Goal: Task Accomplishment & Management: Use online tool/utility

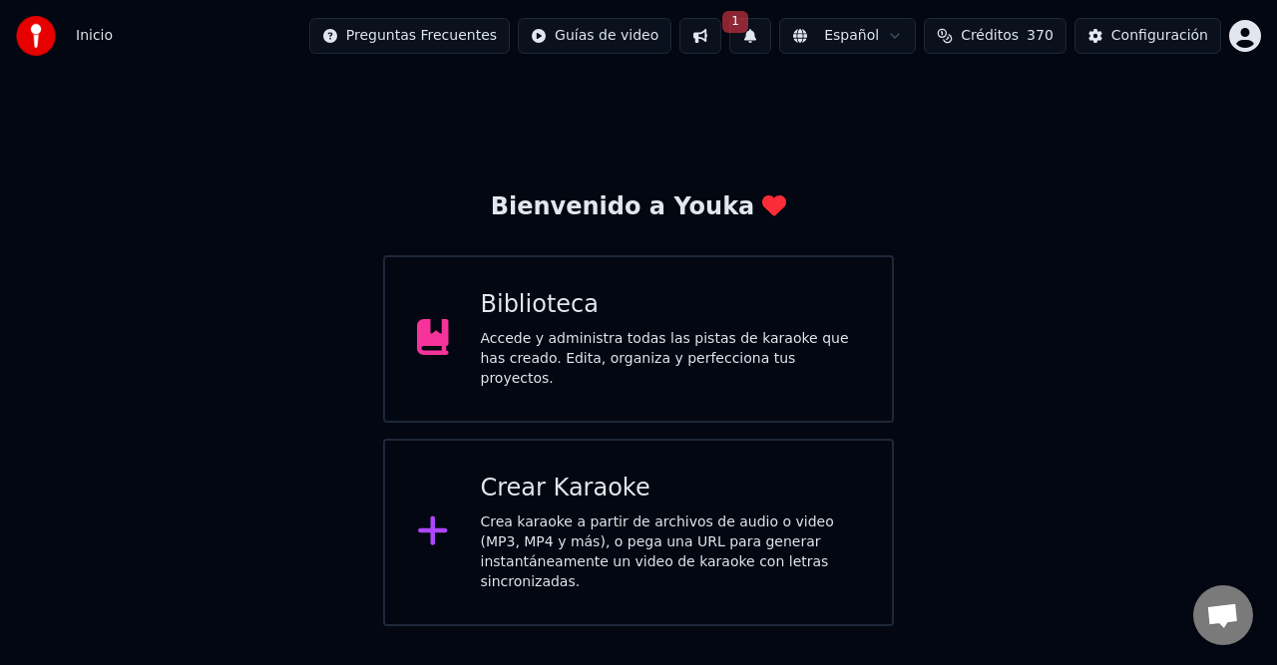
click at [771, 32] on button "1" at bounding box center [750, 36] width 42 height 36
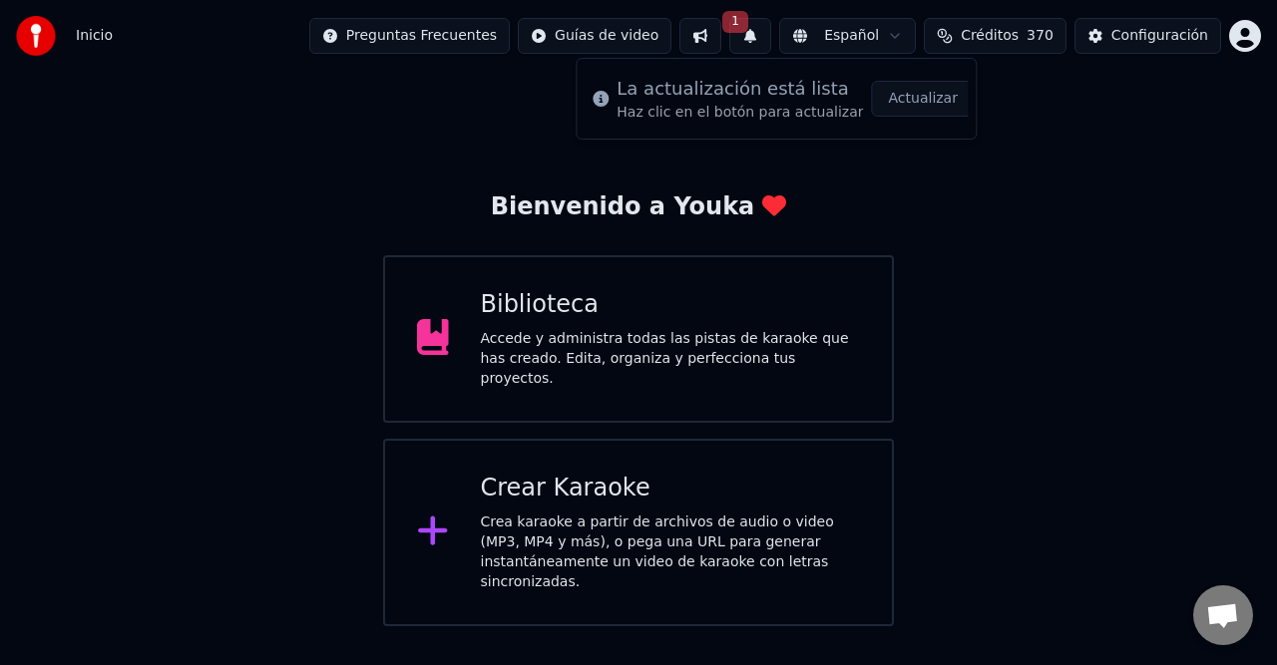
click at [882, 93] on button "Actualizar" at bounding box center [923, 99] width 103 height 36
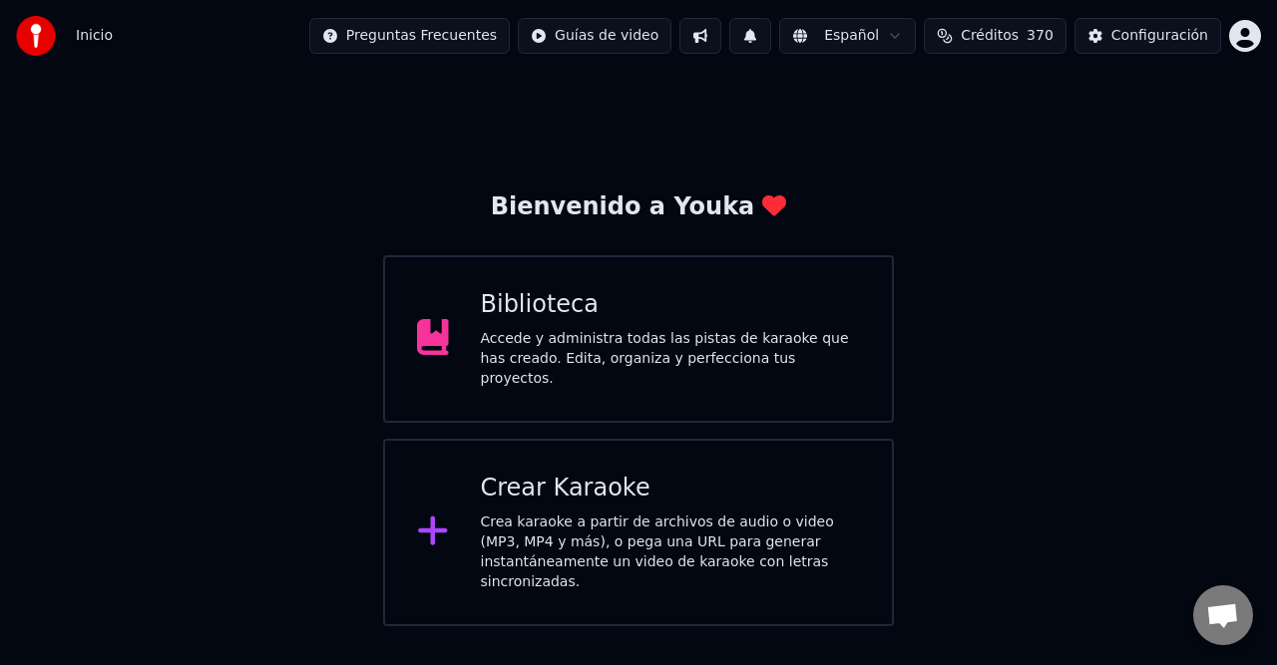
click at [1005, 40] on span "Créditos" at bounding box center [990, 36] width 58 height 20
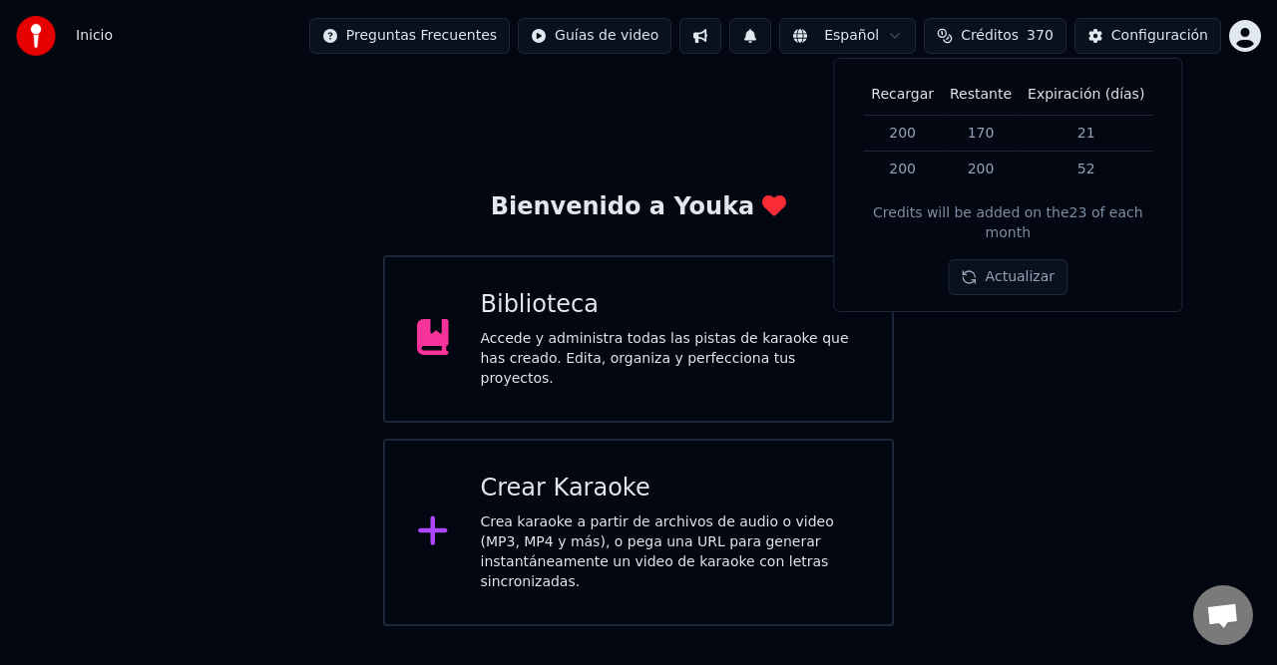
click at [729, 359] on div "Accede y administra todas las pistas de karaoke que has creado. Edita, organiza…" at bounding box center [671, 359] width 380 height 60
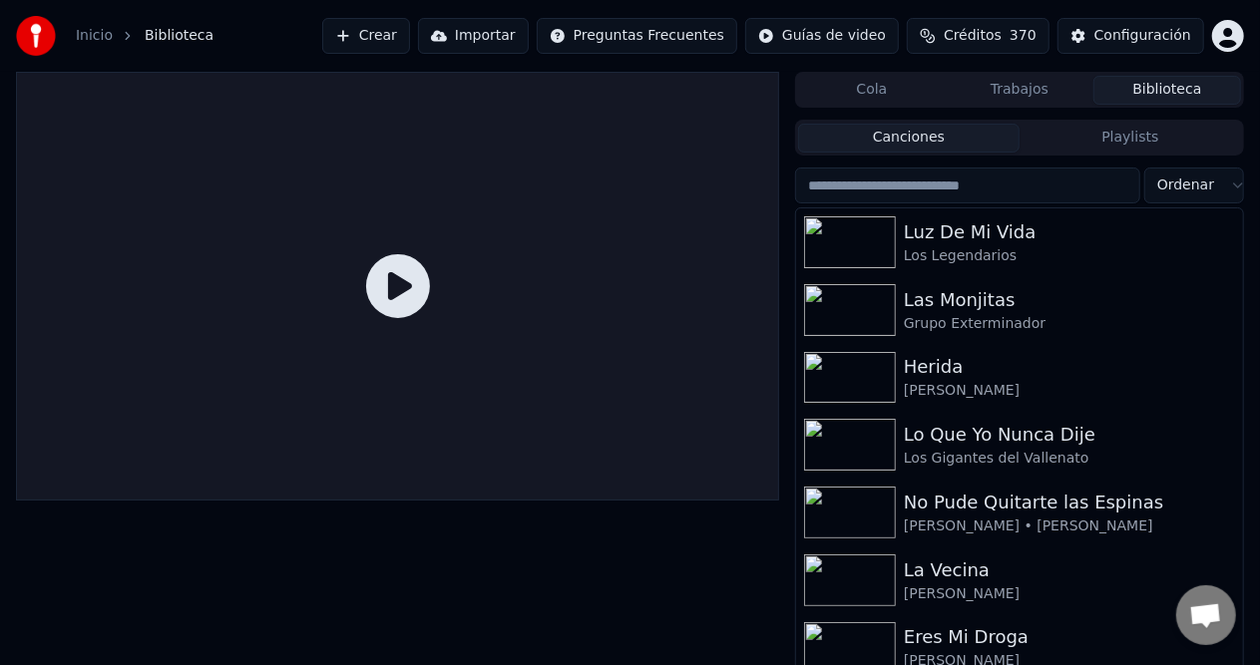
click at [417, 11] on div "Inicio Biblioteca Crear Importar Preguntas Frecuentes Guías de video Créditos 3…" at bounding box center [630, 36] width 1260 height 72
click at [410, 37] on button "Crear" at bounding box center [366, 36] width 88 height 36
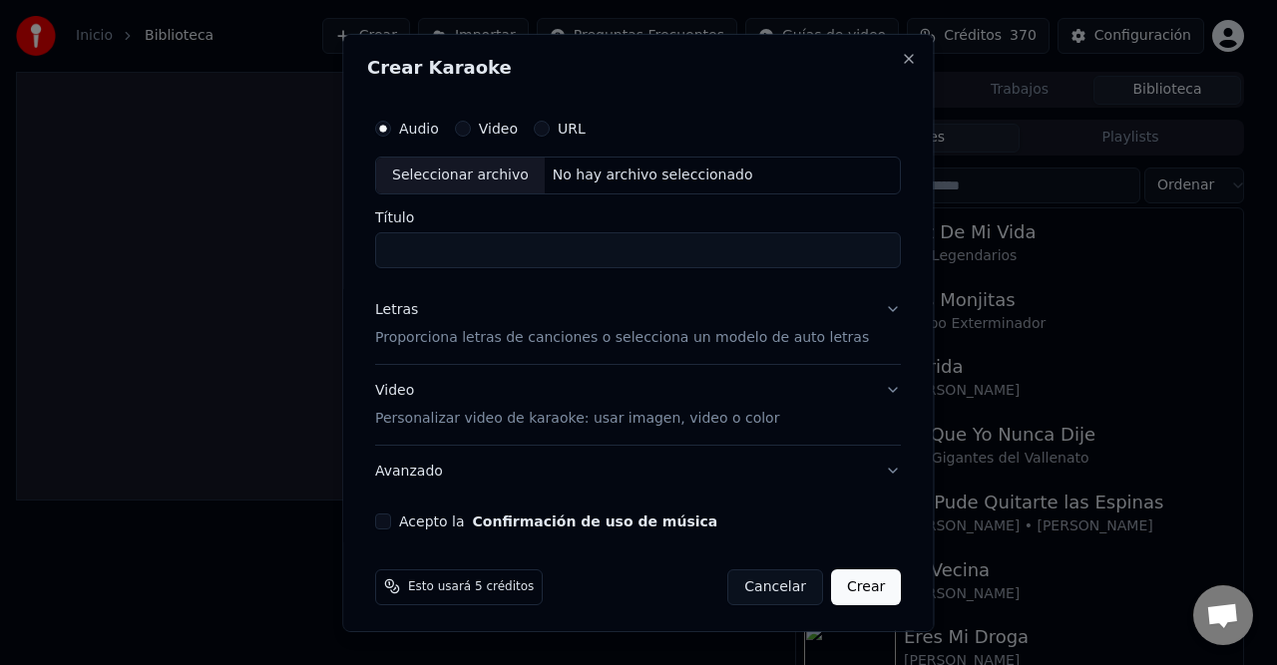
click at [581, 185] on div "Seleccionar archivo No hay archivo seleccionado" at bounding box center [638, 175] width 526 height 38
click at [682, 167] on div "No hay archivo seleccionado" at bounding box center [653, 175] width 216 height 20
type input "**********"
click at [496, 331] on p "Proporciona letras de canciones o selecciona un modelo de auto letras" at bounding box center [622, 337] width 494 height 20
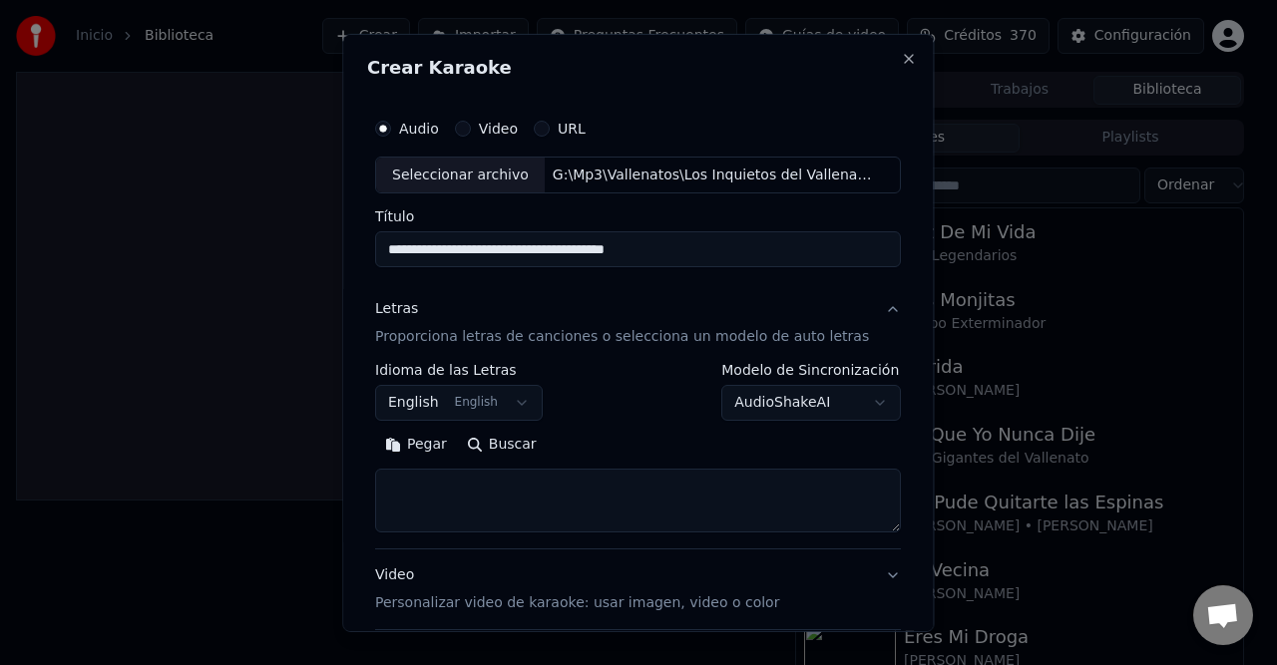
click at [434, 408] on button "English English" at bounding box center [459, 403] width 168 height 36
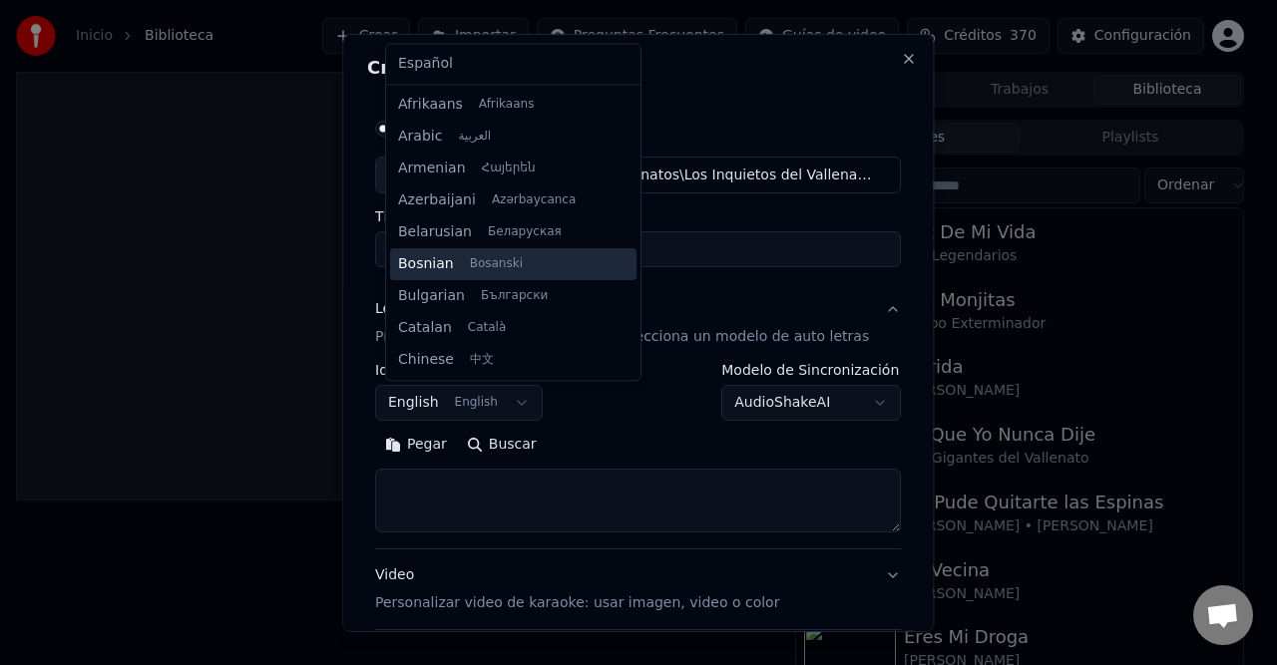
scroll to position [160, 0]
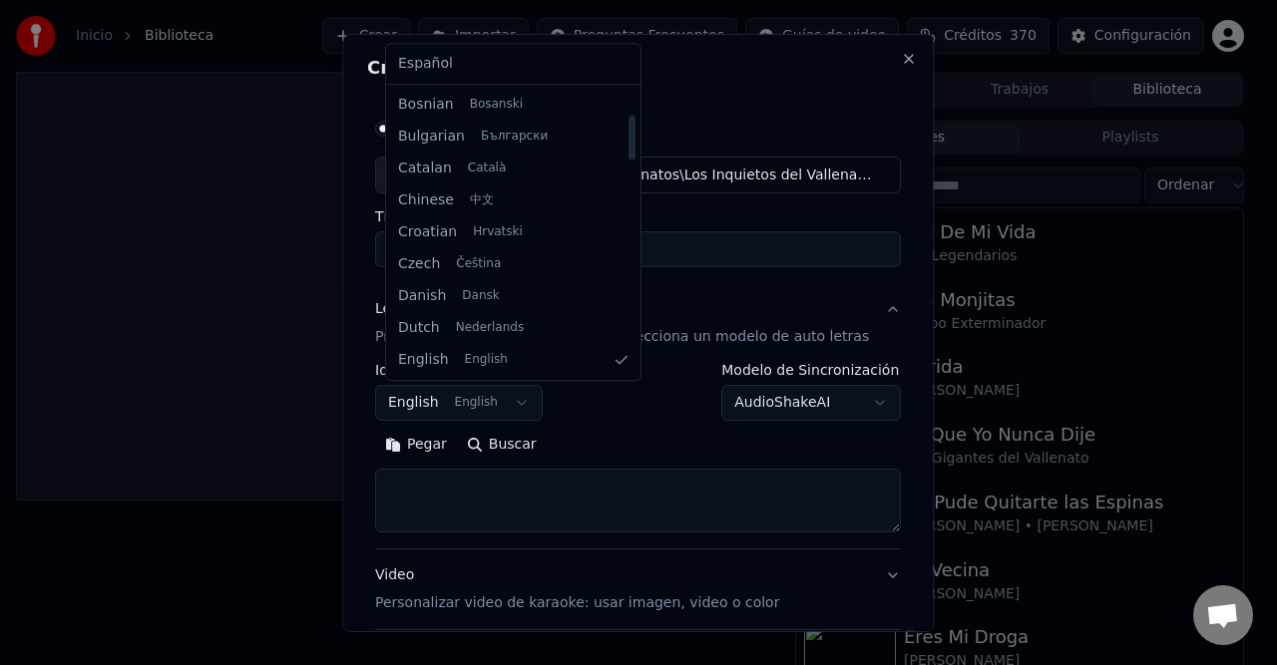
select select "**"
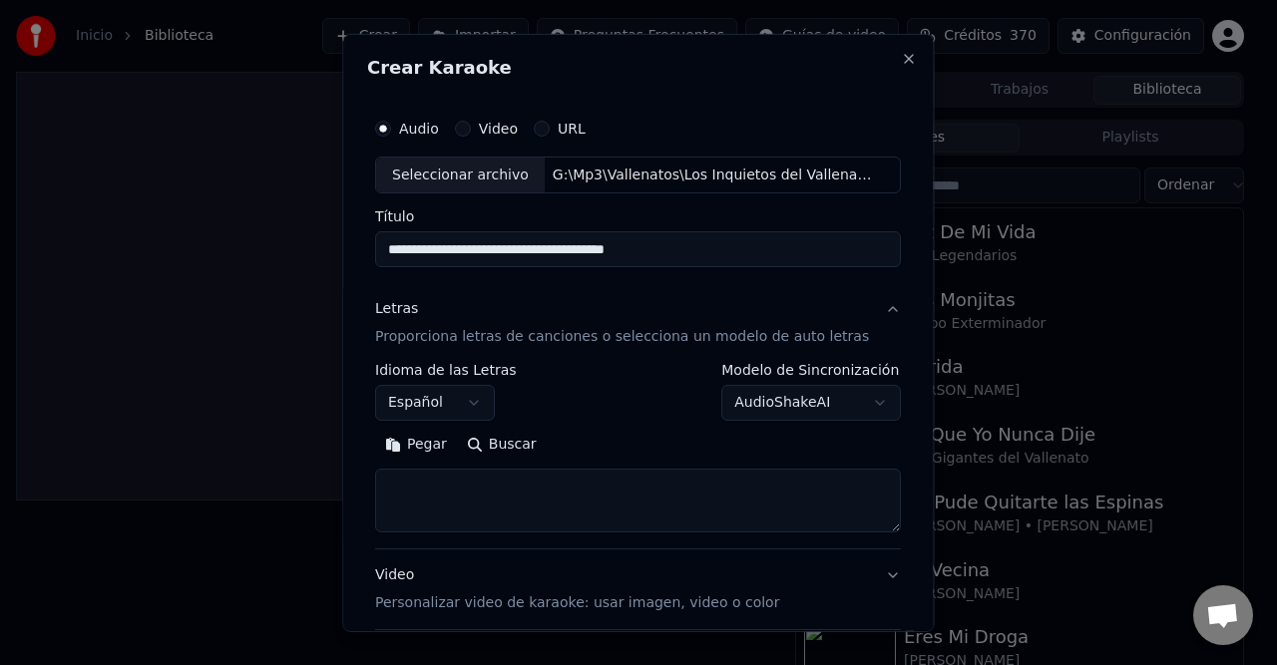
click at [439, 449] on button "Pegar" at bounding box center [416, 445] width 82 height 32
type textarea "**********"
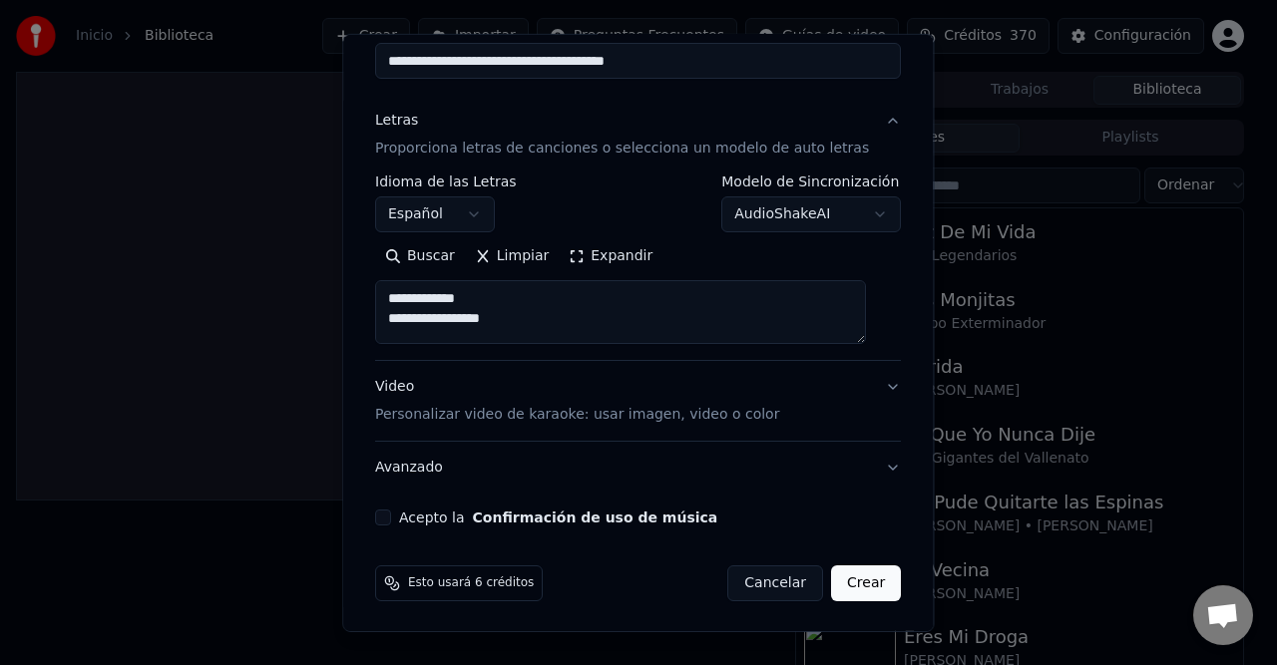
scroll to position [89, 0]
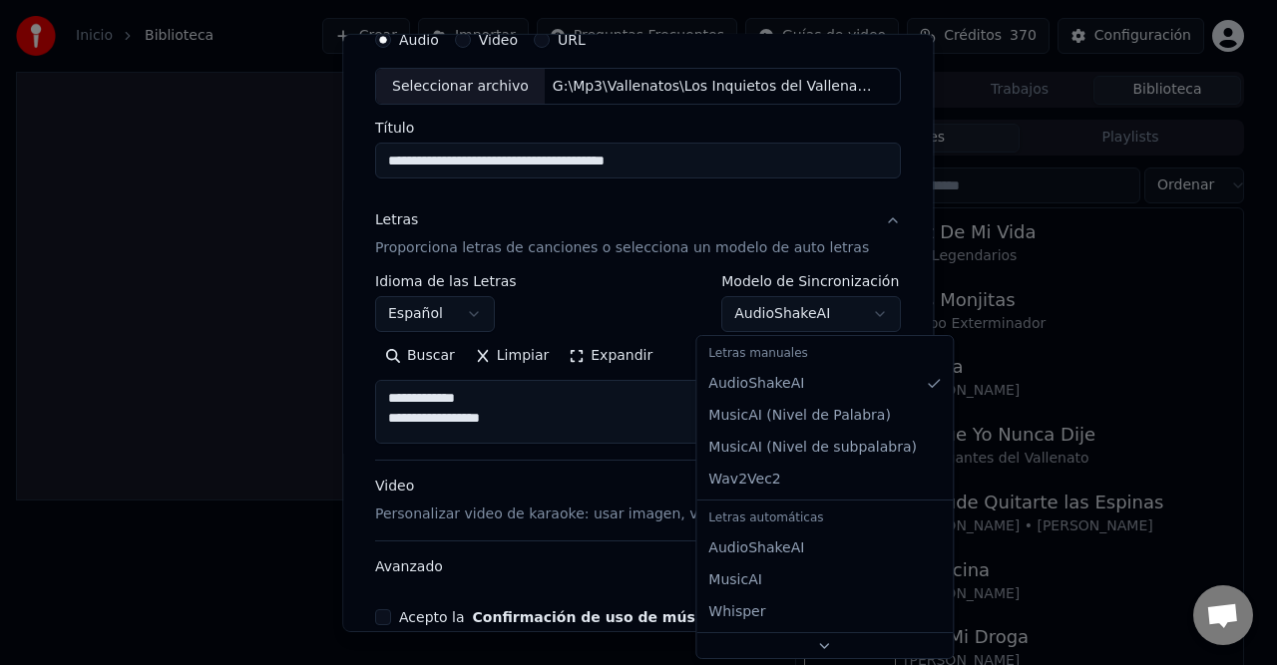
click at [820, 320] on body "**********" at bounding box center [630, 332] width 1260 height 665
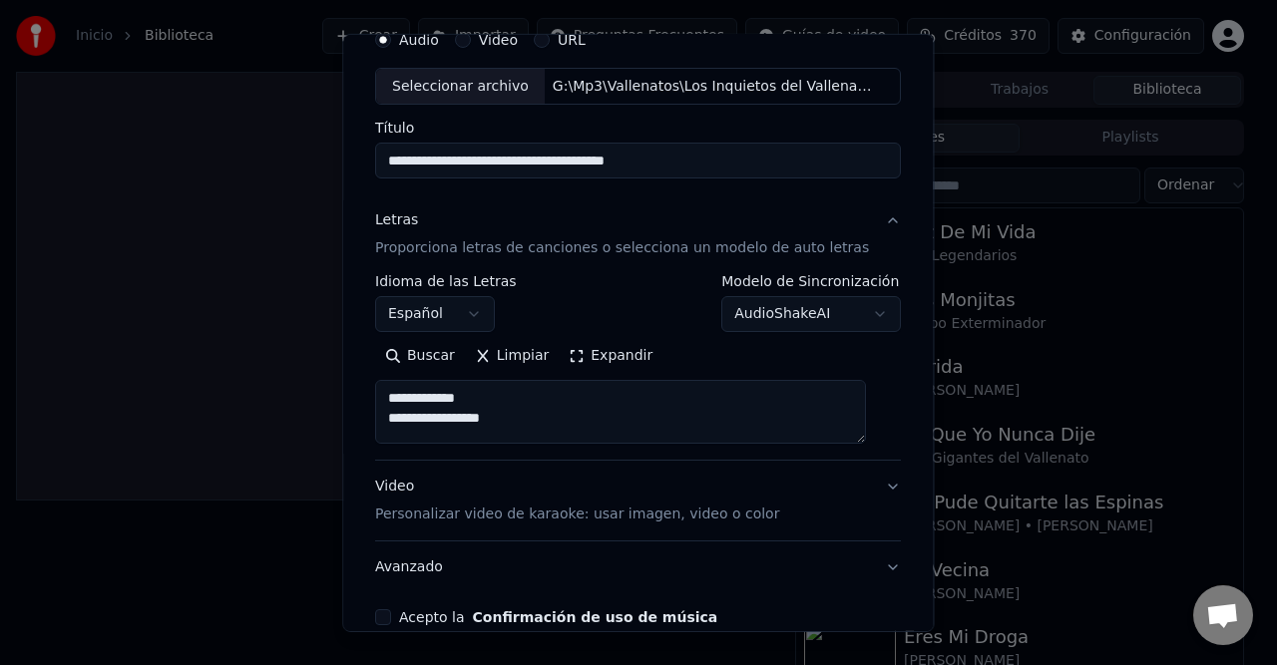
click at [768, 322] on body "**********" at bounding box center [630, 332] width 1260 height 665
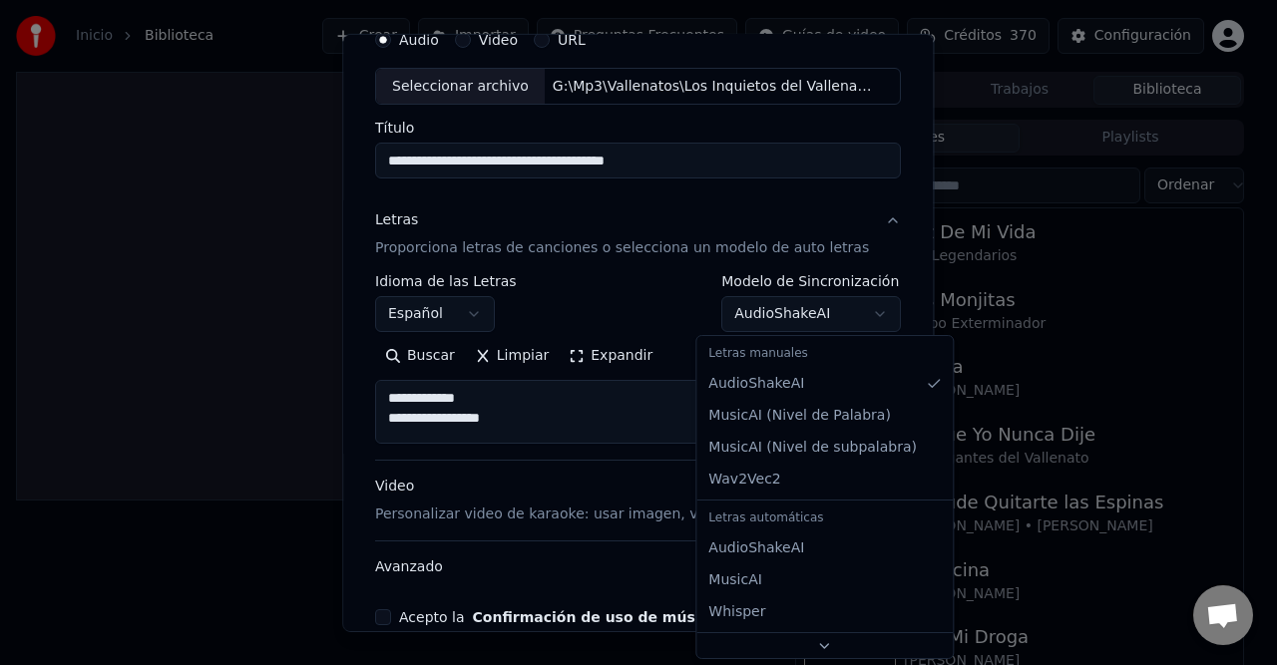
select select "**********"
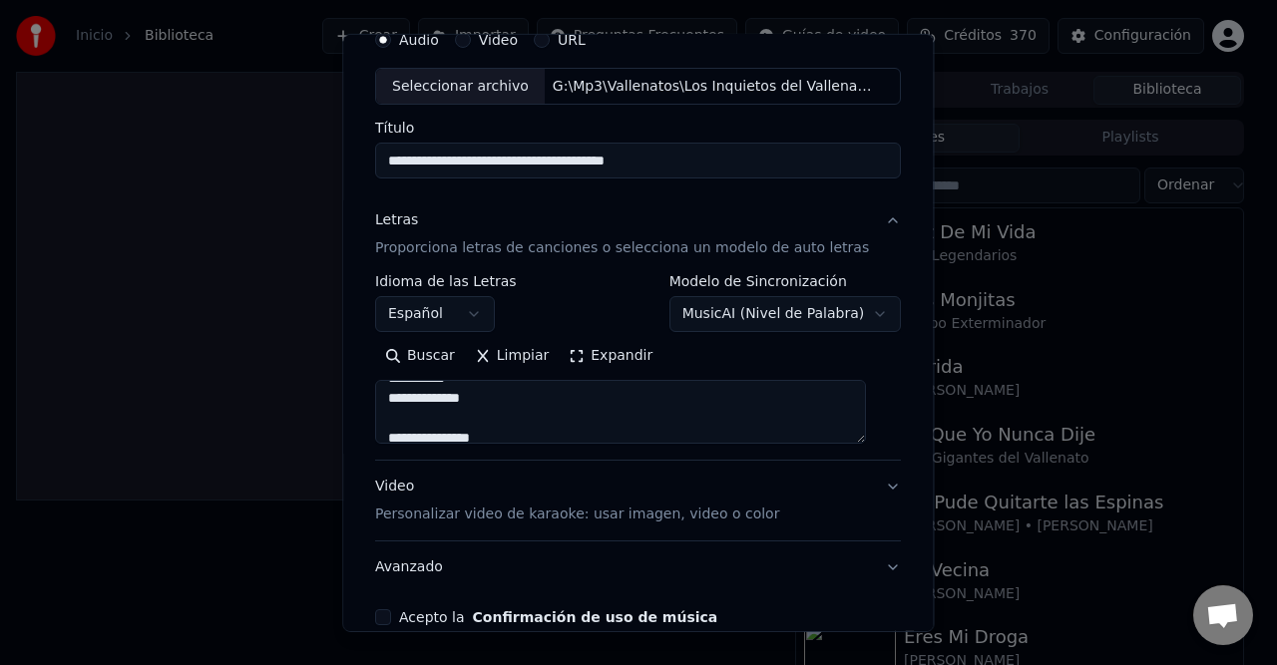
scroll to position [499, 0]
type textarea "**********"
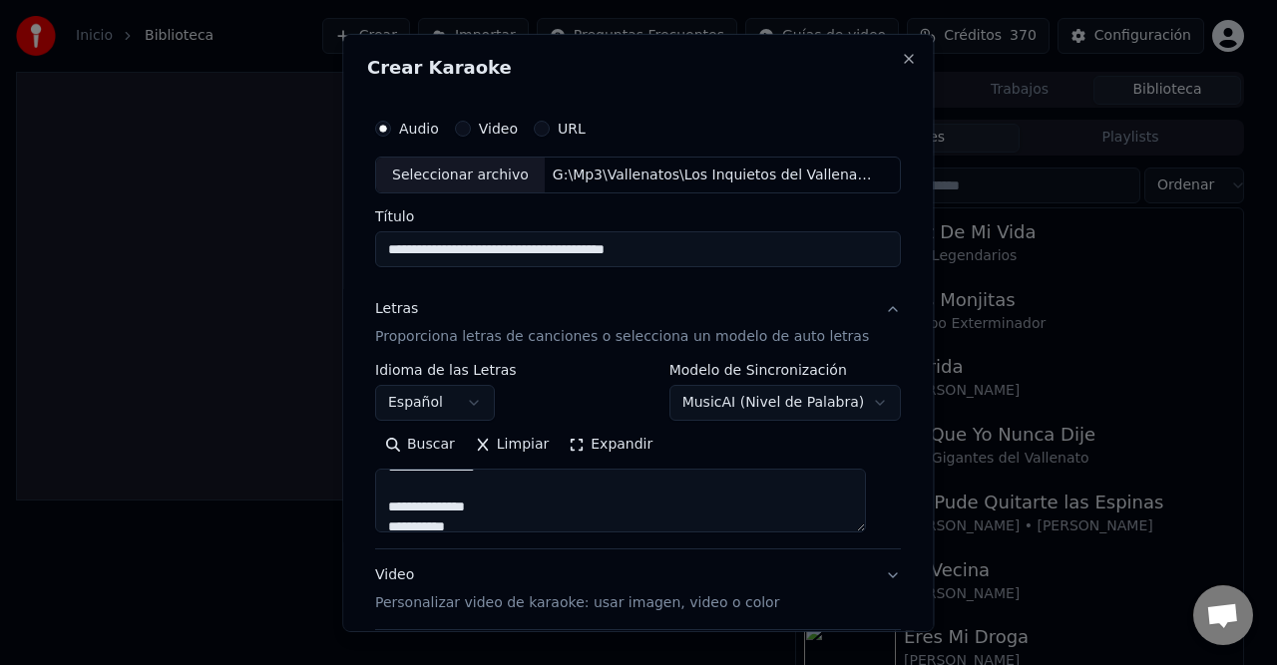
scroll to position [399, 0]
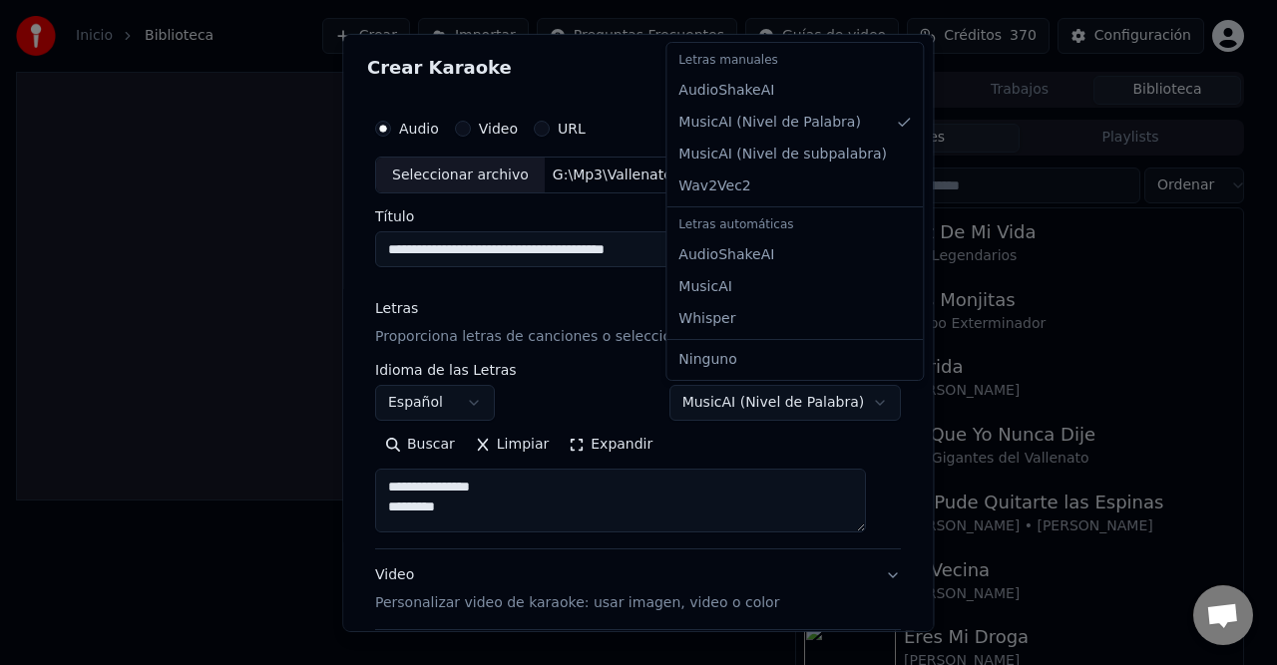
click at [812, 401] on body "**********" at bounding box center [630, 332] width 1260 height 665
select select "**********"
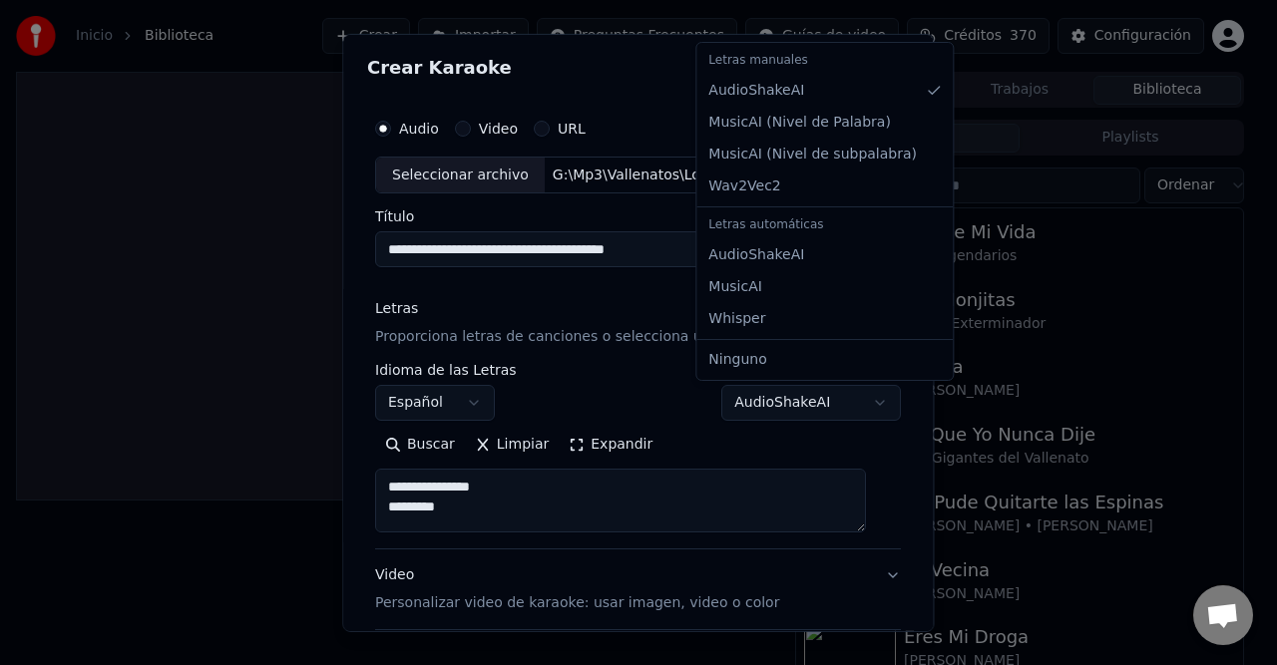
click at [789, 413] on body "**********" at bounding box center [630, 332] width 1260 height 665
click at [871, 434] on body "**********" at bounding box center [630, 332] width 1260 height 665
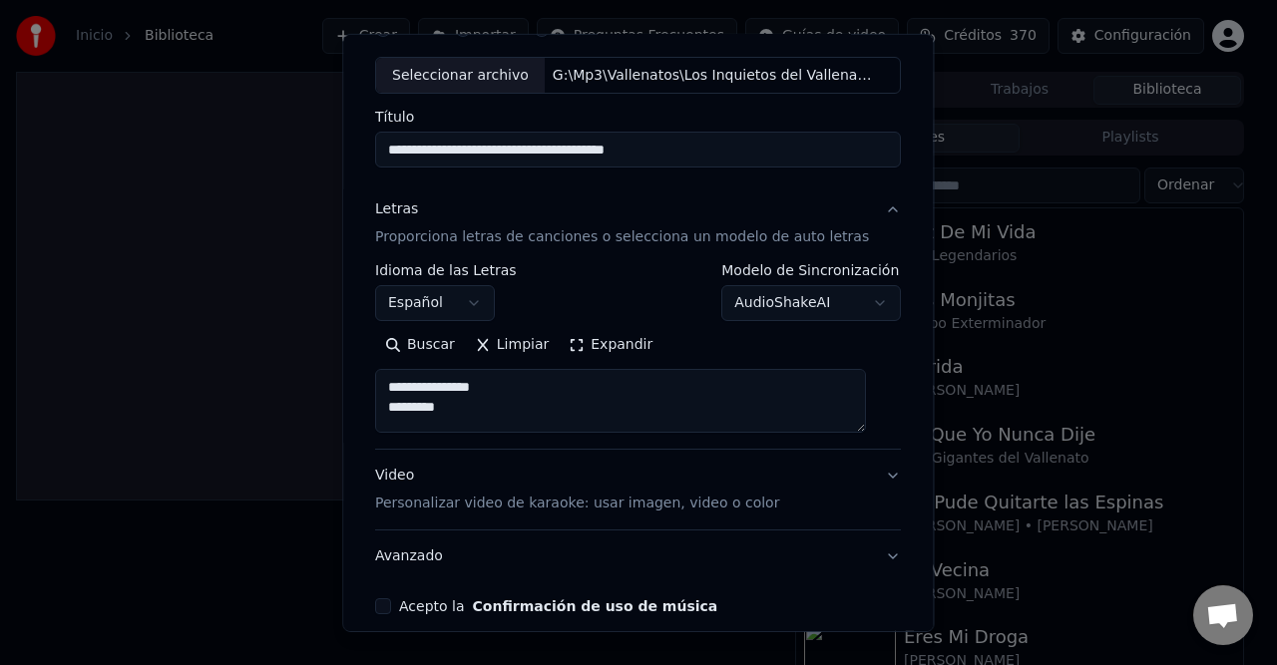
scroll to position [189, 0]
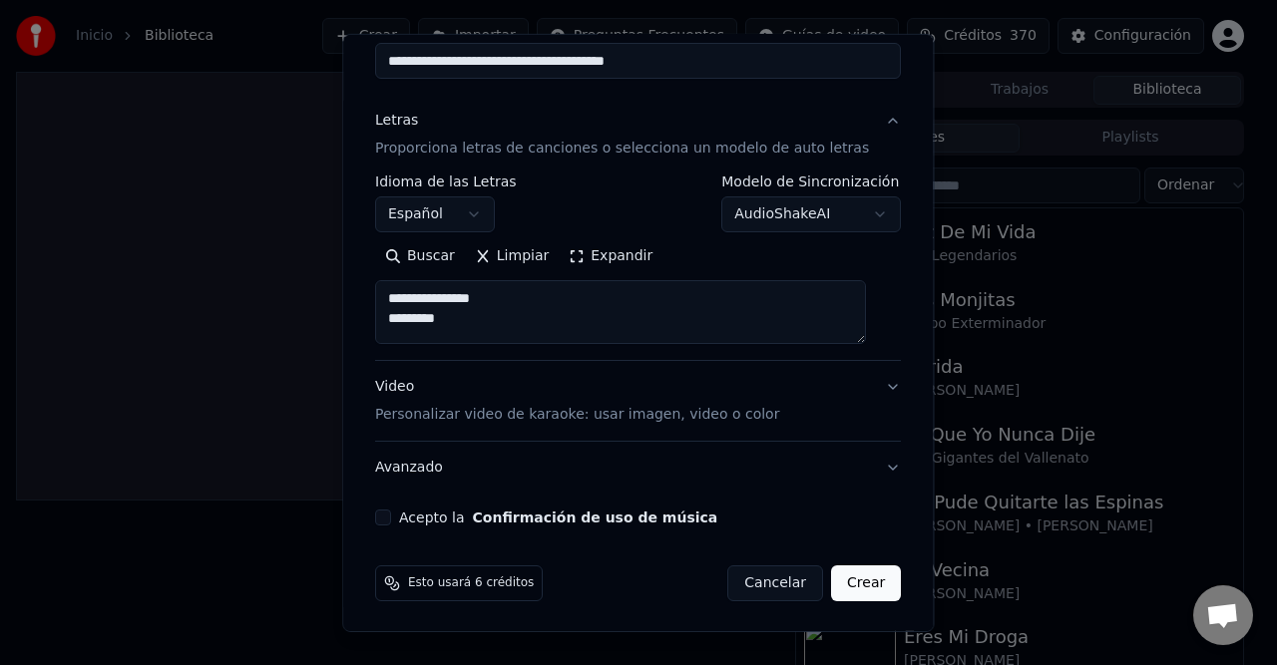
click at [387, 515] on button "Acepto la Confirmación de uso de música" at bounding box center [383, 518] width 16 height 16
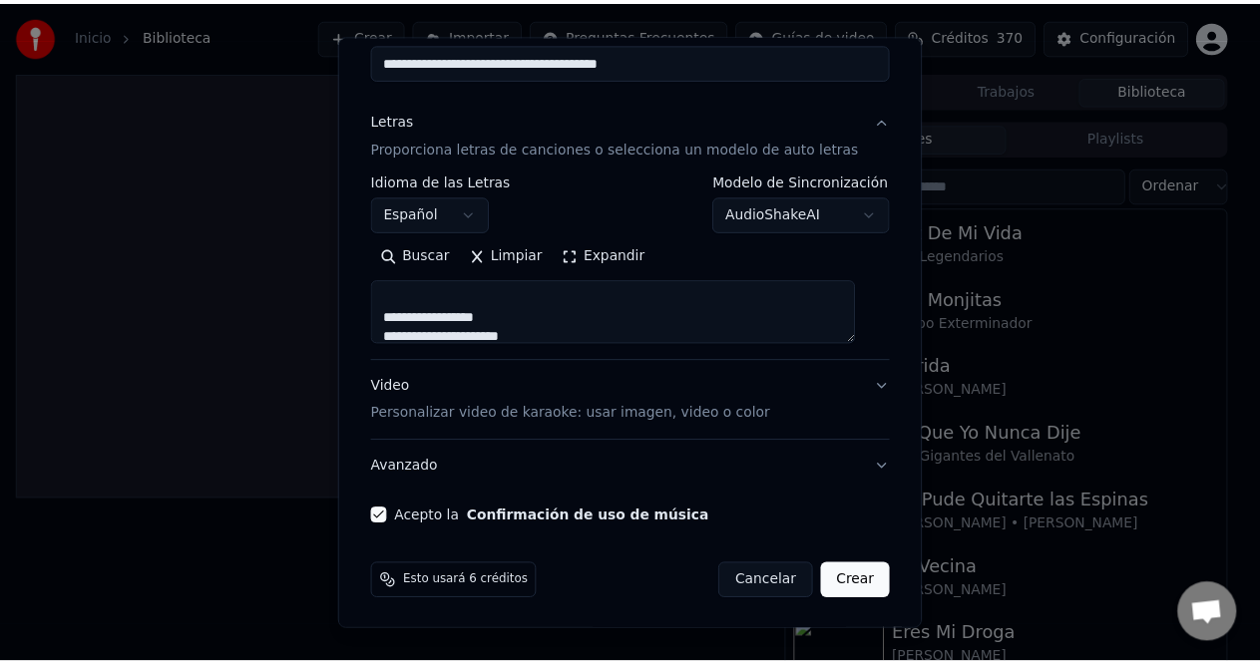
scroll to position [2593, 0]
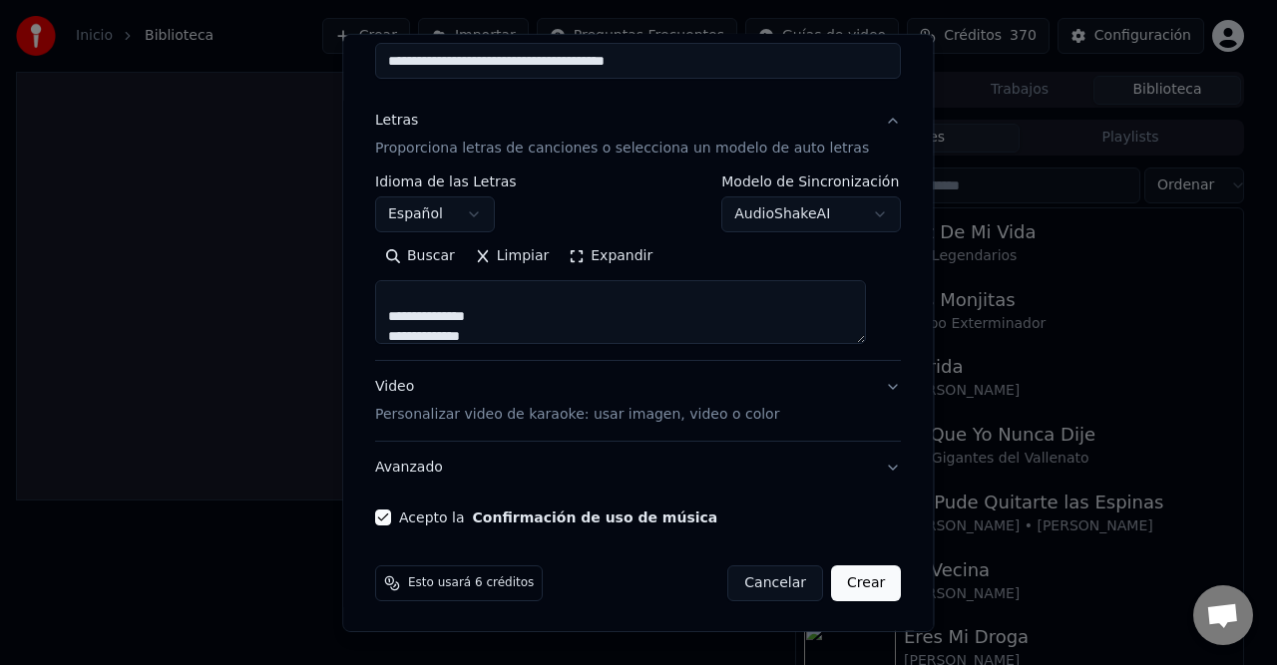
click at [856, 578] on button "Crear" at bounding box center [866, 584] width 70 height 36
type textarea "**********"
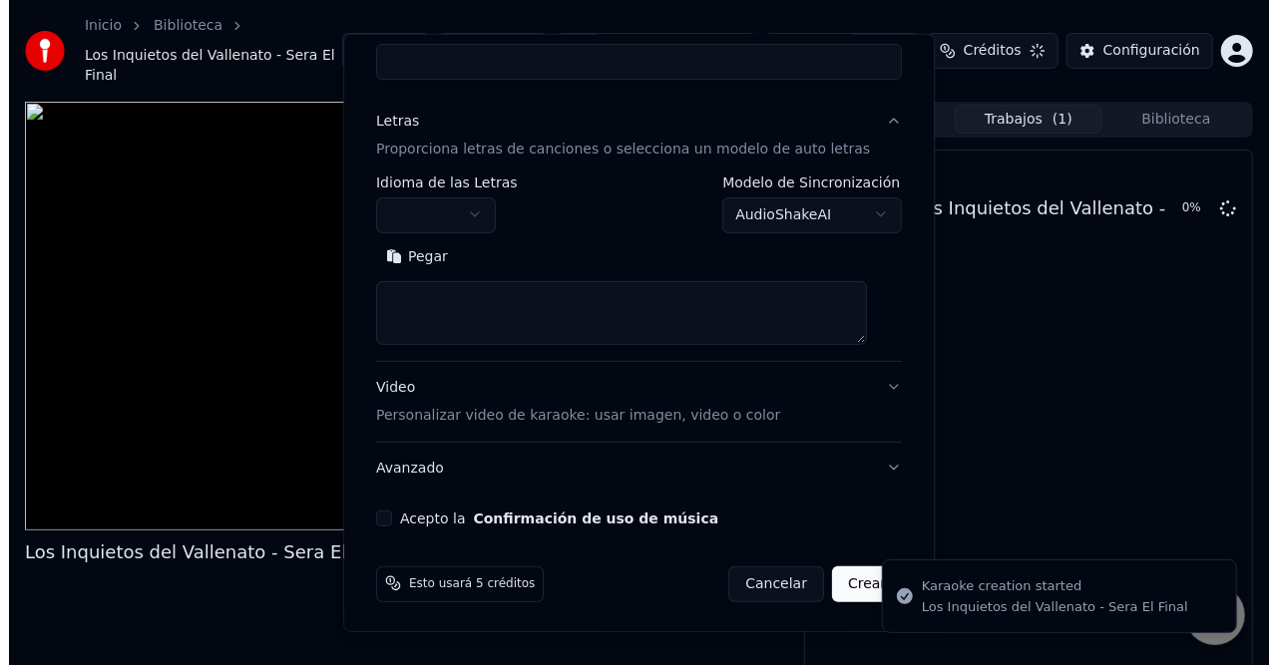
scroll to position [0, 0]
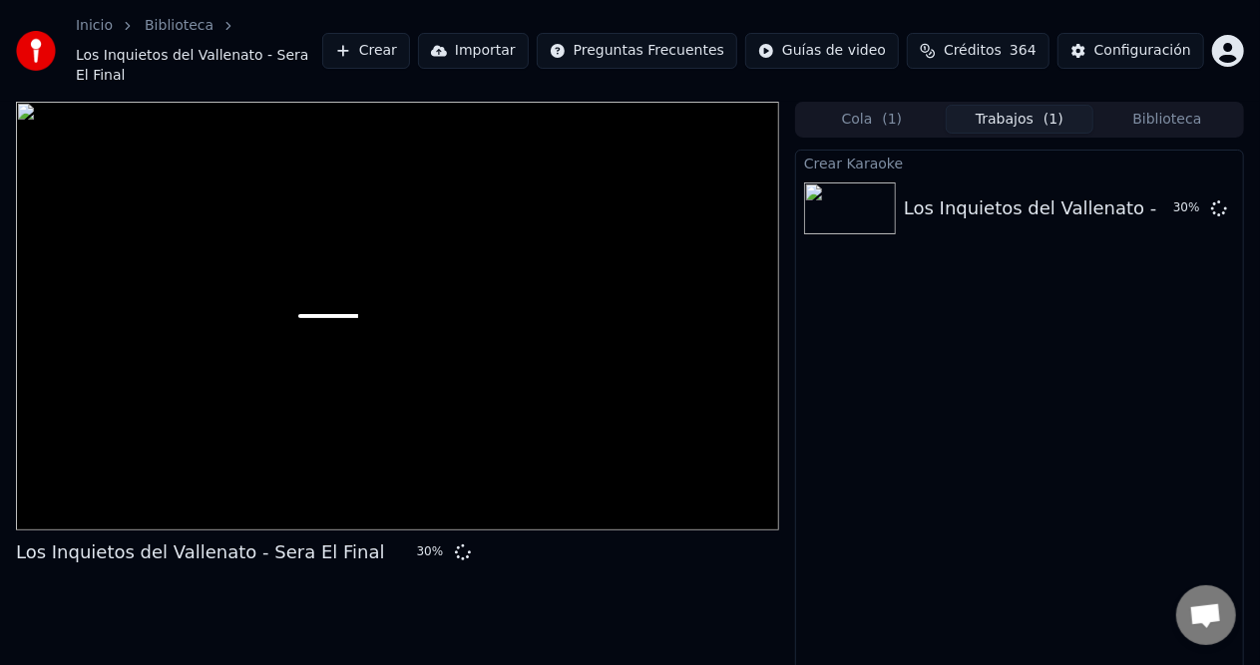
click at [410, 40] on button "Crear" at bounding box center [366, 51] width 88 height 36
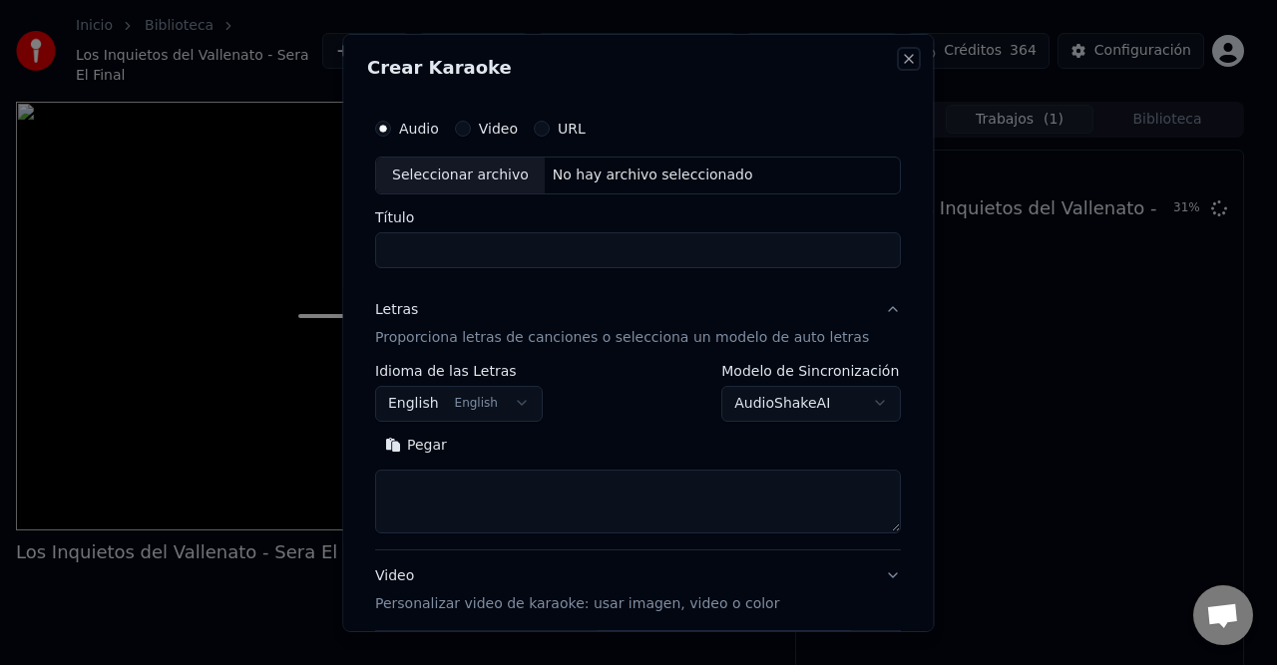
click at [902, 52] on button "Close" at bounding box center [910, 58] width 16 height 16
select select
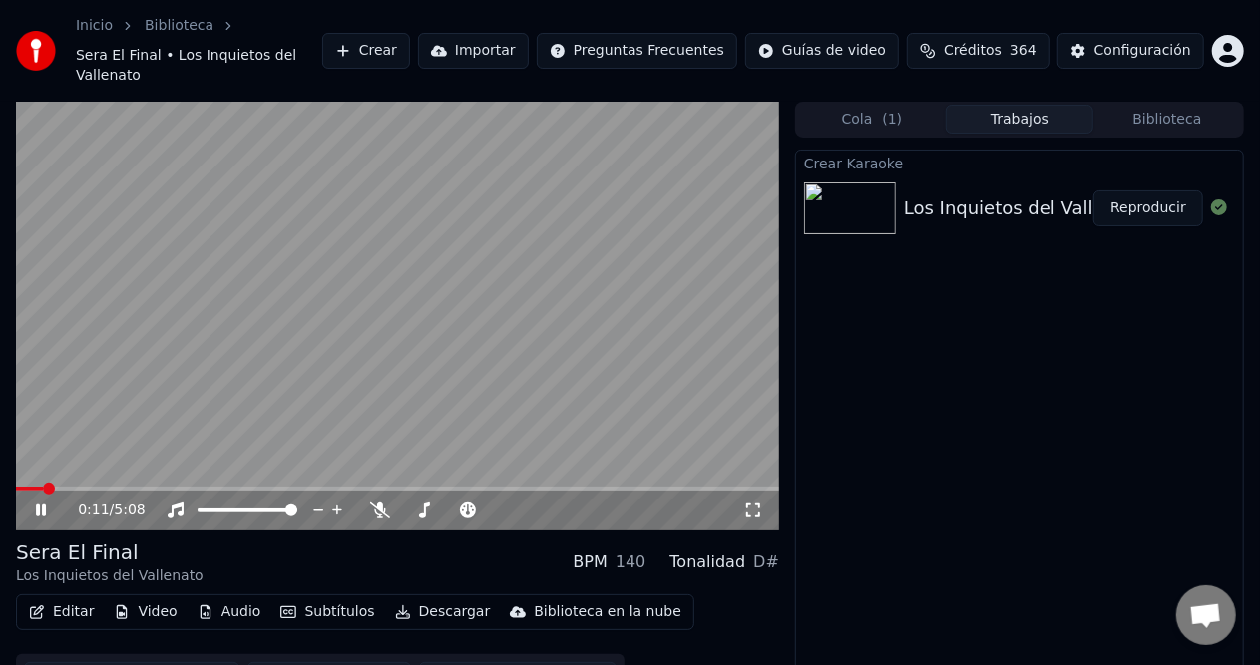
click at [52, 483] on span at bounding box center [49, 489] width 12 height 12
click at [61, 483] on span at bounding box center [59, 489] width 12 height 12
click at [71, 483] on span at bounding box center [67, 489] width 12 height 12
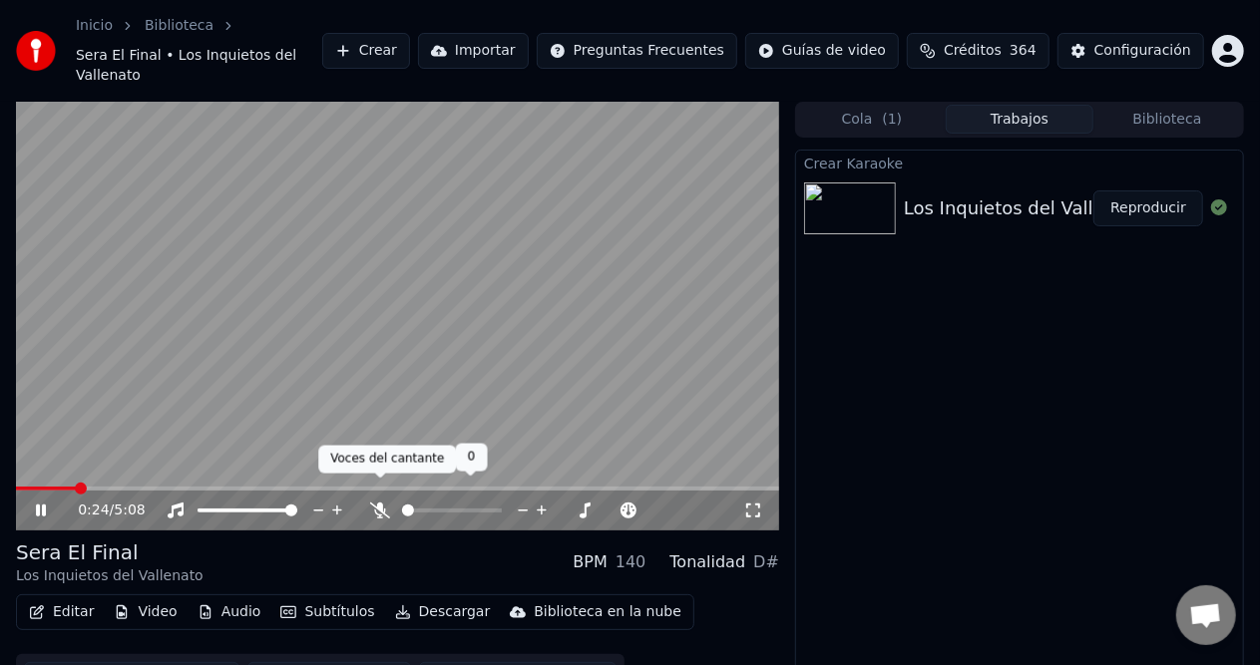
click at [375, 503] on icon at bounding box center [380, 511] width 20 height 16
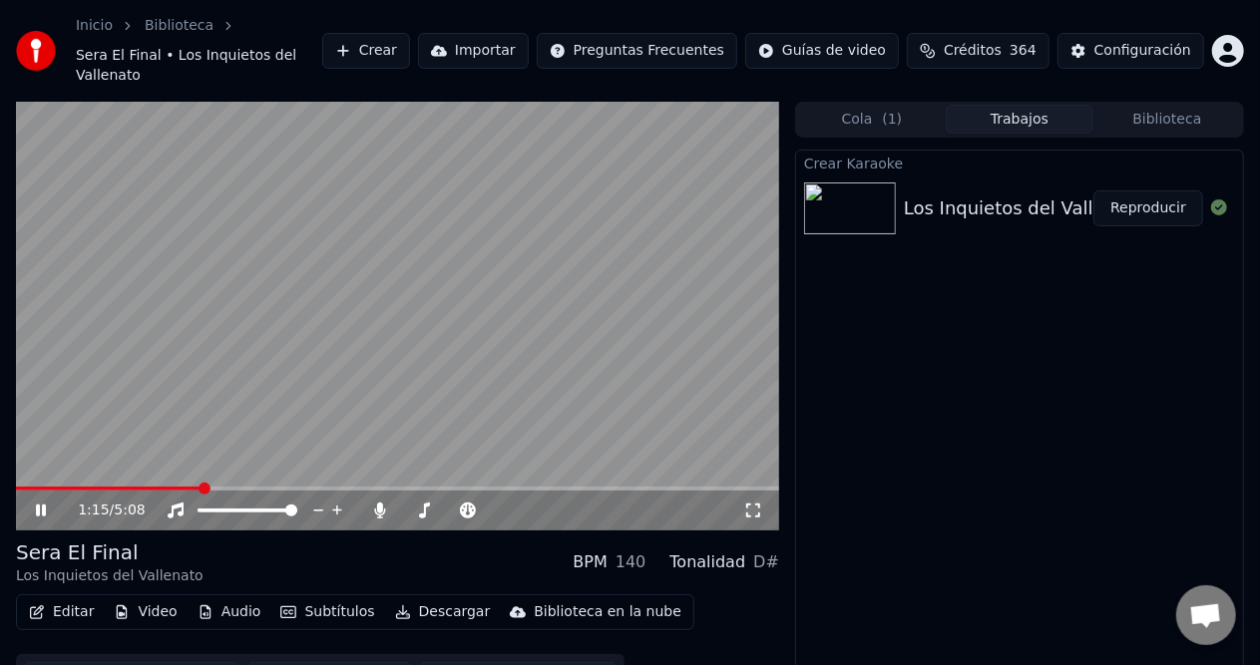
click at [201, 487] on span at bounding box center [397, 489] width 763 height 4
click at [245, 487] on span at bounding box center [397, 489] width 763 height 4
click at [363, 465] on video at bounding box center [397, 316] width 763 height 429
click at [365, 487] on span at bounding box center [397, 489] width 763 height 4
click at [42, 503] on icon at bounding box center [55, 511] width 46 height 16
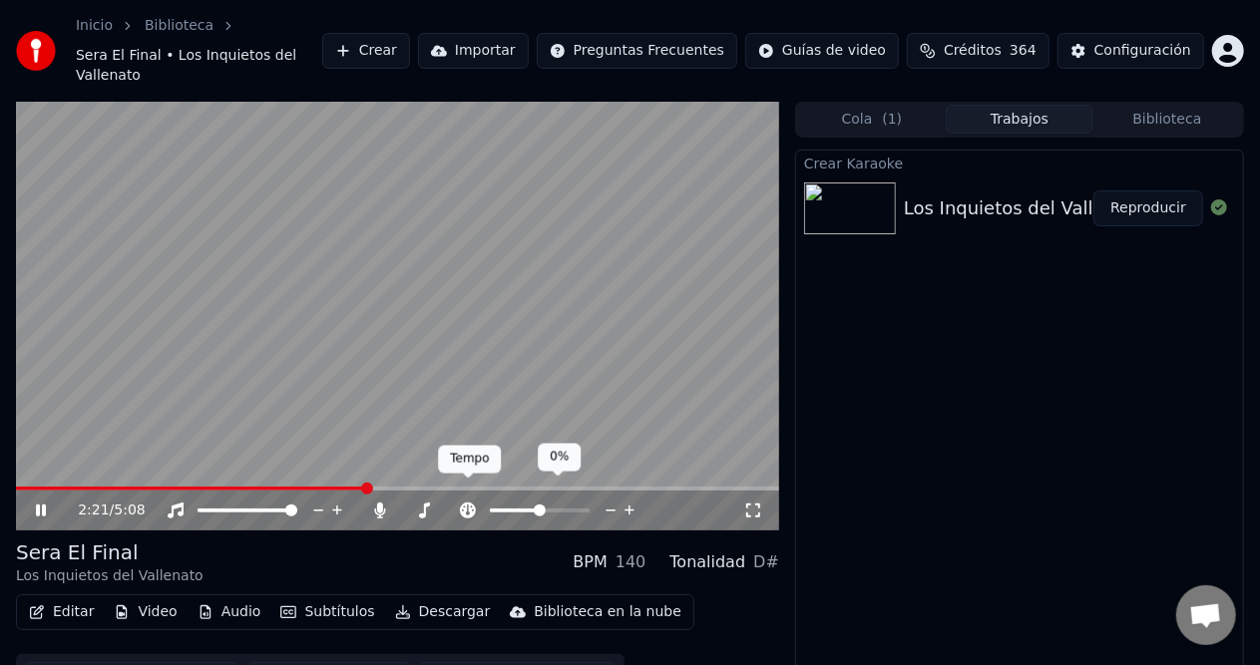
click at [471, 471] on polygon at bounding box center [468, 472] width 14 height 14
click at [461, 487] on span at bounding box center [397, 489] width 763 height 4
click at [594, 487] on span at bounding box center [397, 489] width 763 height 4
click at [692, 487] on span at bounding box center [397, 489] width 763 height 4
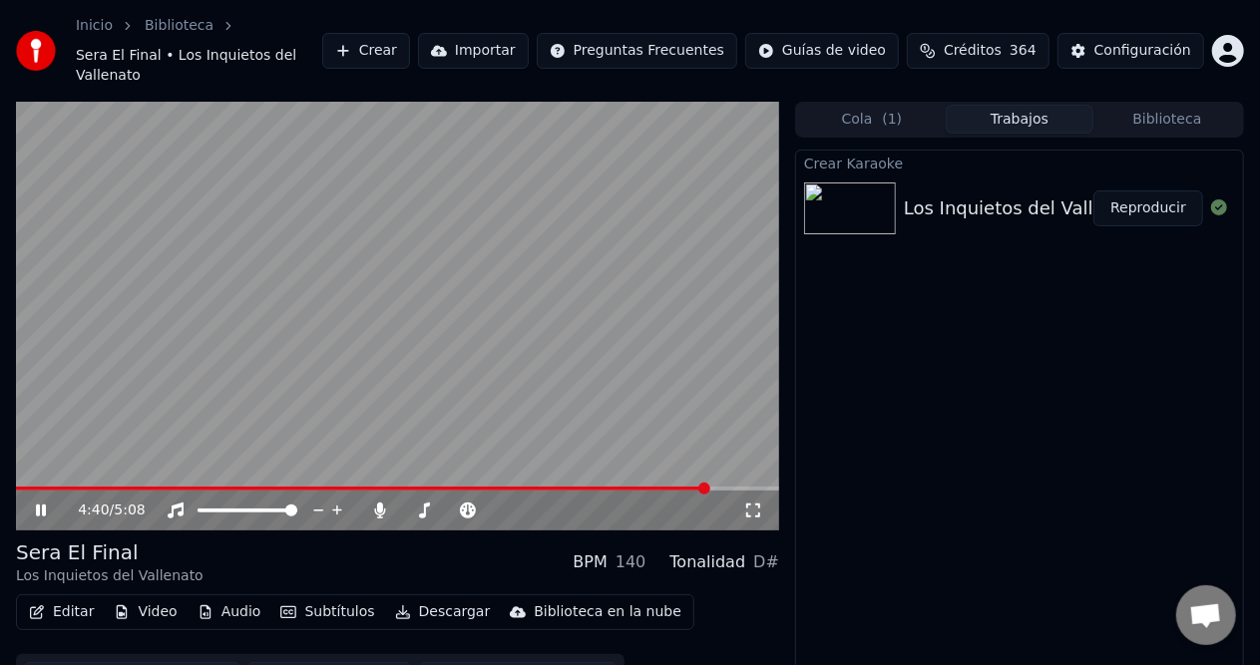
click at [440, 598] on button "Descargar" at bounding box center [443, 612] width 112 height 28
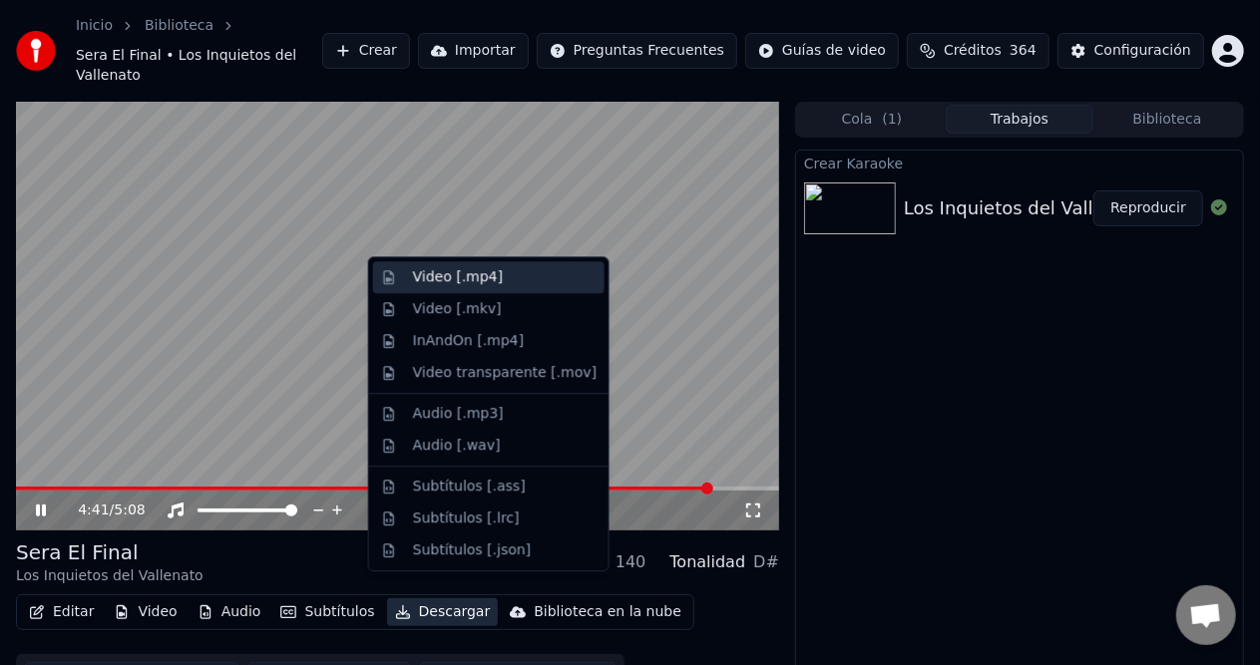
click at [505, 278] on div "Video [.mp4]" at bounding box center [505, 277] width 184 height 20
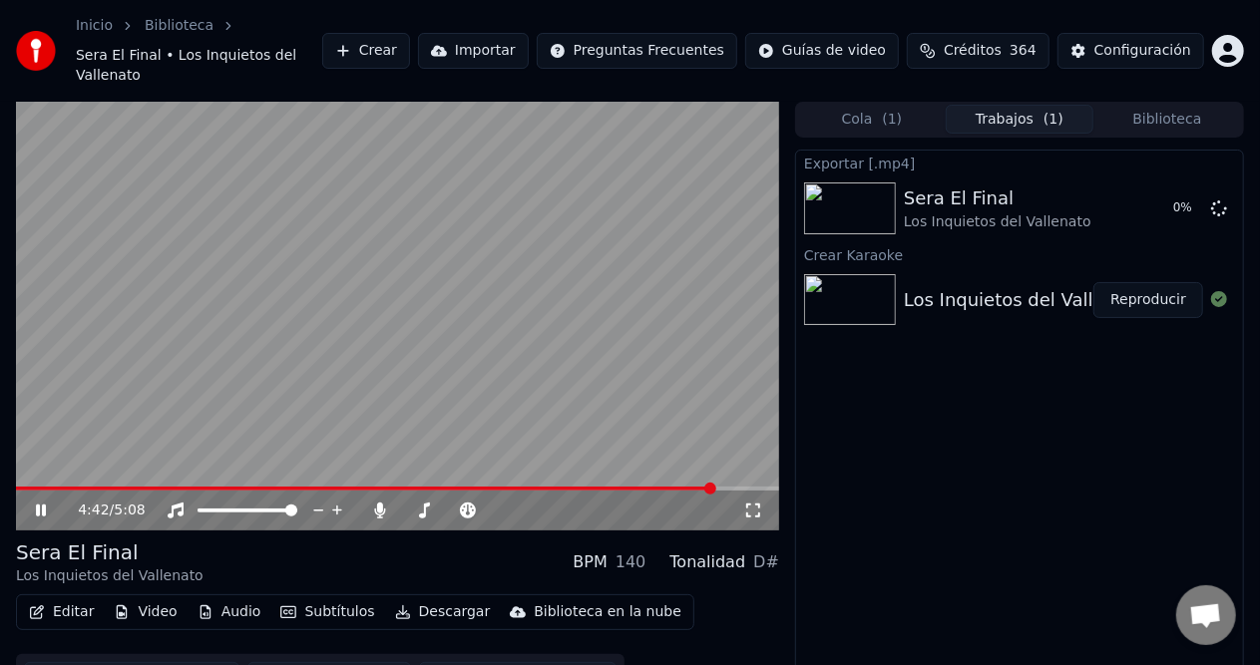
click at [38, 505] on icon at bounding box center [41, 511] width 10 height 12
click at [410, 33] on button "Crear" at bounding box center [366, 51] width 88 height 36
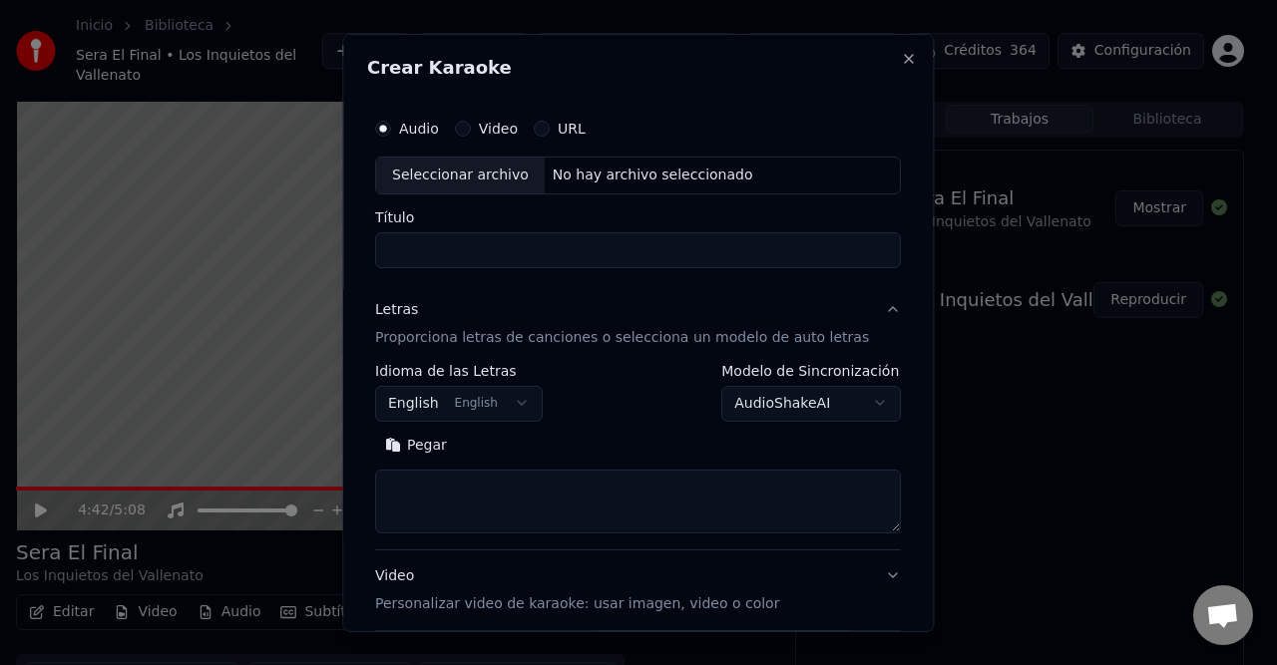
click at [622, 177] on div "No hay archivo seleccionado" at bounding box center [653, 175] width 216 height 20
type input "**********"
click at [509, 413] on button "English English" at bounding box center [459, 403] width 168 height 36
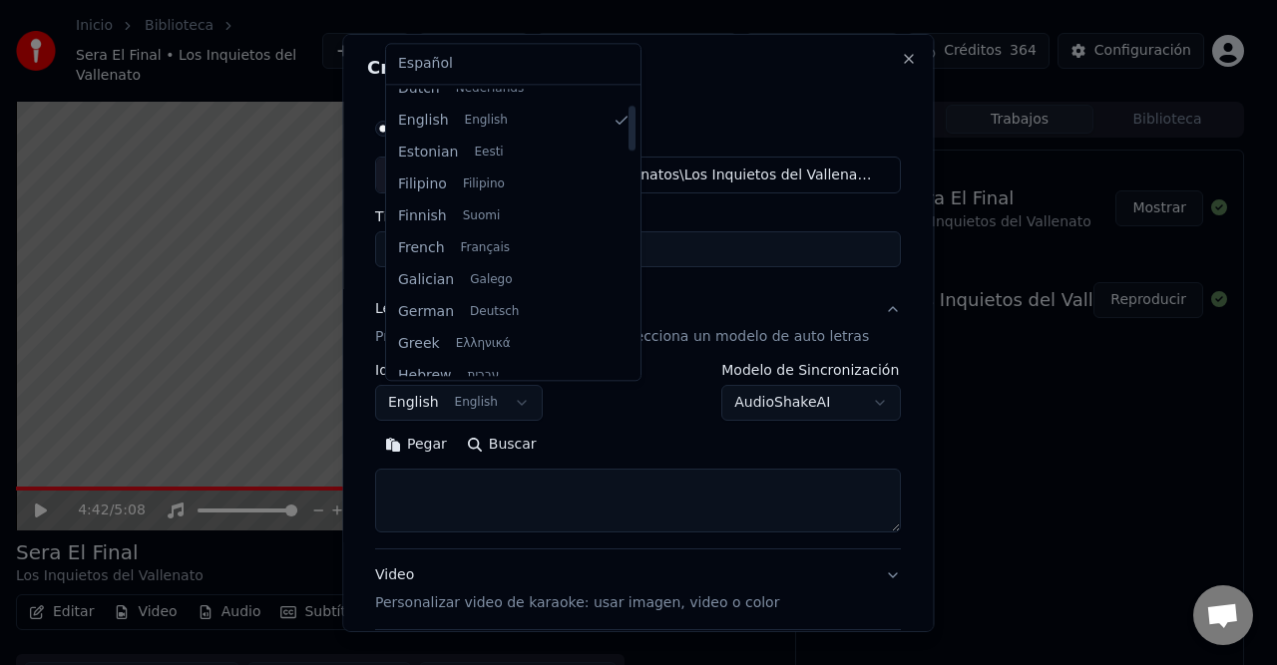
scroll to position [100, 0]
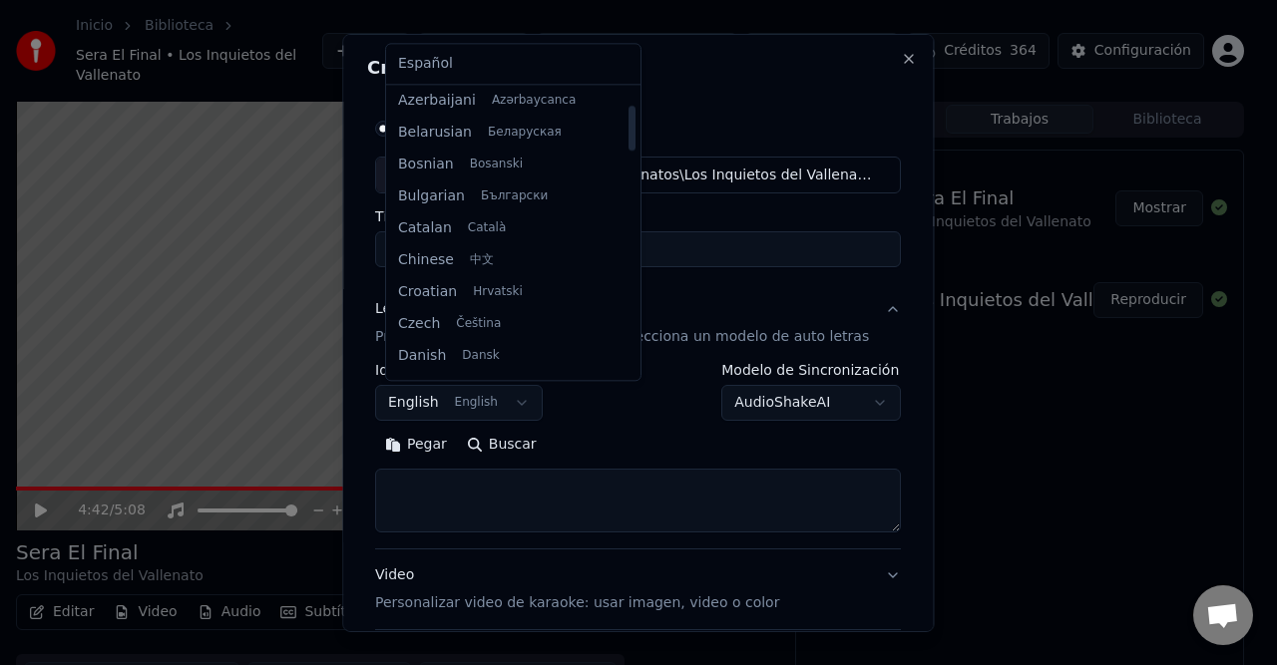
select select "**"
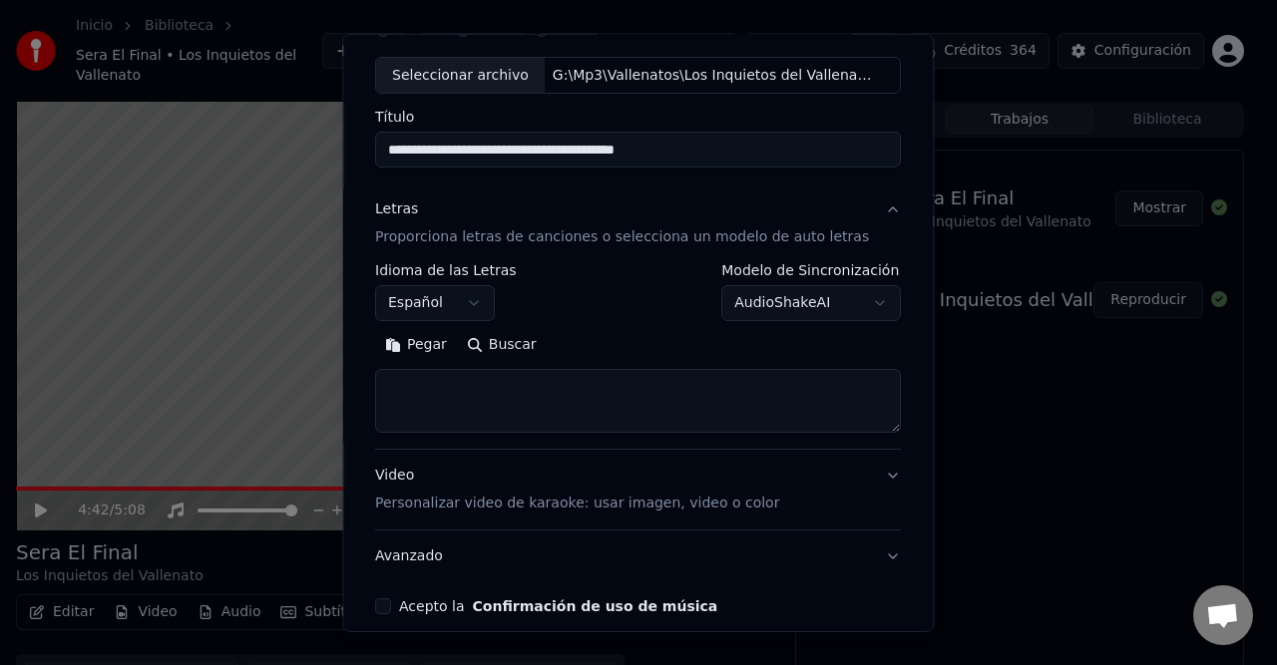
click at [431, 349] on button "Pegar" at bounding box center [416, 345] width 82 height 32
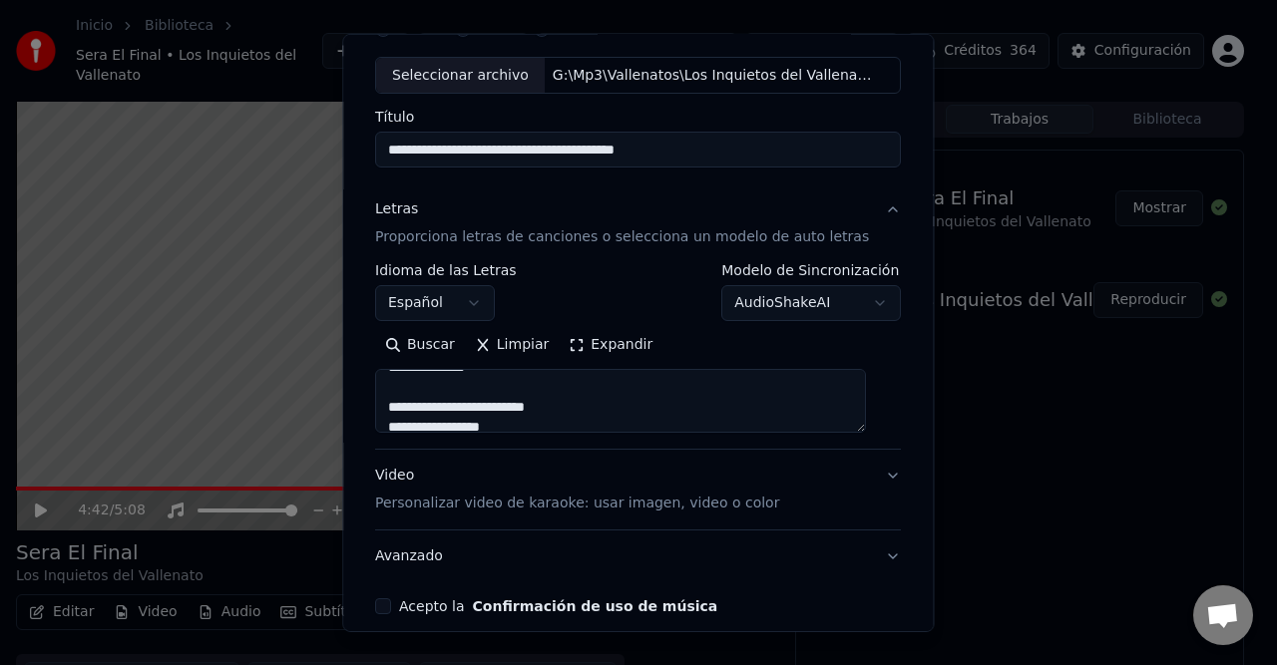
scroll to position [189, 0]
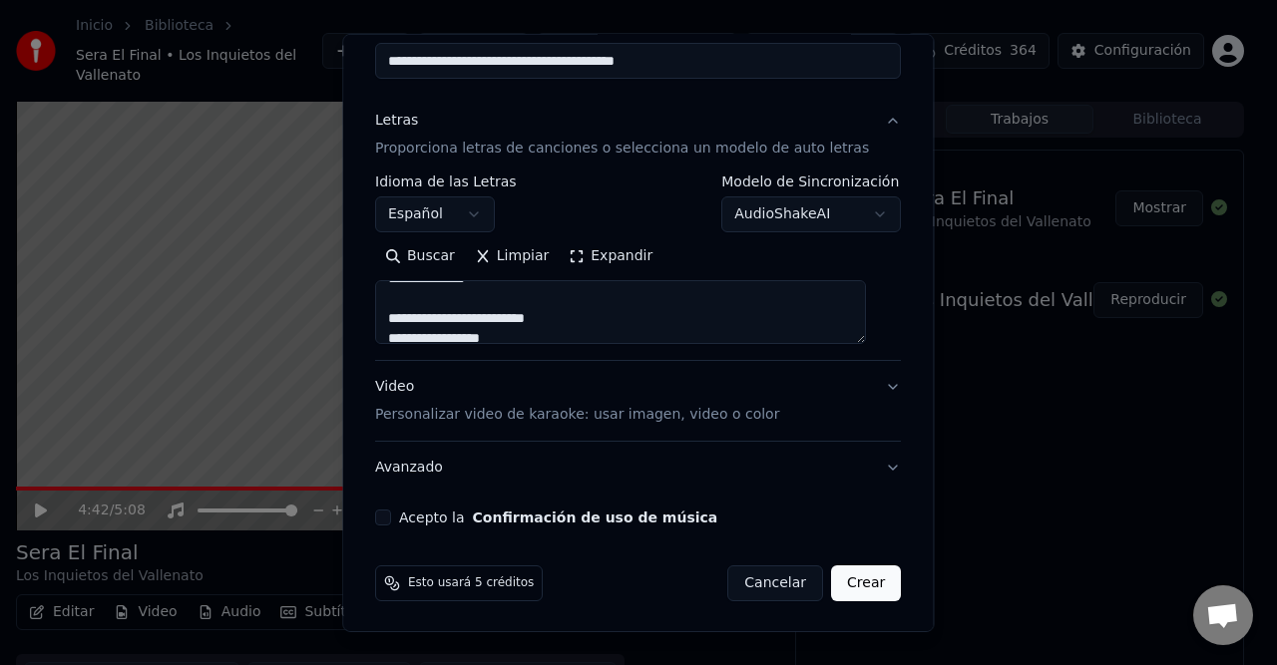
click at [389, 519] on button "Acepto la Confirmación de uso de música" at bounding box center [383, 518] width 16 height 16
click at [845, 580] on button "Crear" at bounding box center [866, 584] width 70 height 36
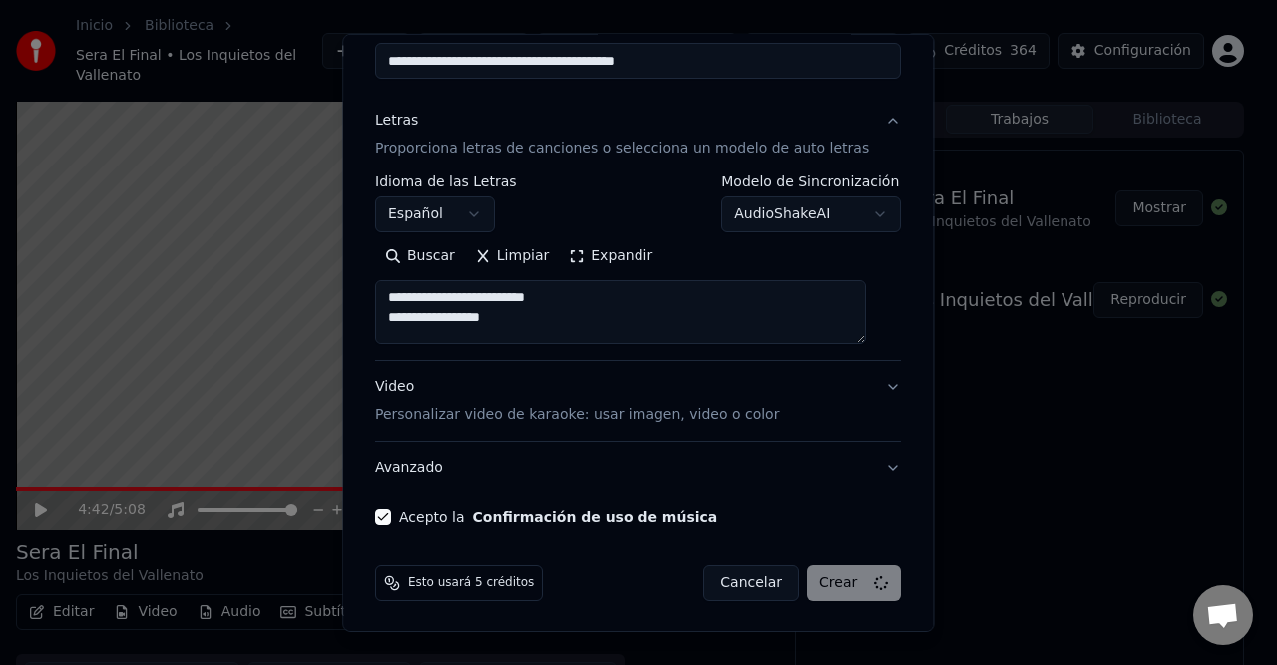
type textarea "**********"
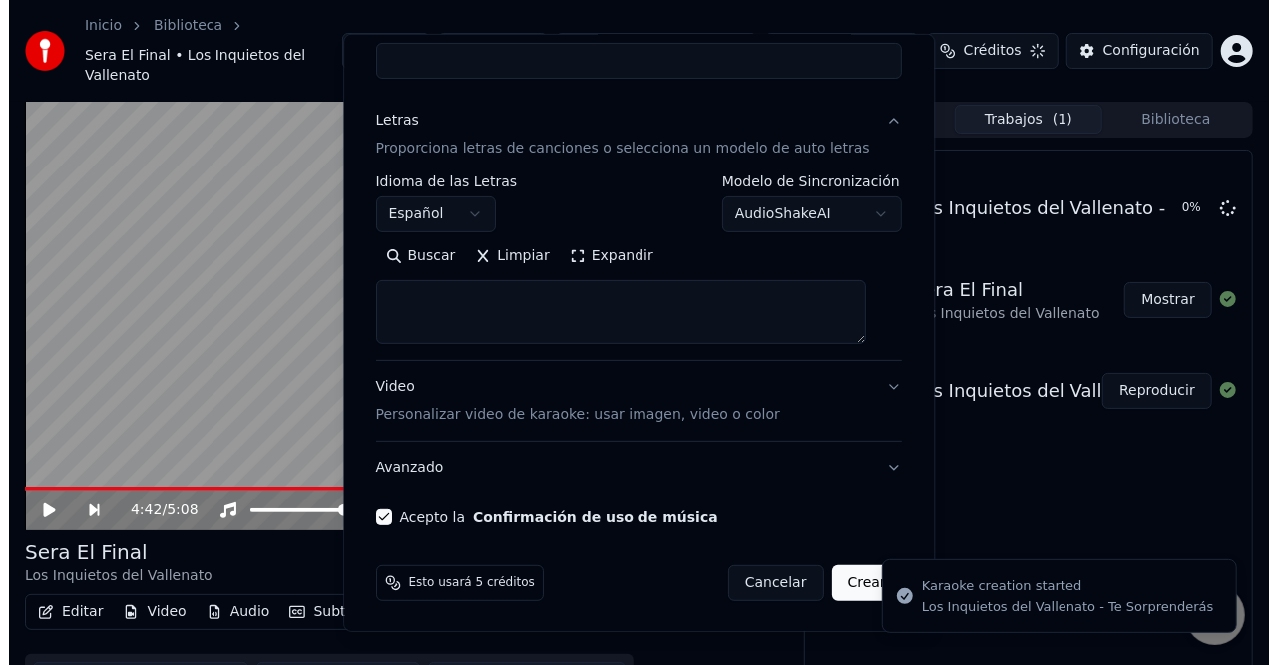
scroll to position [0, 0]
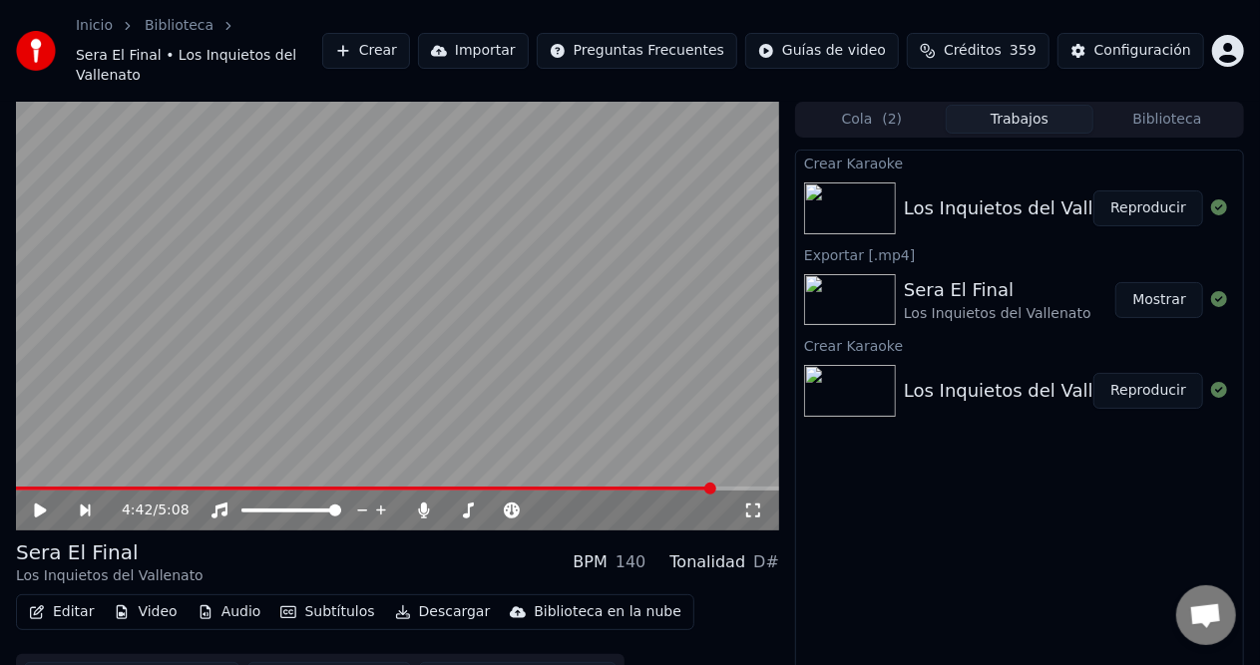
click at [410, 34] on button "Crear" at bounding box center [366, 51] width 88 height 36
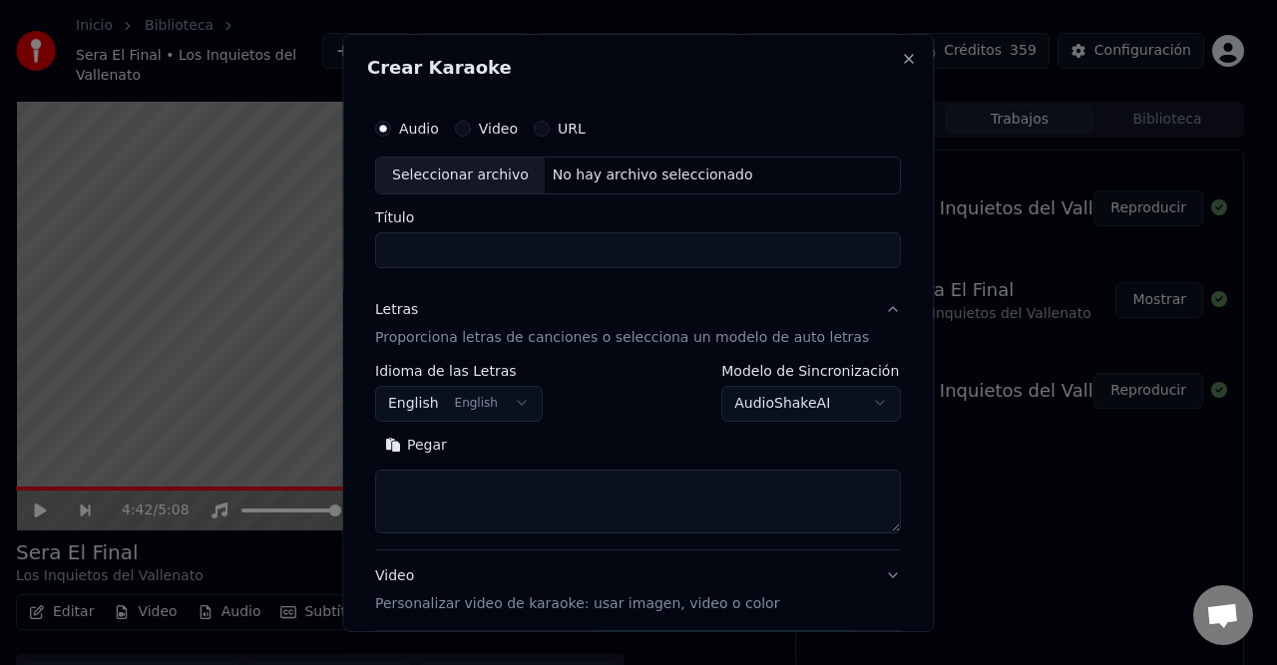
click at [607, 186] on div "Seleccionar archivo No hay archivo seleccionado" at bounding box center [638, 175] width 526 height 38
type input "**********"
click at [418, 310] on div "Letras" at bounding box center [396, 309] width 43 height 20
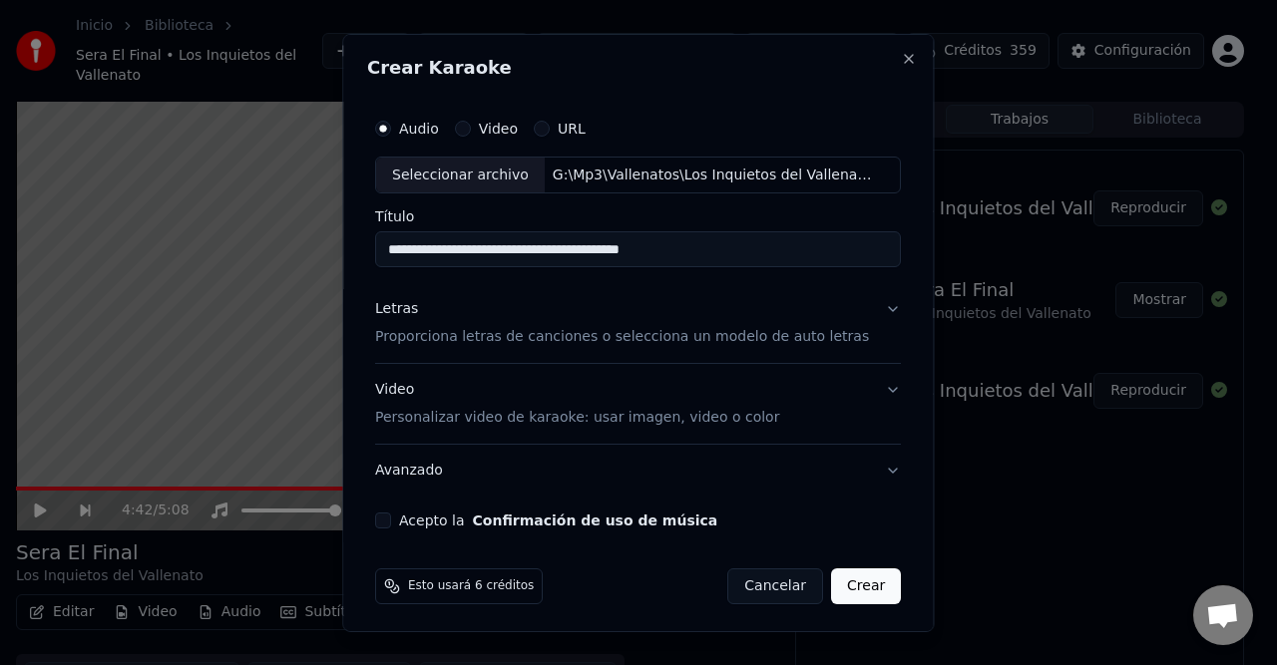
click at [400, 315] on div "Letras" at bounding box center [396, 309] width 43 height 20
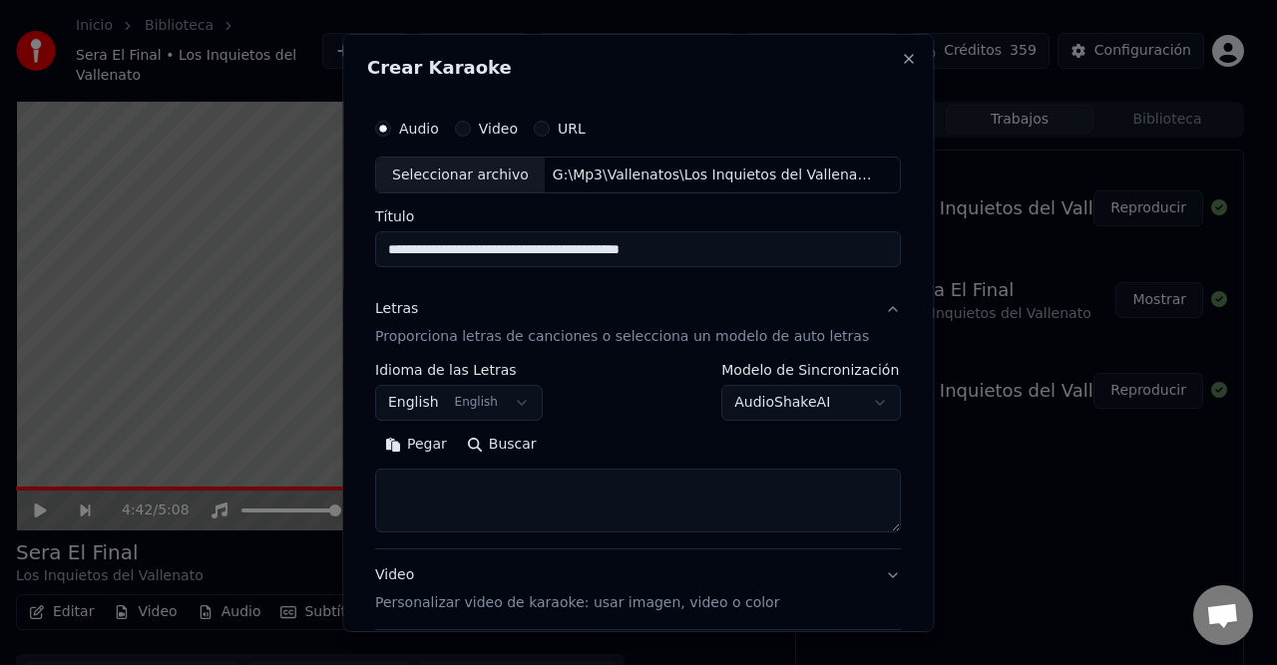
click at [462, 408] on body "**********" at bounding box center [630, 332] width 1260 height 665
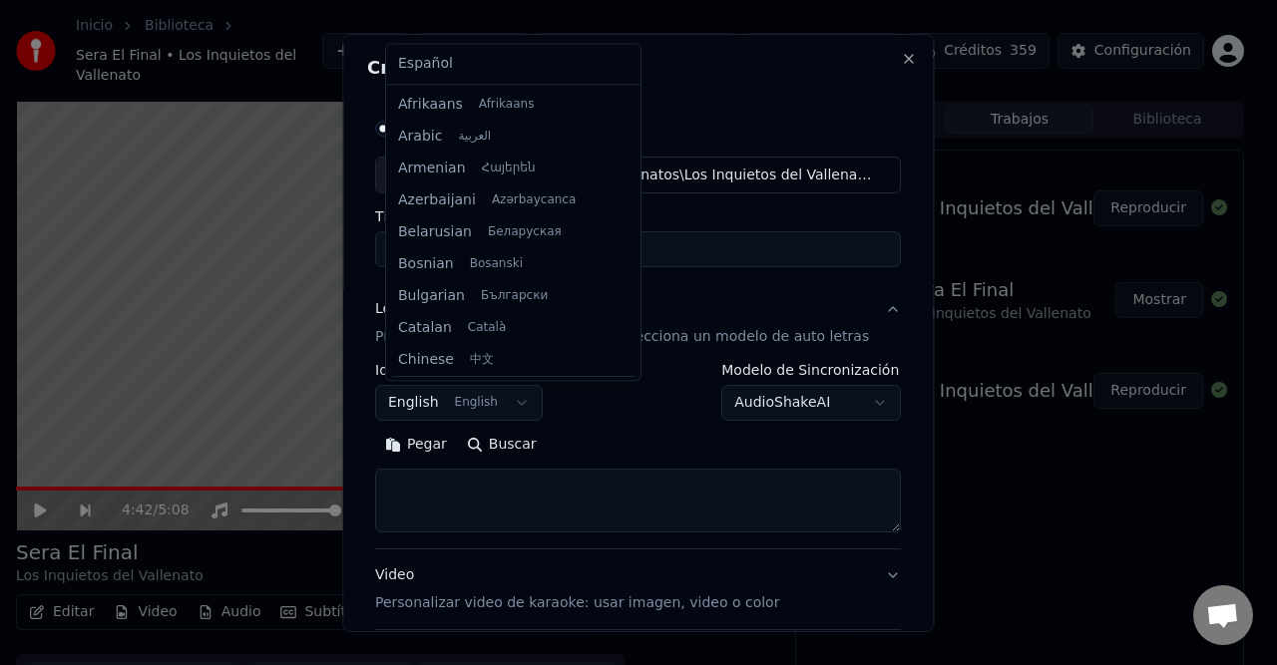
scroll to position [160, 0]
select select "**"
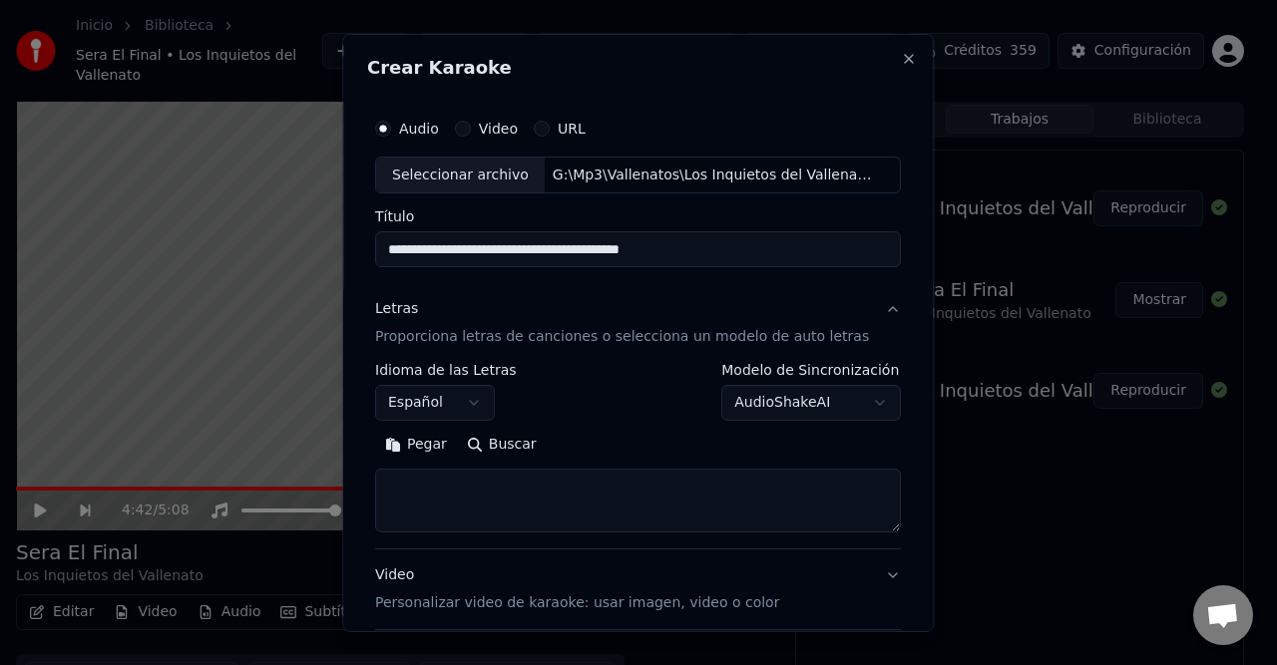
click at [431, 448] on button "Pegar" at bounding box center [416, 445] width 82 height 32
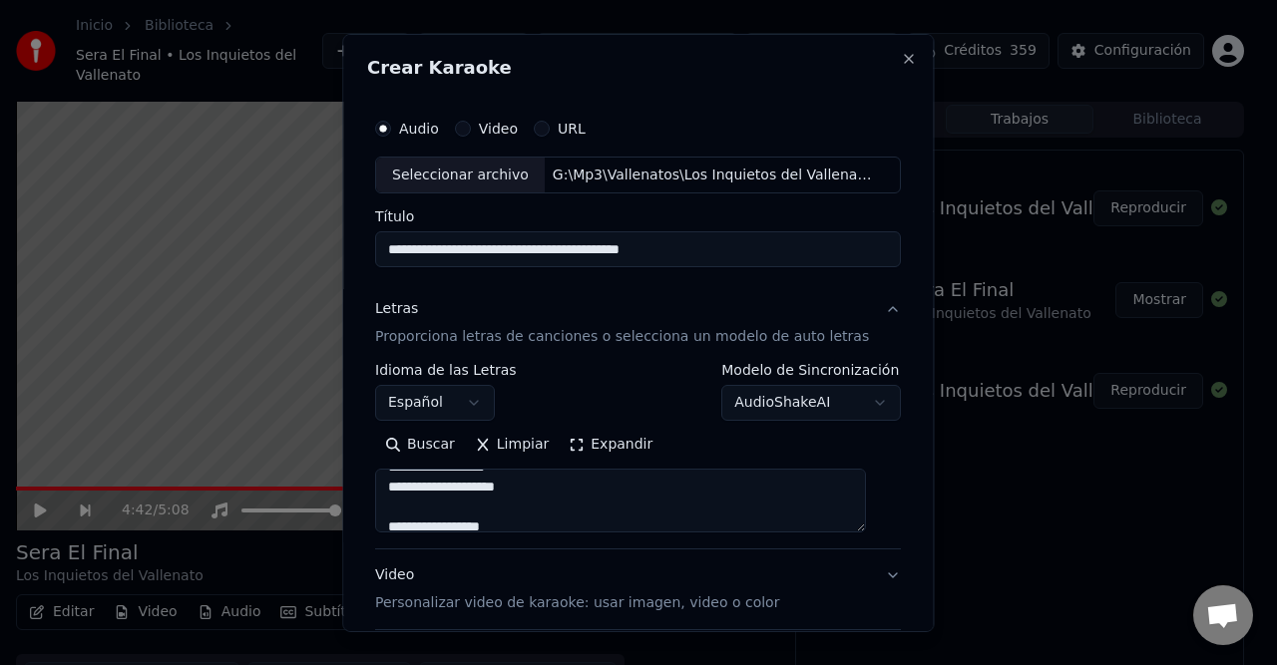
type textarea "**********"
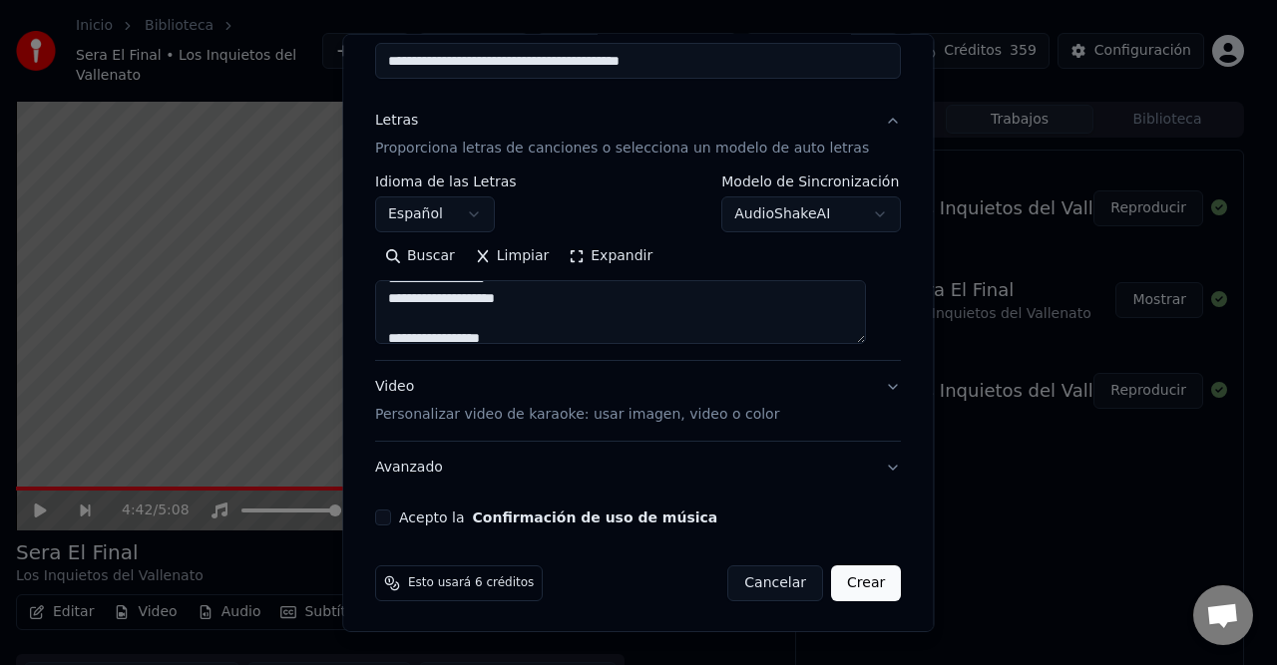
click at [401, 515] on div "Acepto la Confirmación de uso de música" at bounding box center [638, 518] width 526 height 16
type button "on"
click at [389, 515] on button "on" at bounding box center [383, 518] width 16 height 16
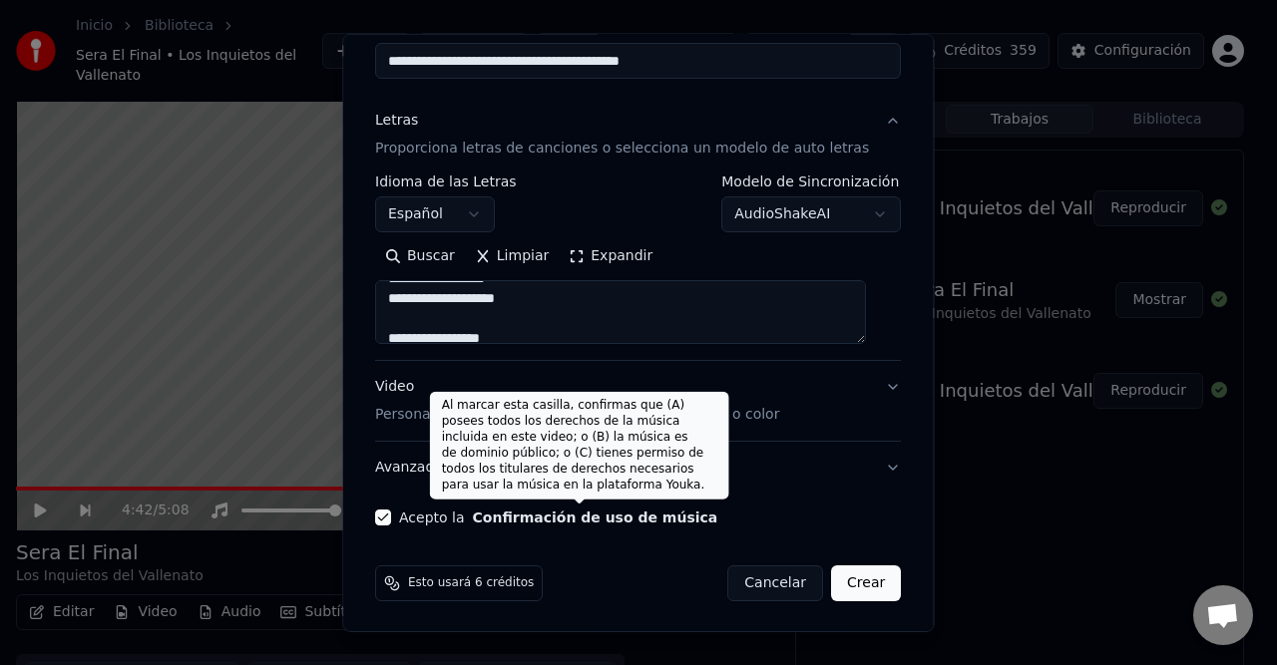
click at [818, 479] on button "Avanzado" at bounding box center [638, 468] width 526 height 52
click at [858, 591] on button "Crear" at bounding box center [866, 584] width 70 height 36
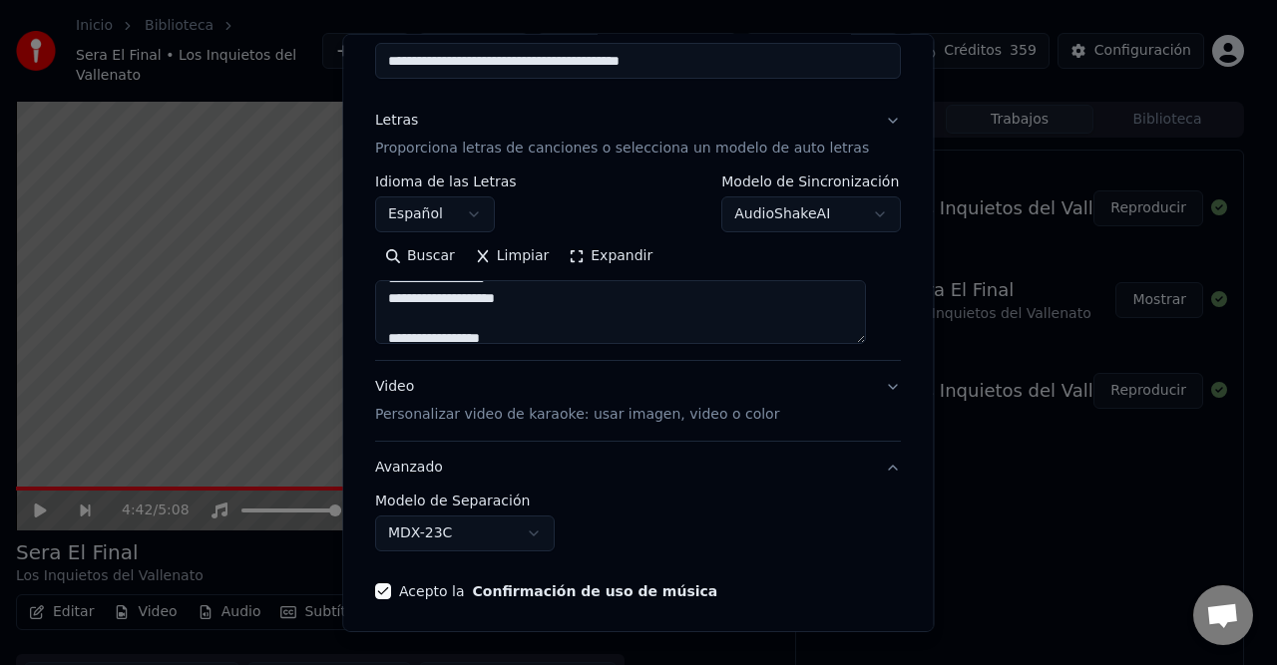
type textarea "**********"
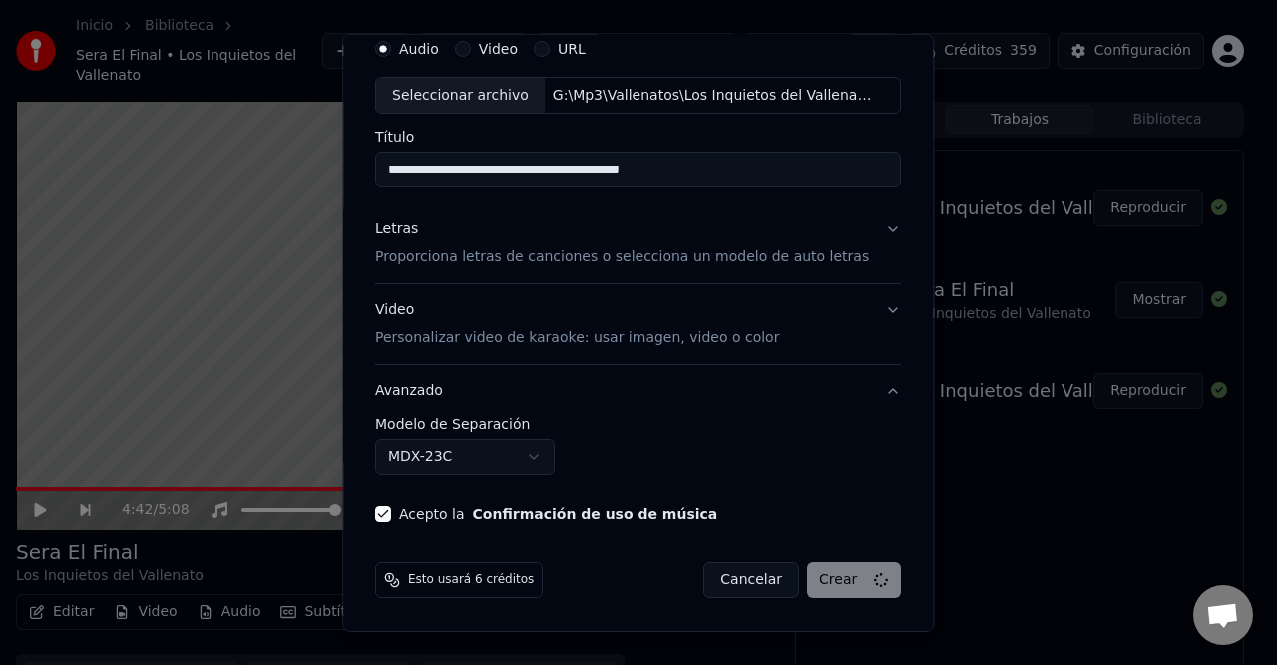
scroll to position [77, 0]
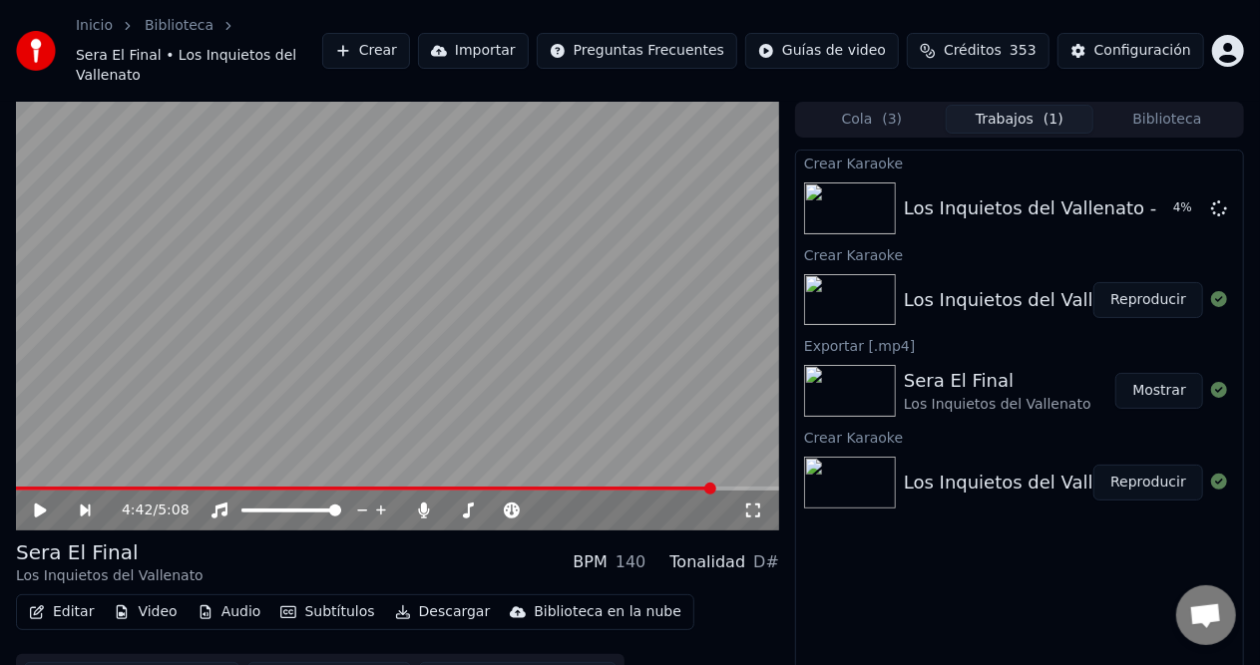
click at [1129, 282] on button "Reproducir" at bounding box center [1148, 300] width 110 height 36
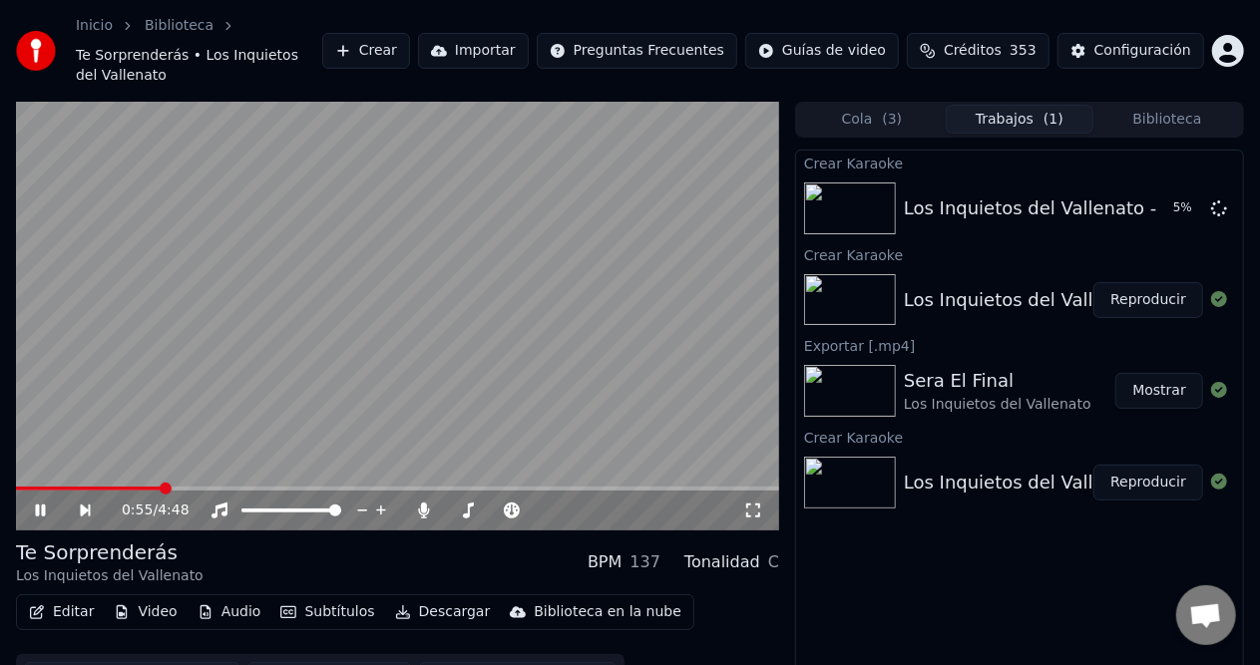
click at [161, 487] on span at bounding box center [397, 489] width 763 height 4
click at [247, 487] on span at bounding box center [397, 489] width 763 height 4
click at [336, 465] on video at bounding box center [397, 316] width 763 height 429
click at [345, 487] on span at bounding box center [397, 489] width 763 height 4
click at [48, 503] on icon at bounding box center [54, 511] width 45 height 16
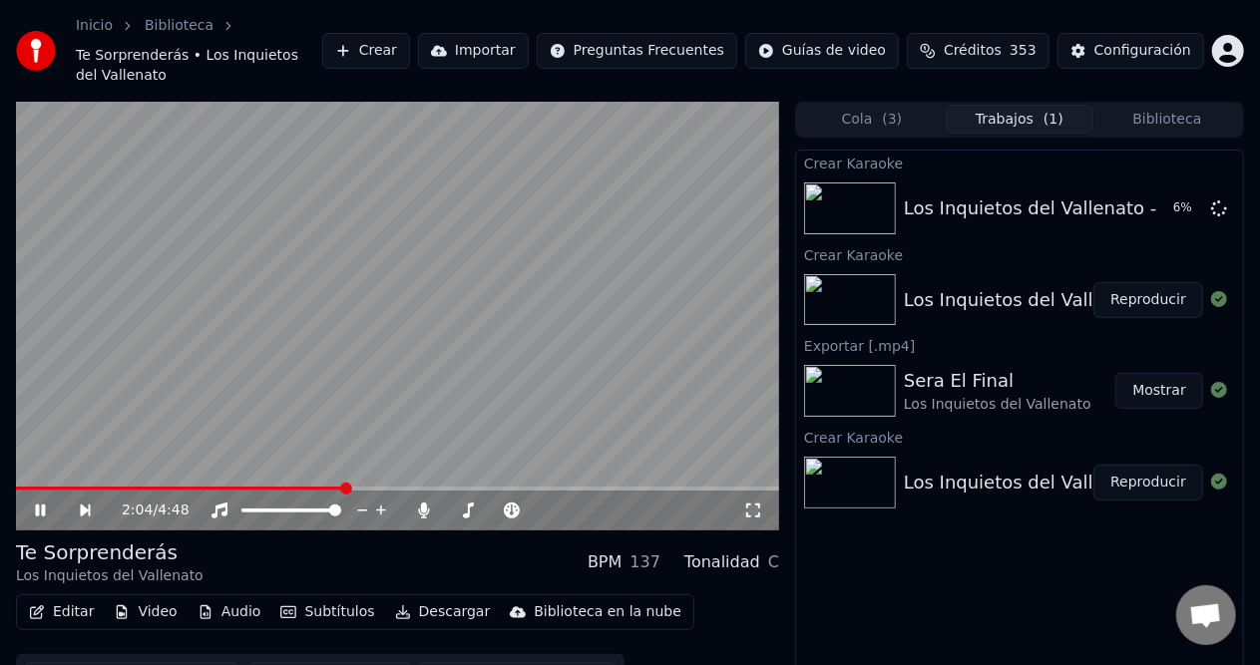
click at [22, 487] on span at bounding box center [180, 489] width 329 height 4
click at [32, 483] on span at bounding box center [38, 489] width 12 height 12
click at [64, 598] on button "Editar" at bounding box center [61, 612] width 81 height 28
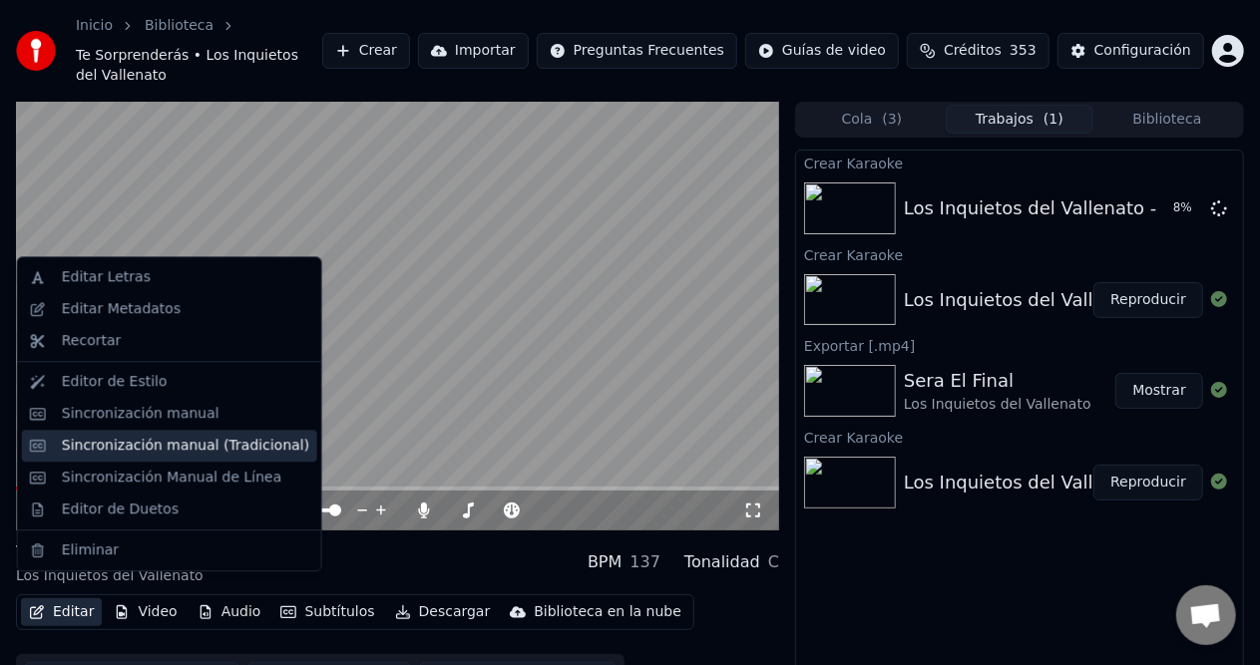
click at [187, 438] on div "Sincronización manual (Tradicional)" at bounding box center [185, 446] width 247 height 20
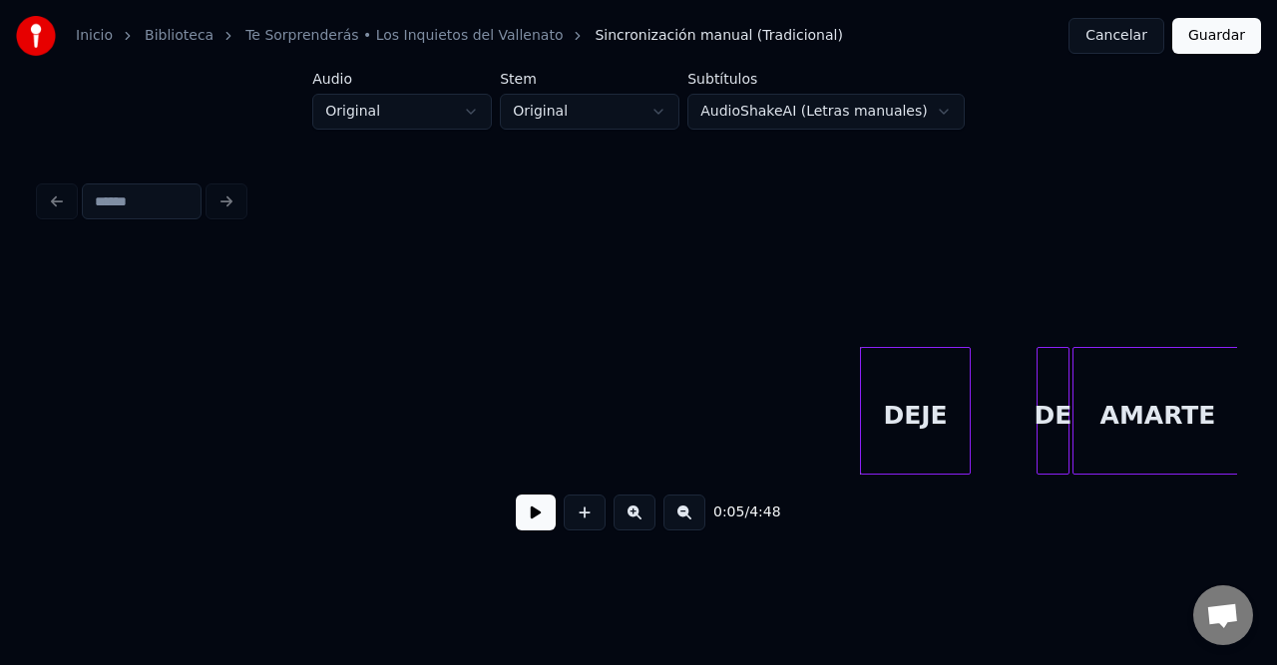
click at [684, 527] on button at bounding box center [684, 513] width 42 height 36
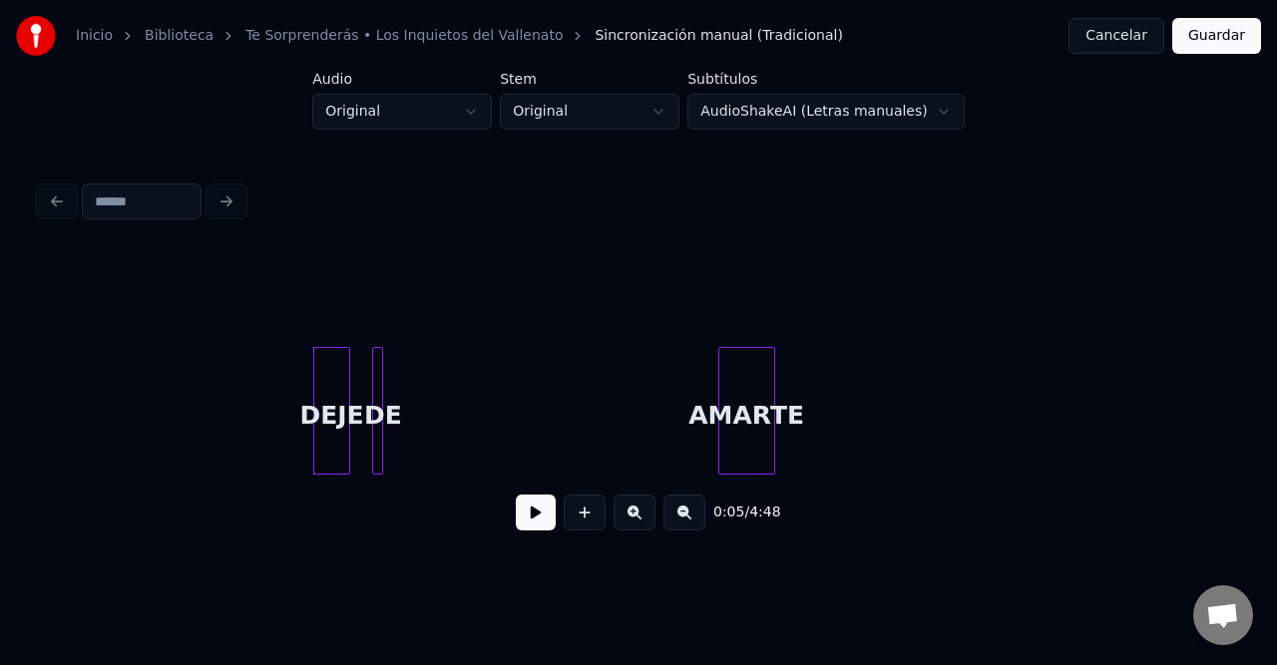
click at [759, 395] on div "AMARTE" at bounding box center [746, 416] width 55 height 136
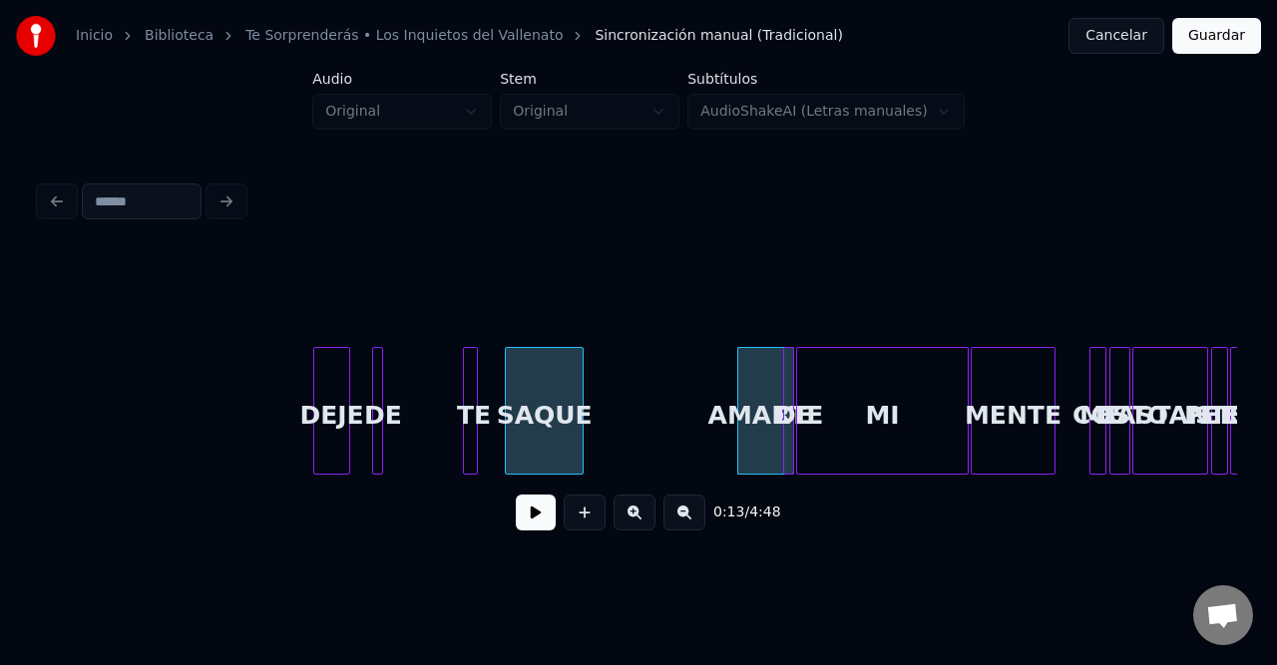
click at [579, 391] on div at bounding box center [580, 411] width 6 height 126
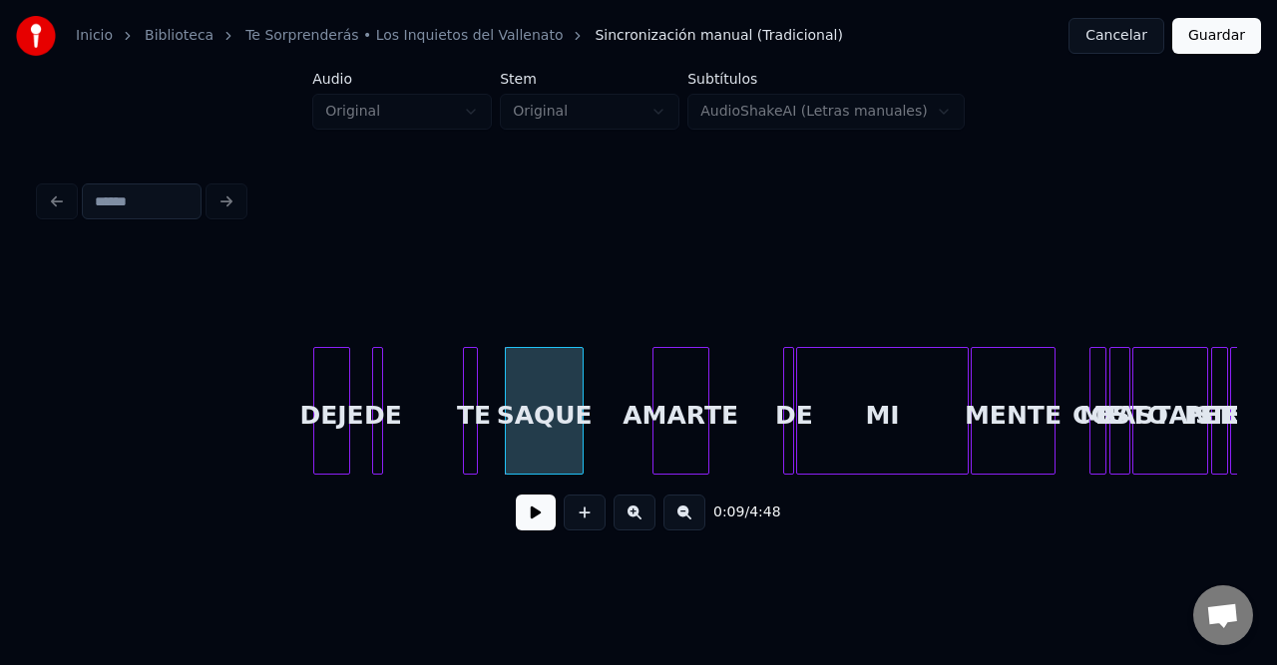
click at [675, 399] on div "AMARTE" at bounding box center [680, 416] width 55 height 136
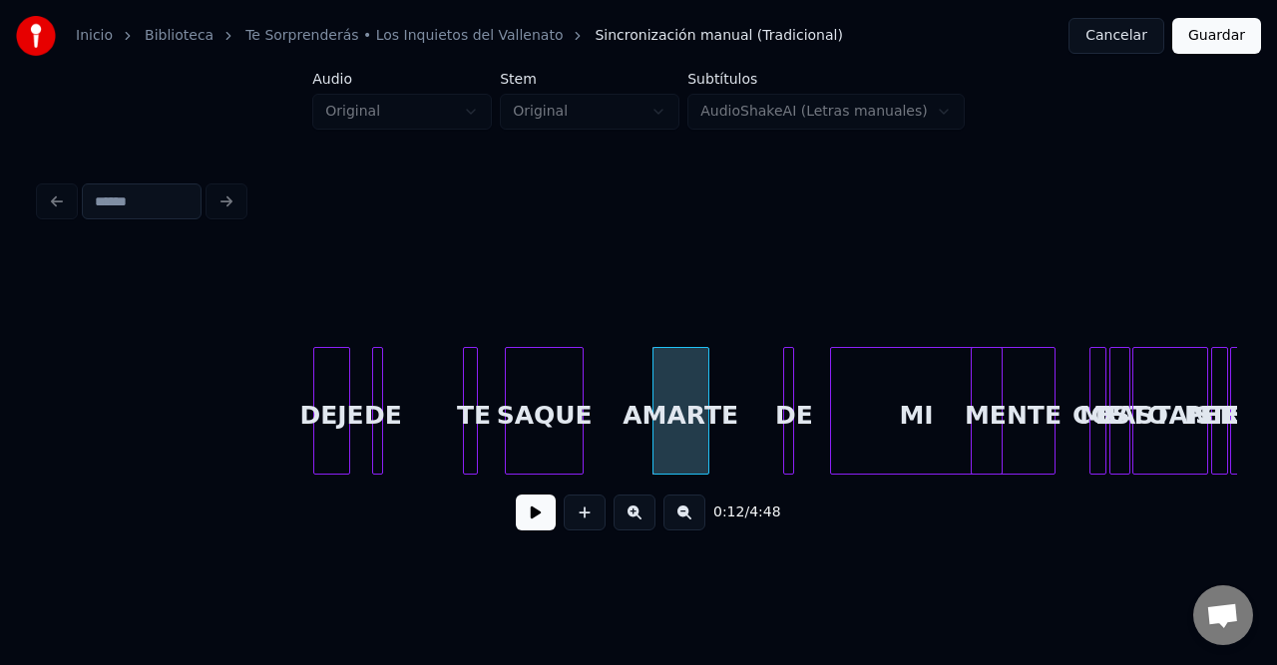
click at [888, 403] on div "MI" at bounding box center [916, 416] width 171 height 136
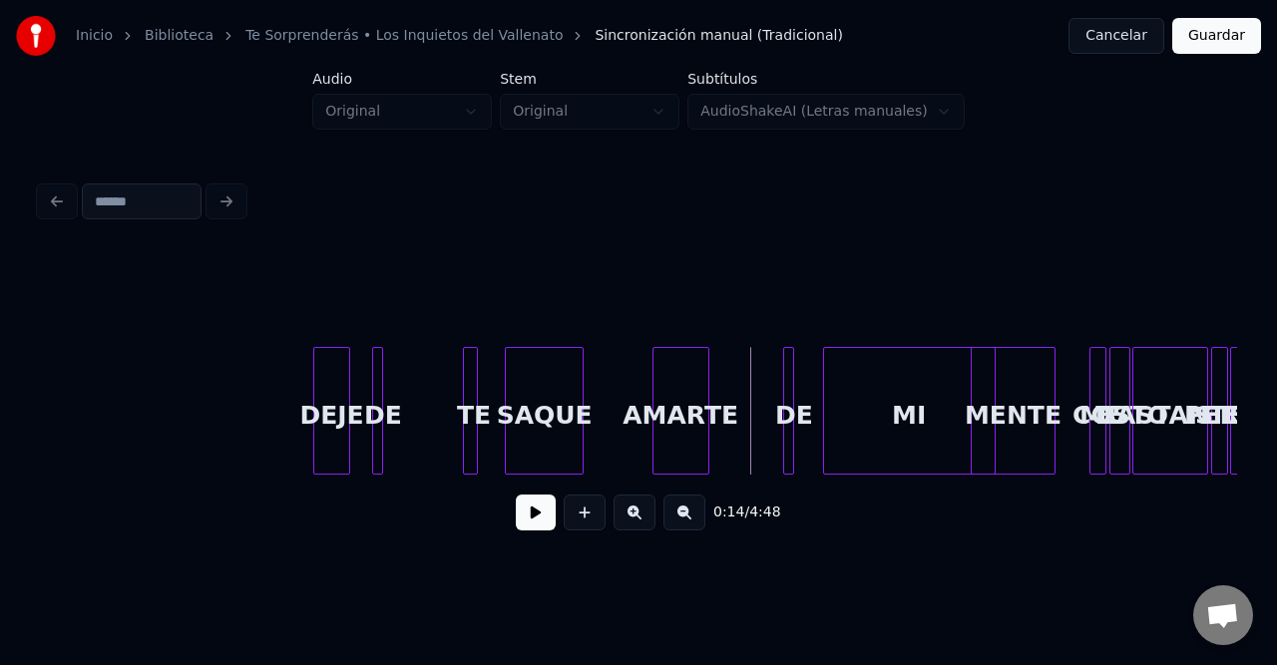
click at [537, 527] on button at bounding box center [536, 513] width 40 height 36
click at [748, 407] on div "DEJE" at bounding box center [753, 416] width 35 height 136
click at [764, 402] on div "DEJE" at bounding box center [766, 411] width 11 height 128
click at [634, 531] on button at bounding box center [634, 513] width 42 height 36
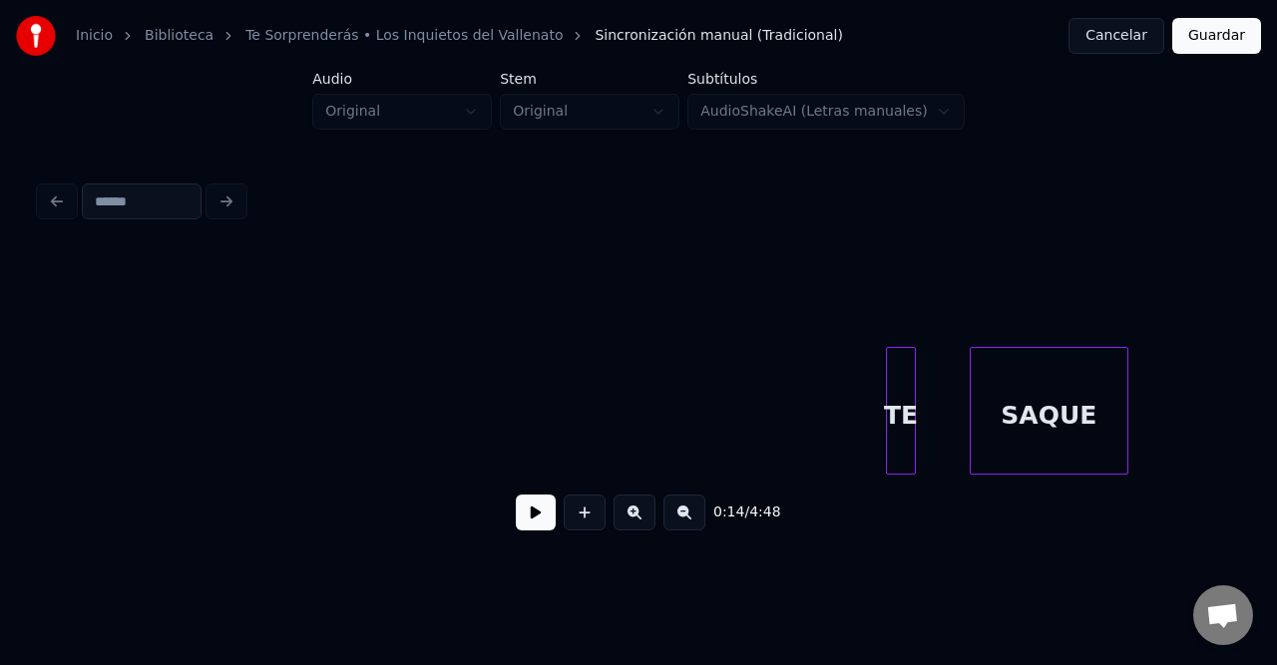
scroll to position [0, 720]
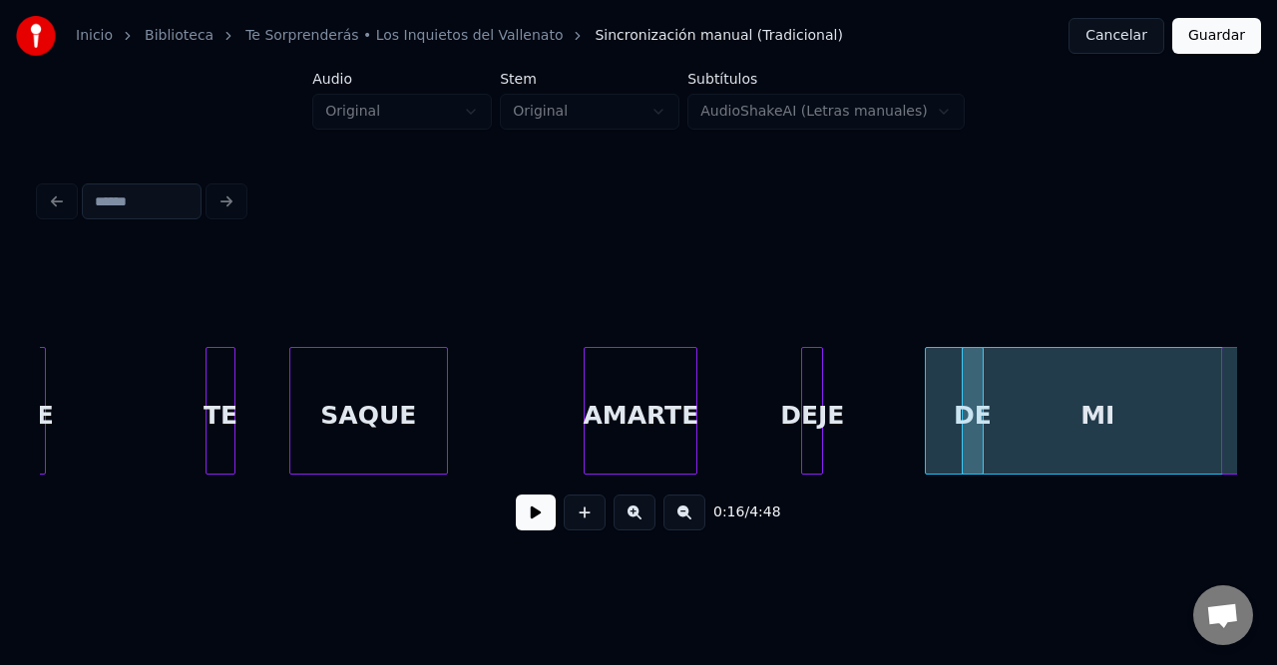
scroll to position [0, 614]
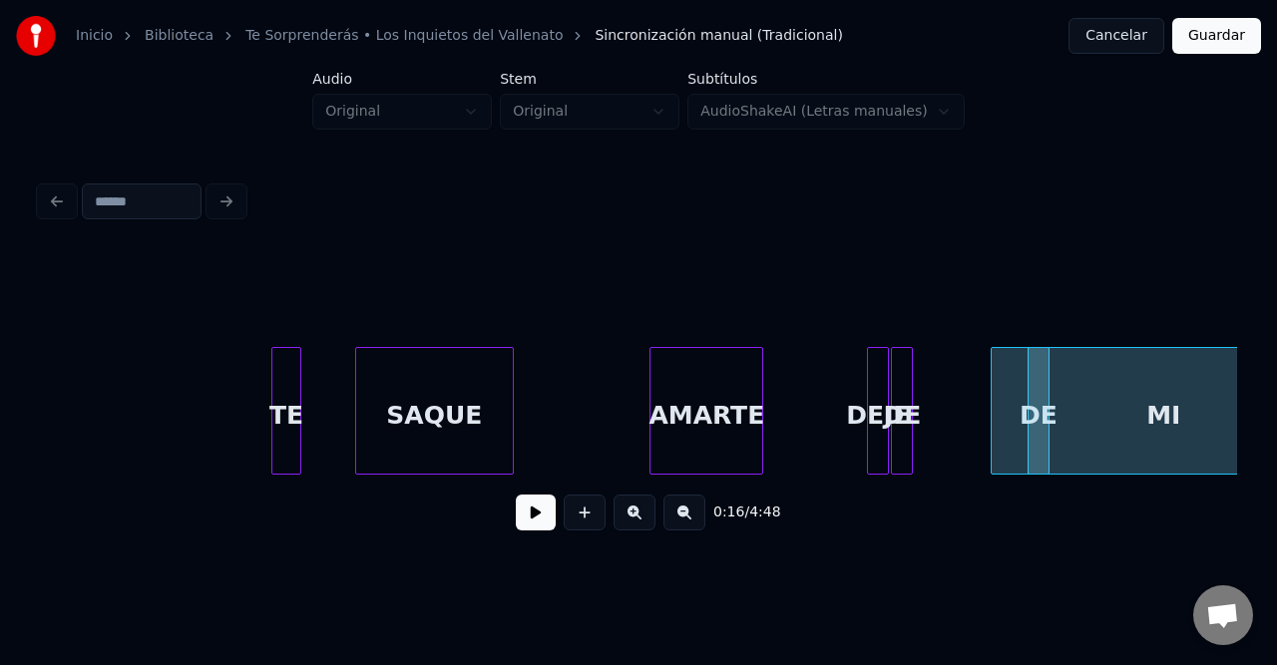
click at [900, 412] on div "DE" at bounding box center [902, 416] width 20 height 136
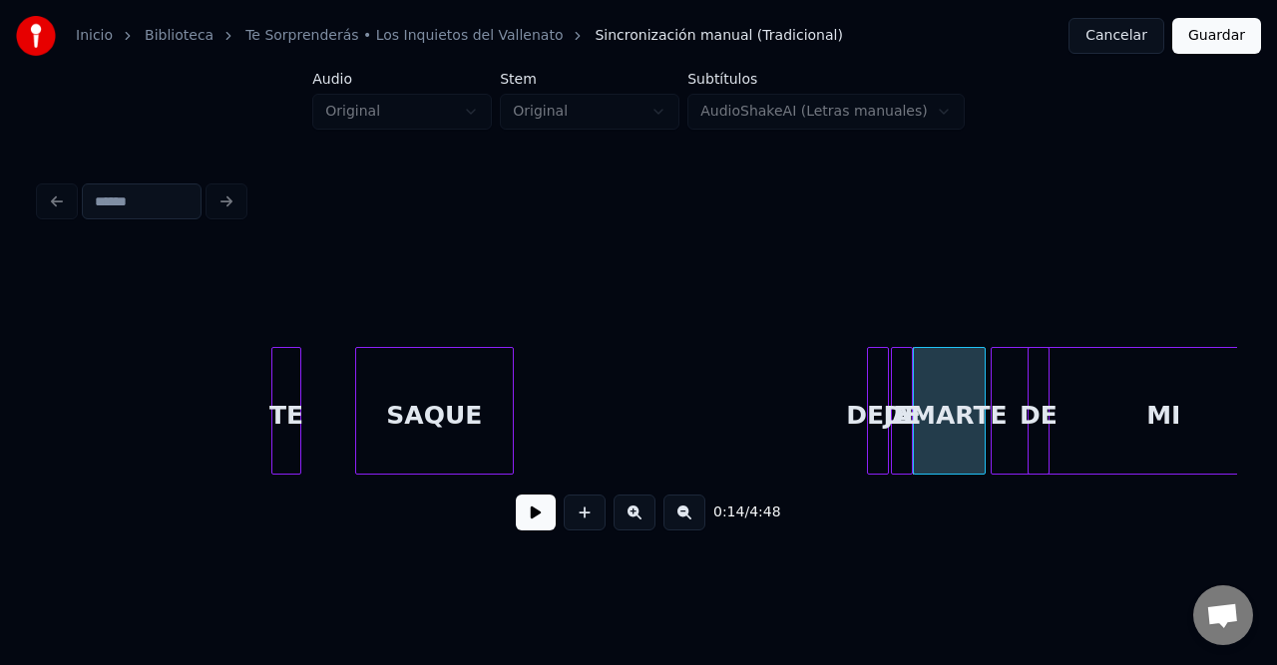
click at [982, 395] on div at bounding box center [982, 411] width 6 height 126
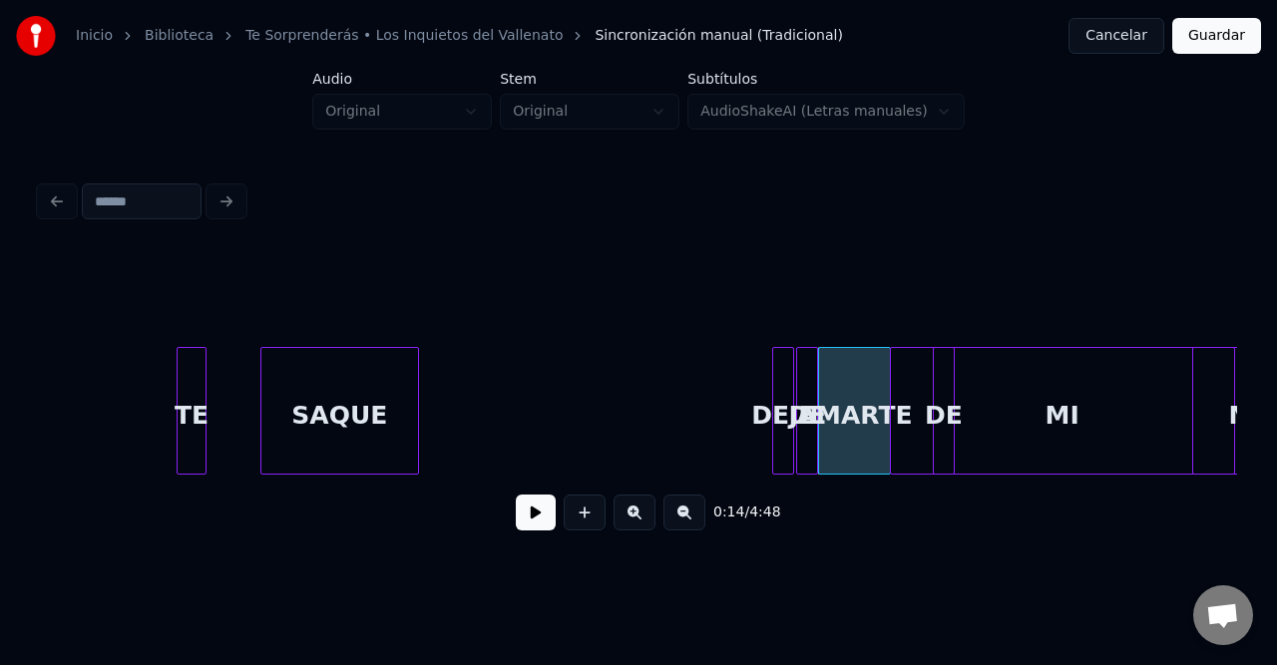
click at [1013, 399] on div "MI" at bounding box center [1062, 416] width 343 height 136
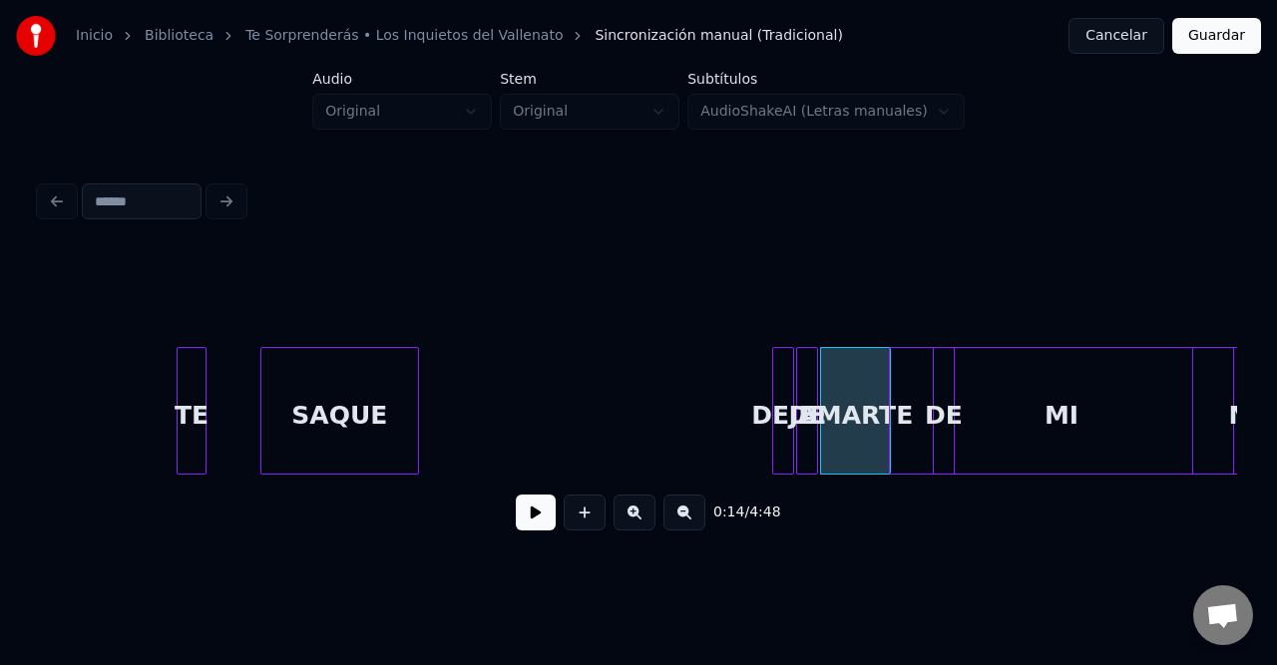
click at [1139, 393] on div "MI" at bounding box center [1061, 416] width 343 height 136
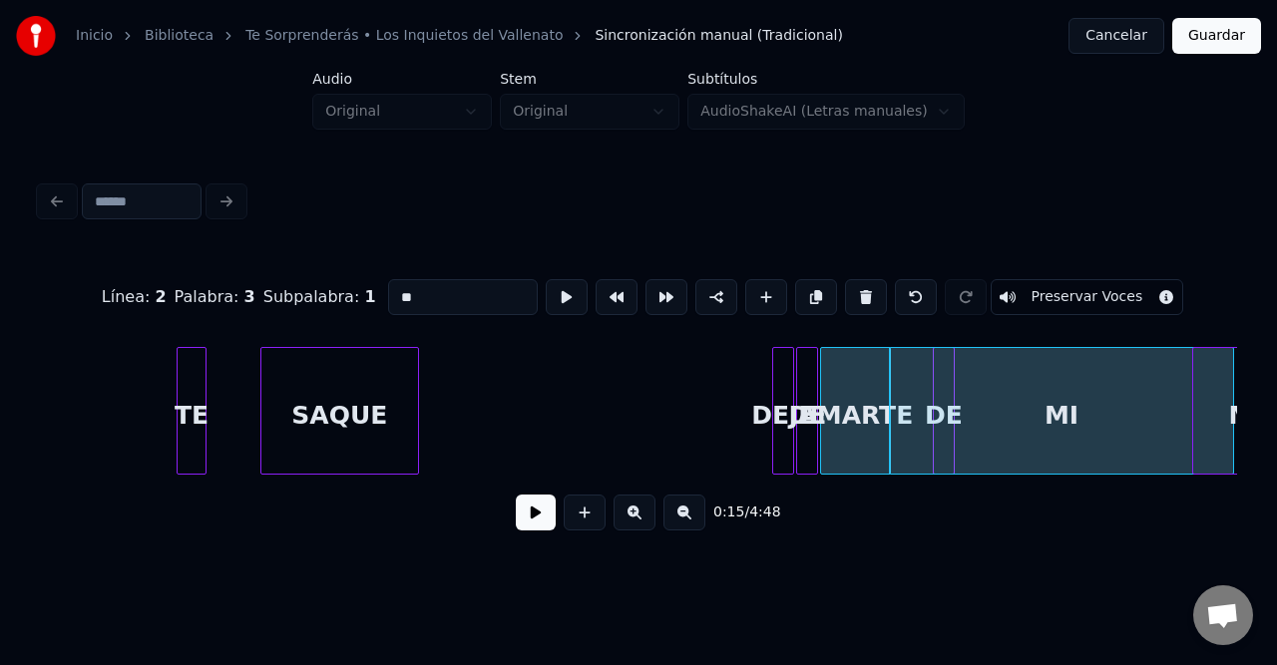
click at [1195, 323] on div "Línea : 2 Palabra : 3 Subpalabra : 1 ** Preservar Voces" at bounding box center [638, 297] width 1197 height 100
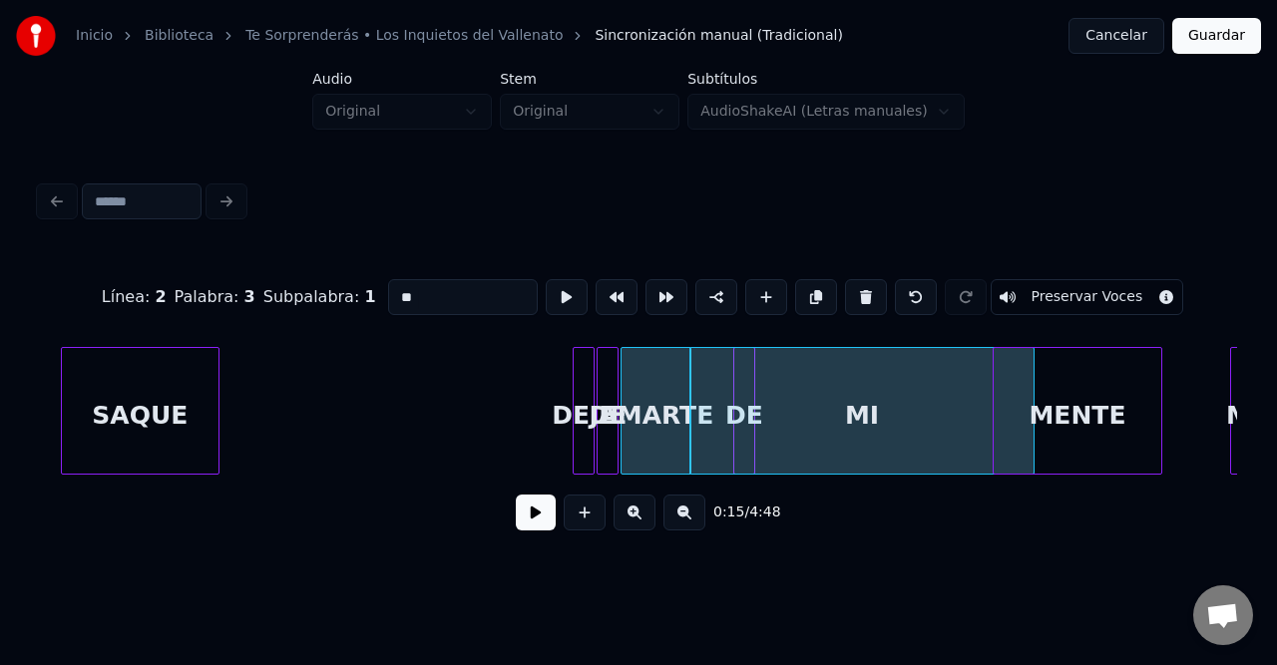
scroll to position [0, 1001]
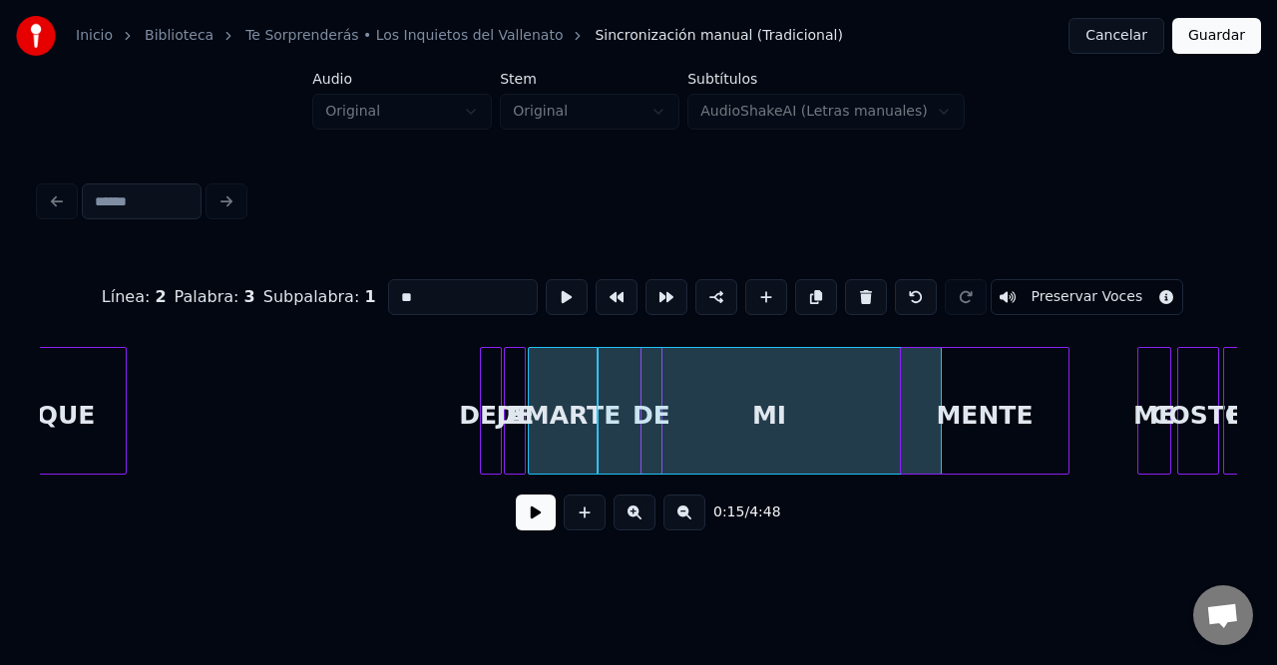
click at [1005, 419] on div "MENTE" at bounding box center [985, 416] width 168 height 136
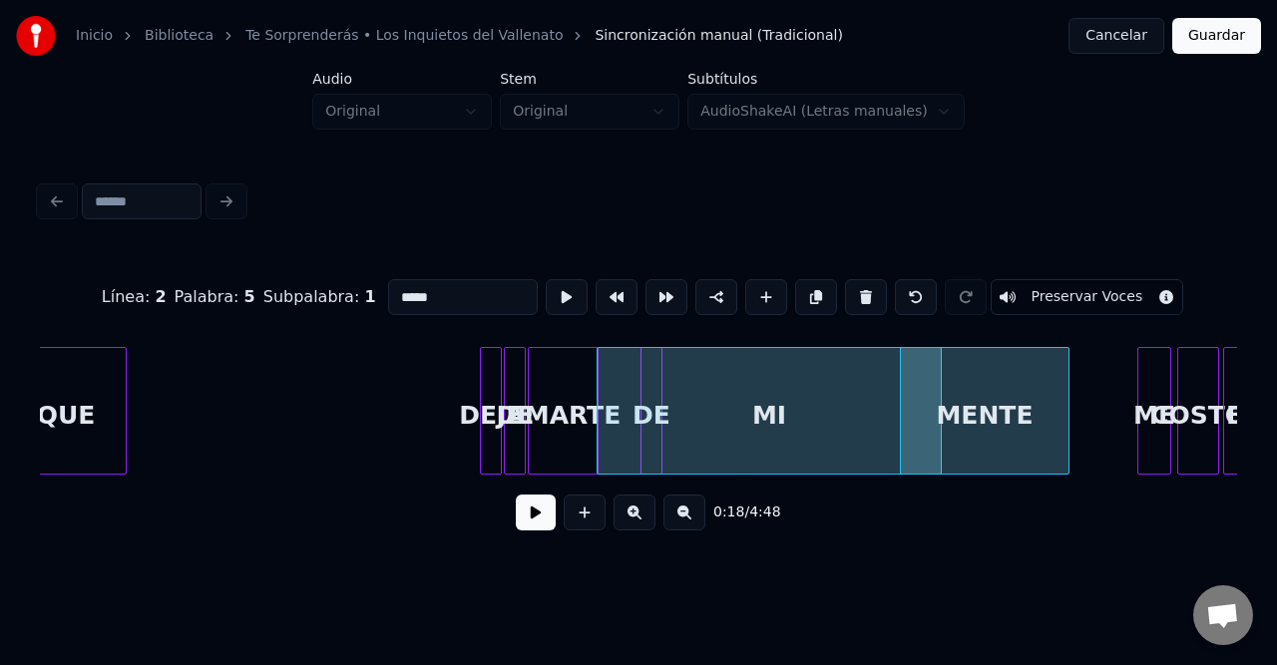
click at [839, 399] on div "MI" at bounding box center [768, 416] width 343 height 136
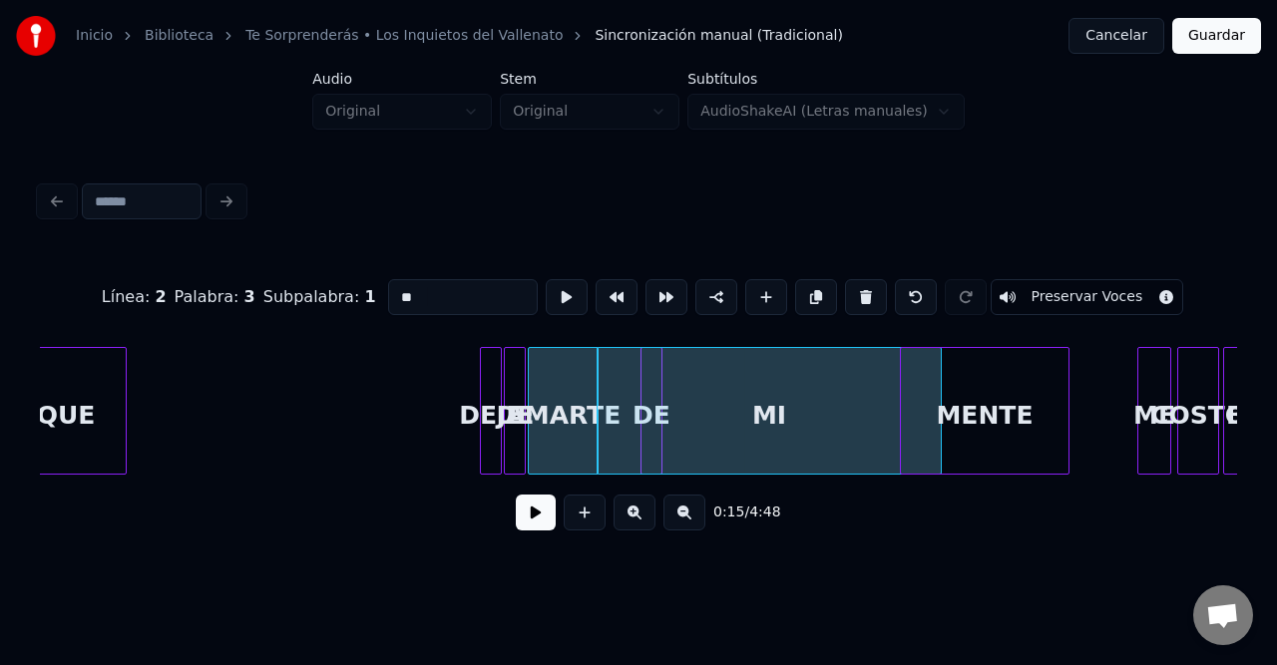
click at [952, 399] on div "MENTE" at bounding box center [985, 416] width 168 height 136
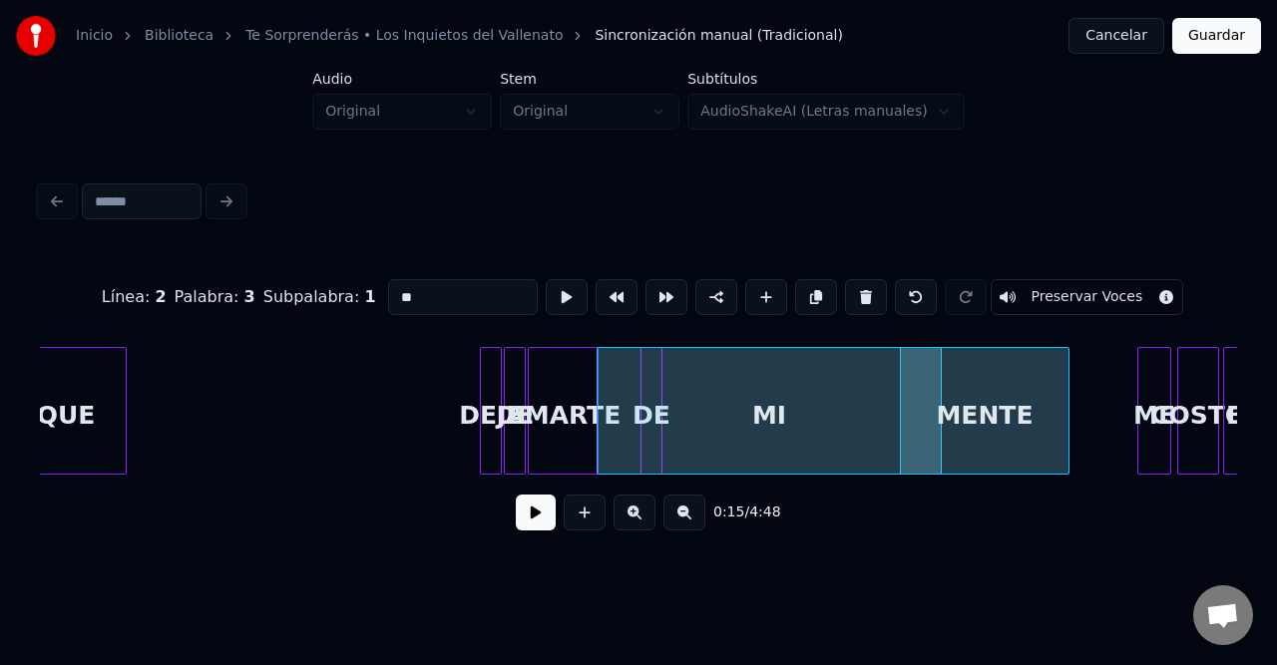
type input "*****"
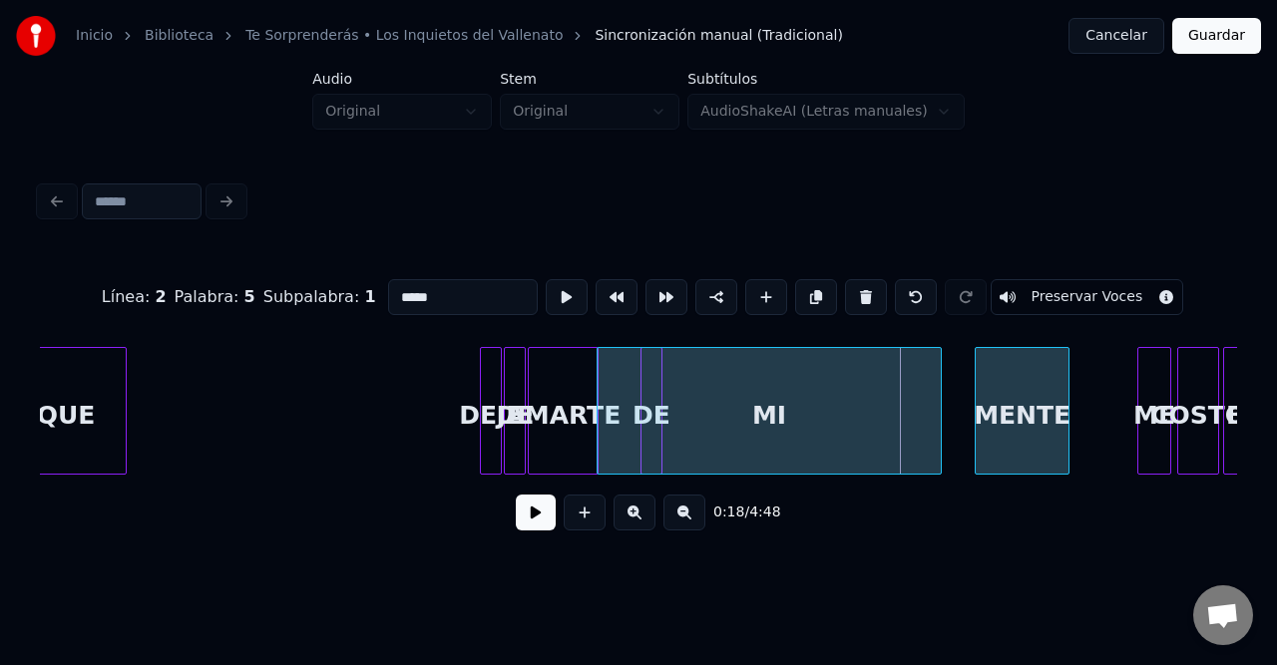
click at [981, 395] on div at bounding box center [979, 411] width 6 height 126
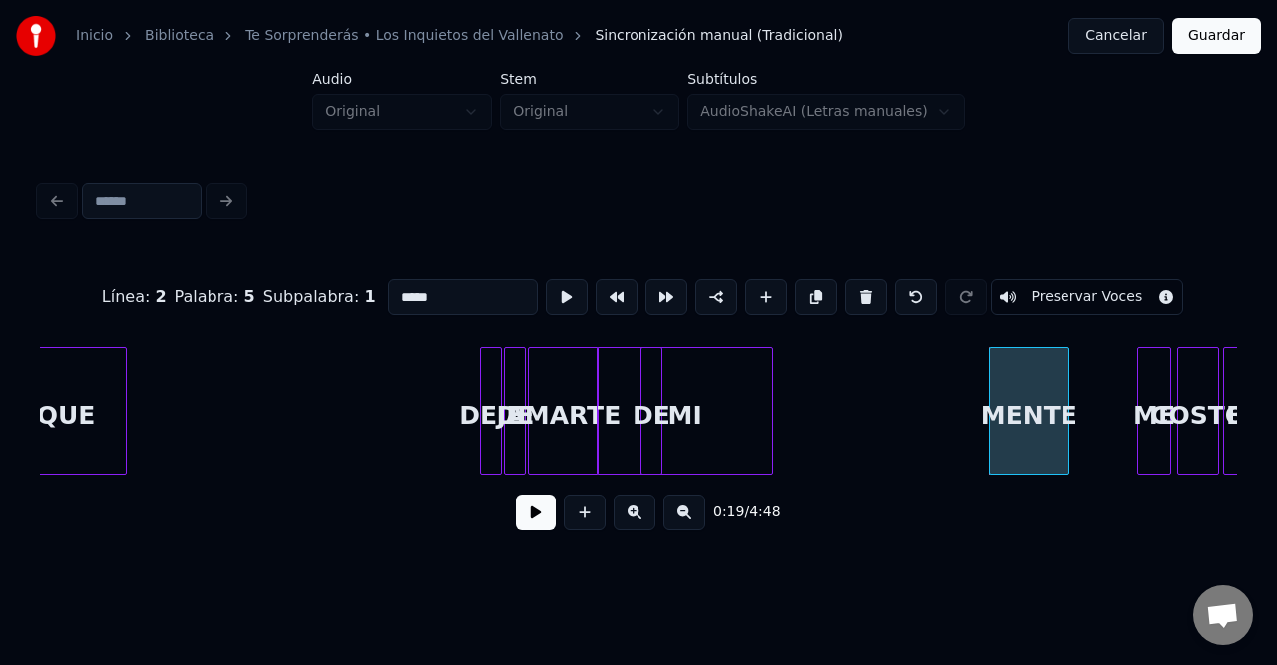
click at [766, 385] on div at bounding box center [769, 411] width 6 height 126
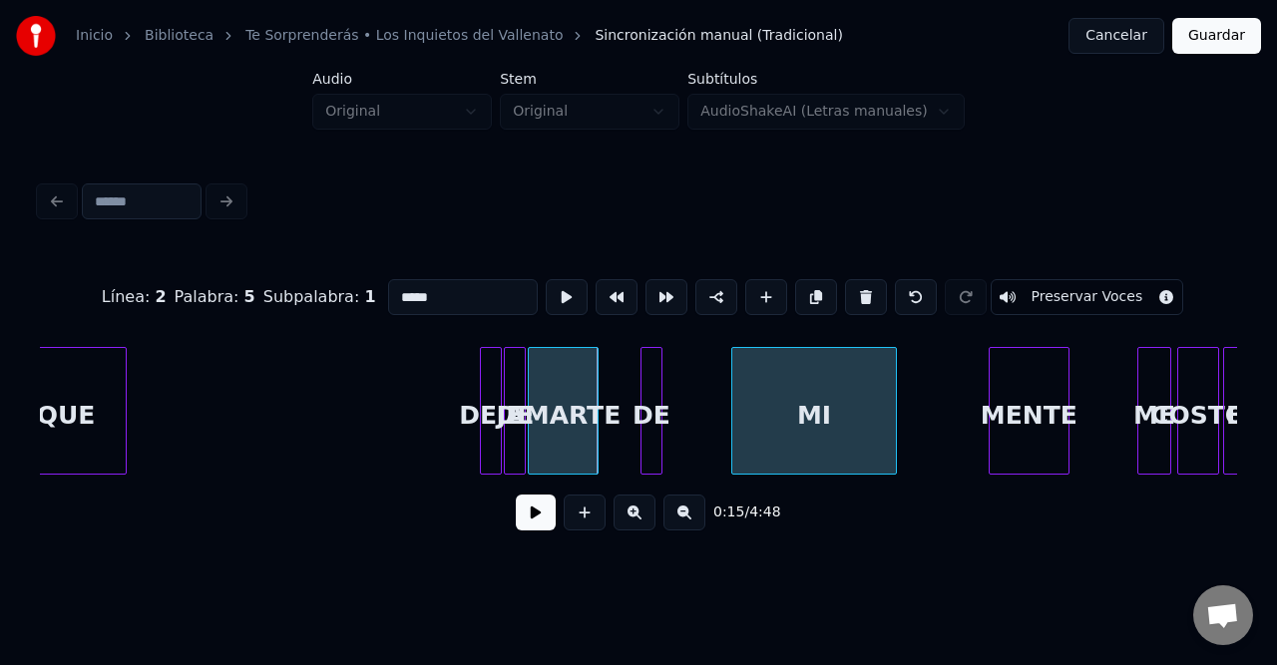
click at [831, 401] on div "MI" at bounding box center [813, 416] width 163 height 136
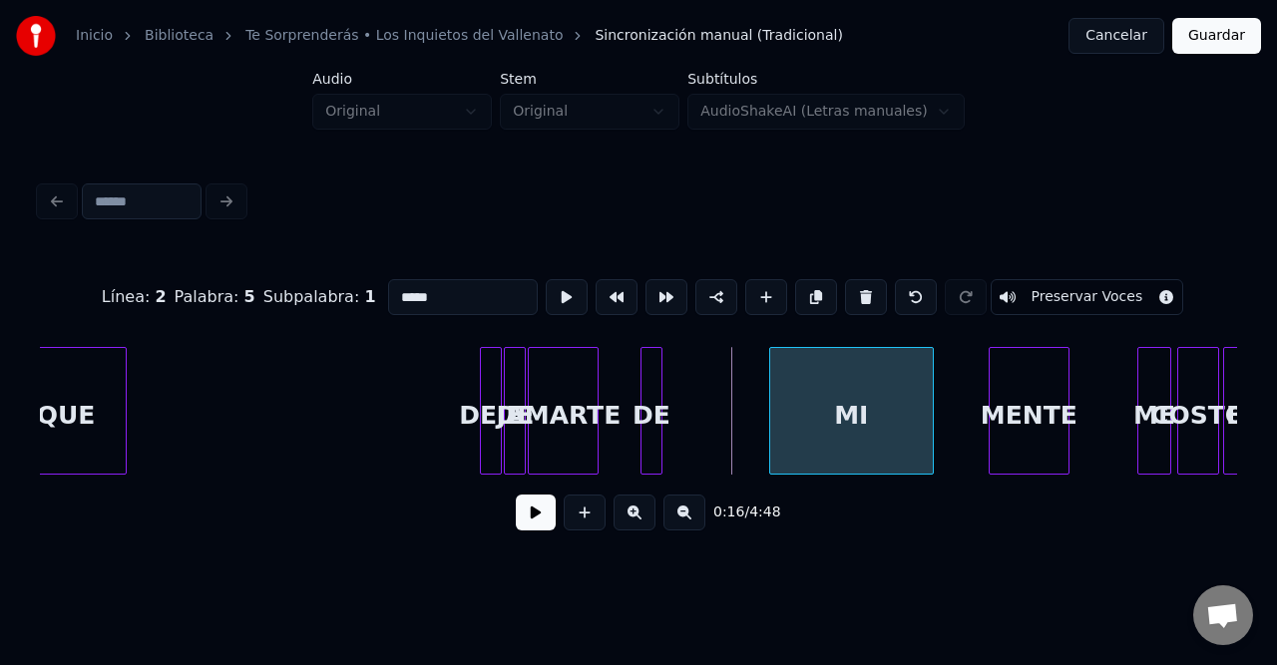
click at [816, 395] on div "MI" at bounding box center [851, 416] width 163 height 136
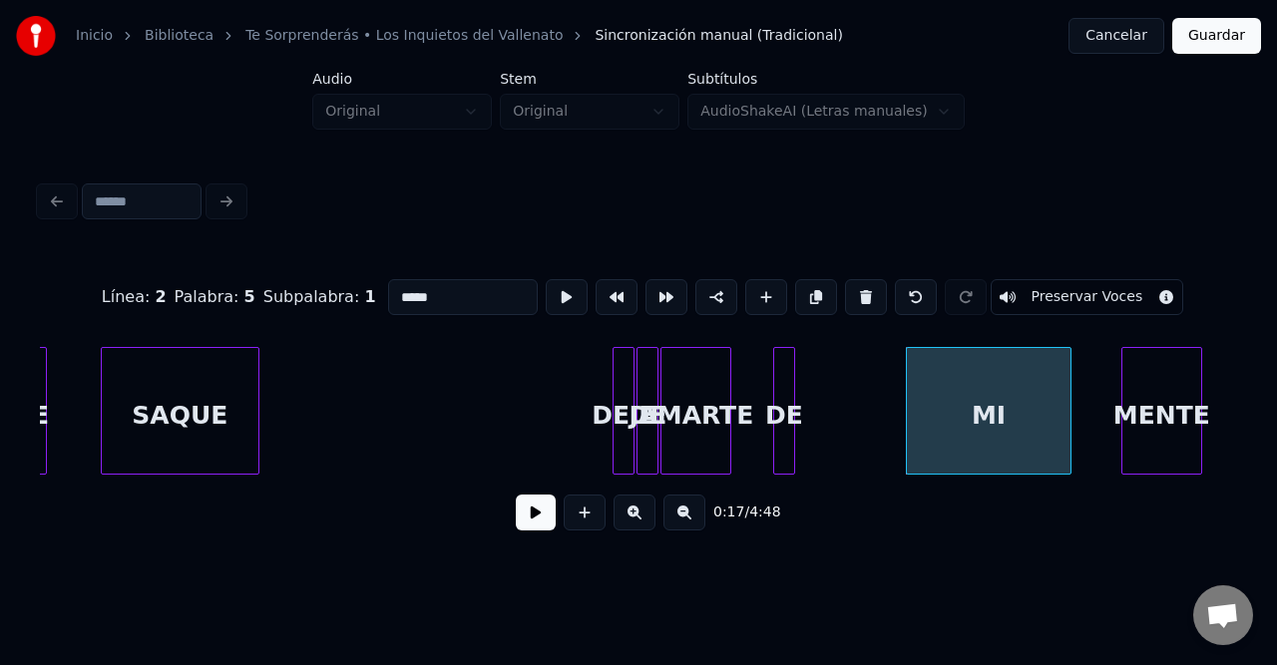
scroll to position [0, 776]
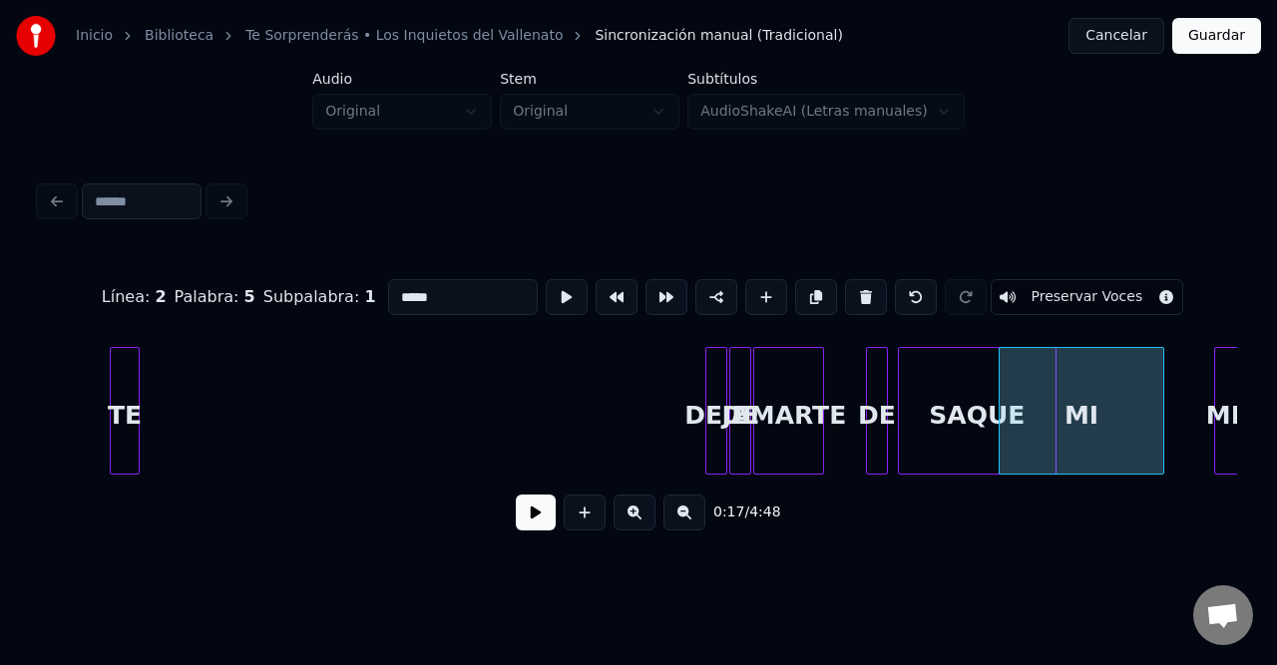
click at [955, 425] on div "SAQUE" at bounding box center [977, 416] width 157 height 136
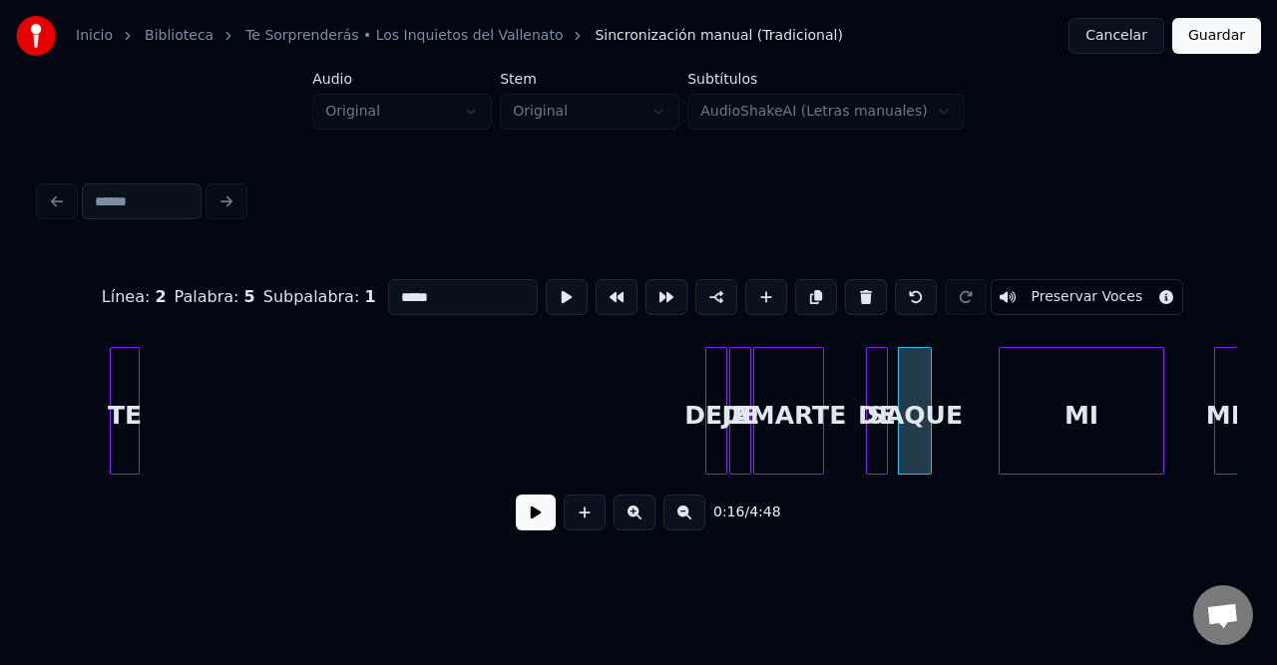
click at [925, 388] on div at bounding box center [928, 411] width 6 height 126
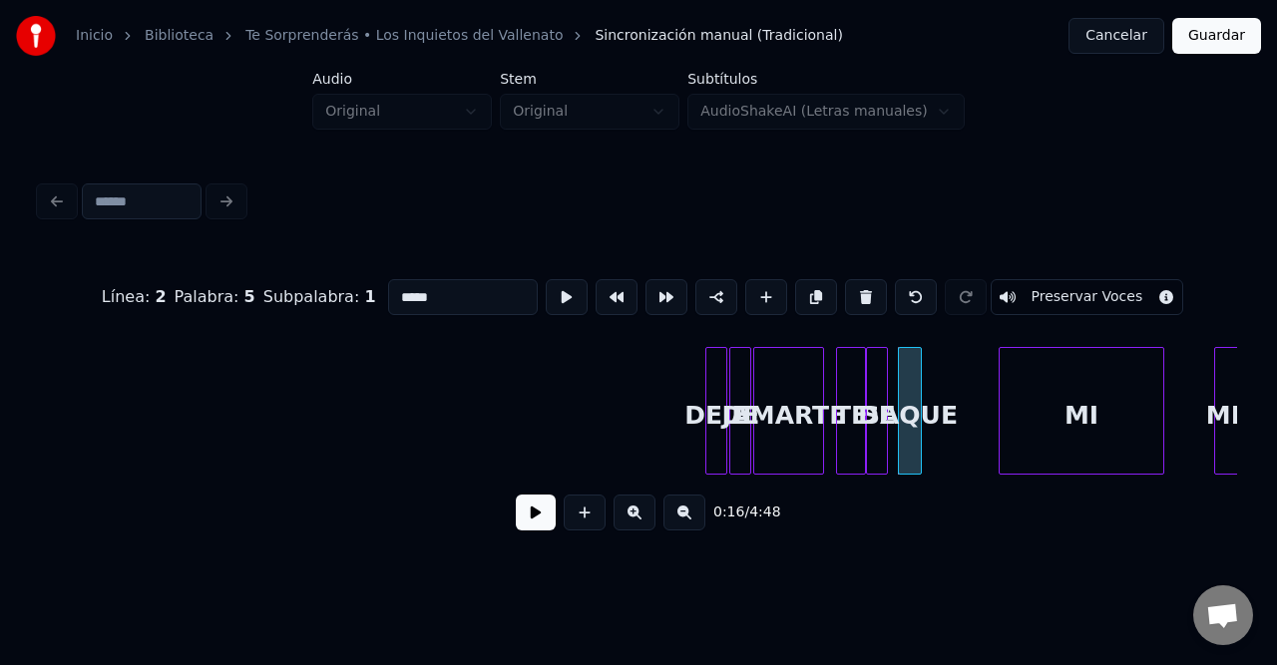
click at [850, 396] on div "TE" at bounding box center [851, 416] width 28 height 136
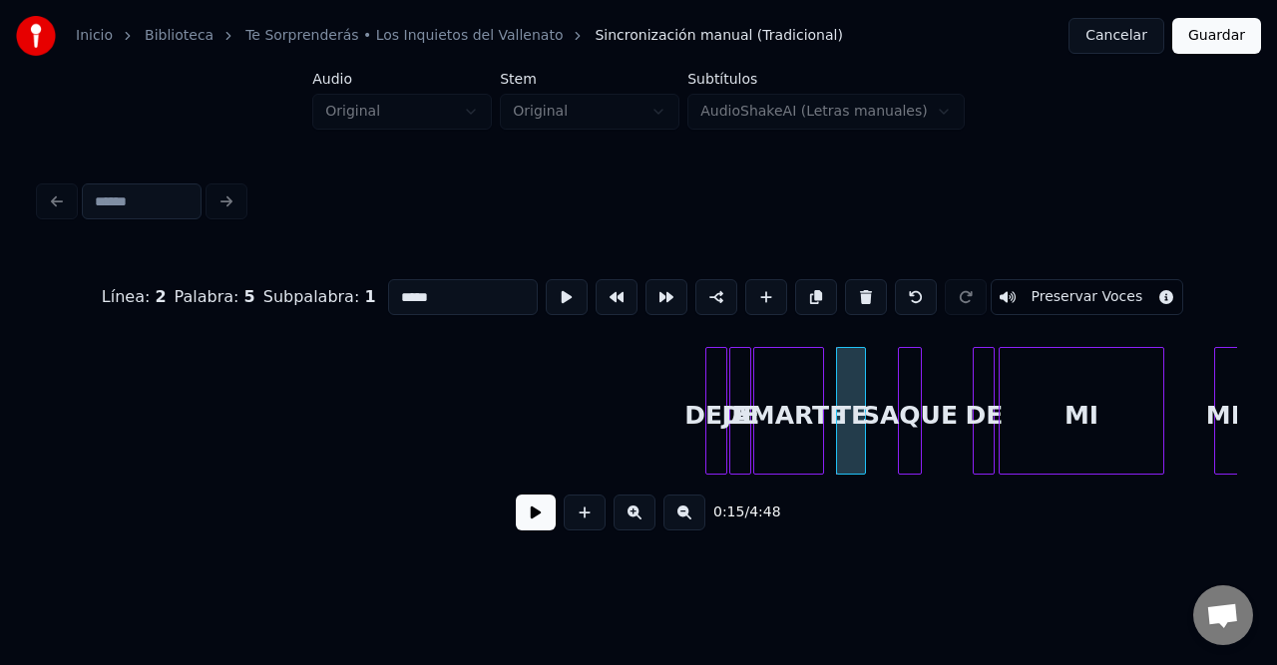
click at [990, 379] on div "DE" at bounding box center [984, 416] width 20 height 136
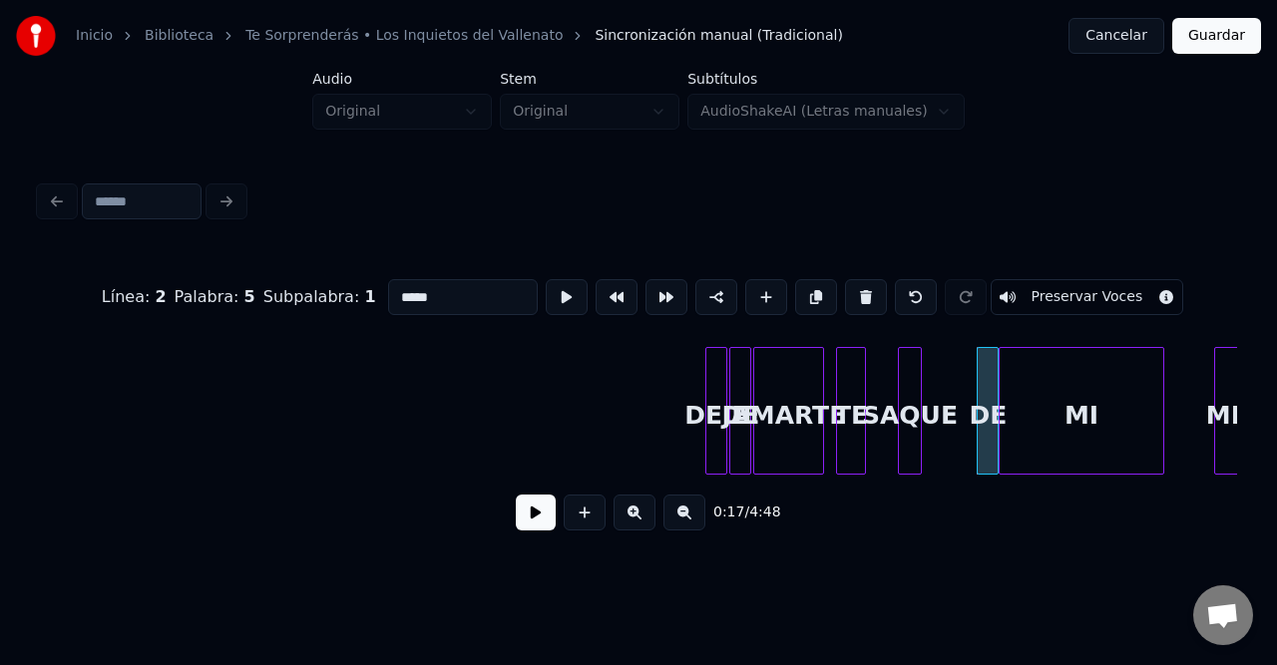
click at [642, 531] on button at bounding box center [634, 513] width 42 height 36
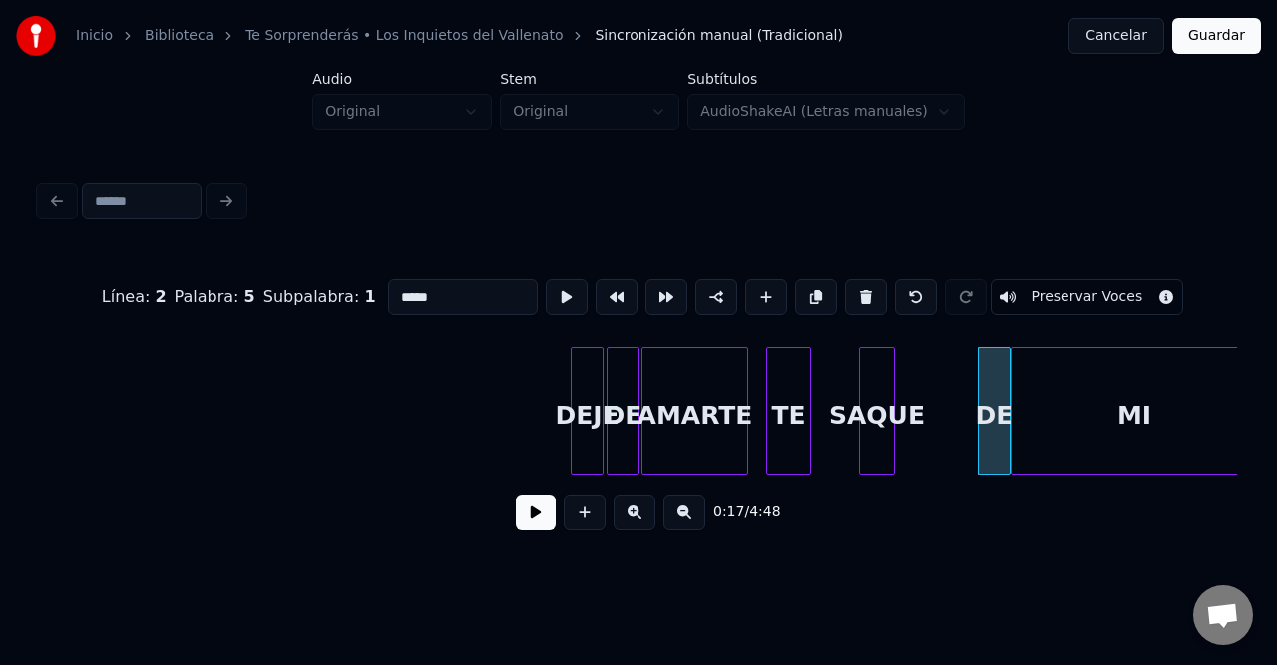
click at [642, 531] on button at bounding box center [634, 513] width 42 height 36
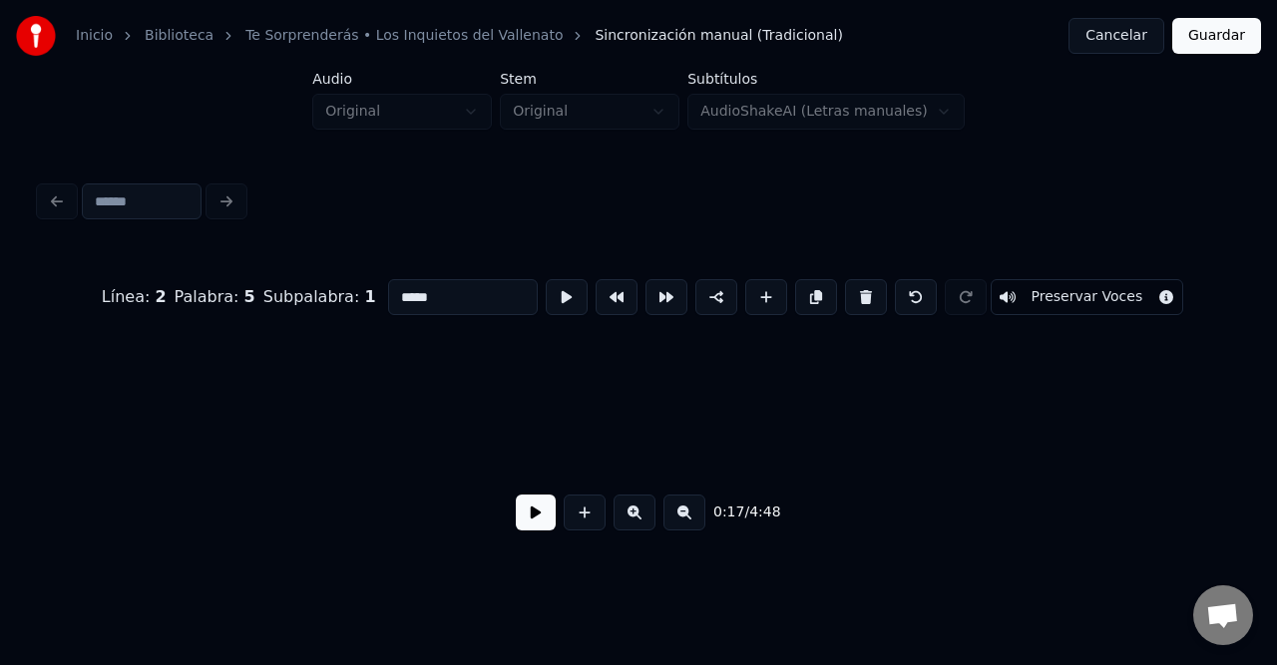
scroll to position [0, 2489]
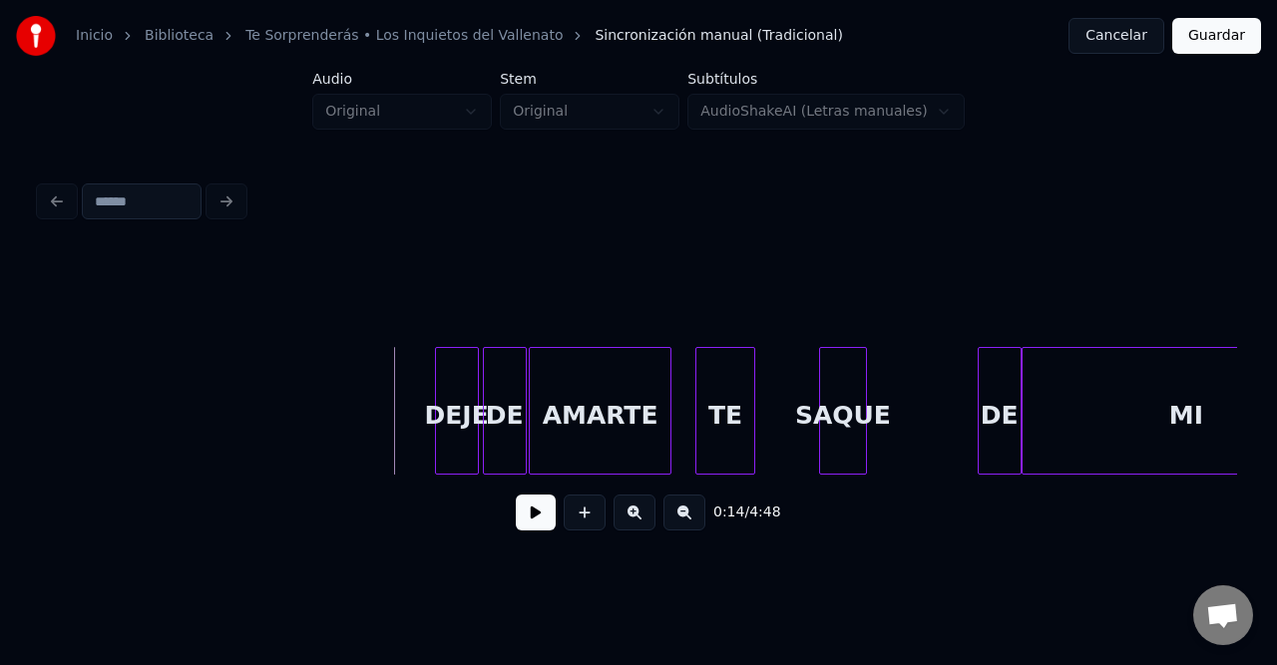
click at [542, 531] on button at bounding box center [536, 513] width 40 height 36
click at [542, 530] on button at bounding box center [536, 513] width 40 height 36
click at [773, 405] on div "TE" at bounding box center [782, 416] width 58 height 136
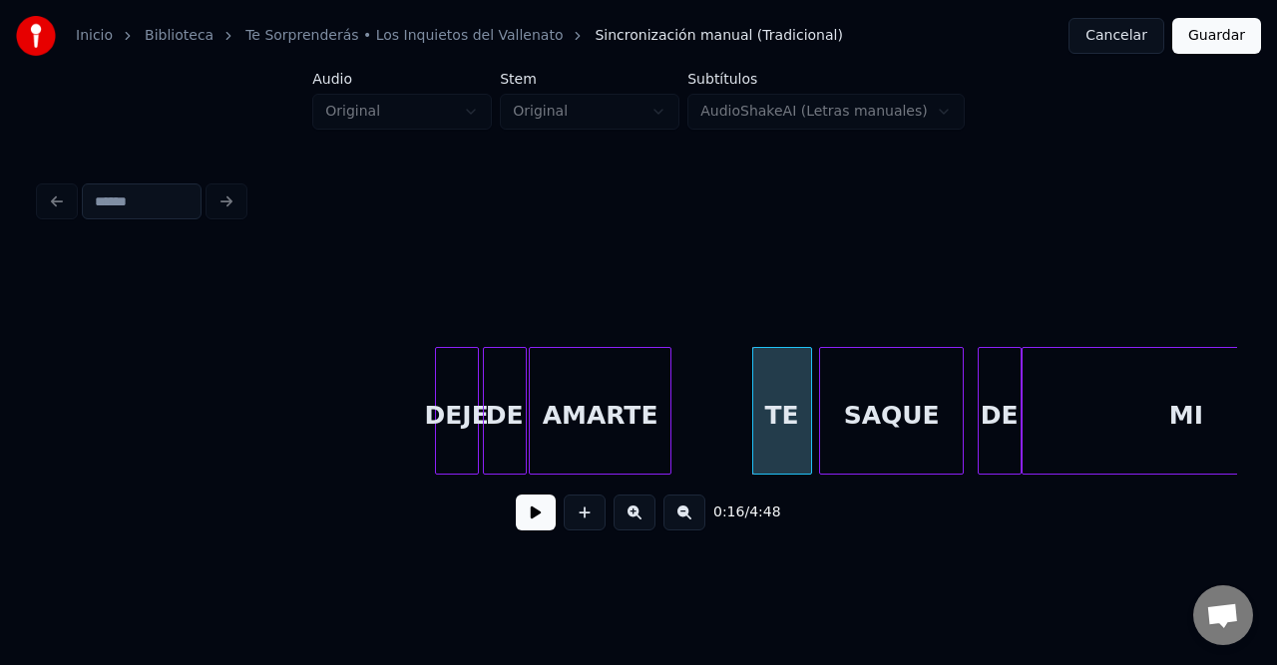
click at [957, 394] on div at bounding box center [960, 411] width 6 height 126
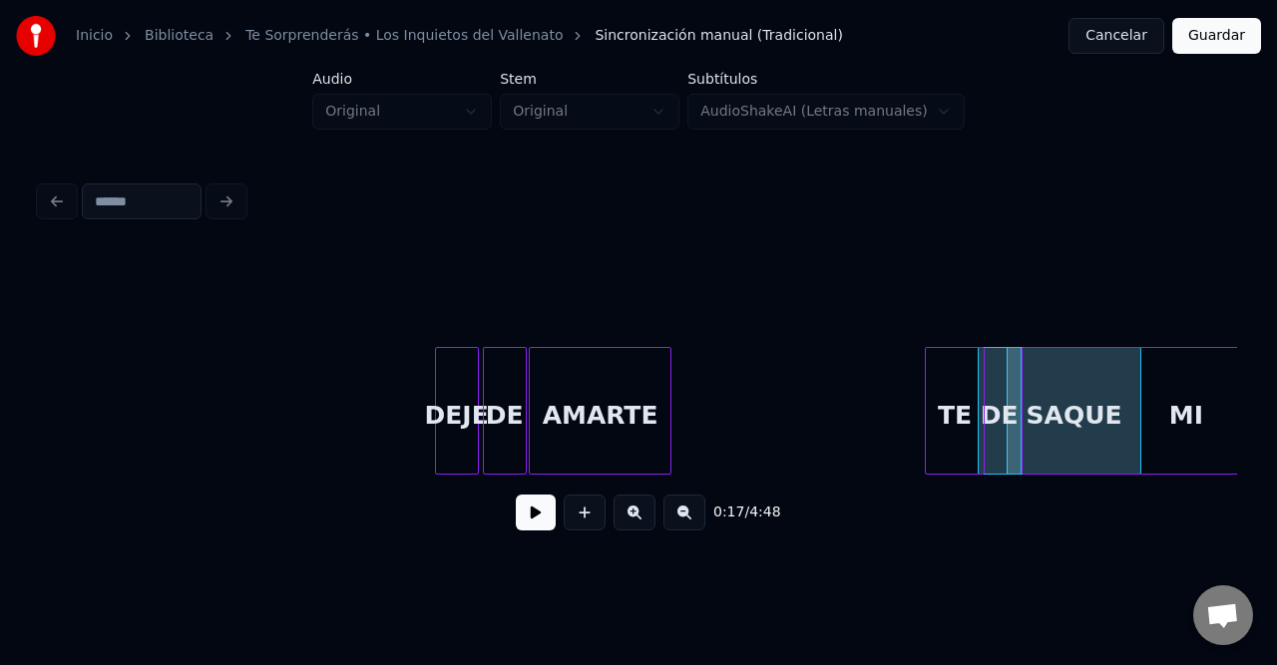
click at [966, 418] on div "TE" at bounding box center [955, 416] width 58 height 136
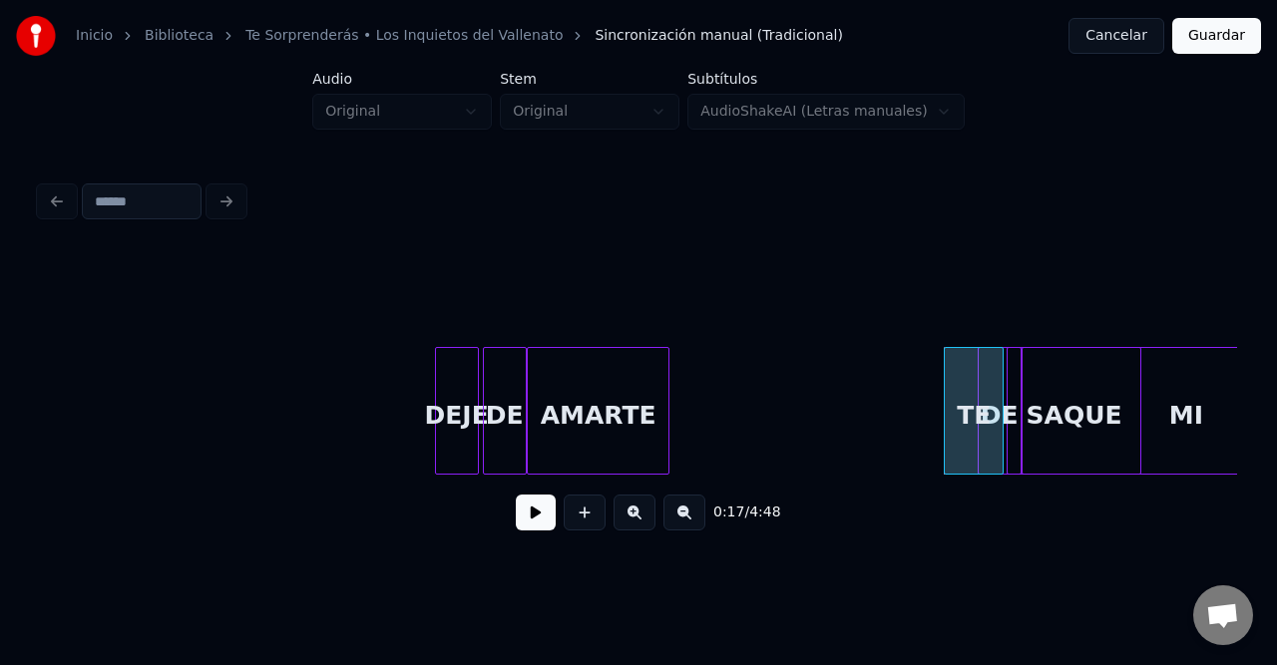
click at [597, 417] on div "AMARTE" at bounding box center [598, 416] width 141 height 136
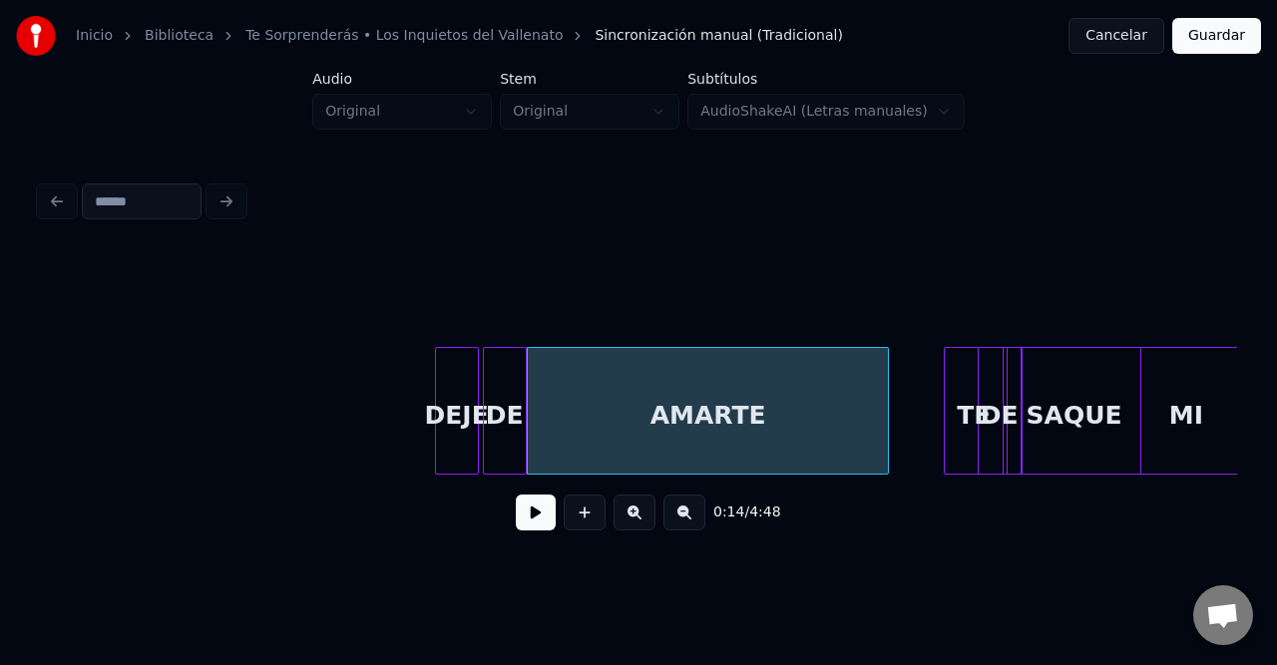
click at [888, 403] on div at bounding box center [885, 411] width 6 height 126
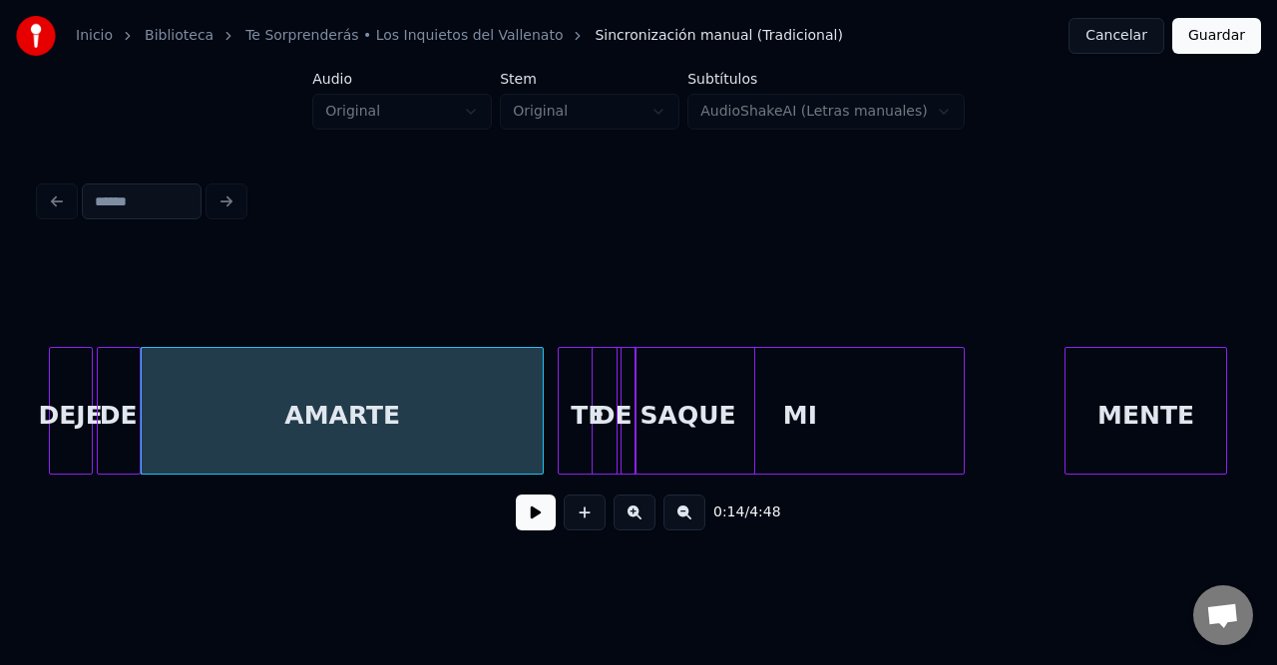
scroll to position [0, 2968]
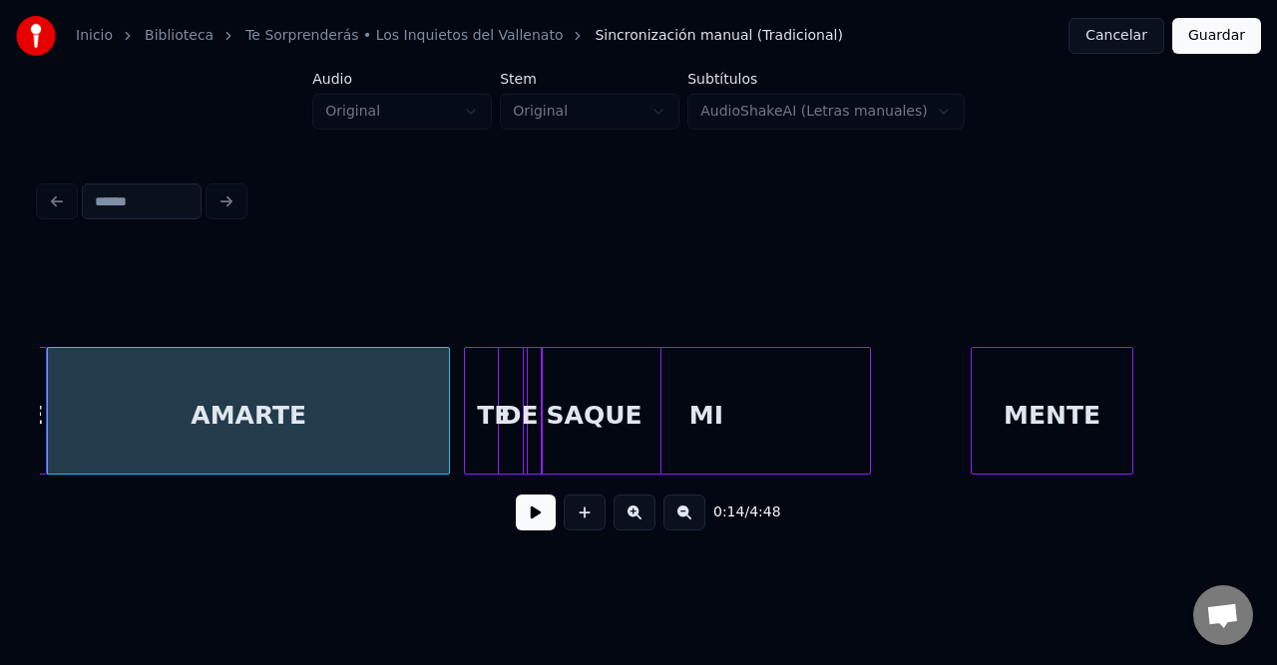
click at [689, 395] on div "MI" at bounding box center [707, 416] width 328 height 136
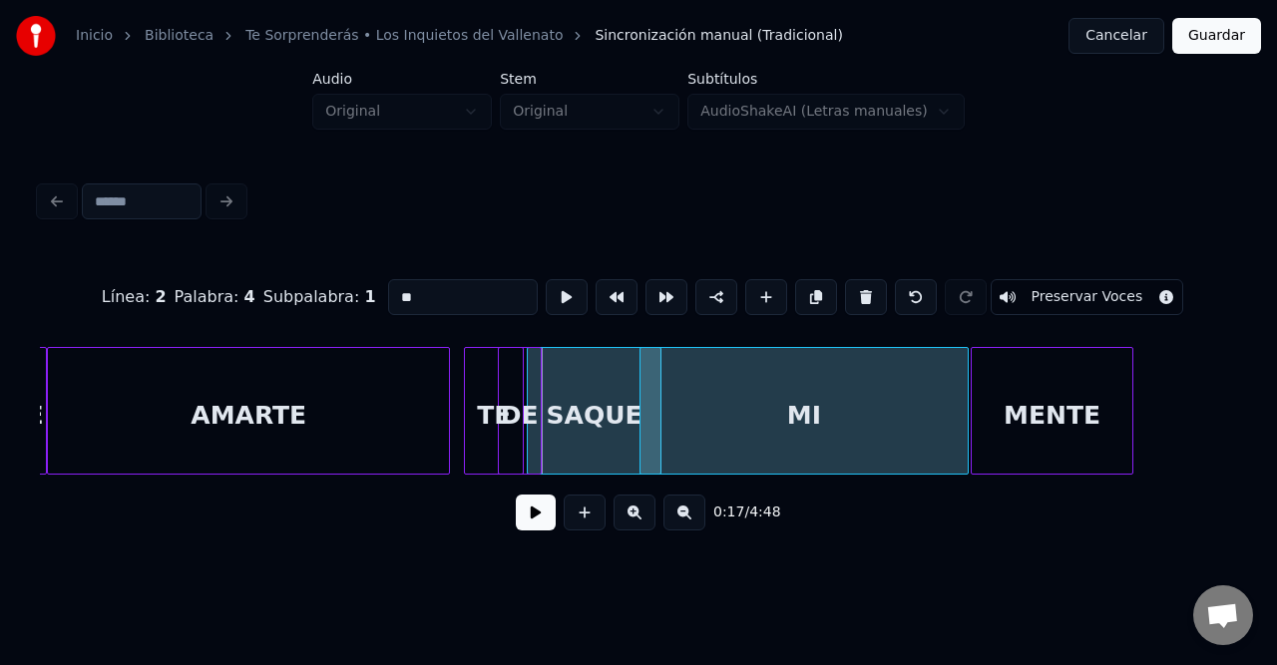
click at [798, 394] on div "MI" at bounding box center [804, 416] width 328 height 136
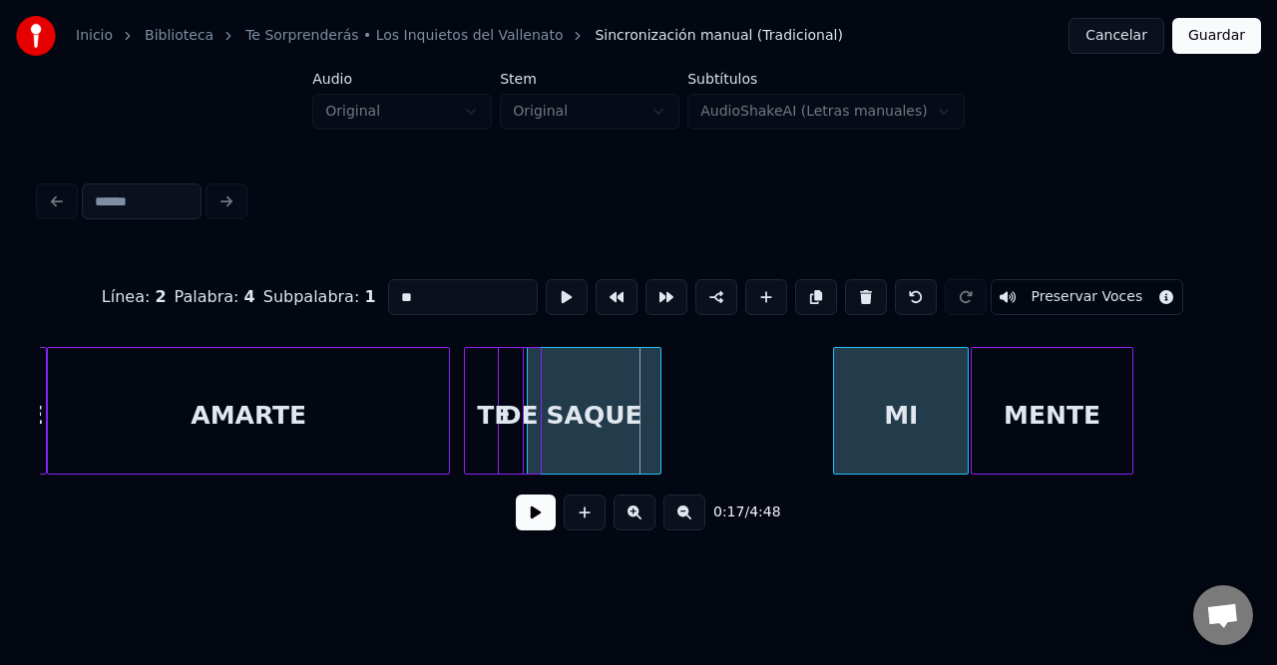
click at [834, 399] on div at bounding box center [837, 411] width 6 height 126
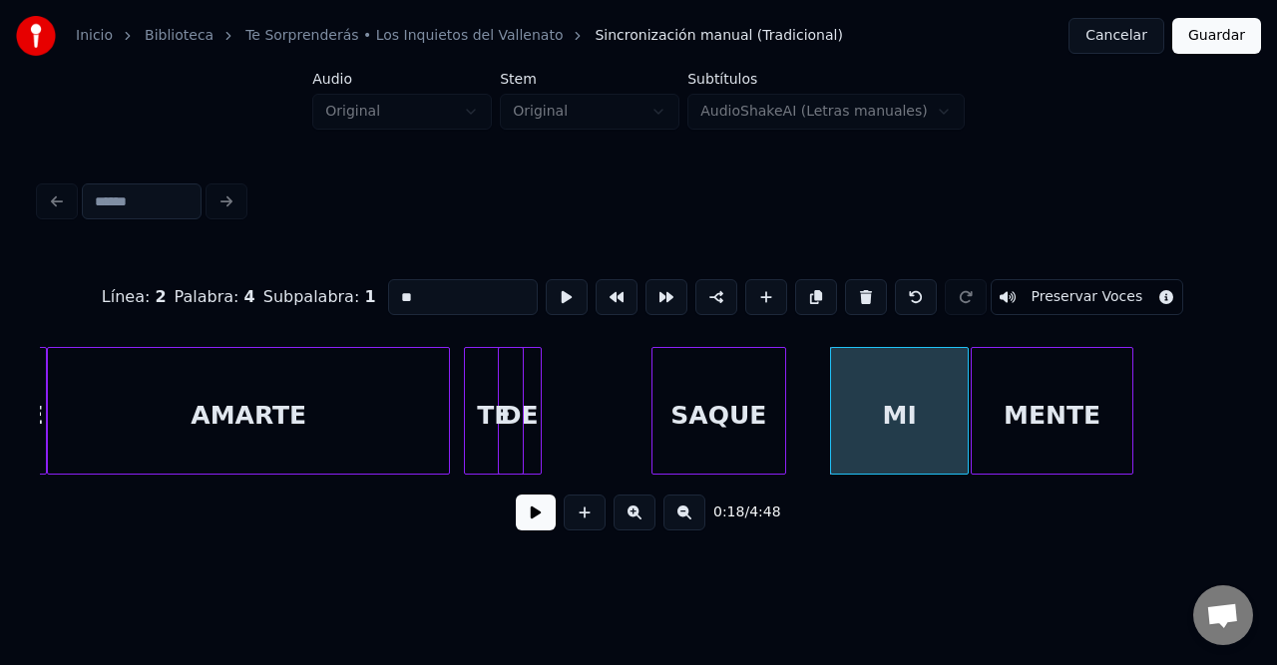
click at [720, 399] on div "SAQUE" at bounding box center [718, 416] width 133 height 136
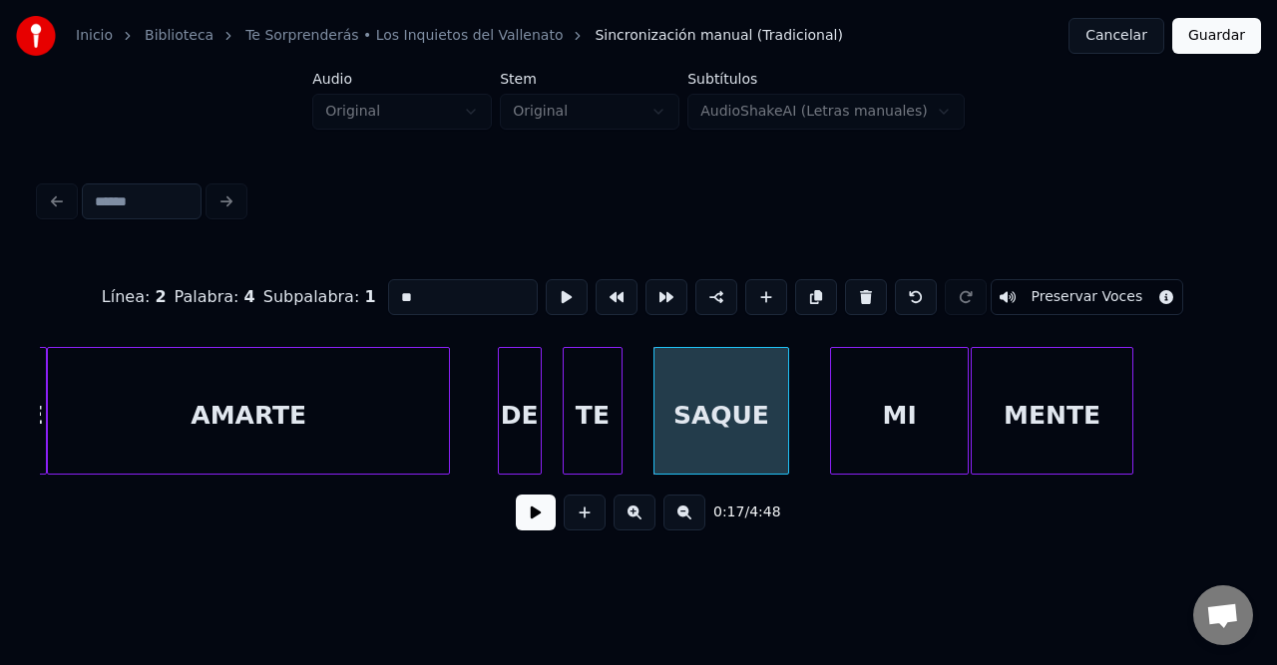
click at [608, 405] on div "TE" at bounding box center [593, 416] width 58 height 136
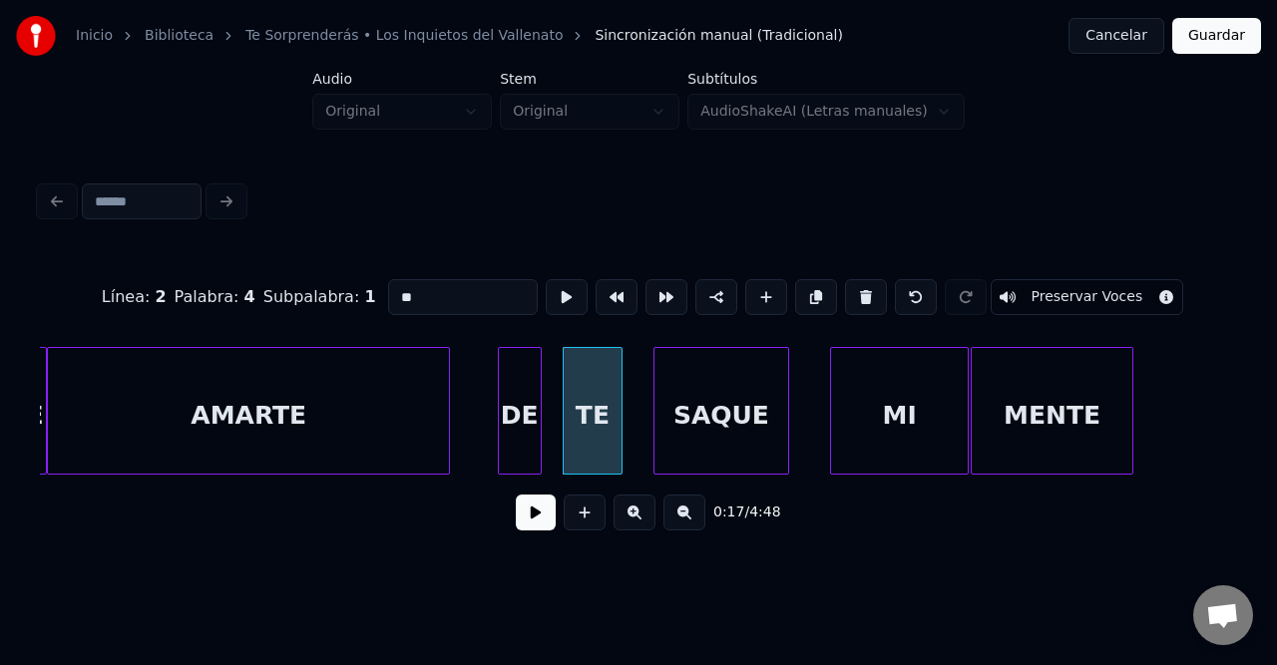
click at [331, 406] on div "AMARTE" at bounding box center [248, 416] width 401 height 136
type input "******"
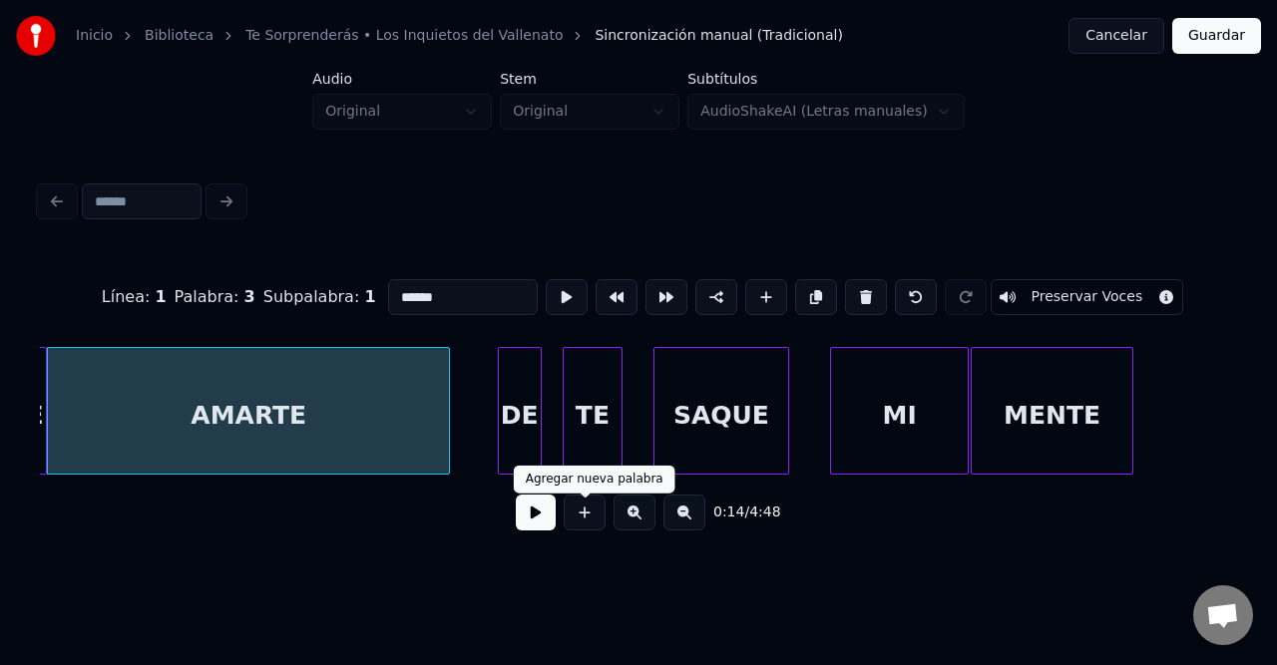
click at [537, 523] on button at bounding box center [536, 513] width 40 height 36
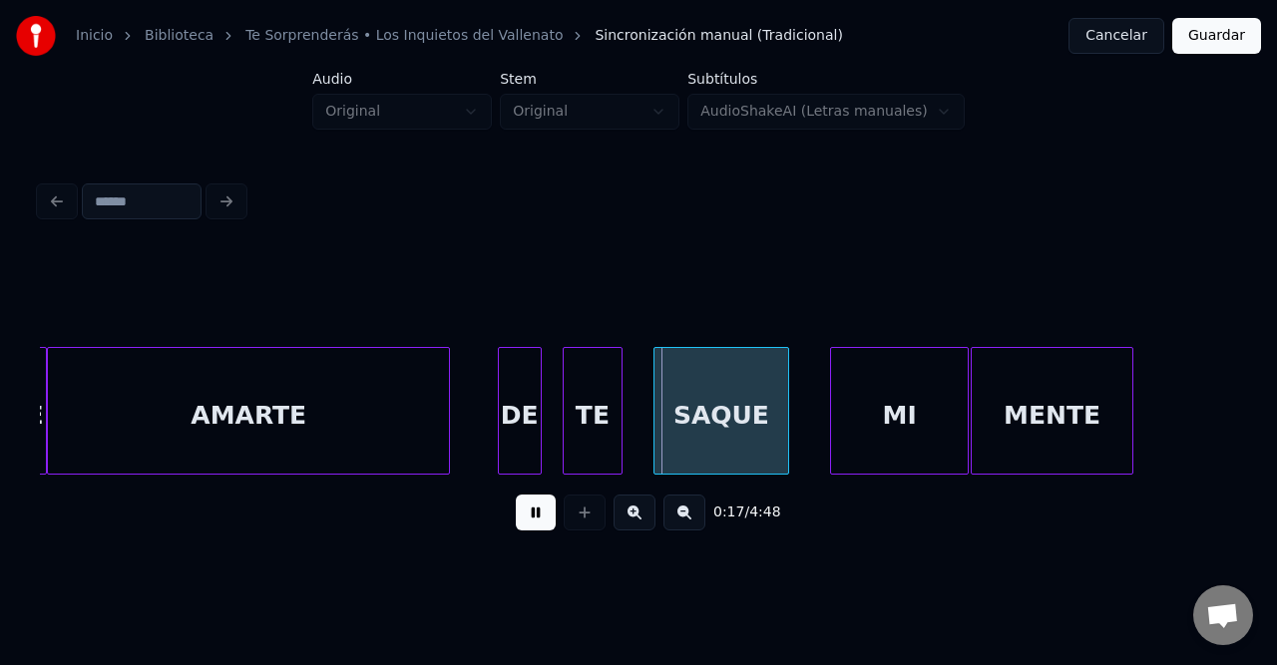
click at [536, 523] on button at bounding box center [536, 513] width 40 height 36
click at [585, 395] on div at bounding box center [584, 411] width 6 height 126
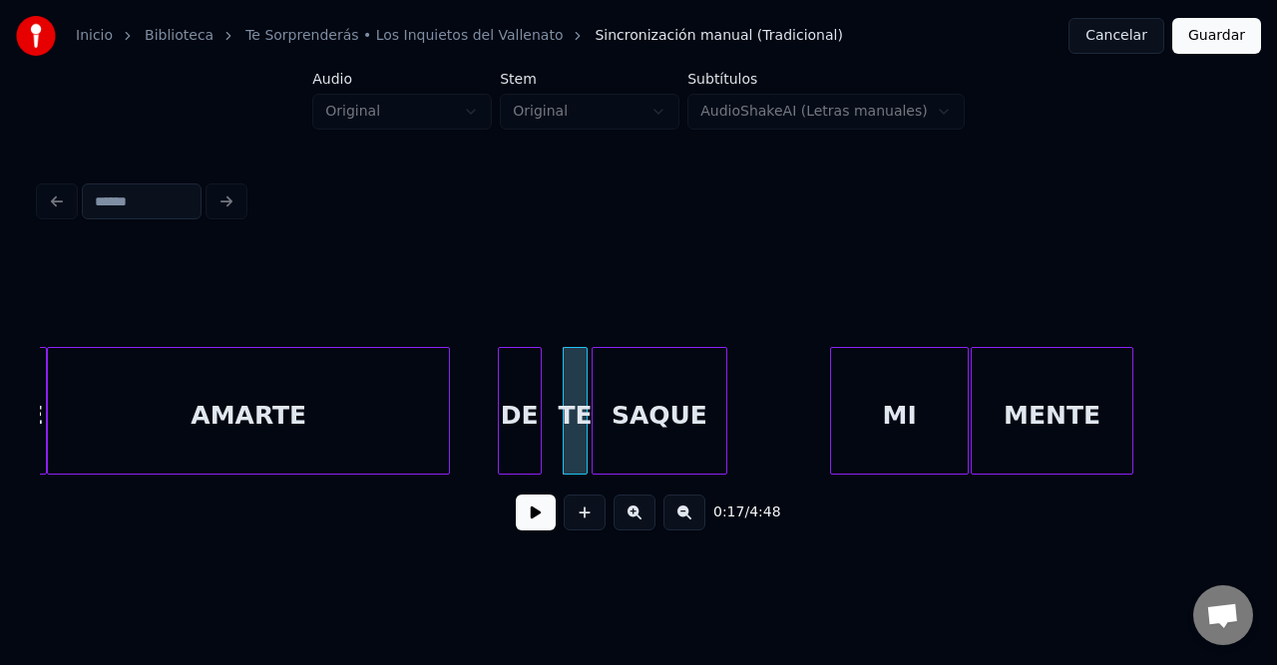
click at [651, 411] on div "SAQUE" at bounding box center [658, 416] width 133 height 136
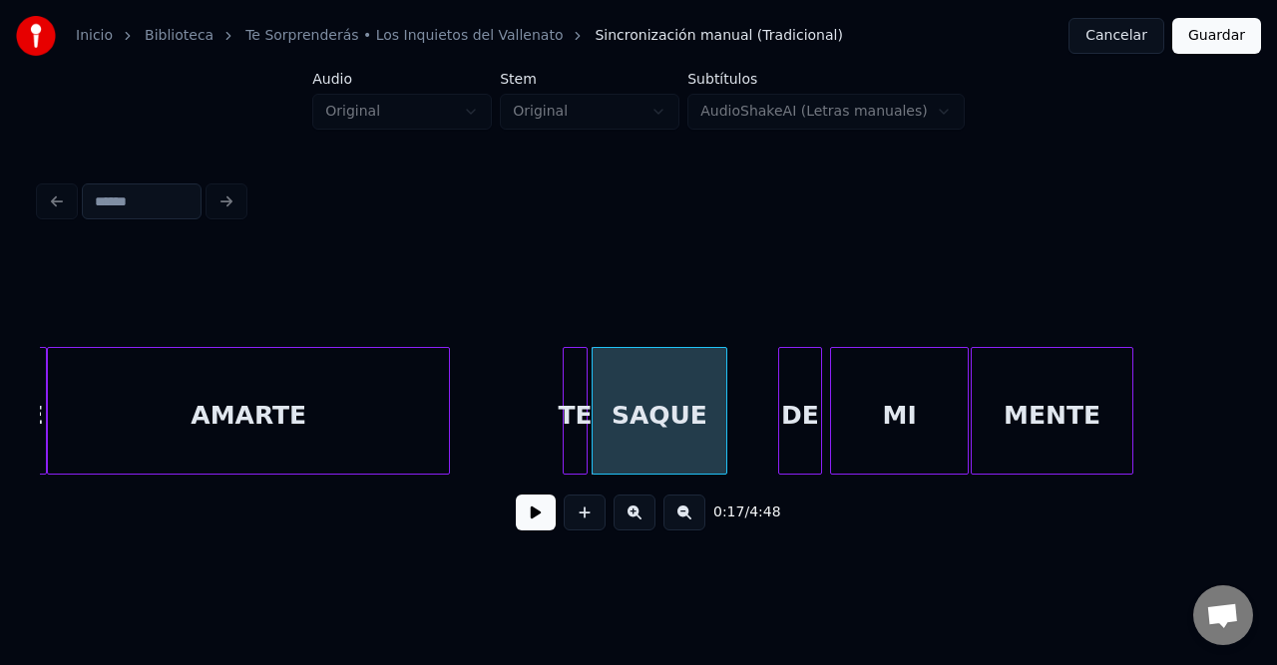
click at [809, 427] on div "DE" at bounding box center [800, 416] width 42 height 136
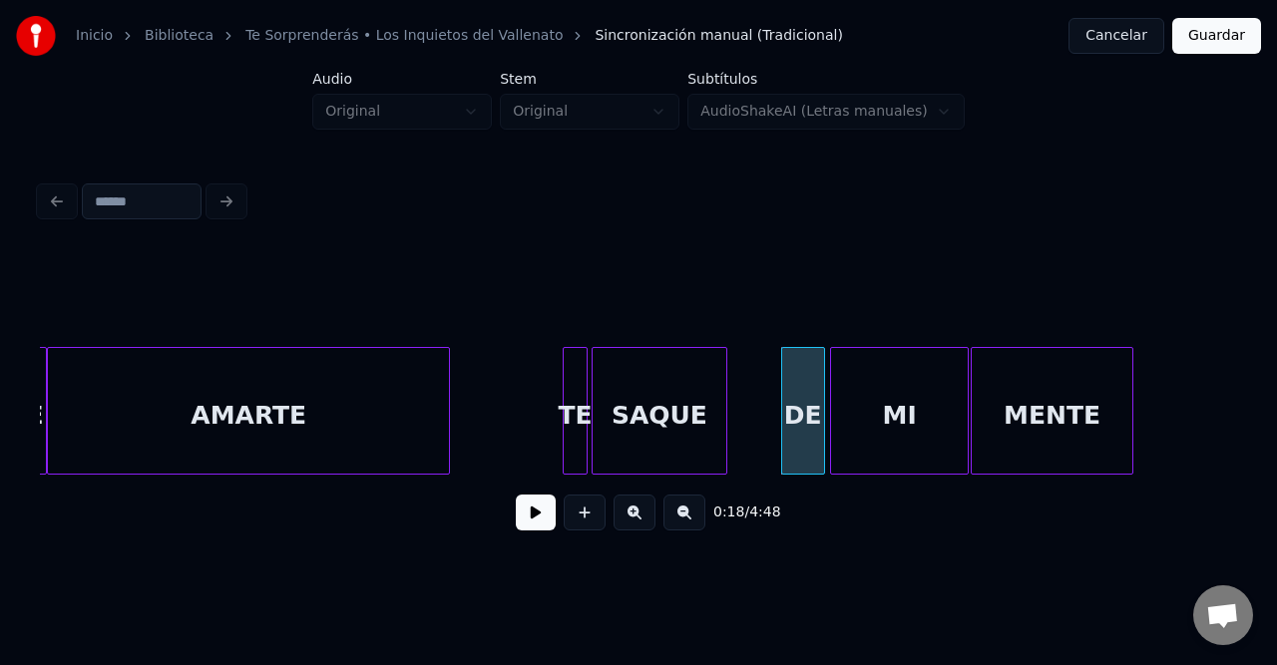
click at [535, 525] on button at bounding box center [536, 513] width 40 height 36
click at [535, 524] on button at bounding box center [536, 513] width 40 height 36
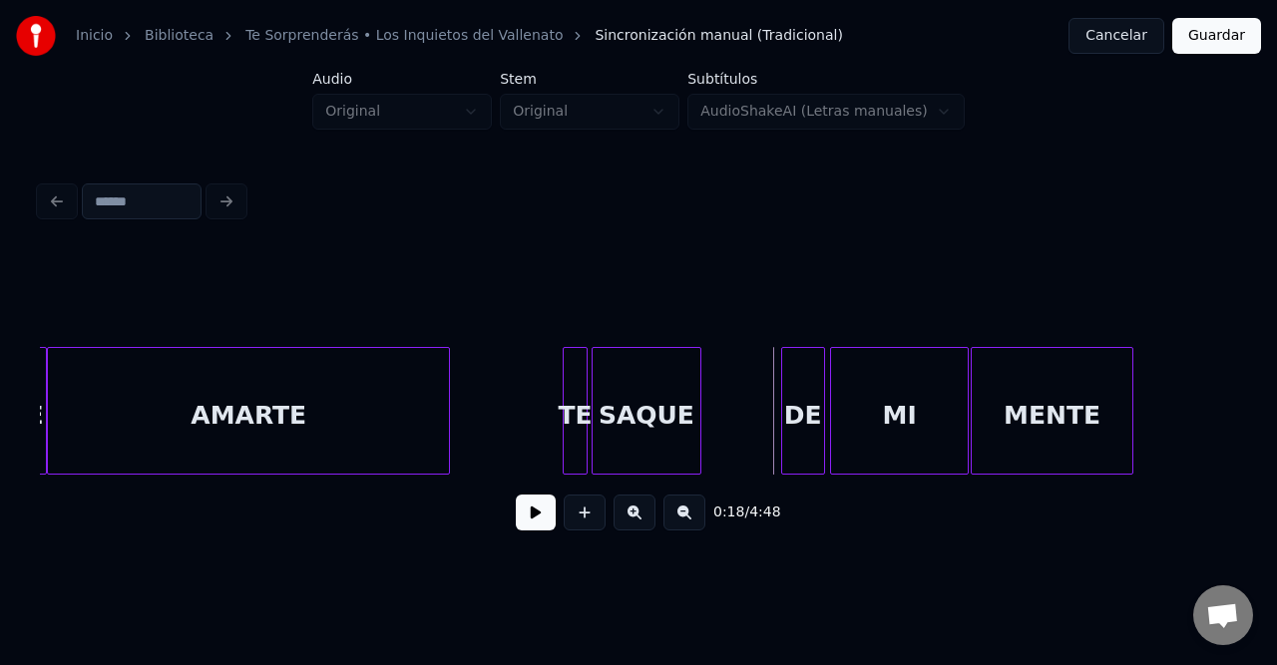
click at [694, 398] on div at bounding box center [697, 411] width 6 height 126
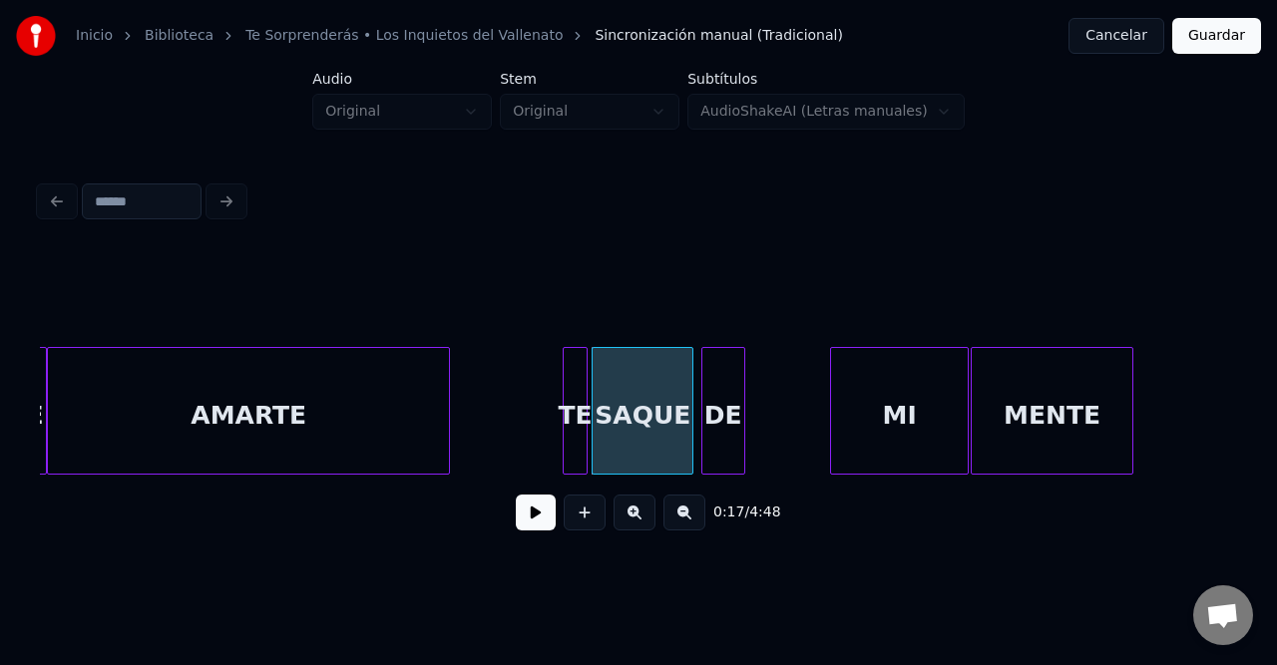
click at [716, 387] on div "DE" at bounding box center [723, 416] width 42 height 136
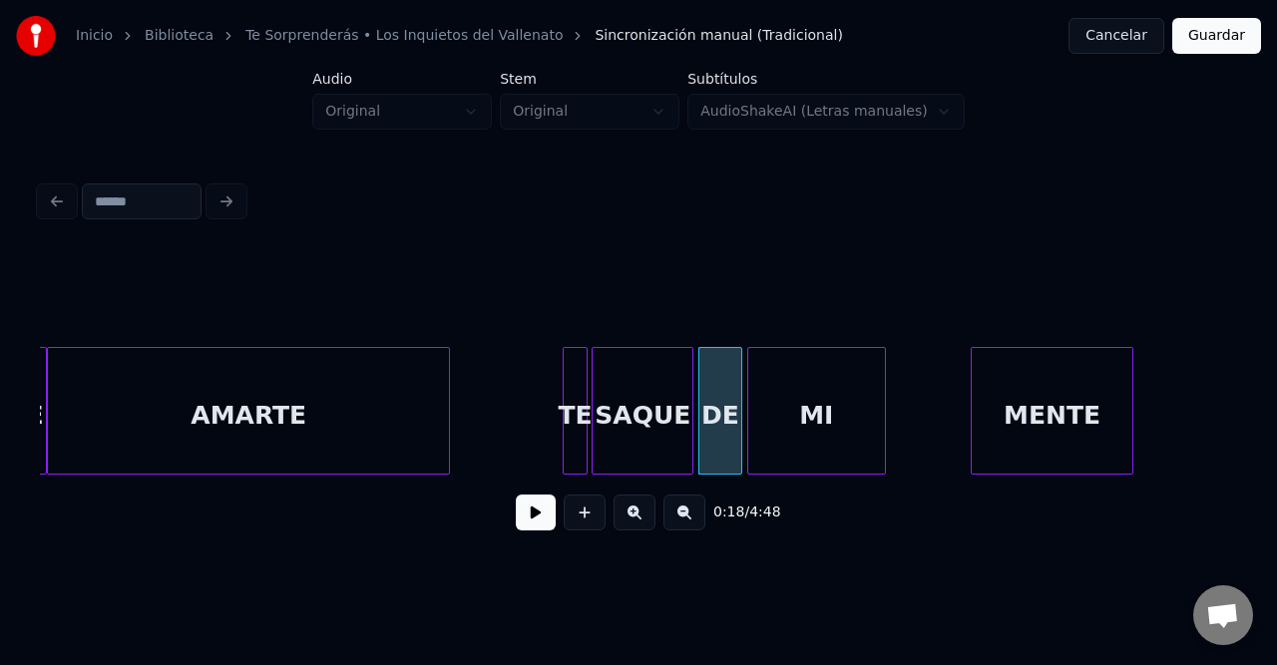
click at [759, 403] on div "MI" at bounding box center [816, 416] width 137 height 136
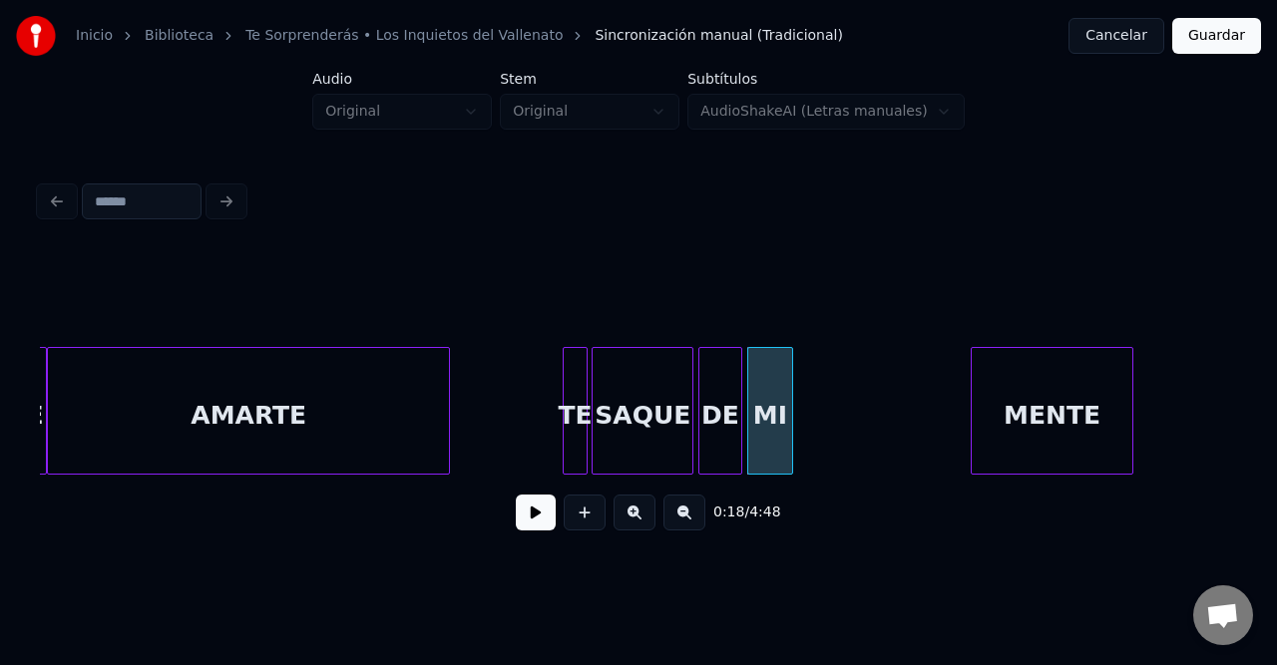
click at [790, 397] on div at bounding box center [789, 411] width 6 height 126
click at [529, 527] on button at bounding box center [536, 513] width 40 height 36
click at [529, 526] on button at bounding box center [536, 513] width 40 height 36
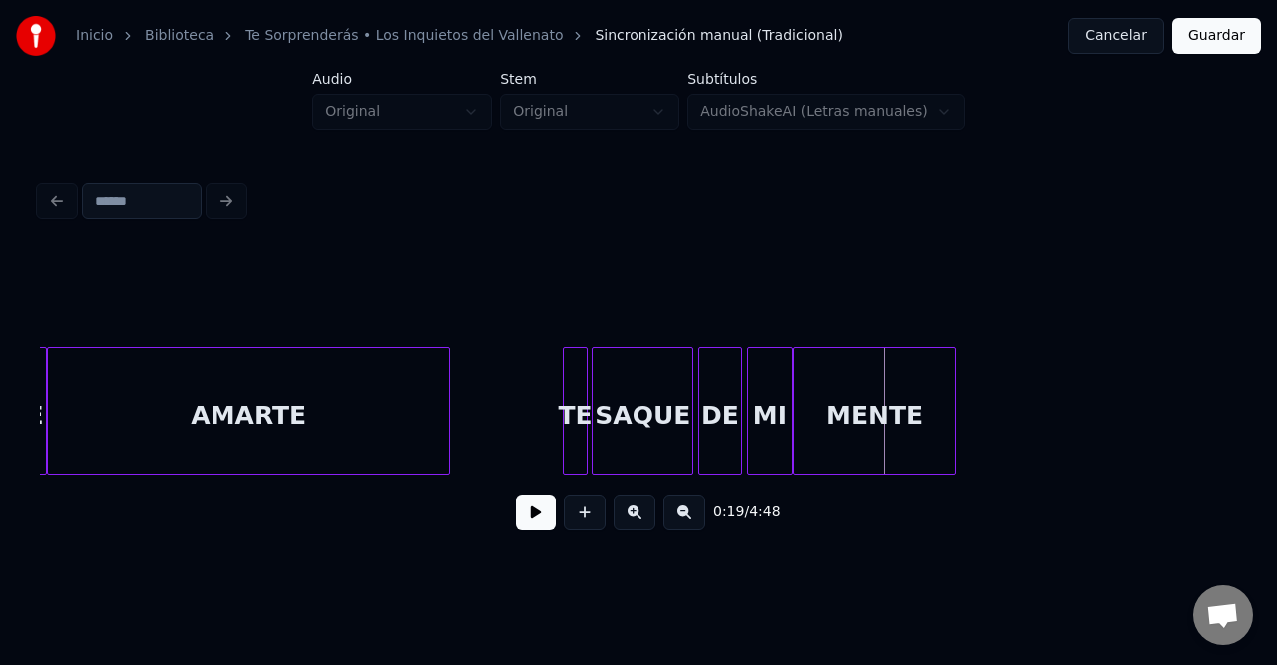
click at [884, 407] on div "MENTE" at bounding box center [874, 416] width 161 height 136
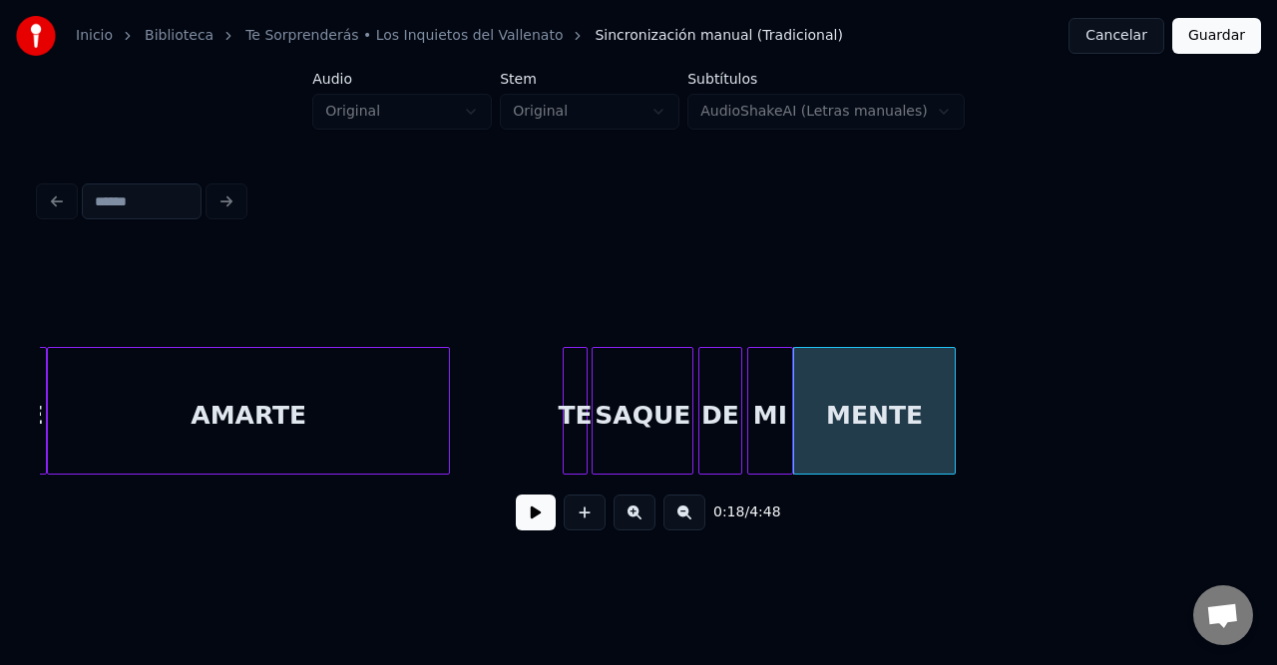
click at [949, 399] on div at bounding box center [952, 411] width 6 height 126
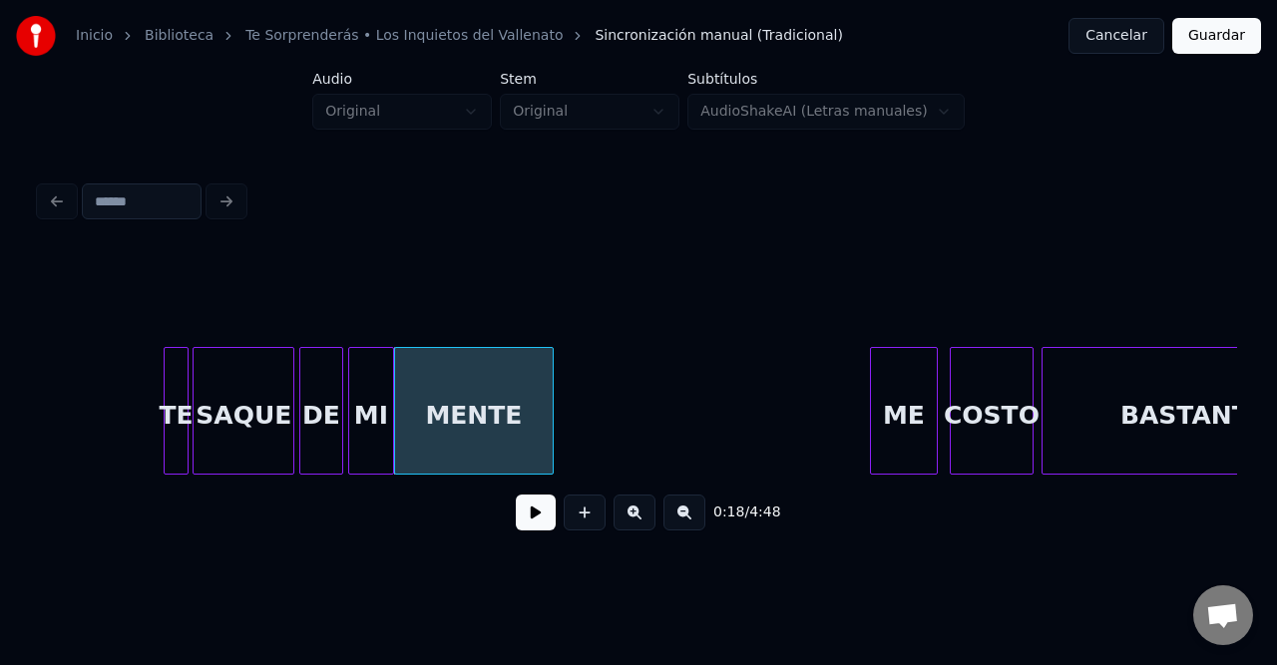
scroll to position [0, 3473]
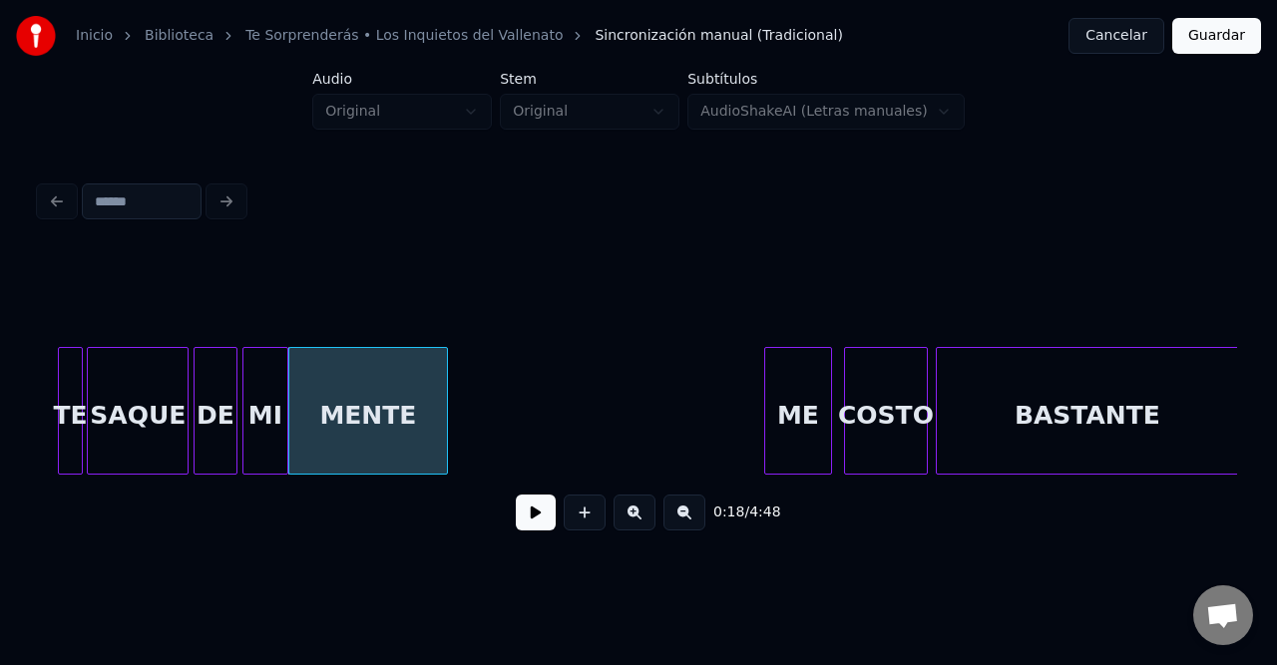
click at [334, 411] on div "MENTE" at bounding box center [367, 416] width 157 height 136
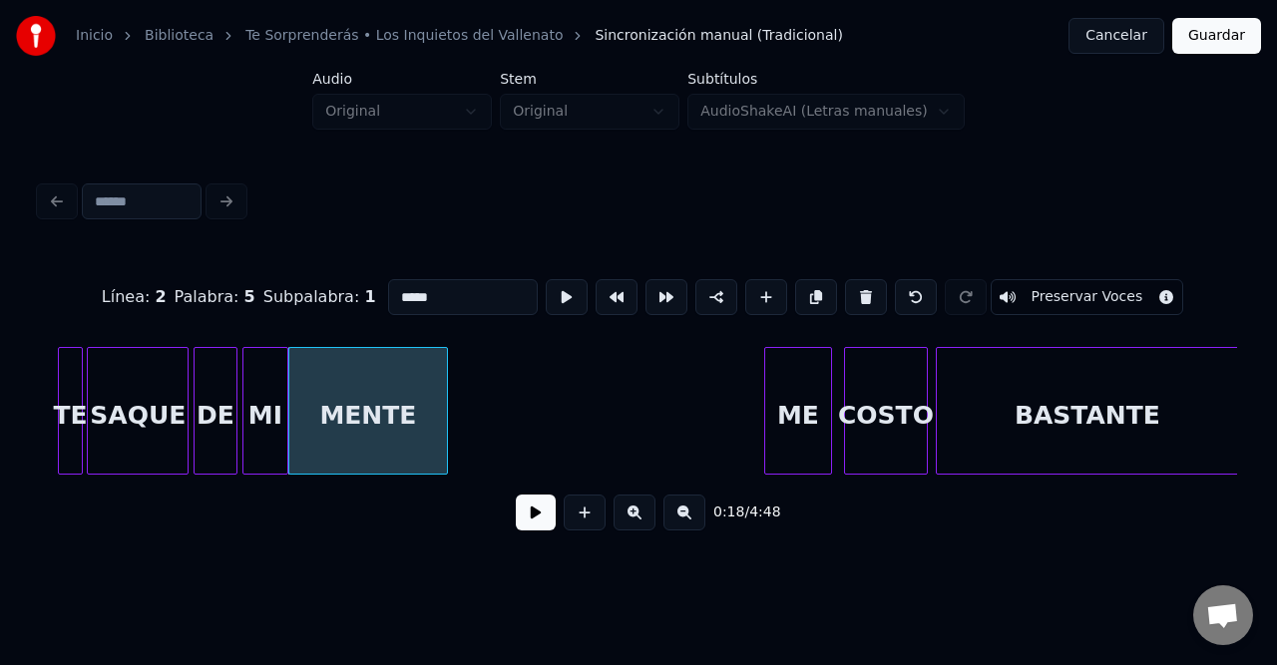
click at [543, 519] on button at bounding box center [536, 513] width 40 height 36
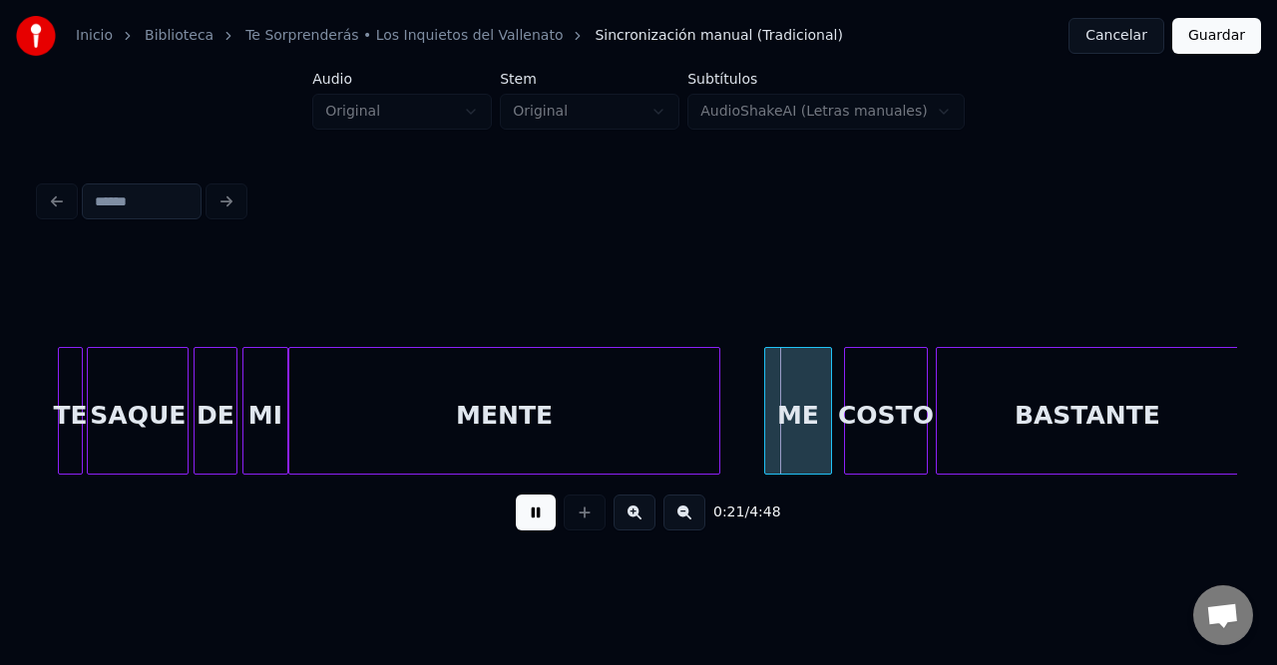
click at [713, 419] on div at bounding box center [716, 411] width 6 height 126
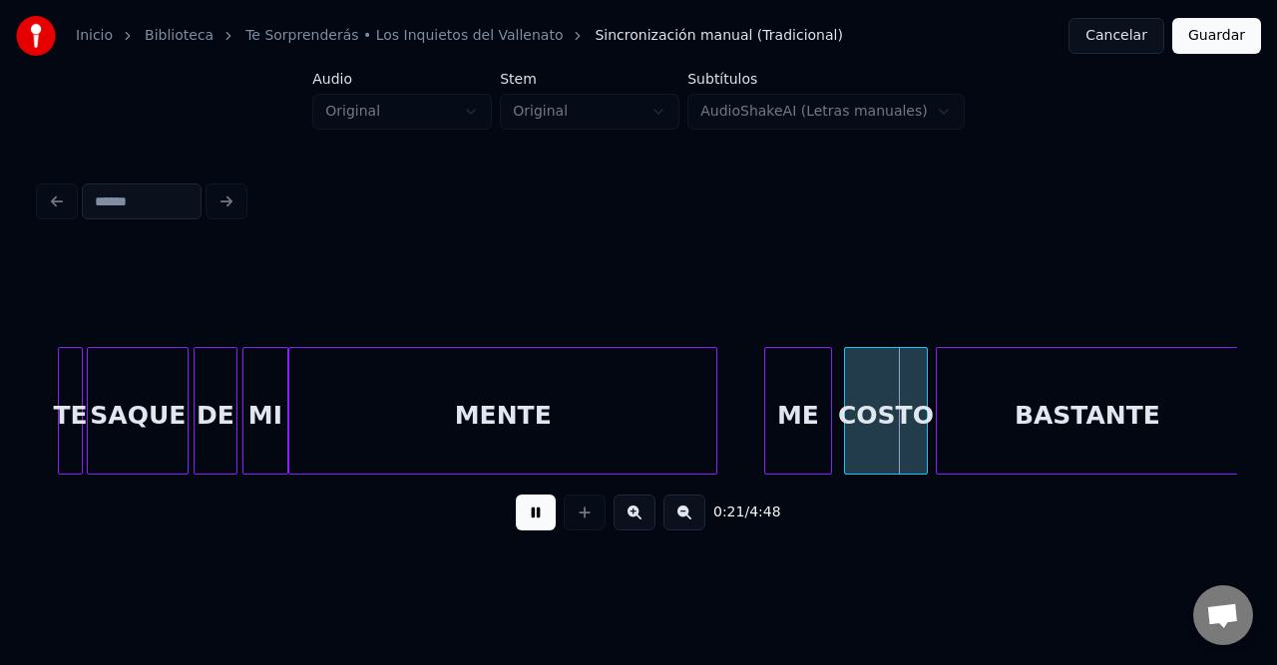
click at [667, 527] on button at bounding box center [684, 513] width 42 height 36
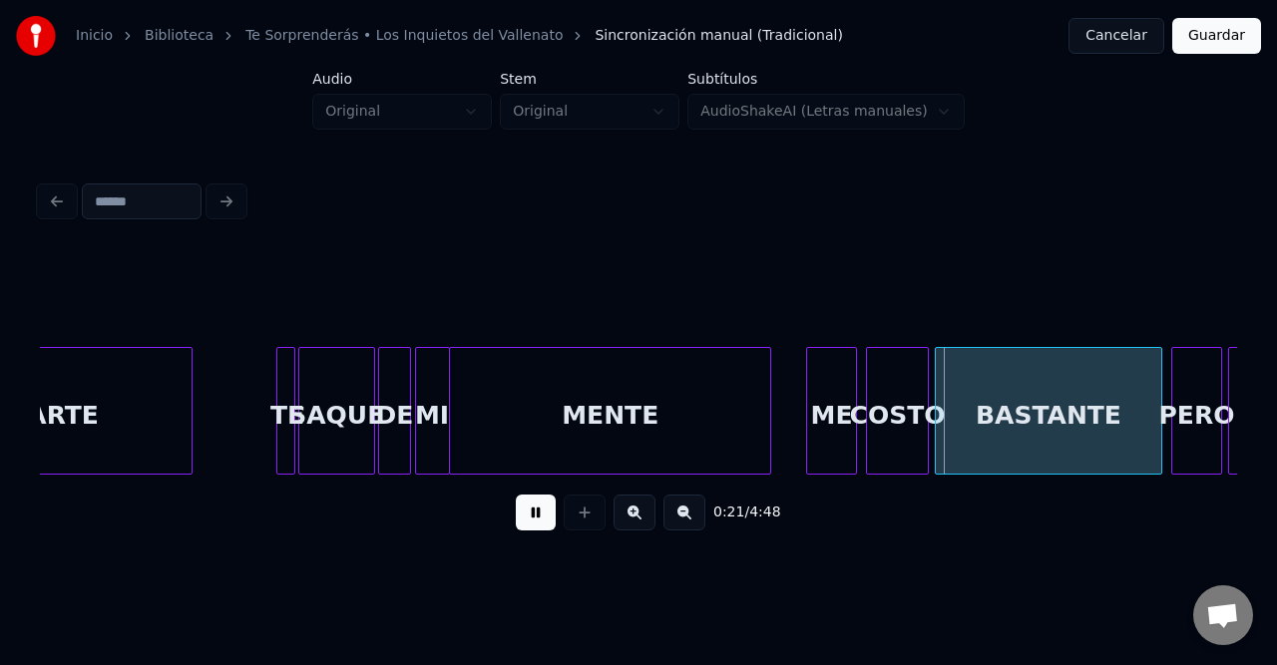
click at [665, 527] on button at bounding box center [684, 513] width 42 height 36
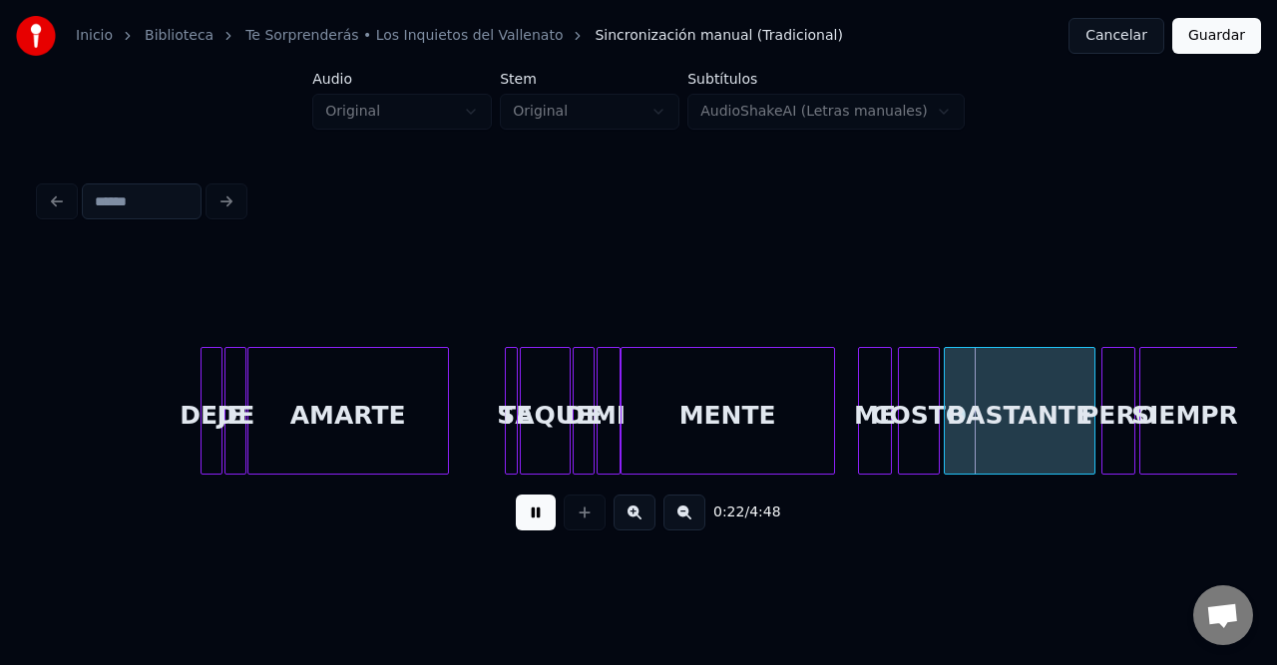
click at [664, 526] on button at bounding box center [684, 513] width 42 height 36
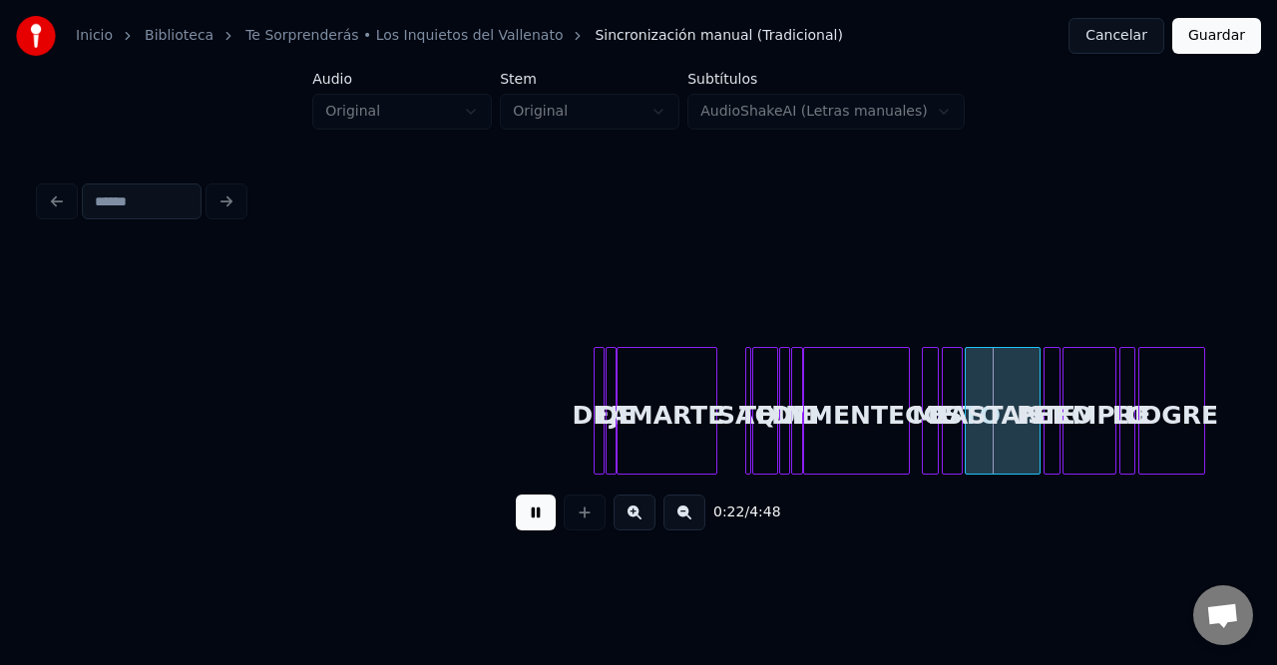
click at [664, 525] on button at bounding box center [684, 513] width 42 height 36
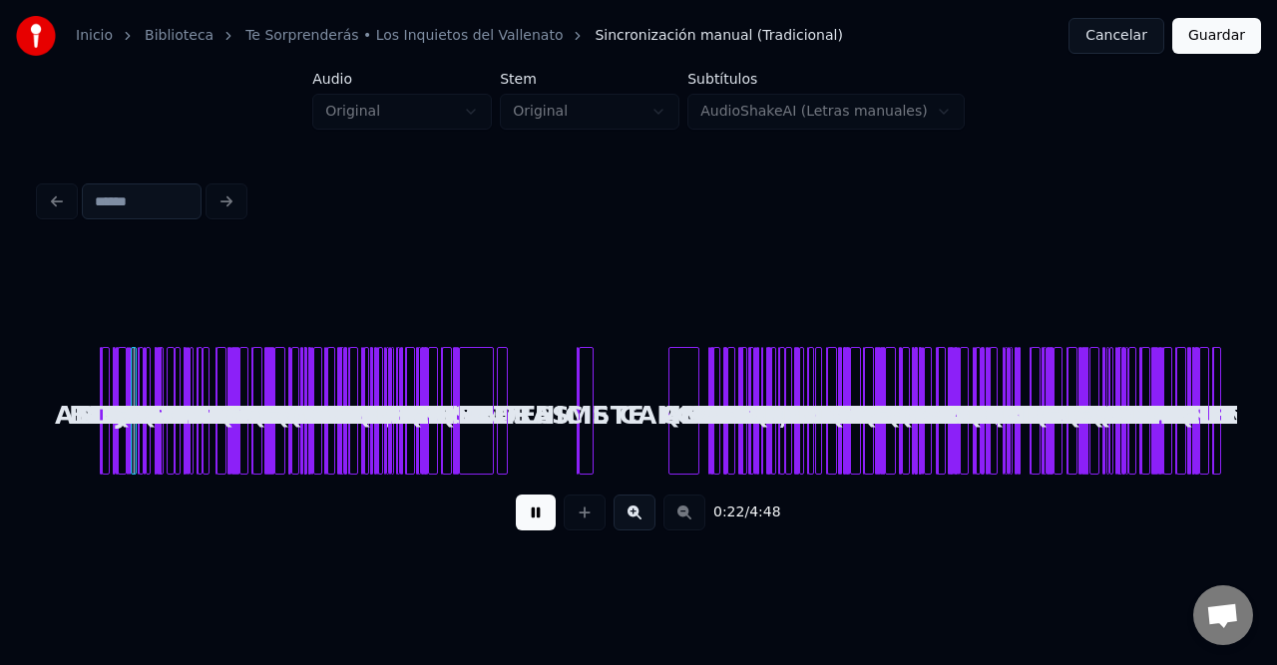
click at [664, 525] on div "0:22 / 4:48" at bounding box center [638, 513] width 1165 height 44
click at [580, 399] on div "HICISTE" at bounding box center [590, 416] width 20 height 136
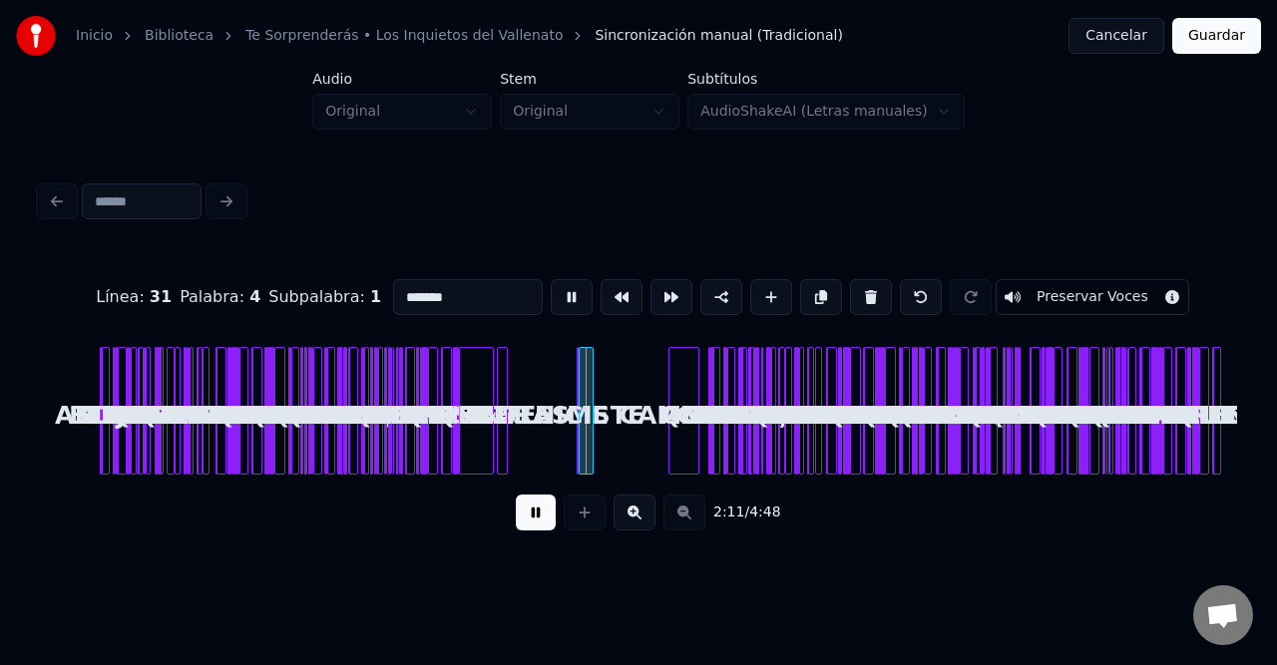
click at [639, 511] on button at bounding box center [634, 513] width 42 height 36
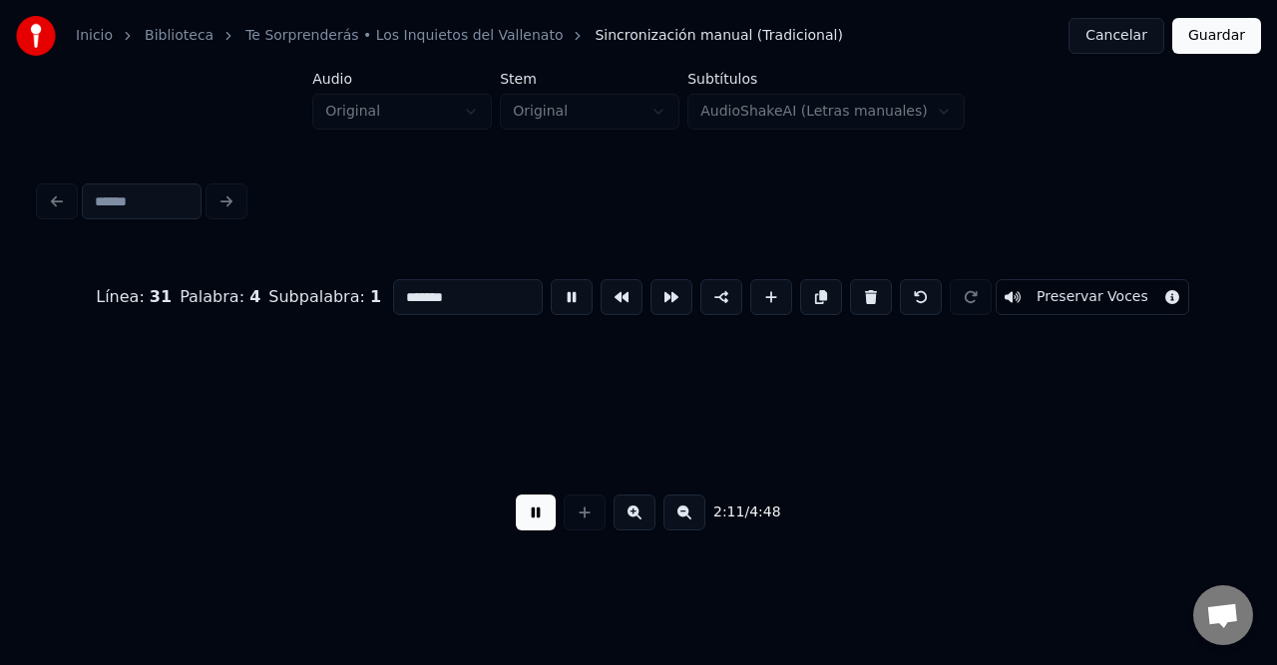
scroll to position [0, 12584]
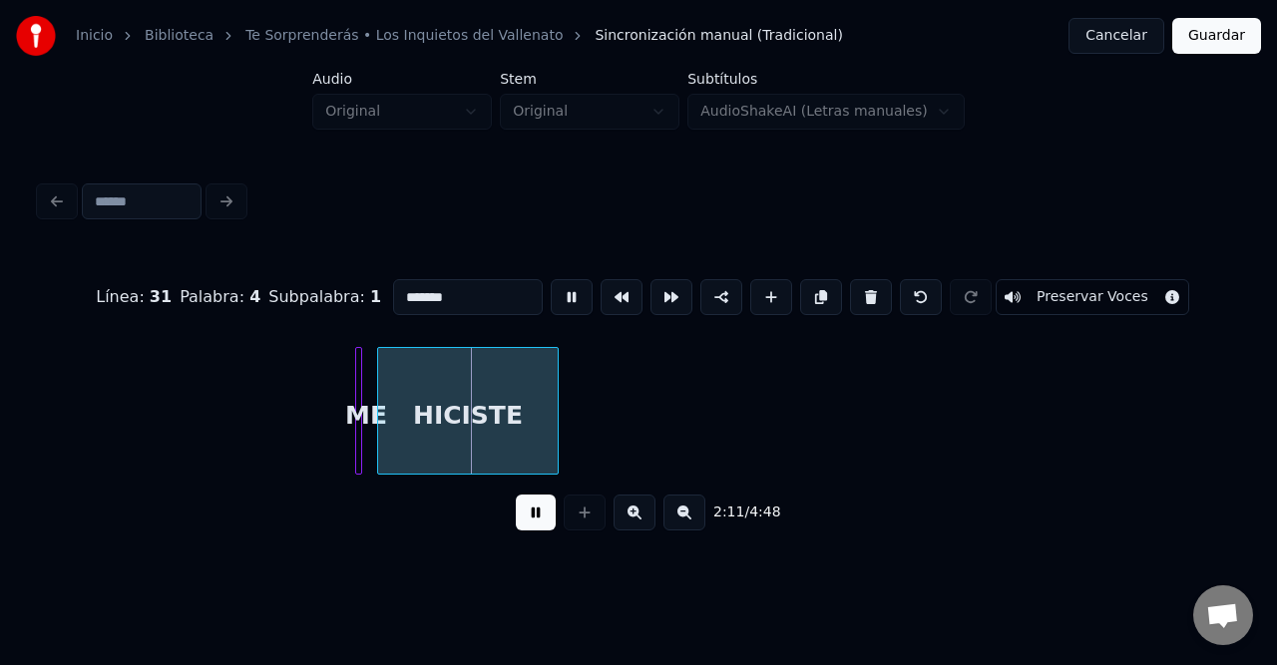
click at [639, 511] on button at bounding box center [634, 513] width 42 height 36
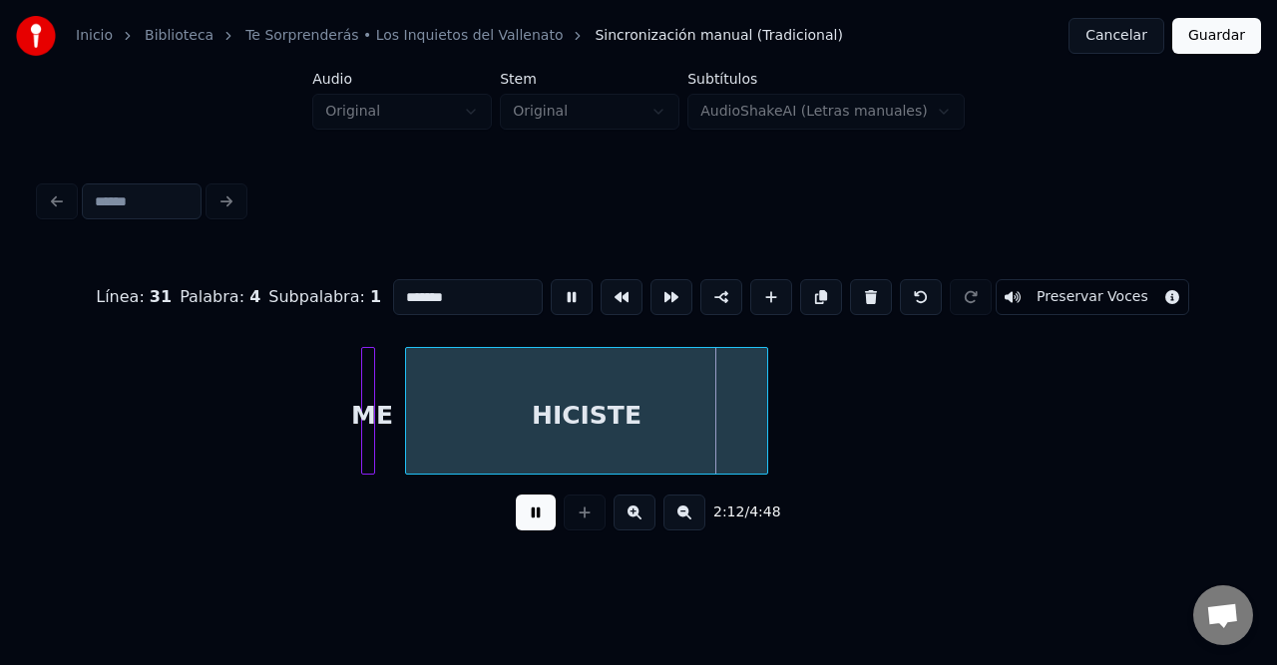
click at [681, 523] on button at bounding box center [684, 513] width 42 height 36
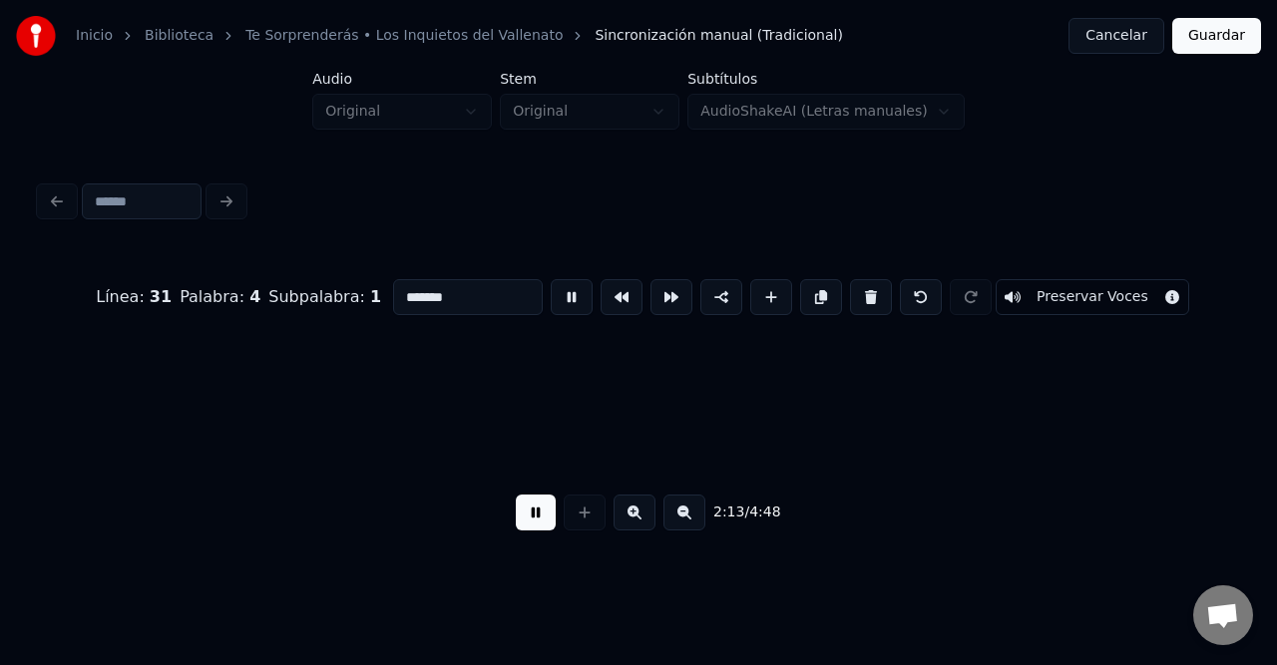
scroll to position [0, 5945]
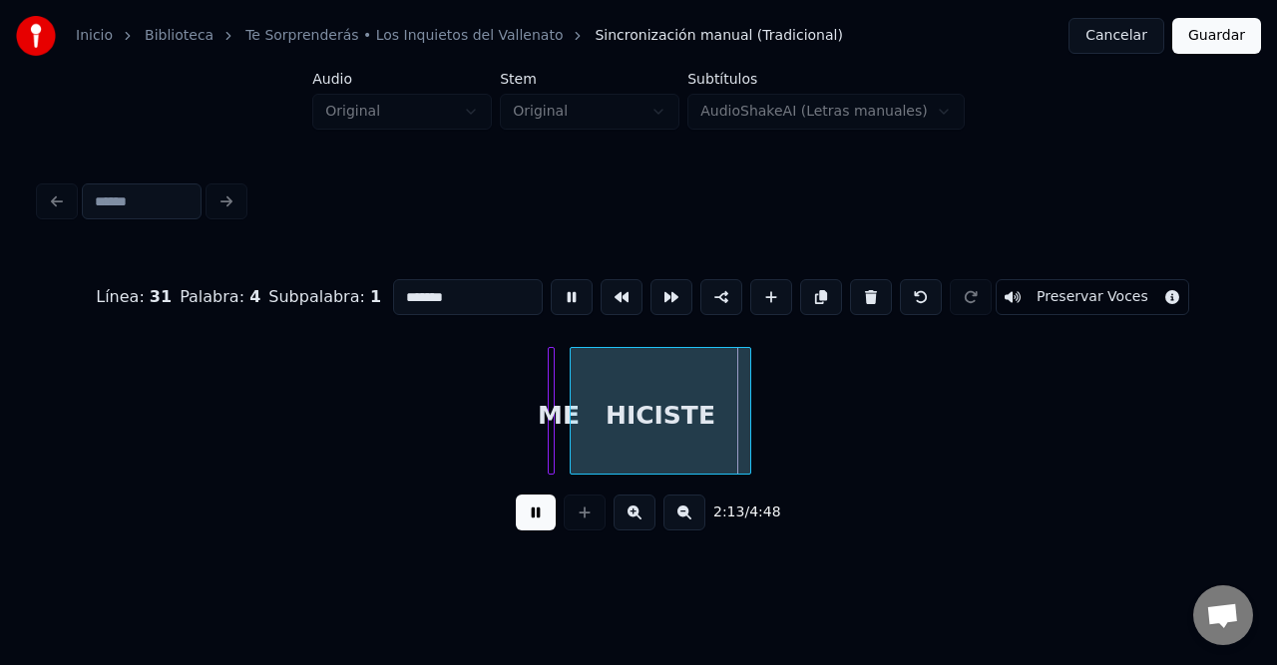
click at [680, 526] on button at bounding box center [684, 513] width 42 height 36
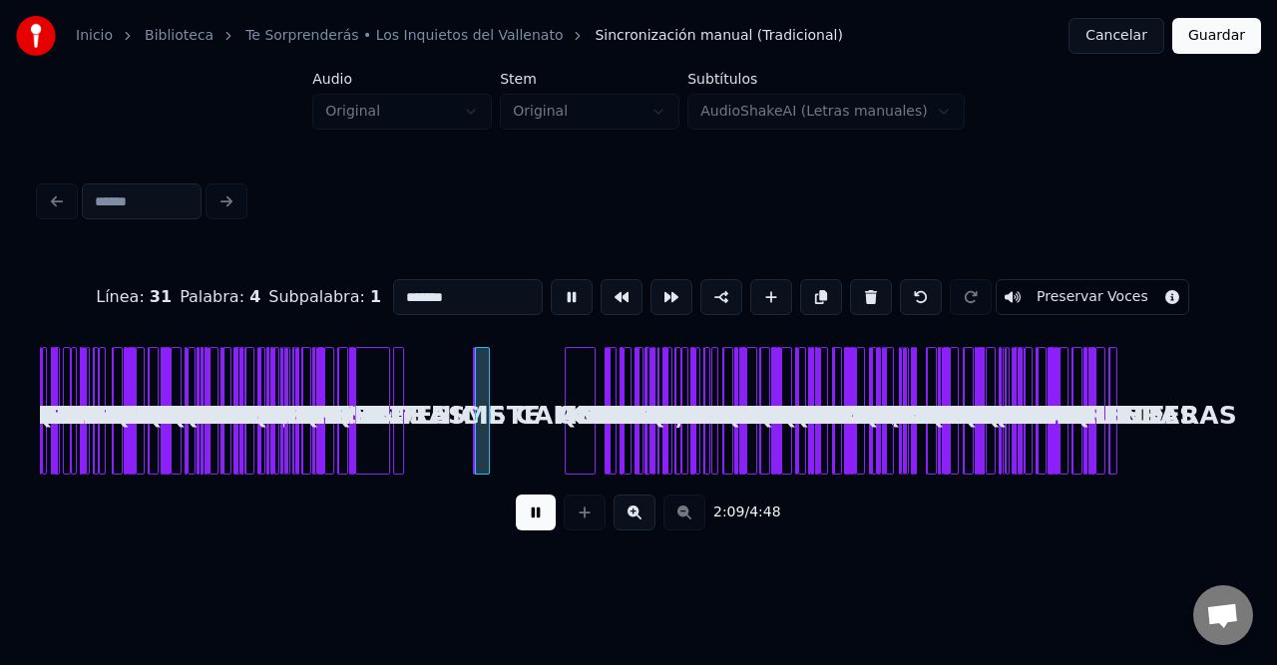
scroll to position [0, 0]
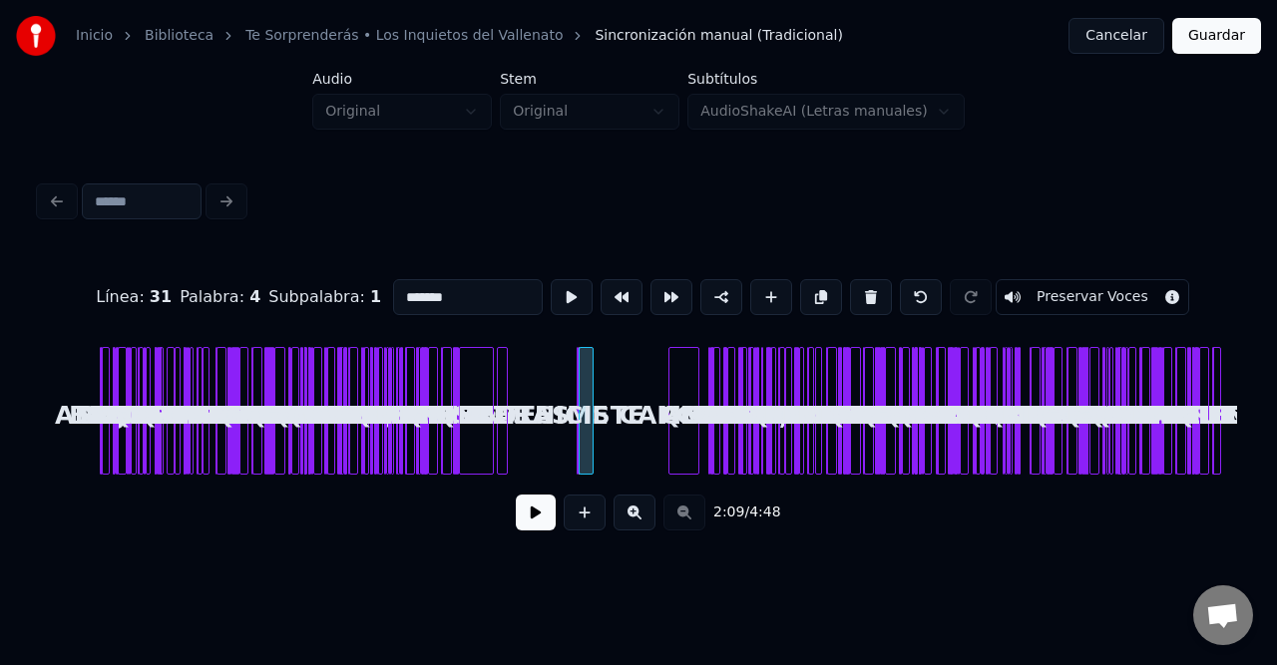
click at [446, 406] on div at bounding box center [448, 411] width 6 height 126
type input "**********"
click at [534, 511] on button at bounding box center [536, 513] width 40 height 36
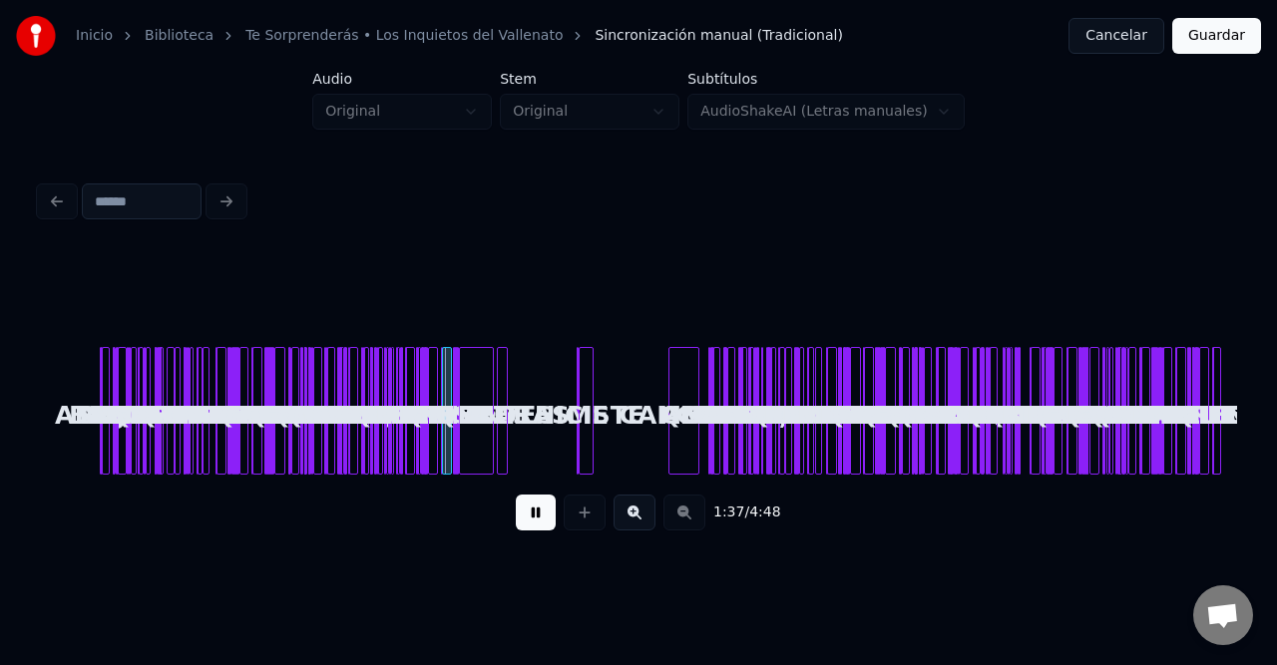
click at [640, 517] on button at bounding box center [634, 513] width 42 height 36
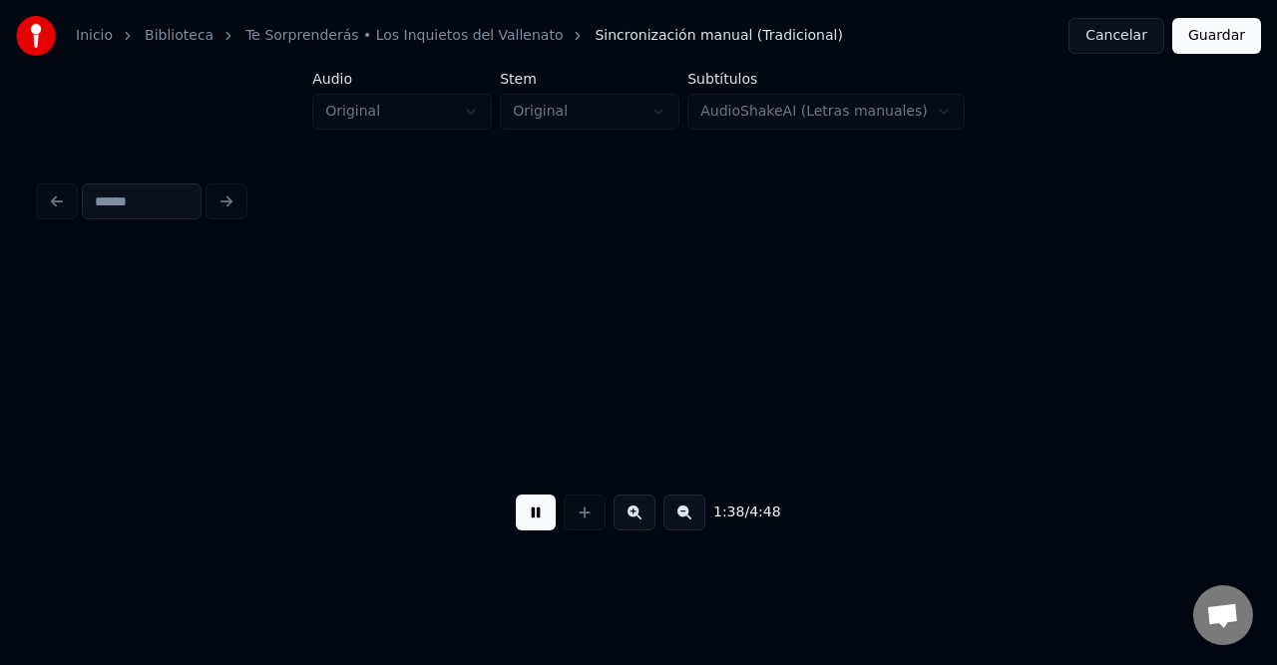
click at [640, 517] on button at bounding box center [634, 513] width 42 height 36
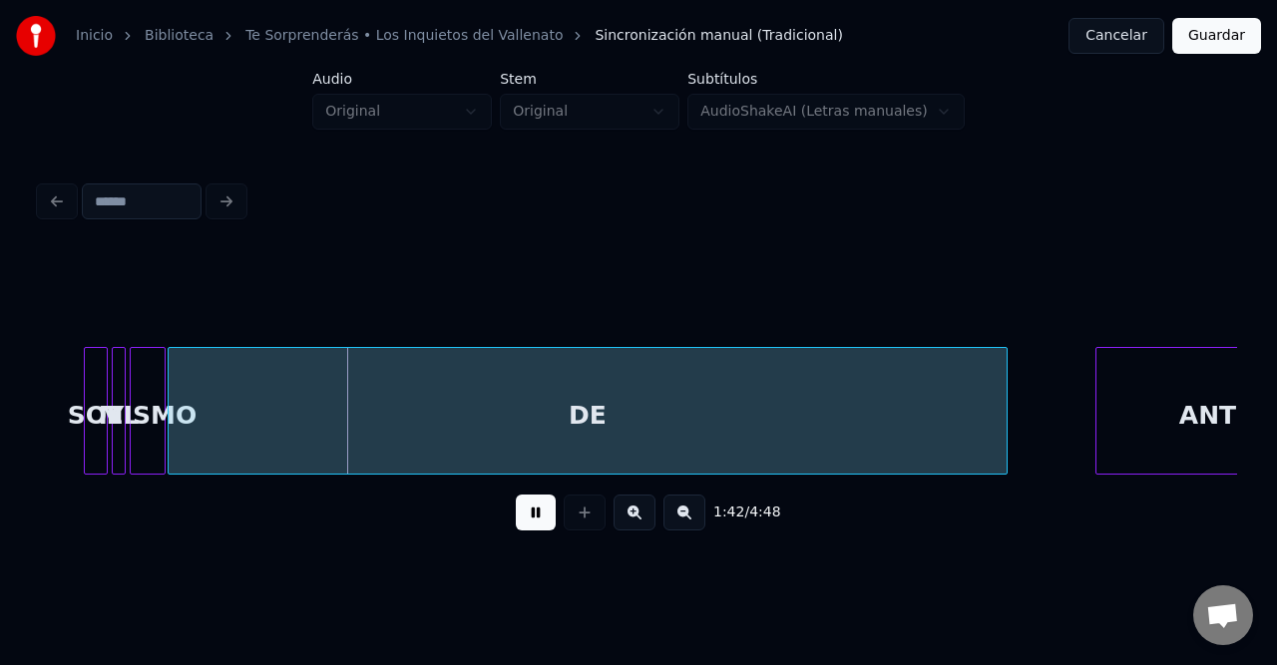
scroll to position [0, 10007]
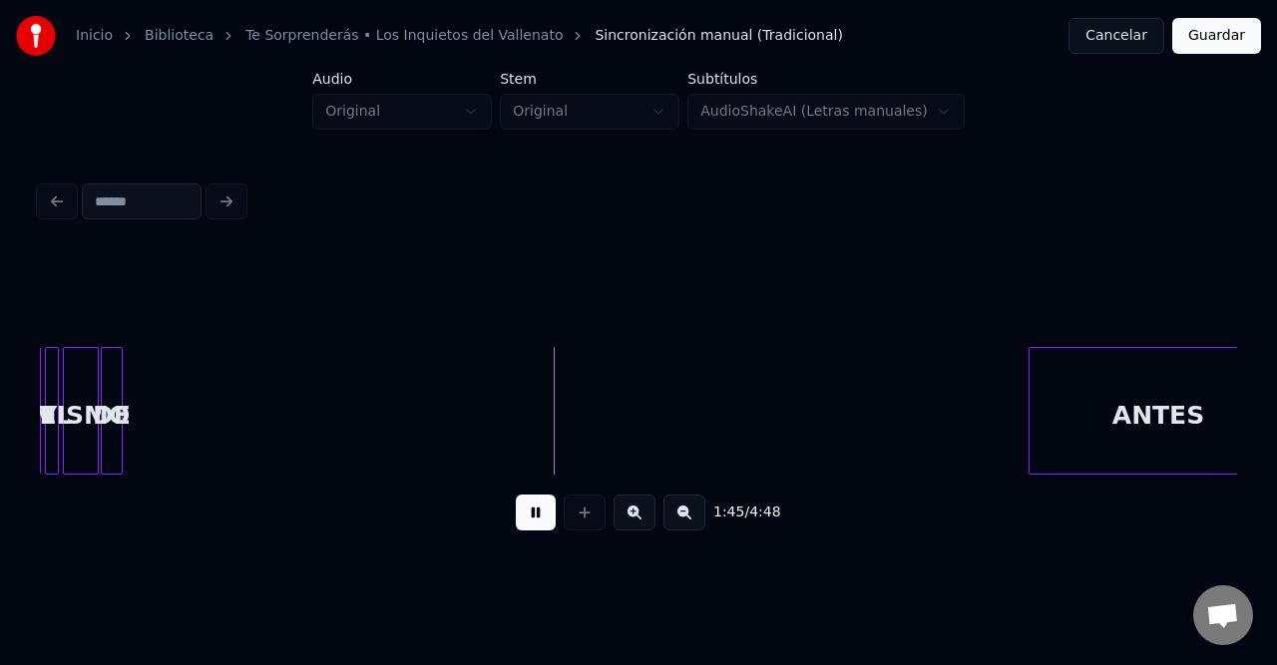
click at [118, 360] on div at bounding box center [119, 411] width 6 height 126
click at [549, 524] on button at bounding box center [536, 513] width 40 height 36
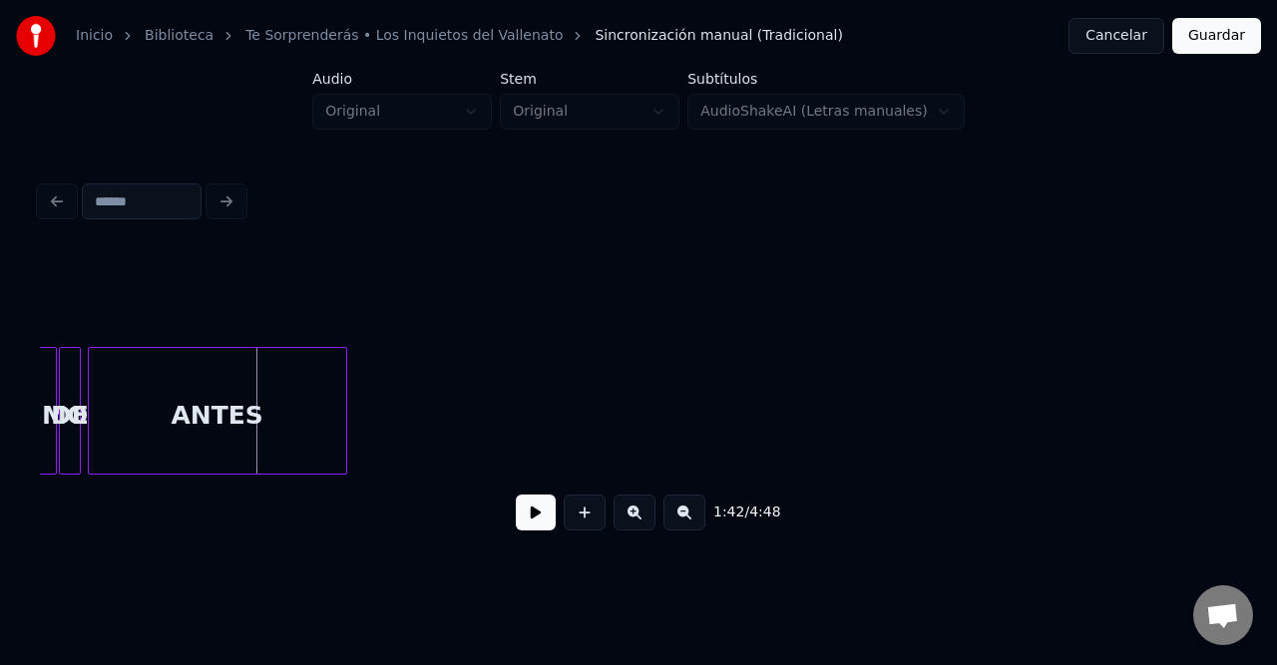
click at [190, 375] on div "ANTES" at bounding box center [217, 416] width 257 height 136
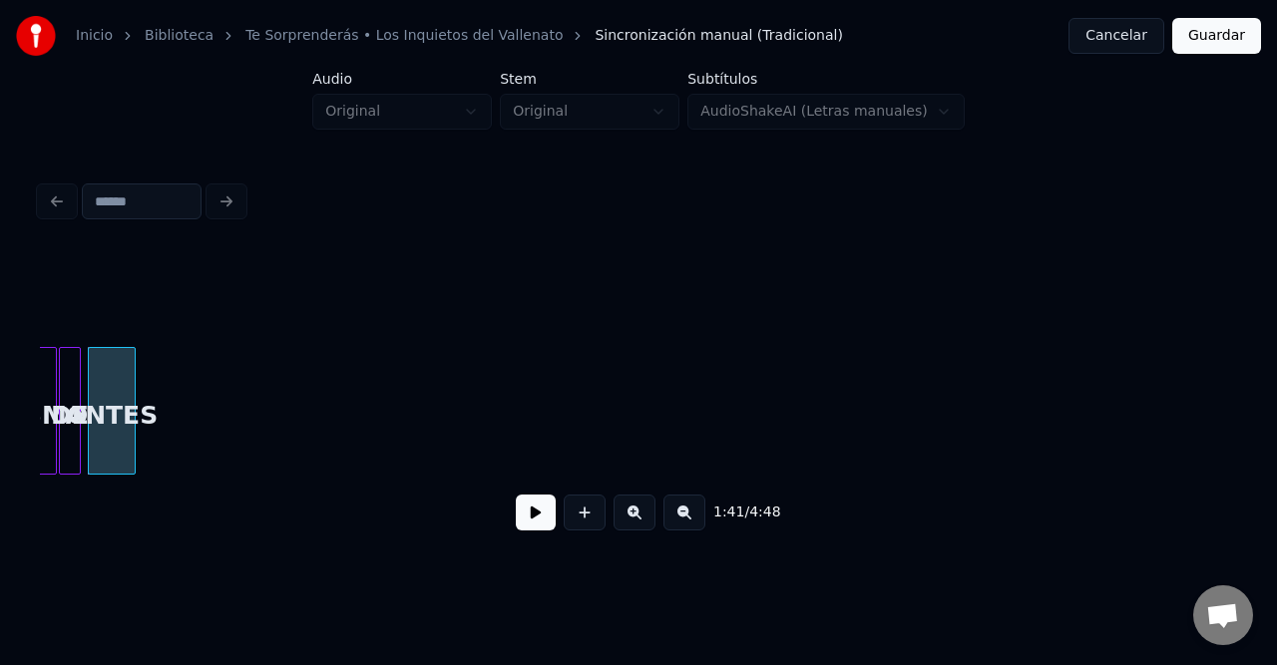
click at [129, 363] on div at bounding box center [132, 411] width 6 height 126
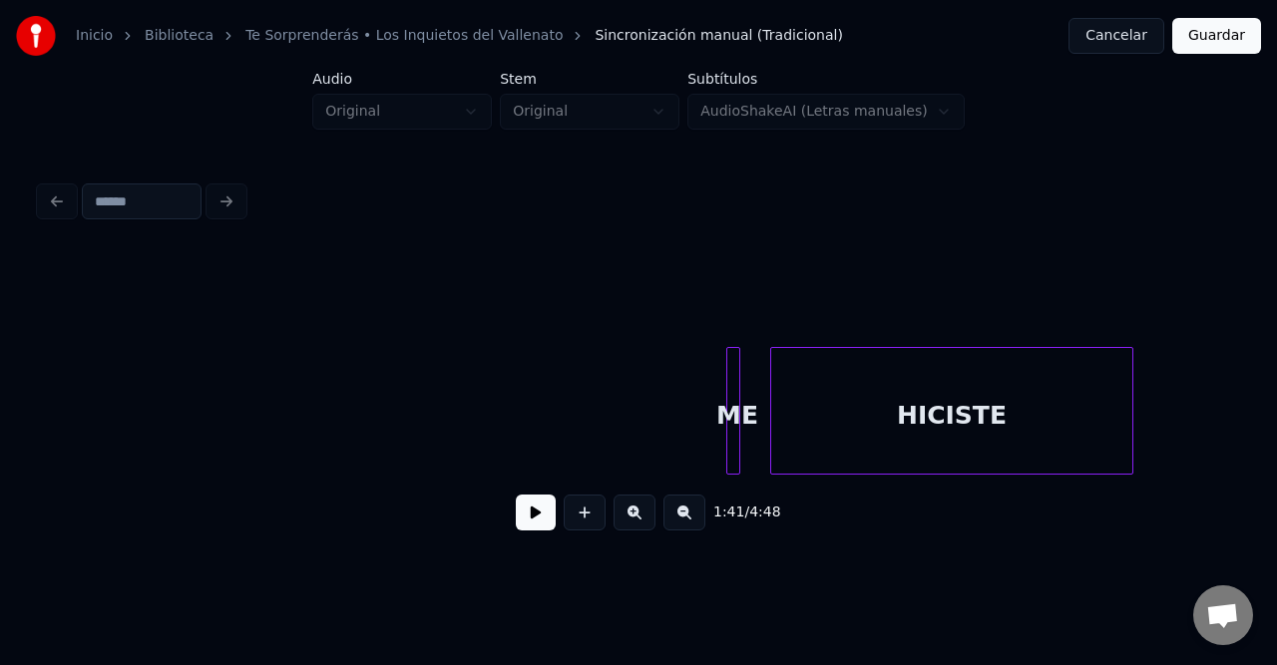
scroll to position [0, 12233]
click at [717, 372] on div at bounding box center [716, 411] width 6 height 126
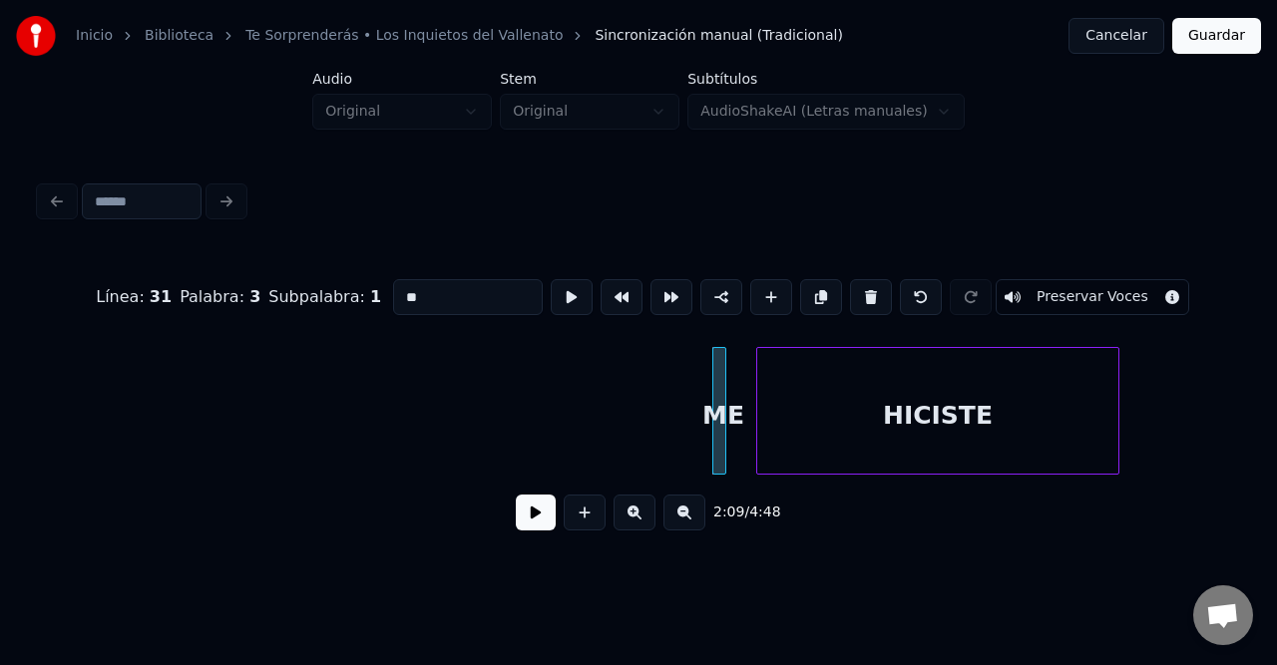
click at [713, 373] on div at bounding box center [716, 411] width 6 height 126
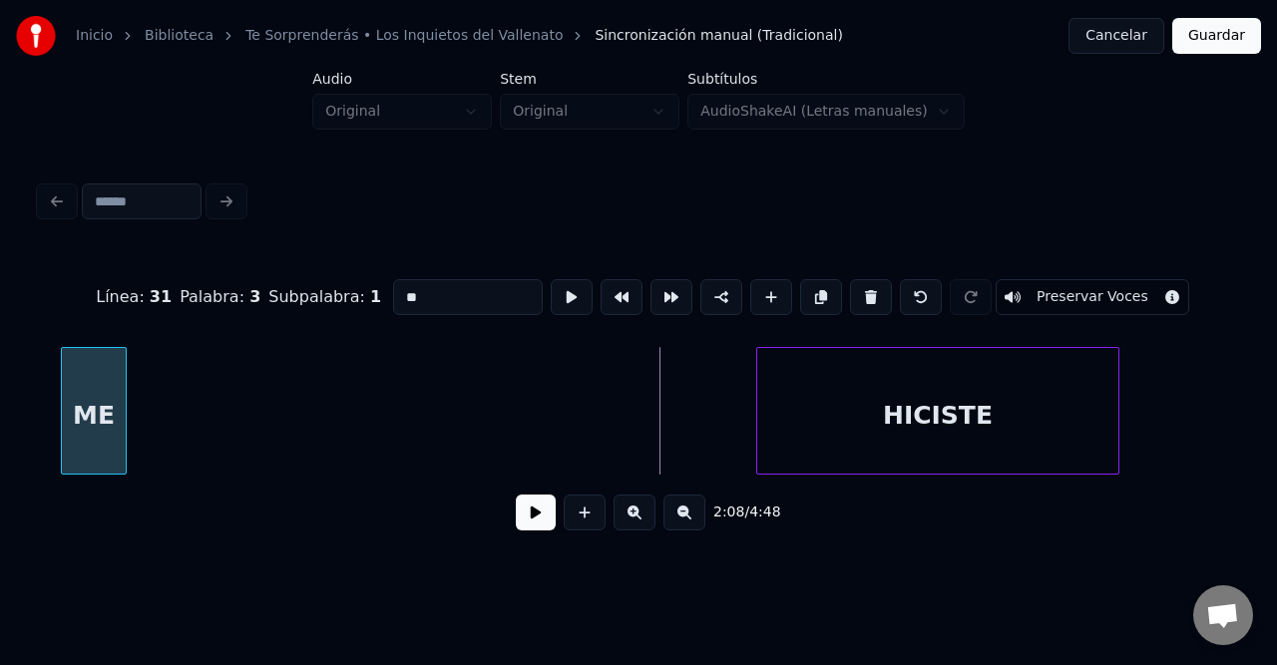
scroll to position [0, 12166]
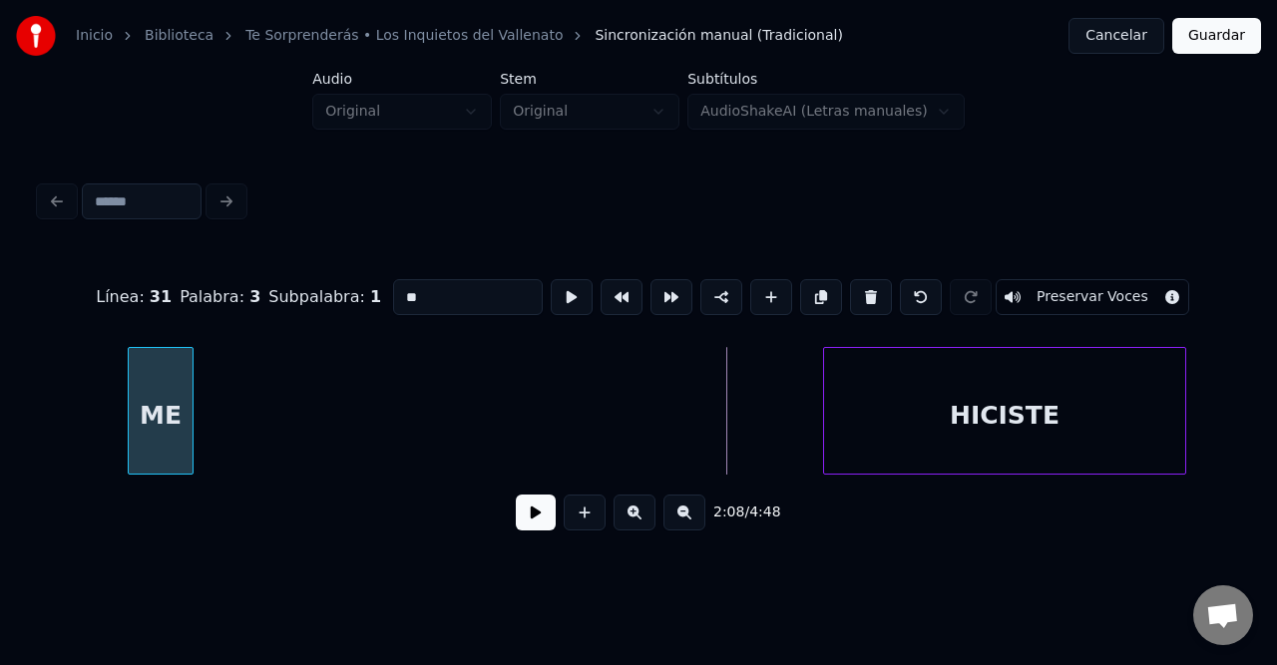
click at [0, 354] on div "Inicio Biblioteca Te Sorprenderás • Los Inquietos del Vallenato Sincronización …" at bounding box center [638, 280] width 1277 height 561
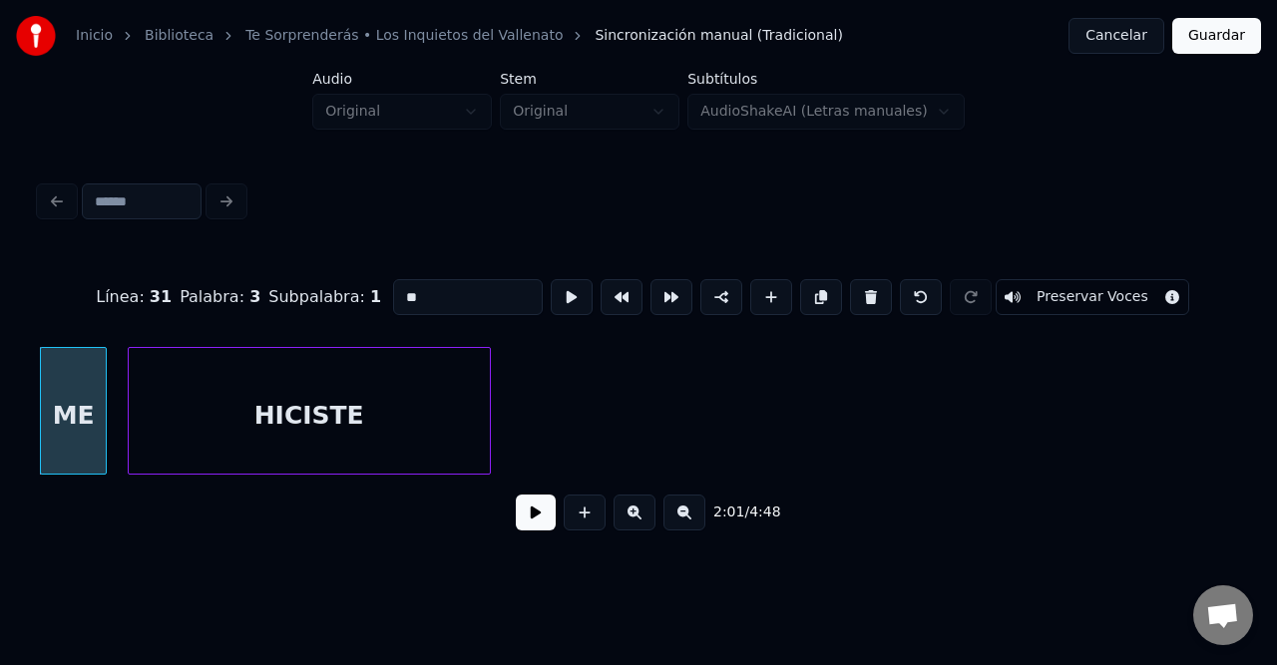
click at [256, 390] on div "HICISTE" at bounding box center [309, 416] width 361 height 136
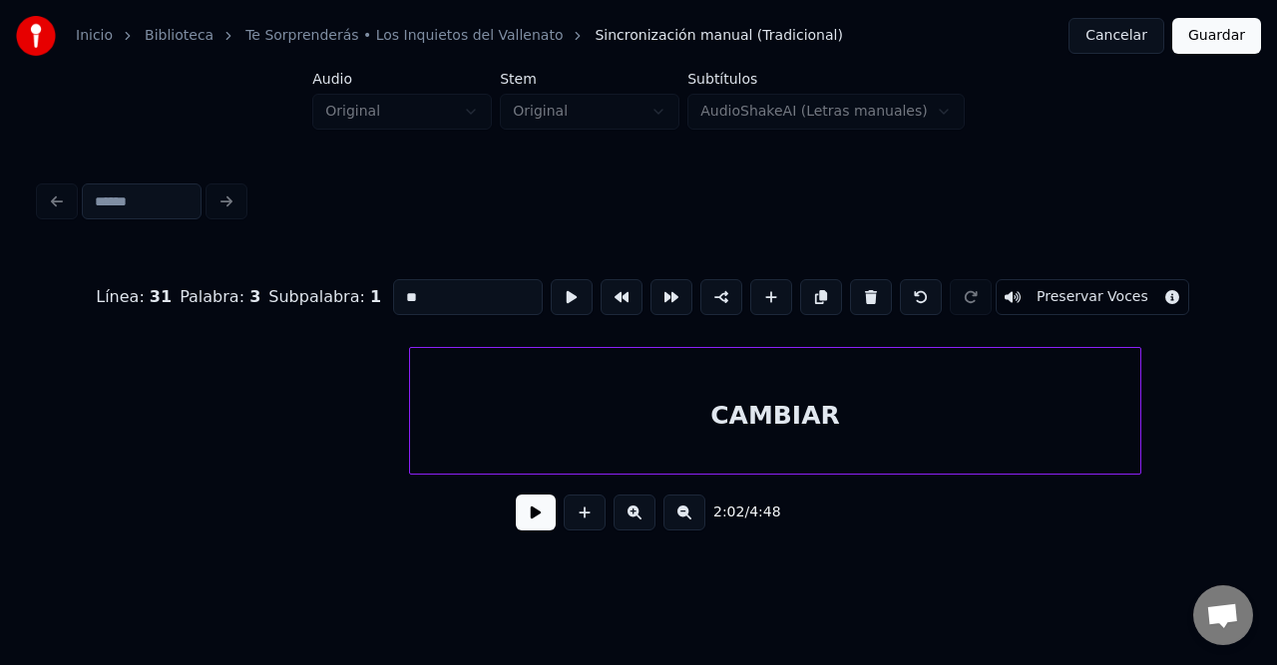
scroll to position [0, 14679]
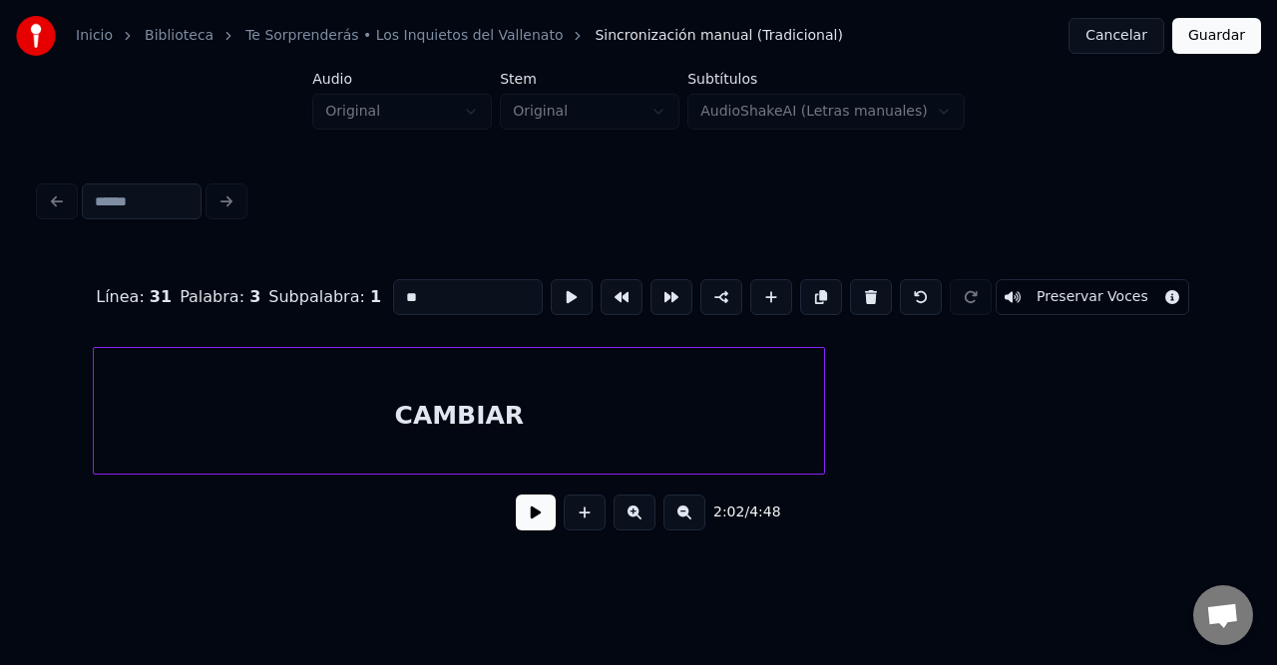
click at [213, 417] on div "CAMBIAR" at bounding box center [459, 416] width 730 height 136
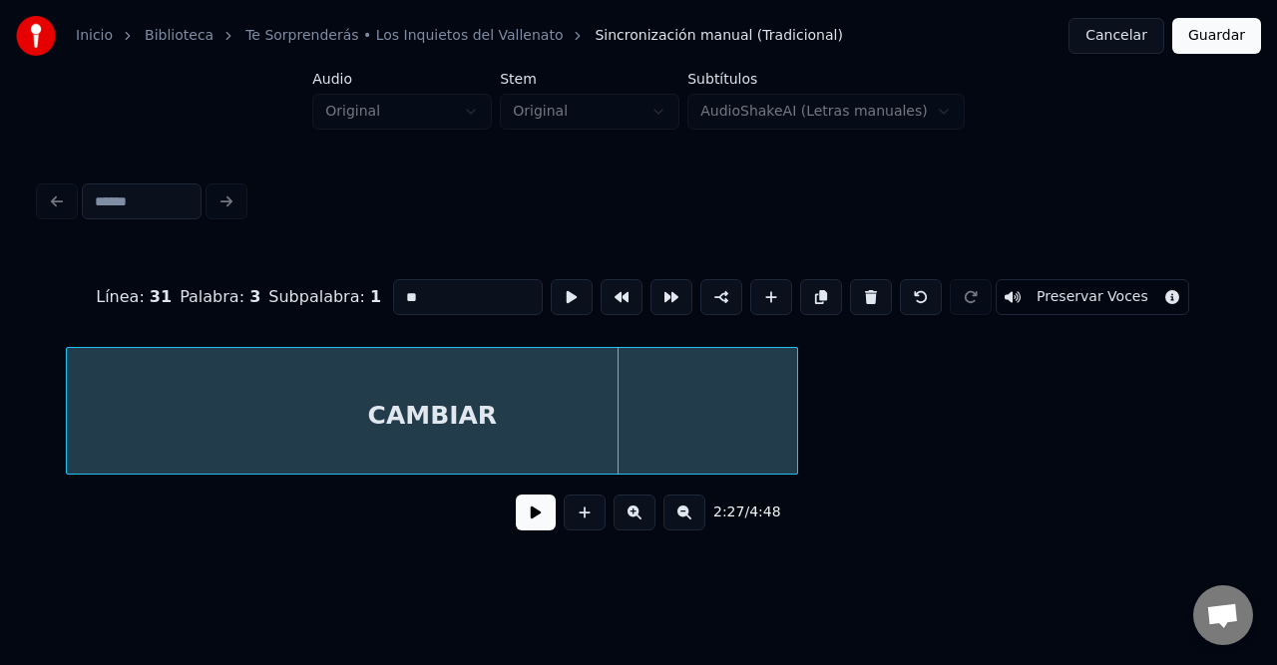
click at [418, 423] on div "CAMBIAR" at bounding box center [432, 416] width 730 height 136
click at [225, 425] on div "CAMBIAR" at bounding box center [435, 416] width 730 height 136
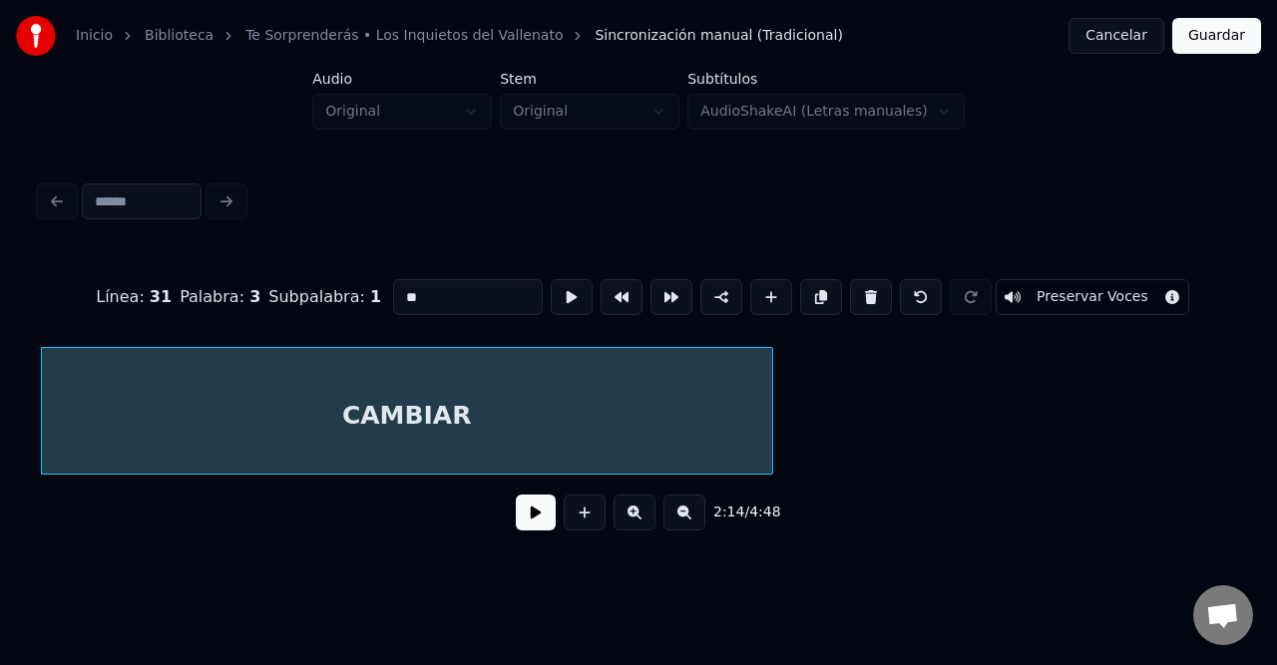
click at [693, 523] on button at bounding box center [684, 513] width 42 height 36
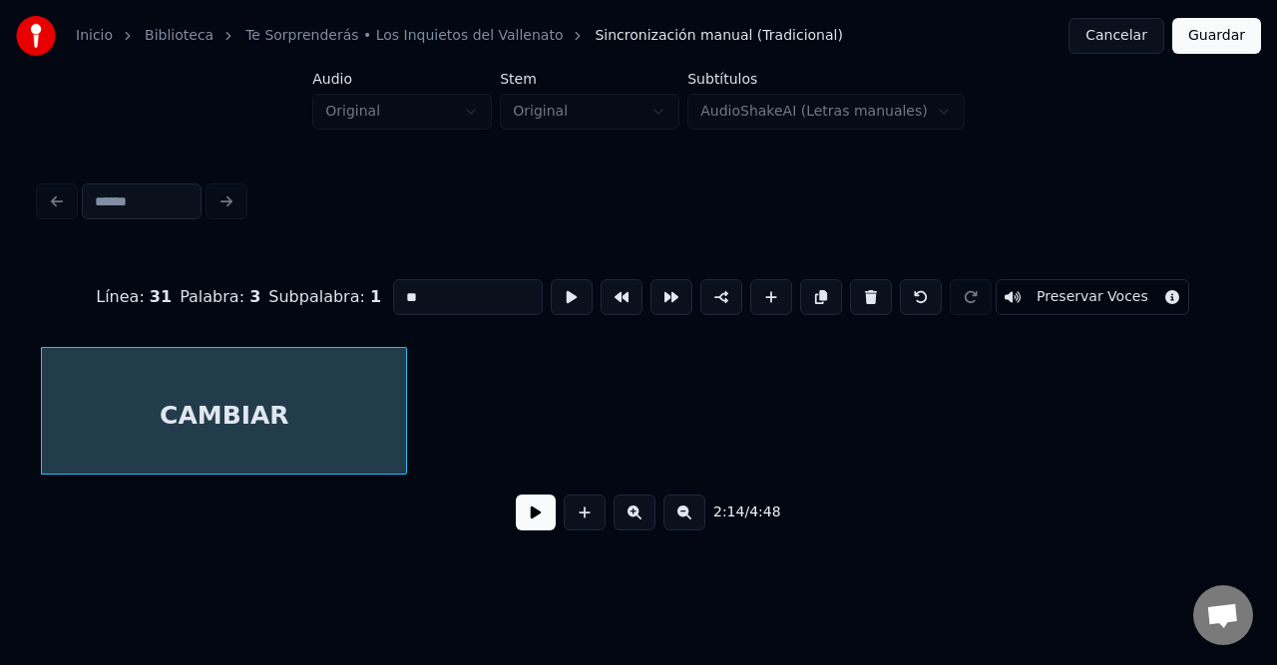
click at [693, 523] on button at bounding box center [684, 513] width 42 height 36
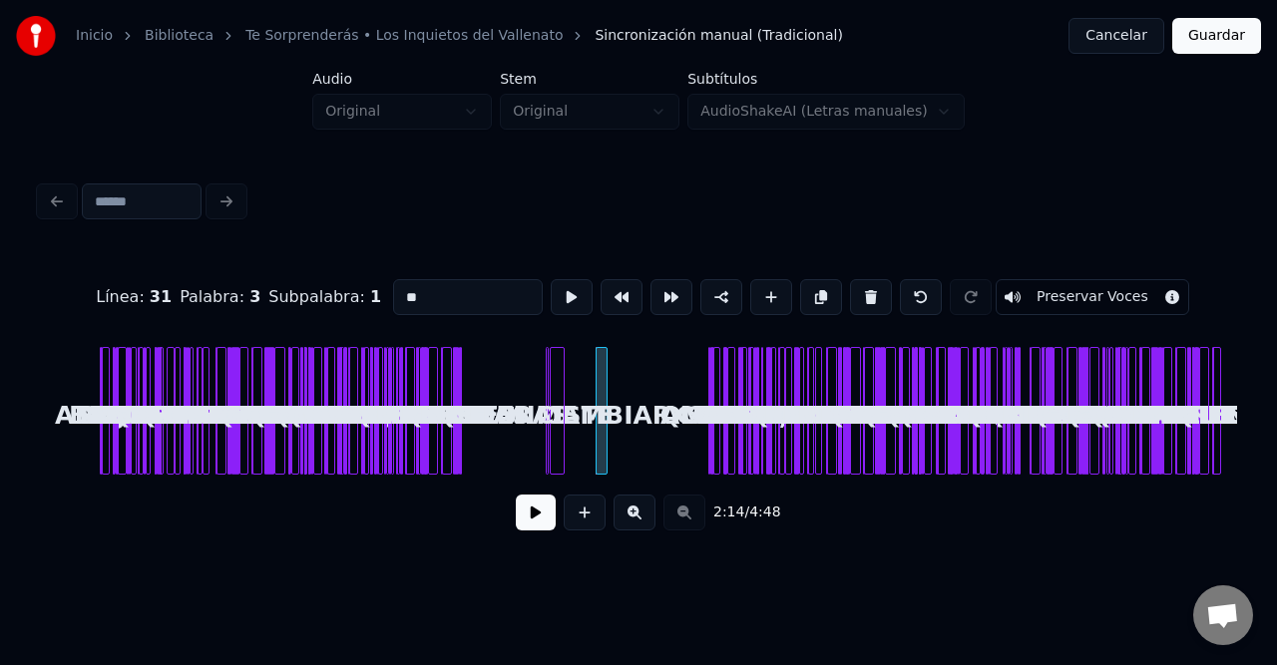
click at [604, 376] on div at bounding box center [603, 411] width 6 height 126
click at [620, 522] on button at bounding box center [634, 513] width 42 height 36
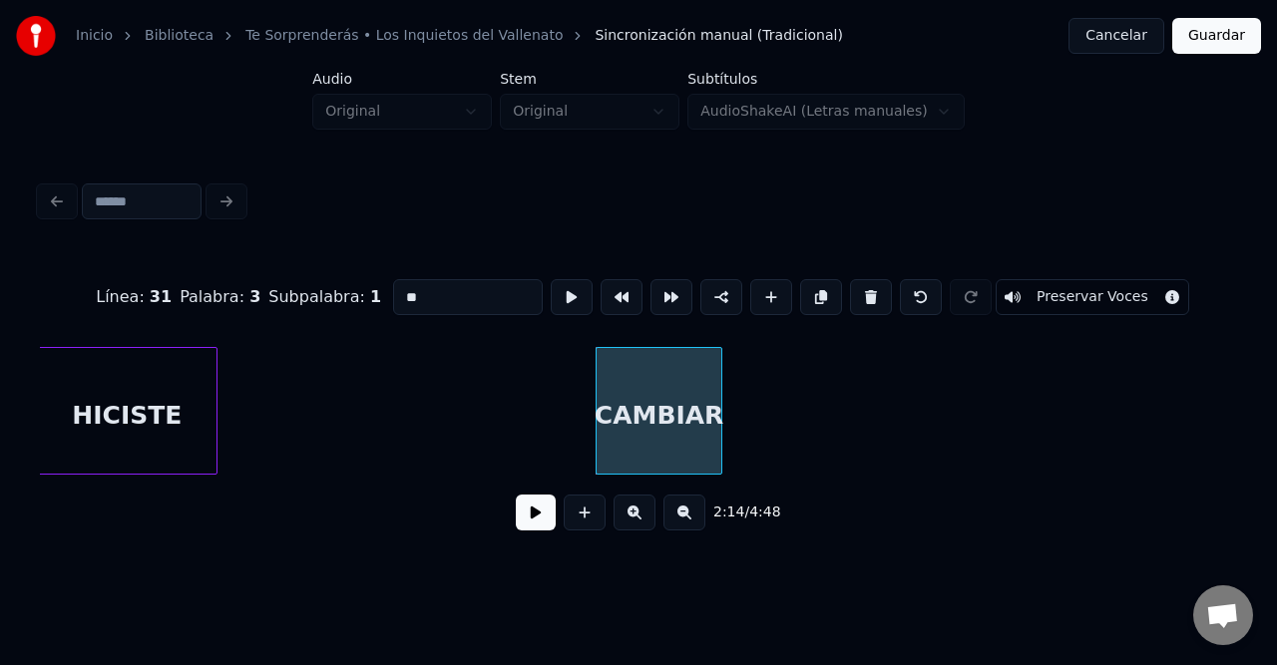
click at [621, 521] on button at bounding box center [634, 513] width 42 height 36
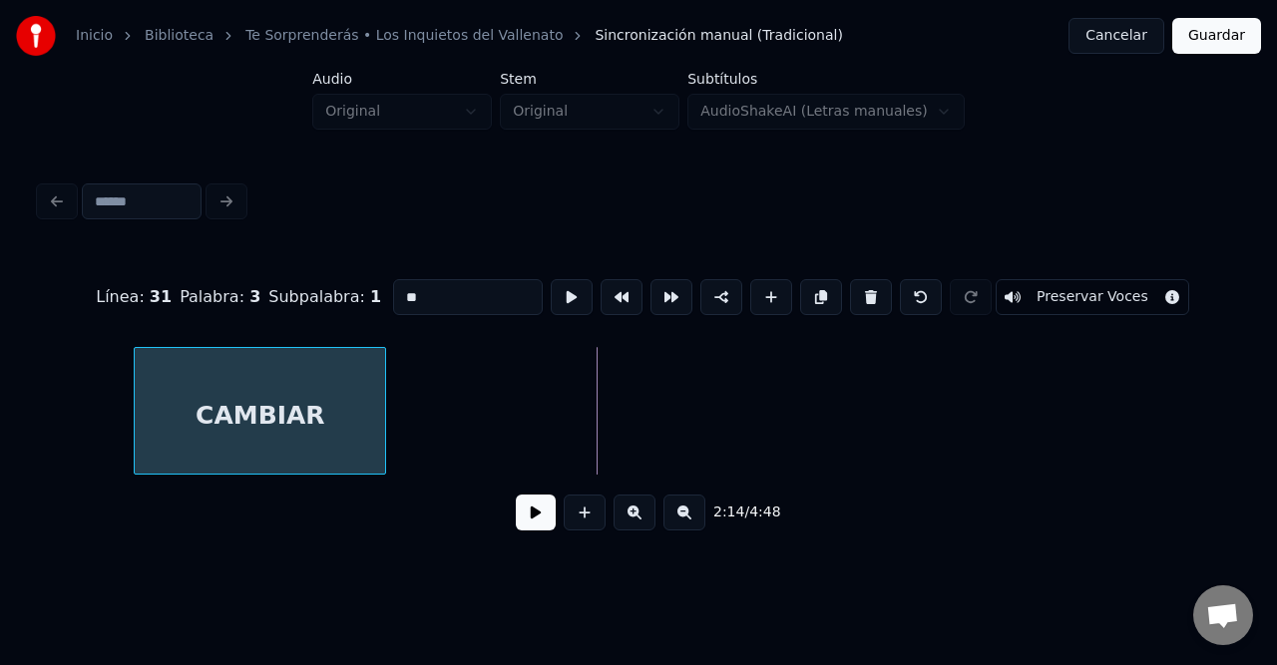
click at [211, 381] on div "CAMBIAR" at bounding box center [260, 416] width 250 height 136
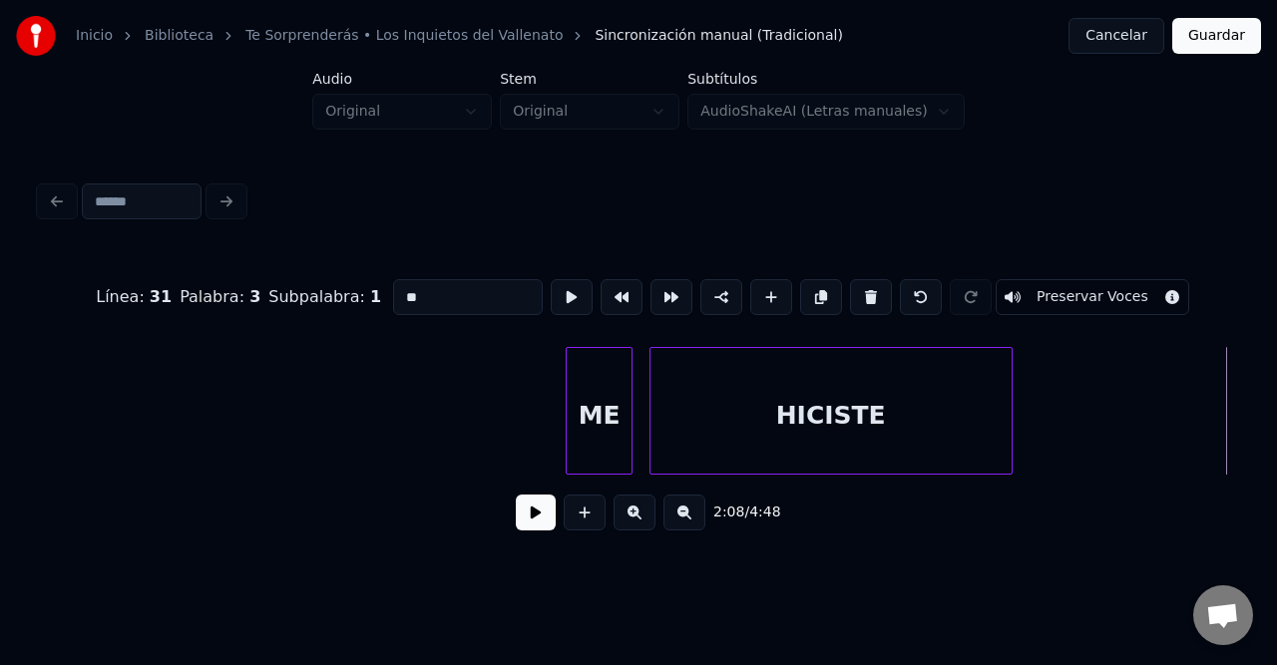
scroll to position [0, 11614]
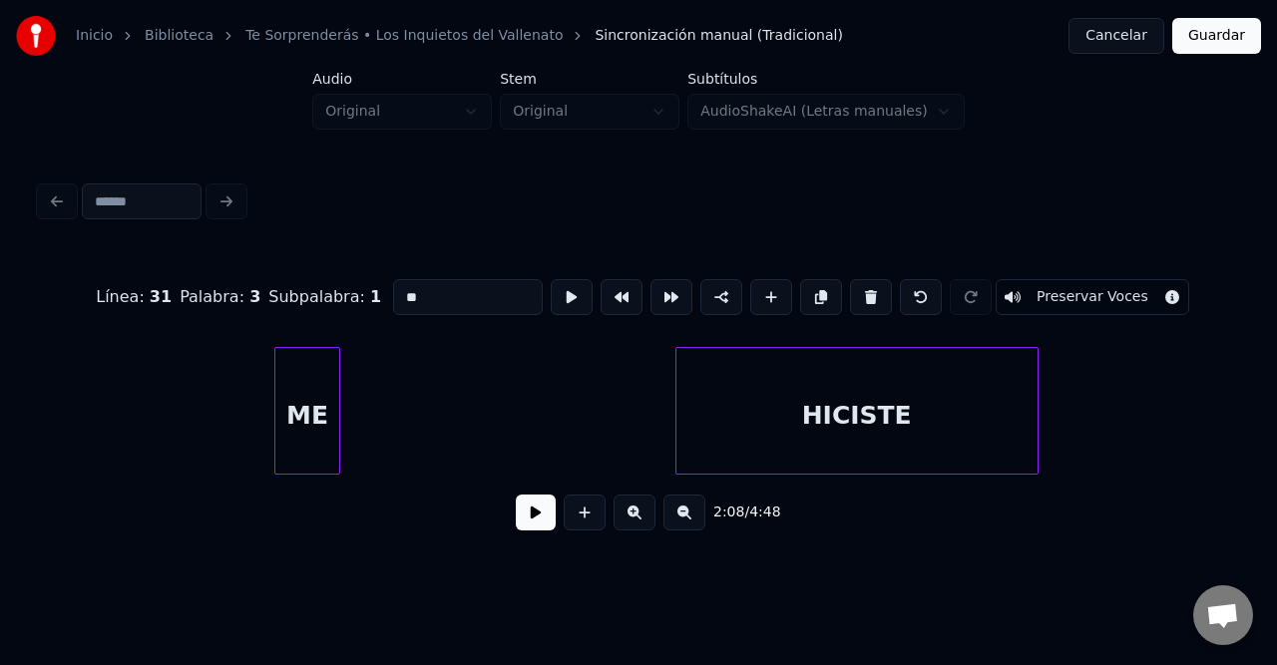
click at [0, 385] on div "Inicio Biblioteca Te Sorprenderás • Los Inquietos del Vallenato Sincronización …" at bounding box center [638, 280] width 1277 height 561
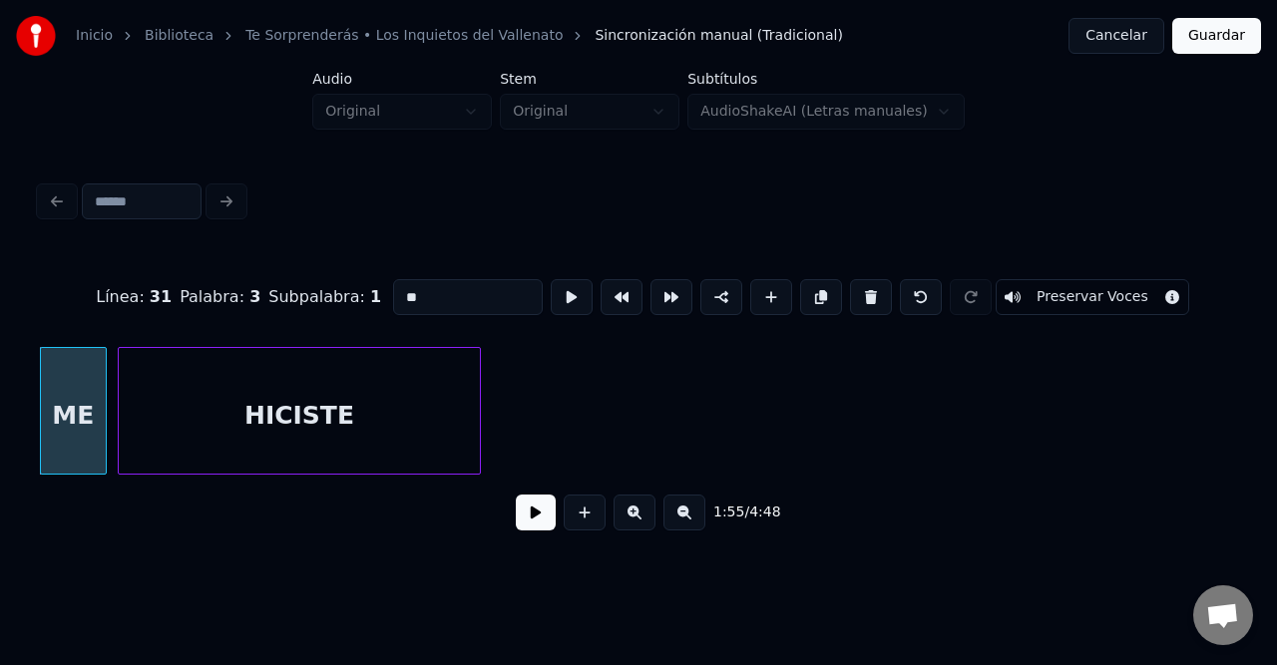
click at [213, 406] on div "HICISTE" at bounding box center [299, 416] width 361 height 136
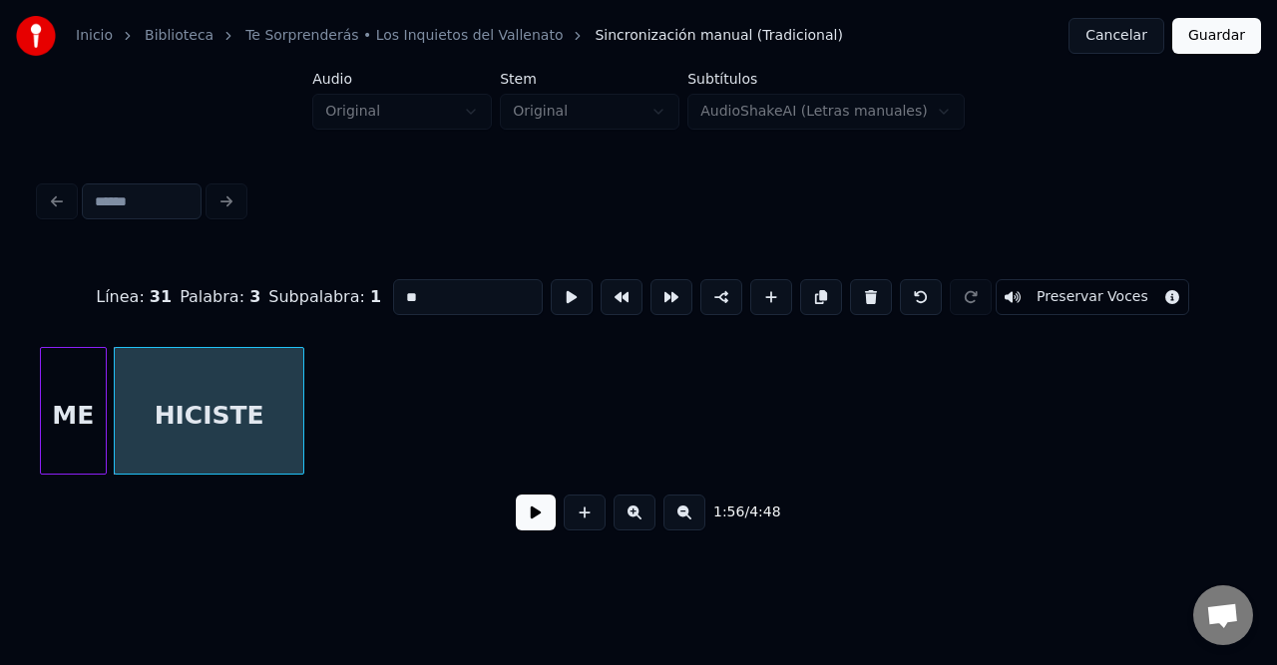
click at [297, 377] on div at bounding box center [300, 411] width 6 height 126
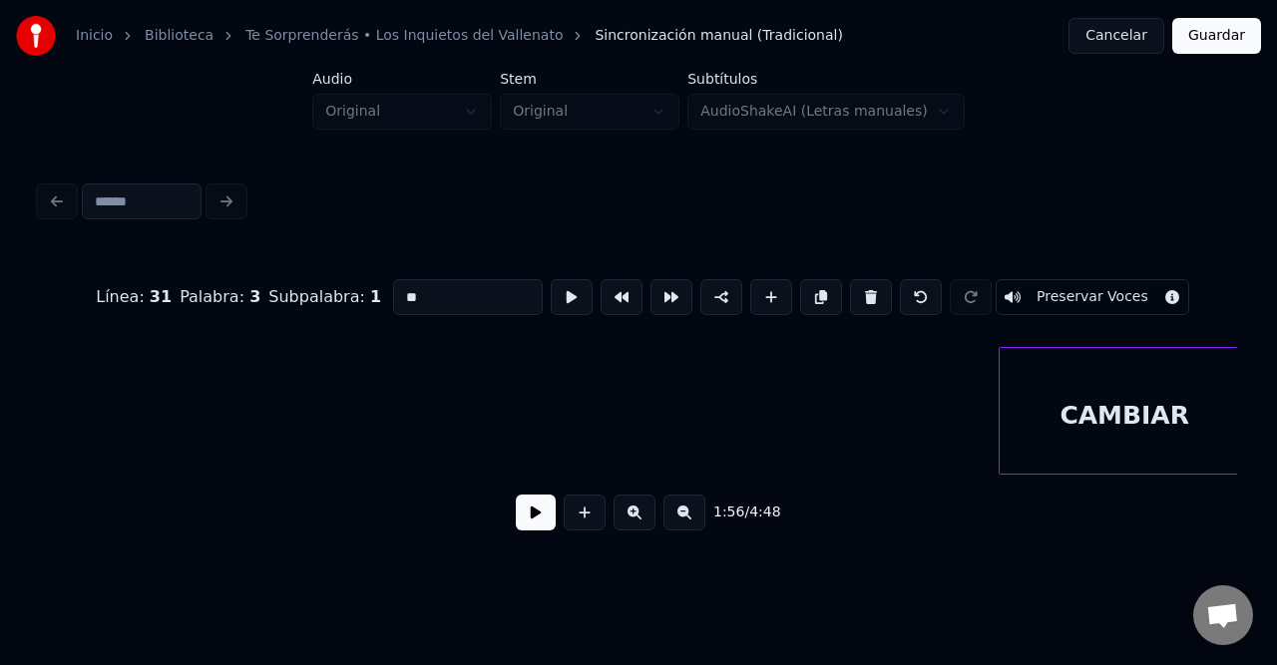
scroll to position [0, 11948]
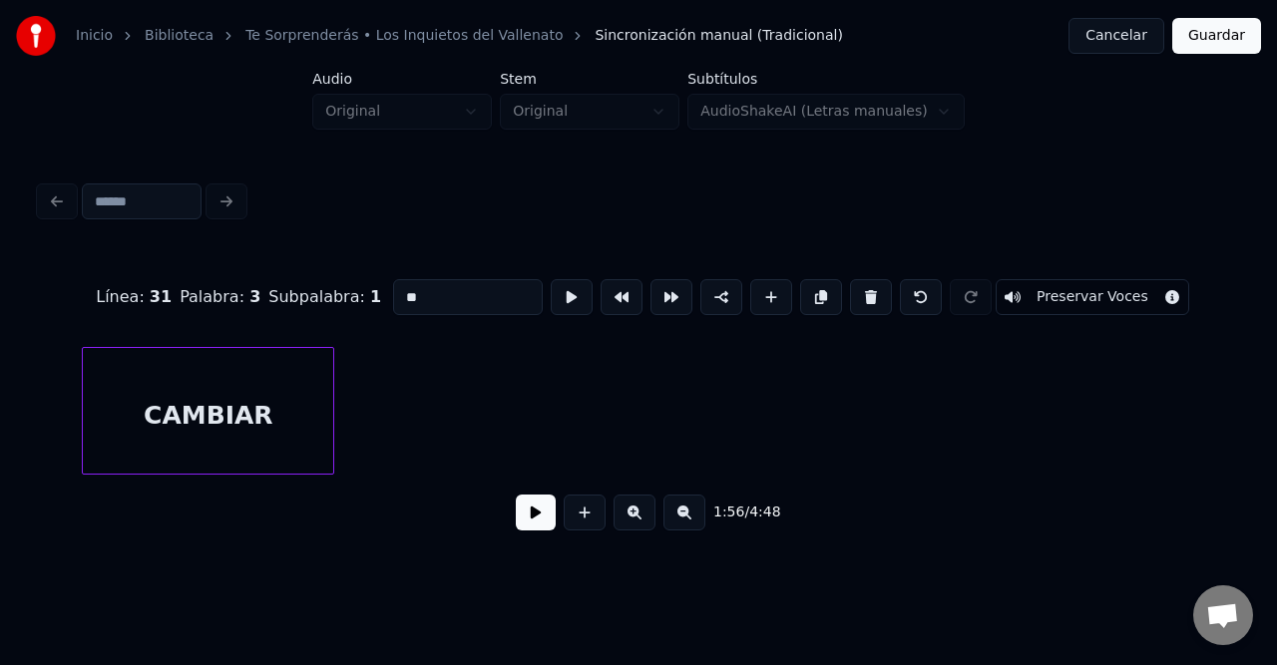
click at [83, 392] on div "CAMBIAR" at bounding box center [208, 416] width 250 height 136
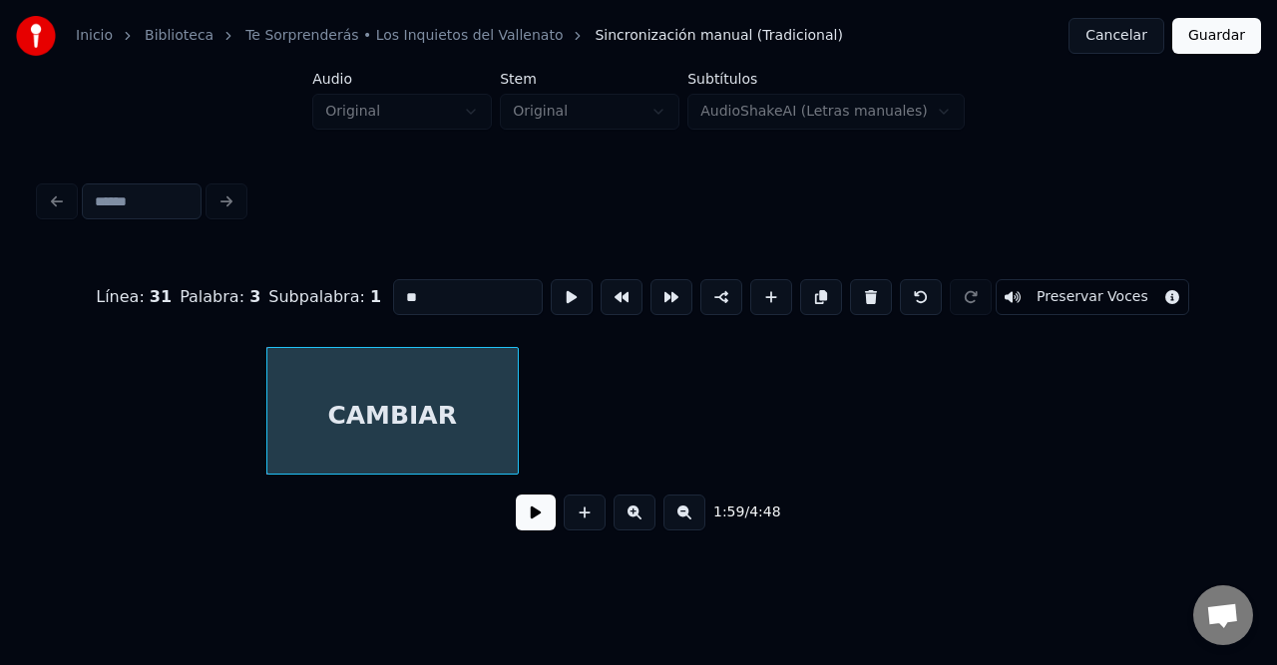
scroll to position [0, 11574]
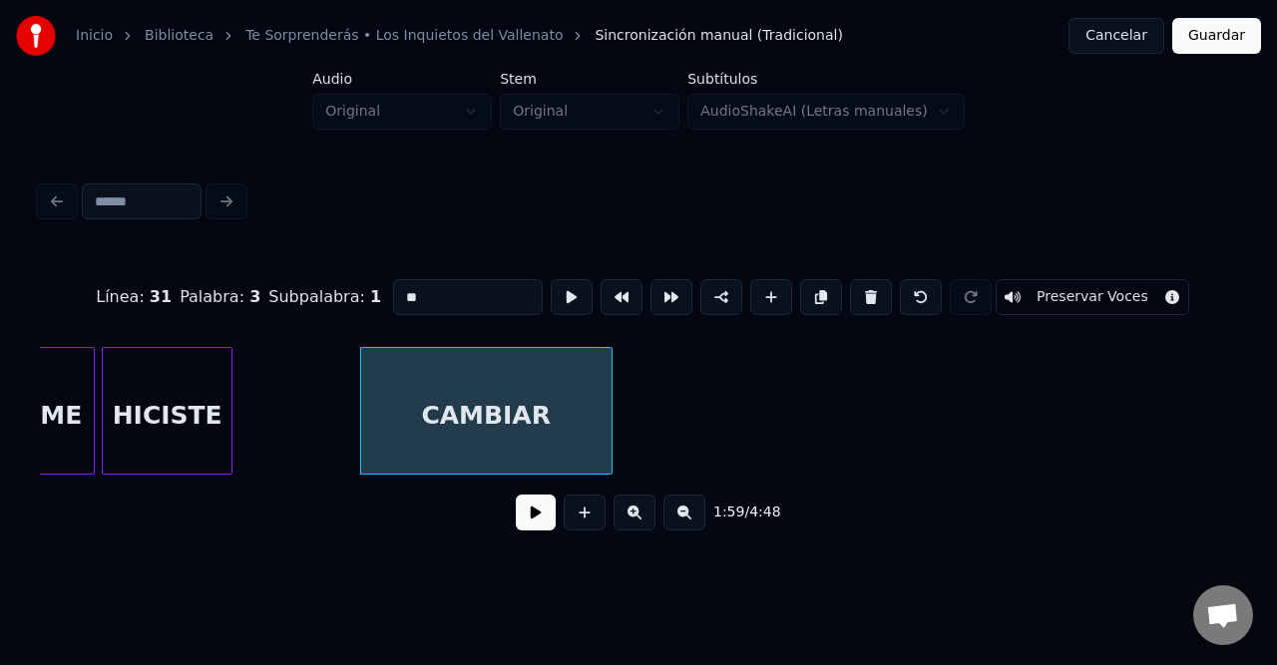
click at [423, 437] on div "CAMBIAR" at bounding box center [486, 416] width 250 height 136
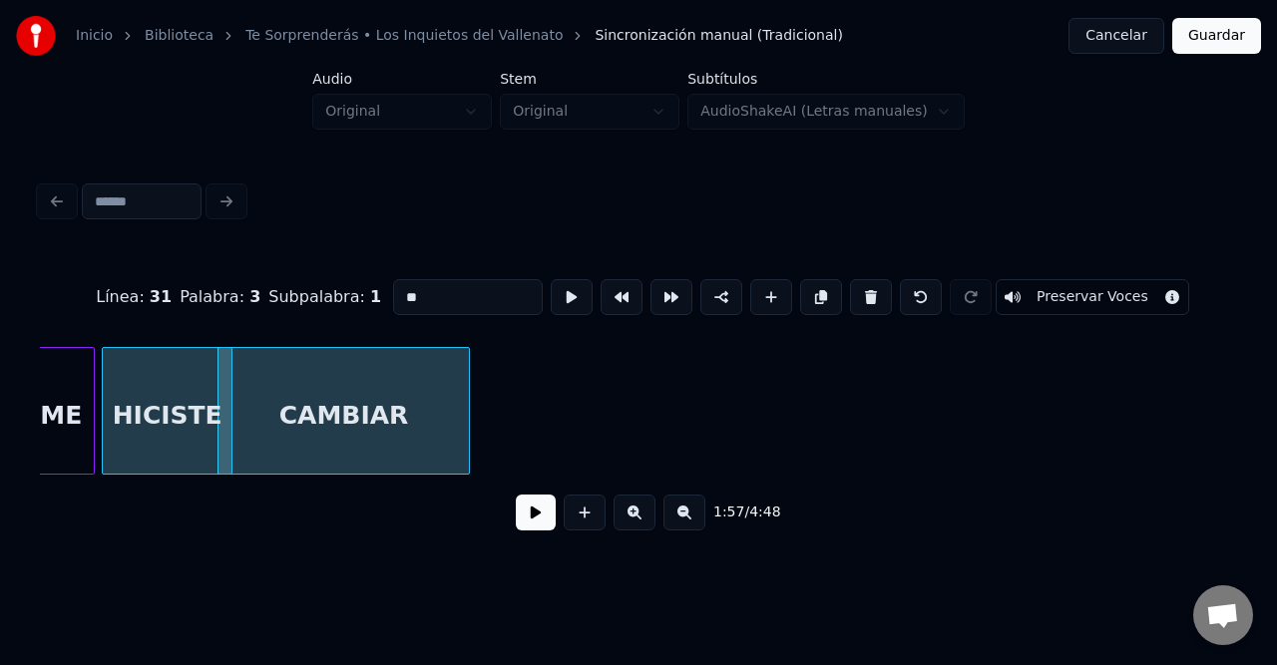
scroll to position [0, 11482]
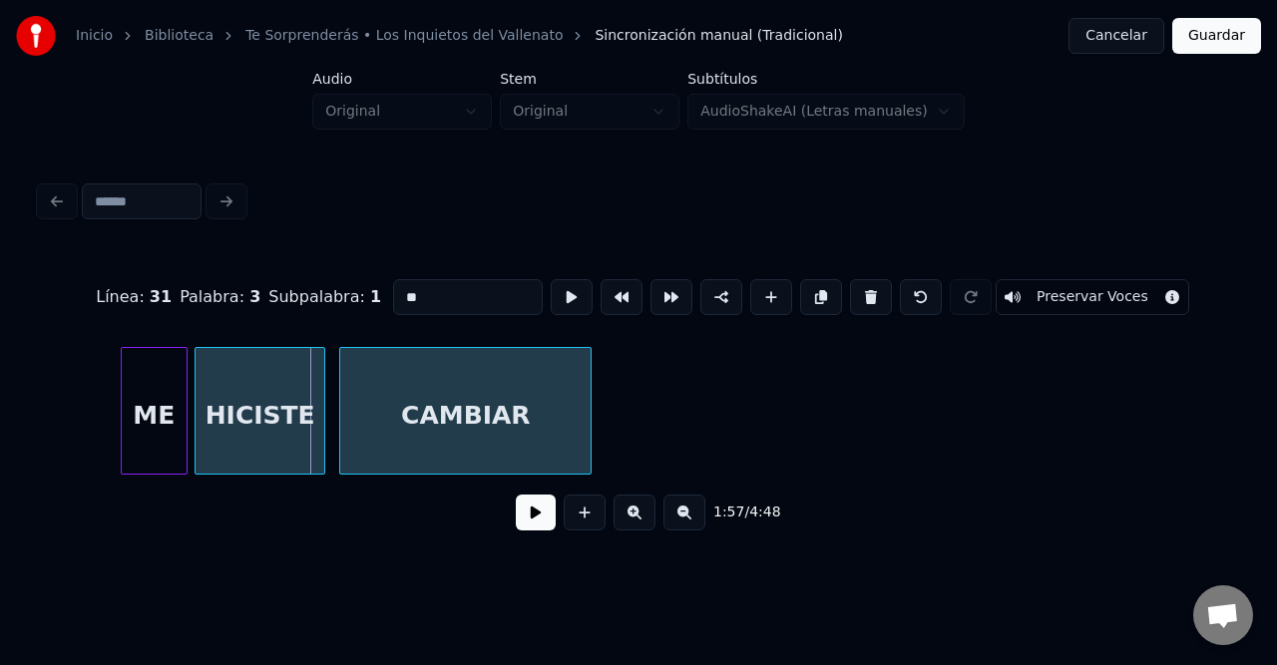
click at [504, 404] on div "CAMBIAR" at bounding box center [465, 416] width 250 height 136
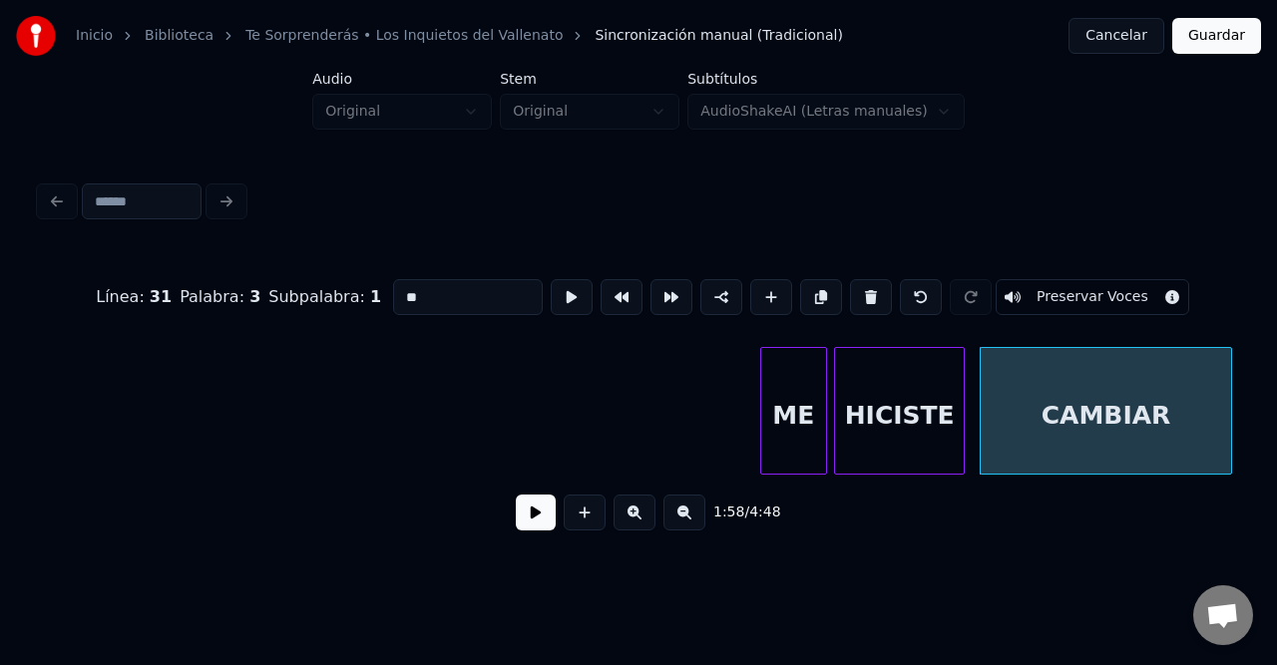
scroll to position [0, 10789]
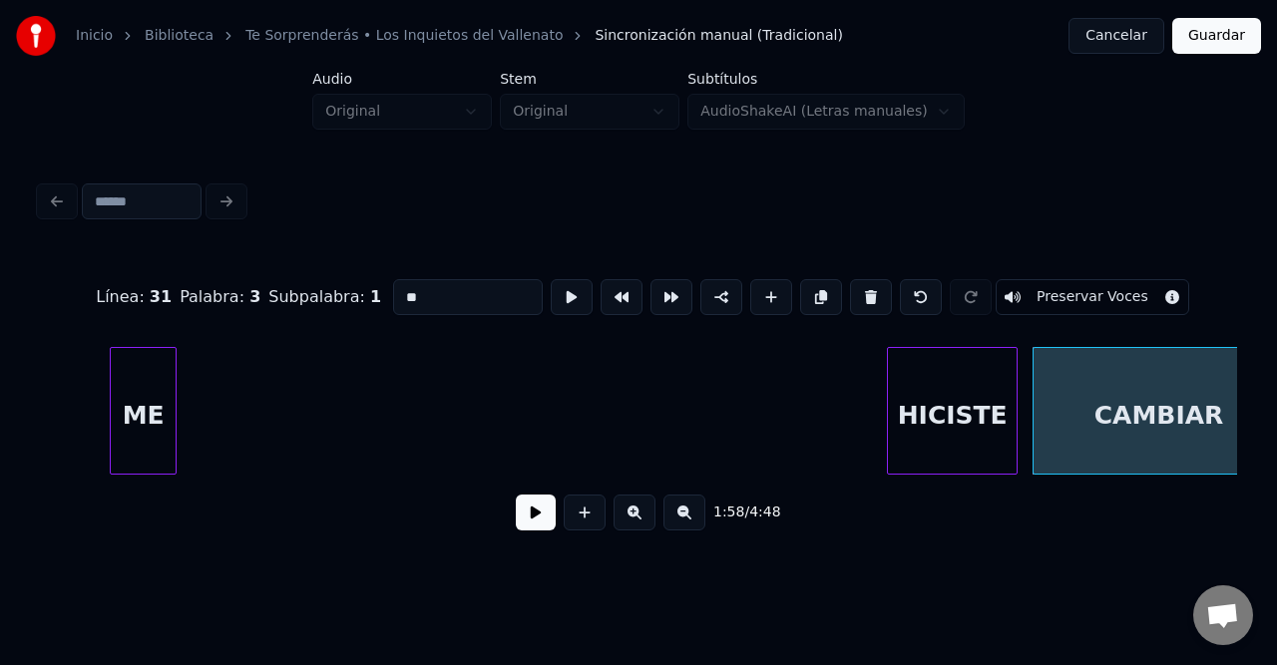
click at [111, 407] on div "ME" at bounding box center [143, 416] width 65 height 136
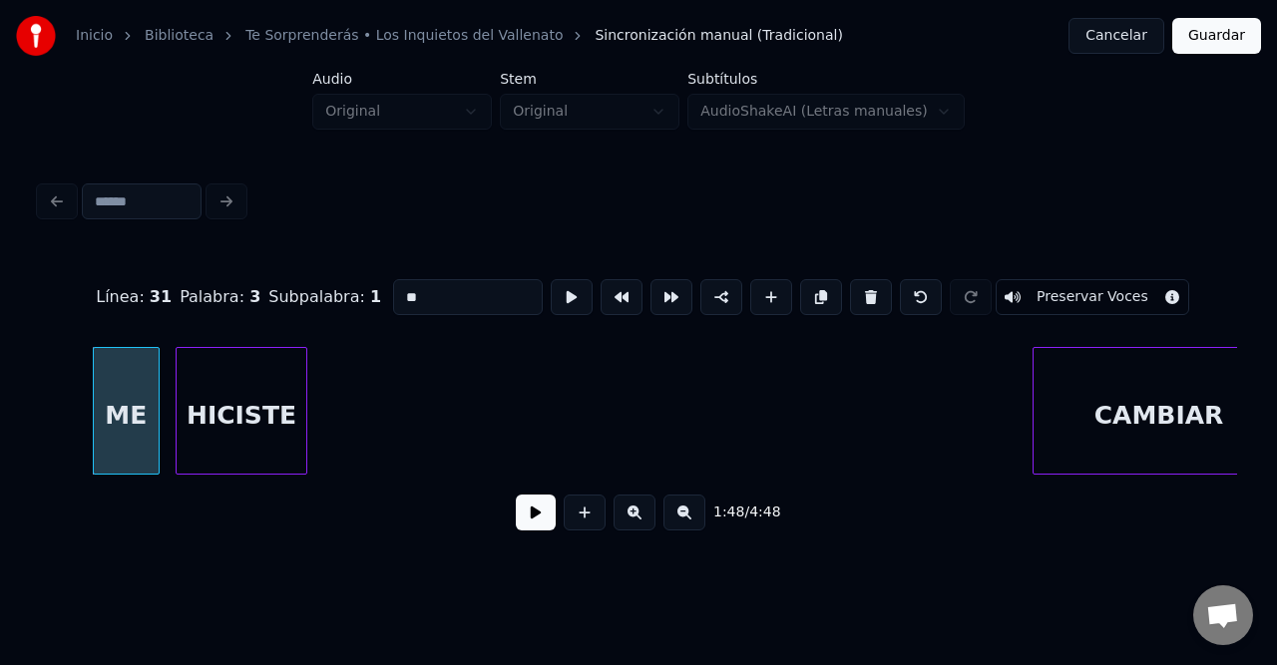
click at [242, 419] on div "HICISTE" at bounding box center [241, 416] width 129 height 136
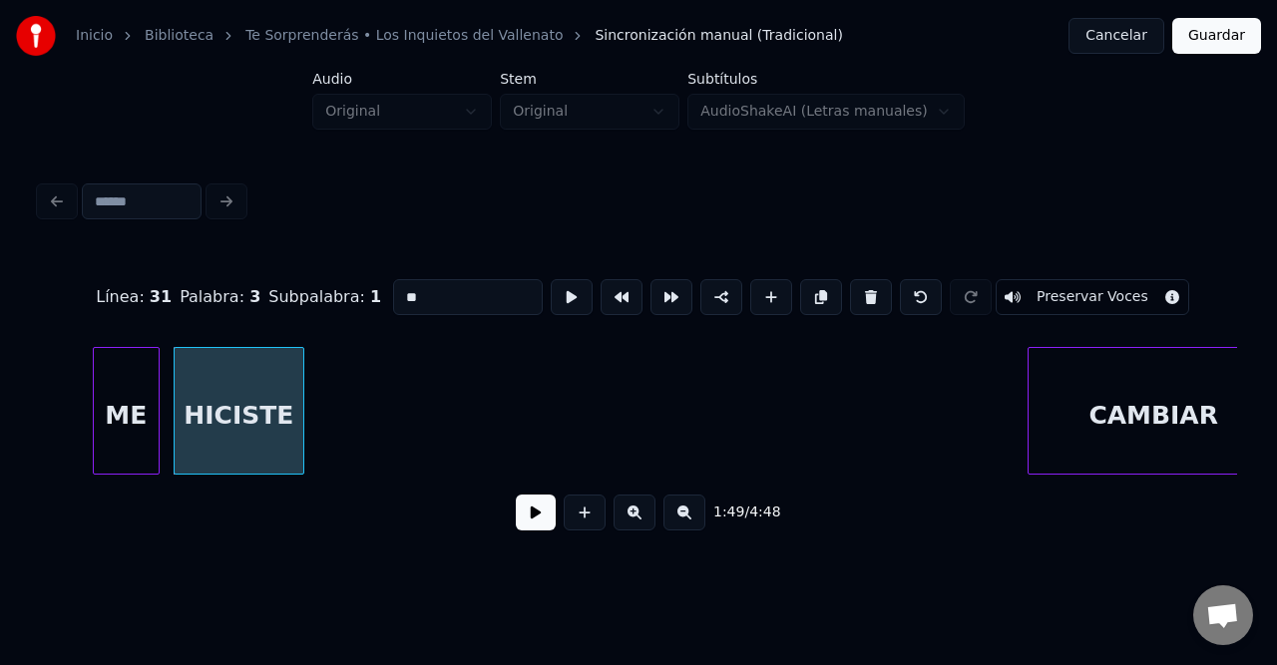
scroll to position [0, 10831]
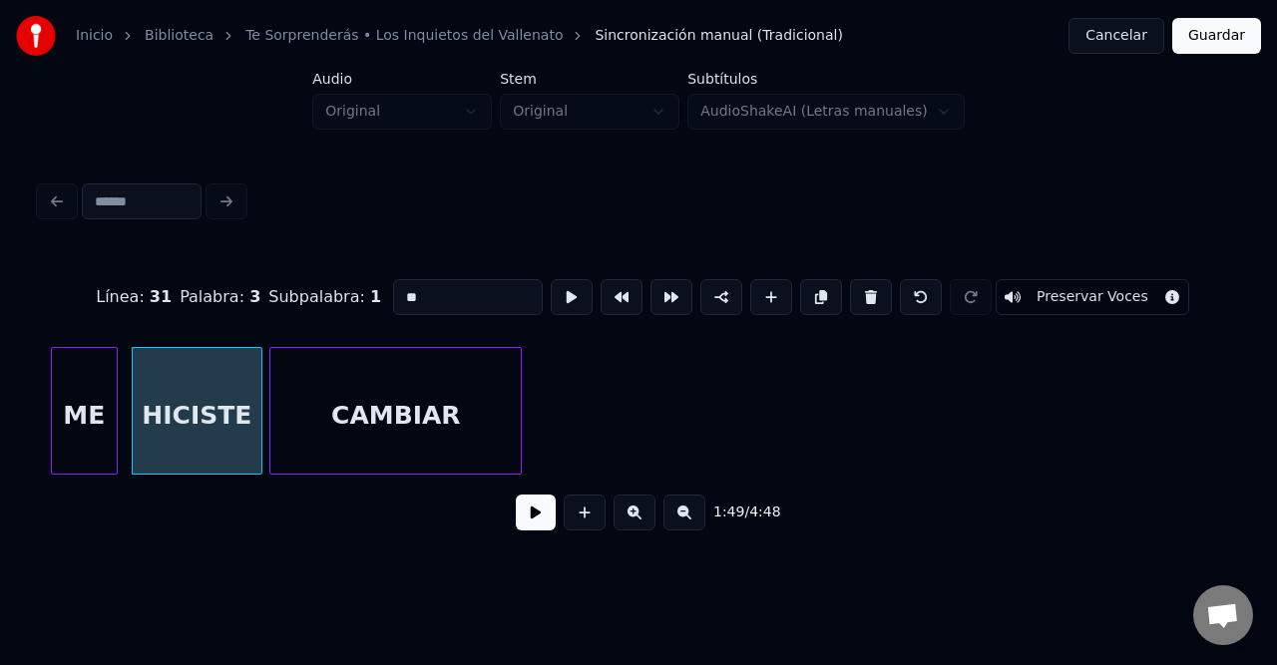
click at [395, 421] on div "CAMBIAR" at bounding box center [395, 416] width 250 height 136
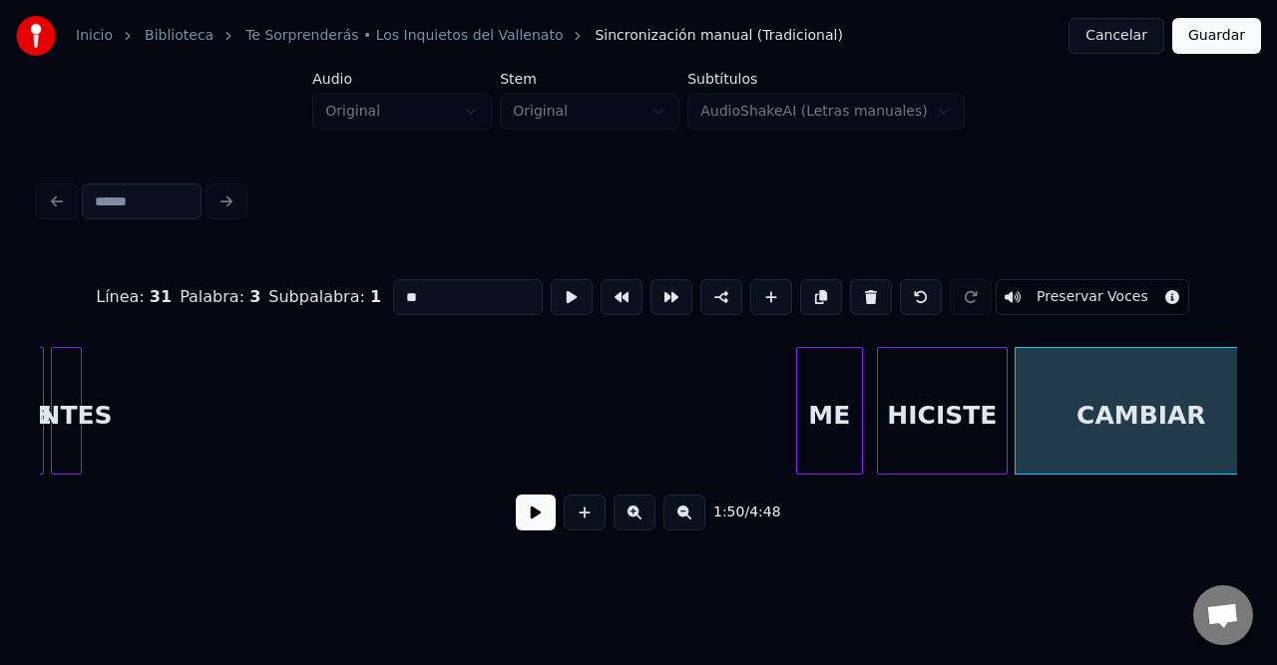
scroll to position [0, 10006]
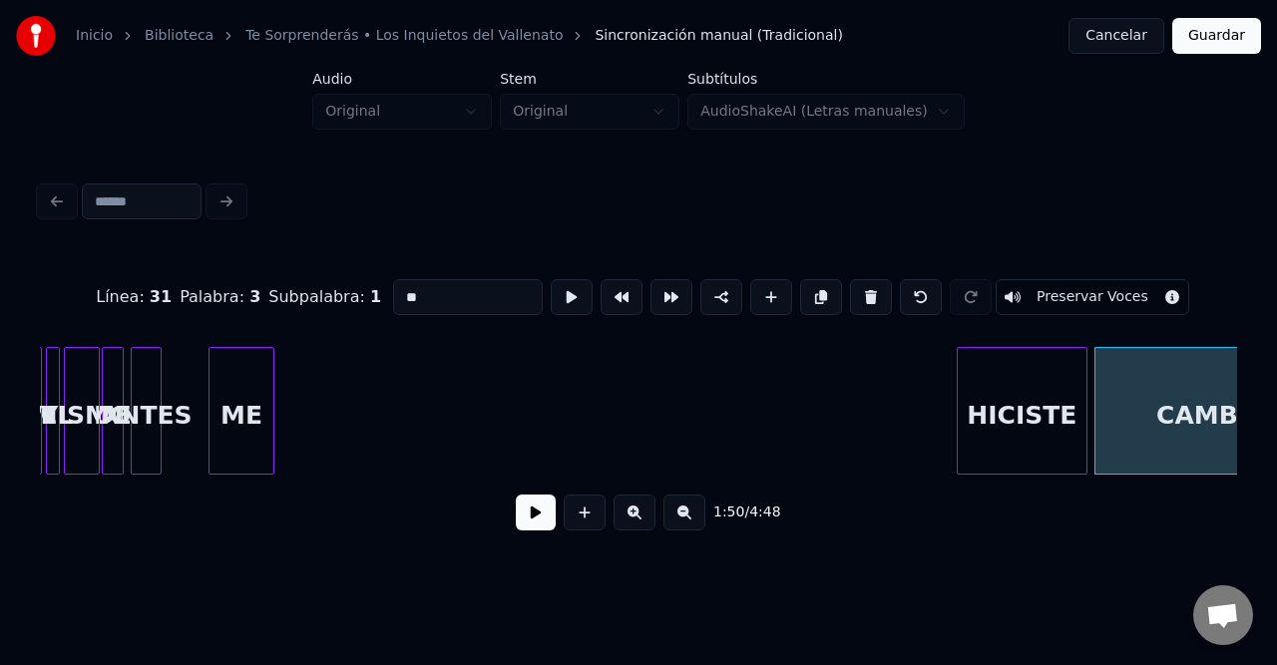
click at [241, 379] on div "ME" at bounding box center [241, 416] width 65 height 136
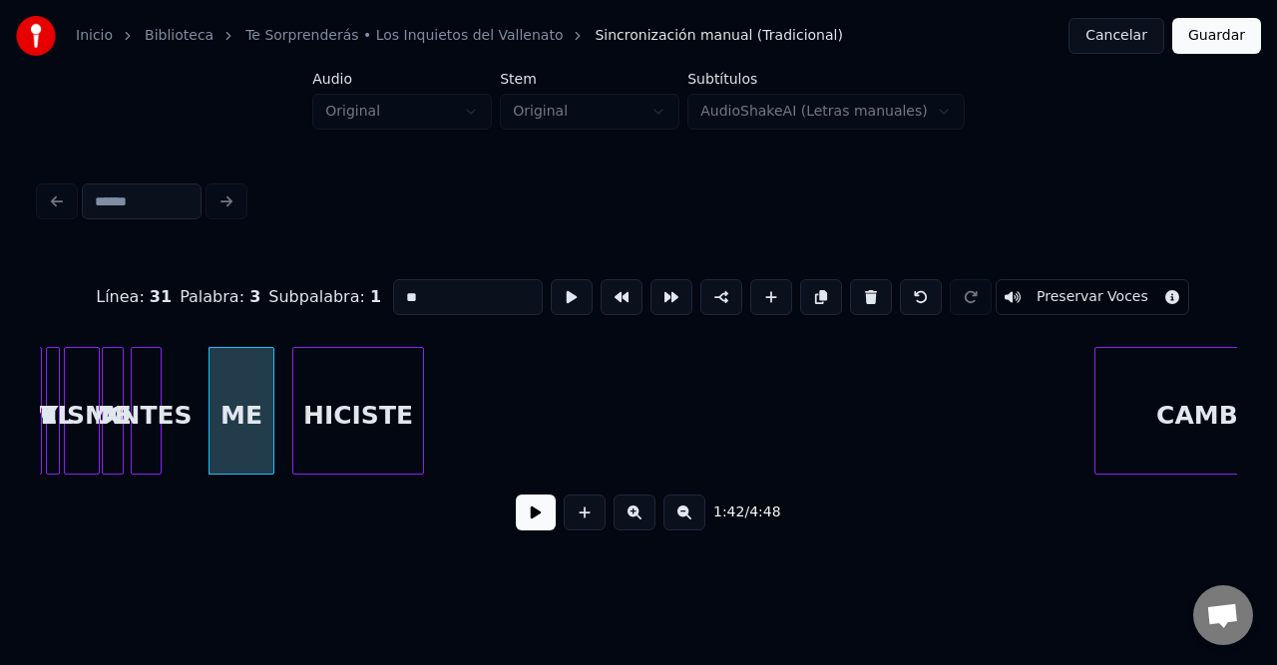
click at [361, 404] on div "HICISTE" at bounding box center [357, 416] width 129 height 136
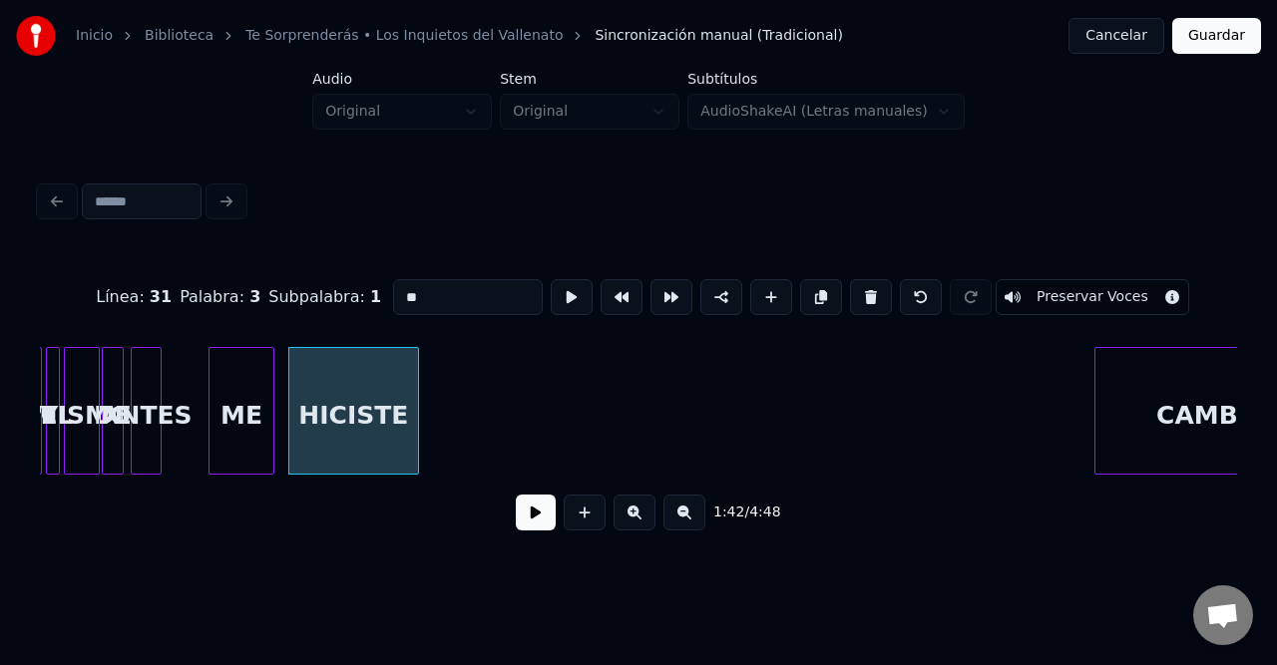
scroll to position [0, 10106]
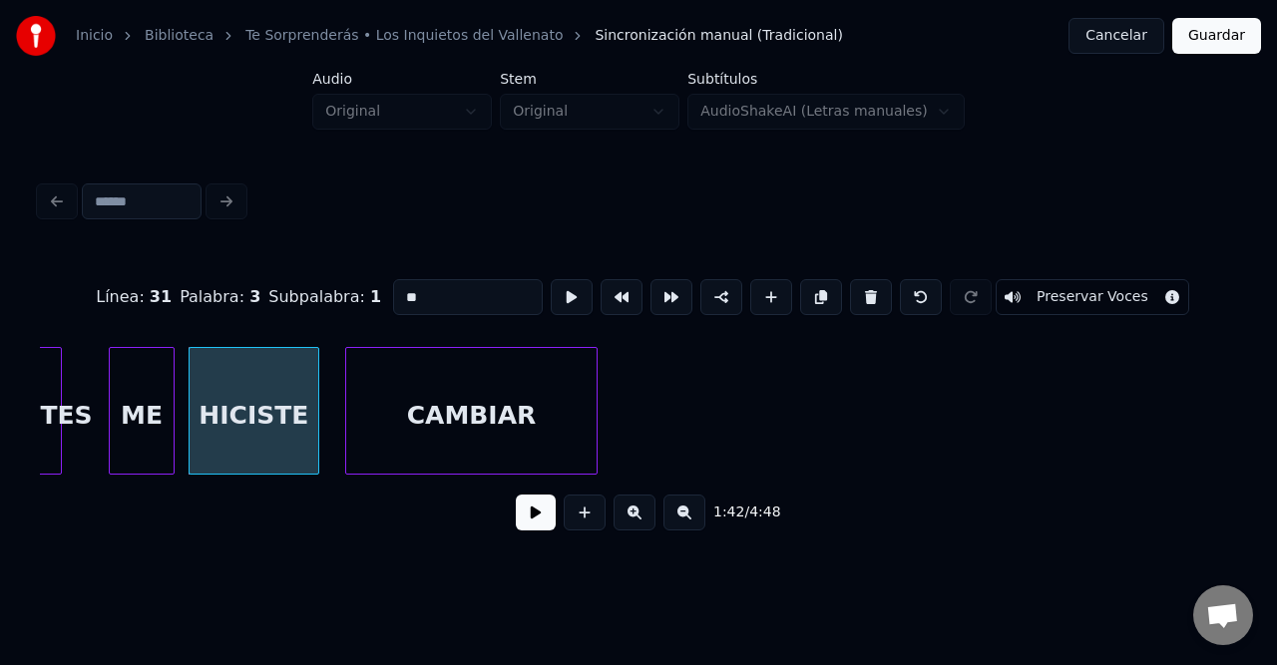
click at [494, 399] on div "CAMBIAR" at bounding box center [471, 416] width 250 height 136
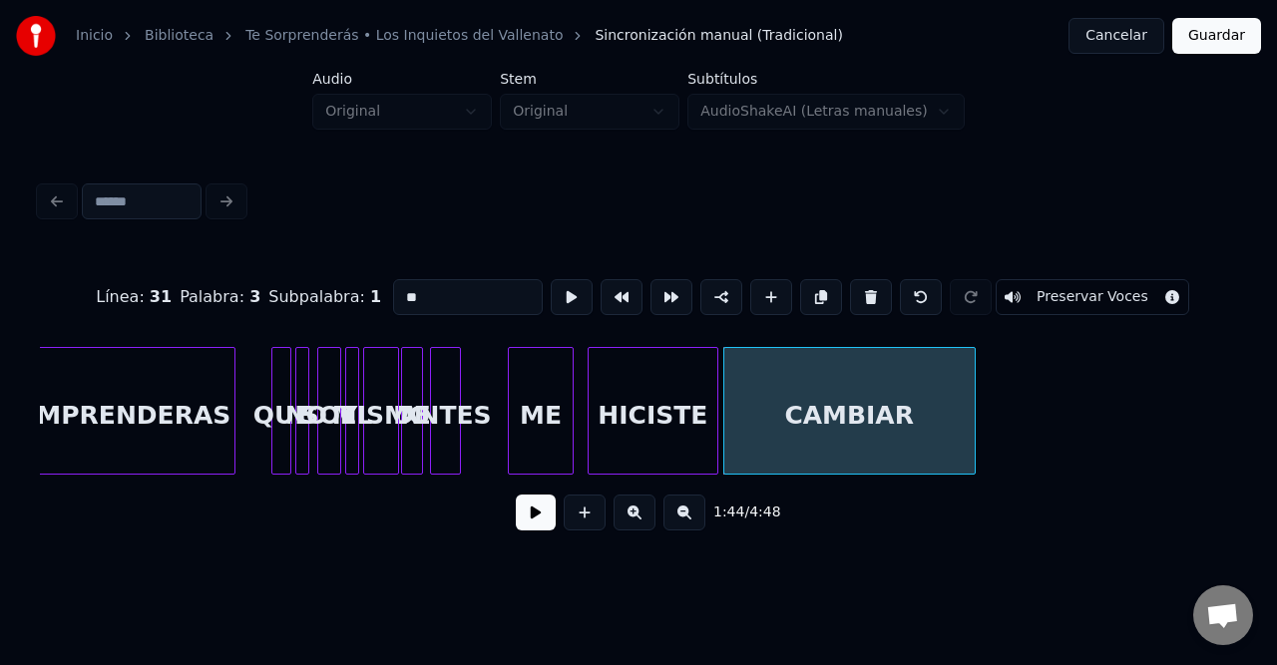
scroll to position [0, 9561]
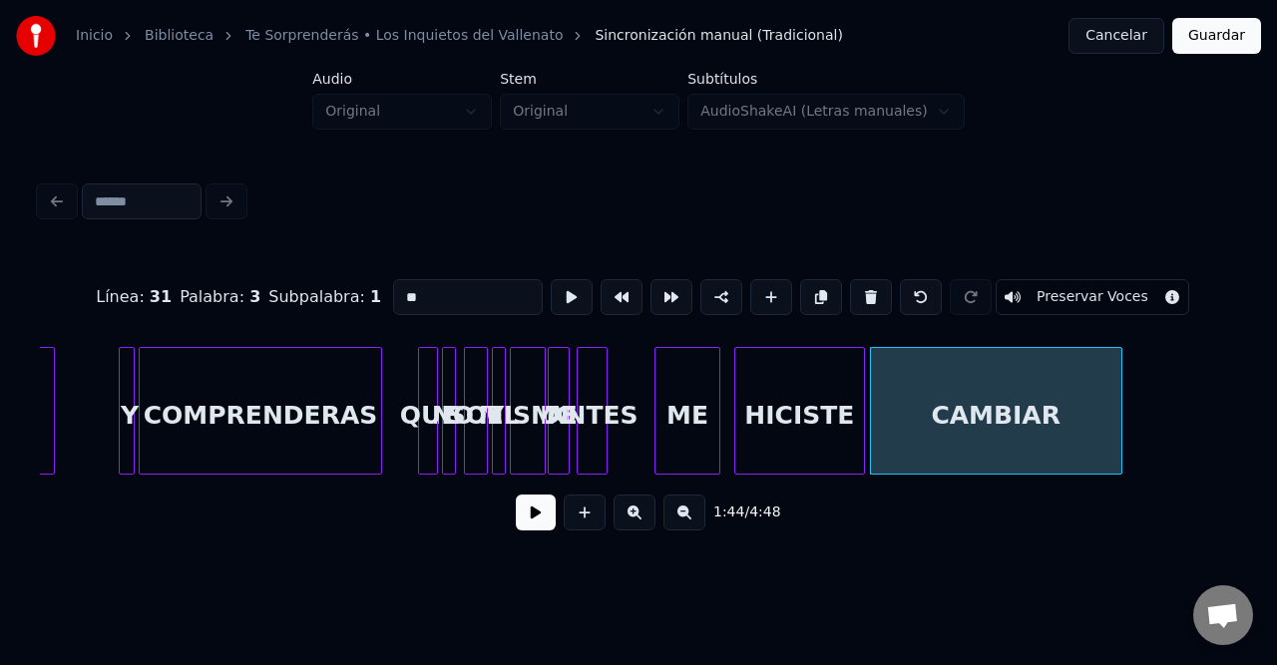
click at [251, 428] on div "COMPRENDERAS" at bounding box center [260, 416] width 241 height 136
type input "**********"
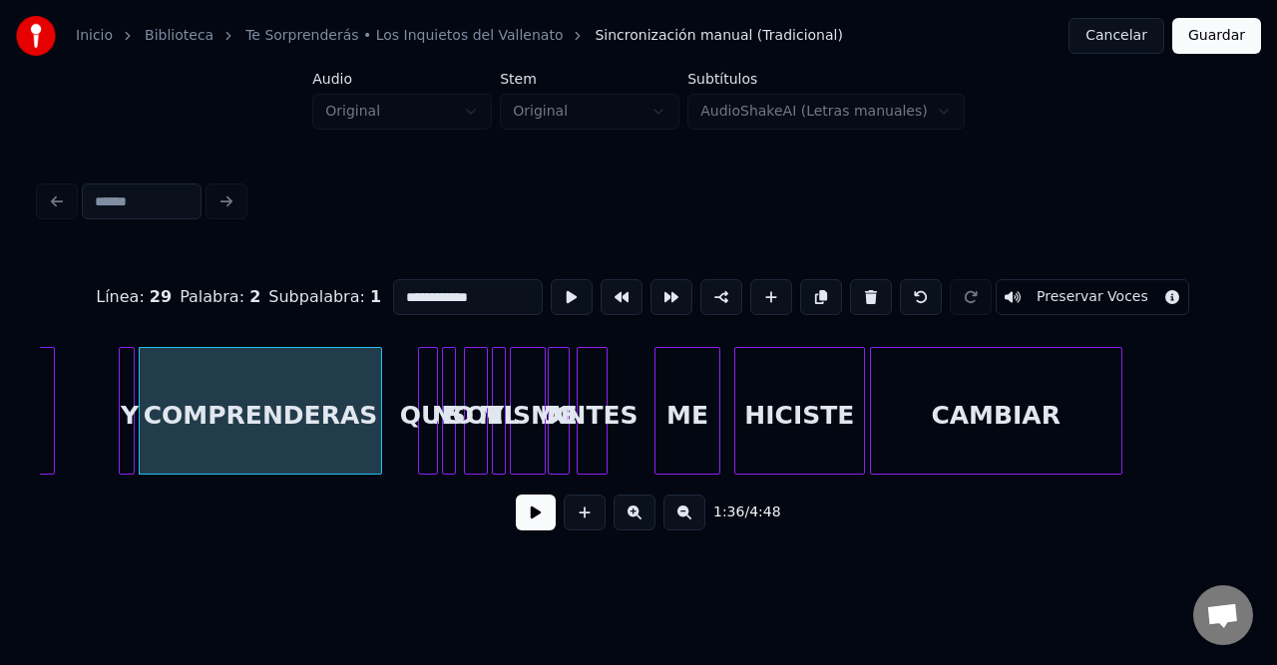
click at [532, 513] on button at bounding box center [536, 513] width 40 height 36
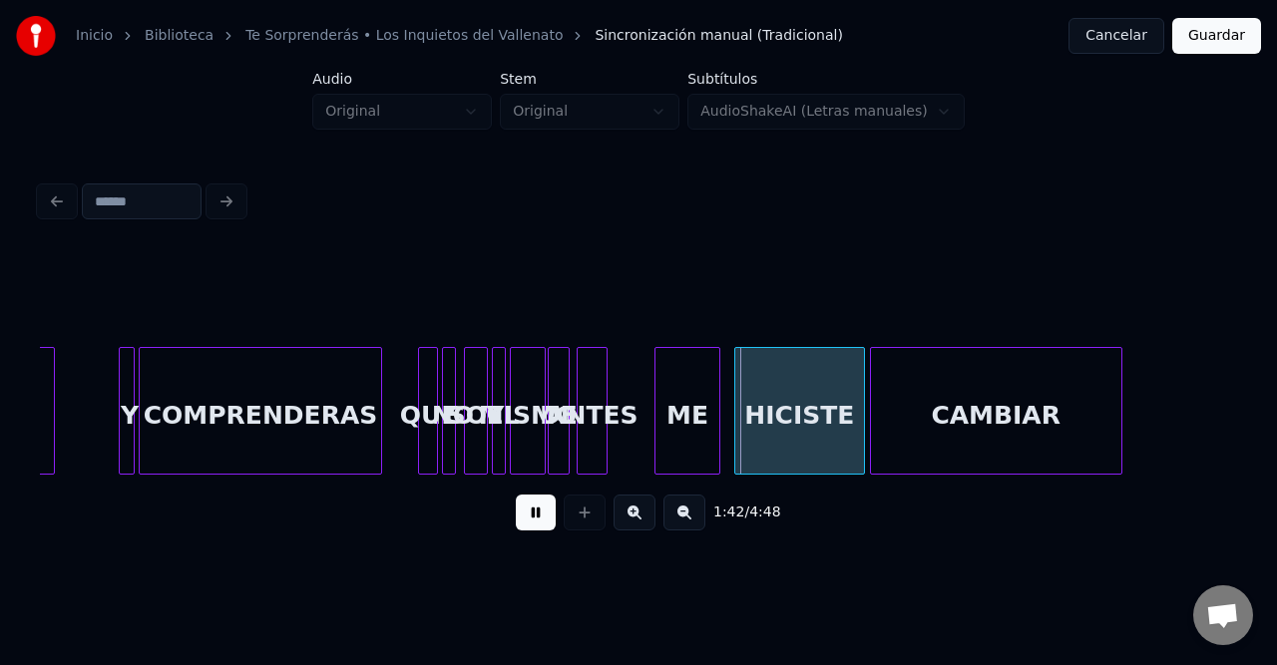
click at [534, 531] on button at bounding box center [536, 513] width 40 height 36
click at [628, 527] on button at bounding box center [634, 513] width 42 height 36
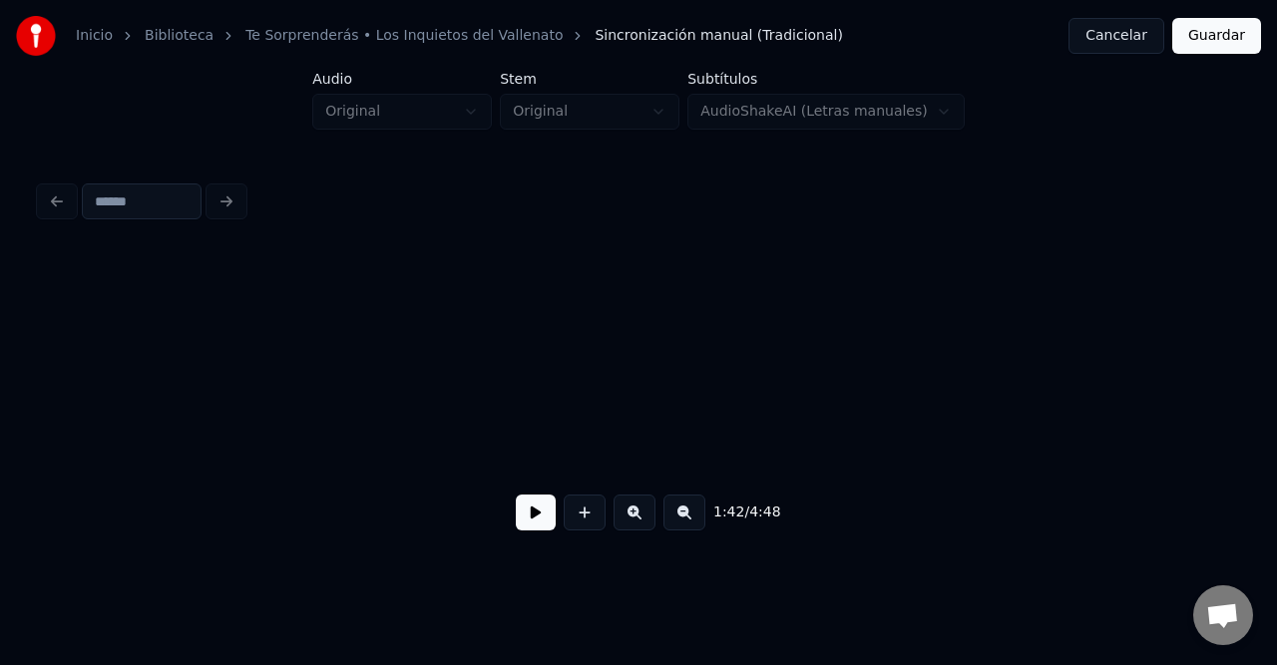
click at [625, 529] on button at bounding box center [634, 513] width 42 height 36
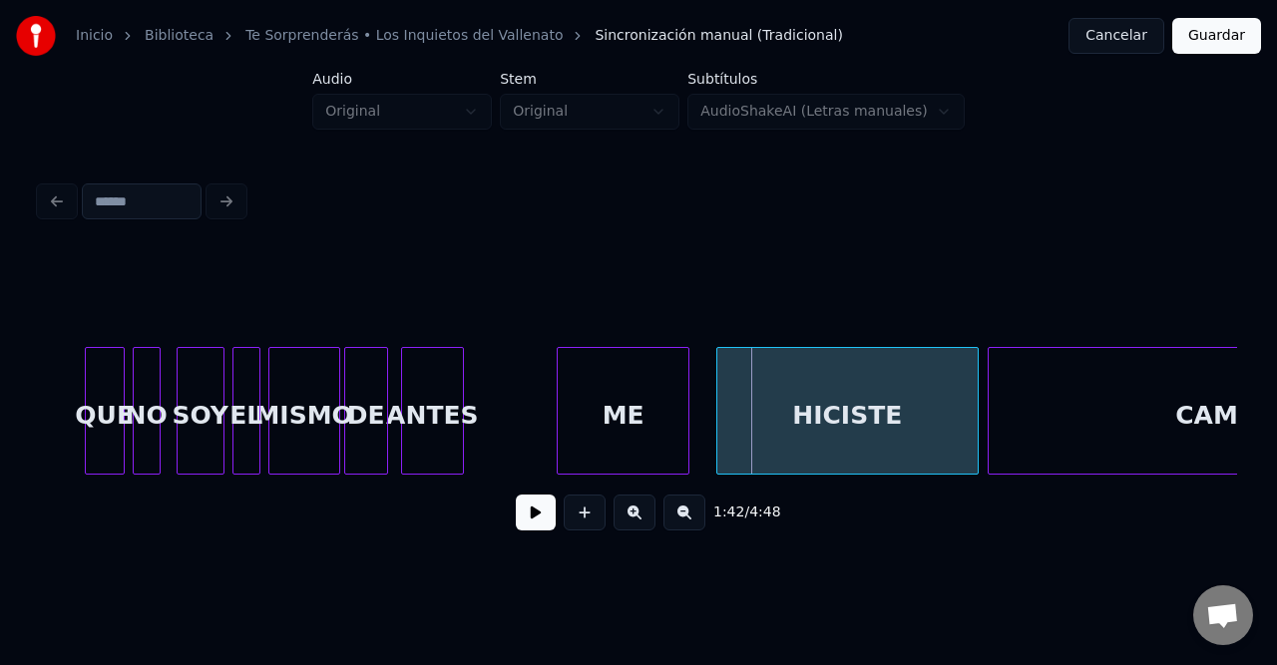
click at [247, 397] on div "EL" at bounding box center [246, 416] width 26 height 136
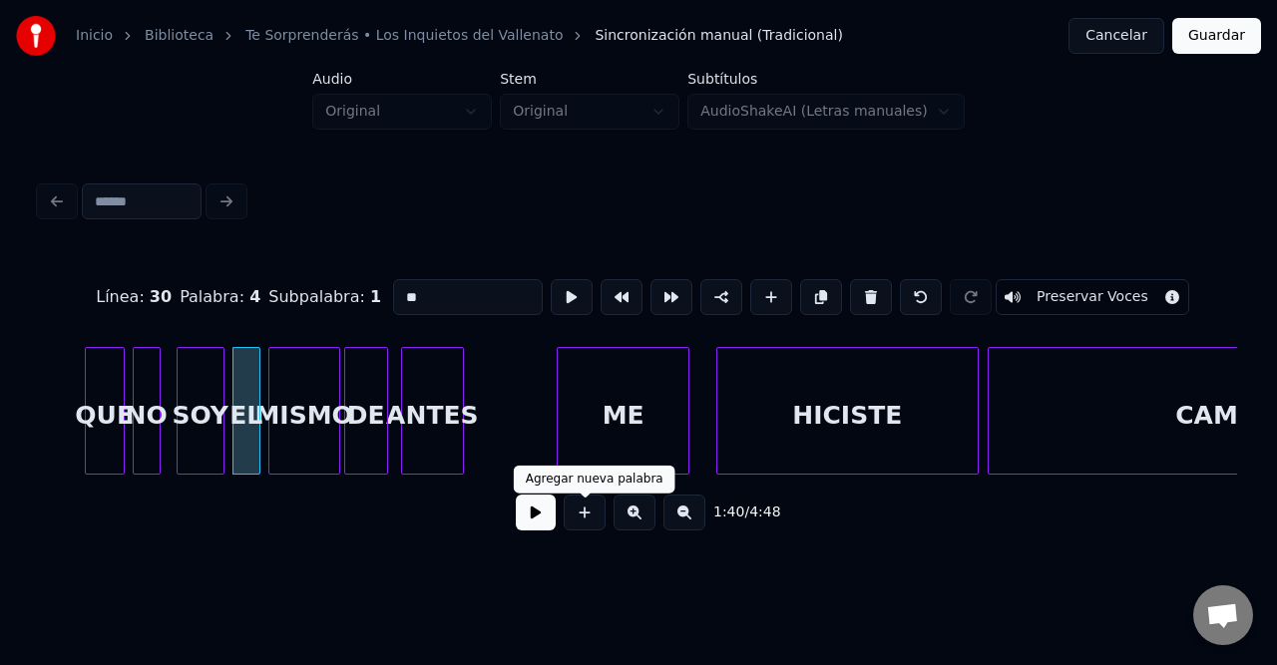
click at [544, 521] on button at bounding box center [536, 513] width 40 height 36
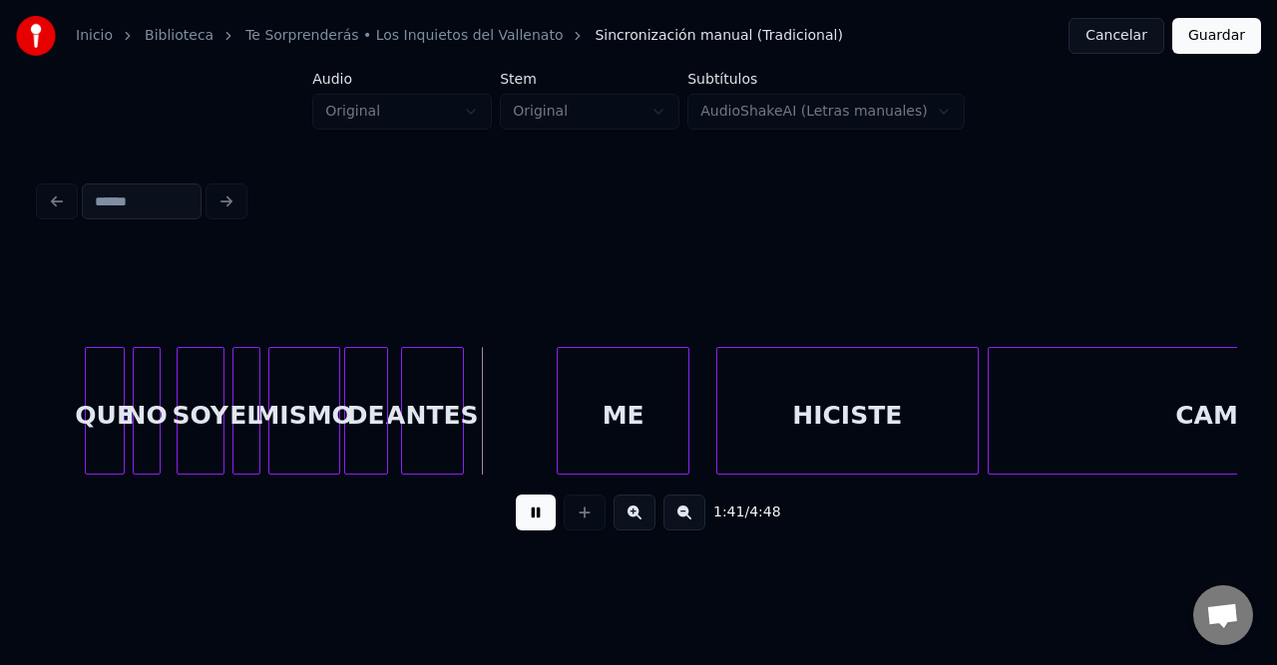
click at [544, 519] on button at bounding box center [536, 513] width 40 height 36
click at [433, 368] on div at bounding box center [436, 411] width 6 height 126
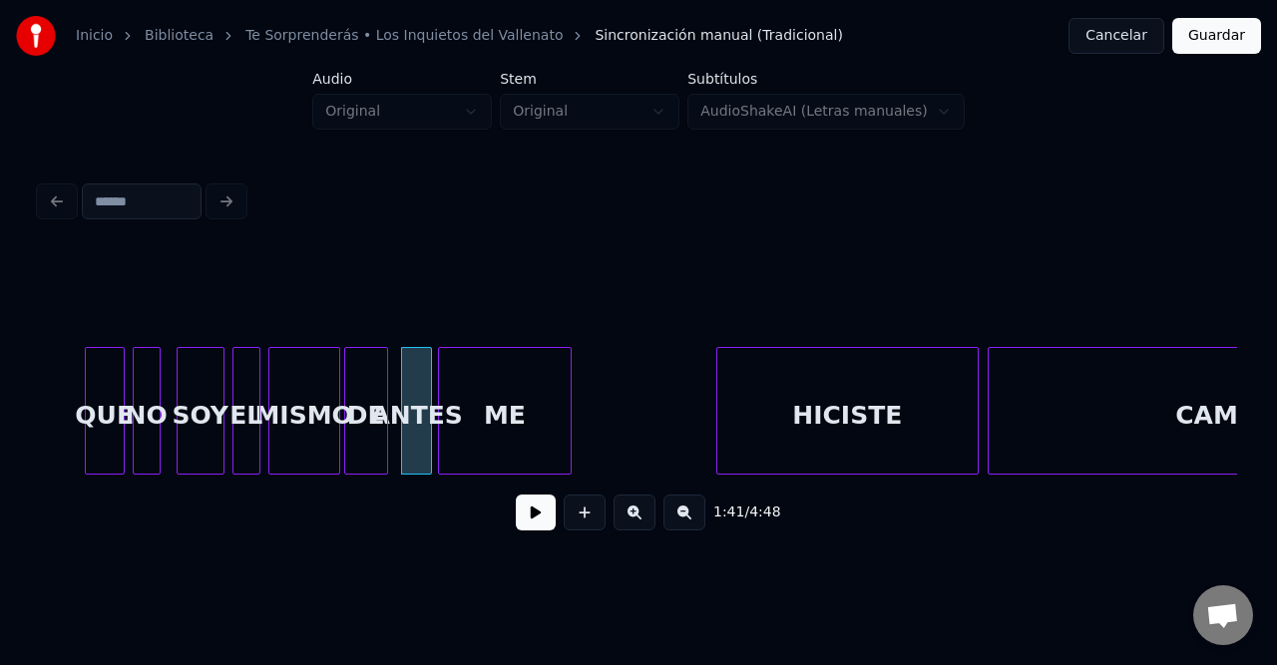
click at [476, 396] on div "ME" at bounding box center [504, 416] width 131 height 136
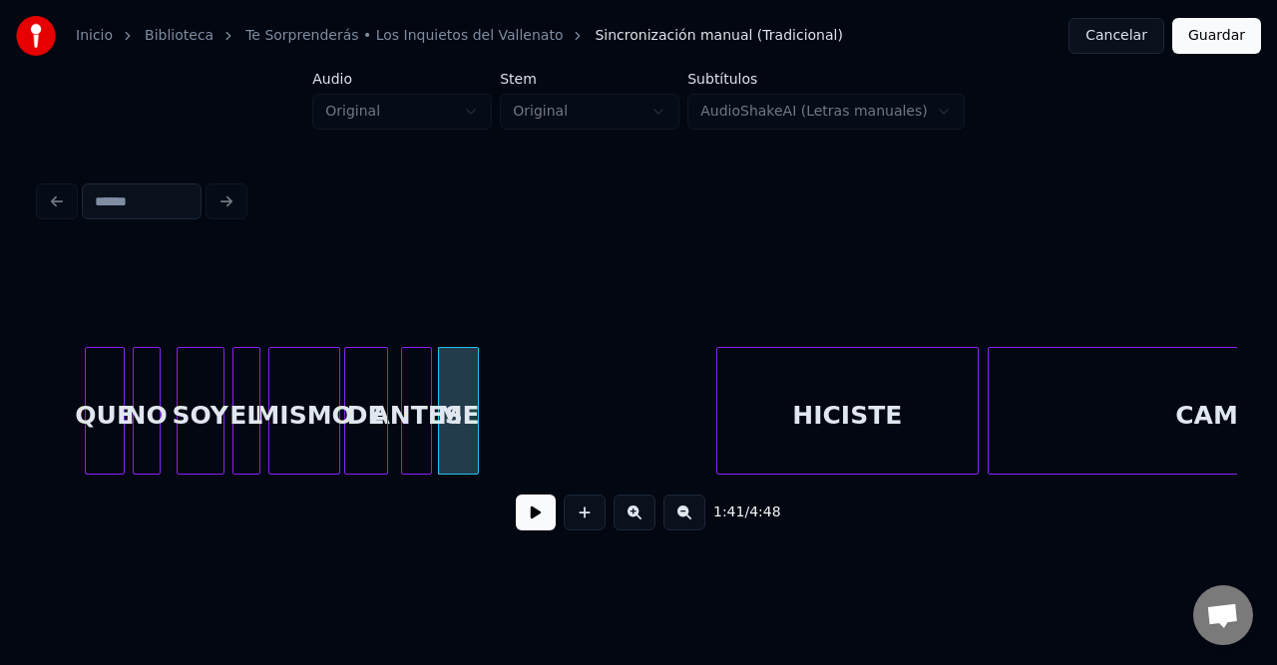
click at [474, 391] on div at bounding box center [475, 411] width 6 height 126
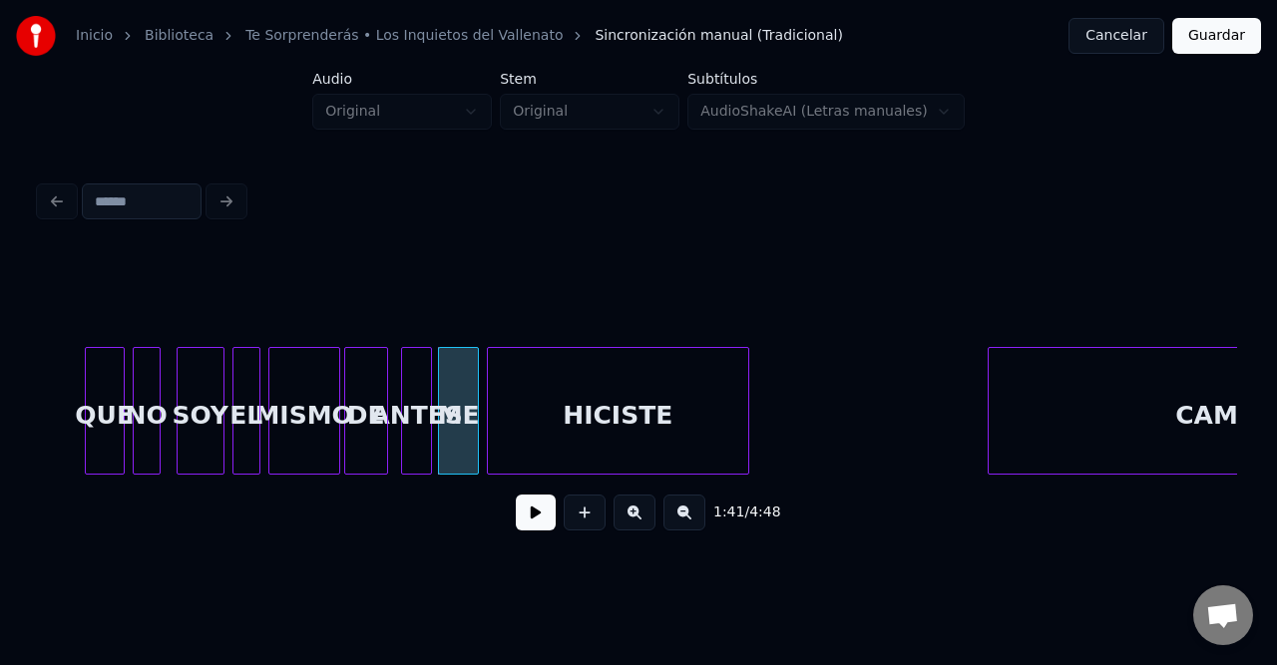
click at [552, 403] on div "HICISTE" at bounding box center [618, 416] width 260 height 136
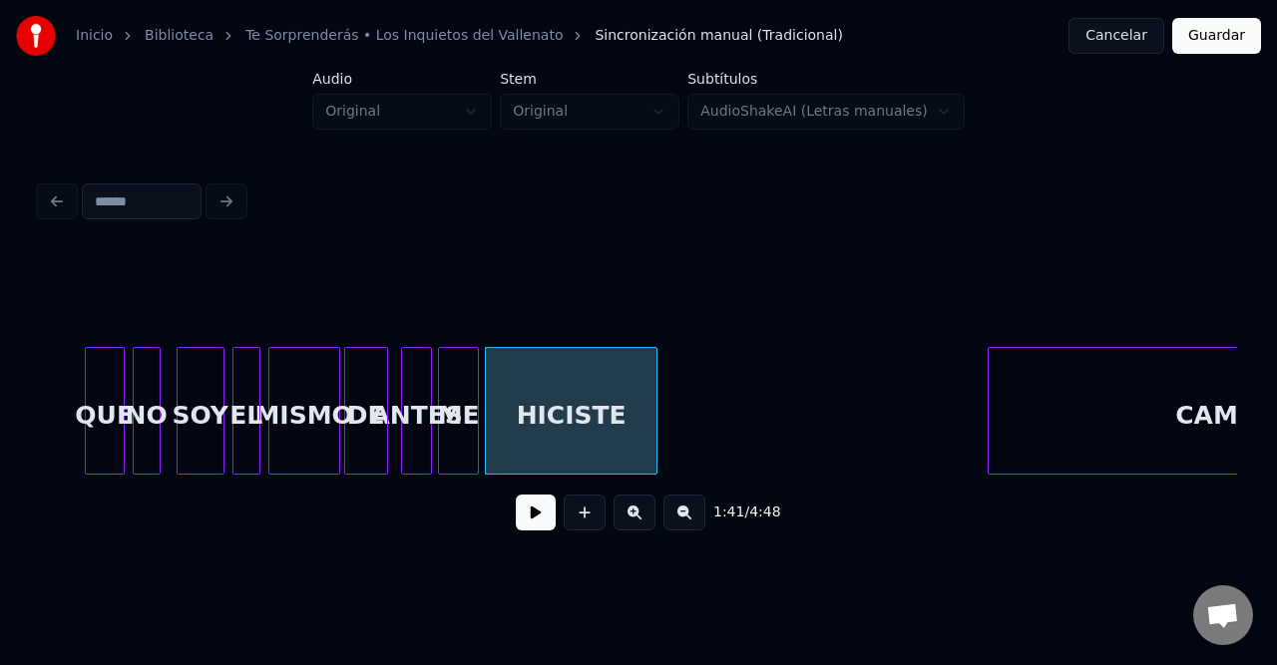
click at [654, 393] on div at bounding box center [653, 411] width 6 height 126
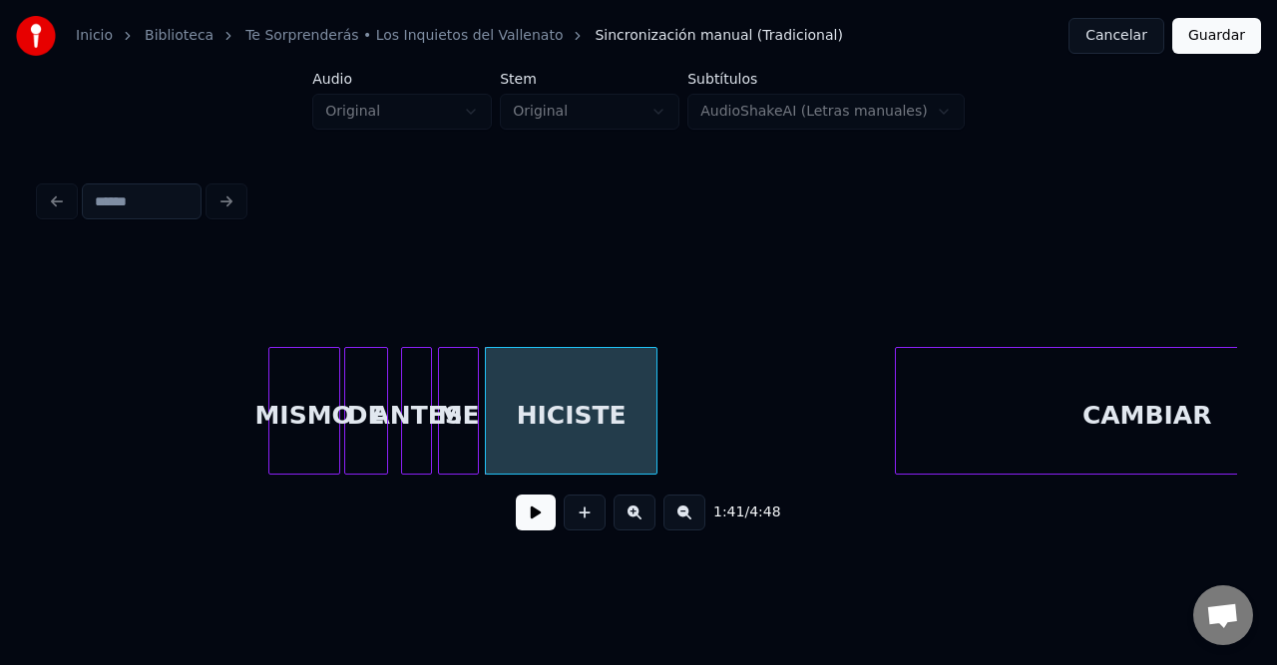
scroll to position [0, 20082]
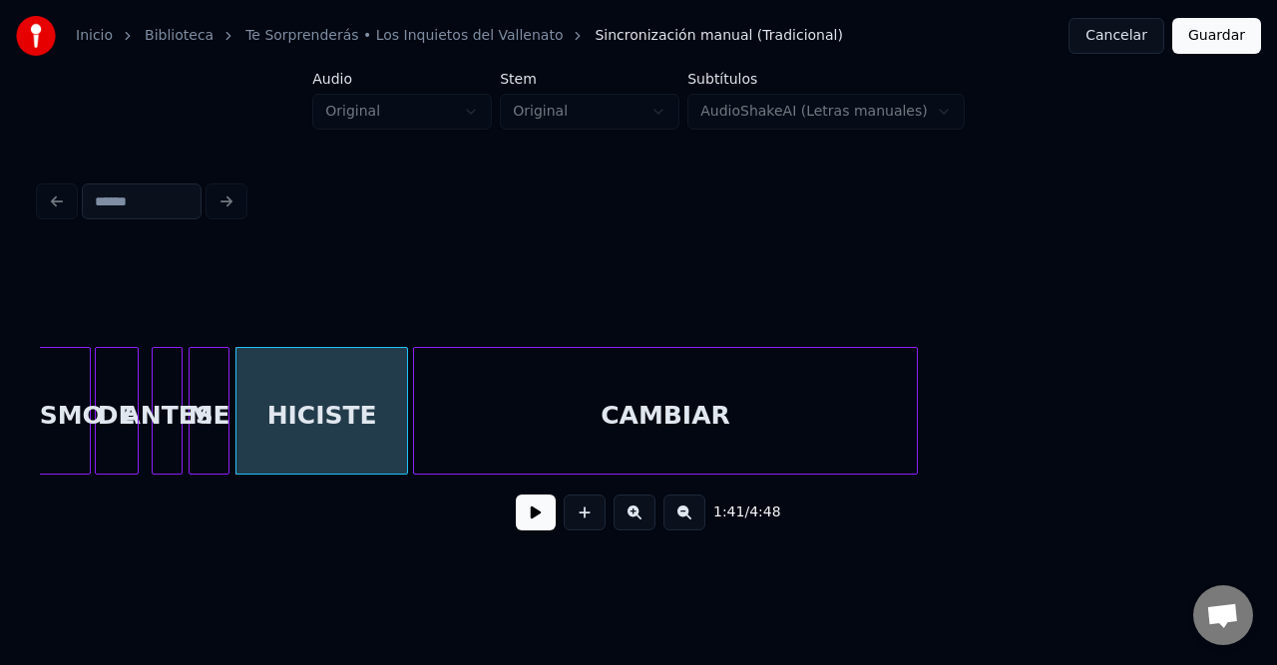
click at [714, 402] on div "CAMBIAR" at bounding box center [665, 416] width 503 height 136
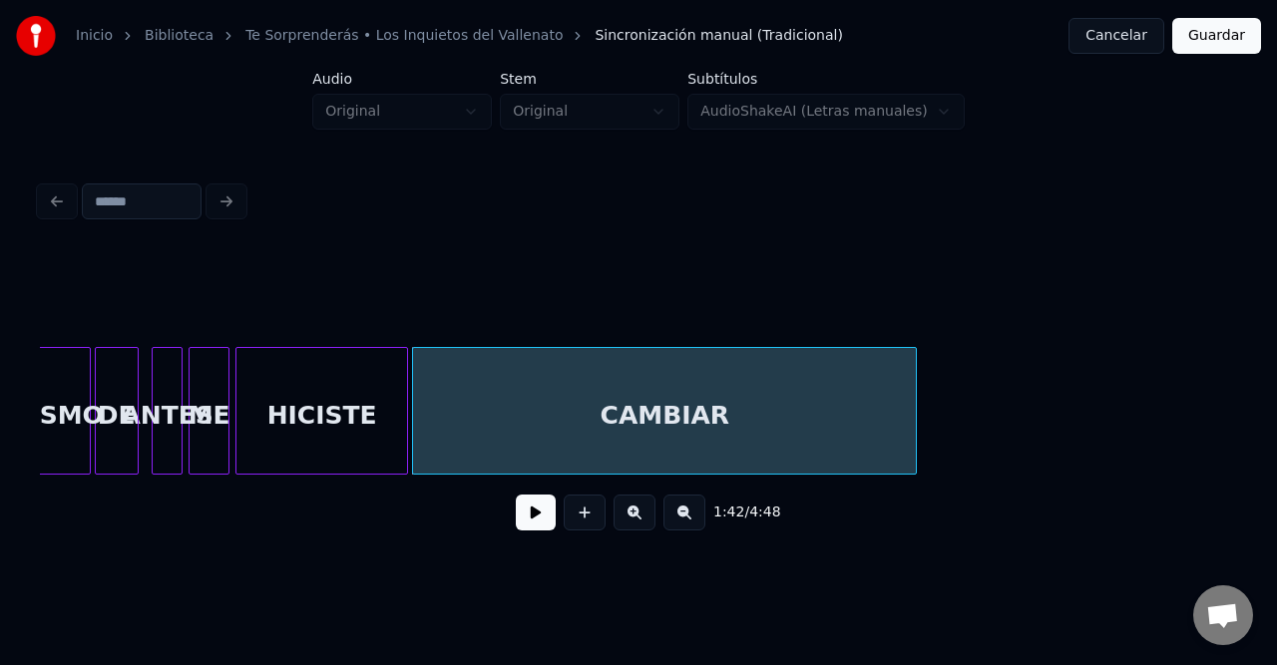
click at [133, 407] on div at bounding box center [135, 411] width 6 height 126
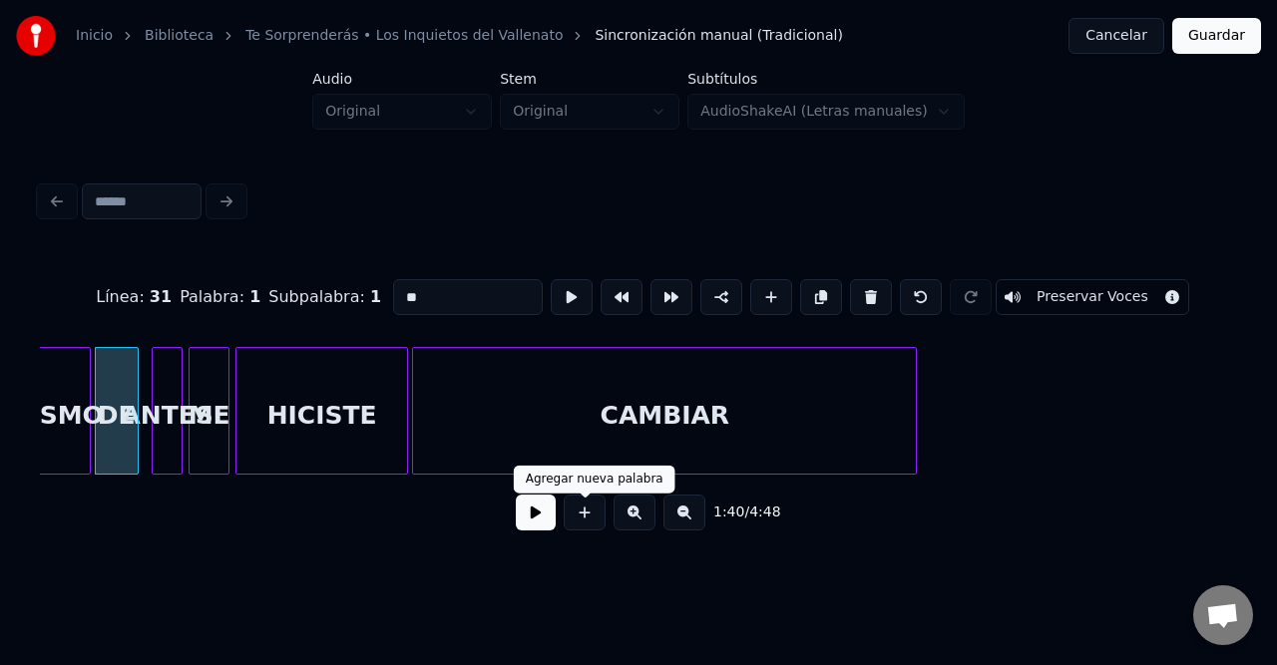
click at [539, 523] on button at bounding box center [536, 513] width 40 height 36
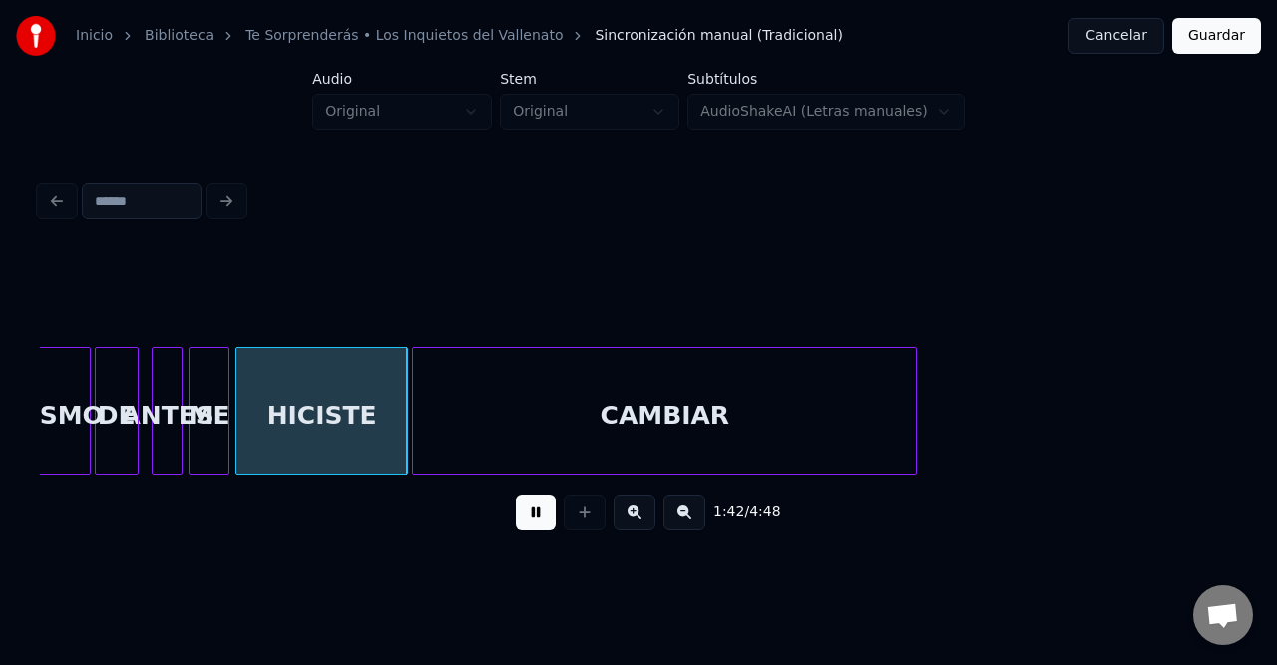
click at [537, 523] on button at bounding box center [536, 513] width 40 height 36
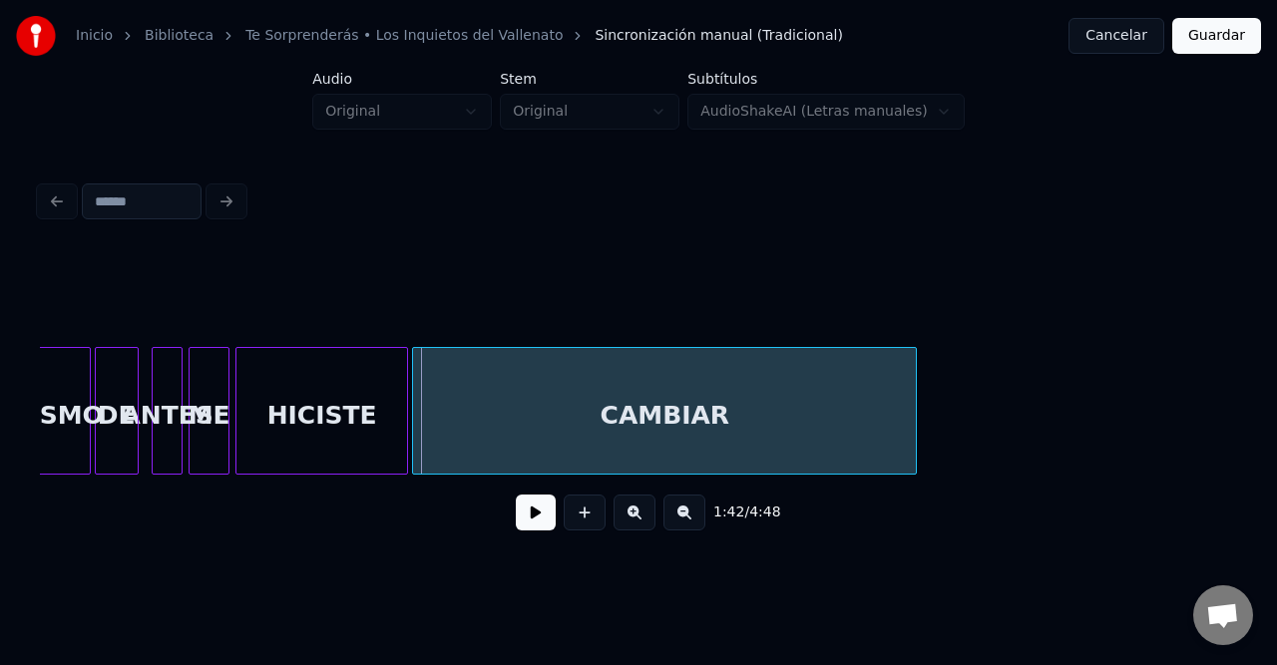
click at [119, 384] on div "DE" at bounding box center [117, 416] width 42 height 136
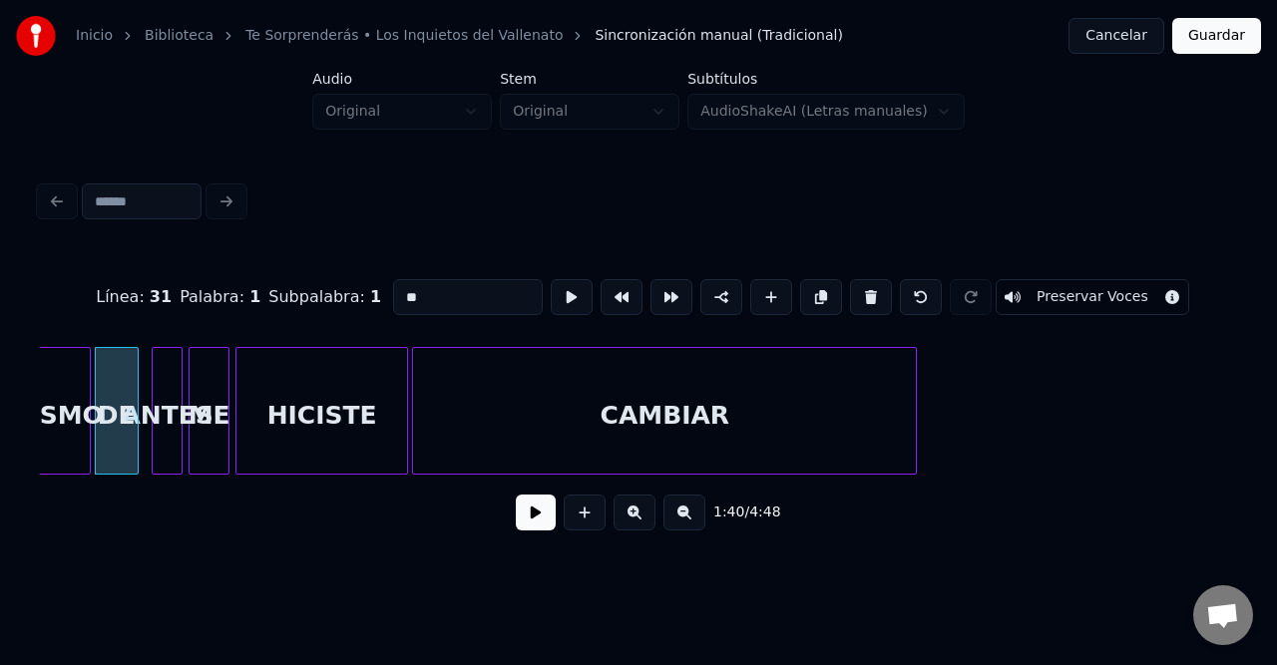
click at [546, 522] on button at bounding box center [536, 513] width 40 height 36
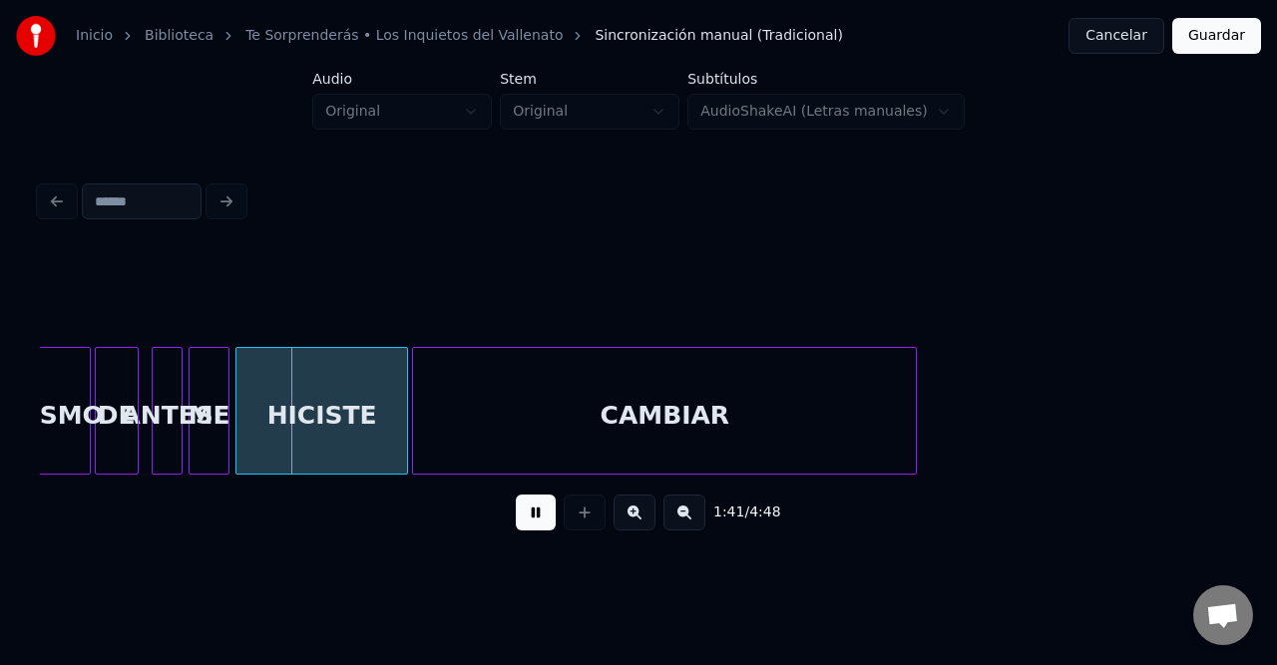
click at [546, 522] on button at bounding box center [536, 513] width 40 height 36
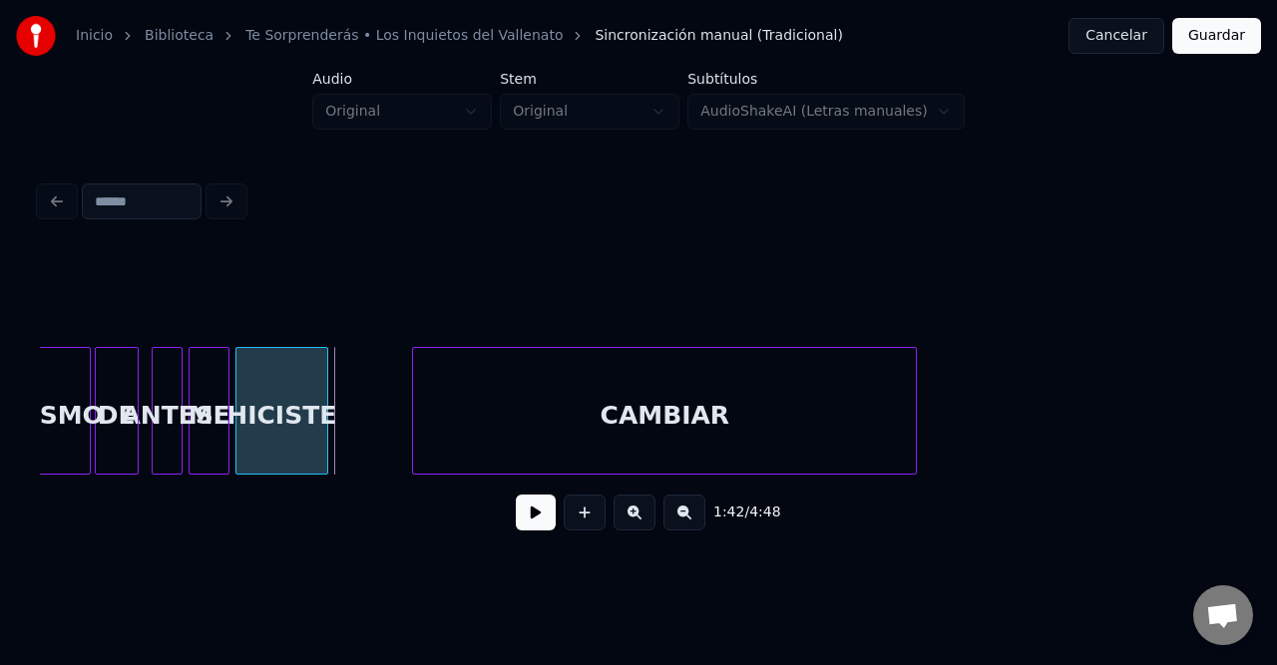
click at [321, 387] on div at bounding box center [324, 411] width 6 height 126
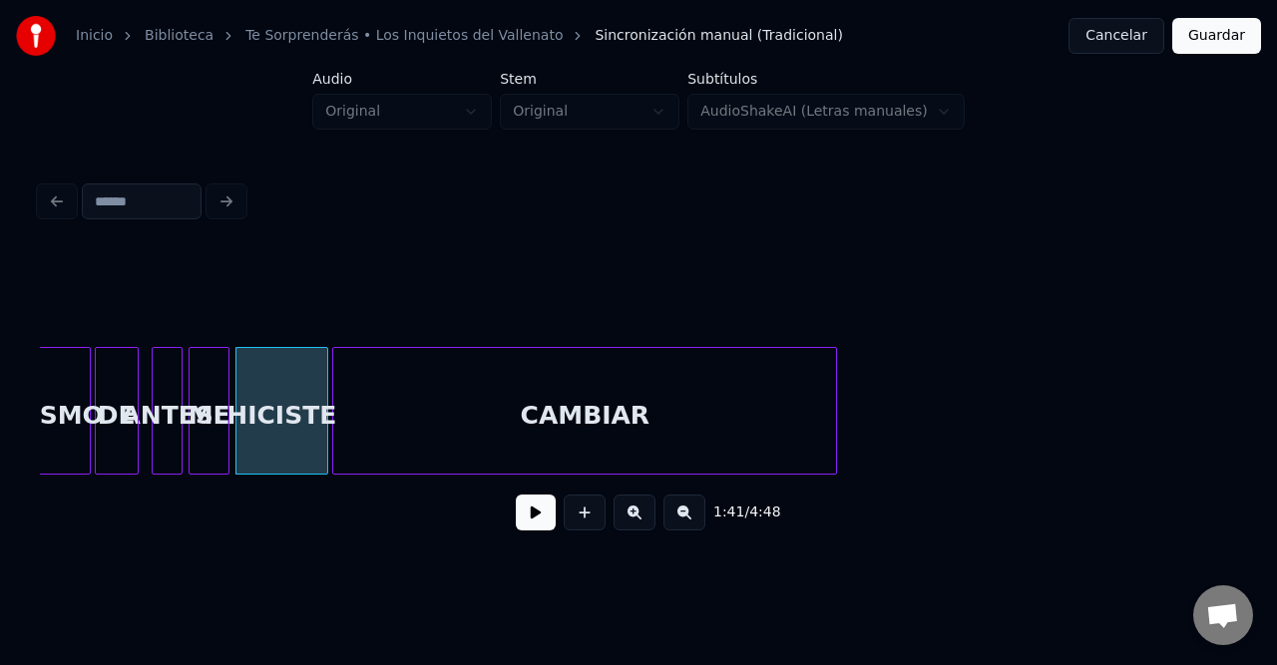
click at [485, 408] on div "CAMBIAR" at bounding box center [584, 416] width 503 height 136
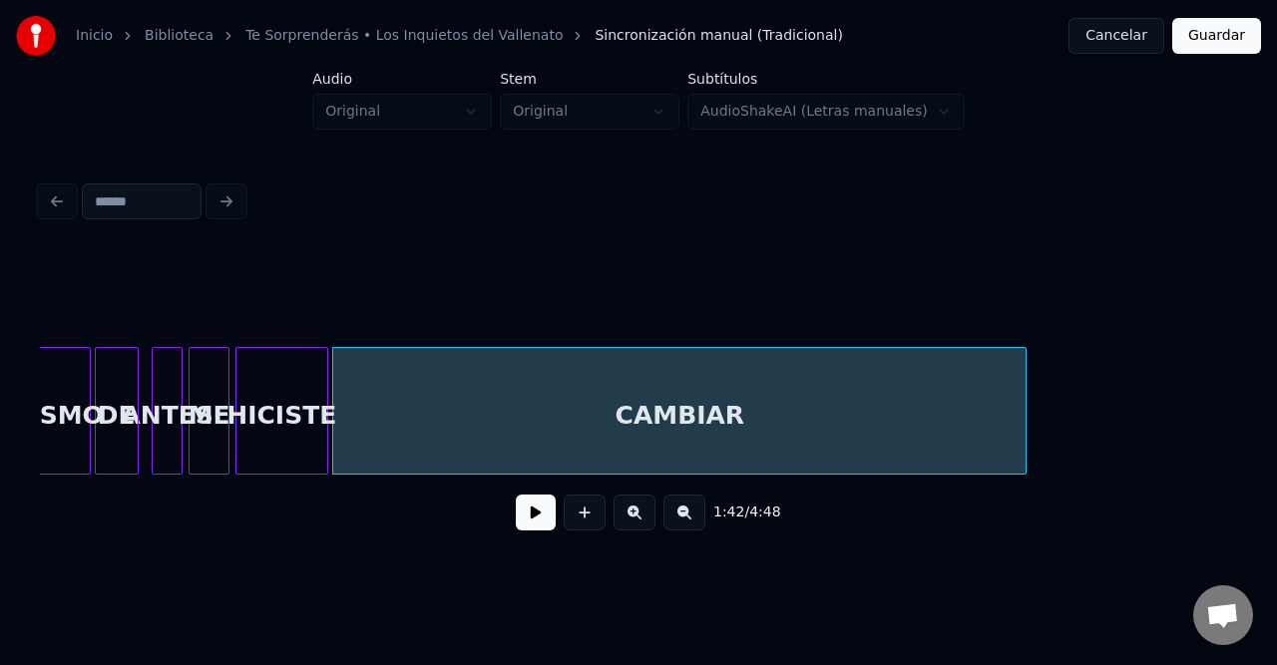
click at [1025, 412] on div at bounding box center [1022, 411] width 6 height 126
click at [537, 525] on button at bounding box center [536, 513] width 40 height 36
click at [680, 520] on button at bounding box center [684, 513] width 42 height 36
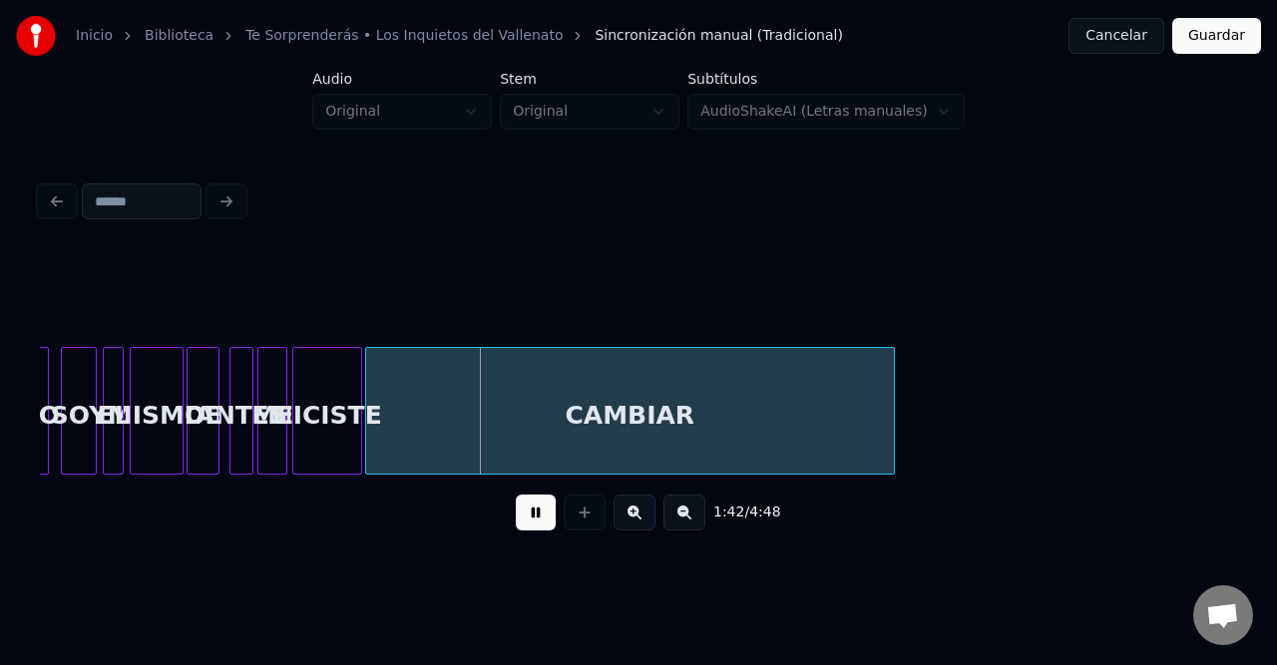
click at [680, 520] on button at bounding box center [684, 513] width 42 height 36
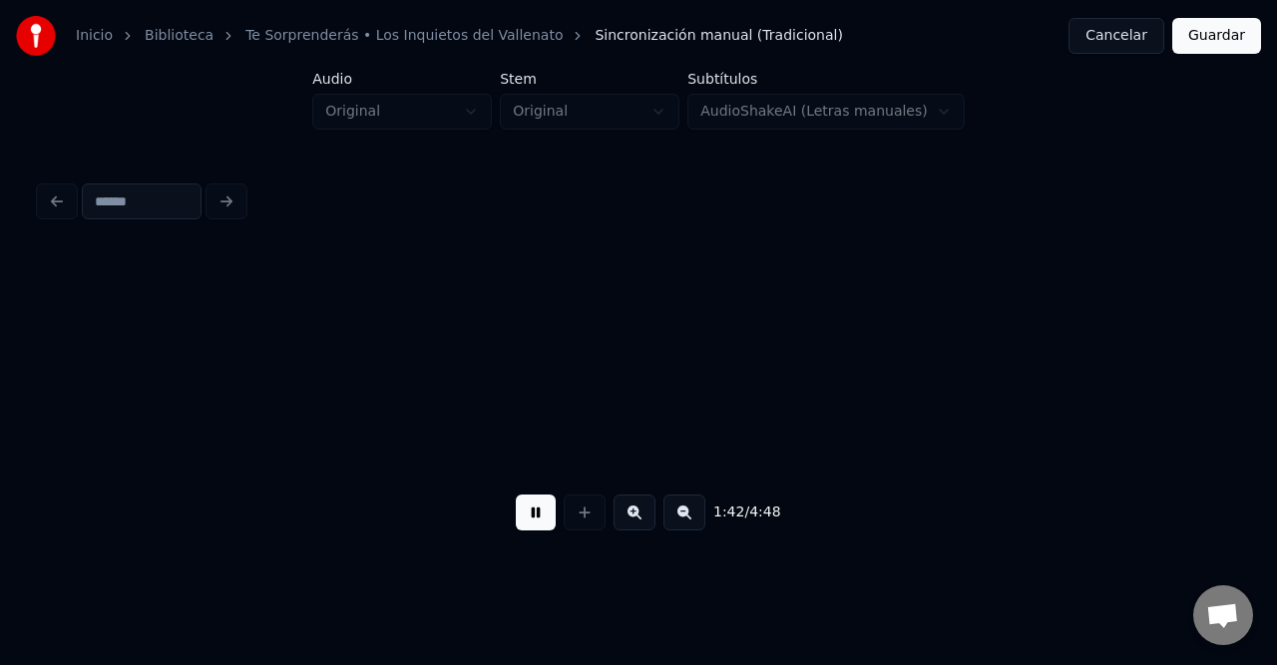
click at [680, 520] on button at bounding box center [684, 513] width 42 height 36
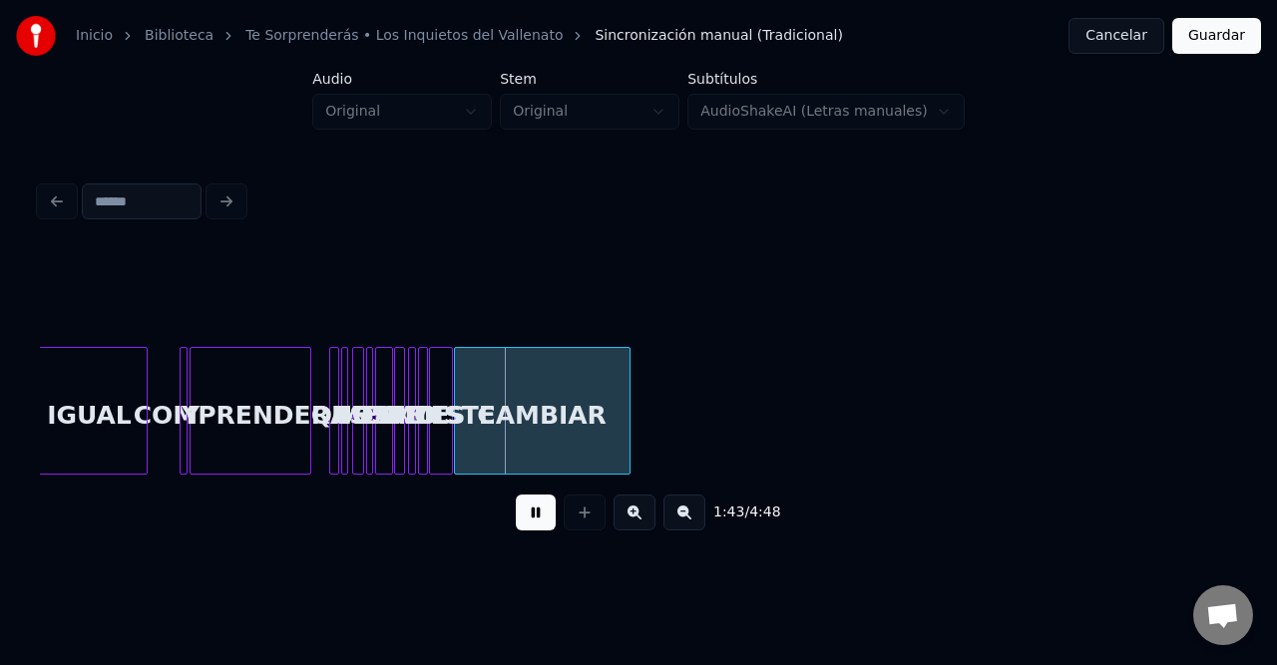
click at [680, 520] on button at bounding box center [684, 513] width 42 height 36
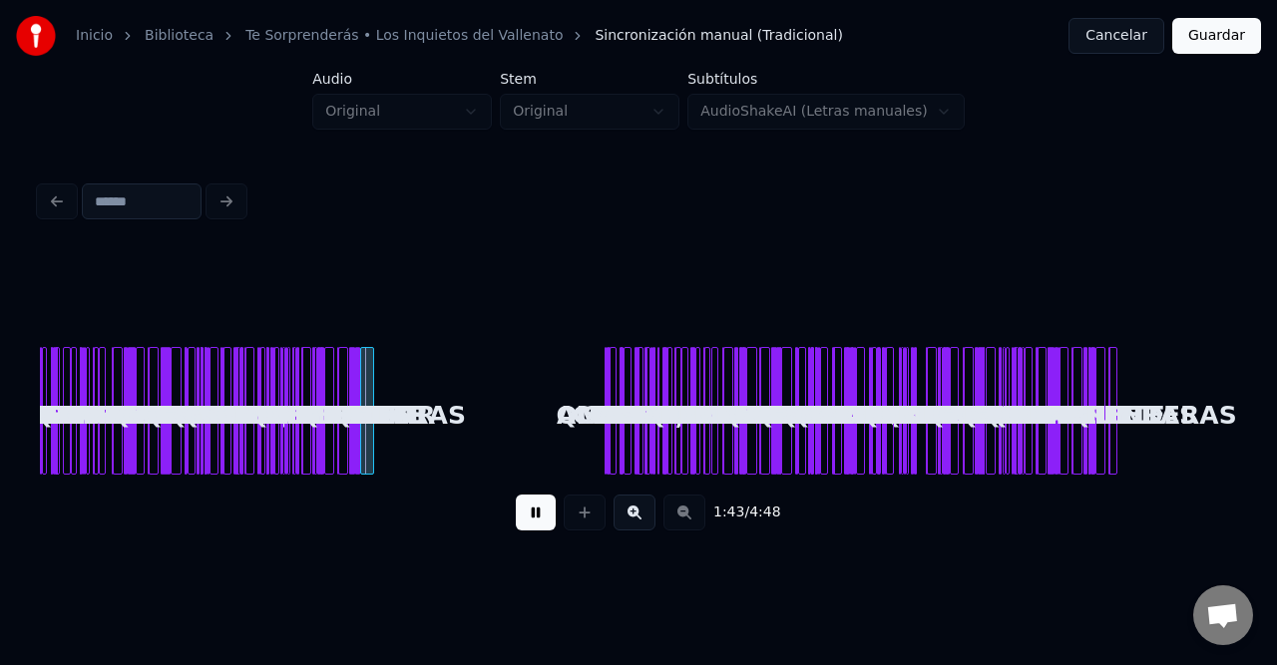
scroll to position [0, 0]
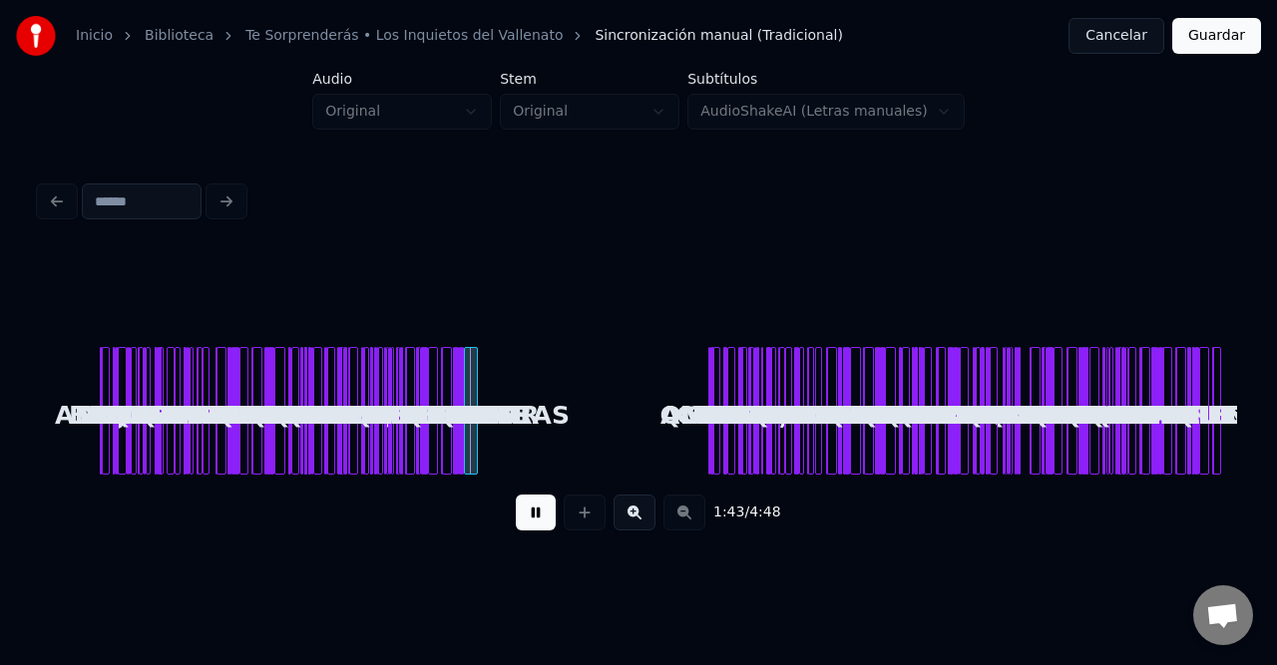
click at [680, 520] on div "1:43 / 4:48" at bounding box center [638, 513] width 1165 height 44
click at [703, 389] on div at bounding box center [706, 411] width 6 height 126
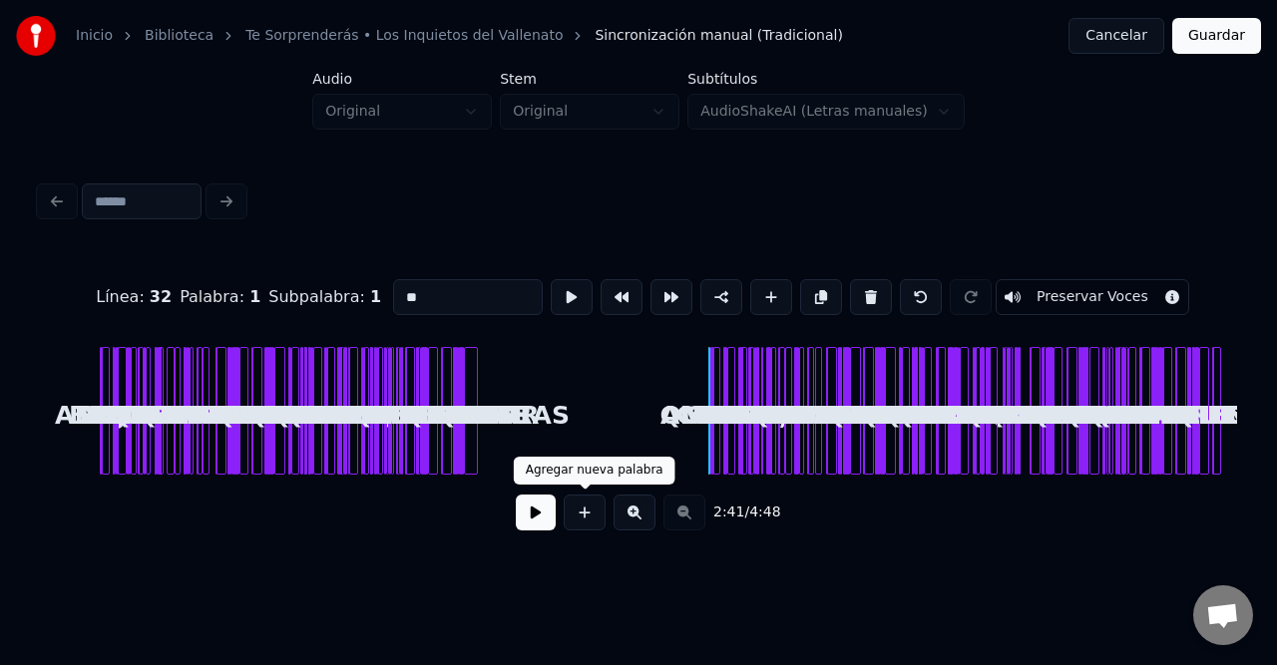
click at [549, 515] on button at bounding box center [536, 513] width 40 height 36
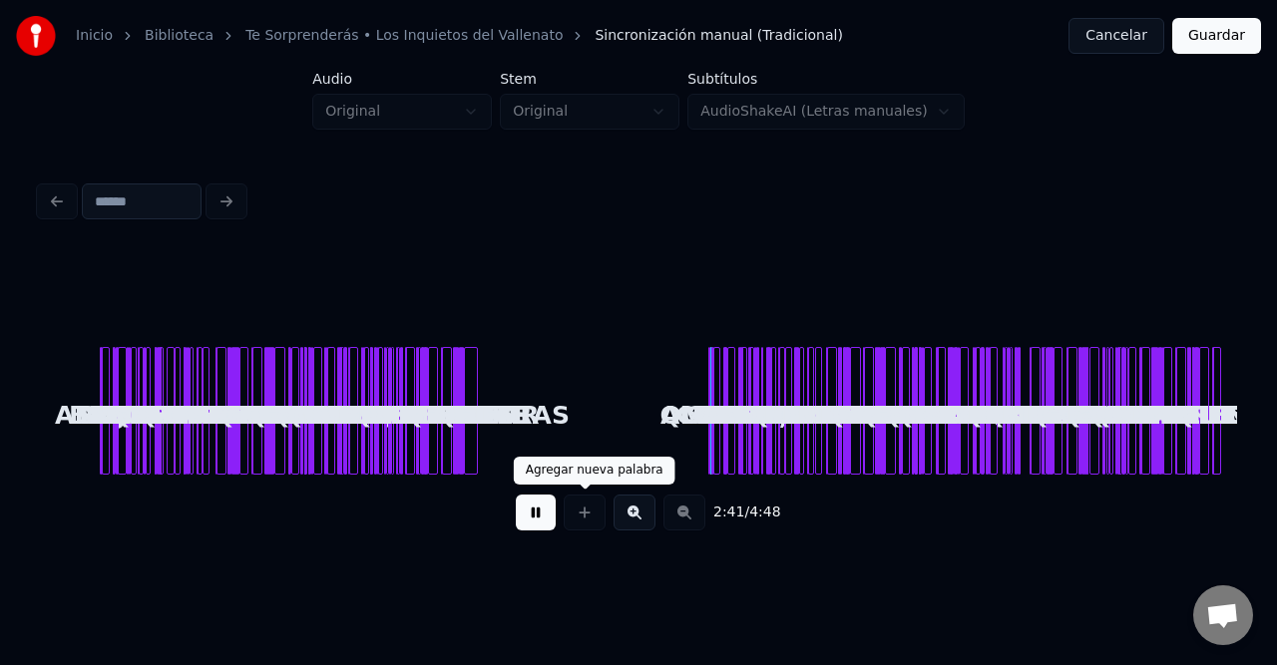
click at [634, 517] on button at bounding box center [634, 513] width 42 height 36
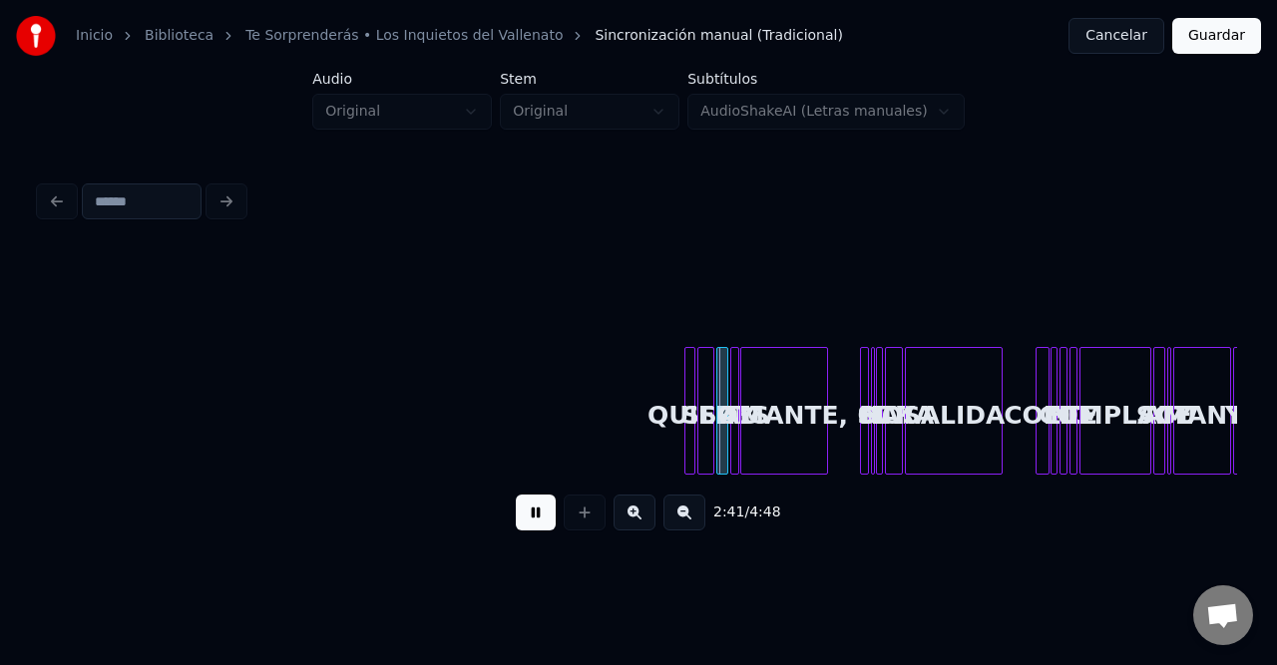
click at [634, 517] on button at bounding box center [634, 513] width 42 height 36
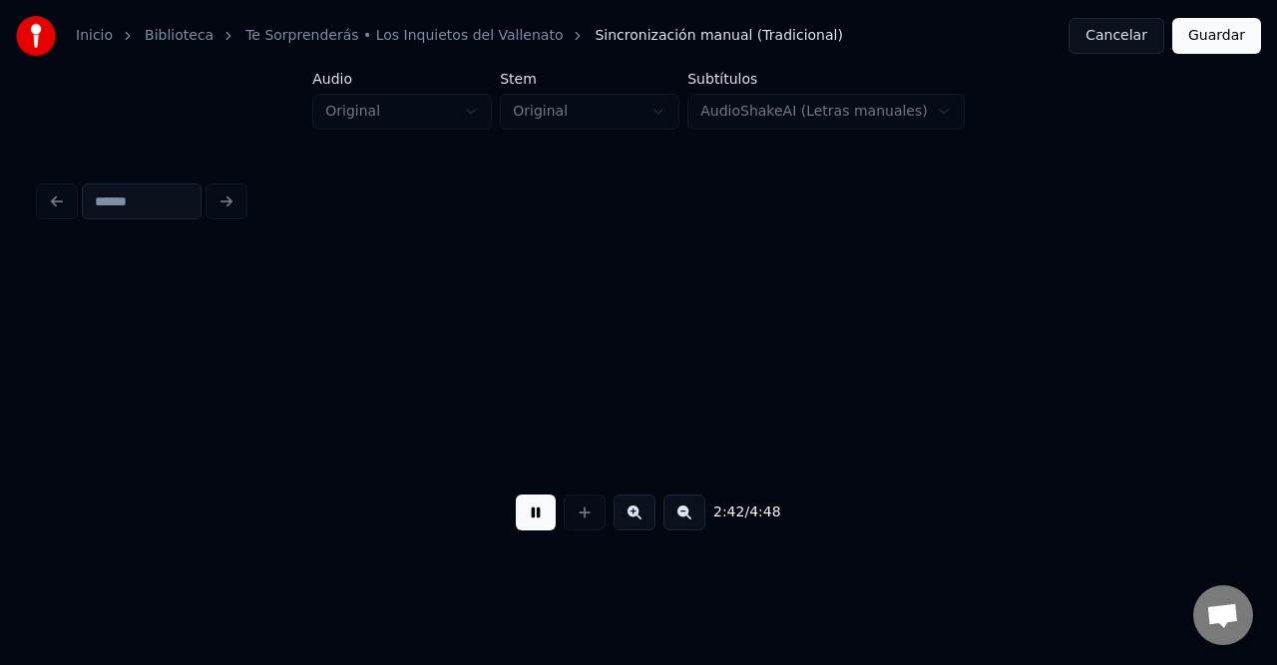
scroll to position [0, 15476]
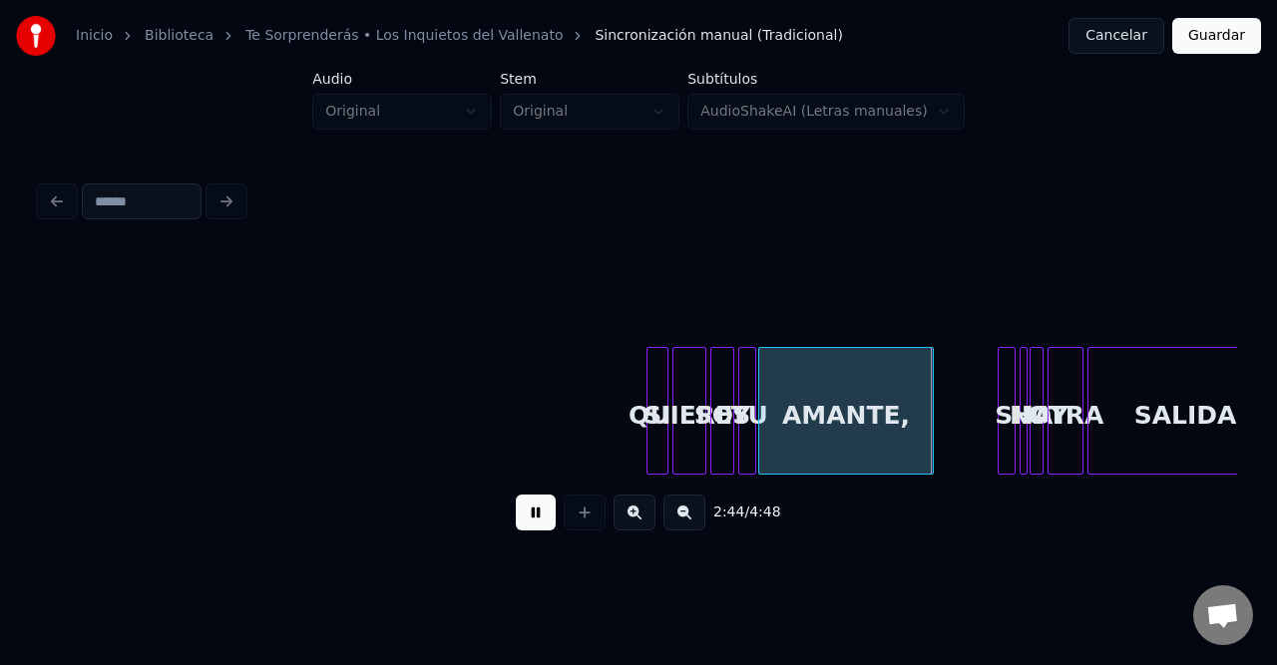
click at [676, 520] on button at bounding box center [684, 513] width 42 height 36
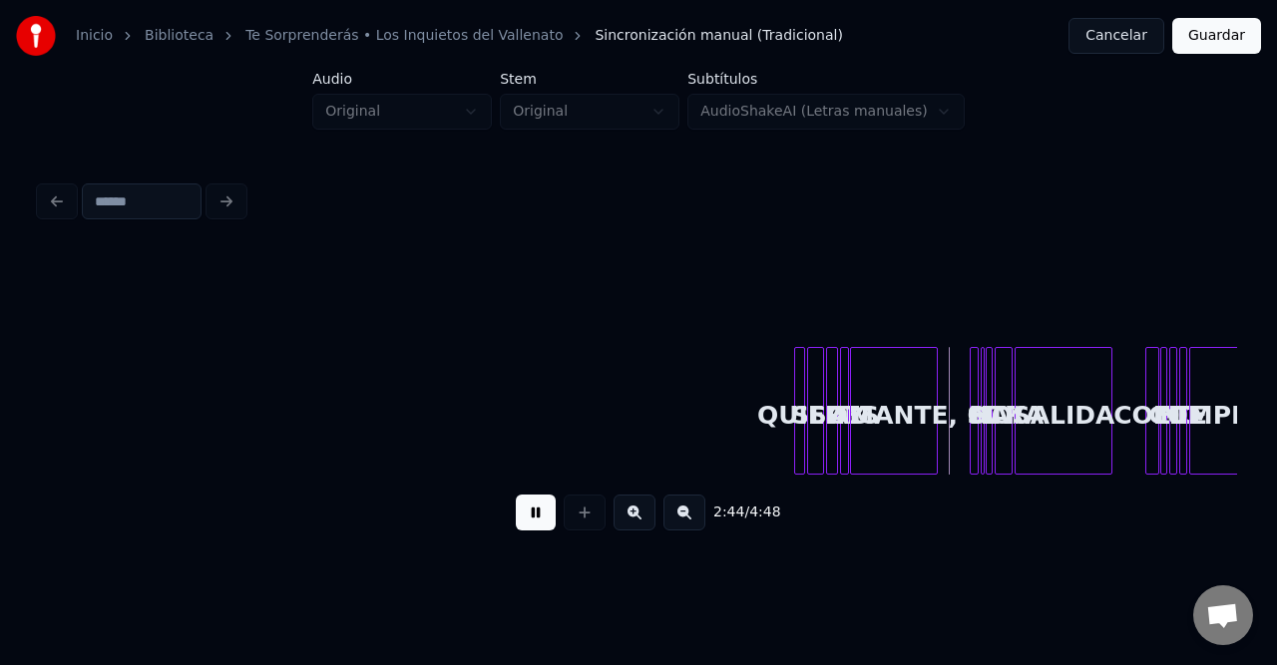
click at [676, 520] on button at bounding box center [684, 513] width 42 height 36
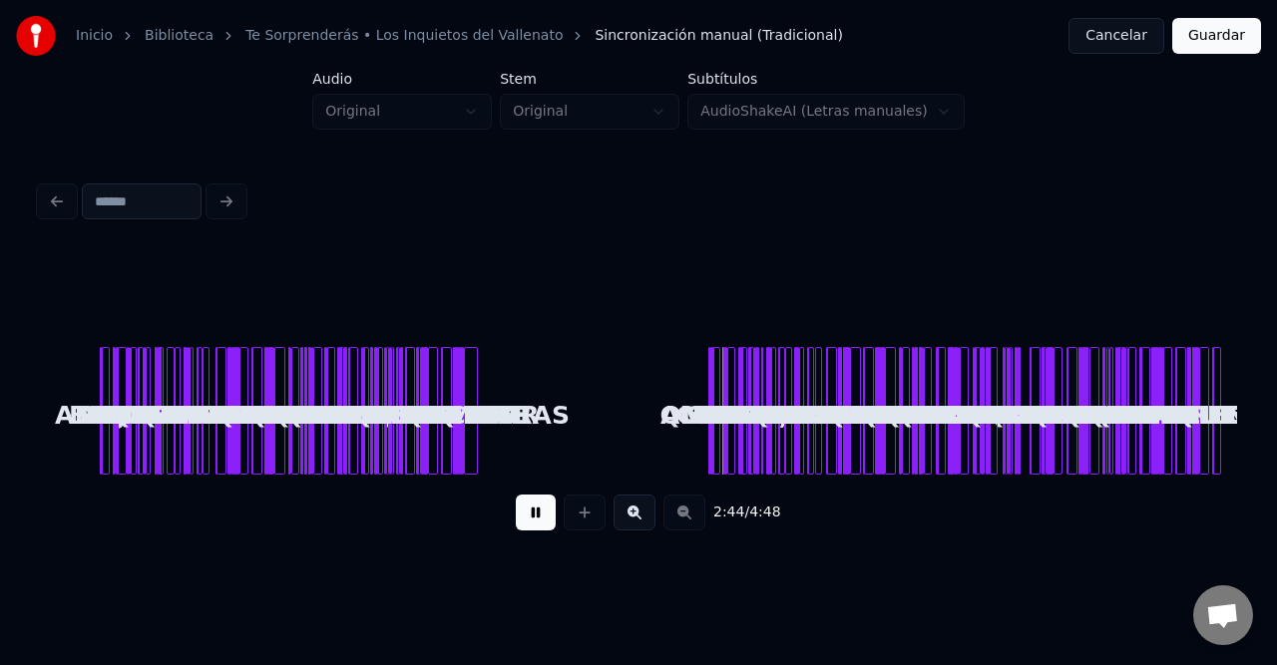
click at [676, 520] on div "2:44 / 4:48" at bounding box center [638, 513] width 1165 height 44
click at [672, 518] on div "2:46 / 4:48" at bounding box center [638, 513] width 1165 height 44
click at [1199, 51] on button "Guardar" at bounding box center [1216, 36] width 89 height 36
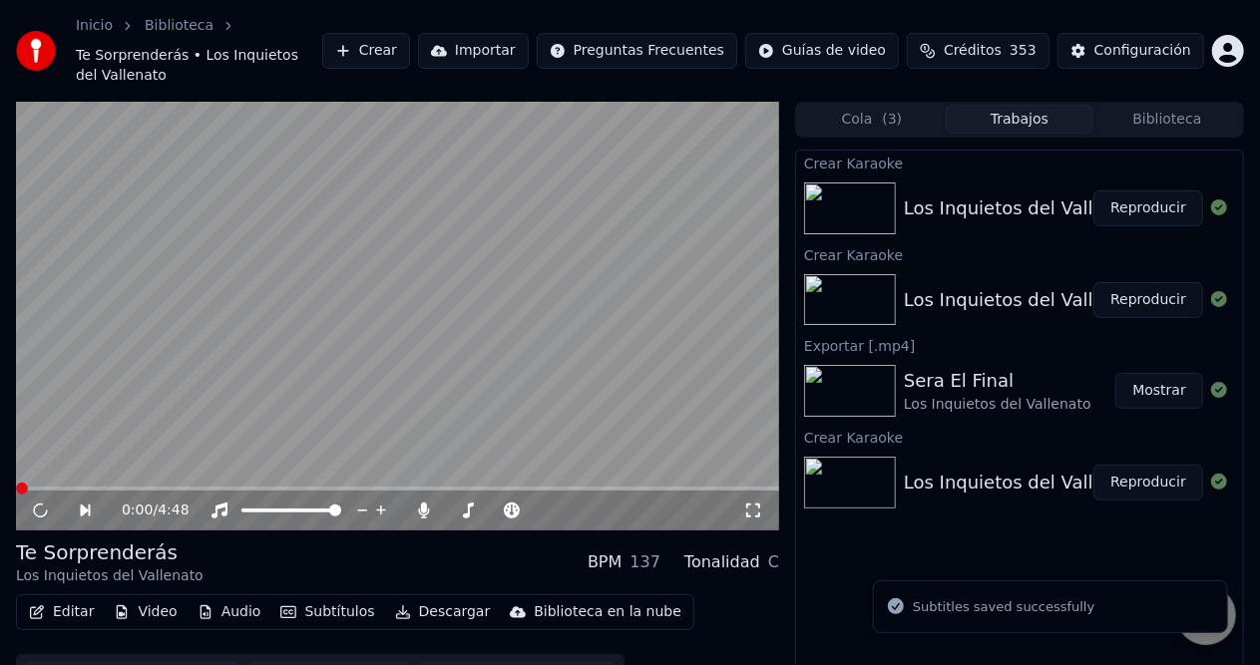
click at [442, 598] on button "Descargar" at bounding box center [443, 612] width 112 height 28
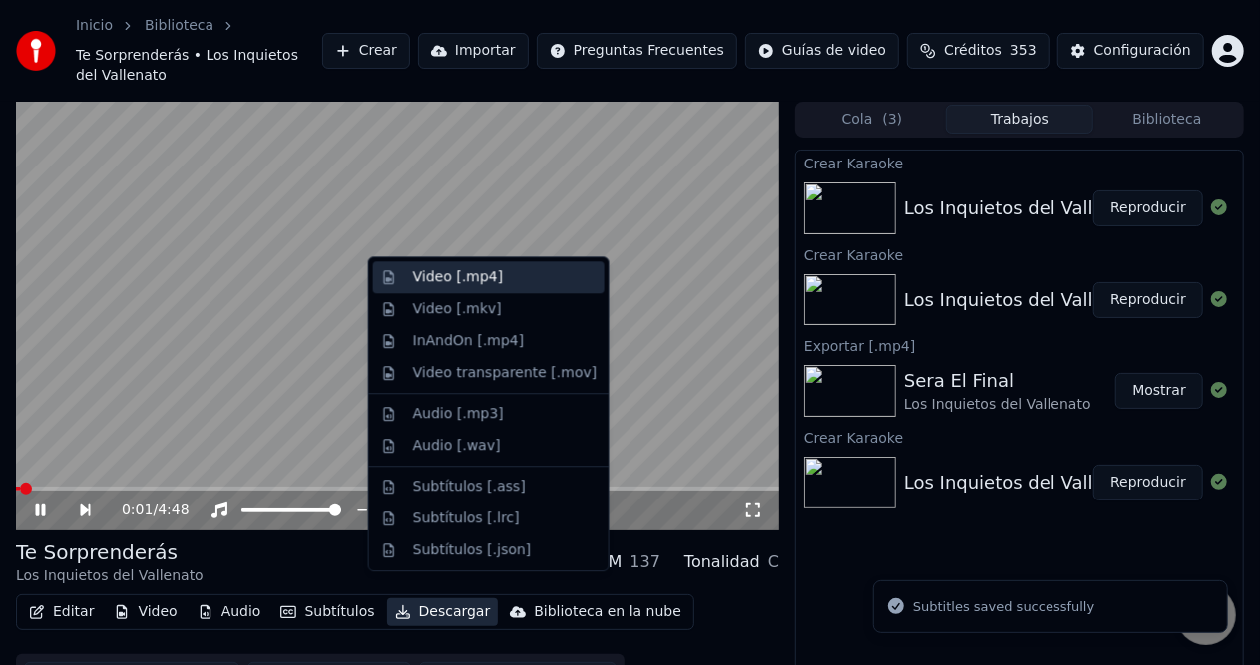
click at [468, 286] on div "Video [.mp4]" at bounding box center [458, 277] width 90 height 20
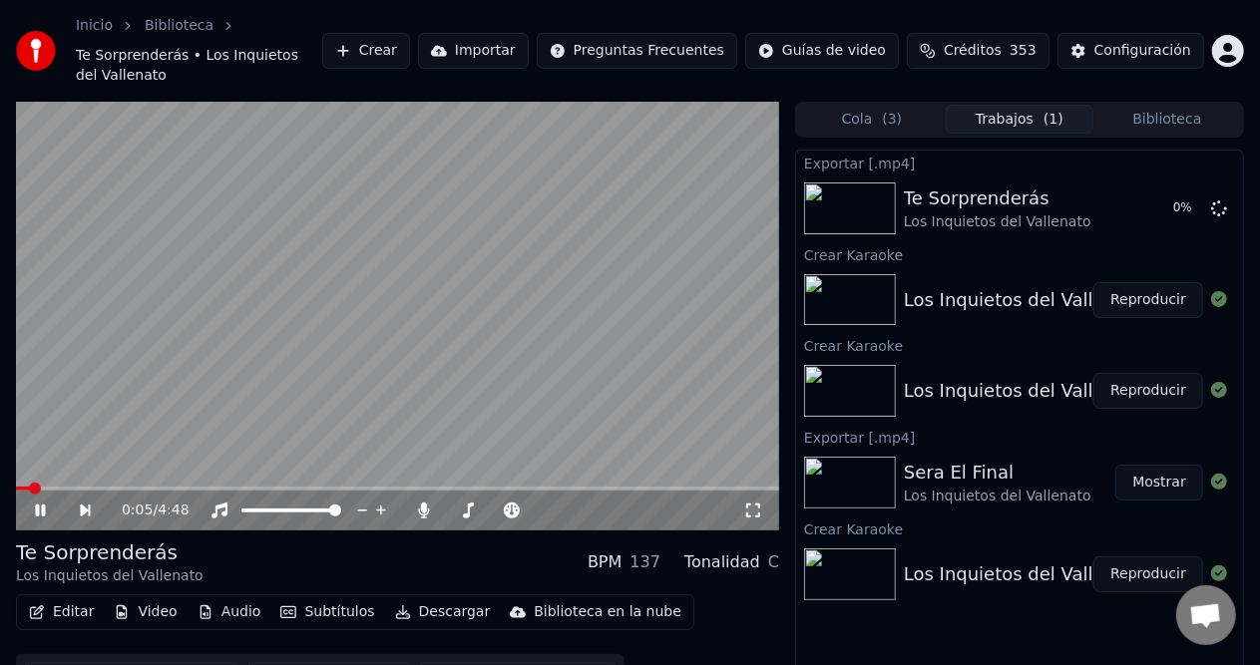
click at [38, 503] on icon at bounding box center [54, 511] width 45 height 16
click at [1156, 282] on button "Reproducir" at bounding box center [1148, 300] width 110 height 36
click at [34, 483] on span at bounding box center [28, 489] width 12 height 12
click at [42, 483] on span at bounding box center [47, 489] width 12 height 12
click at [54, 483] on span at bounding box center [49, 489] width 12 height 12
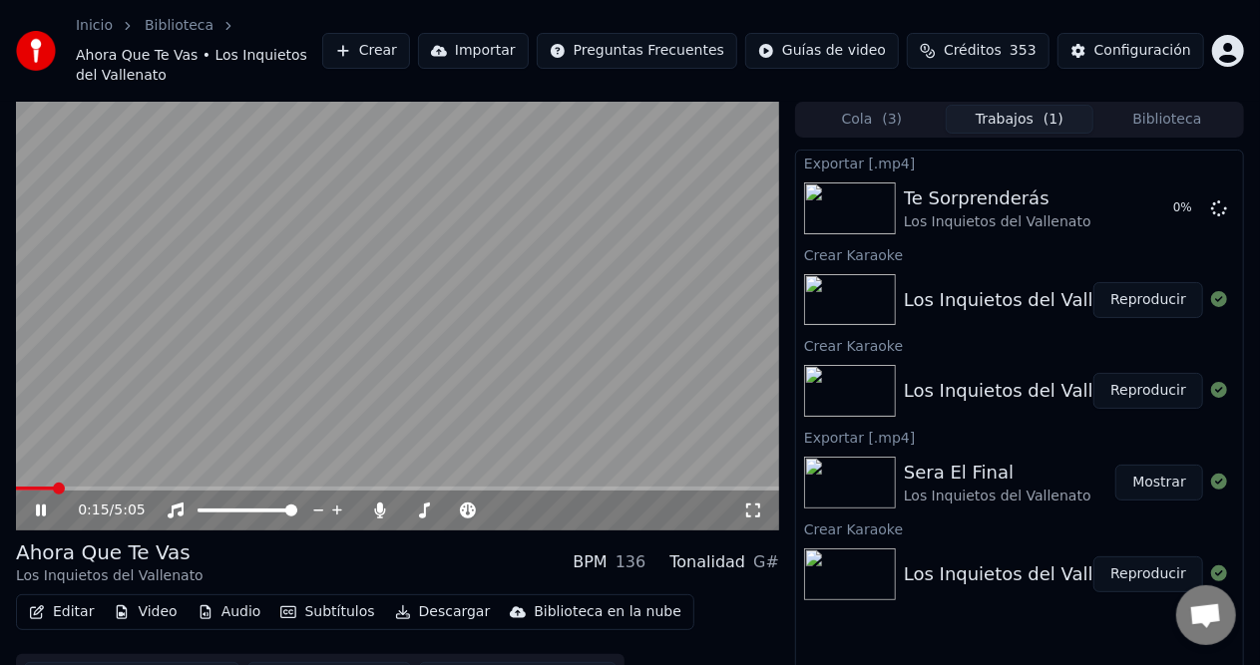
click at [64, 483] on span at bounding box center [59, 489] width 12 height 12
click at [63, 483] on span at bounding box center [69, 489] width 12 height 12
click at [207, 487] on span at bounding box center [397, 489] width 763 height 4
click at [359, 487] on span at bounding box center [397, 489] width 763 height 4
click at [330, 487] on span at bounding box center [173, 489] width 315 height 4
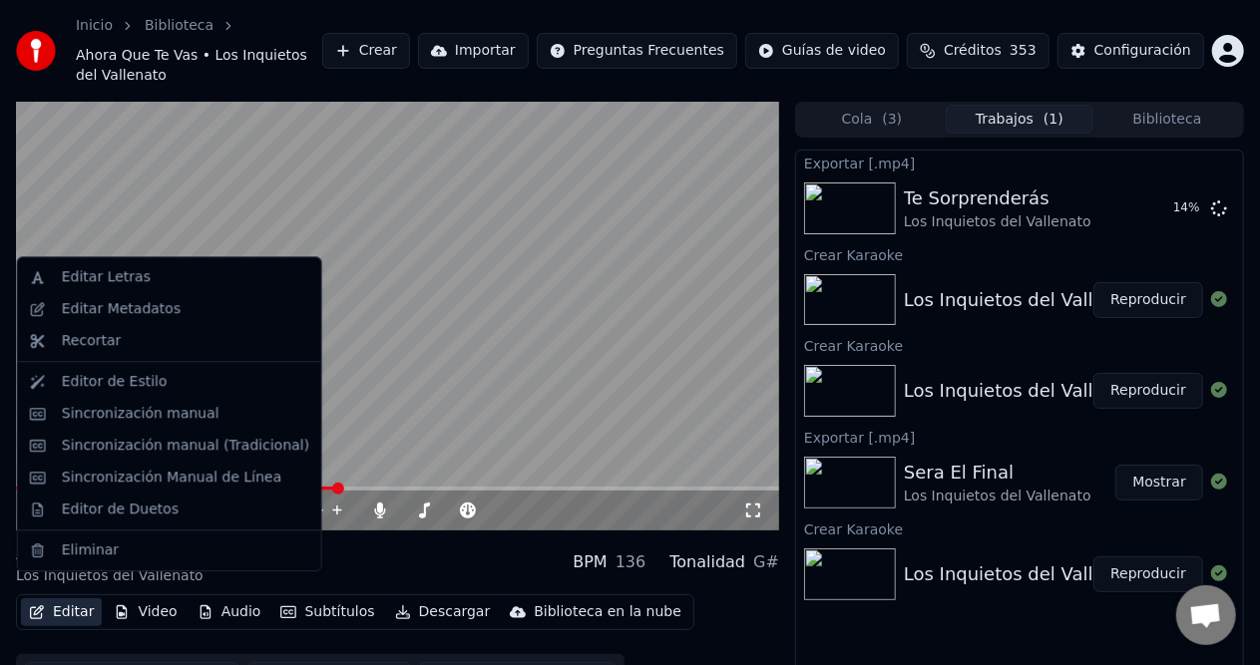
click at [62, 598] on button "Editar" at bounding box center [61, 612] width 81 height 28
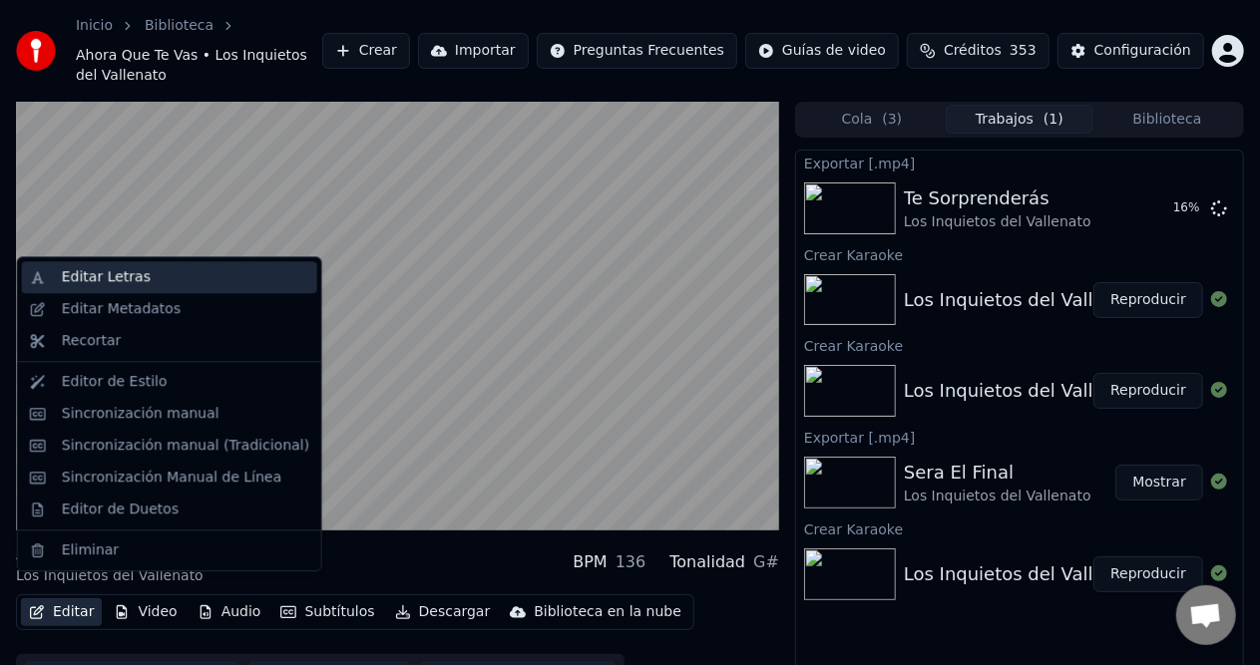
click at [113, 276] on div "Editar Letras" at bounding box center [106, 277] width 89 height 20
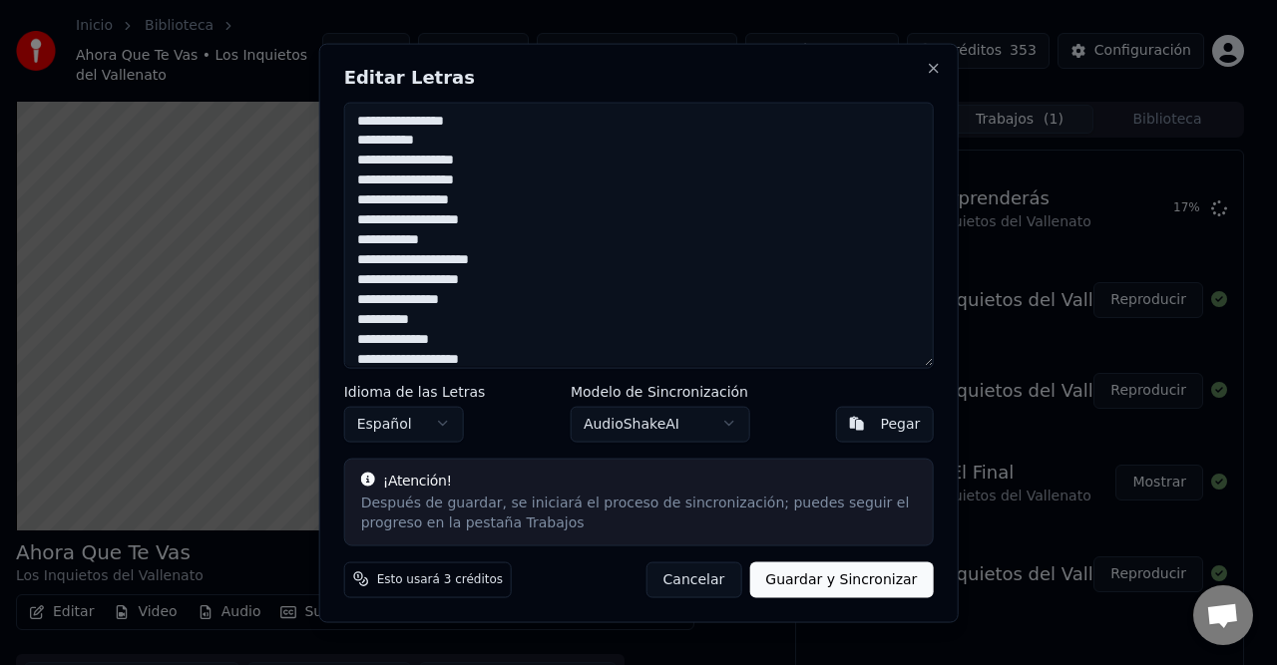
click at [721, 573] on button "Cancelar" at bounding box center [694, 580] width 96 height 36
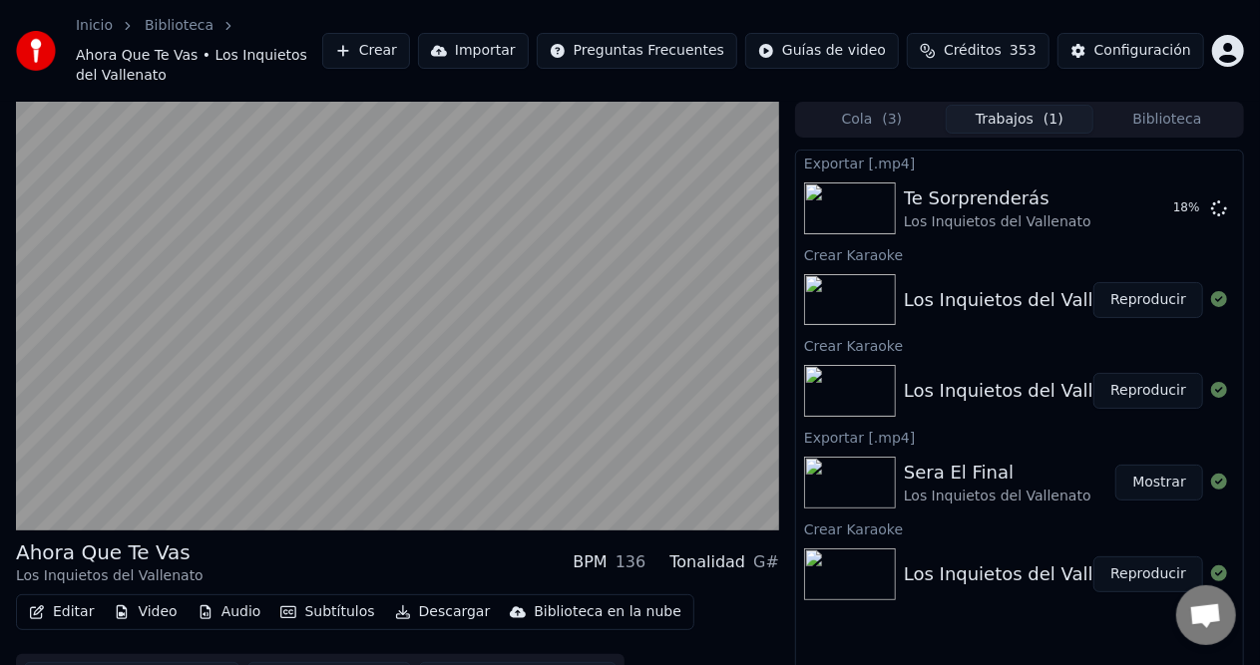
click at [43, 598] on button "Editar" at bounding box center [61, 612] width 81 height 28
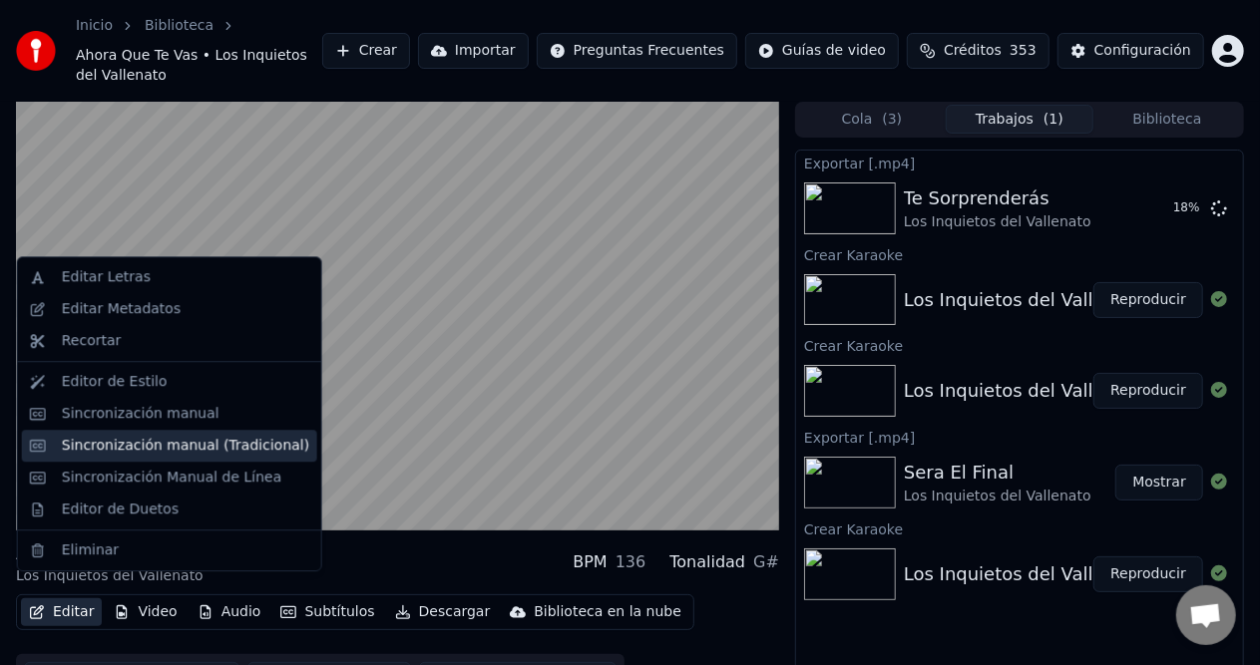
drag, startPoint x: 142, startPoint y: 438, endPoint x: 311, endPoint y: 471, distance: 172.7
click at [143, 439] on div "Sincronización manual (Tradicional)" at bounding box center [185, 446] width 247 height 20
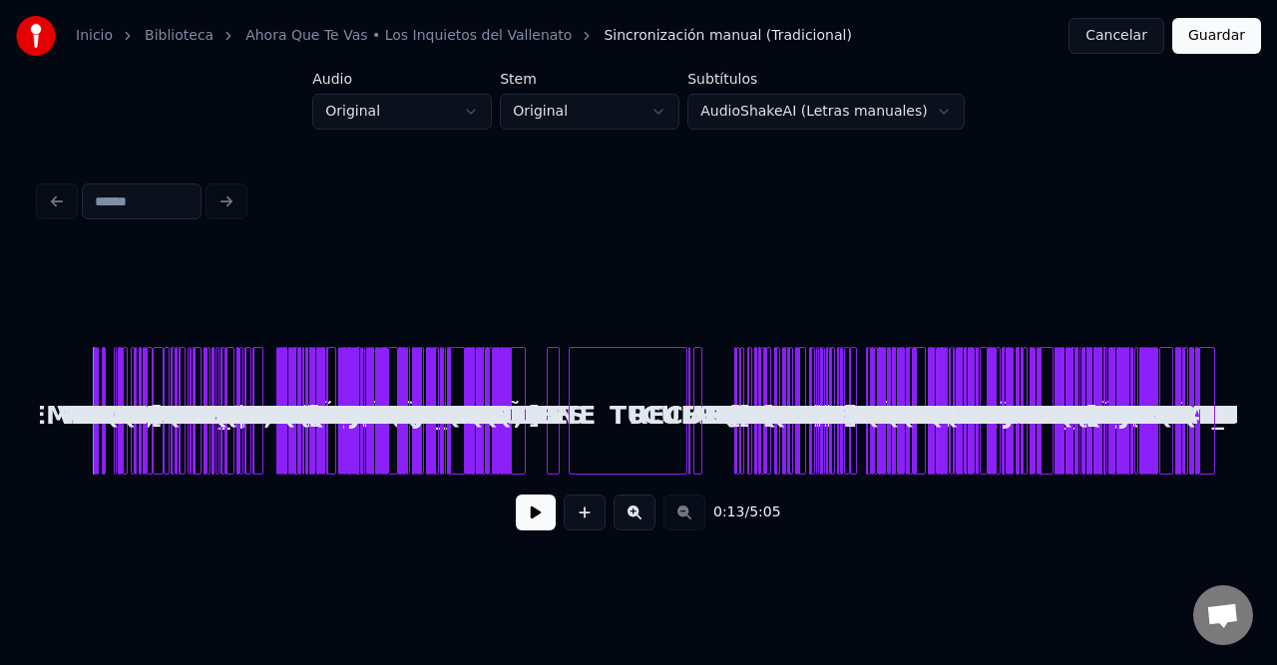
click at [614, 372] on div "TU" at bounding box center [628, 416] width 117 height 136
click at [622, 504] on button at bounding box center [634, 513] width 42 height 36
click at [636, 513] on button at bounding box center [634, 513] width 42 height 36
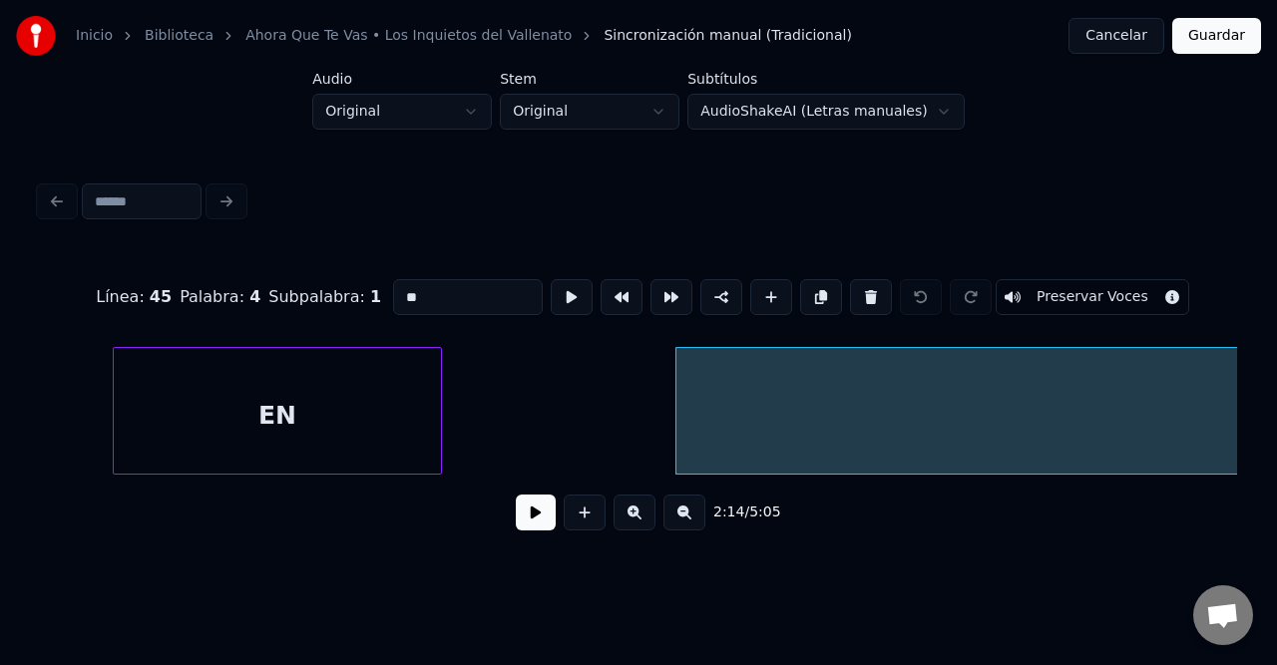
scroll to position [0, 12638]
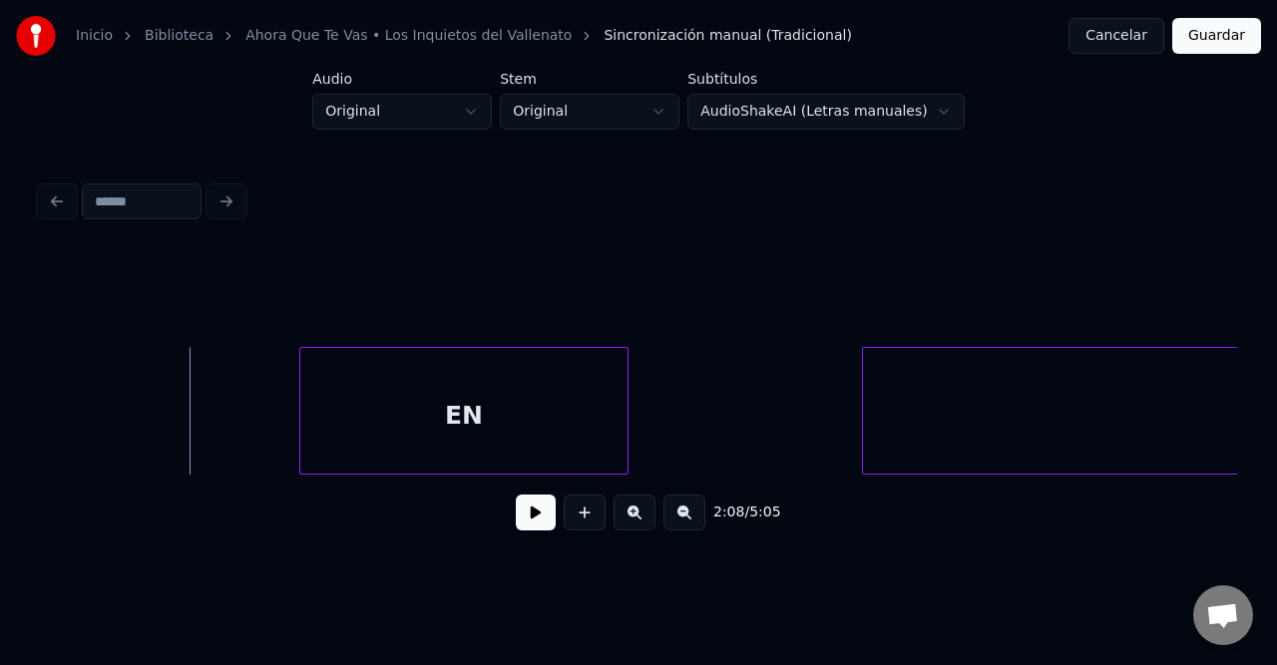
click at [531, 515] on button at bounding box center [536, 513] width 40 height 36
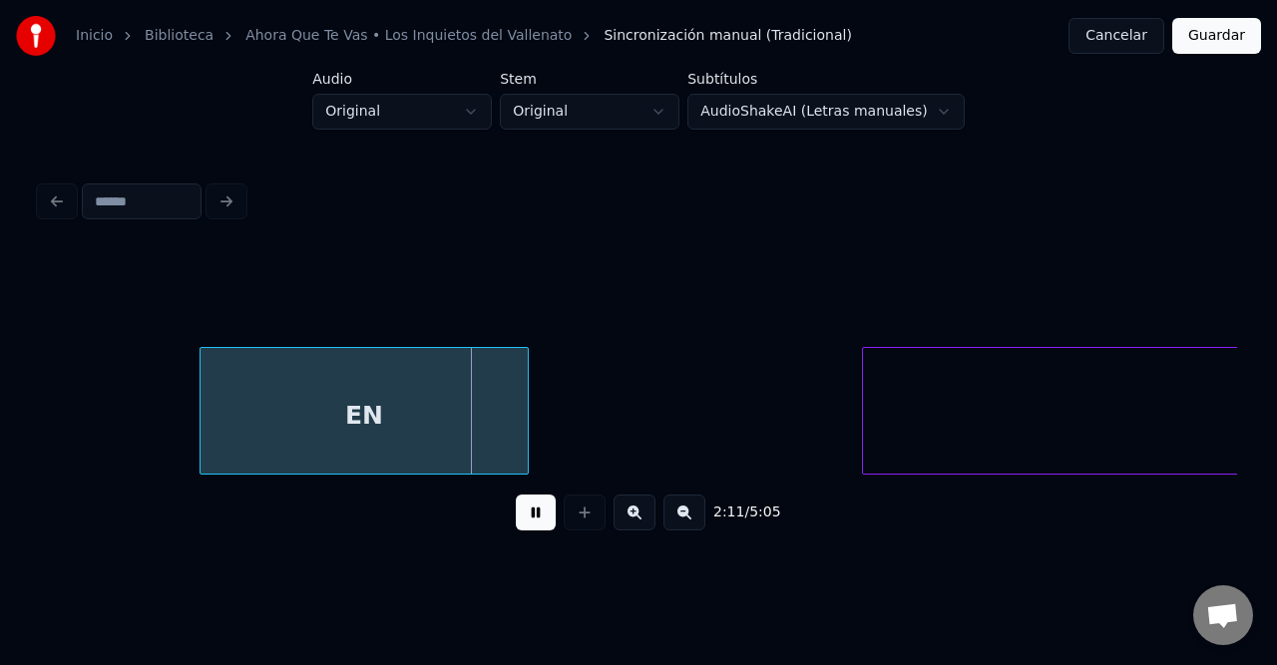
click at [462, 405] on div "EN" at bounding box center [363, 416] width 327 height 136
click at [524, 374] on div "EN" at bounding box center [360, 411] width 329 height 128
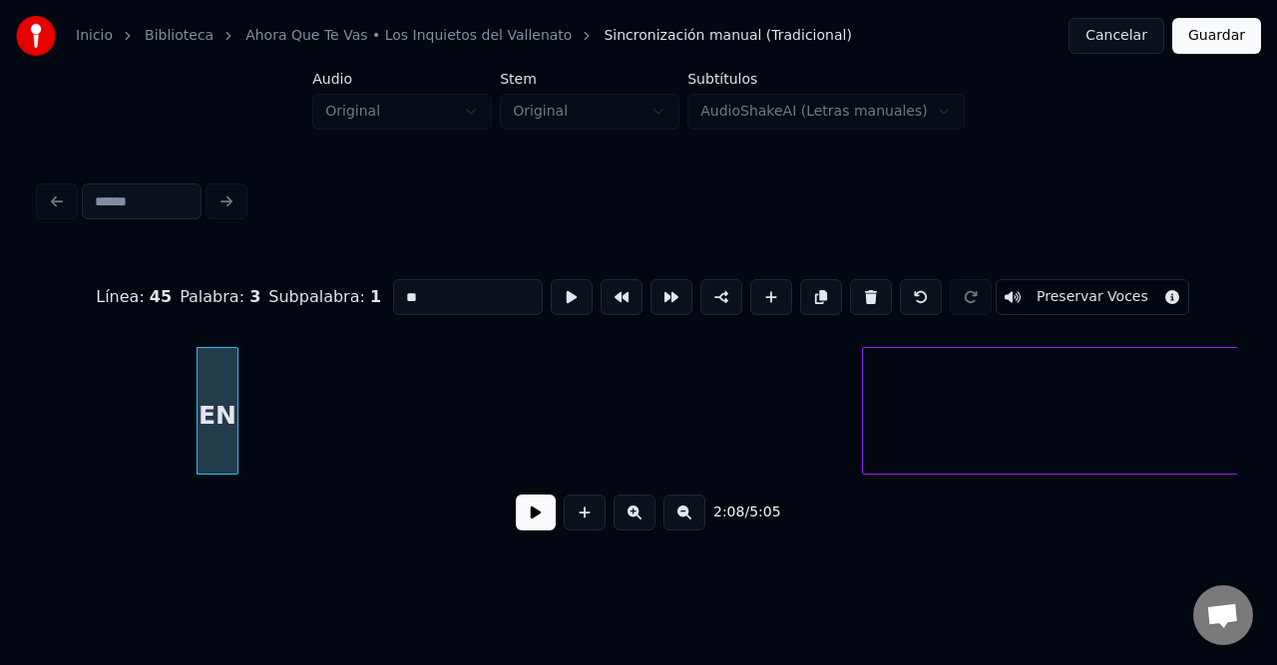
click at [236, 371] on div at bounding box center [234, 411] width 6 height 126
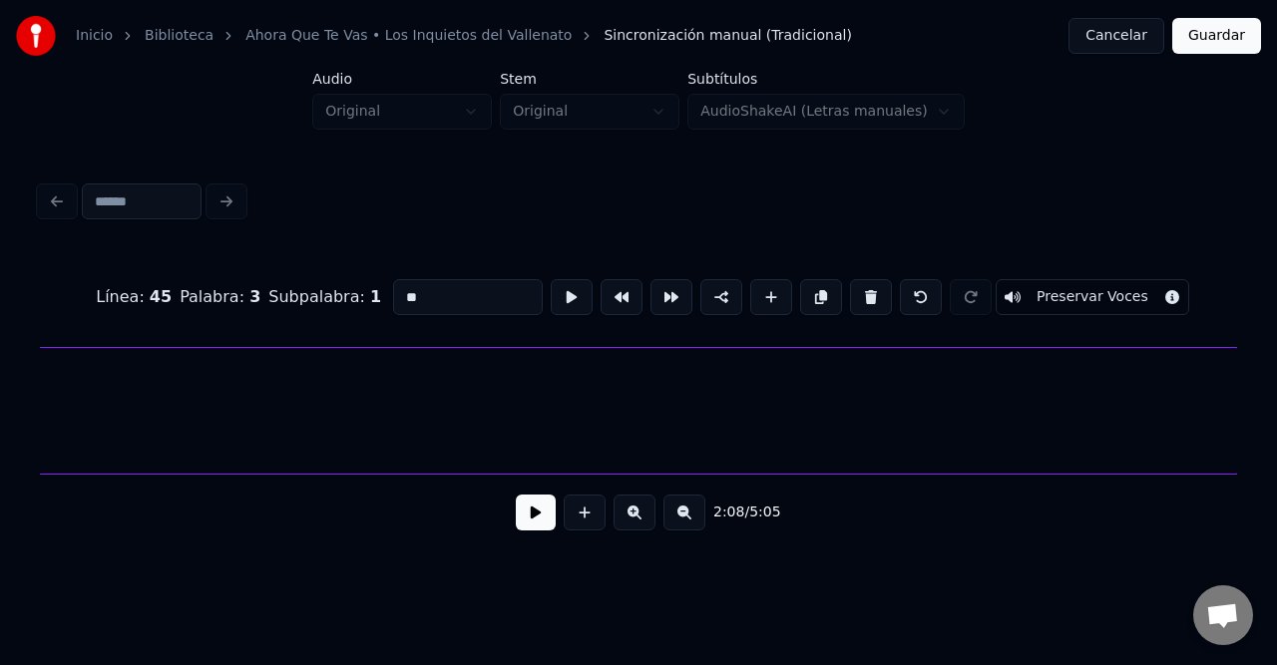
scroll to position [0, 12927]
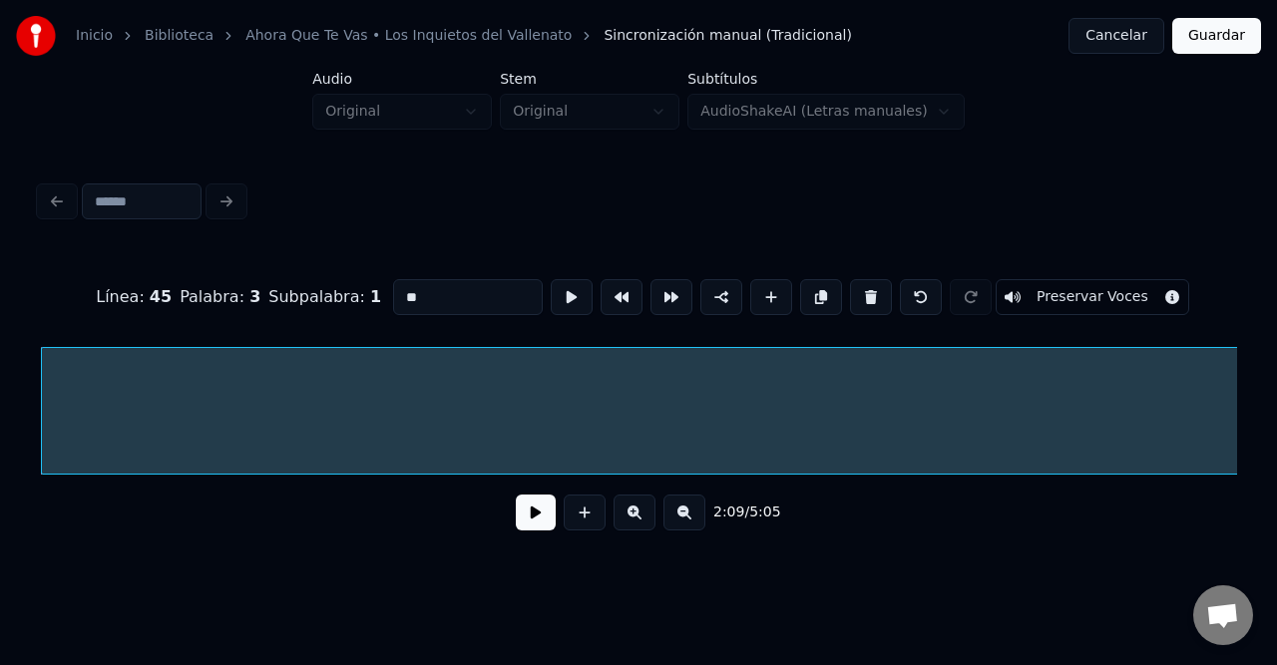
click at [665, 526] on button at bounding box center [684, 513] width 42 height 36
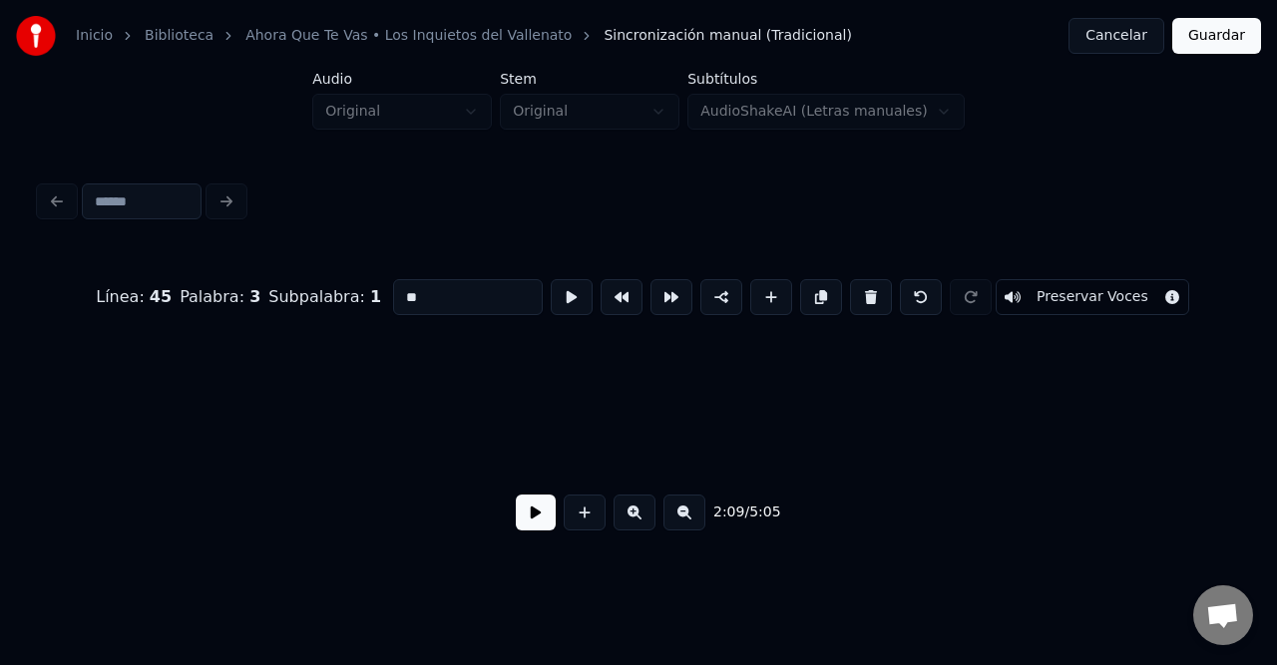
scroll to position [0, 6463]
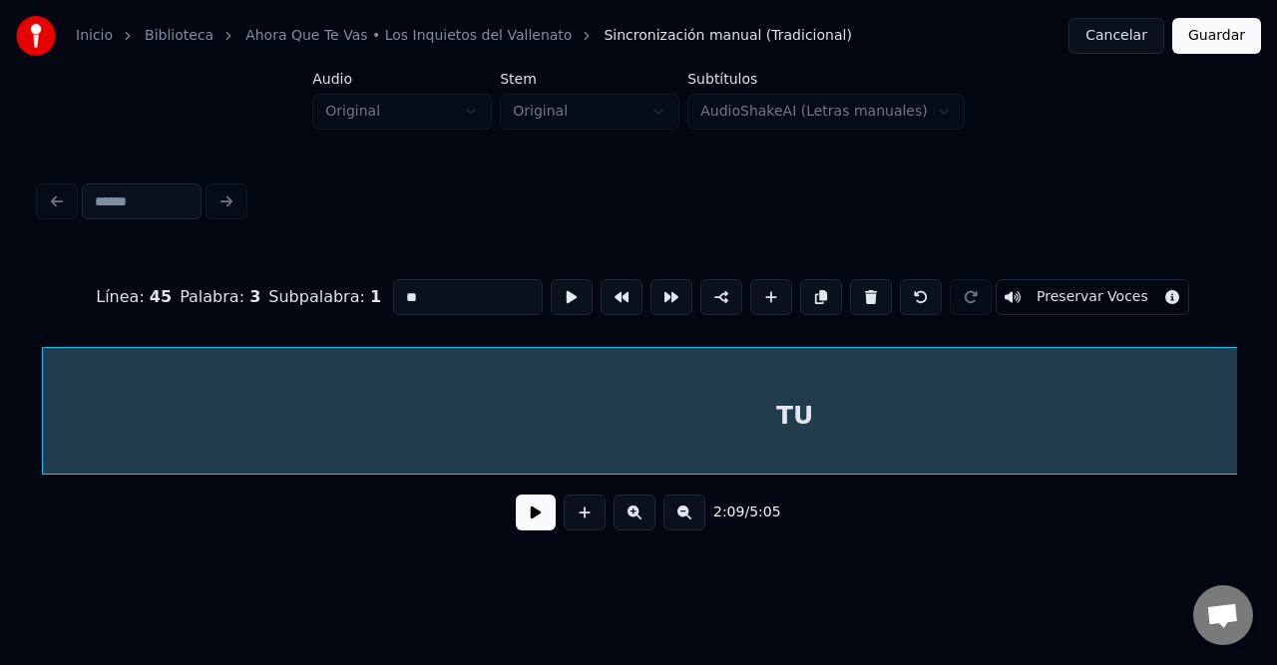
click at [672, 526] on button at bounding box center [684, 513] width 42 height 36
click at [673, 525] on div "2:09 / 5:05" at bounding box center [638, 513] width 1165 height 44
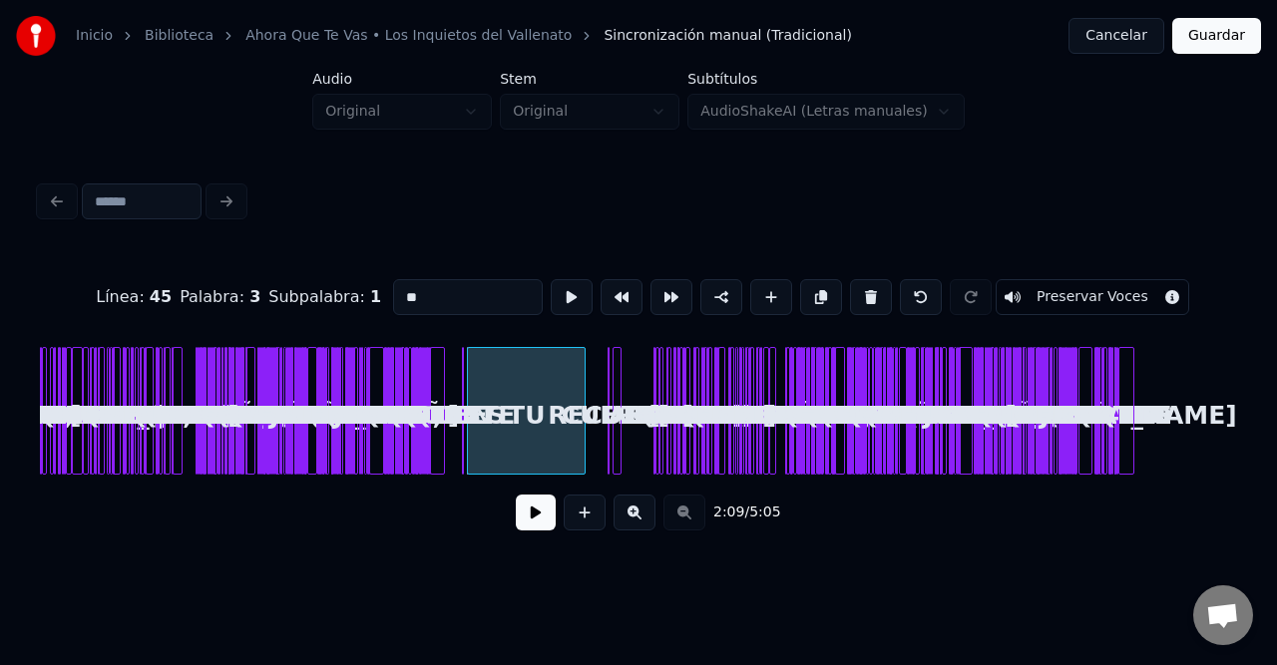
scroll to position [0, 0]
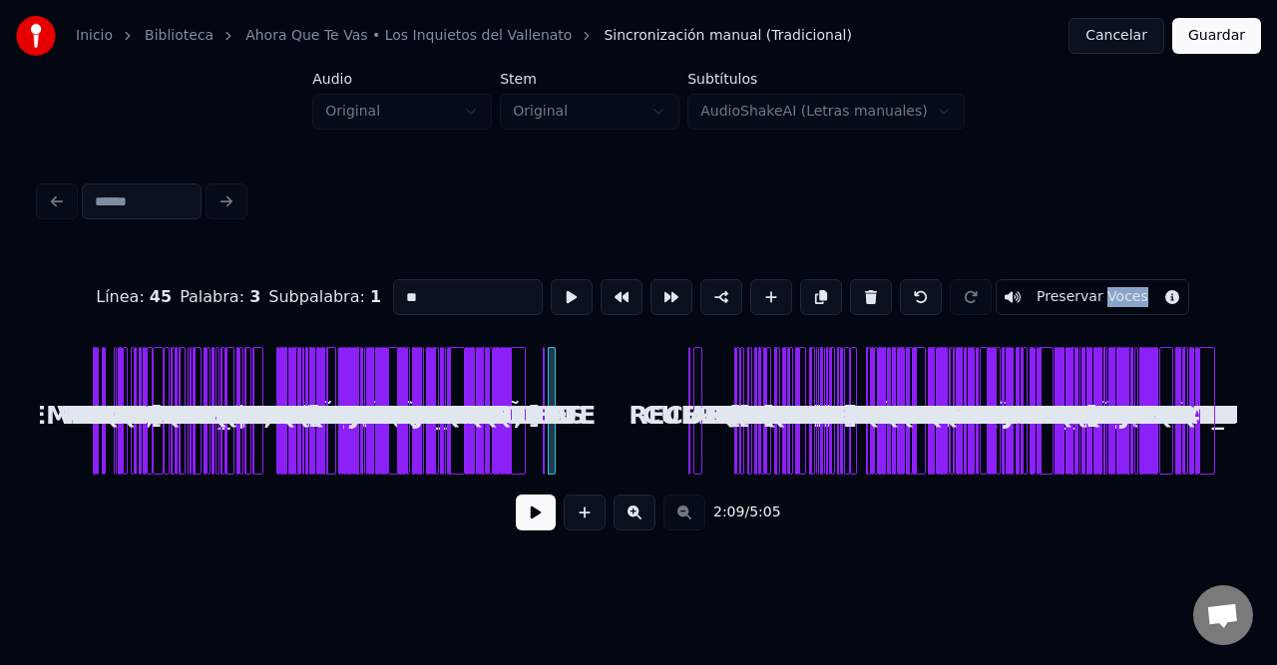
click at [554, 375] on div at bounding box center [552, 411] width 6 height 126
click at [675, 373] on div "TU NO TE VAYAS, AMOR NO TE VAYAS AHORA QUE YA TE VAS RECUERDA QUE TE AMO POR DI…" at bounding box center [638, 411] width 1197 height 128
click at [576, 377] on div "RECUERDA" at bounding box center [574, 416] width 20 height 136
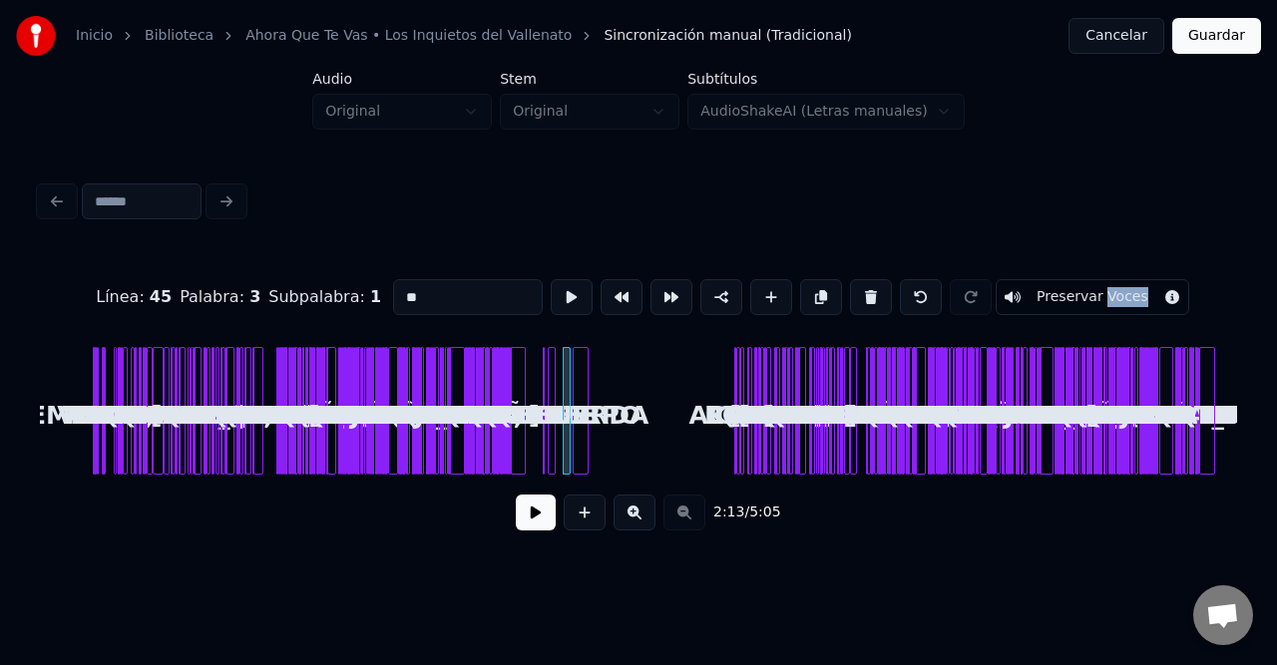
click at [580, 391] on div "TU NO TE VAYAS, AMOR NO TE VAYAS AHORA QUE YA TE VAS RECUERDA QUE TE AMO POR DI…" at bounding box center [638, 411] width 1197 height 128
click at [631, 515] on button at bounding box center [634, 513] width 42 height 36
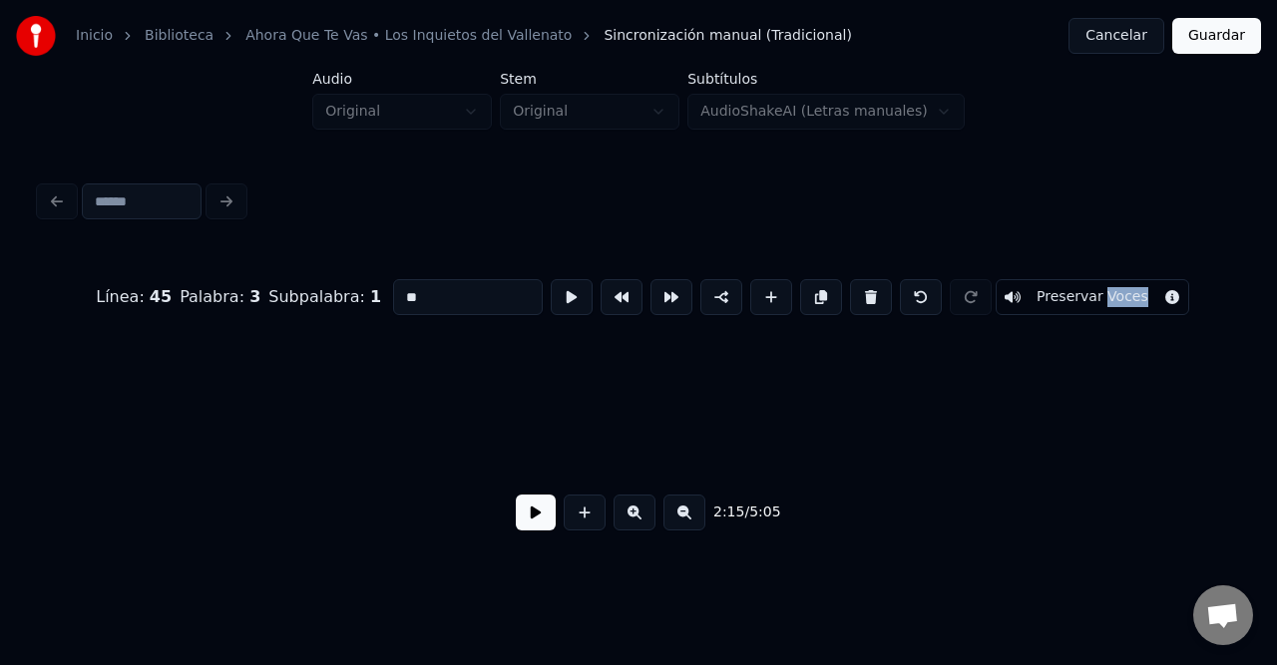
click at [631, 515] on button at bounding box center [634, 513] width 42 height 36
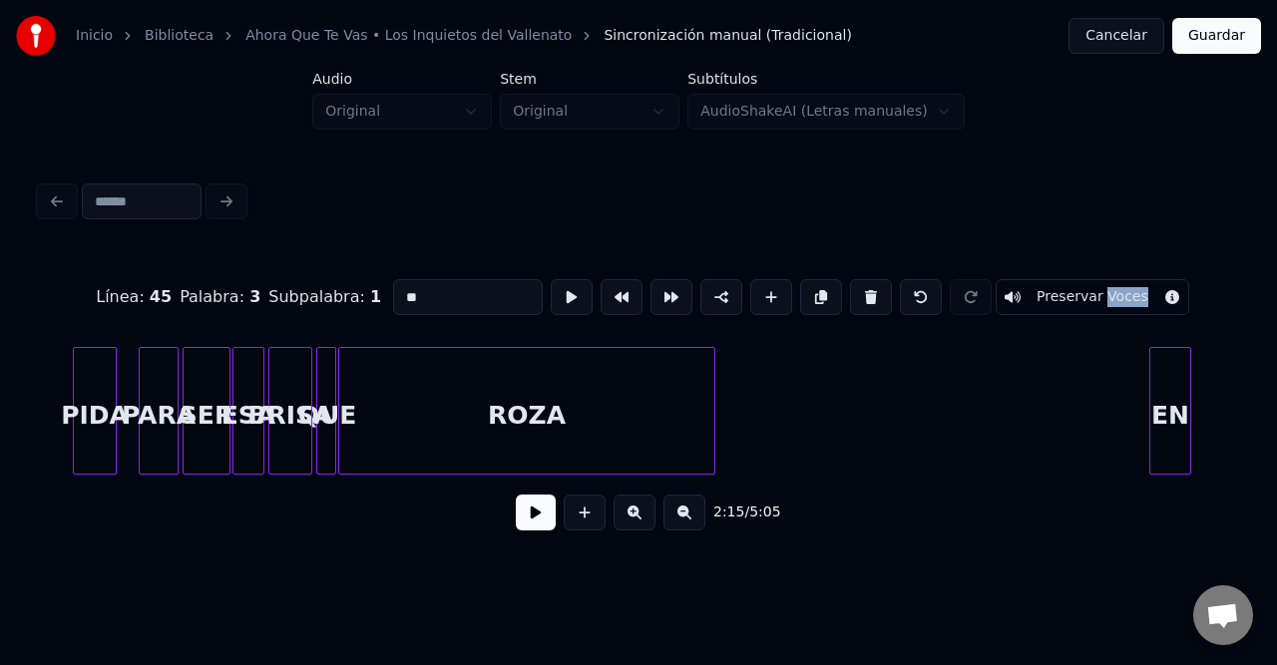
scroll to position [0, 11632]
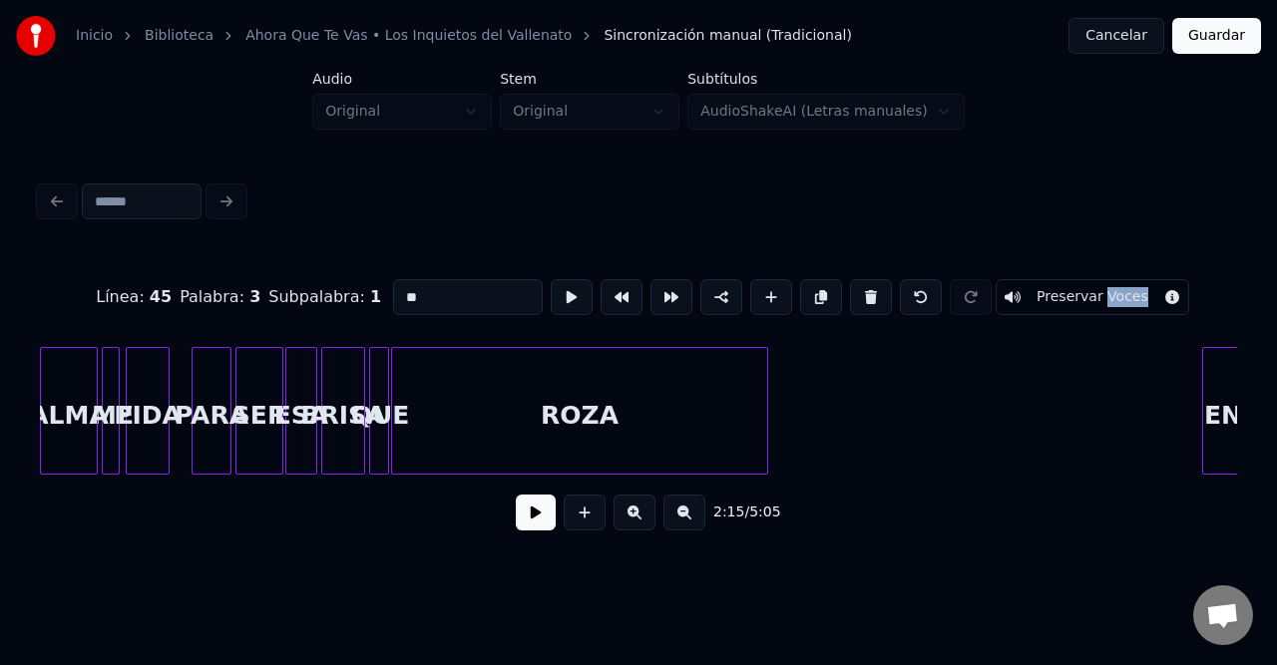
click at [226, 397] on div at bounding box center [227, 411] width 6 height 126
type input "****"
click at [543, 530] on button at bounding box center [536, 513] width 40 height 36
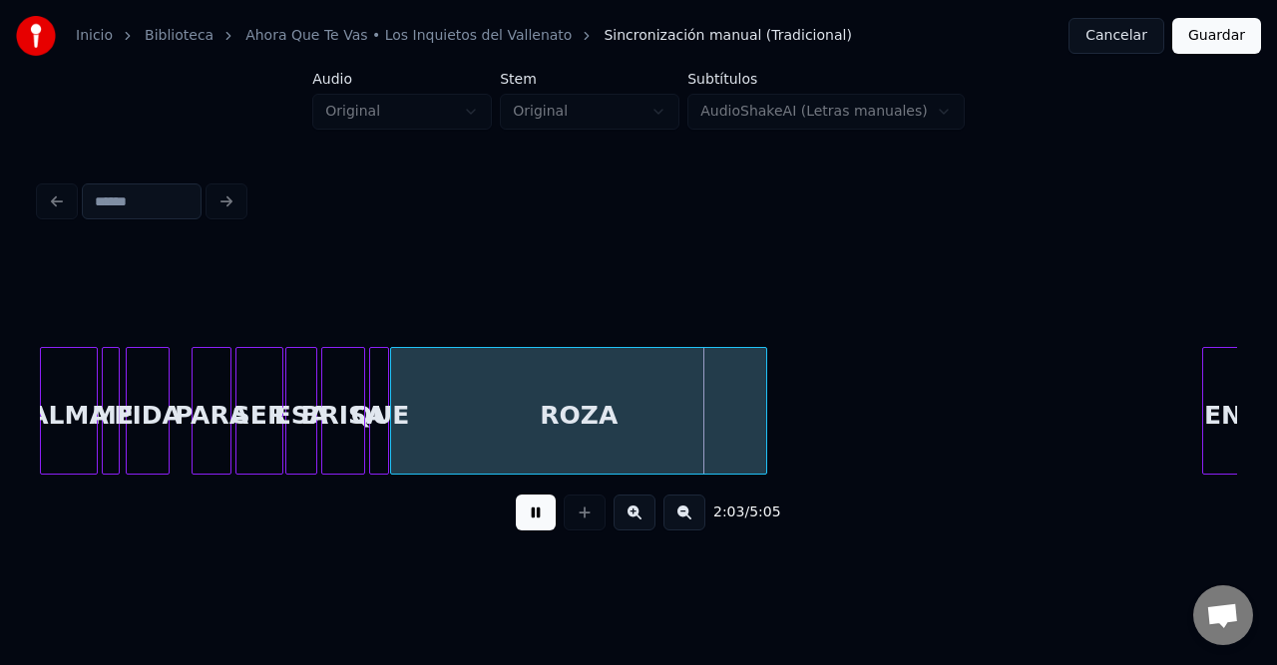
click at [767, 393] on div "ROZA" at bounding box center [578, 411] width 377 height 128
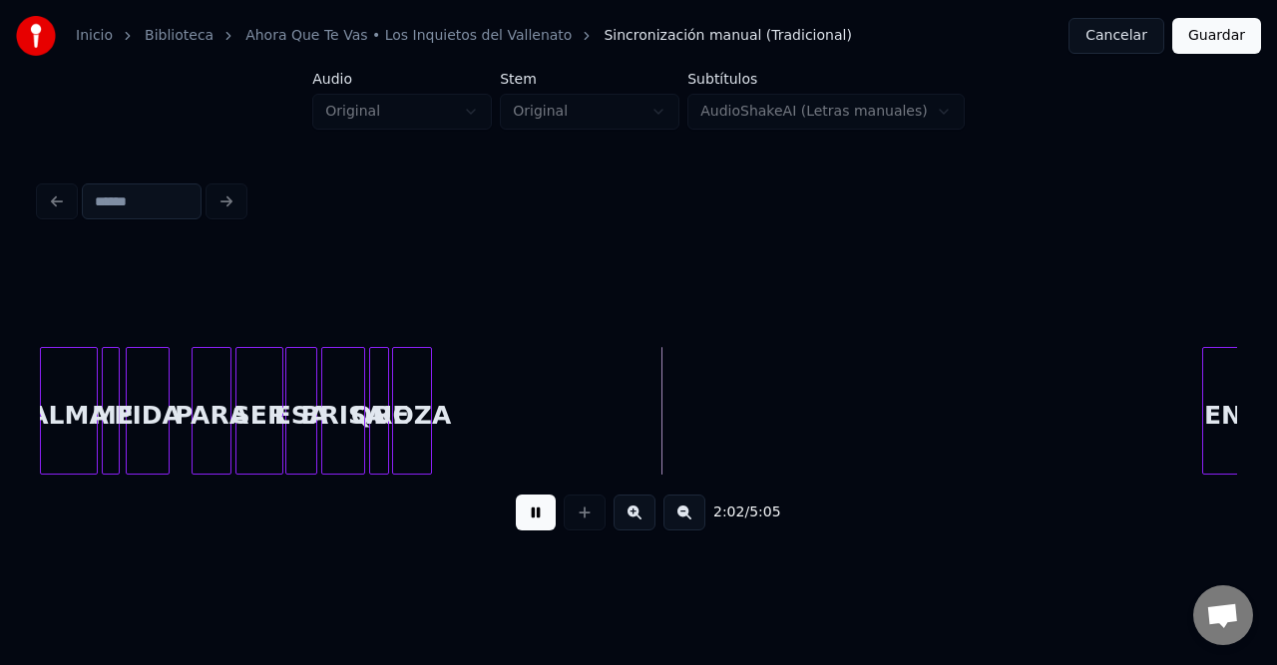
click at [429, 394] on div at bounding box center [428, 411] width 6 height 126
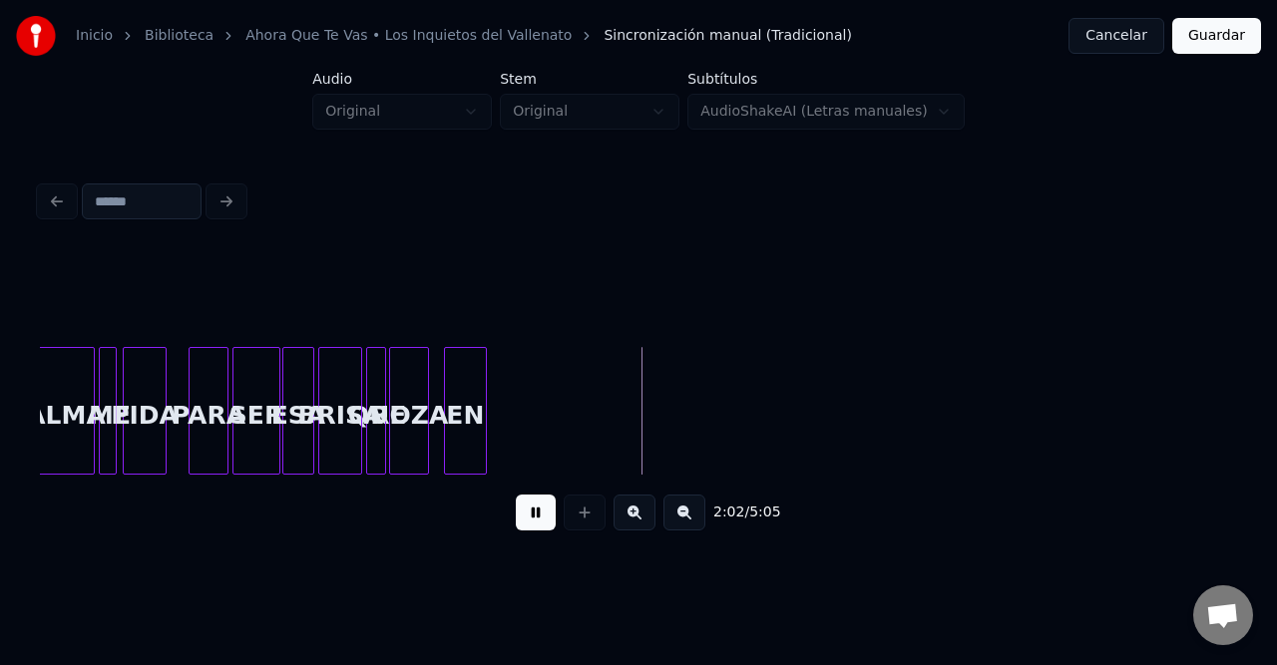
click at [466, 402] on div "EN" at bounding box center [465, 416] width 41 height 136
click at [469, 400] on div at bounding box center [469, 411] width 6 height 126
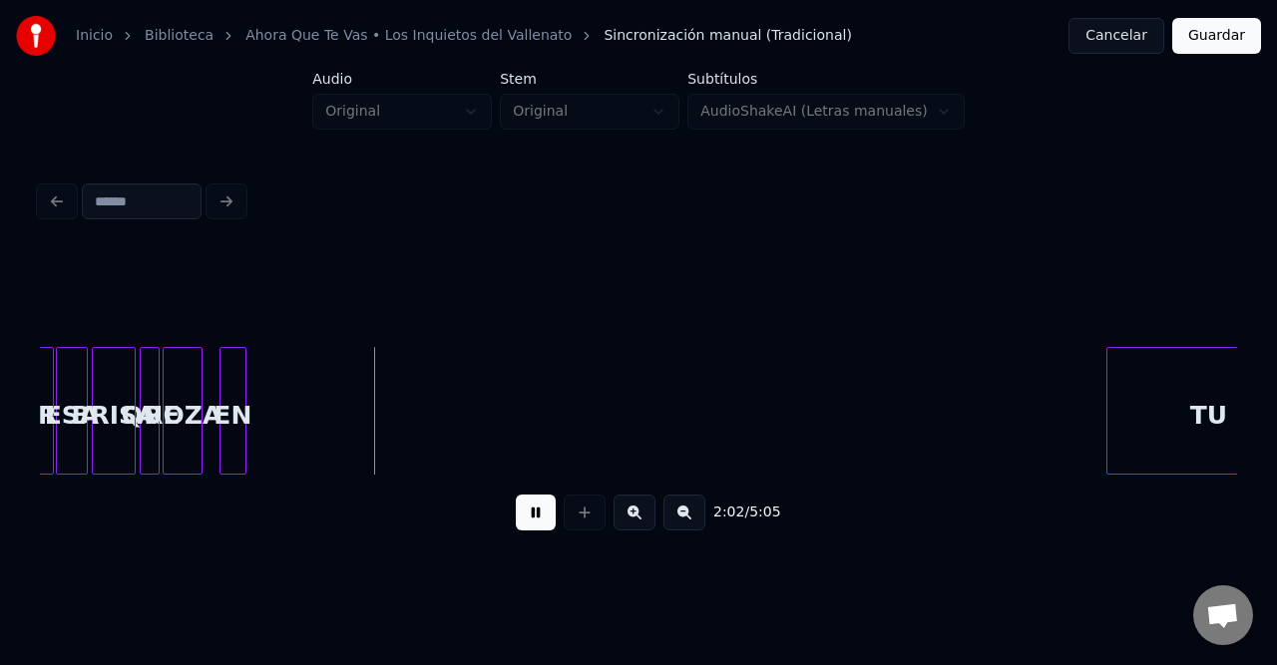
scroll to position [0, 11968]
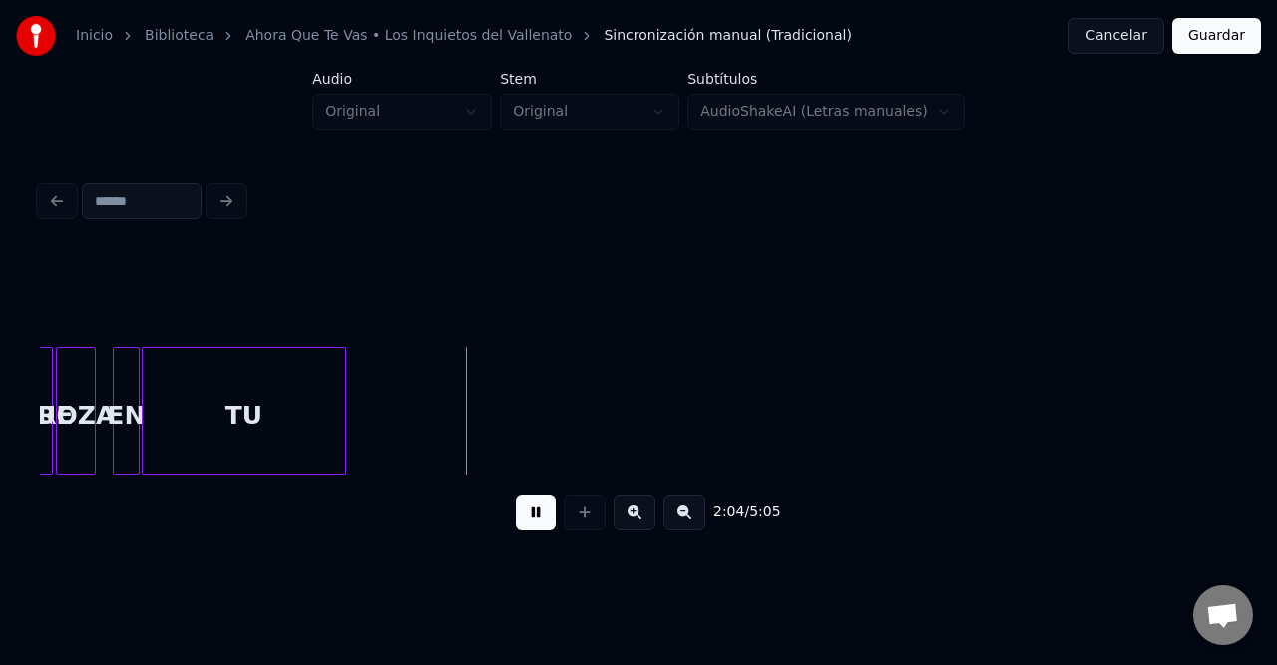
click at [259, 429] on div "TU" at bounding box center [243, 416] width 201 height 136
click at [173, 396] on div at bounding box center [176, 411] width 6 height 126
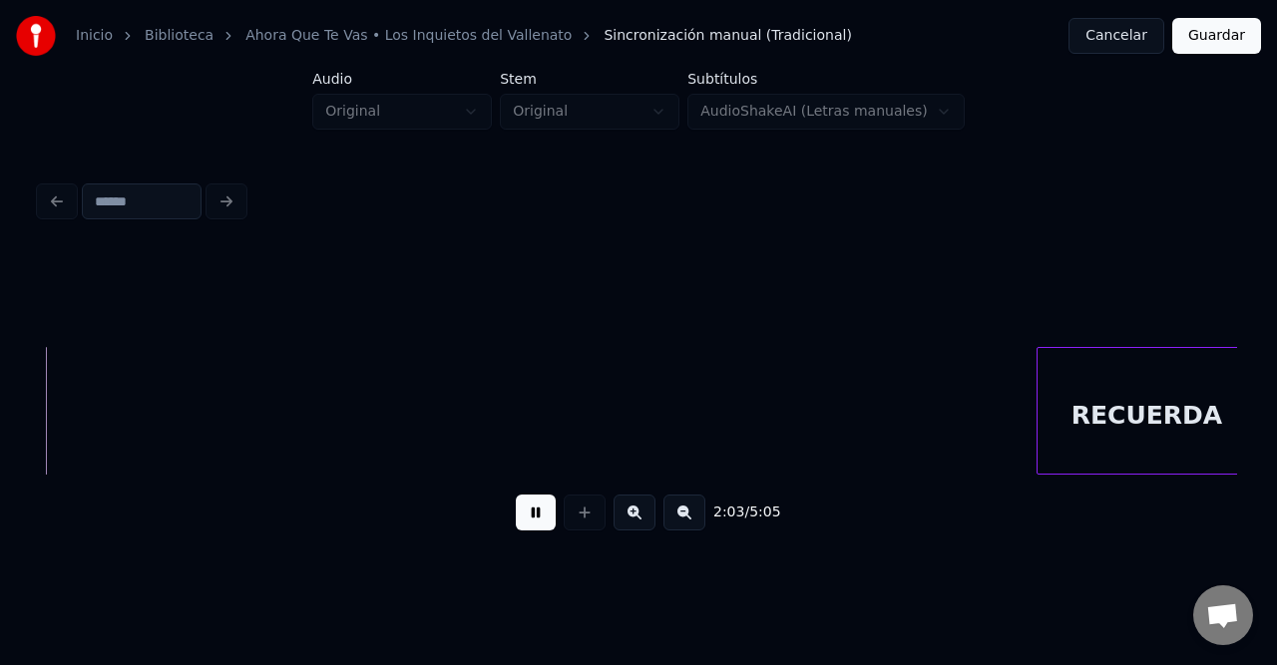
scroll to position [0, 12307]
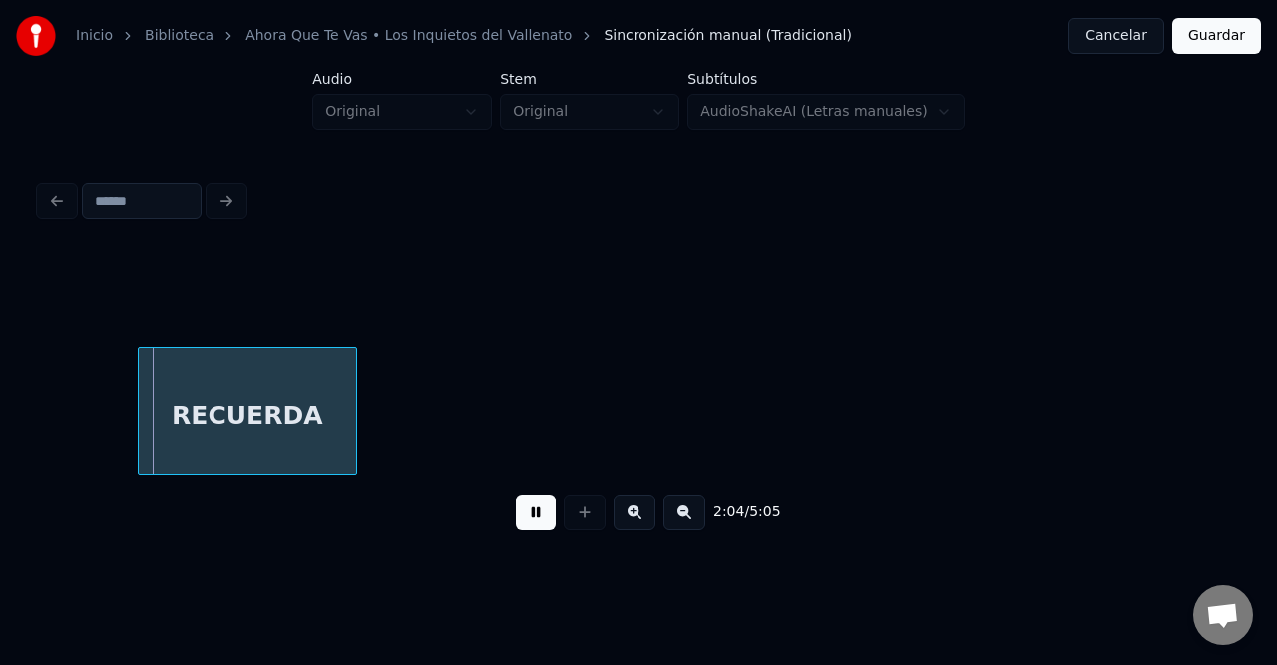
click at [145, 419] on div "RECUERDA" at bounding box center [247, 416] width 217 height 136
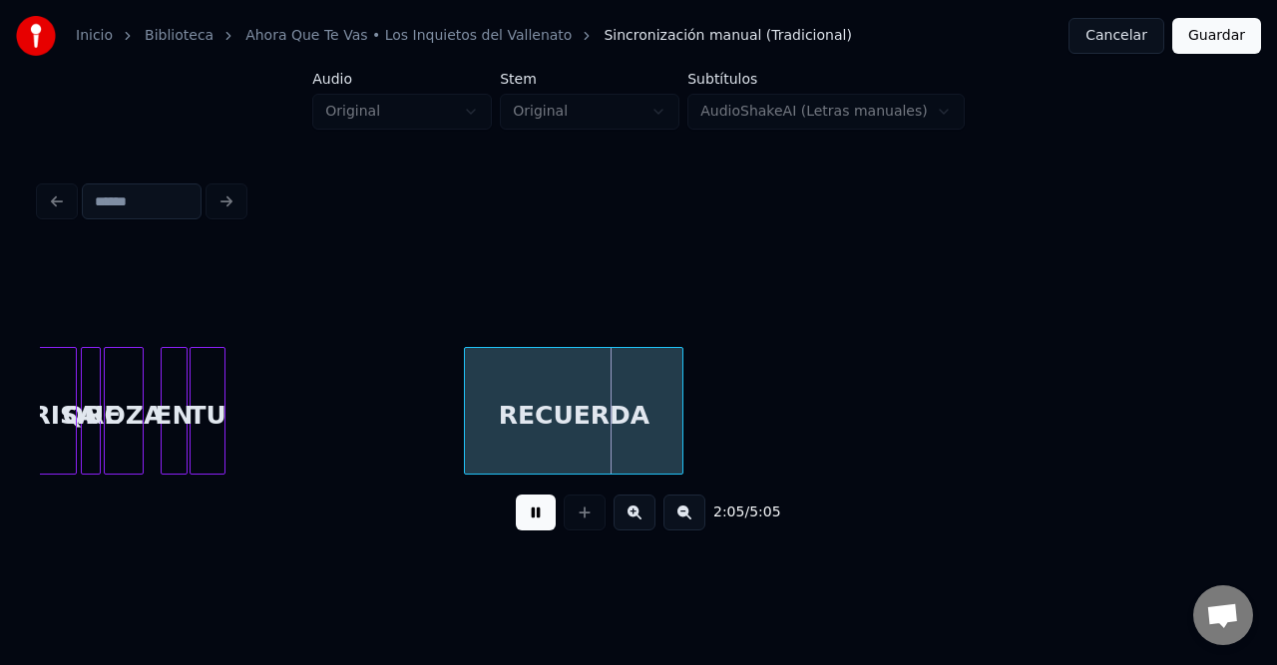
scroll to position [0, 11734]
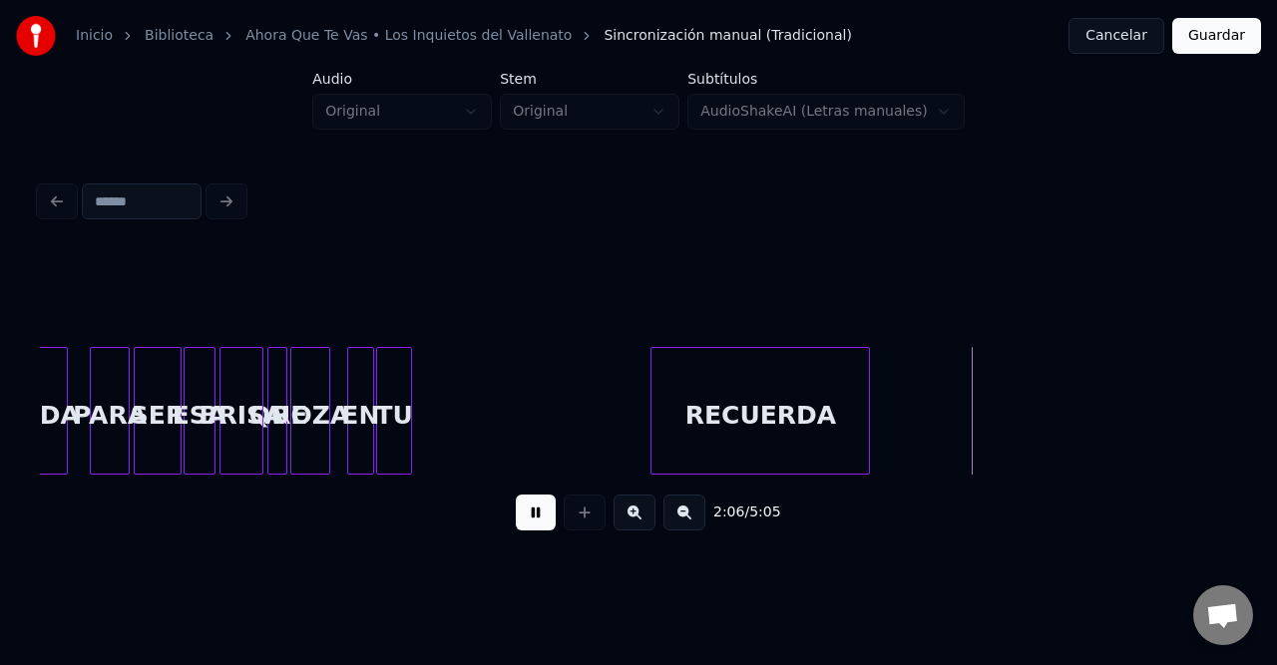
click at [869, 435] on div "RECUERDA" at bounding box center [759, 416] width 217 height 136
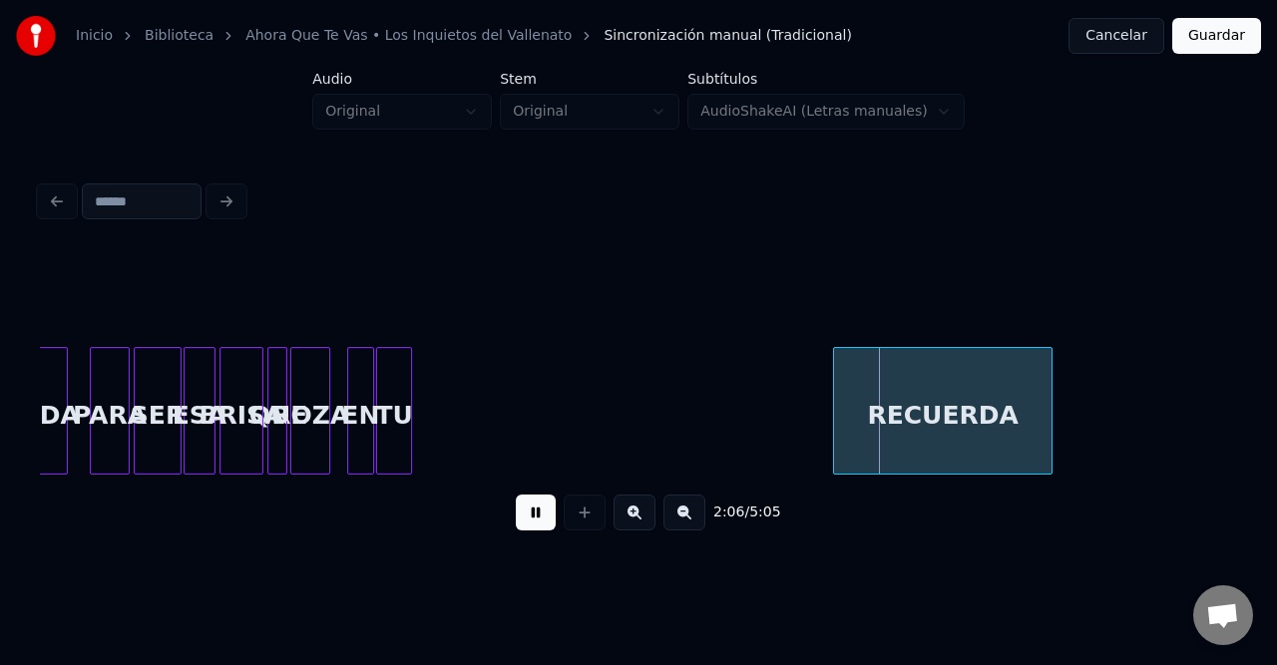
click at [672, 521] on button at bounding box center [684, 513] width 42 height 36
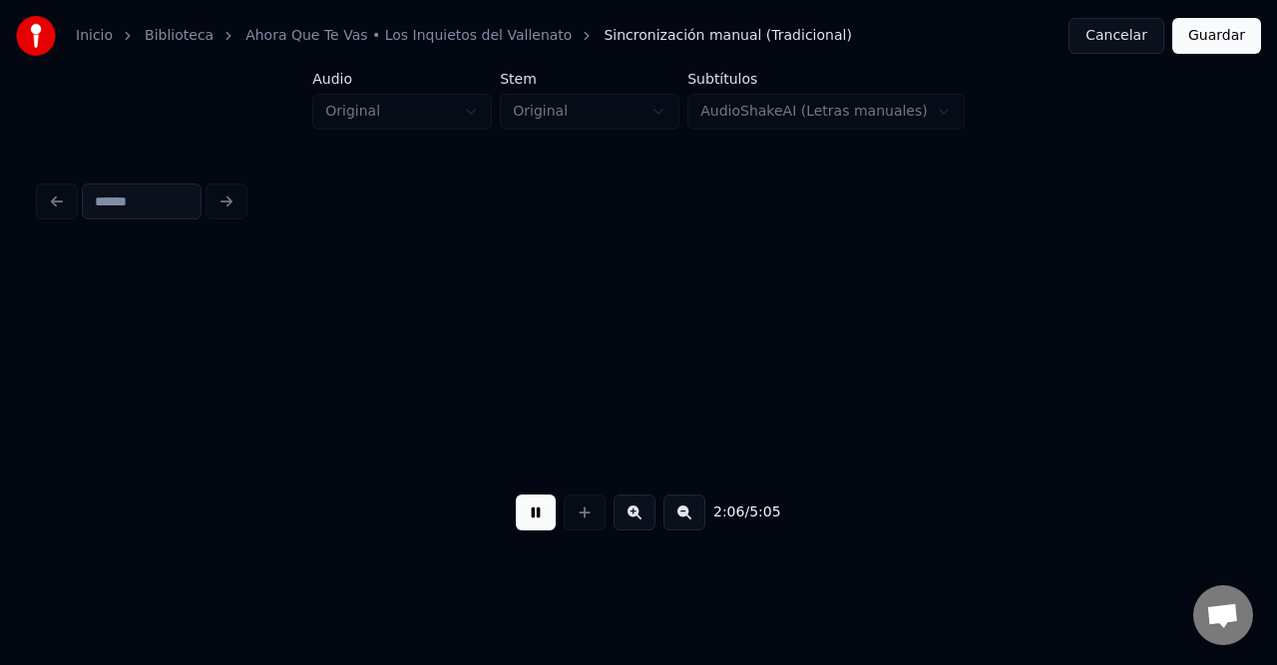
scroll to position [0, 5436]
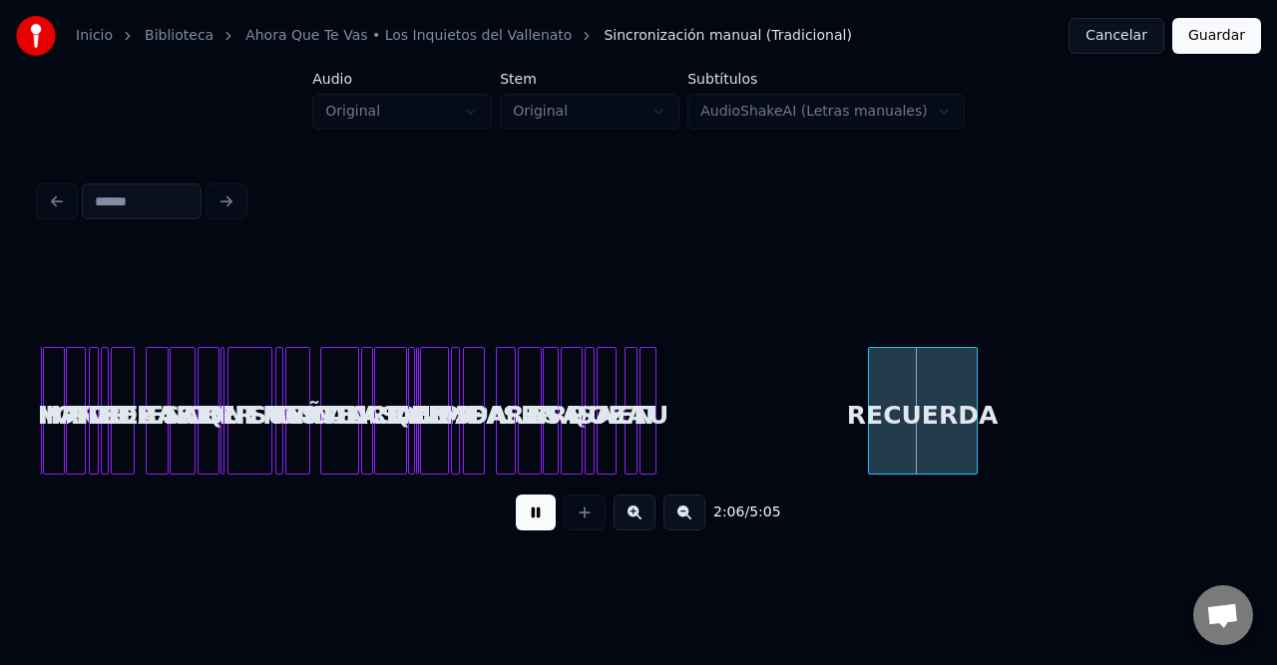
click at [672, 521] on button at bounding box center [684, 513] width 42 height 36
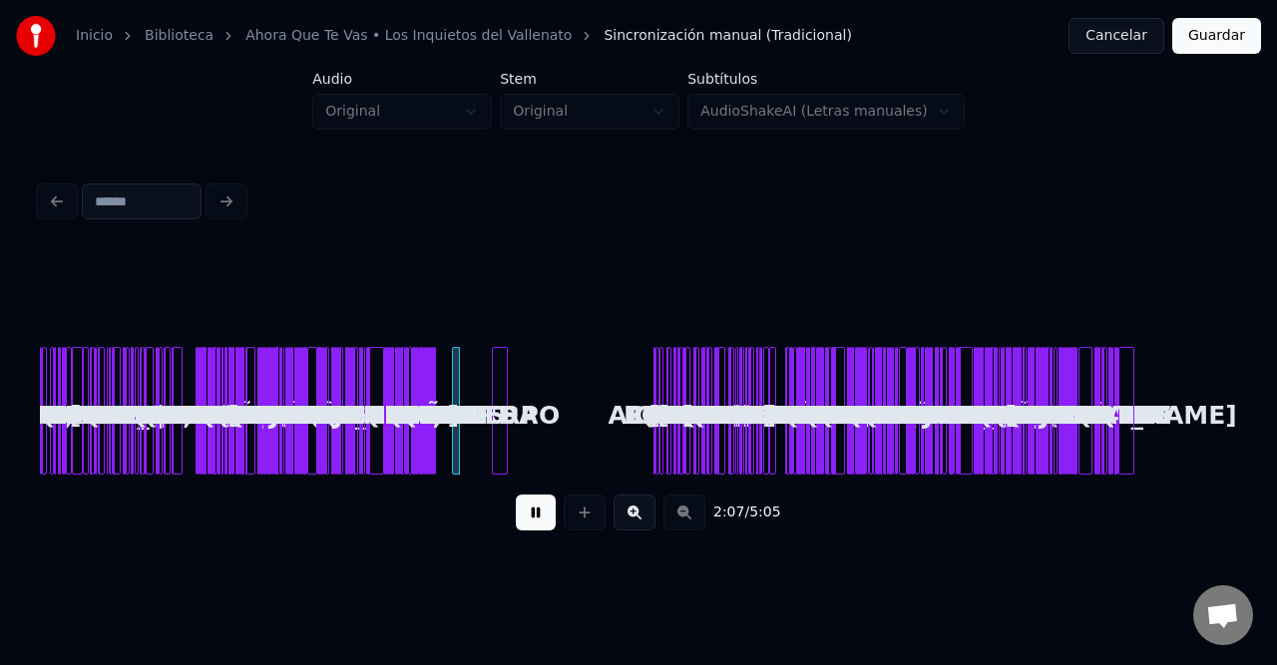
click at [672, 521] on div "2:07 / 5:05" at bounding box center [638, 513] width 1165 height 44
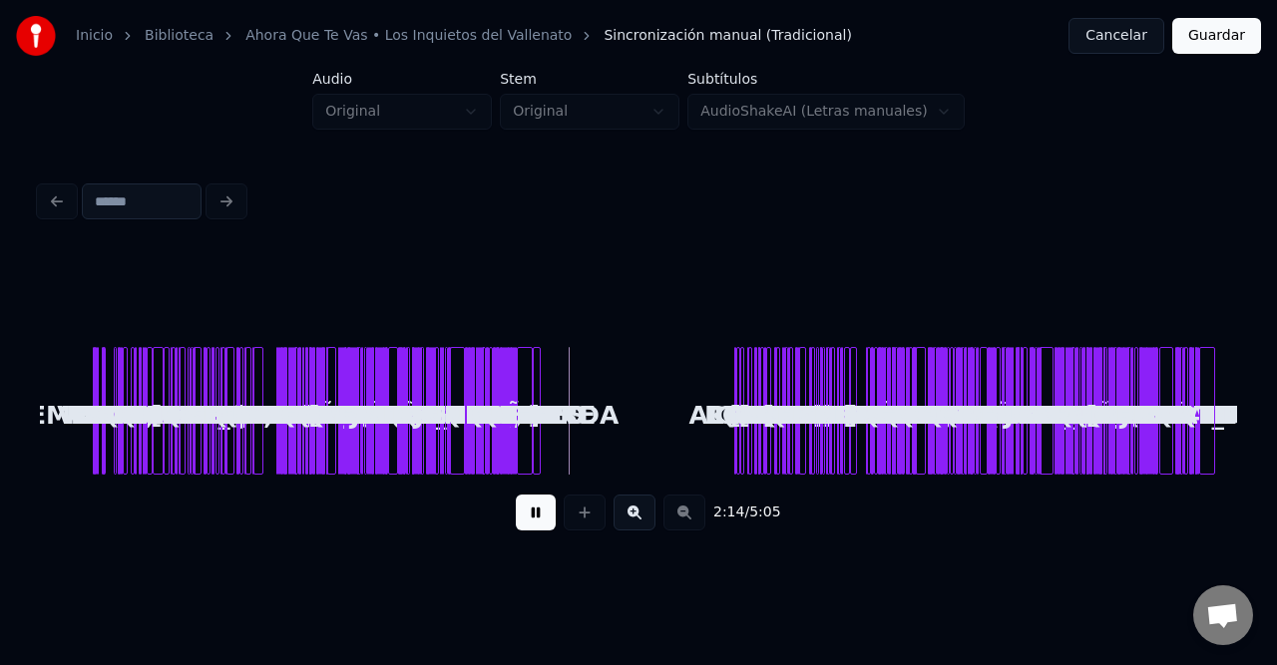
click at [524, 389] on div "CUERPO" at bounding box center [528, 416] width 20 height 136
click at [620, 517] on button at bounding box center [634, 513] width 42 height 36
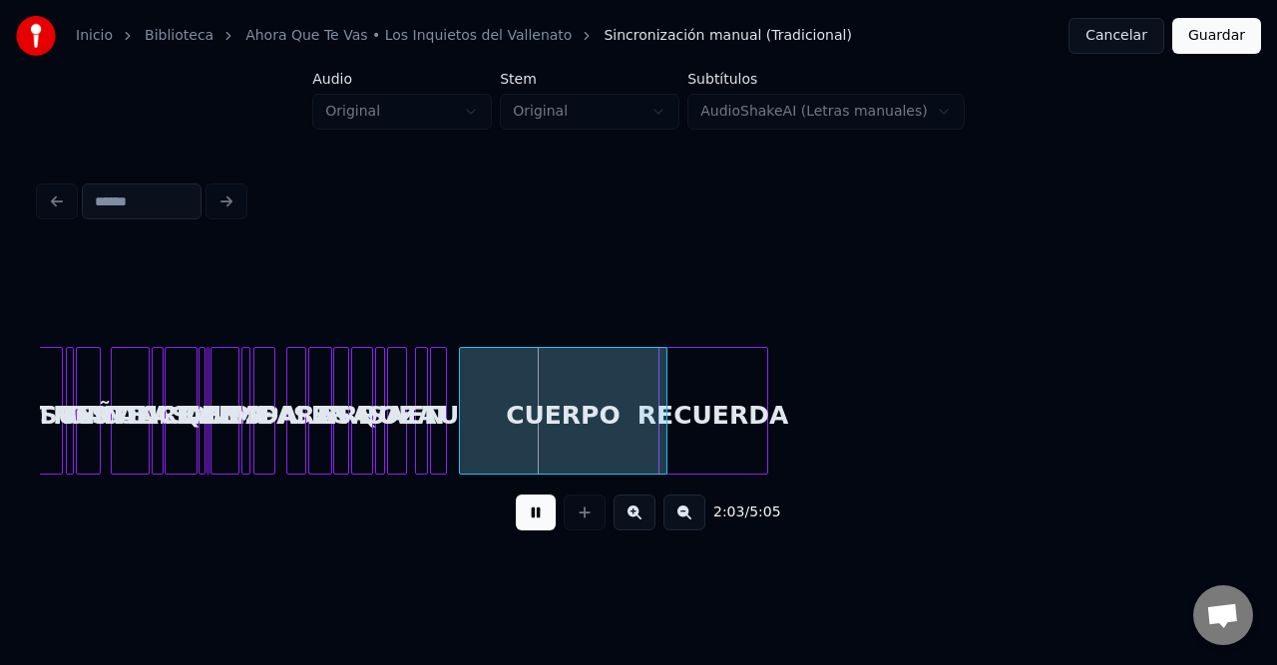
click at [623, 517] on button at bounding box center [634, 513] width 42 height 36
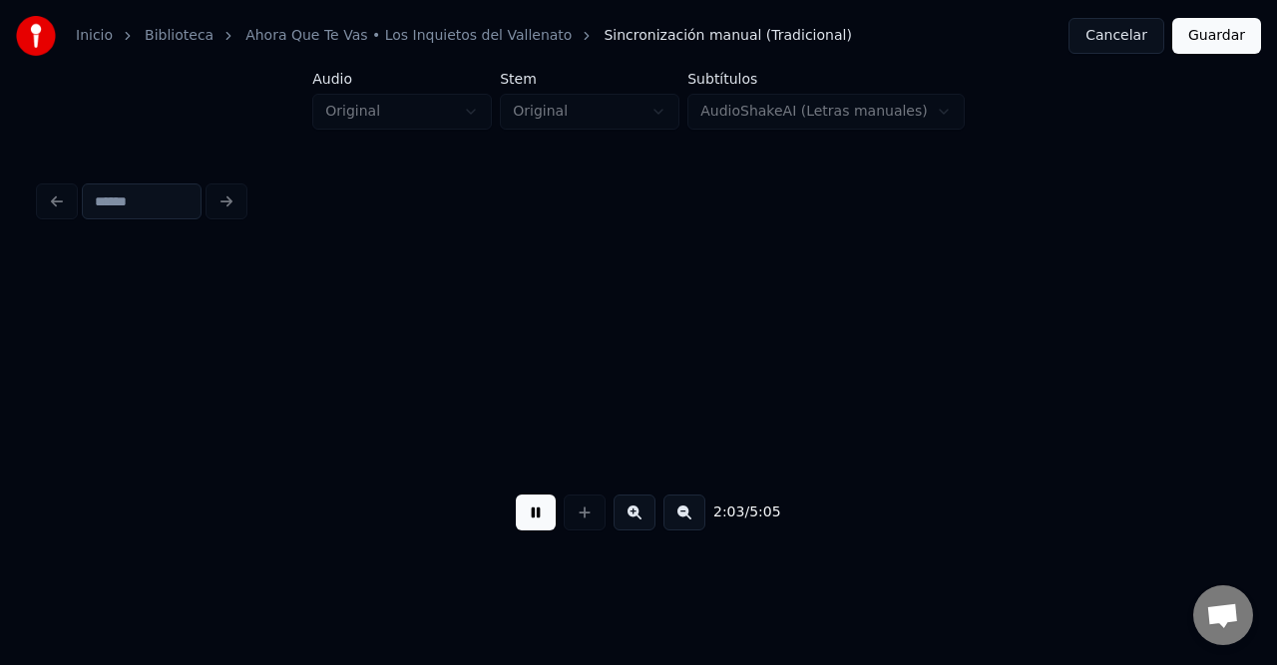
scroll to position [0, 11795]
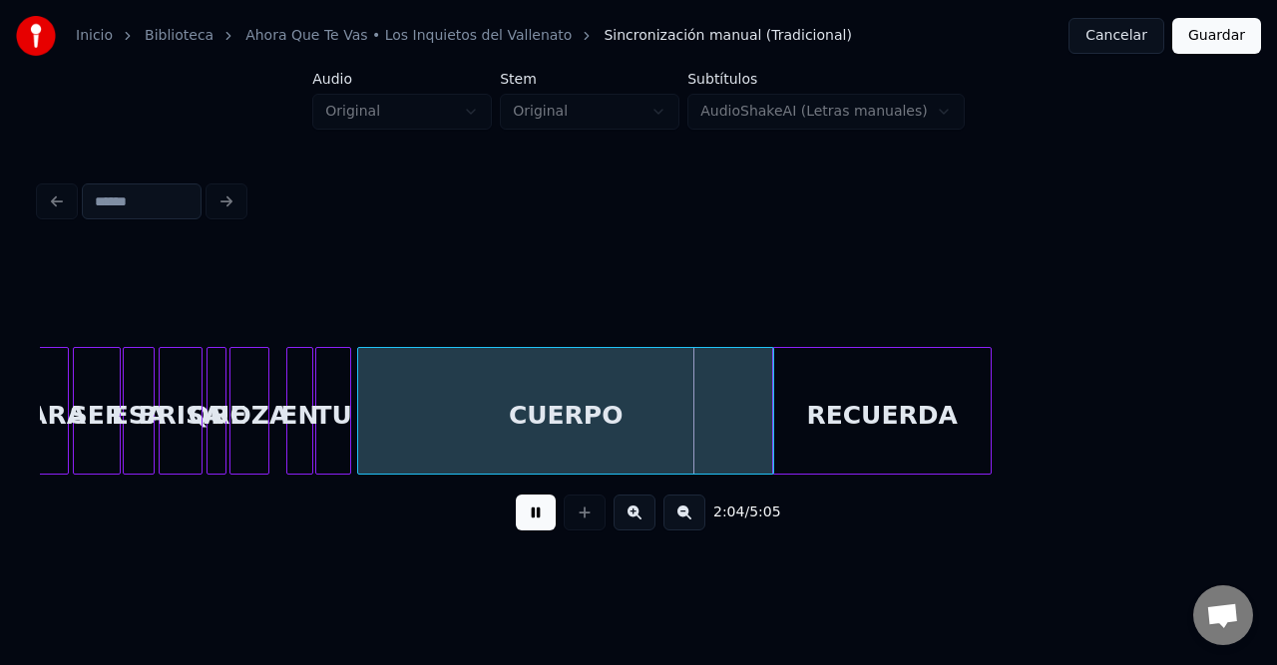
click at [568, 437] on div "CUERPO" at bounding box center [565, 416] width 415 height 136
click at [96, 412] on div "SER" at bounding box center [97, 416] width 46 height 136
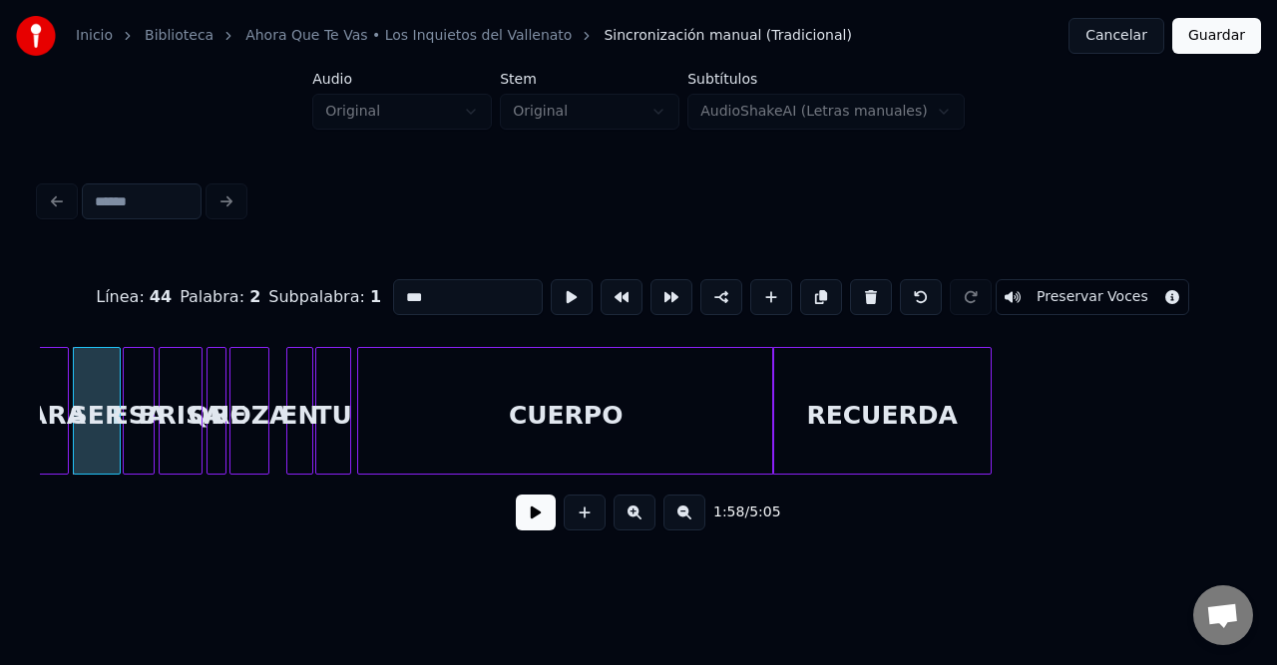
click at [534, 527] on button at bounding box center [536, 513] width 40 height 36
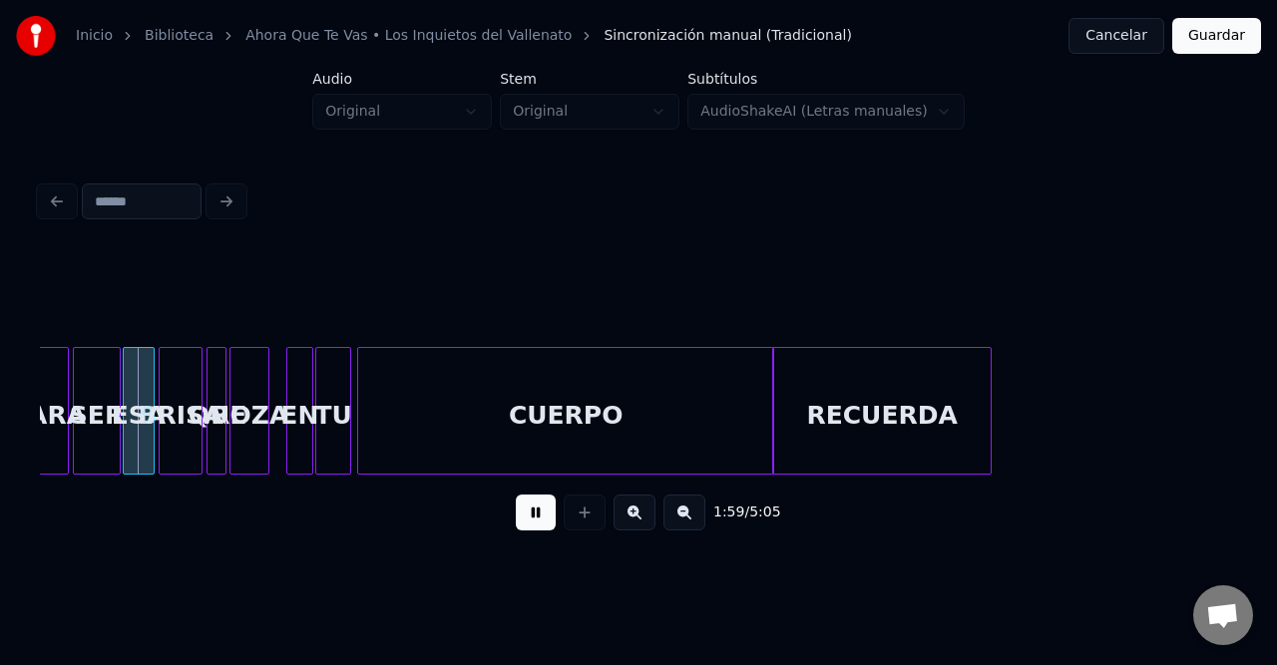
click at [632, 524] on button at bounding box center [634, 513] width 42 height 36
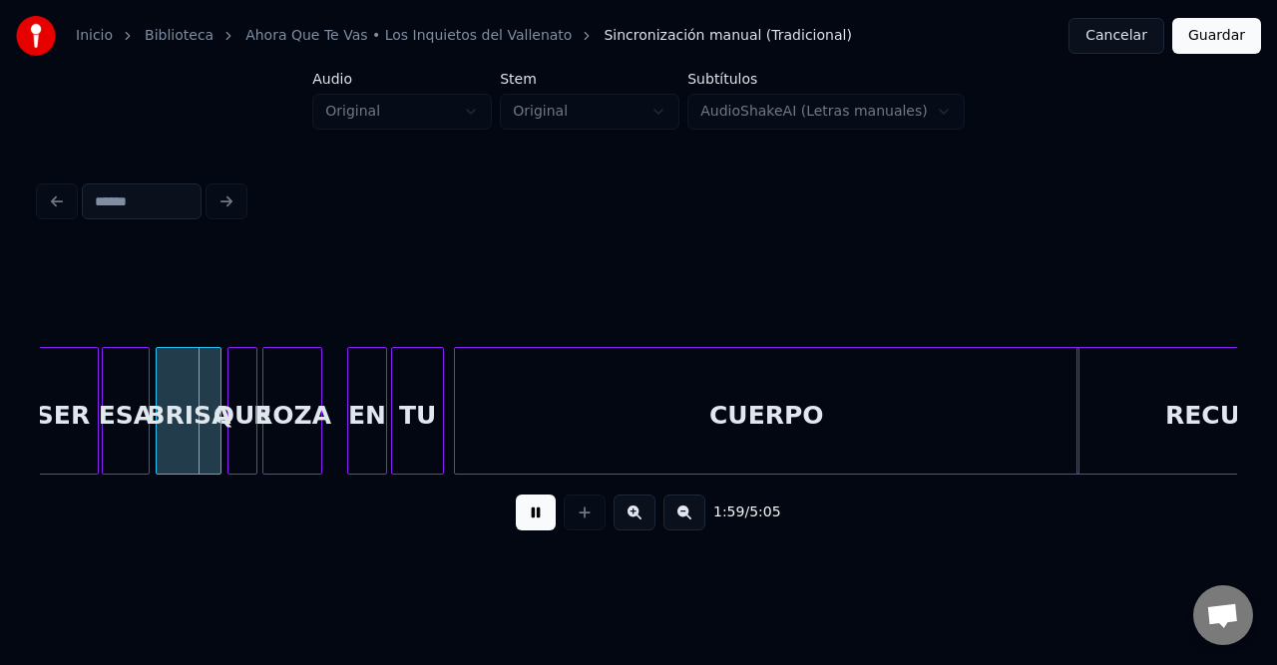
click at [632, 524] on button at bounding box center [634, 513] width 42 height 36
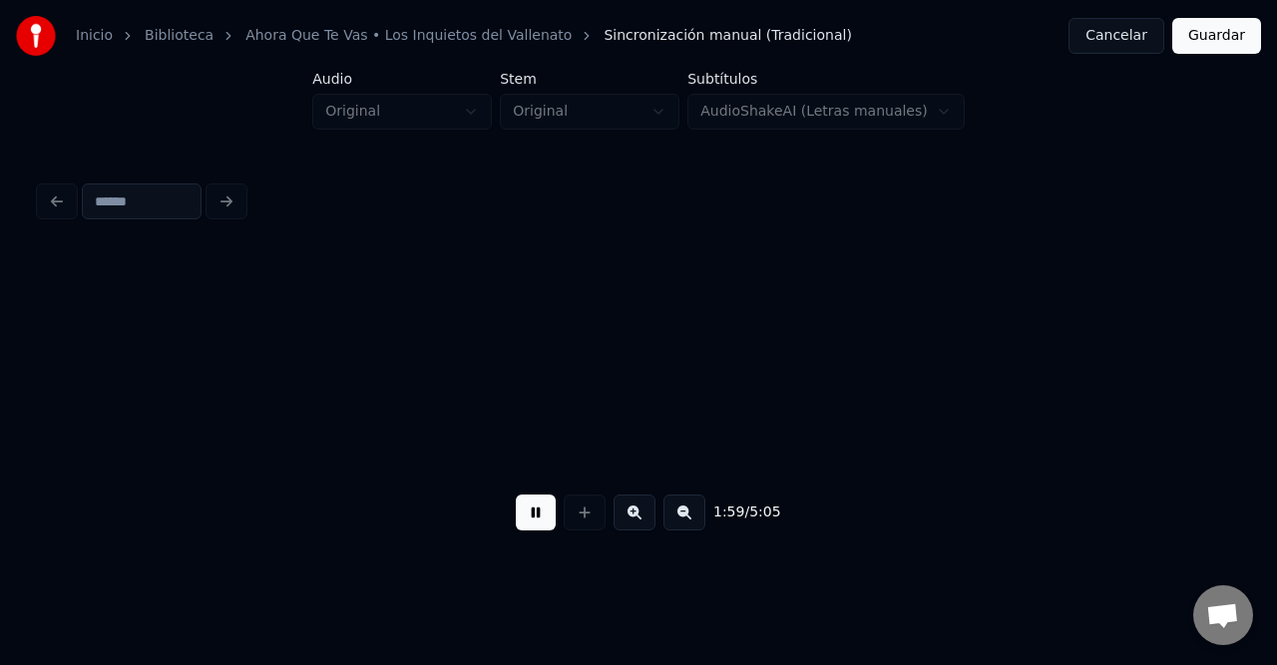
scroll to position [0, 23735]
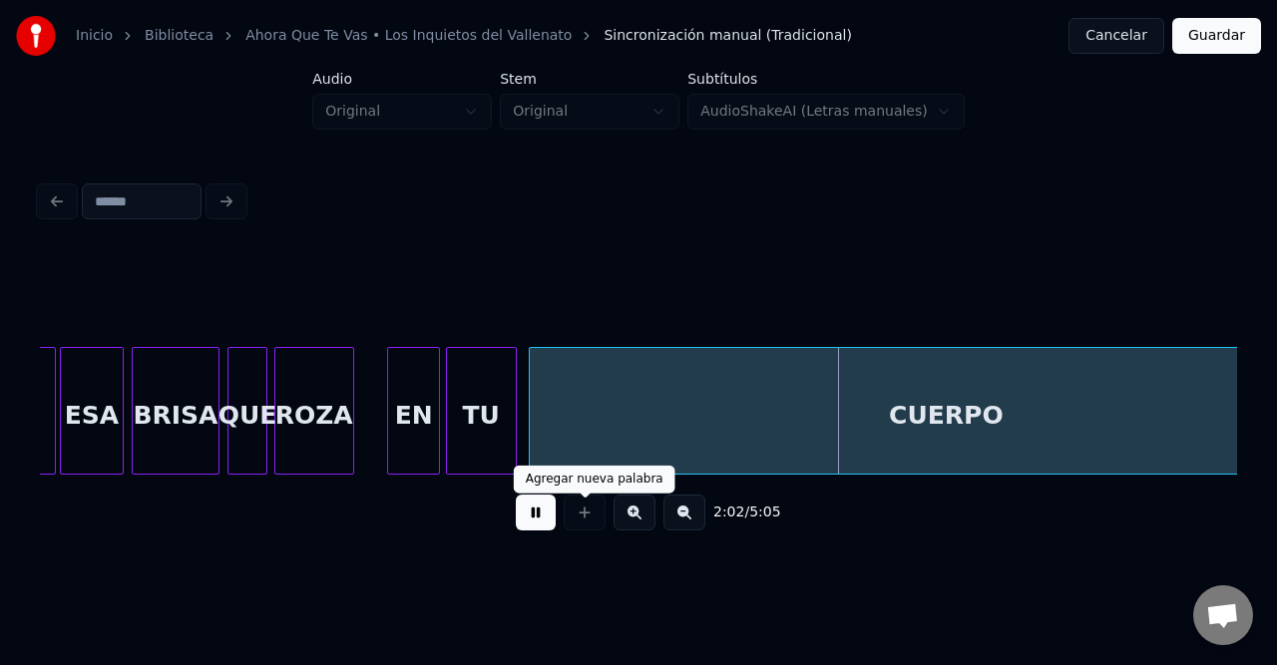
click at [590, 525] on div at bounding box center [585, 513] width 50 height 36
click at [199, 416] on div "BRISA" at bounding box center [176, 416] width 86 height 136
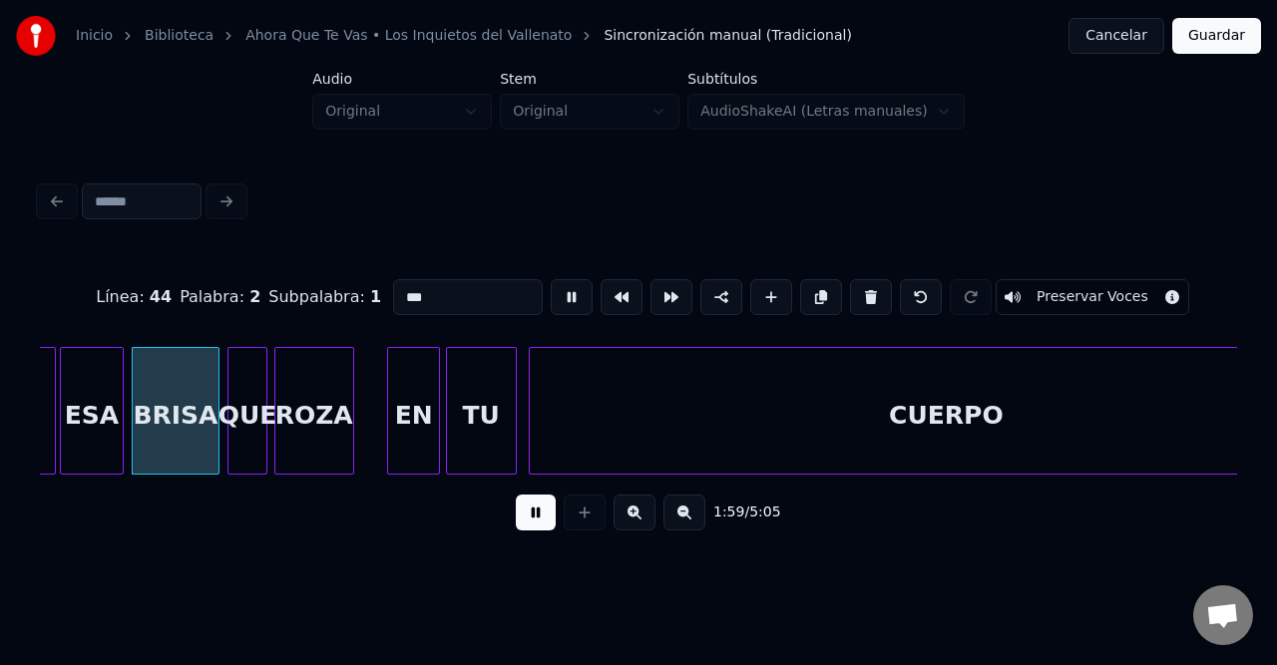
type input "*****"
click at [520, 515] on button at bounding box center [536, 513] width 40 height 36
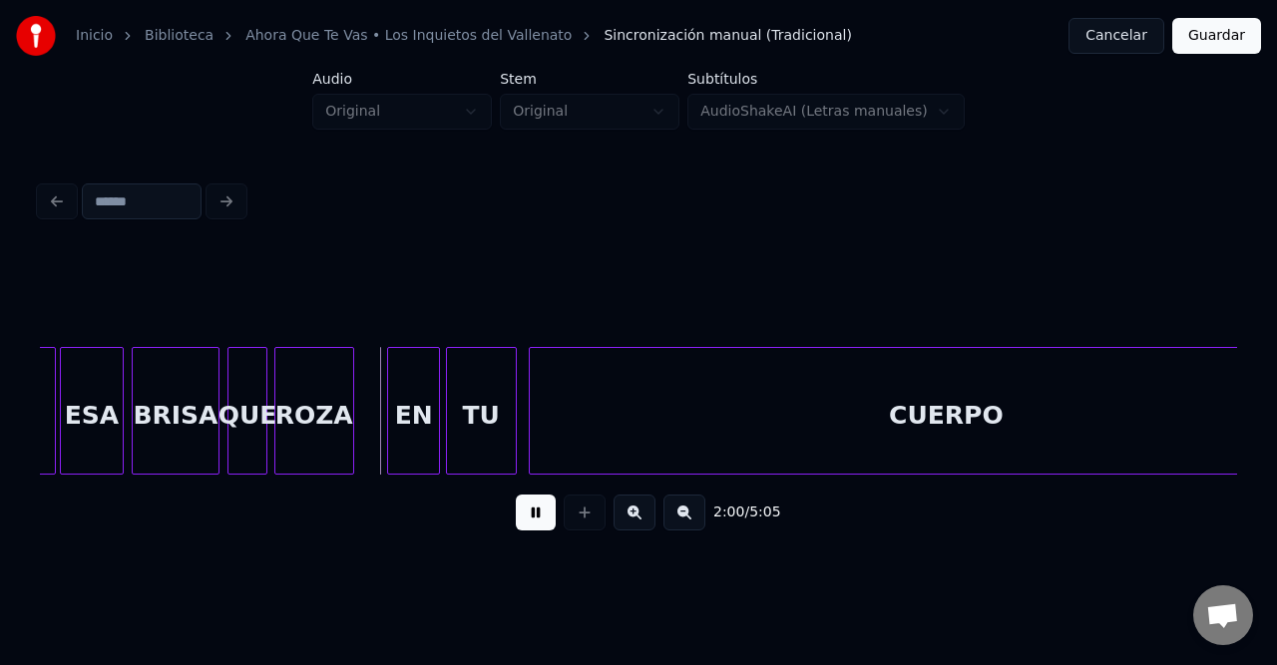
click at [539, 525] on button at bounding box center [536, 513] width 40 height 36
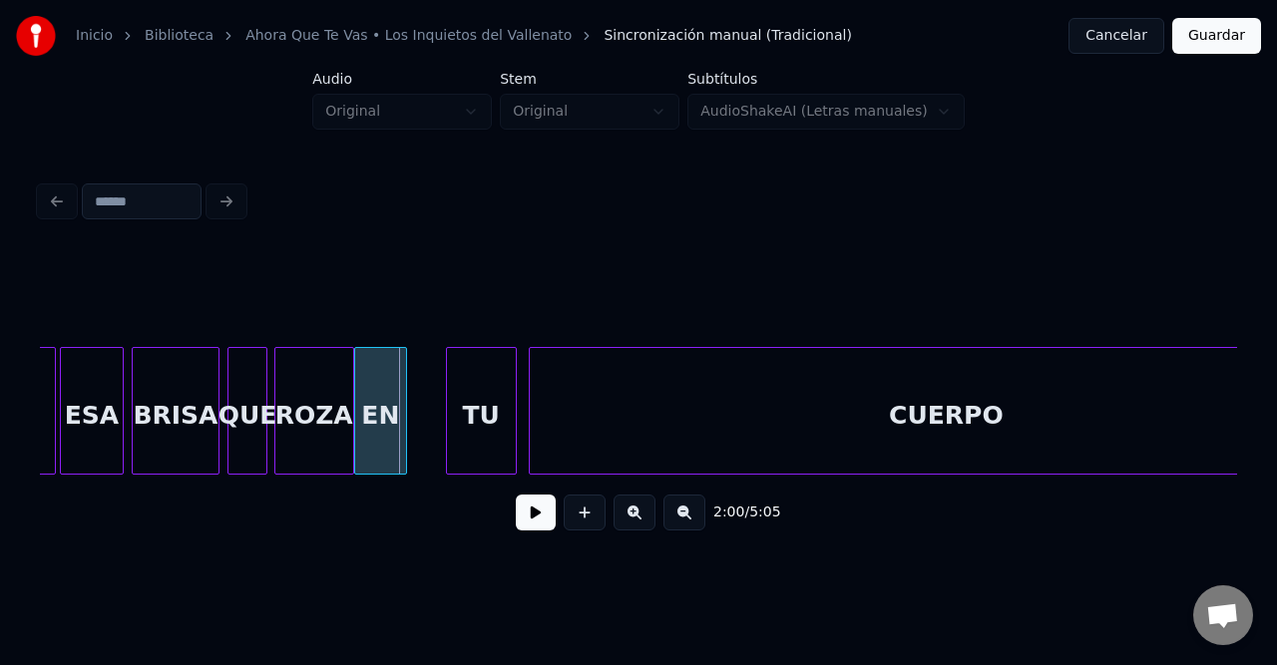
click at [373, 395] on div "EN" at bounding box center [380, 416] width 51 height 136
click at [385, 393] on div at bounding box center [388, 411] width 6 height 126
click at [420, 399] on div "TU" at bounding box center [424, 416] width 69 height 136
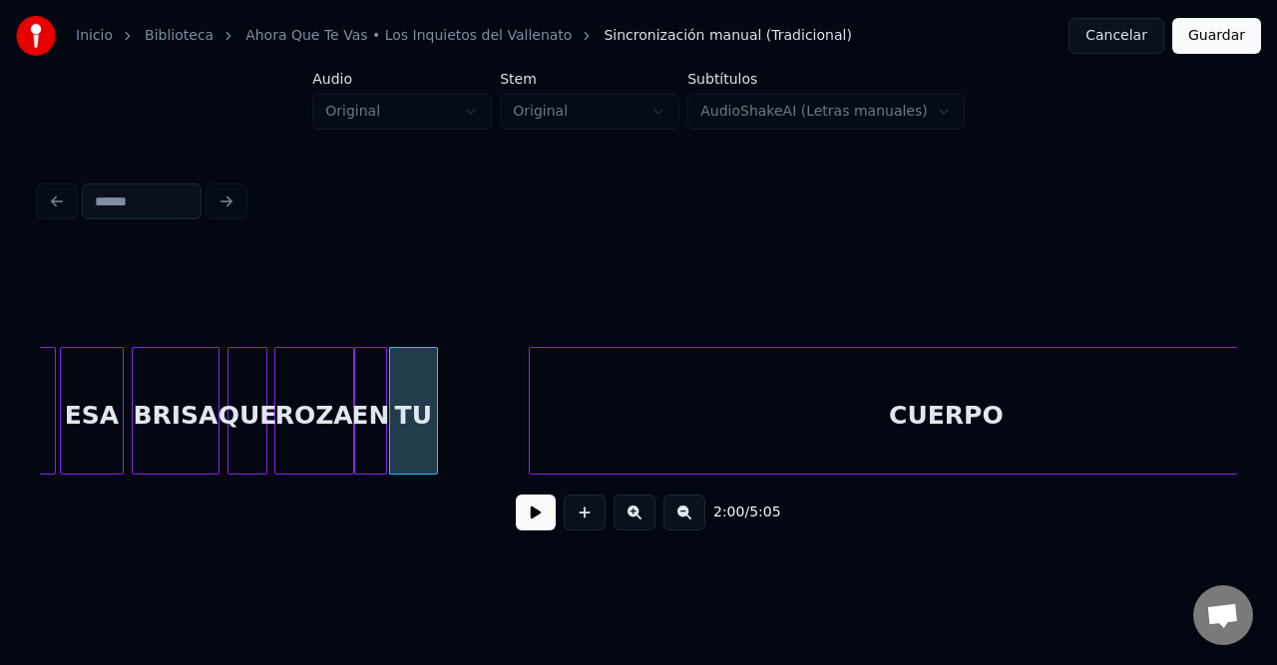
click at [431, 392] on div at bounding box center [434, 411] width 6 height 126
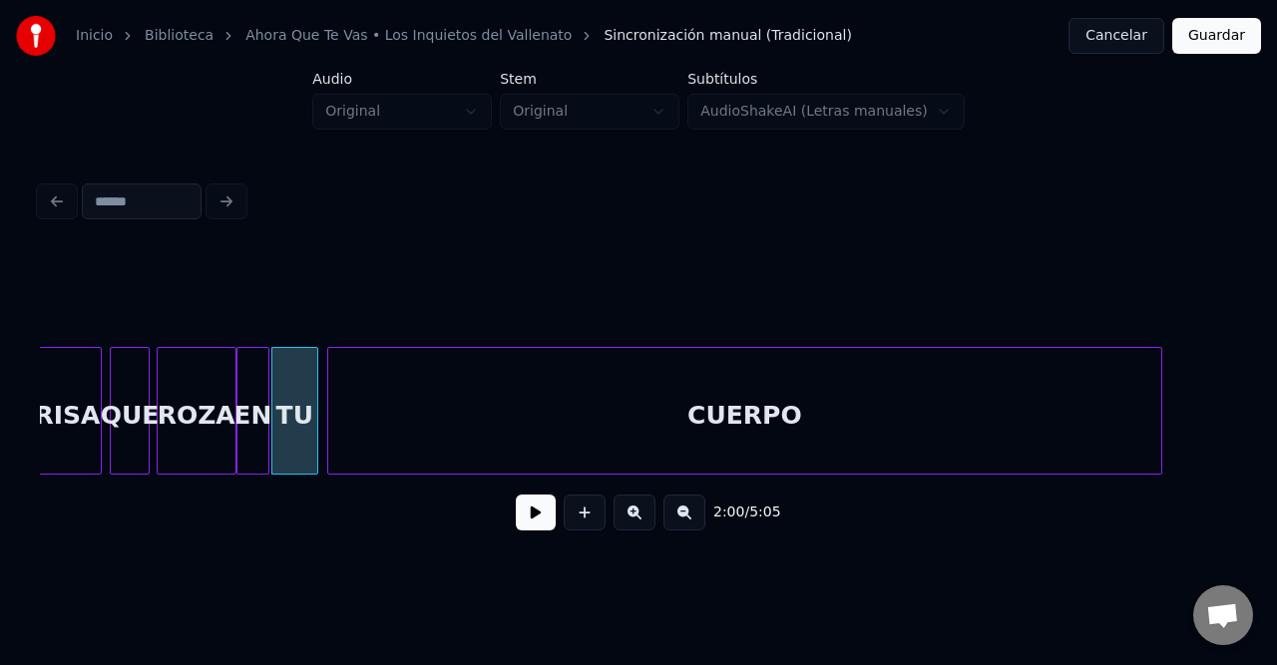
click at [603, 403] on div "CUERPO" at bounding box center [744, 416] width 832 height 136
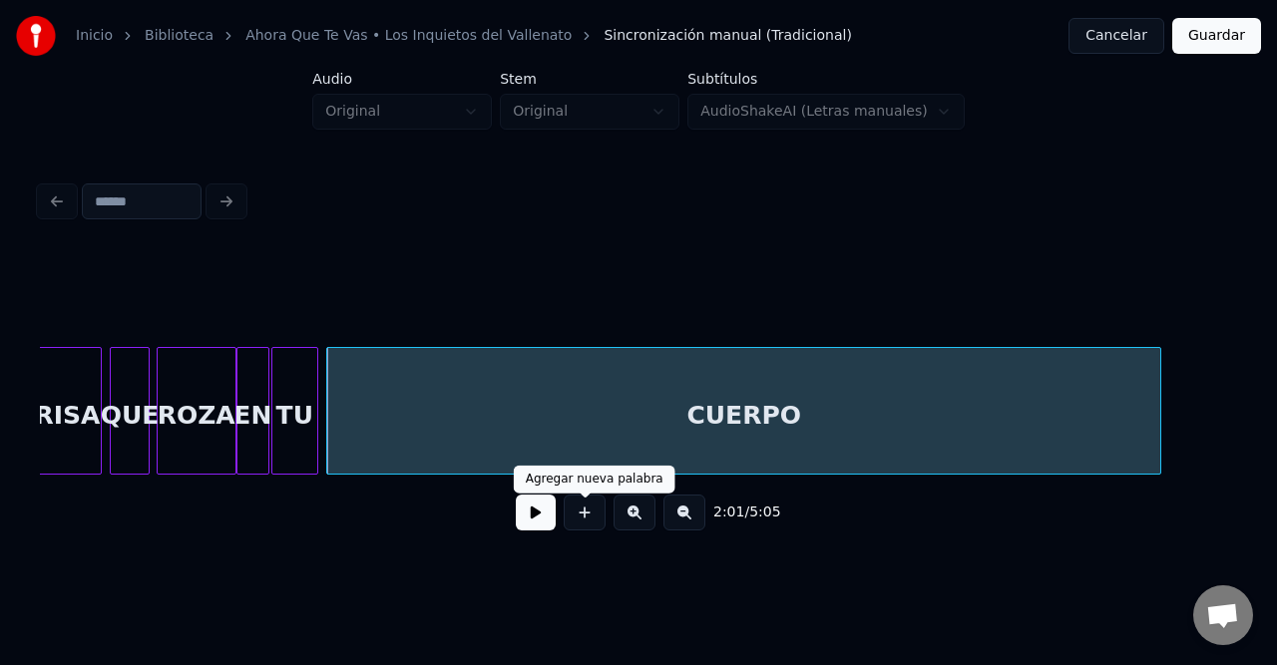
click at [534, 525] on button at bounding box center [536, 513] width 40 height 36
click at [91, 409] on div "BRISA" at bounding box center [58, 416] width 86 height 136
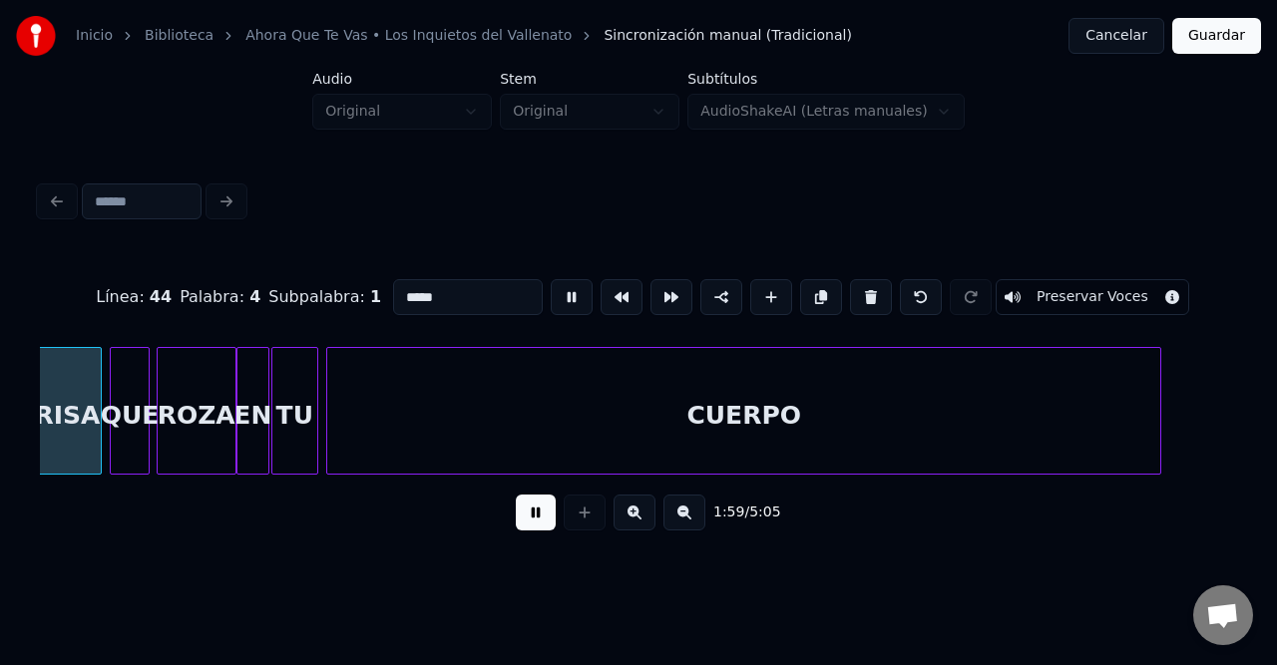
scroll to position [0, 23827]
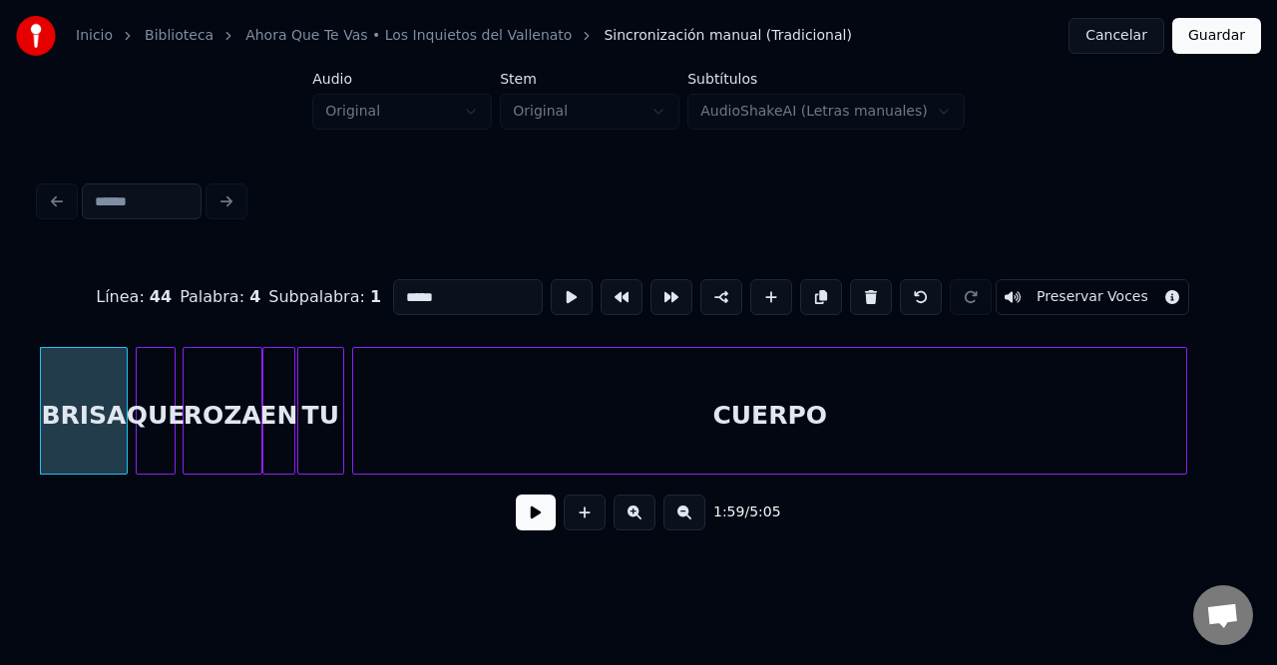
click at [545, 507] on button at bounding box center [536, 513] width 40 height 36
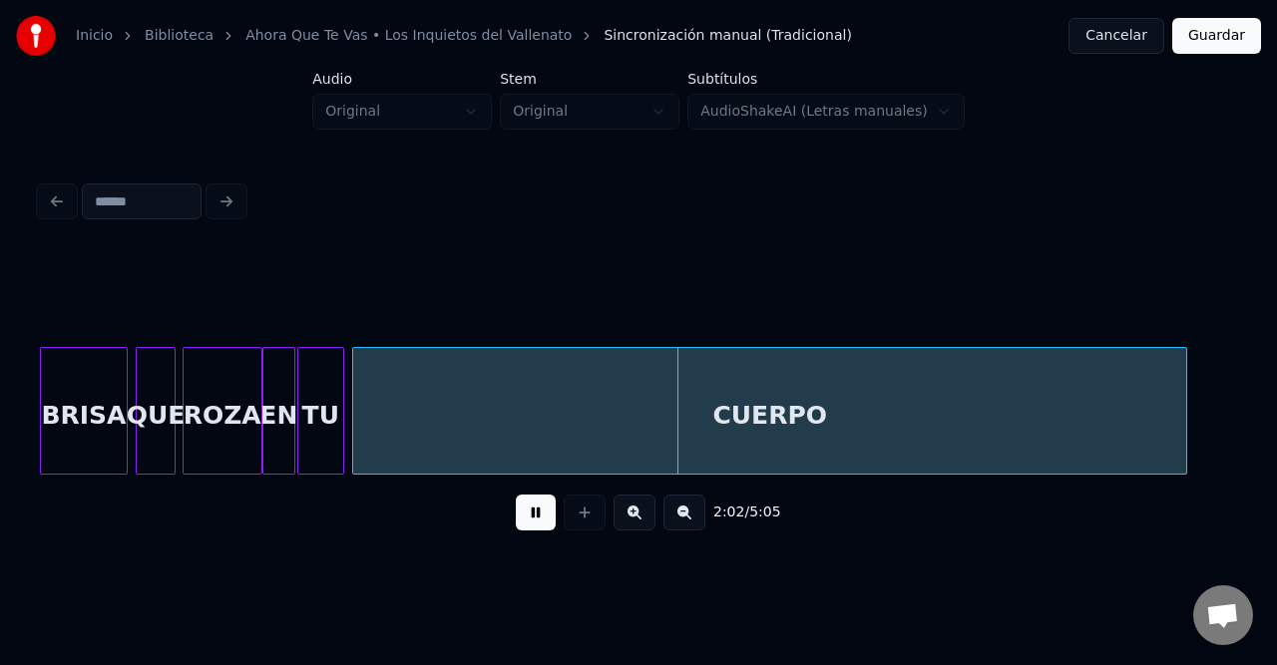
click at [249, 457] on div "ROZA" at bounding box center [223, 416] width 78 height 136
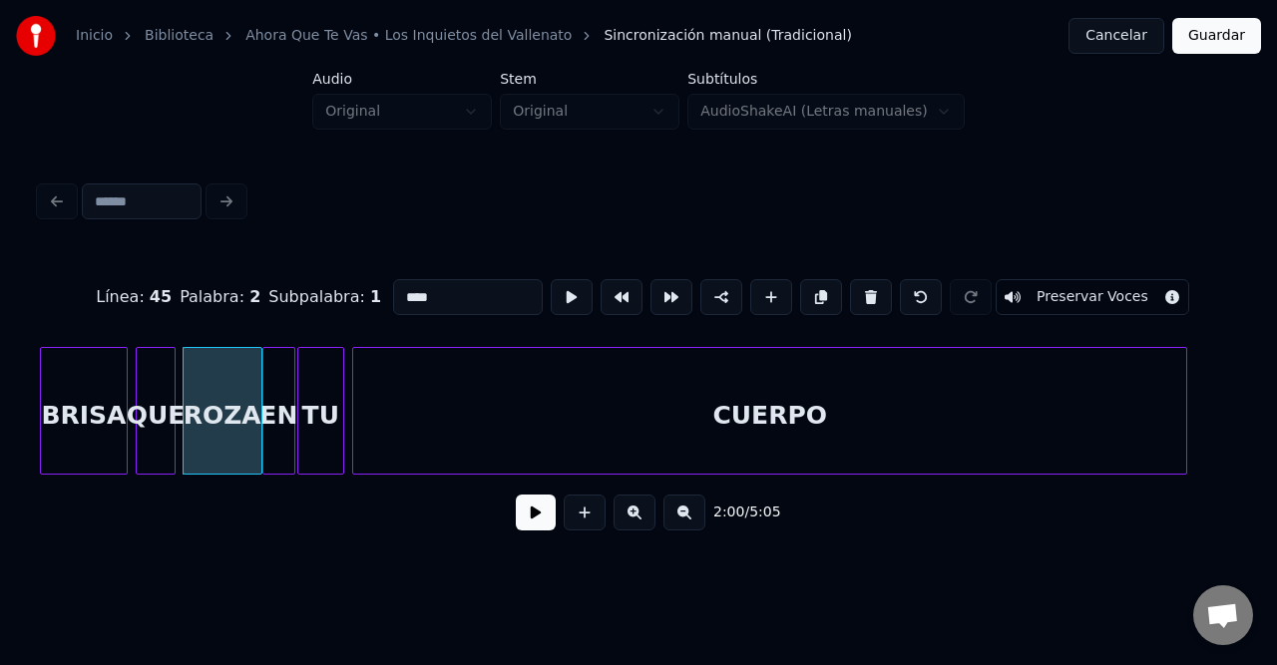
click at [538, 523] on button at bounding box center [536, 513] width 40 height 36
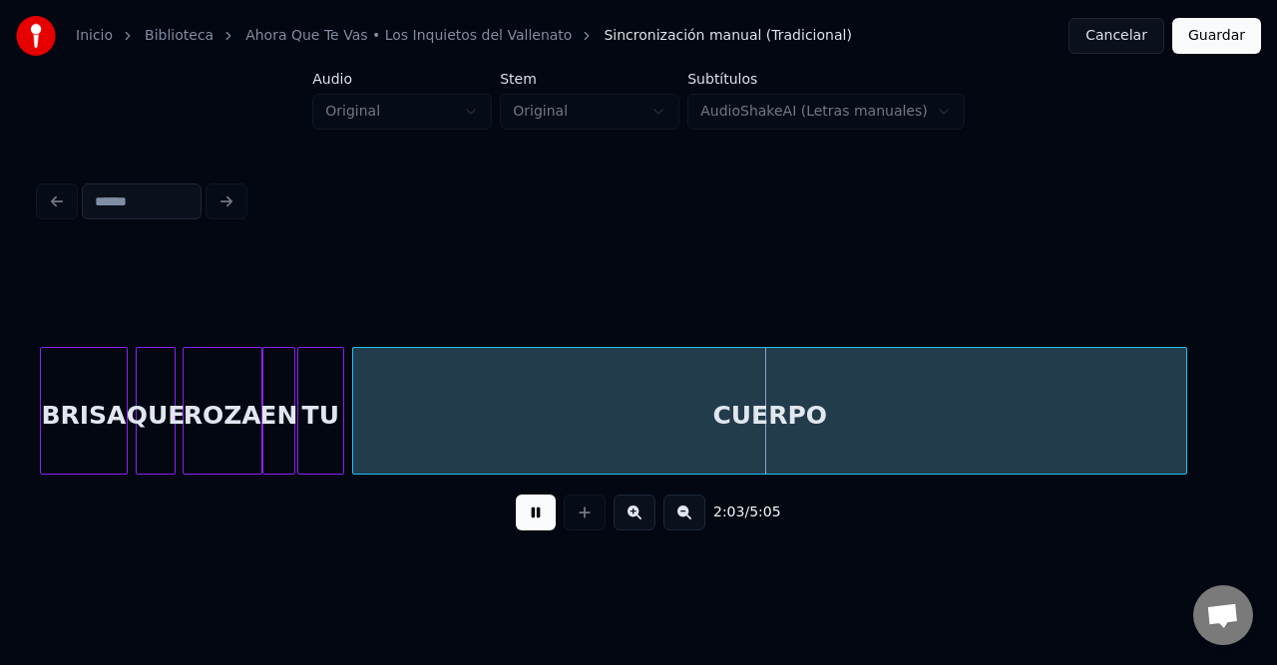
click at [666, 523] on button at bounding box center [684, 513] width 42 height 36
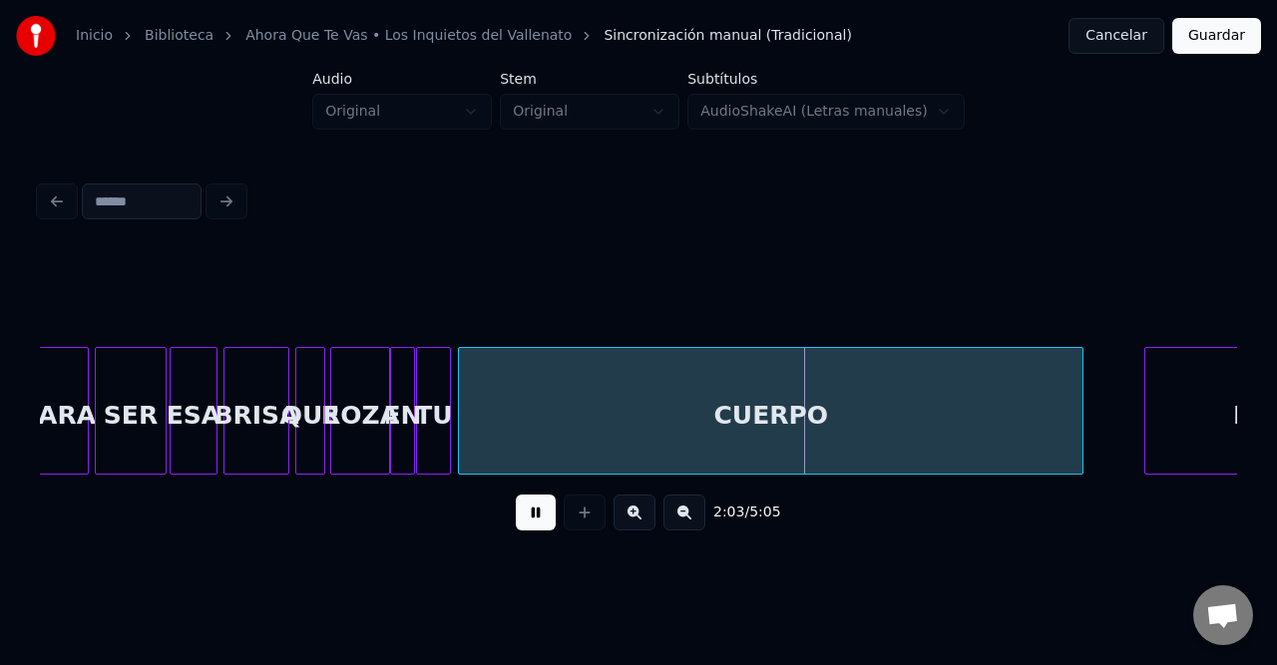
click at [674, 522] on button at bounding box center [684, 513] width 42 height 36
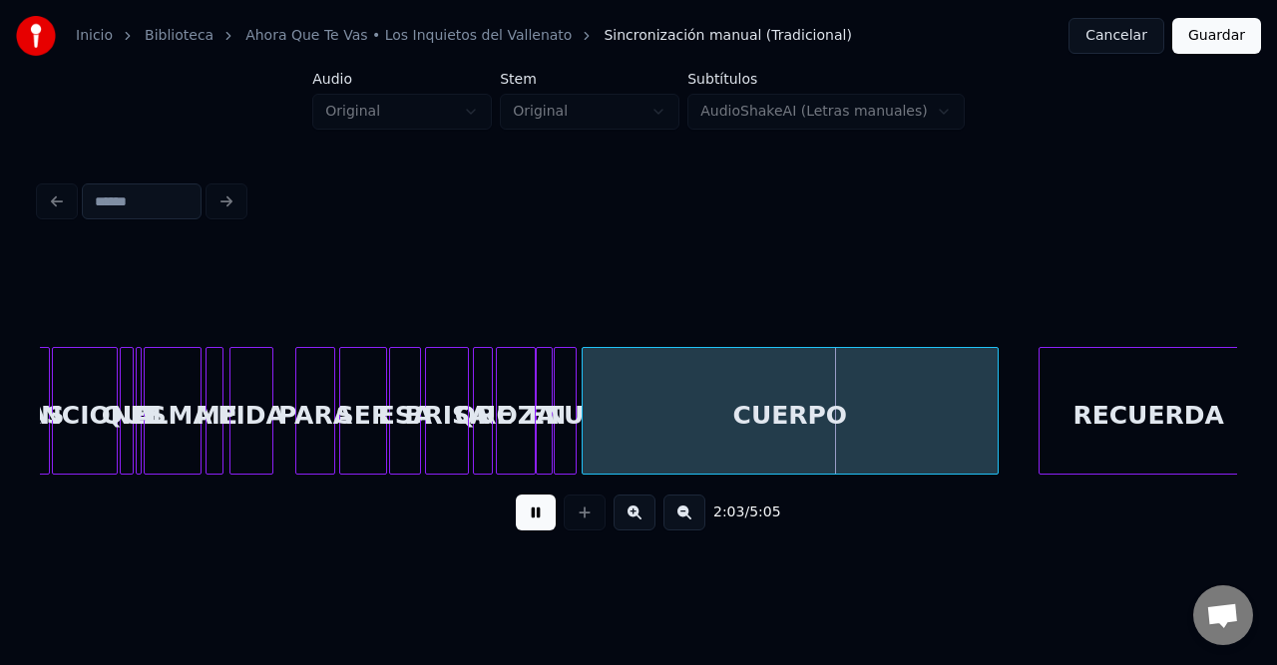
click at [674, 522] on button at bounding box center [684, 513] width 42 height 36
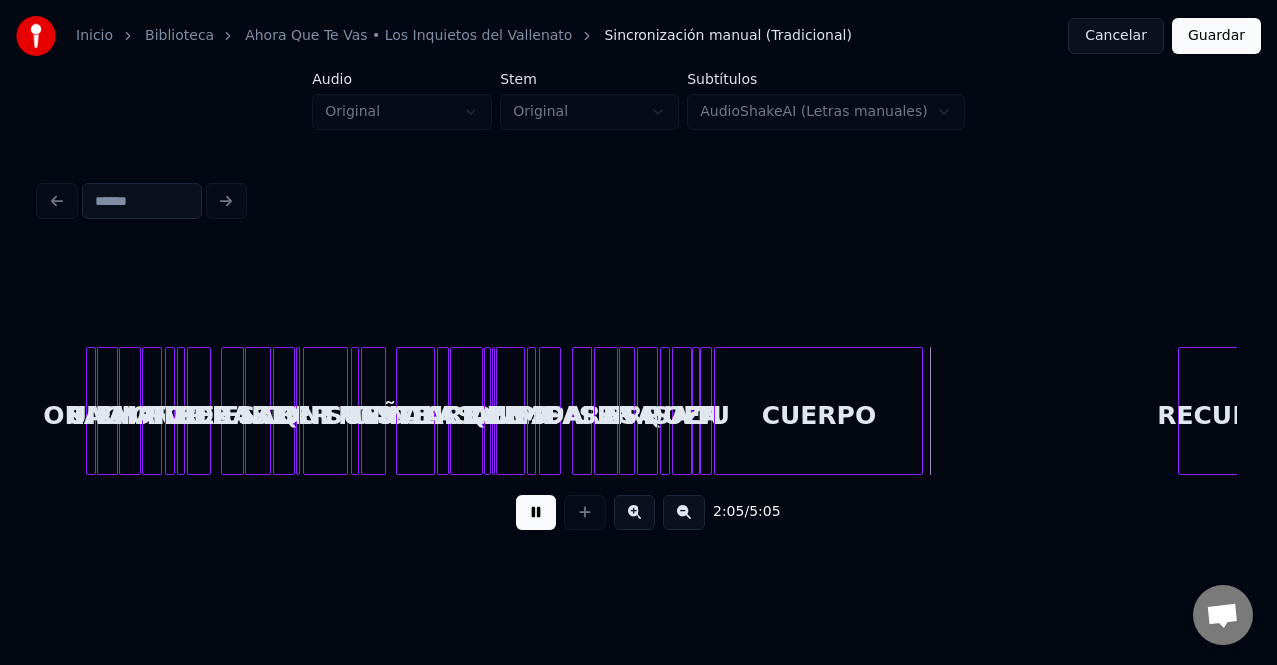
scroll to position [0, 5444]
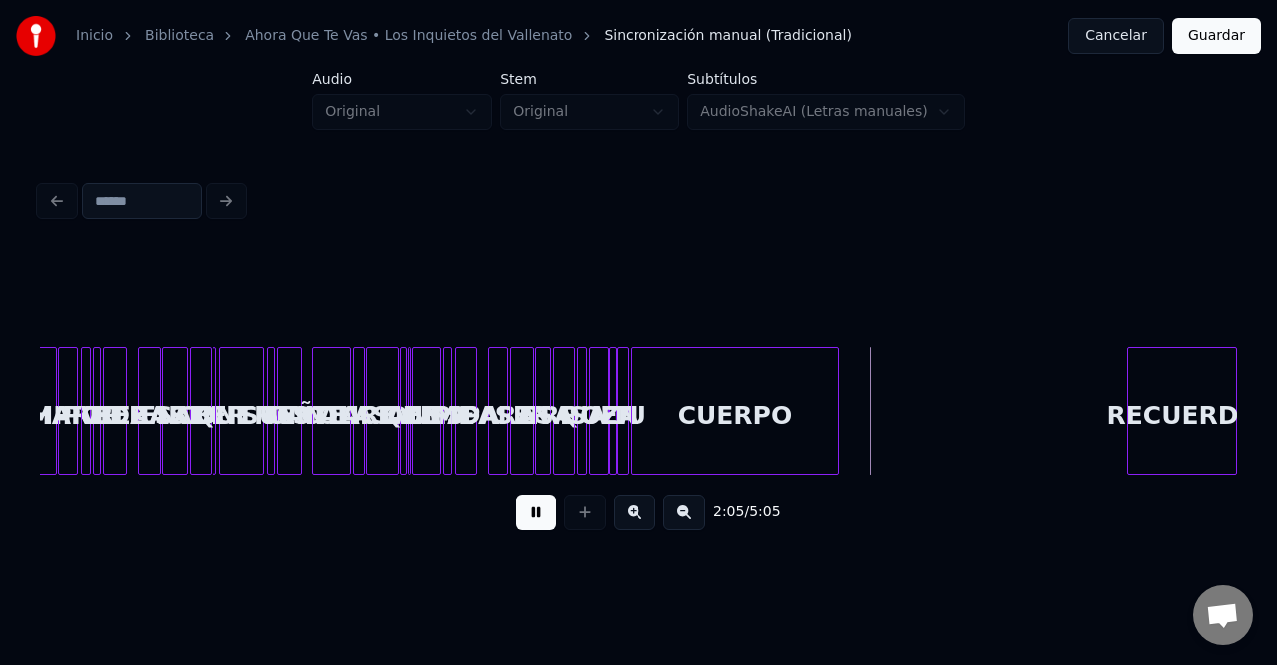
click at [1276, 381] on div "Inicio Biblioteca Ahora Que Te Vas • Los Inquietos del Vallenato Sincronización…" at bounding box center [638, 280] width 1277 height 561
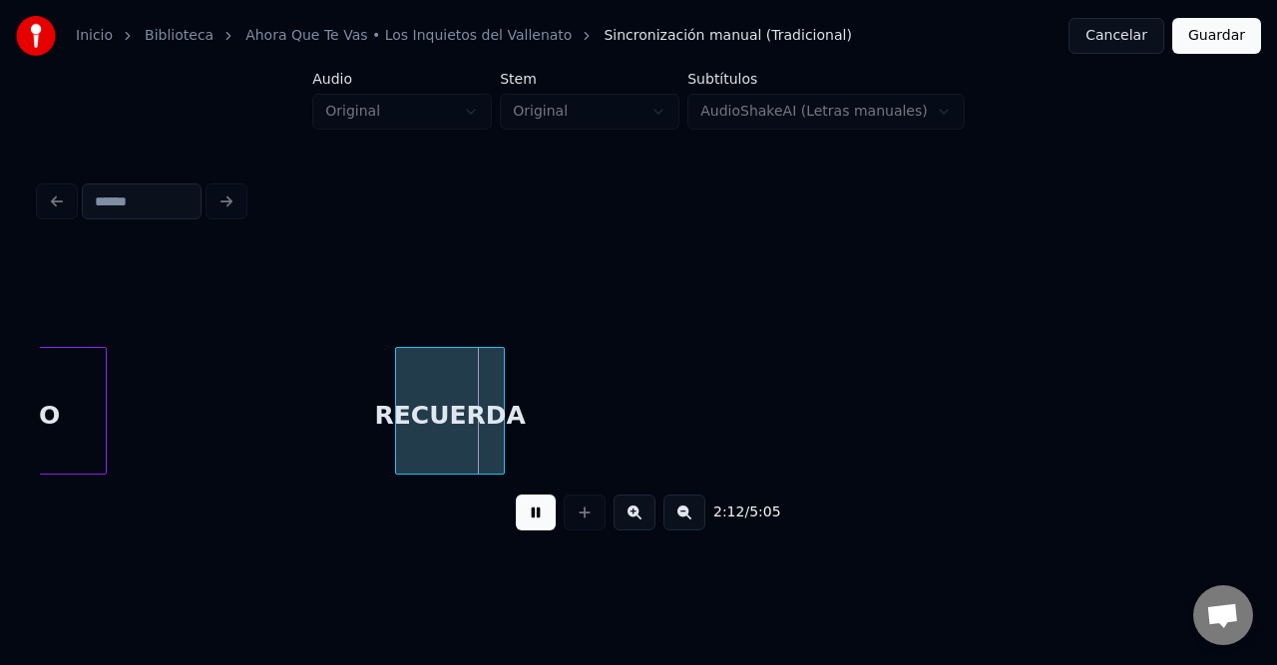
scroll to position [0, 6296]
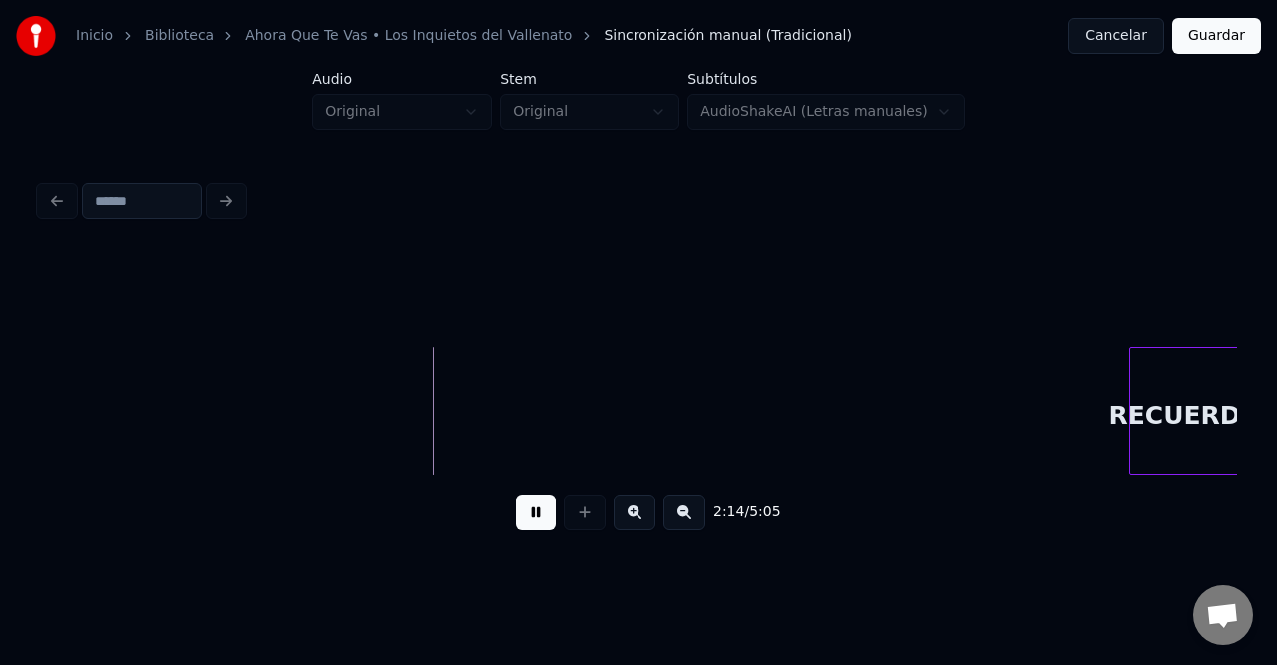
click at [1191, 419] on div "RECUERDA" at bounding box center [1184, 416] width 108 height 136
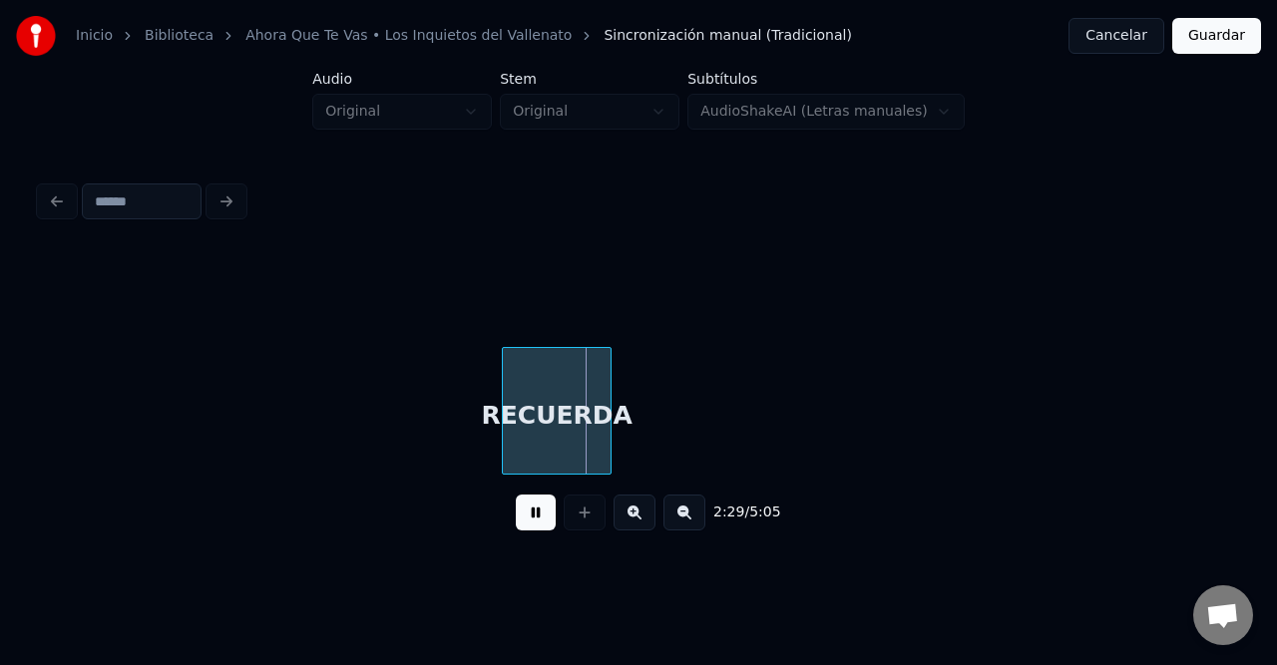
scroll to position [0, 7110]
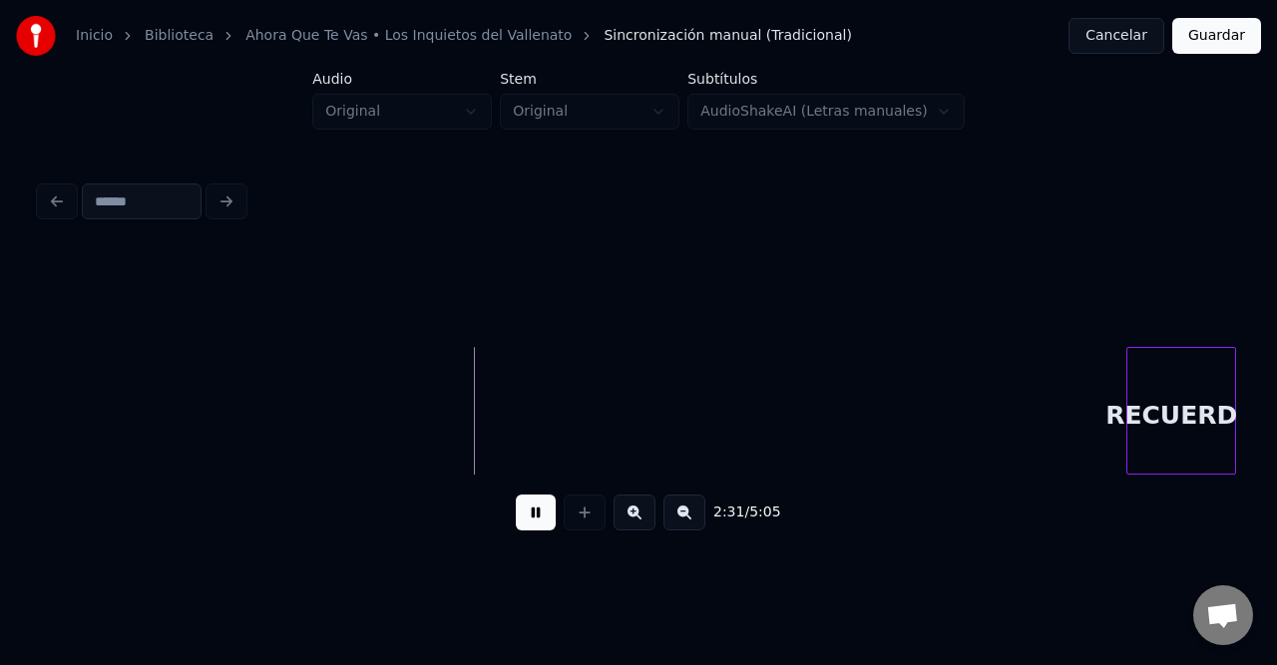
click at [1225, 412] on div "RECUERDA" at bounding box center [1181, 416] width 108 height 136
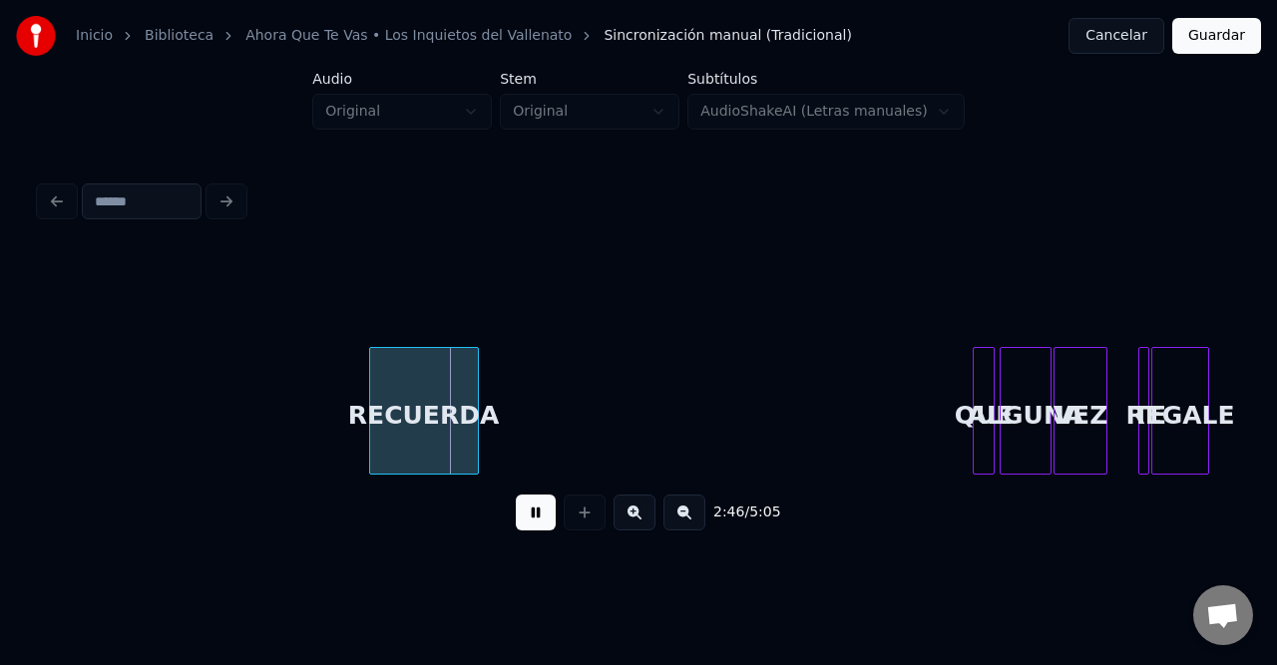
scroll to position [0, 7960]
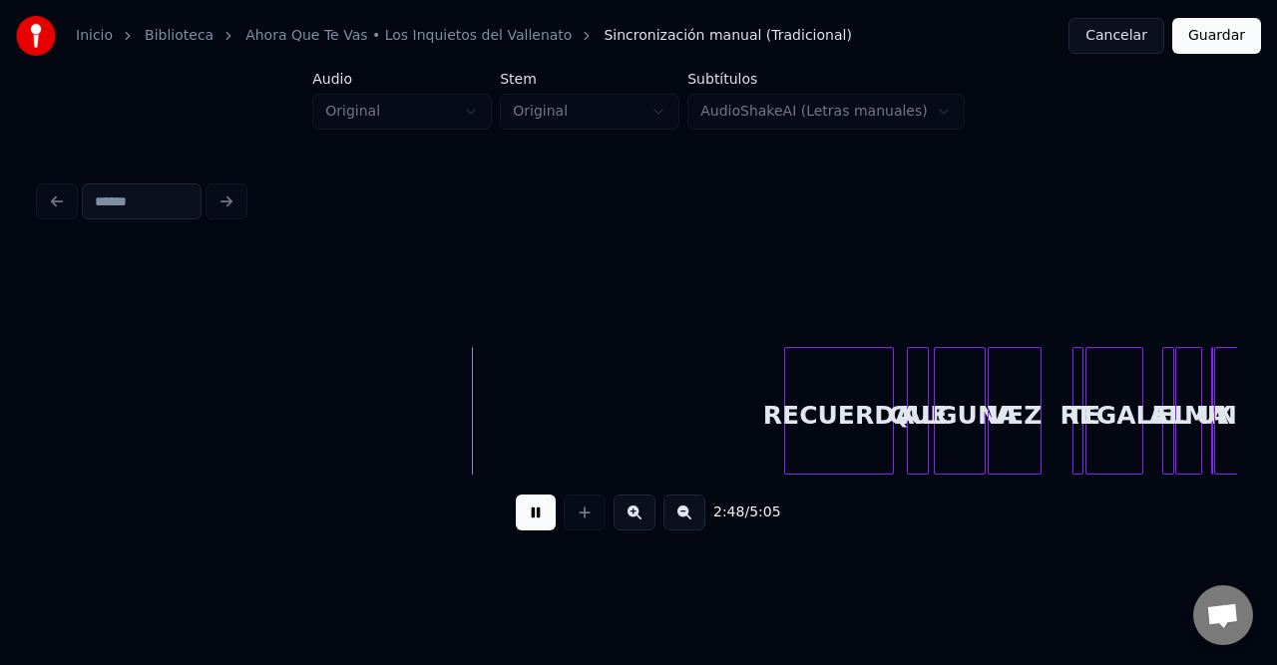
click at [847, 390] on div "RECUERDA" at bounding box center [839, 416] width 108 height 136
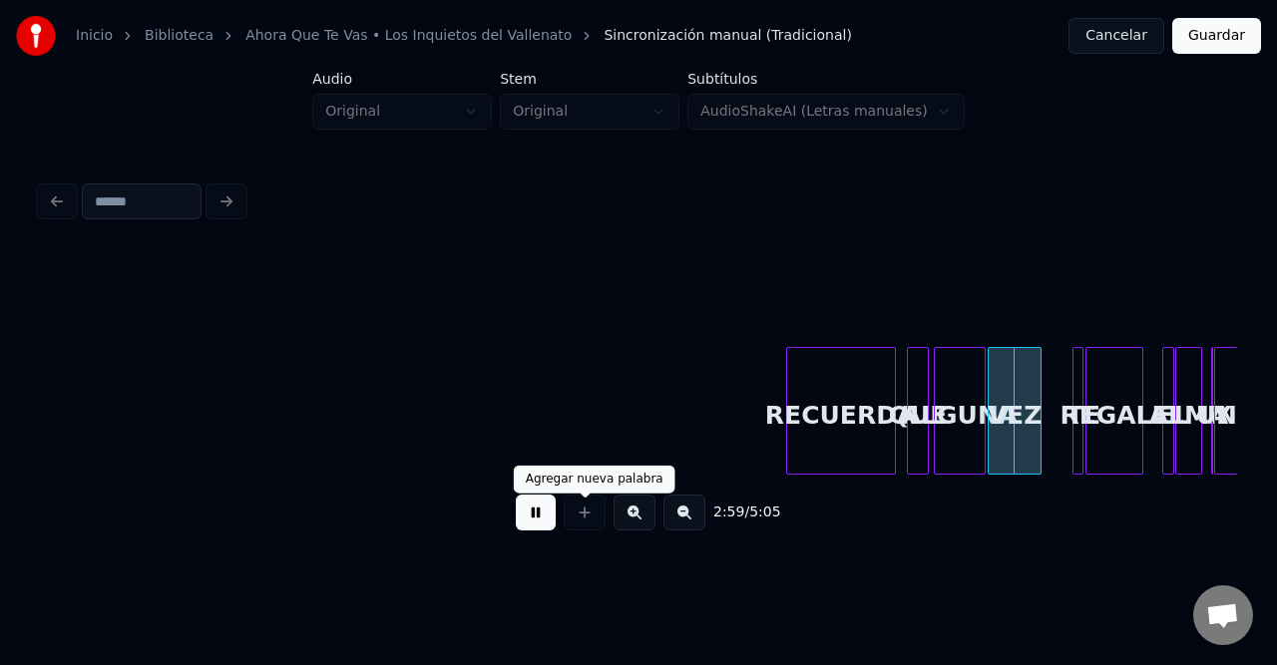
click at [551, 527] on button at bounding box center [536, 513] width 40 height 36
click at [629, 527] on button at bounding box center [634, 513] width 42 height 36
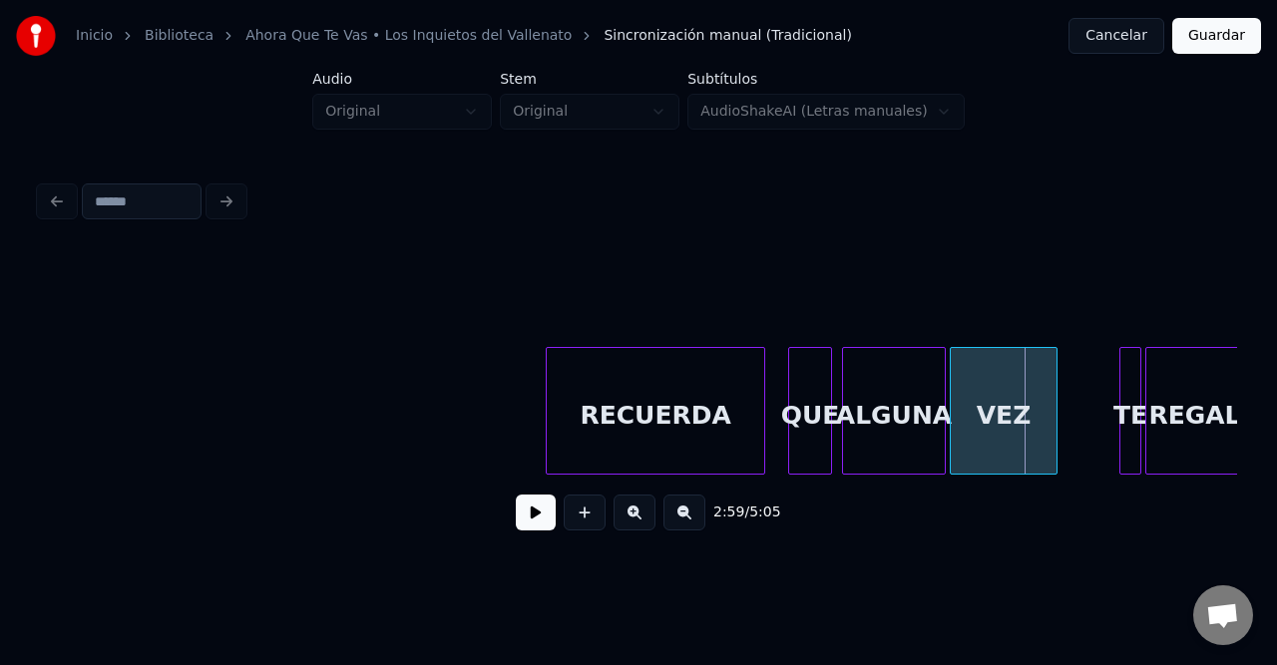
click at [629, 527] on button at bounding box center [634, 513] width 42 height 36
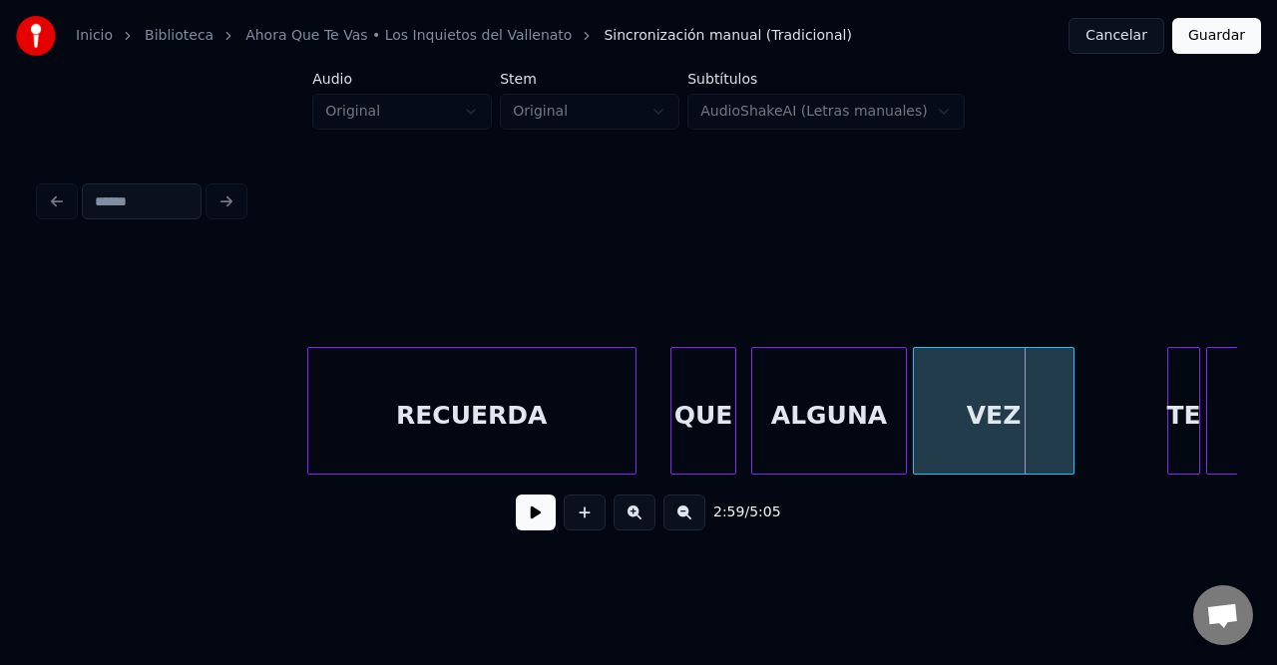
click at [629, 527] on button at bounding box center [634, 513] width 42 height 36
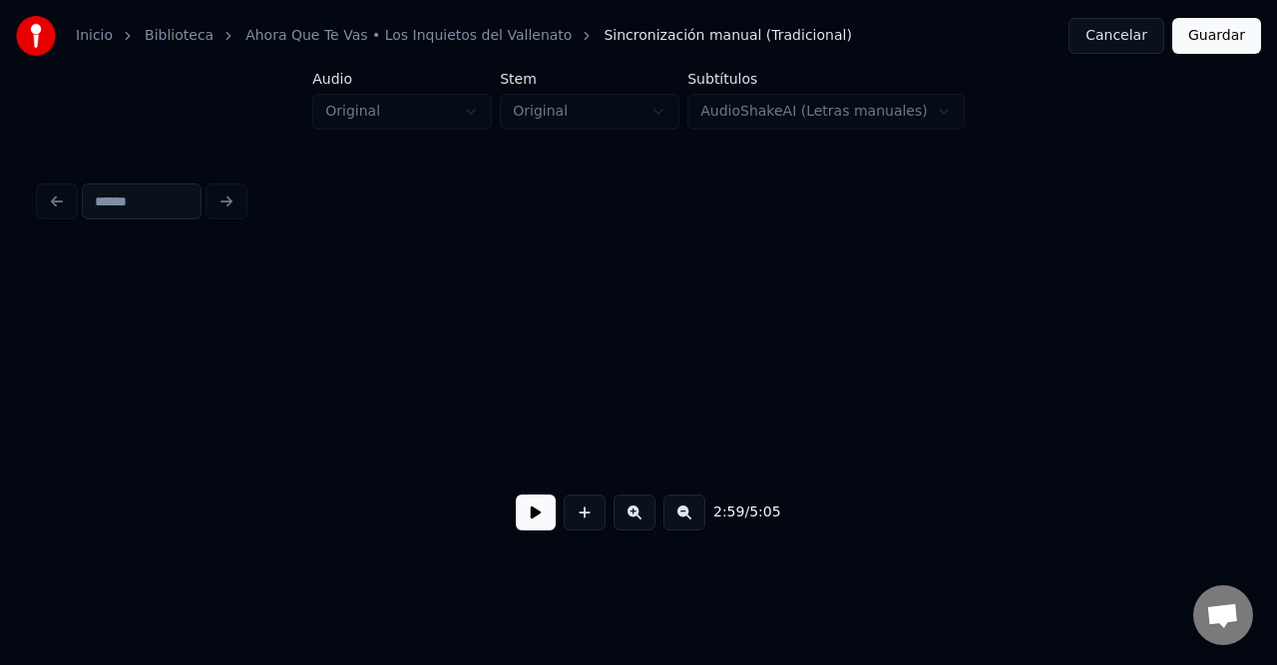
scroll to position [0, 34793]
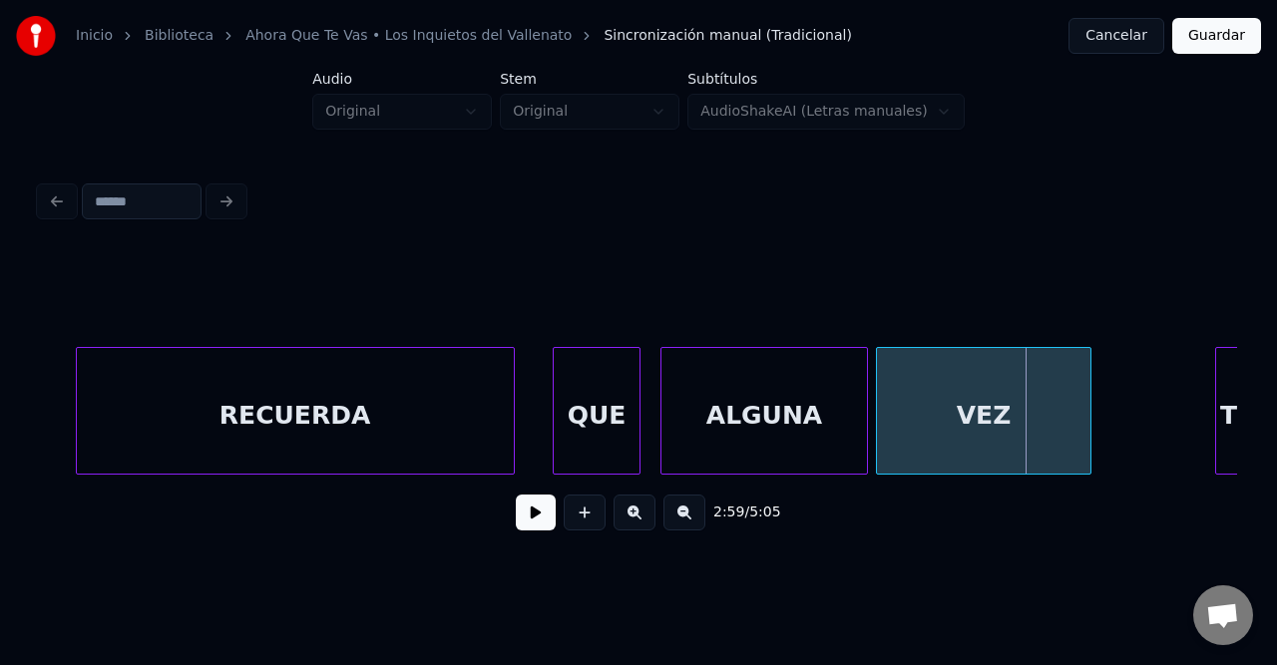
click at [381, 433] on div "RECUERDA" at bounding box center [295, 416] width 437 height 136
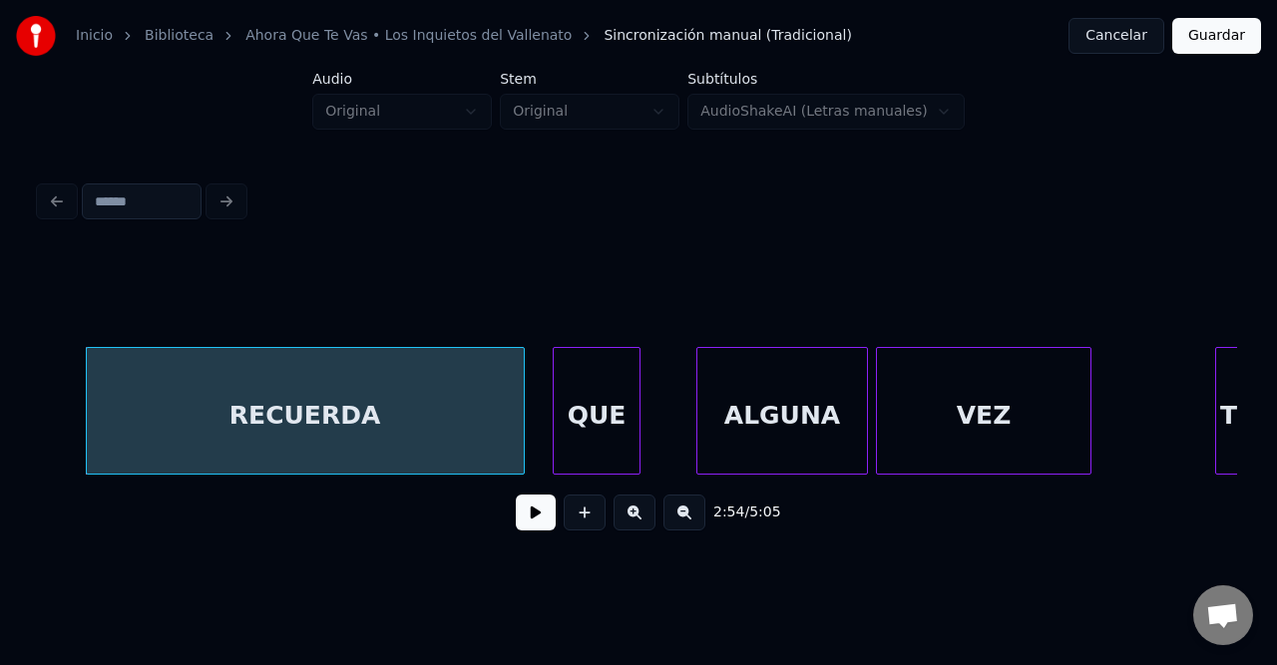
click at [698, 406] on div at bounding box center [700, 411] width 6 height 126
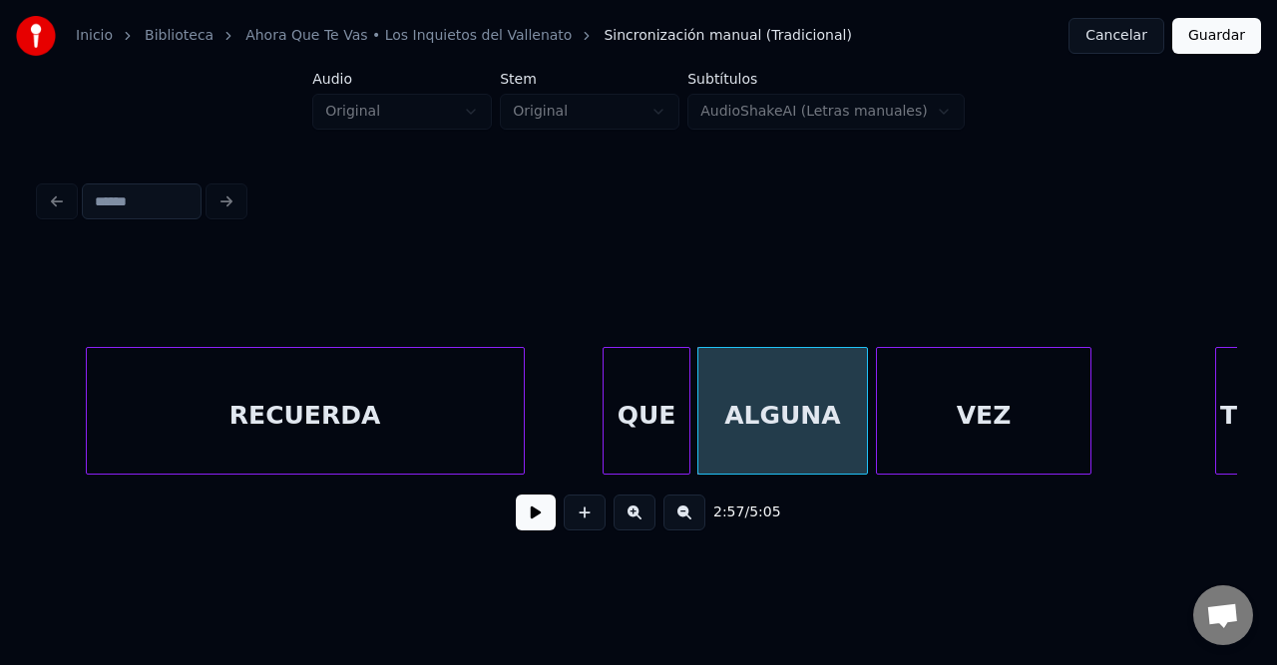
click at [659, 428] on div "QUE" at bounding box center [646, 416] width 86 height 136
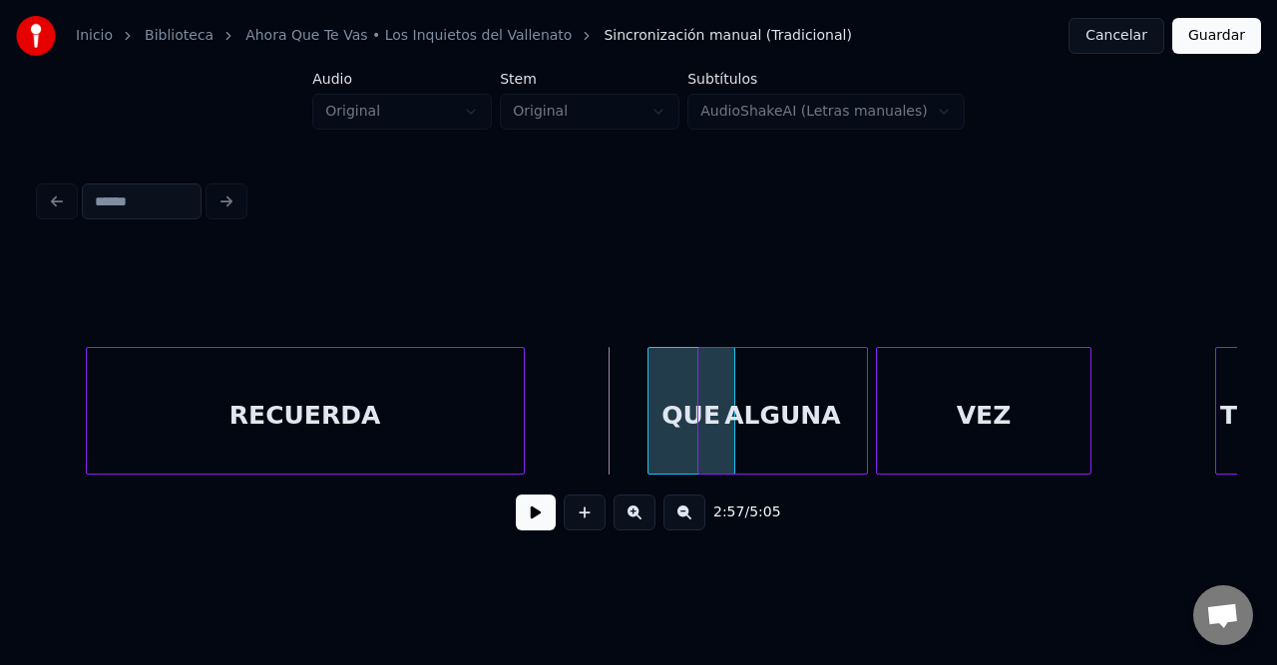
click at [647, 412] on div "QUE" at bounding box center [691, 411] width 88 height 128
click at [656, 396] on div "QUE" at bounding box center [673, 416] width 86 height 136
click at [653, 403] on div at bounding box center [650, 411] width 6 height 126
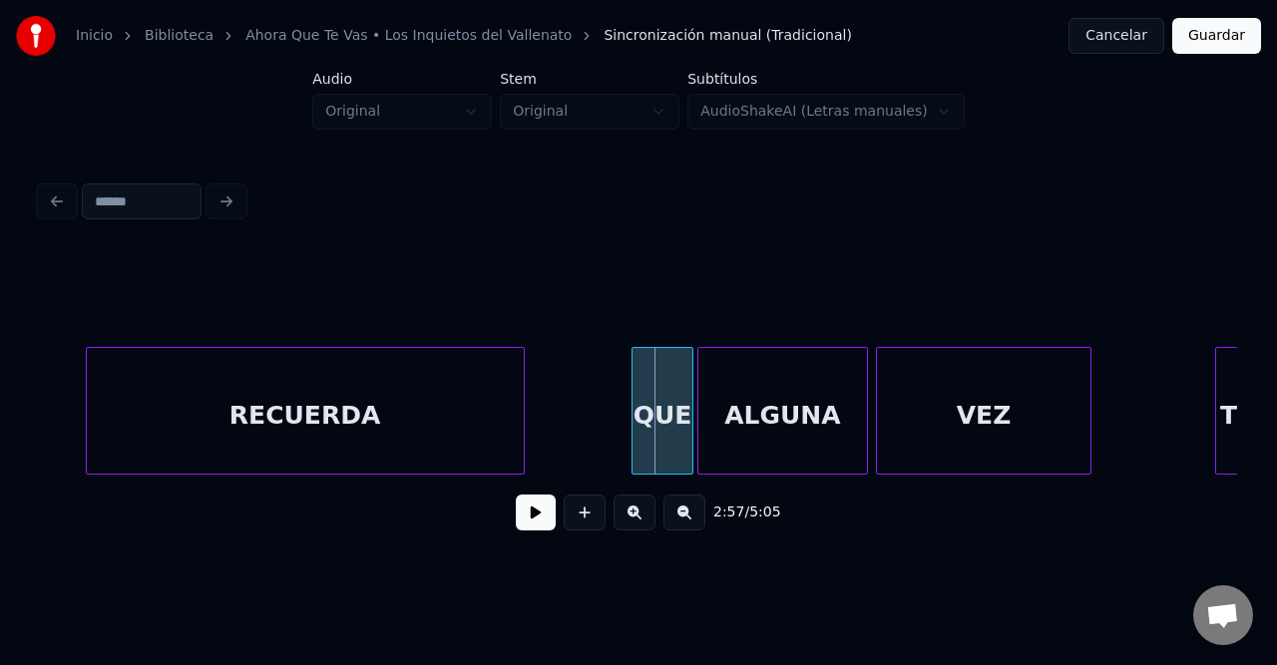
click at [653, 404] on div "QUE" at bounding box center [662, 416] width 61 height 136
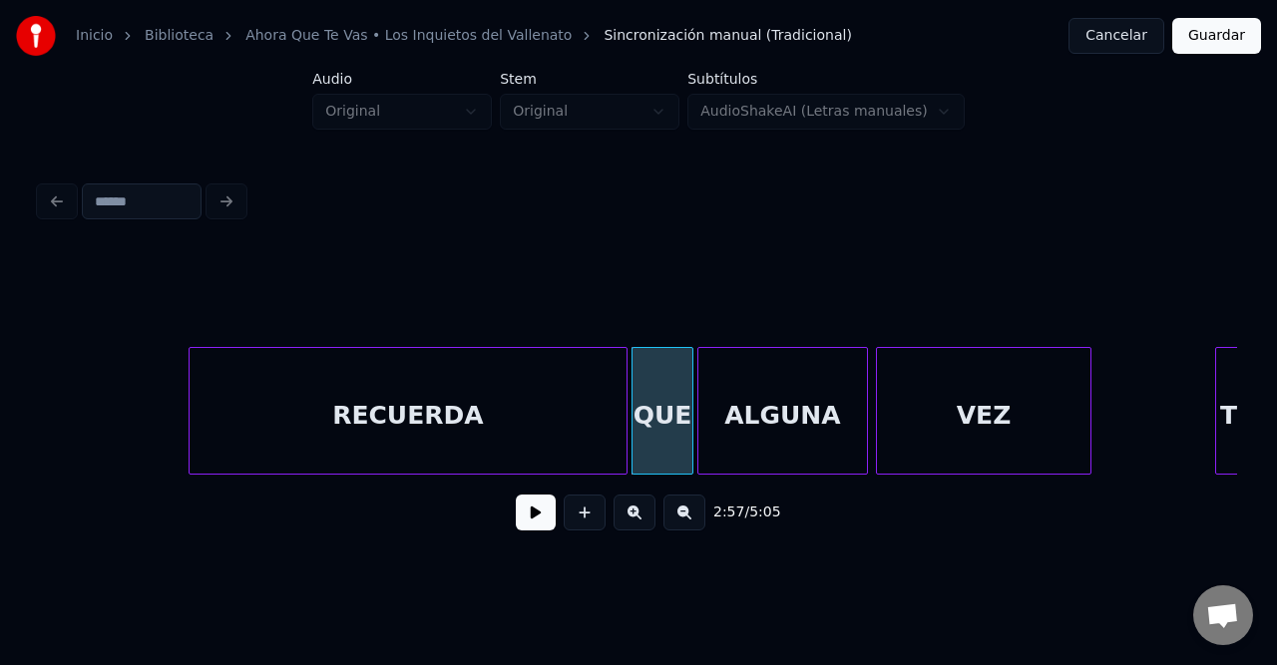
click at [321, 393] on div "RECUERDA" at bounding box center [408, 416] width 437 height 136
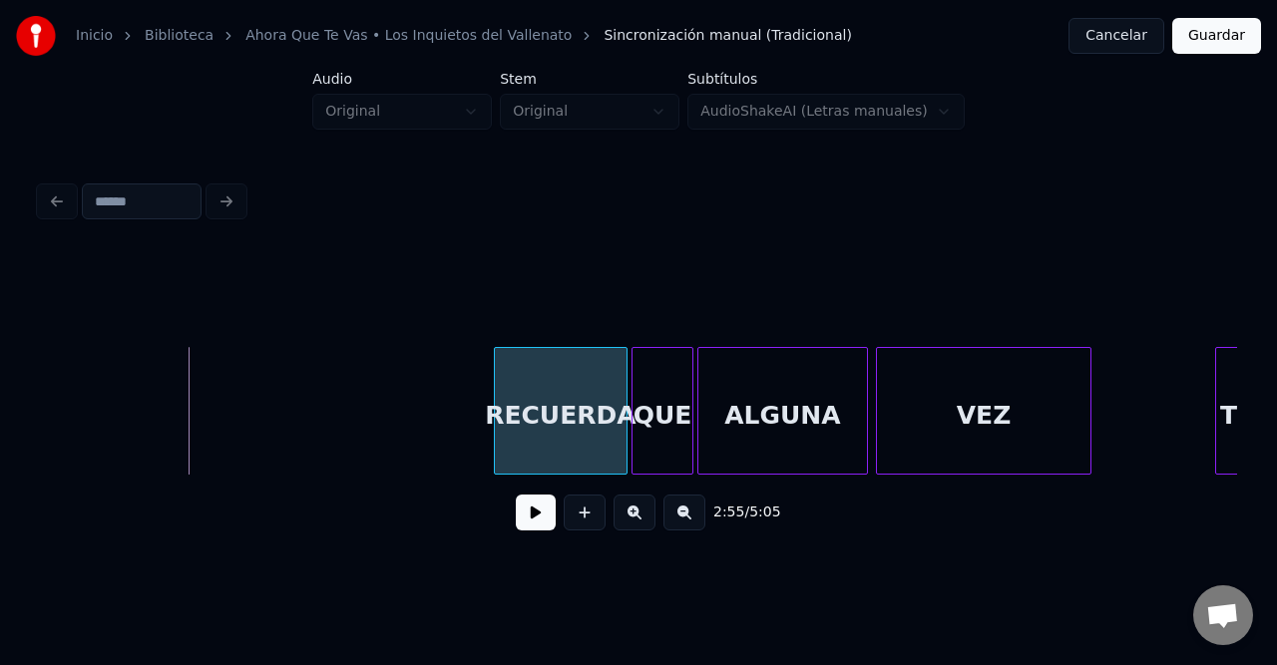
click at [501, 399] on div at bounding box center [498, 411] width 6 height 126
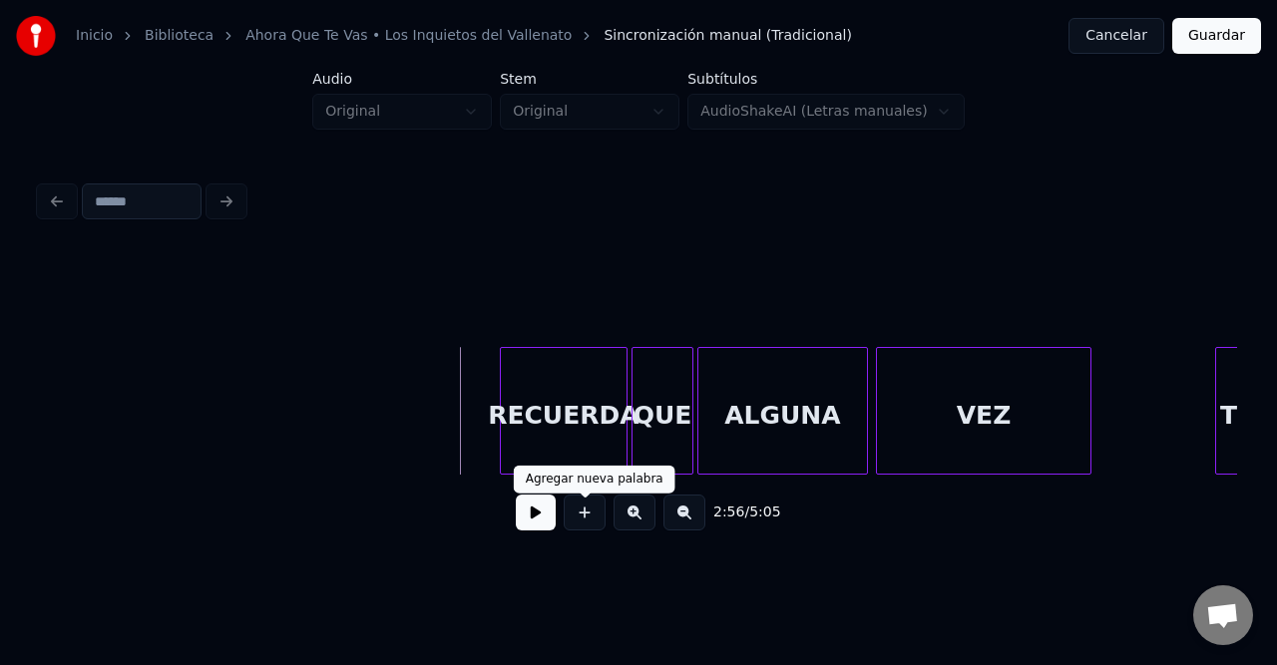
click at [561, 508] on div at bounding box center [585, 513] width 50 height 36
click at [537, 513] on button at bounding box center [536, 513] width 40 height 36
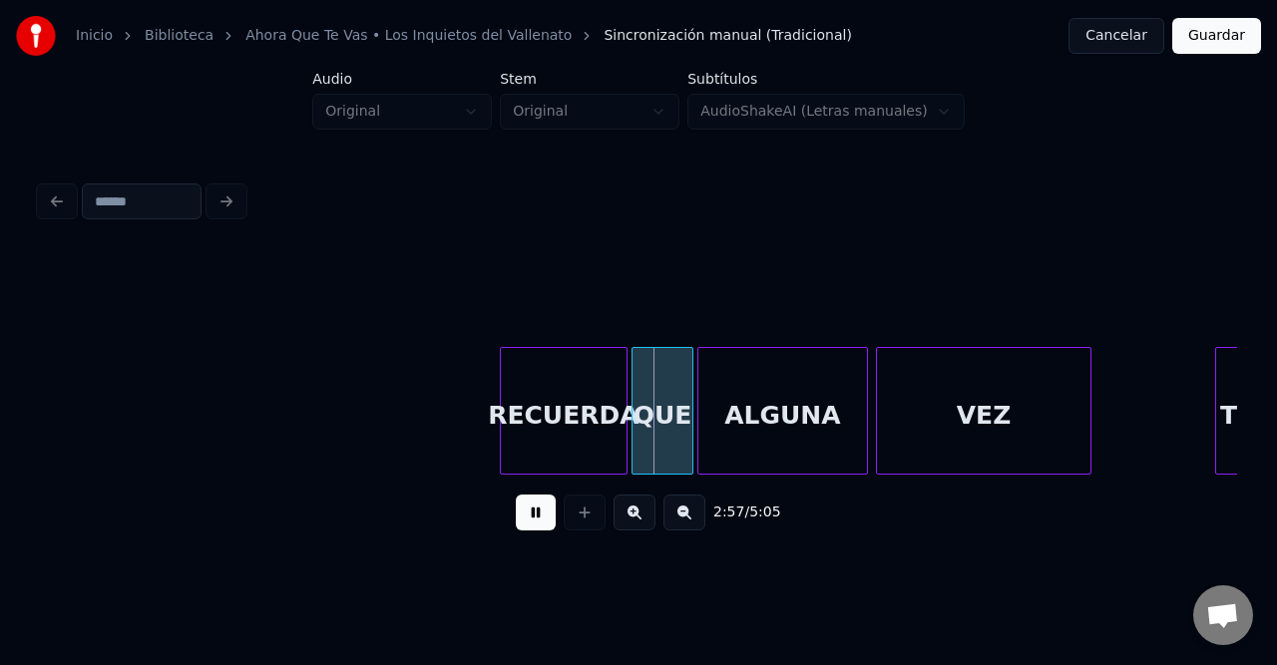
click at [537, 513] on button at bounding box center [536, 513] width 40 height 36
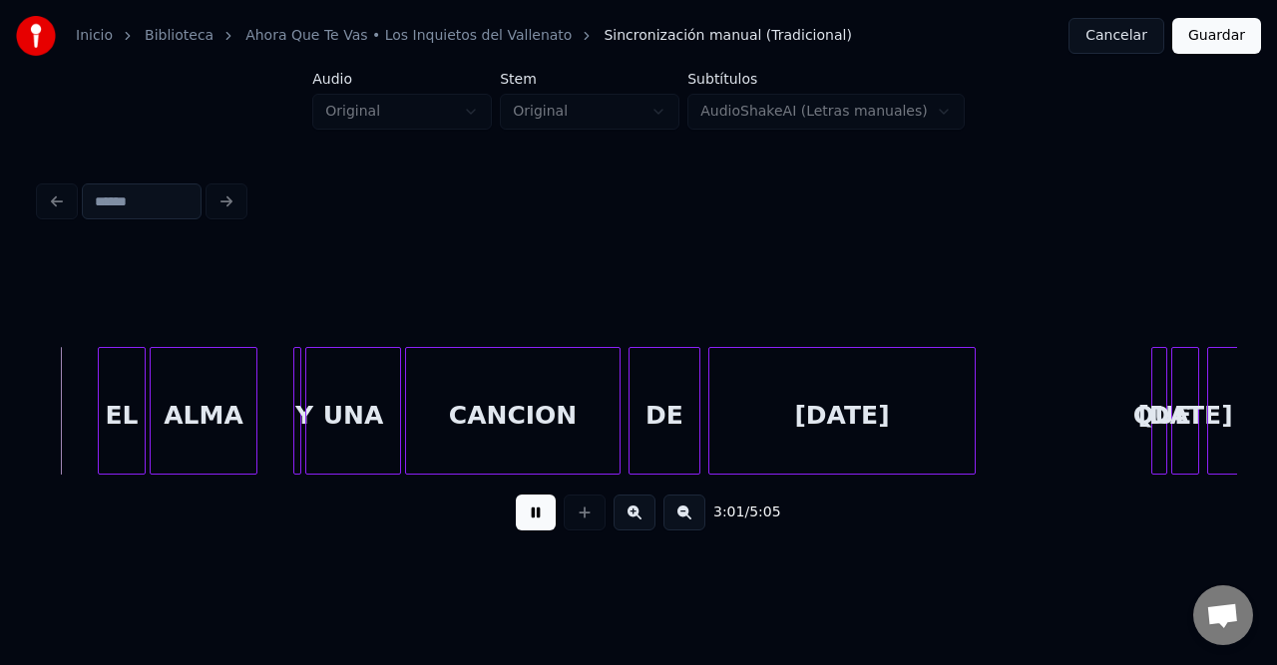
scroll to position [0, 36307]
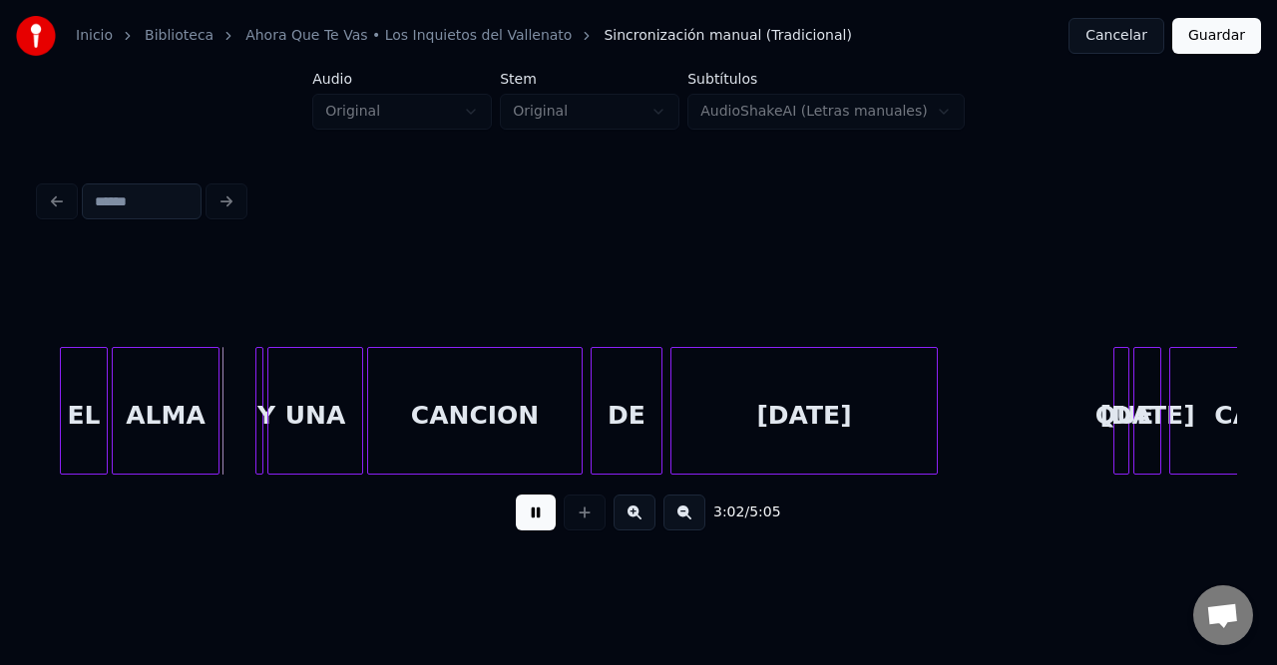
click at [675, 521] on button at bounding box center [684, 513] width 42 height 36
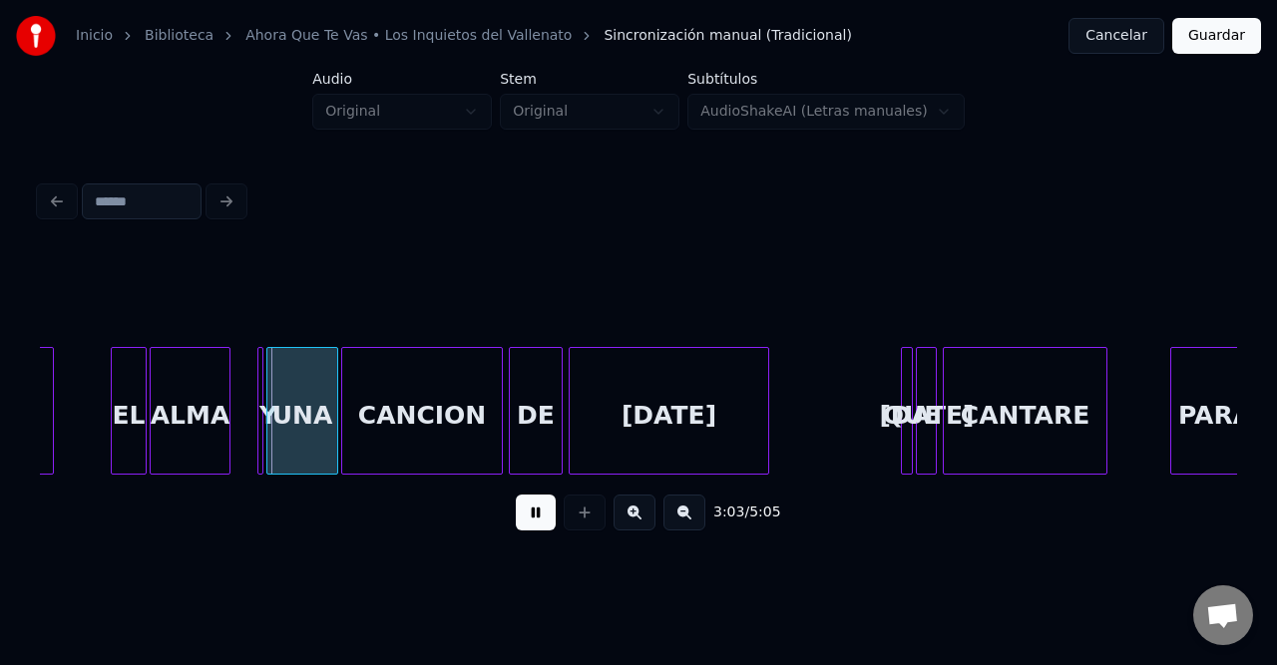
click at [675, 521] on button at bounding box center [684, 513] width 42 height 36
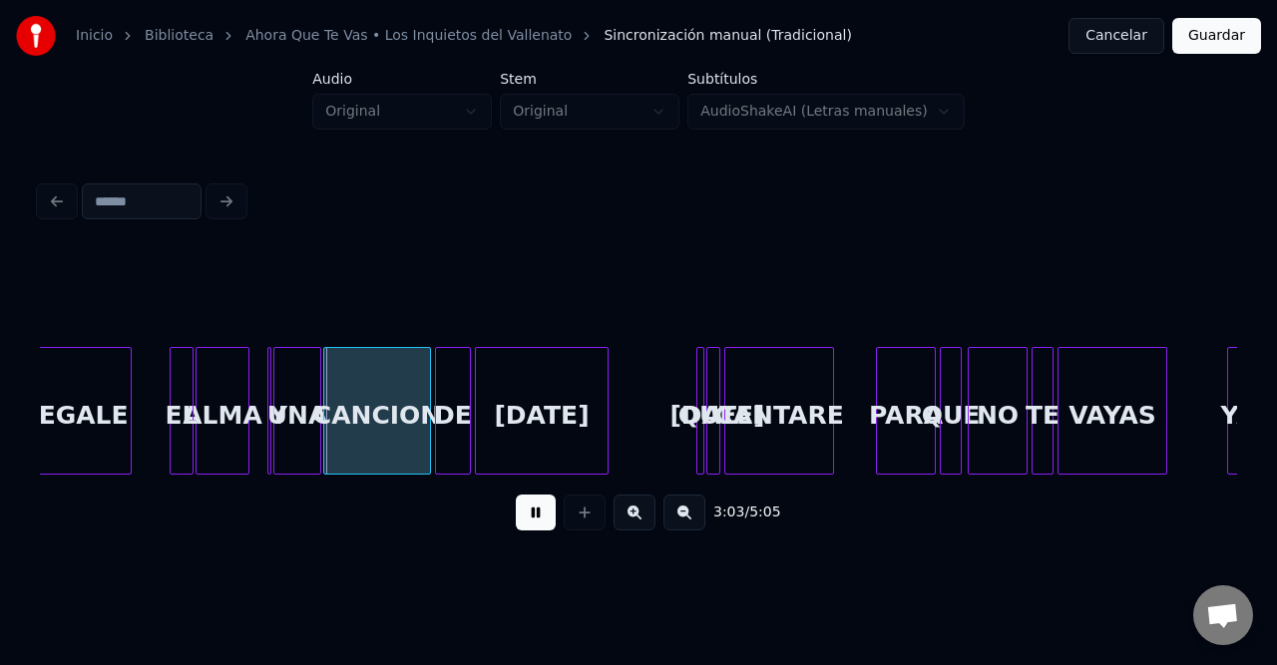
click at [675, 521] on button at bounding box center [684, 513] width 42 height 36
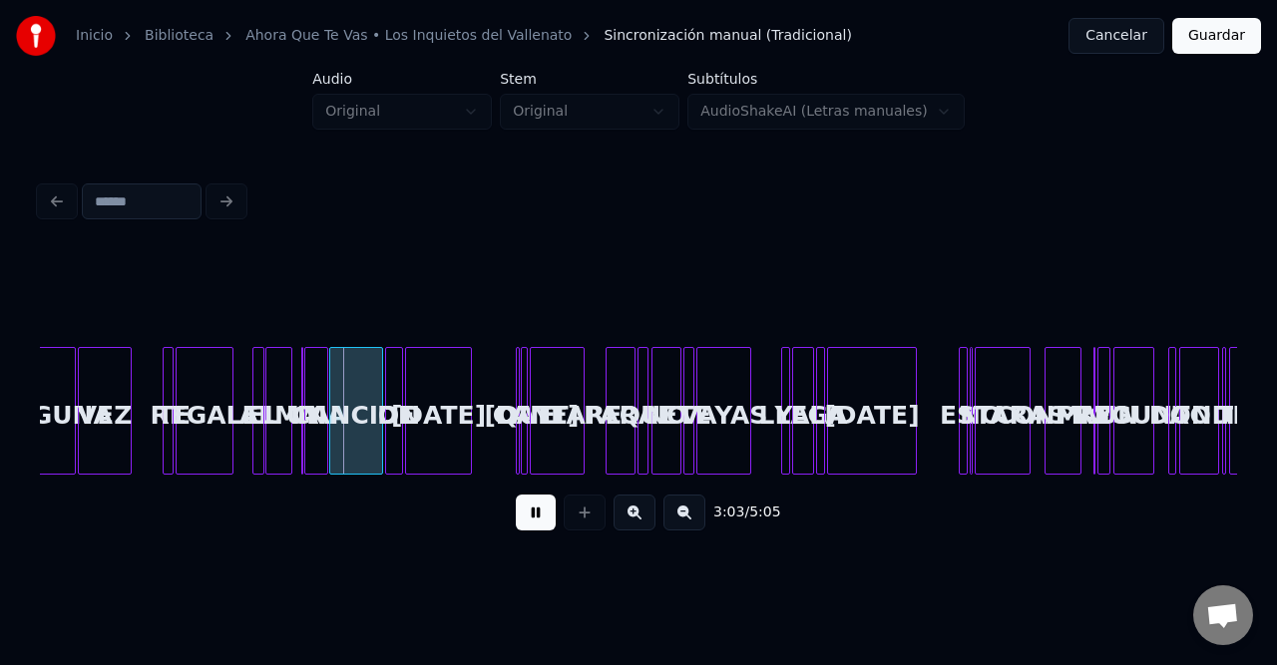
click at [675, 521] on button at bounding box center [684, 513] width 42 height 36
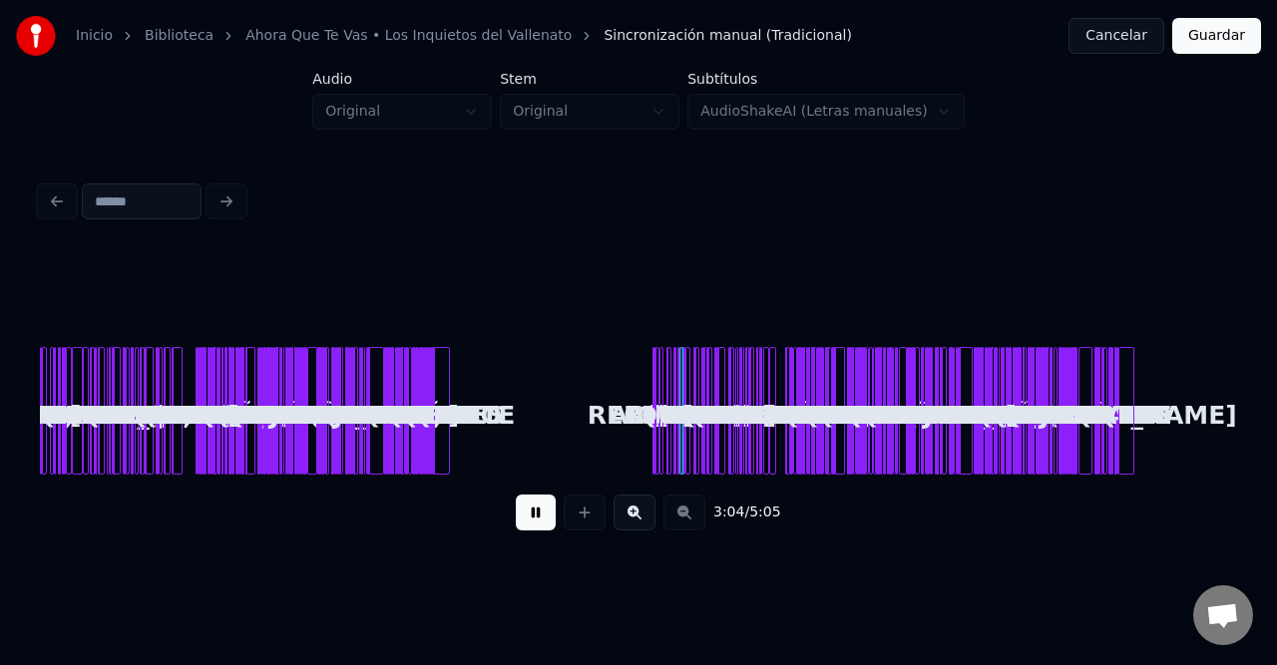
scroll to position [0, 0]
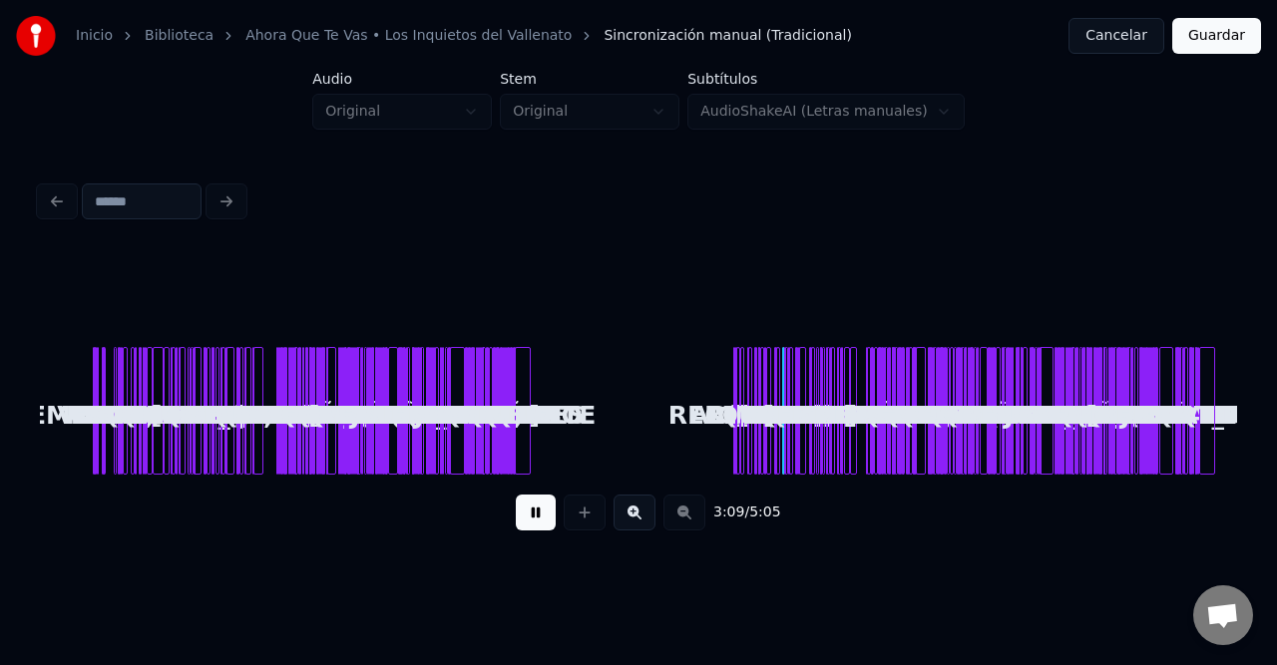
click at [1188, 30] on button "Guardar" at bounding box center [1216, 36] width 89 height 36
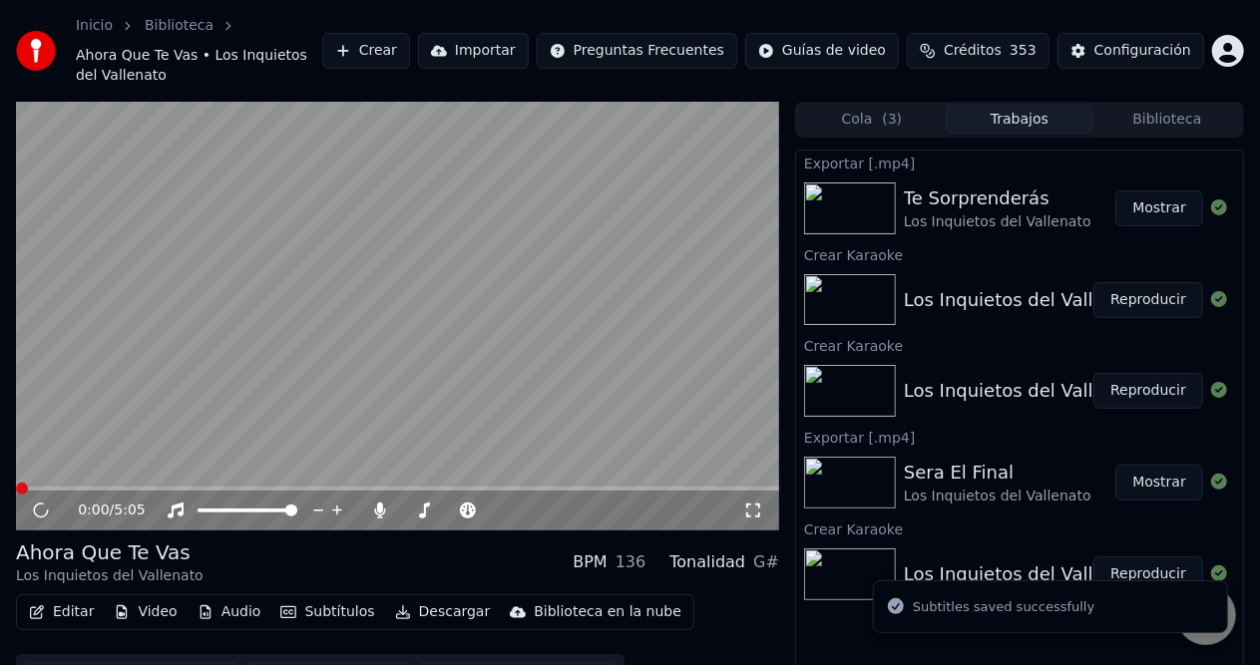
click at [421, 598] on button "Descargar" at bounding box center [443, 612] width 112 height 28
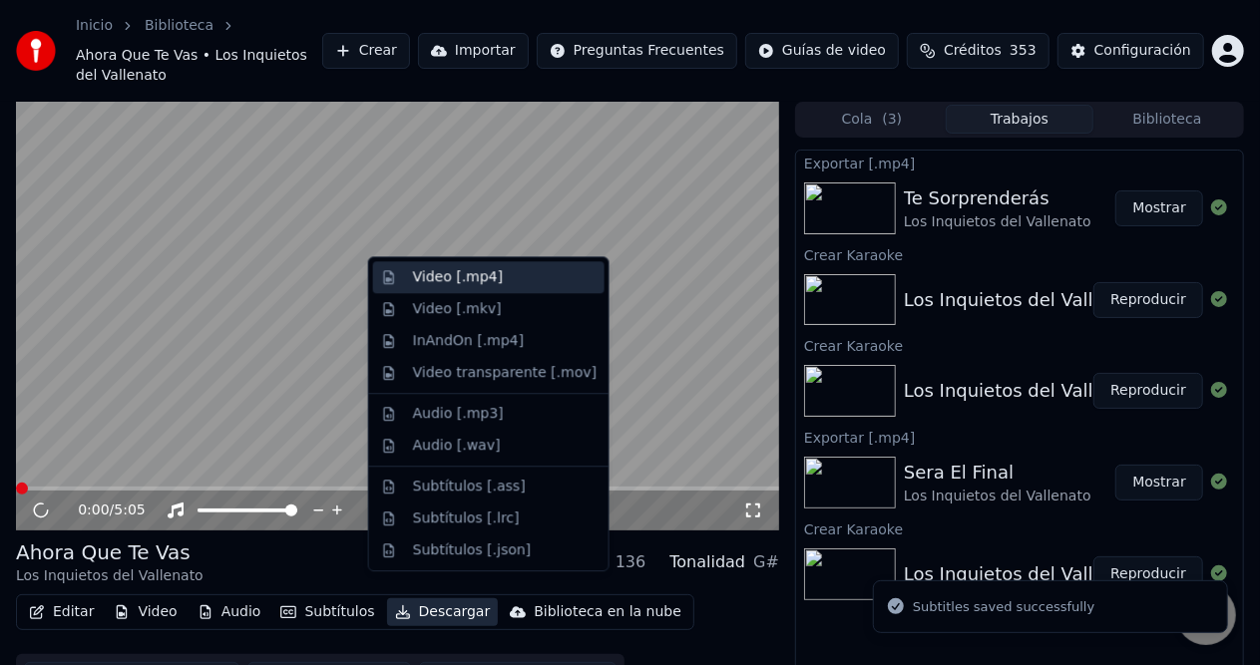
click at [458, 271] on div "Video [.mp4]" at bounding box center [458, 277] width 90 height 20
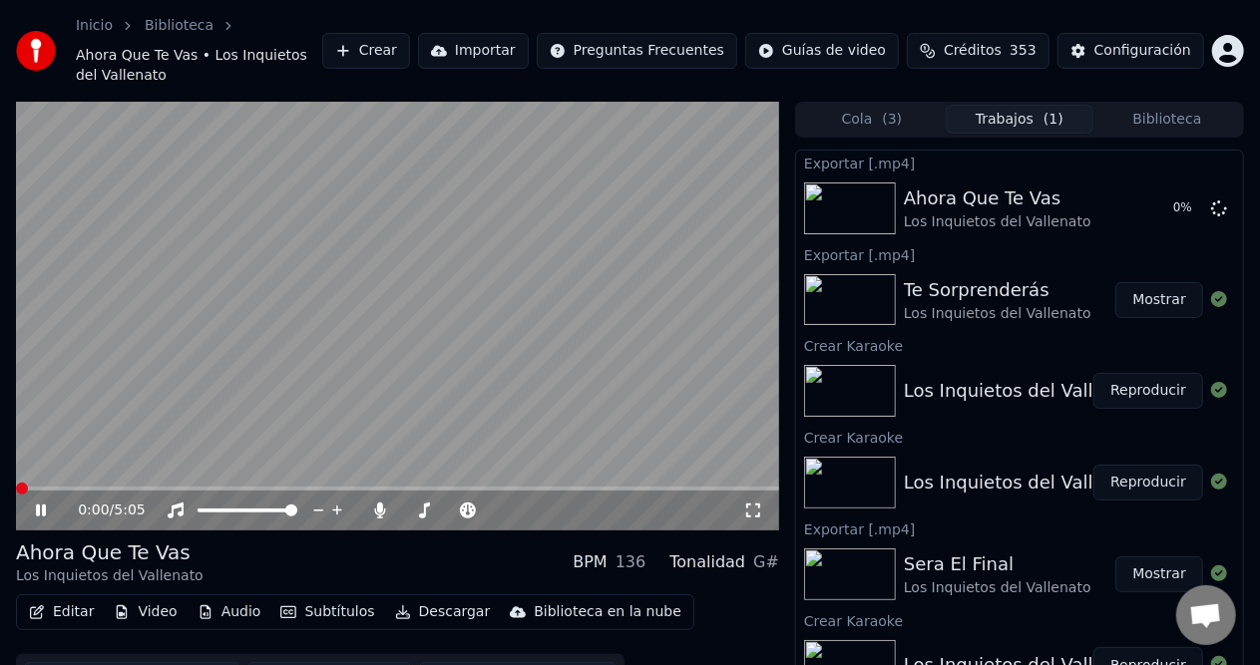
click at [48, 503] on icon at bounding box center [55, 511] width 46 height 16
click at [410, 38] on button "Crear" at bounding box center [366, 51] width 88 height 36
click at [401, 33] on button "Crear" at bounding box center [366, 51] width 88 height 36
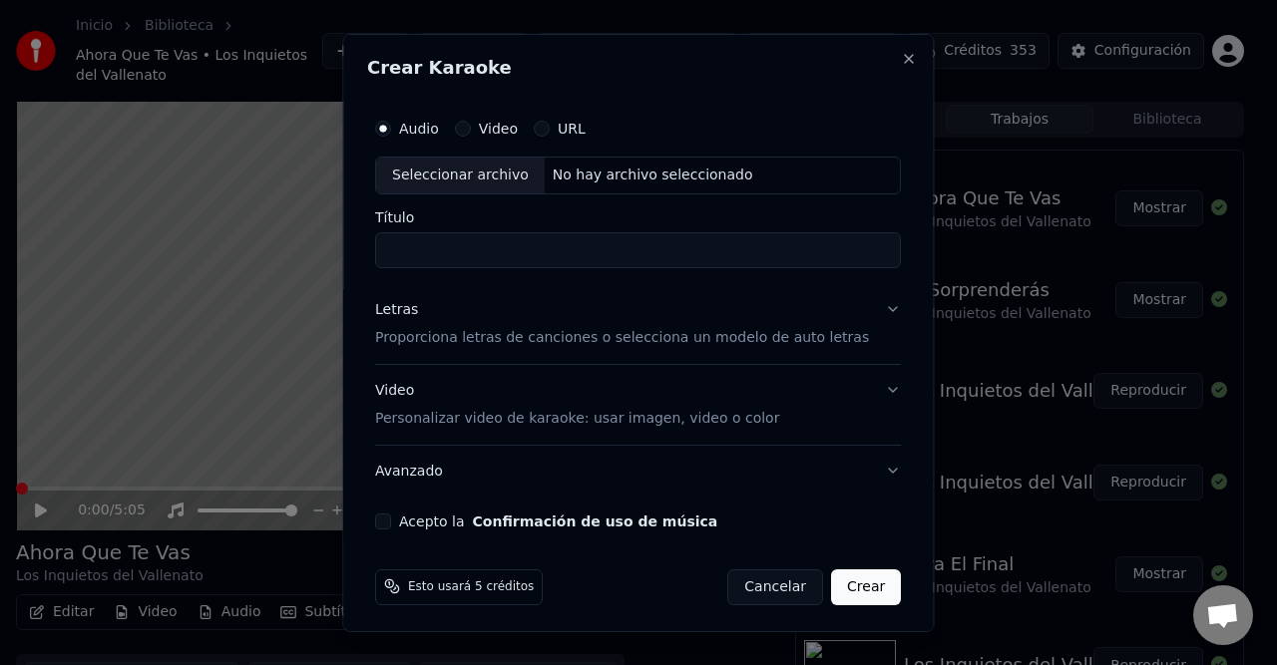
click at [584, 182] on div "No hay archivo seleccionado" at bounding box center [653, 175] width 216 height 20
type input "**********"
click at [407, 311] on div "Letras" at bounding box center [396, 309] width 43 height 20
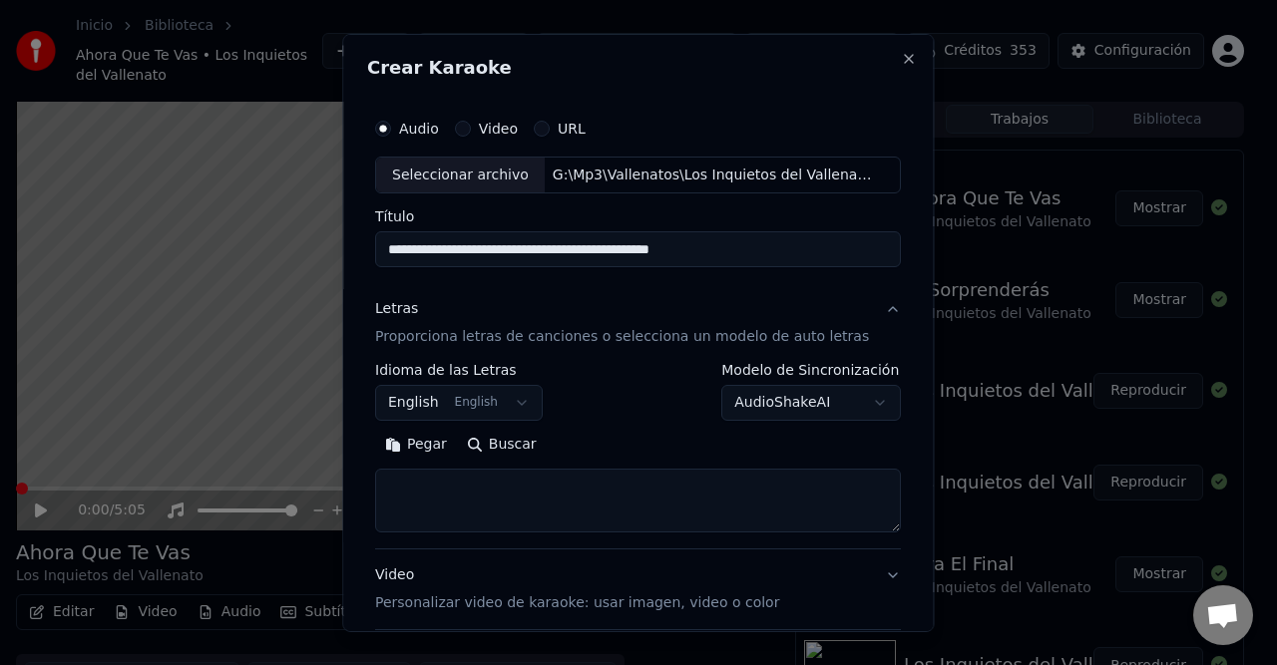
click at [443, 398] on button "English English" at bounding box center [459, 403] width 168 height 36
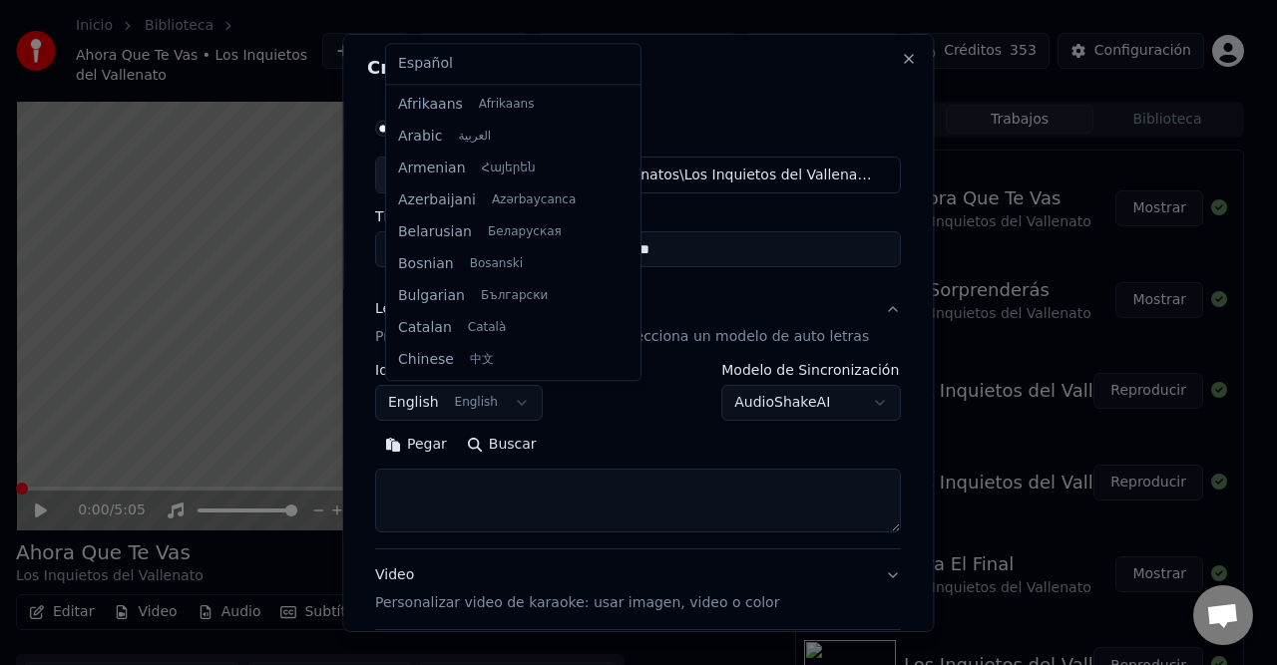
scroll to position [160, 0]
select select "**"
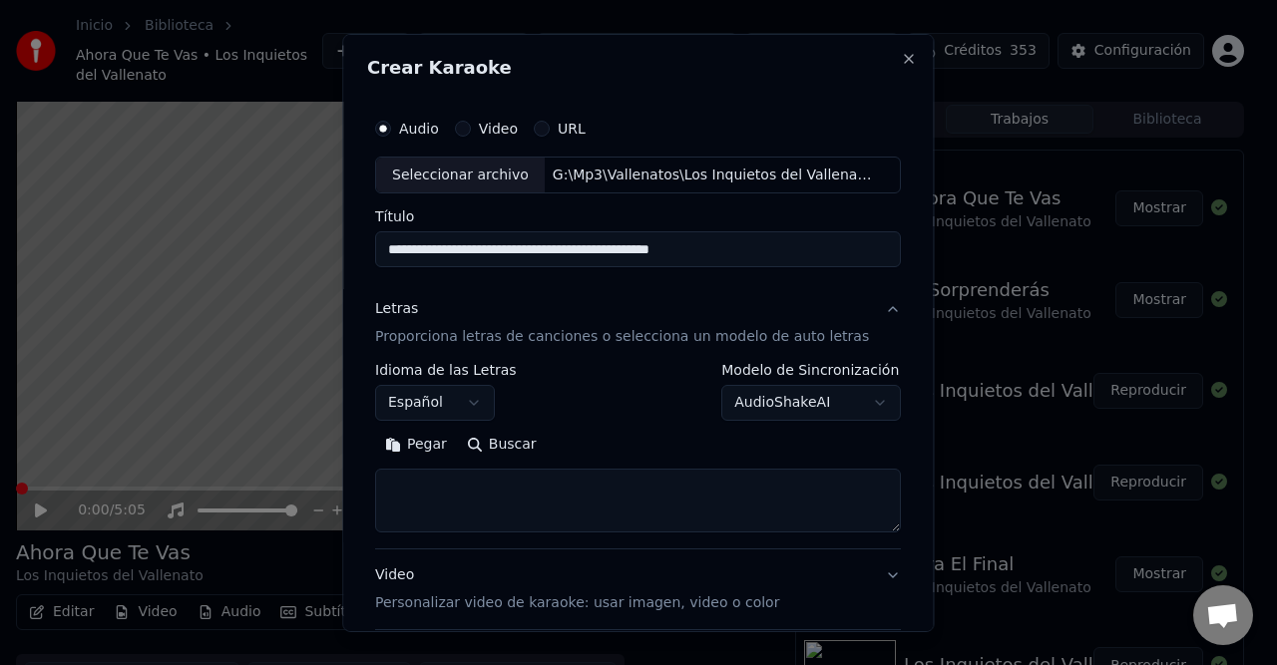
click at [478, 454] on button "Buscar" at bounding box center [502, 445] width 90 height 32
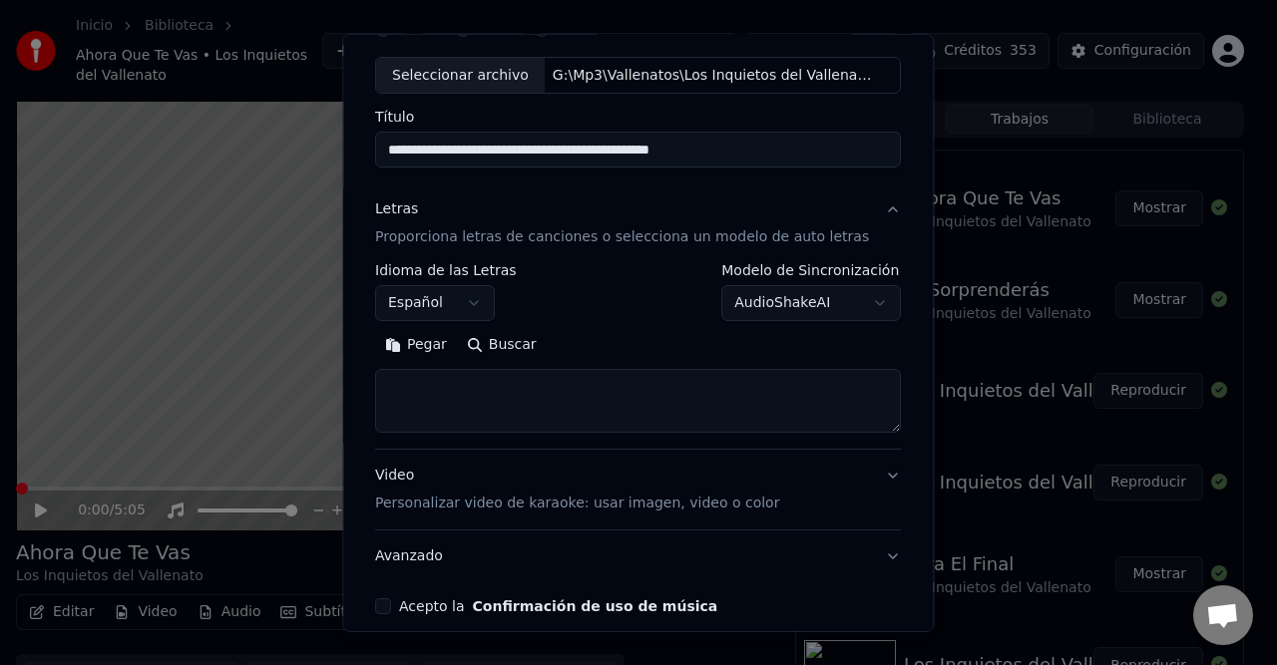
drag, startPoint x: 441, startPoint y: 341, endPoint x: 459, endPoint y: 339, distance: 18.1
click at [441, 341] on button "Pegar" at bounding box center [416, 345] width 82 height 32
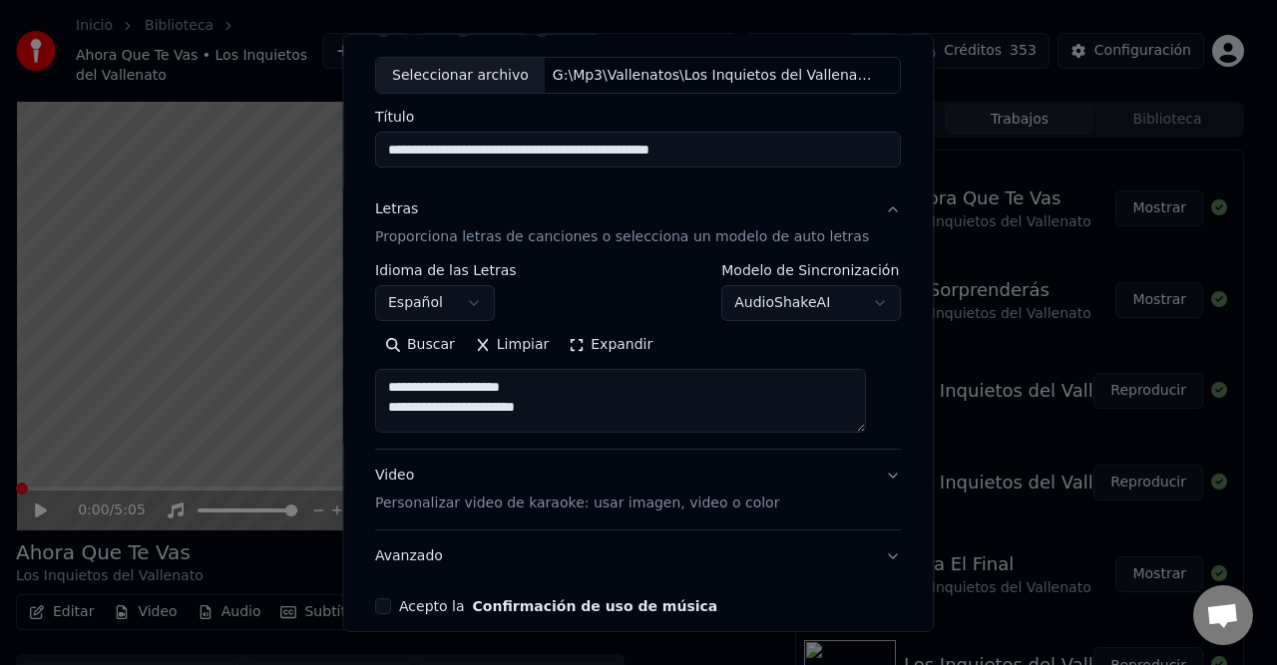
scroll to position [189, 0]
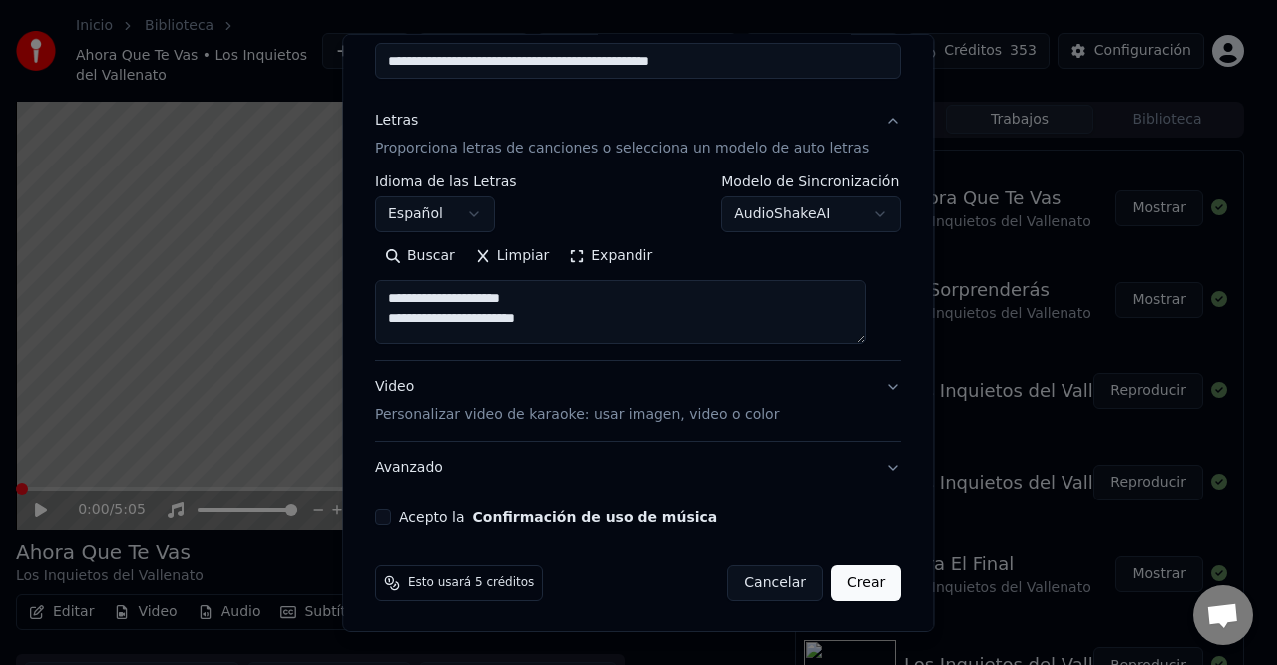
click at [387, 519] on button "Acepto la Confirmación de uso de música" at bounding box center [383, 518] width 16 height 16
click at [760, 477] on button "Avanzado" at bounding box center [638, 468] width 526 height 52
type textarea "**********"
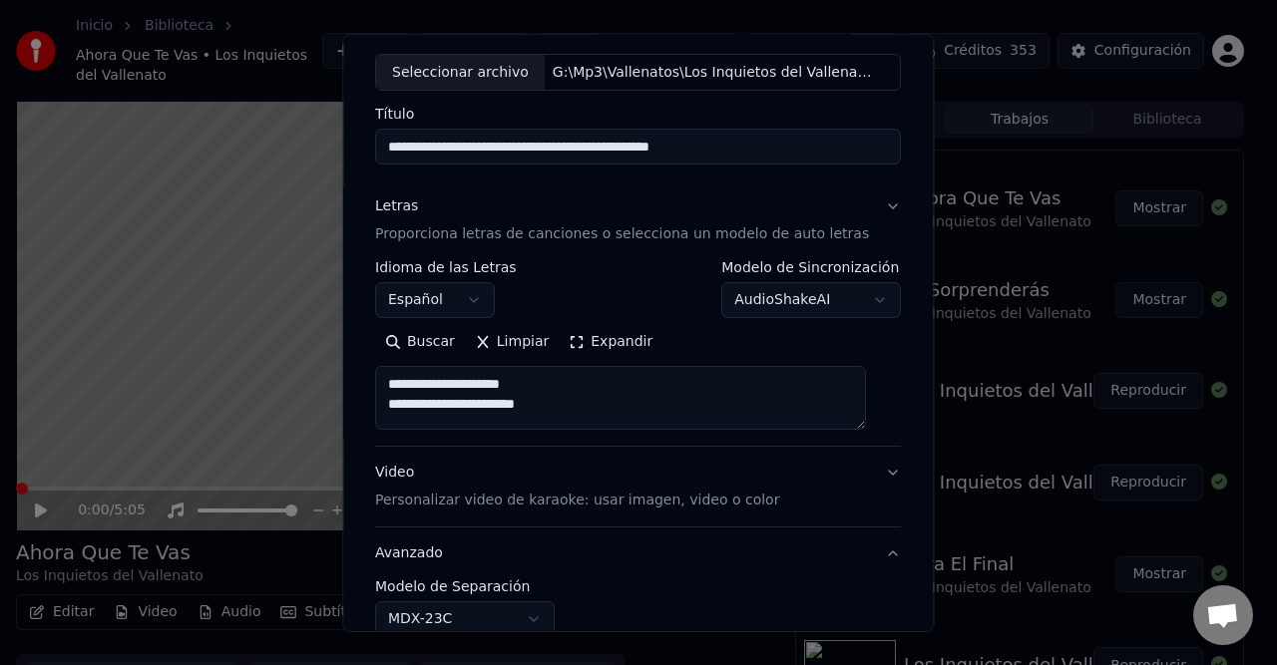
scroll to position [77, 0]
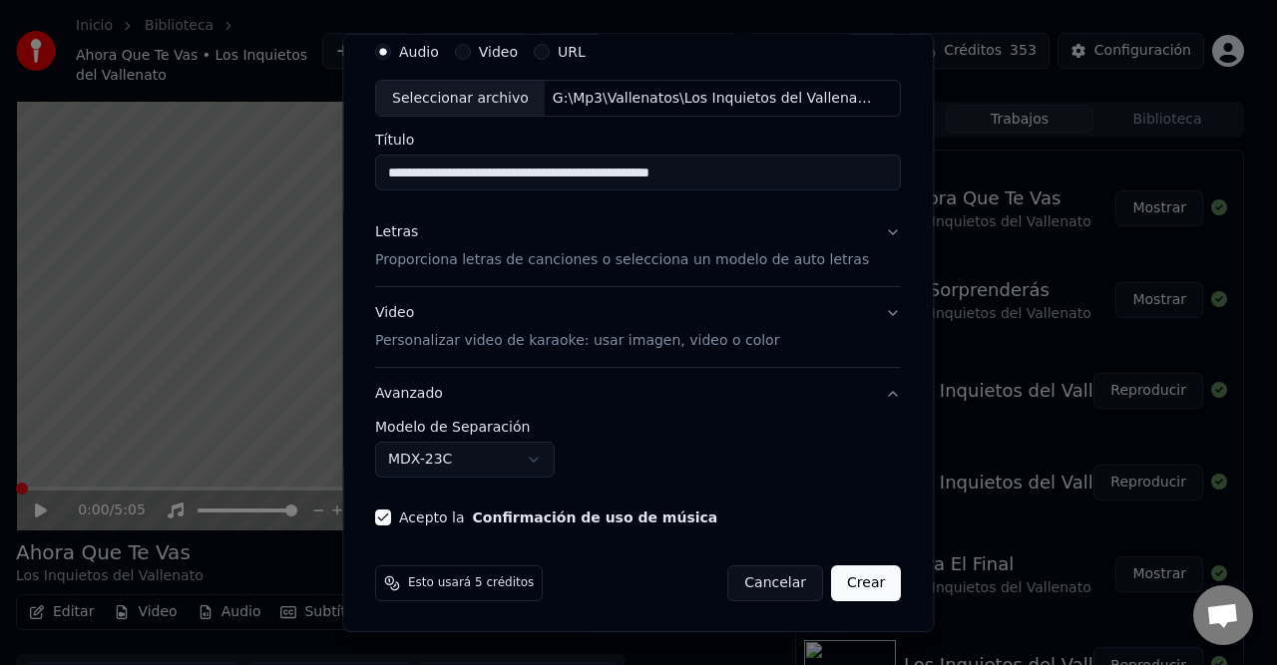
click at [862, 389] on button "Avanzado" at bounding box center [638, 394] width 526 height 52
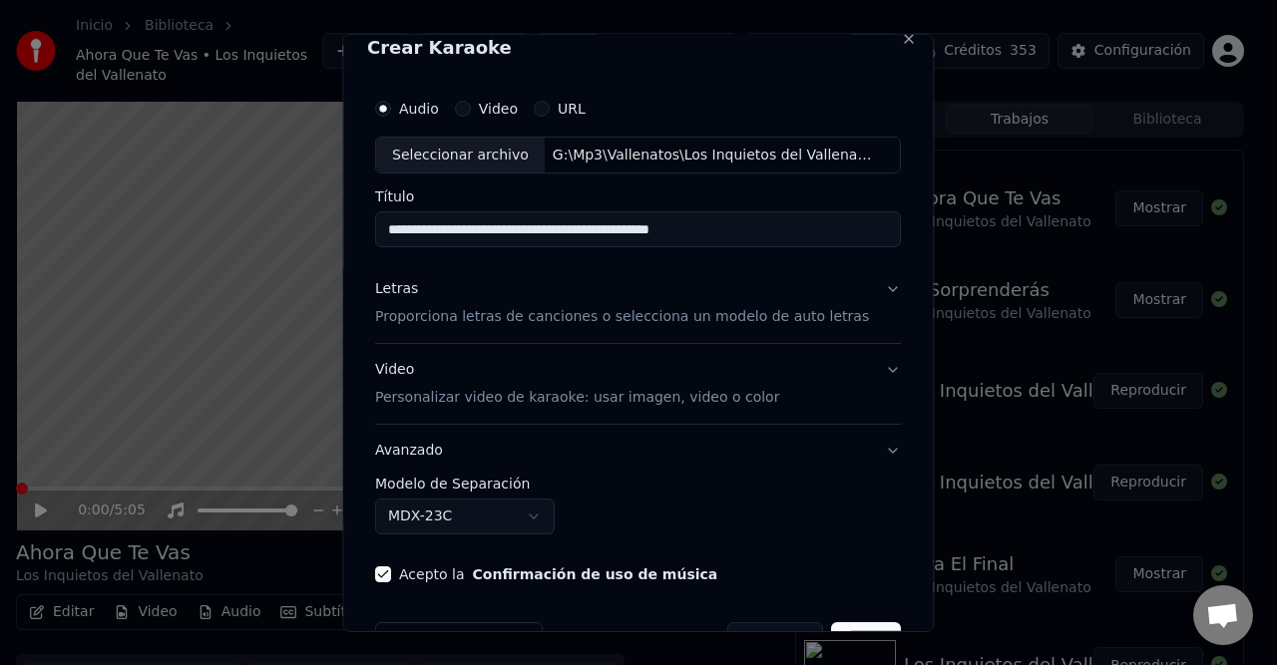
scroll to position [3, 0]
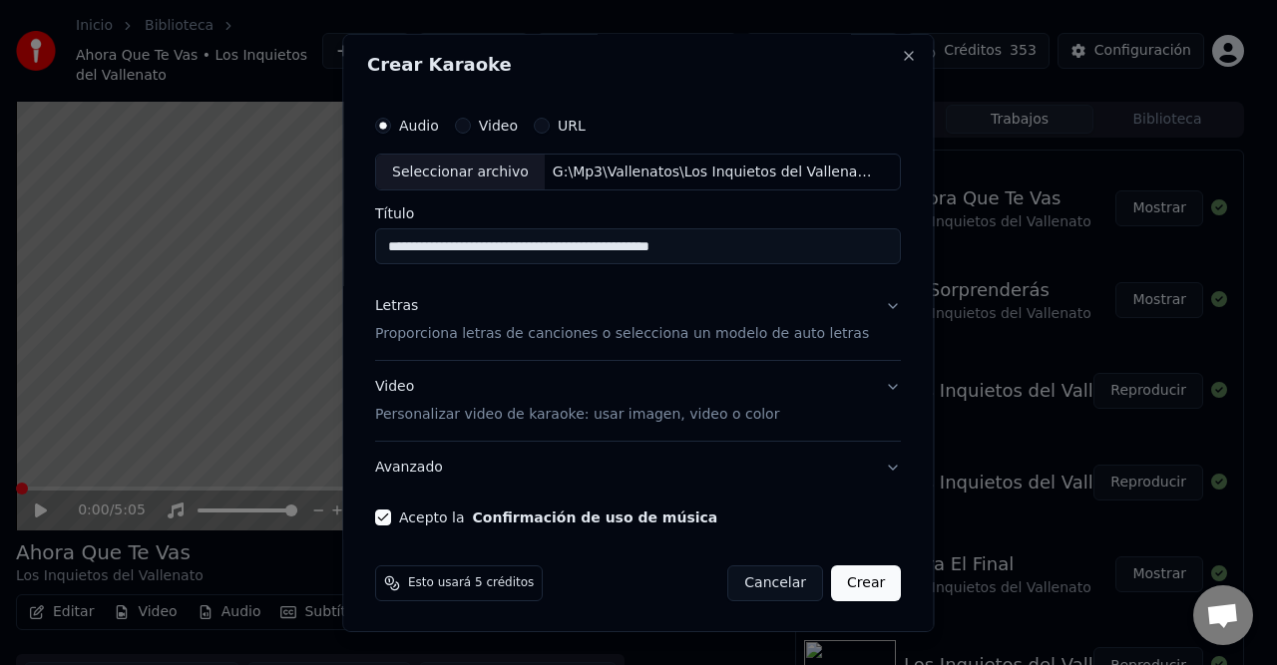
click at [831, 575] on button "Crear" at bounding box center [866, 584] width 70 height 36
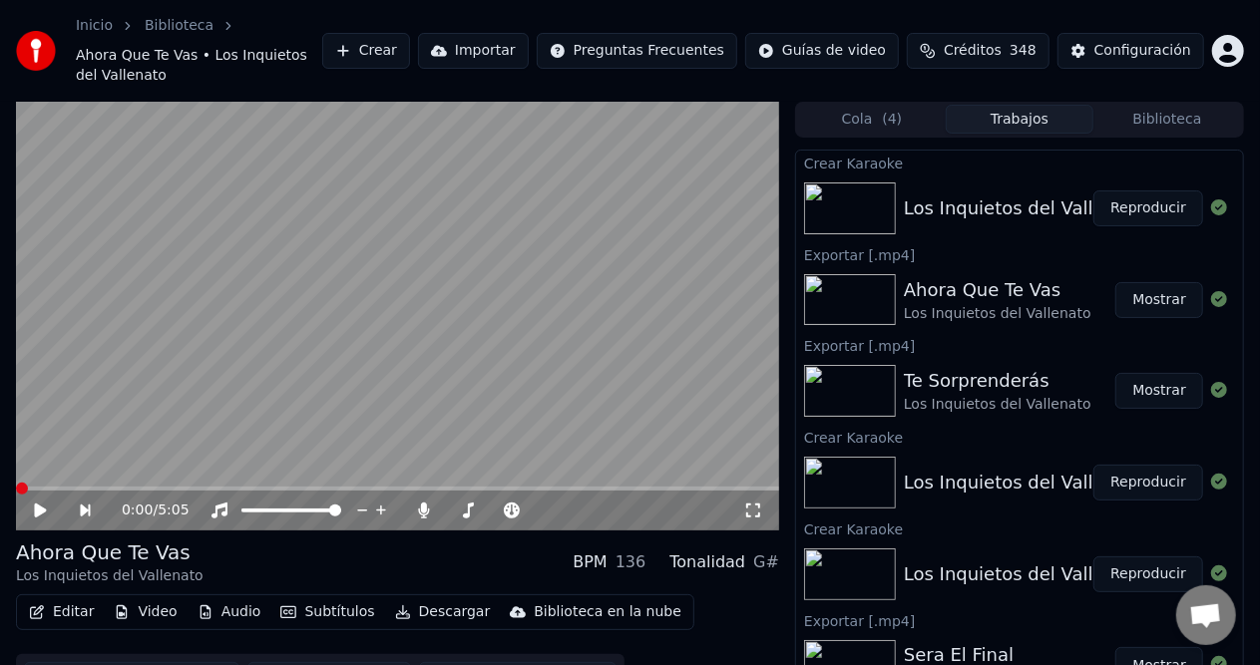
click at [1144, 191] on button "Reproducir" at bounding box center [1148, 209] width 110 height 36
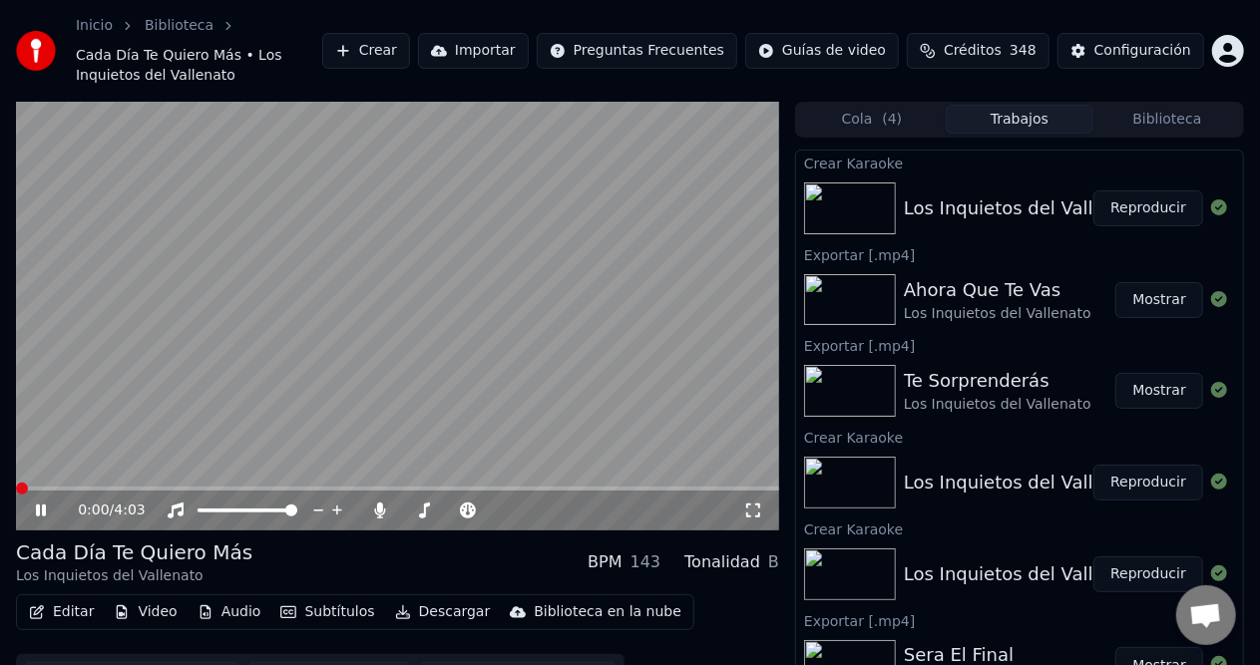
click at [90, 610] on button "Editar" at bounding box center [61, 612] width 81 height 28
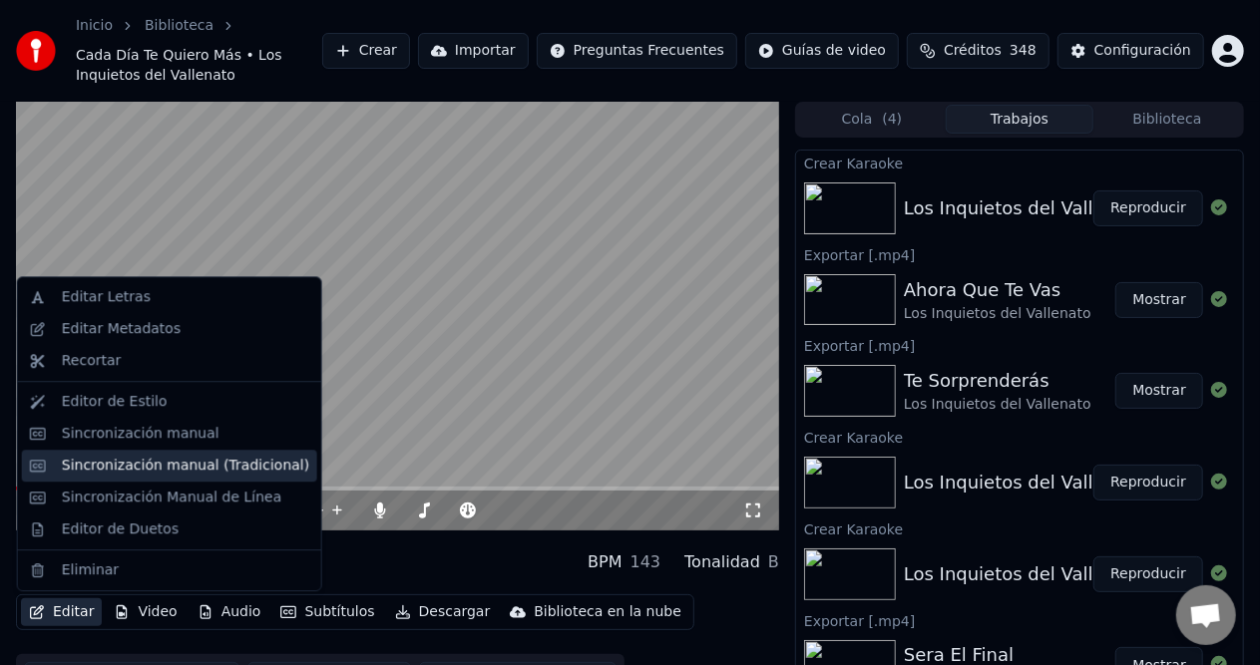
click at [203, 471] on div "Sincronización manual (Tradicional)" at bounding box center [185, 466] width 247 height 20
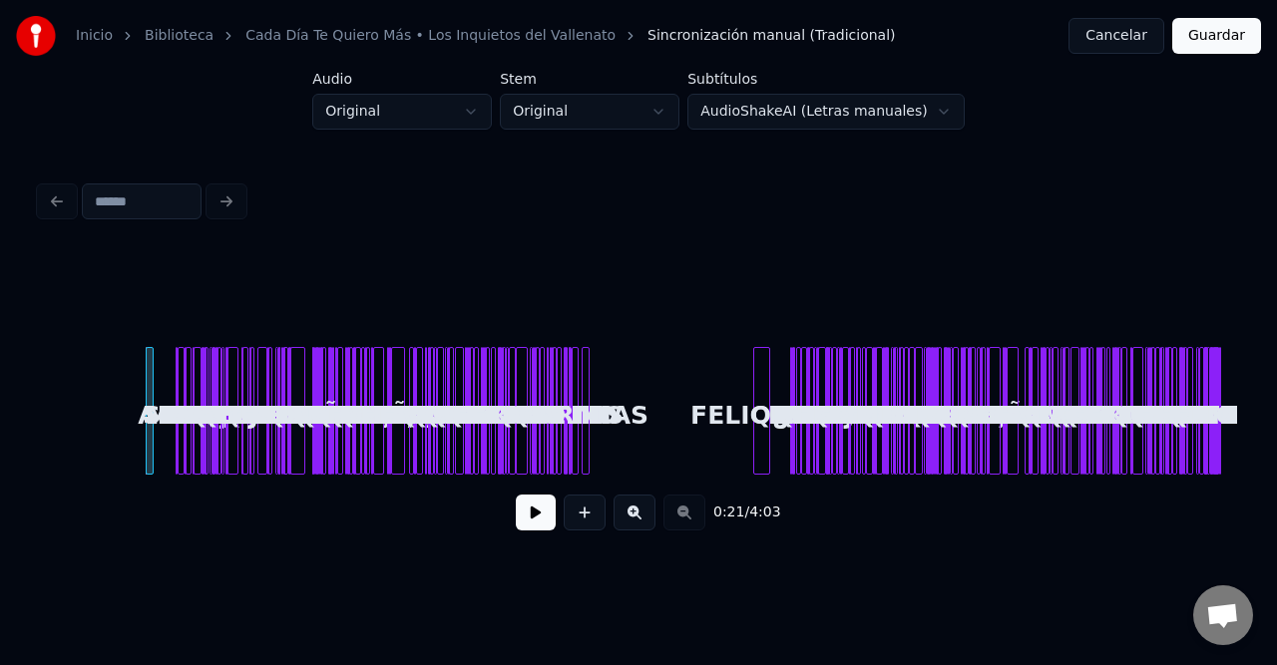
click at [588, 368] on div at bounding box center [586, 411] width 6 height 126
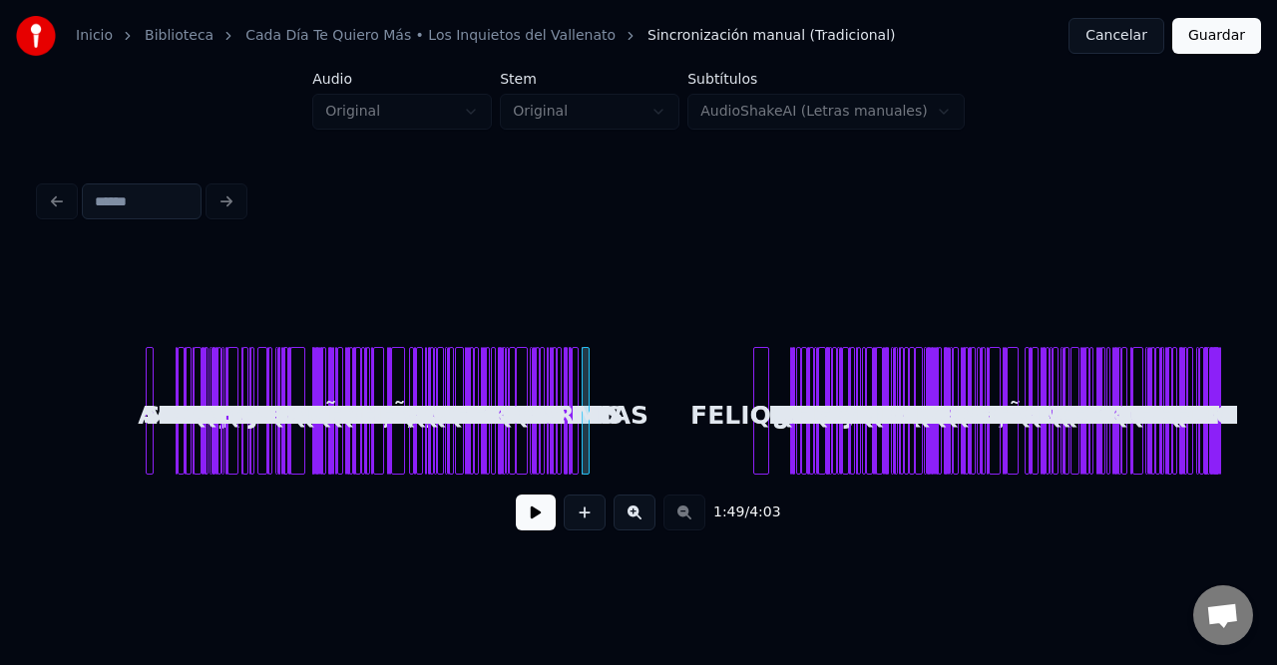
click at [760, 377] on div "FELICIDAD" at bounding box center [761, 411] width 16 height 128
click at [594, 378] on div "FELICIDAD" at bounding box center [599, 416] width 20 height 136
click at [132, 408] on div "SI ALGUN DIA ME MUERO AL CIELO ME LLEVO TU AMOR PORQUE ES LO MEJOR QUE HA PODID…" at bounding box center [638, 411] width 1197 height 128
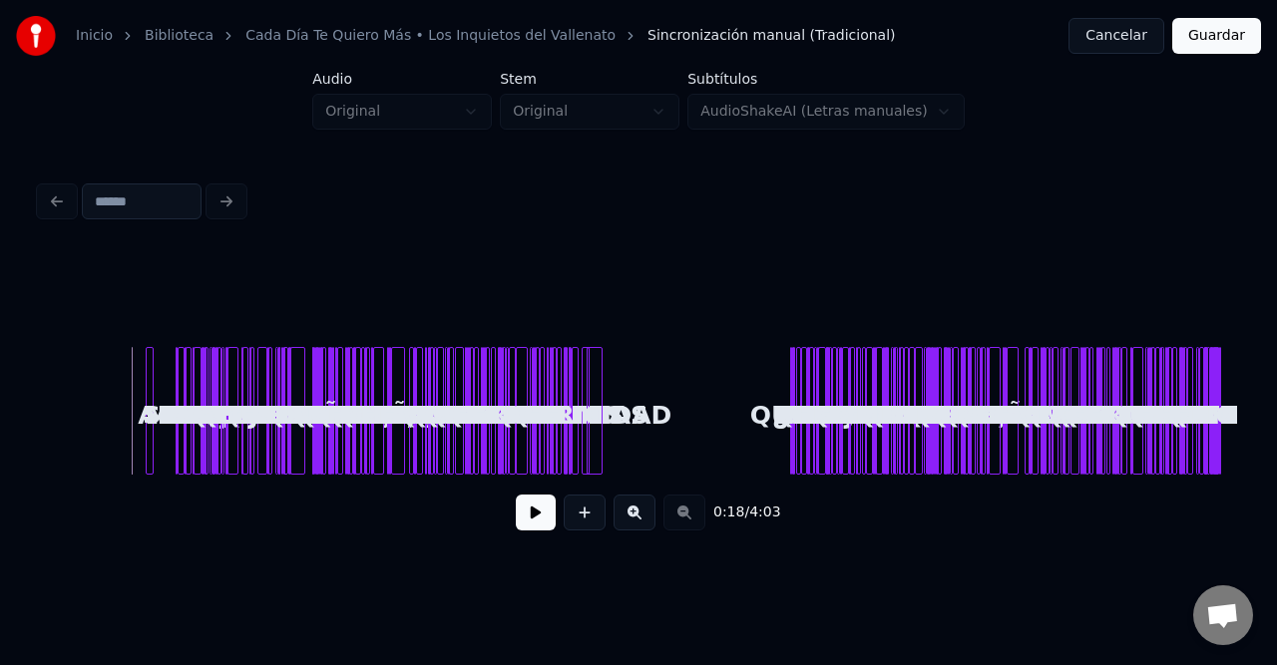
click at [638, 513] on button at bounding box center [634, 513] width 42 height 36
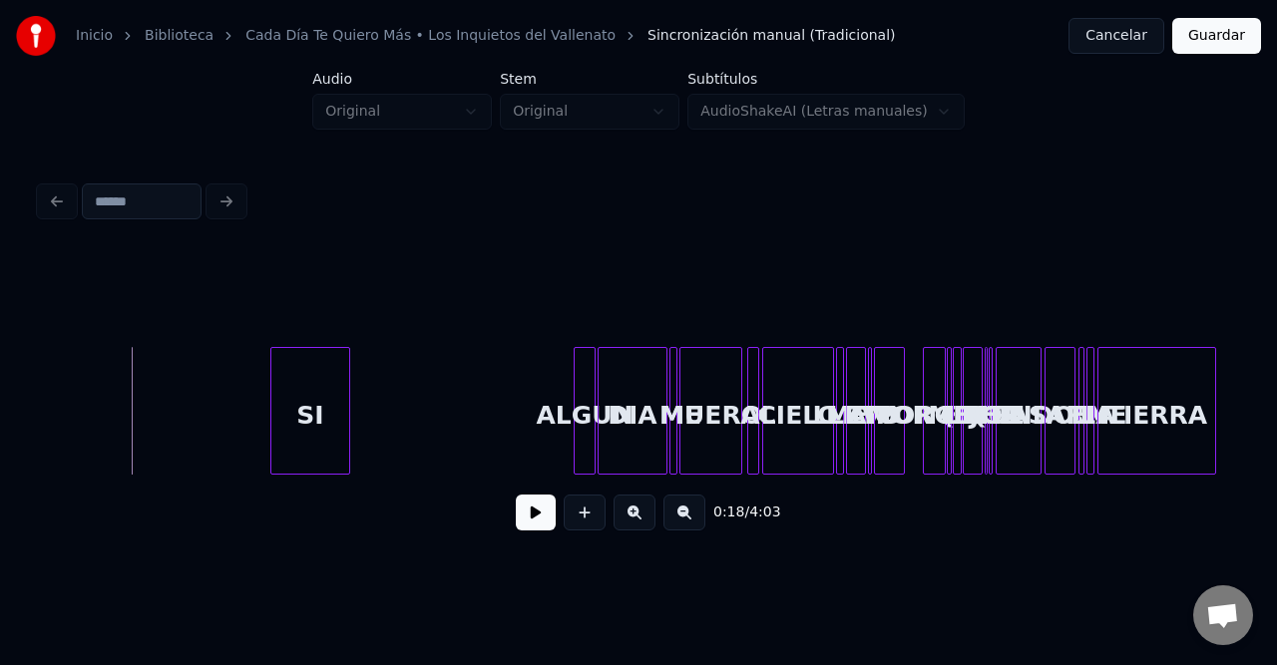
click at [638, 513] on button at bounding box center [634, 513] width 42 height 36
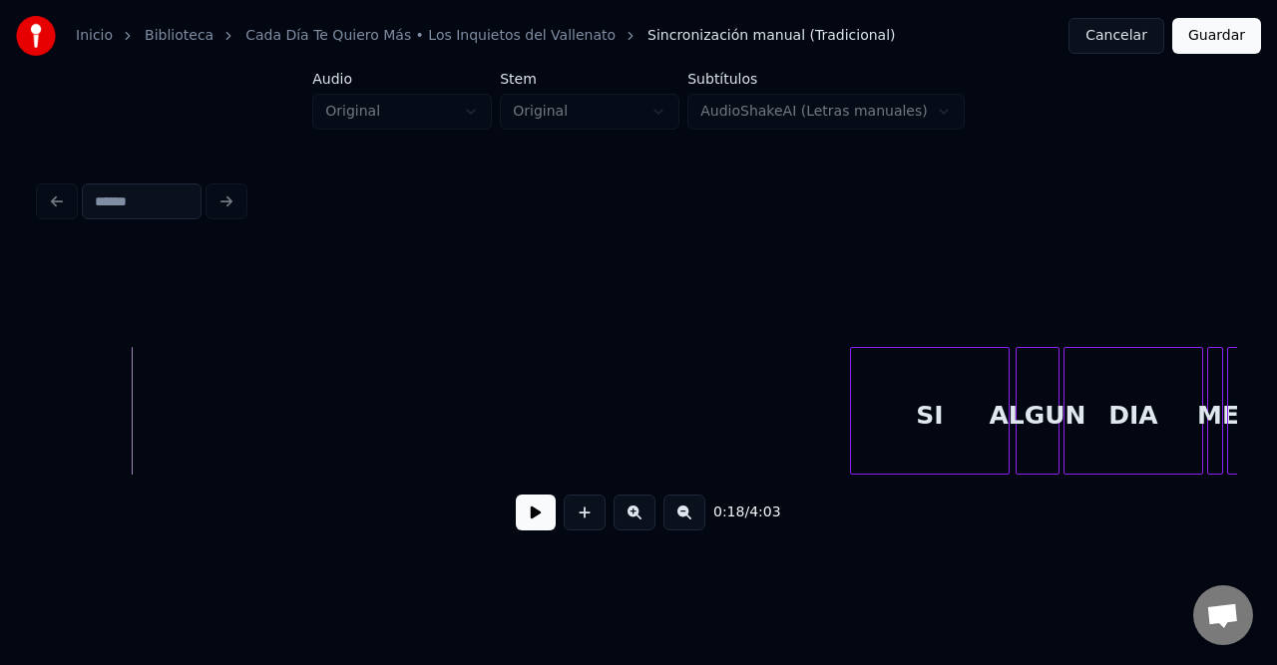
click at [939, 425] on div "SI" at bounding box center [930, 416] width 158 height 136
click at [987, 413] on div at bounding box center [990, 411] width 6 height 126
drag, startPoint x: 966, startPoint y: 409, endPoint x: 842, endPoint y: 437, distance: 126.8
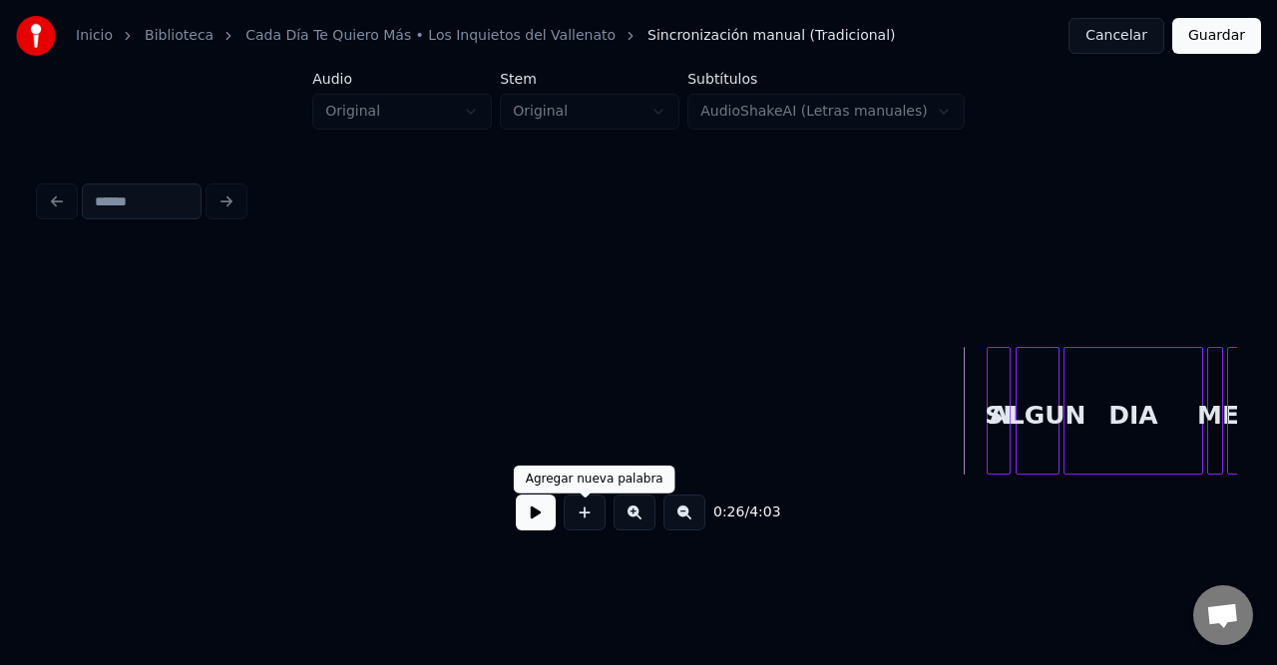
click at [551, 525] on button at bounding box center [536, 513] width 40 height 36
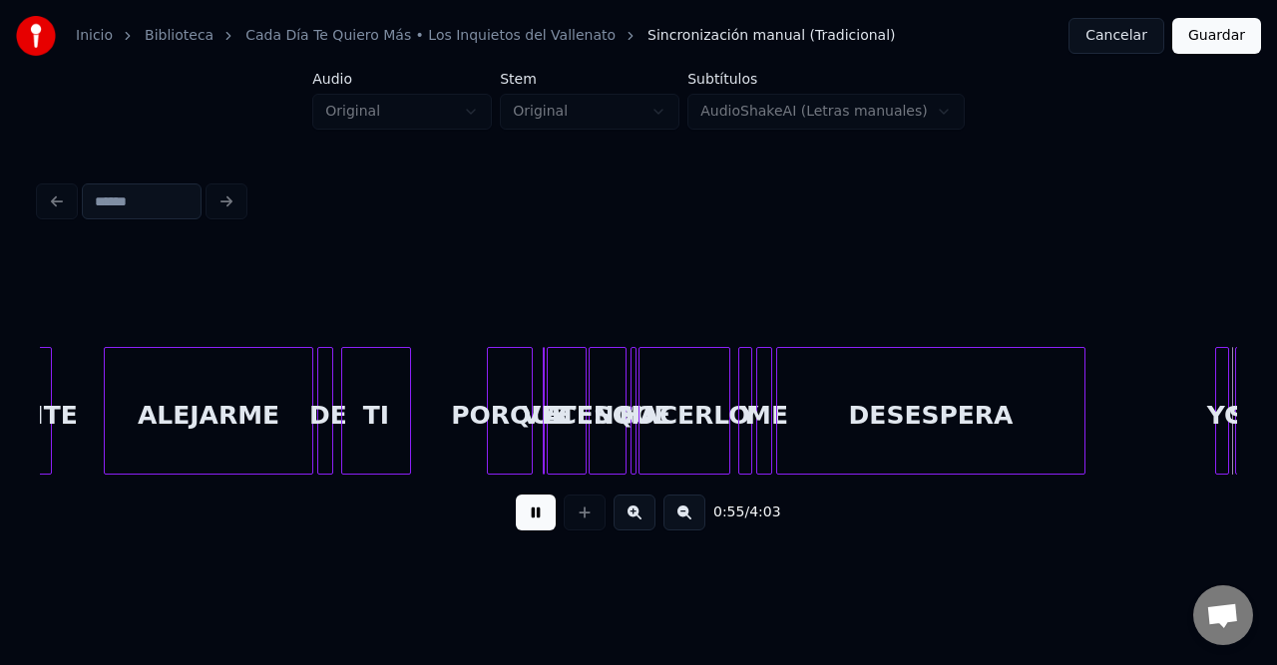
scroll to position [0, 5529]
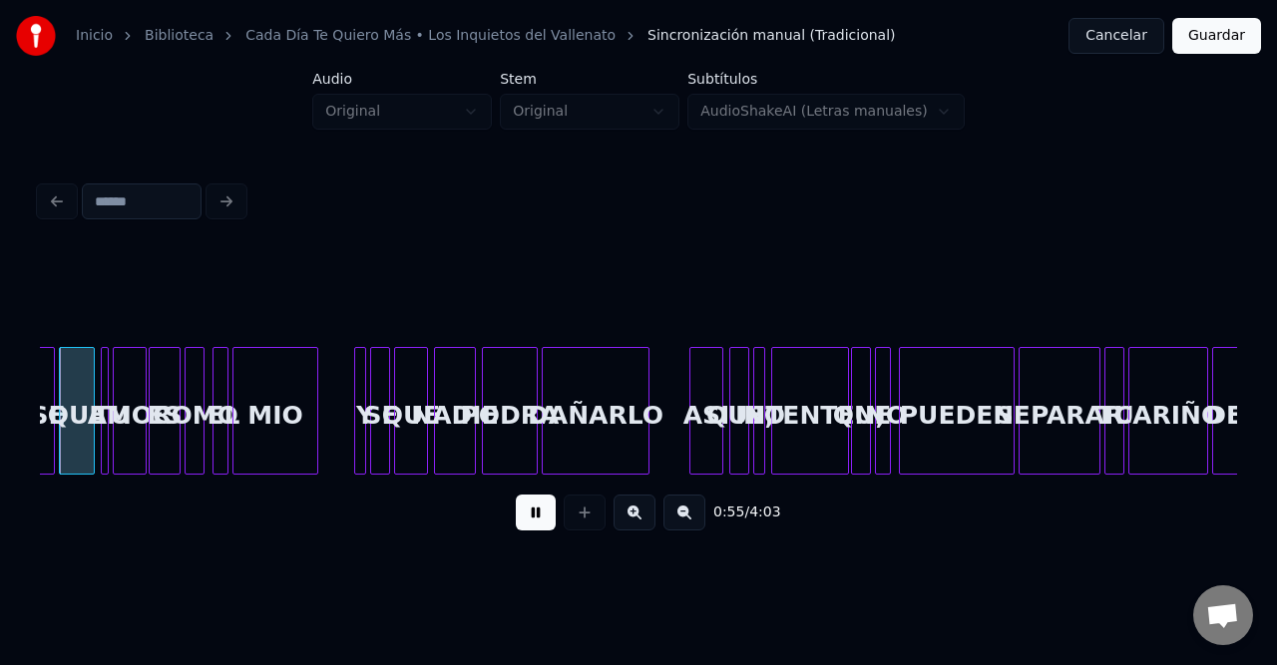
click at [674, 523] on button at bounding box center [684, 513] width 42 height 36
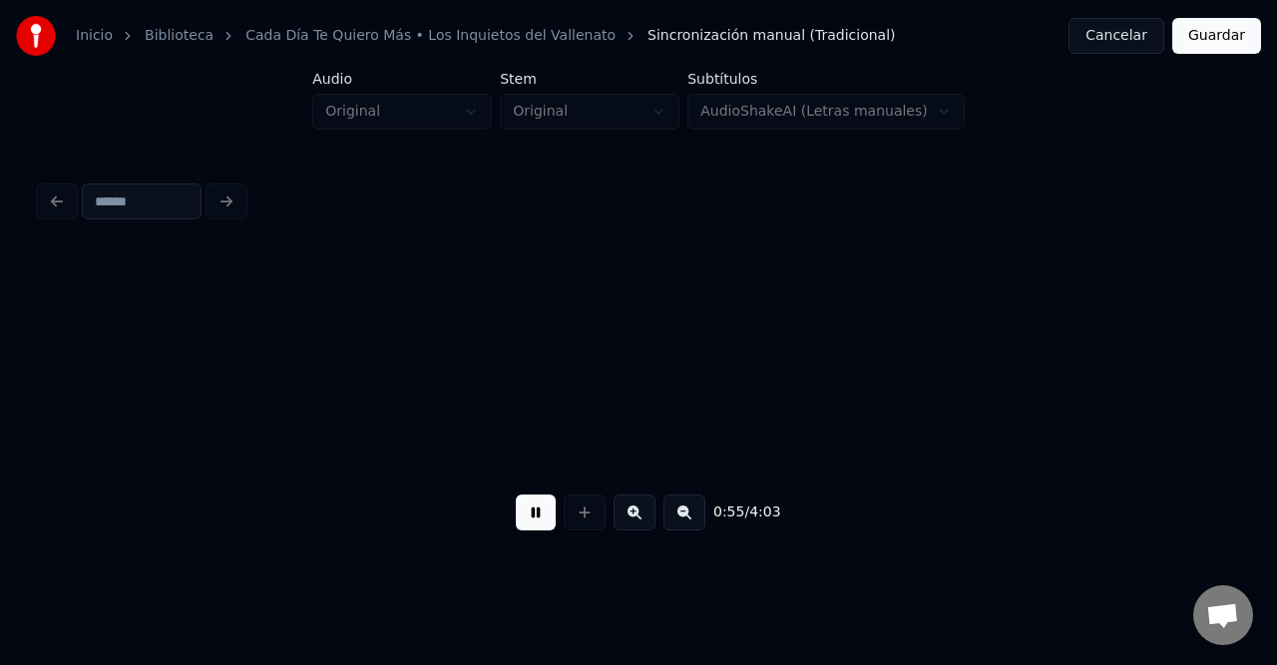
click at [674, 523] on button at bounding box center [684, 513] width 42 height 36
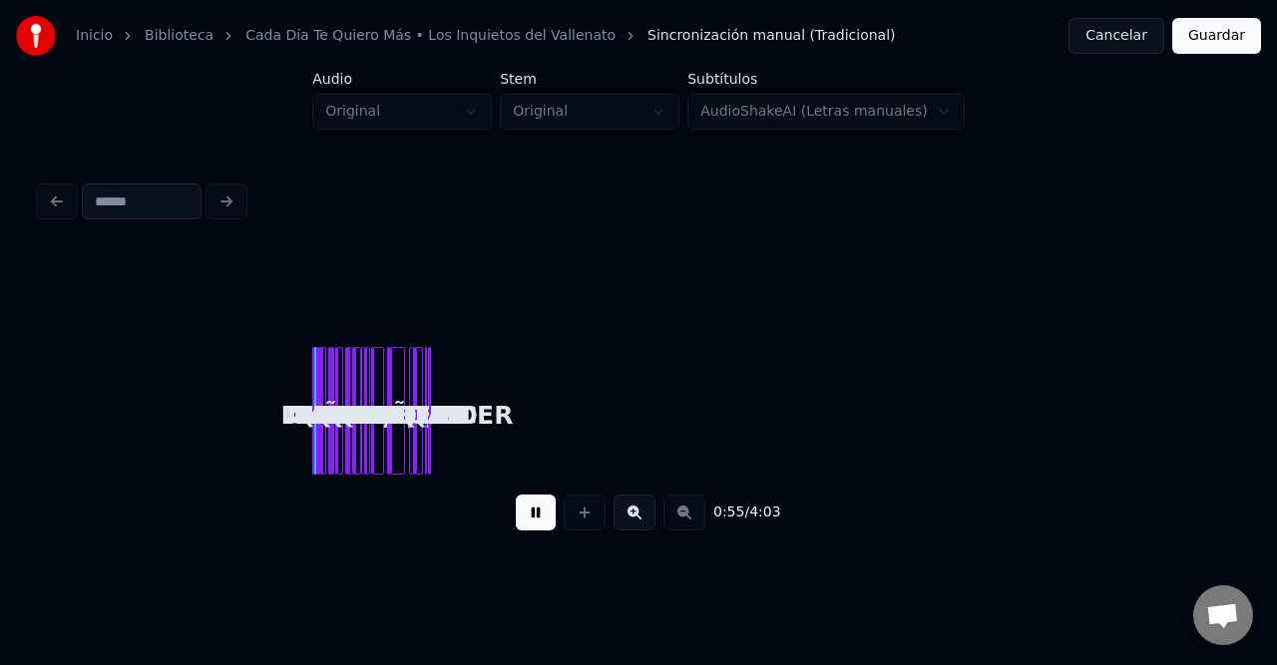
scroll to position [0, 0]
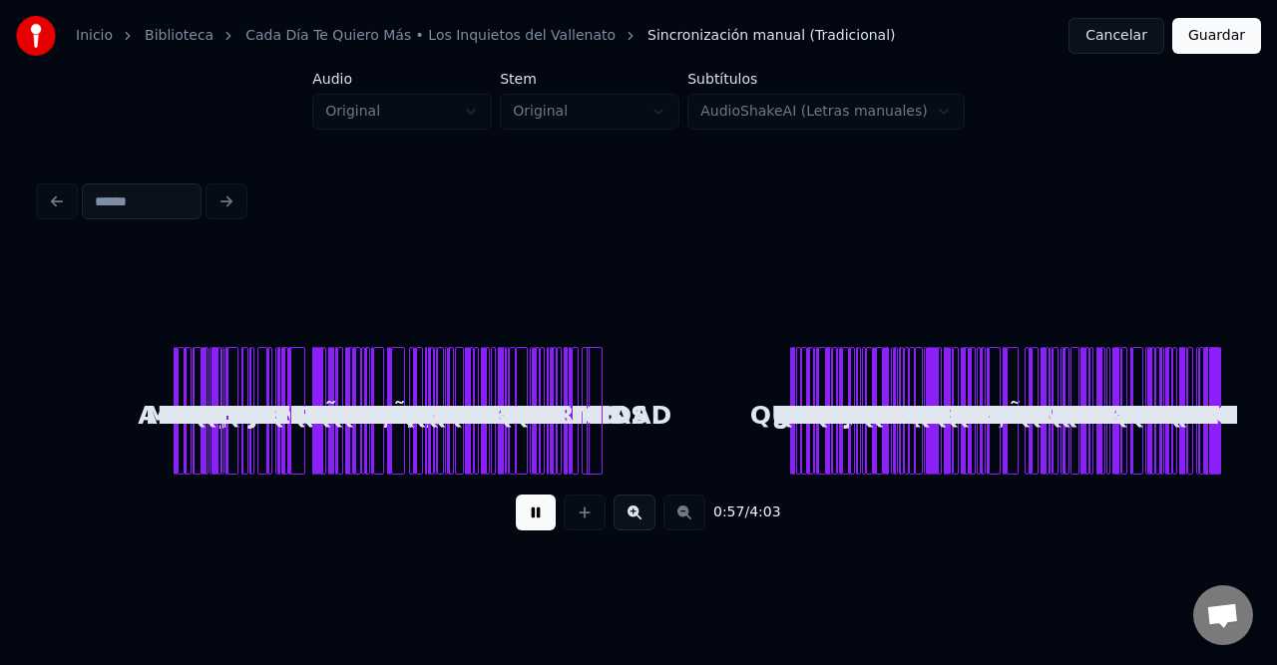
click at [569, 412] on div at bounding box center [568, 411] width 6 height 126
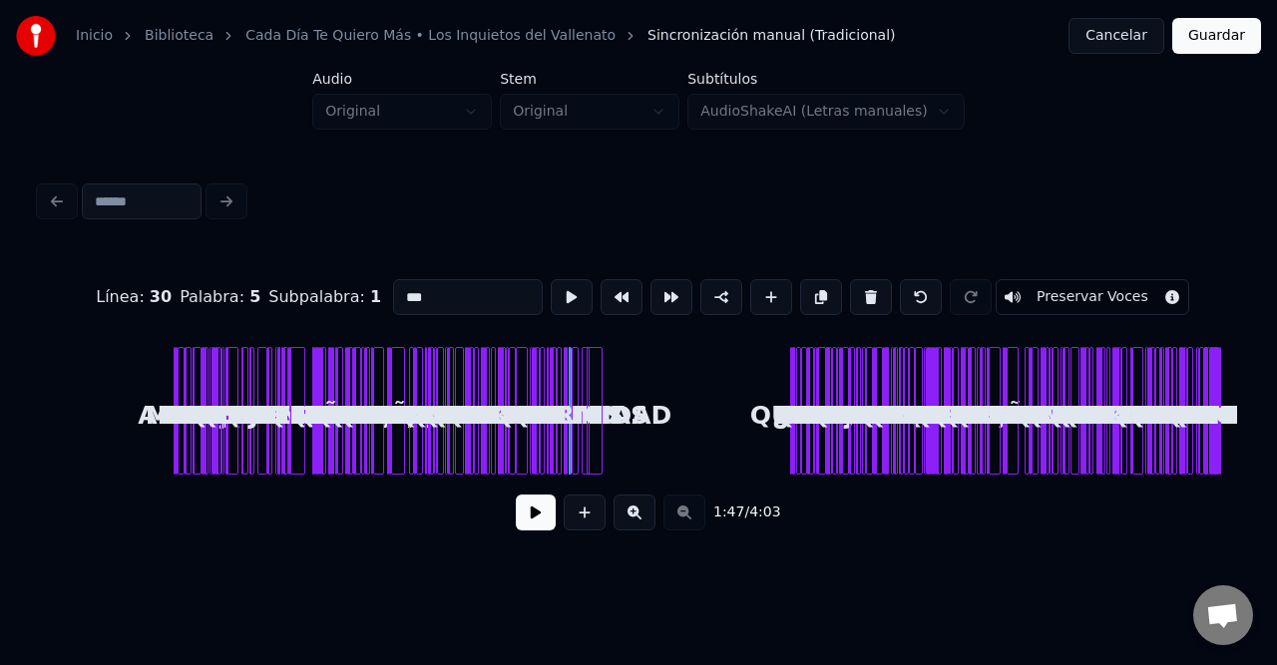
click at [644, 511] on button at bounding box center [634, 513] width 42 height 36
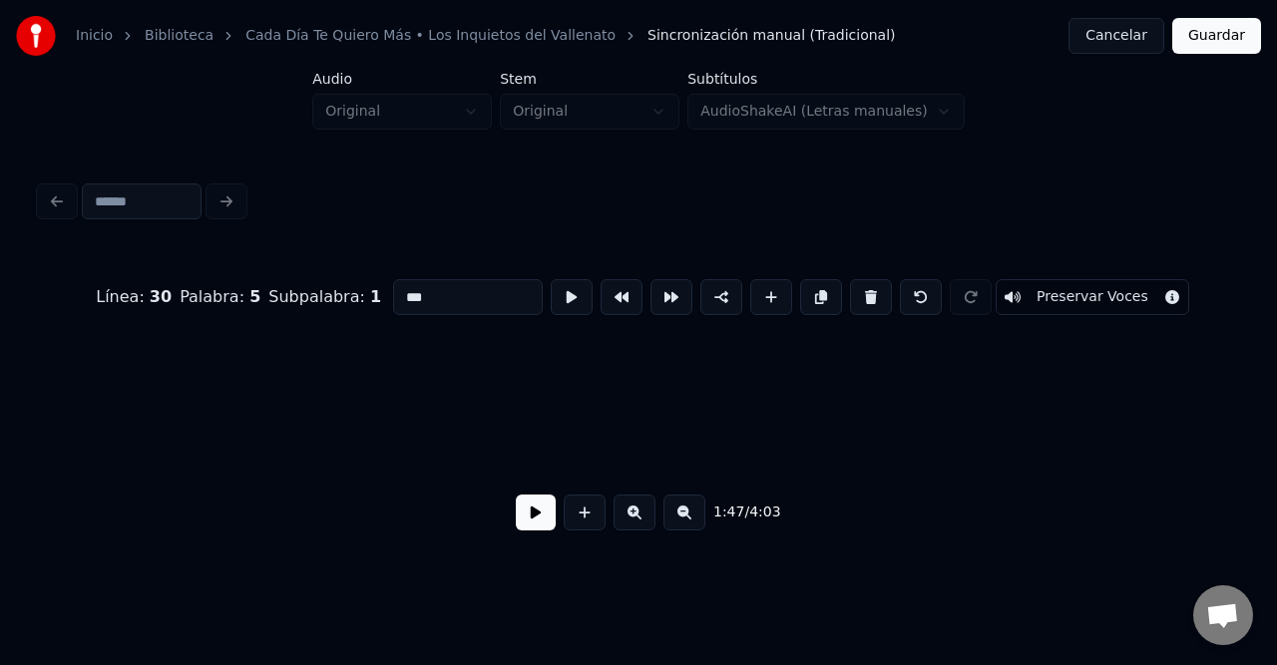
scroll to position [0, 10188]
click at [644, 511] on button at bounding box center [634, 513] width 42 height 36
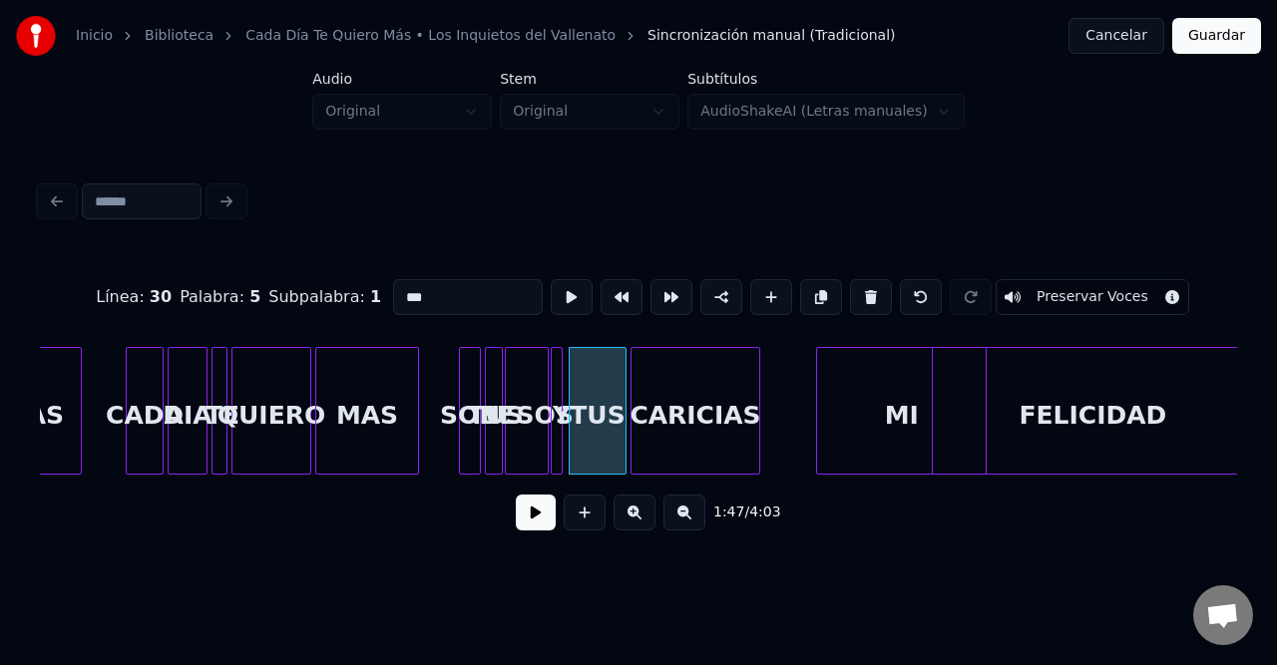
click at [521, 513] on button at bounding box center [536, 513] width 40 height 36
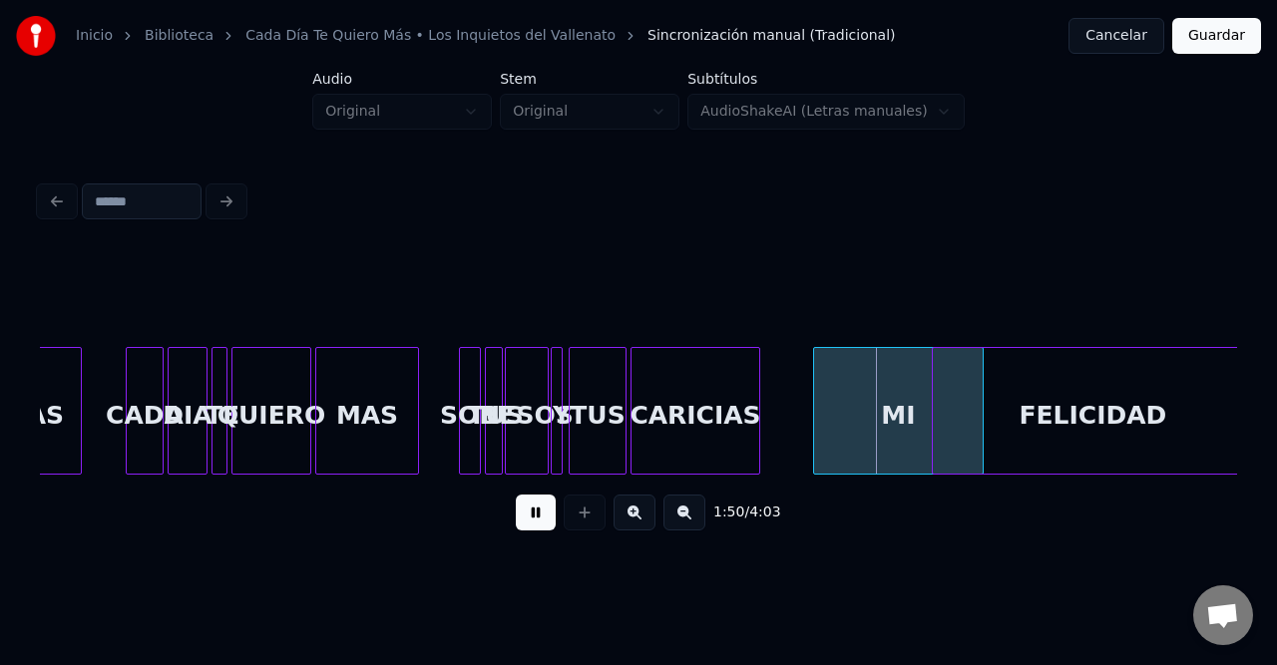
click at [888, 416] on div "MI" at bounding box center [898, 416] width 169 height 136
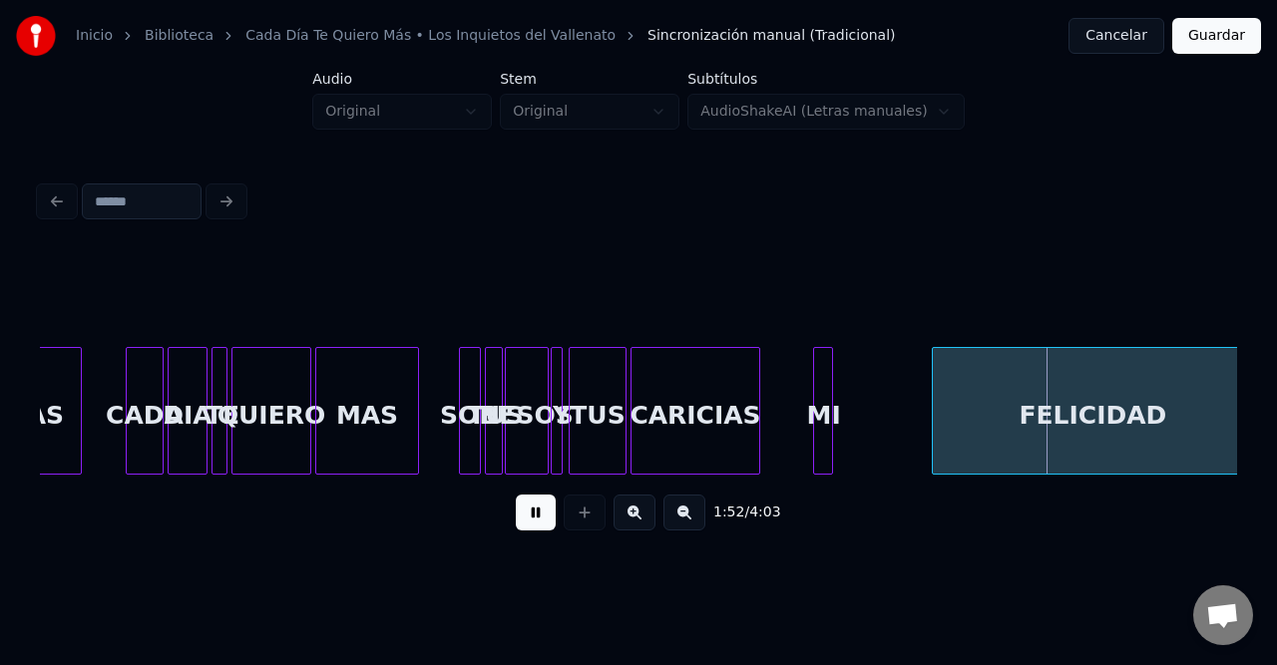
click at [831, 387] on div at bounding box center [829, 411] width 6 height 126
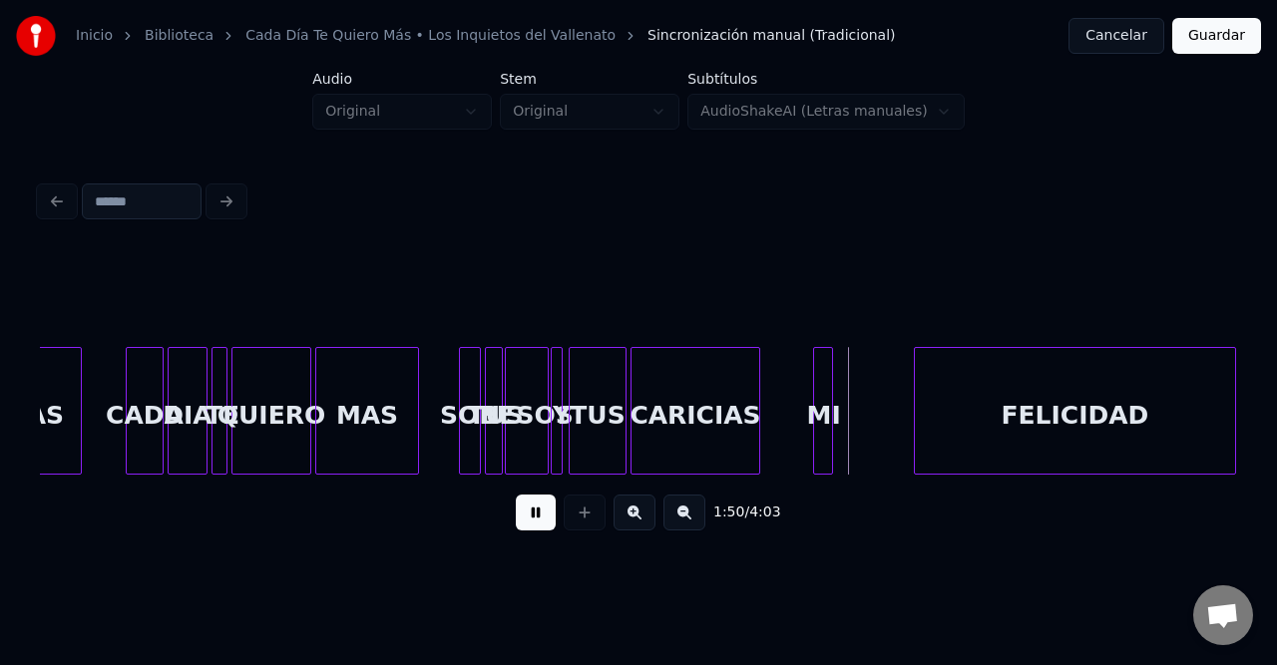
scroll to position [0, 10195]
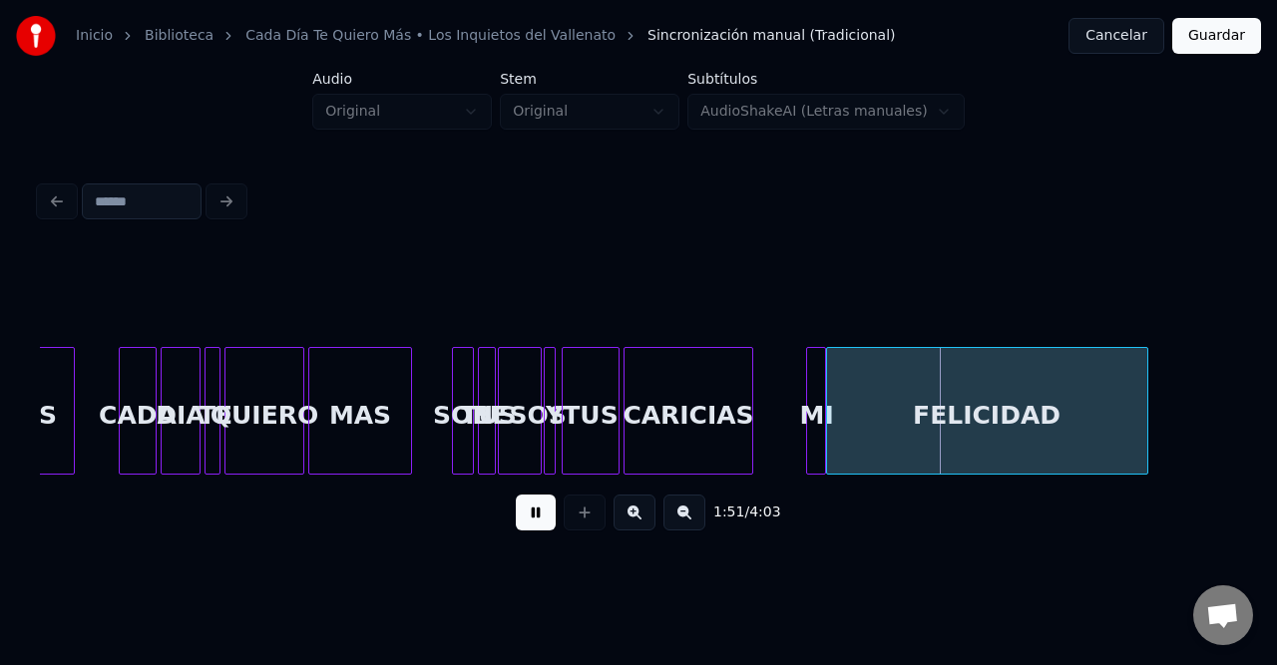
click at [876, 396] on div "FELICIDAD" at bounding box center [987, 416] width 320 height 136
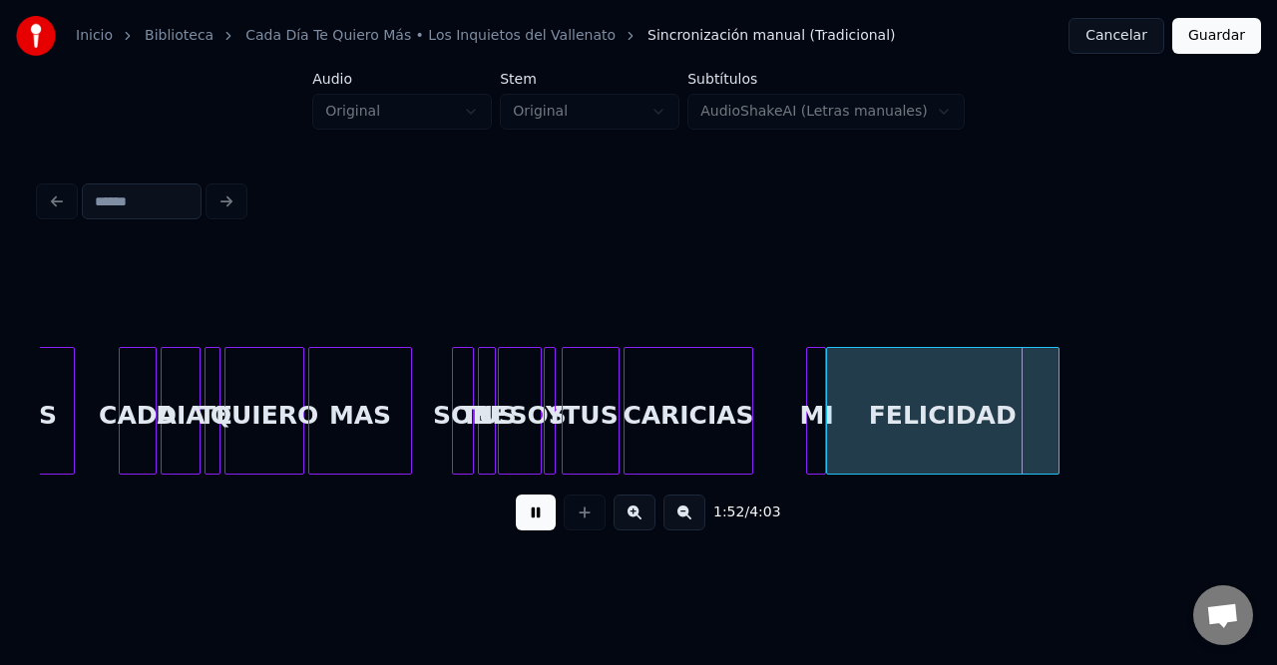
click at [1055, 393] on div at bounding box center [1055, 411] width 6 height 126
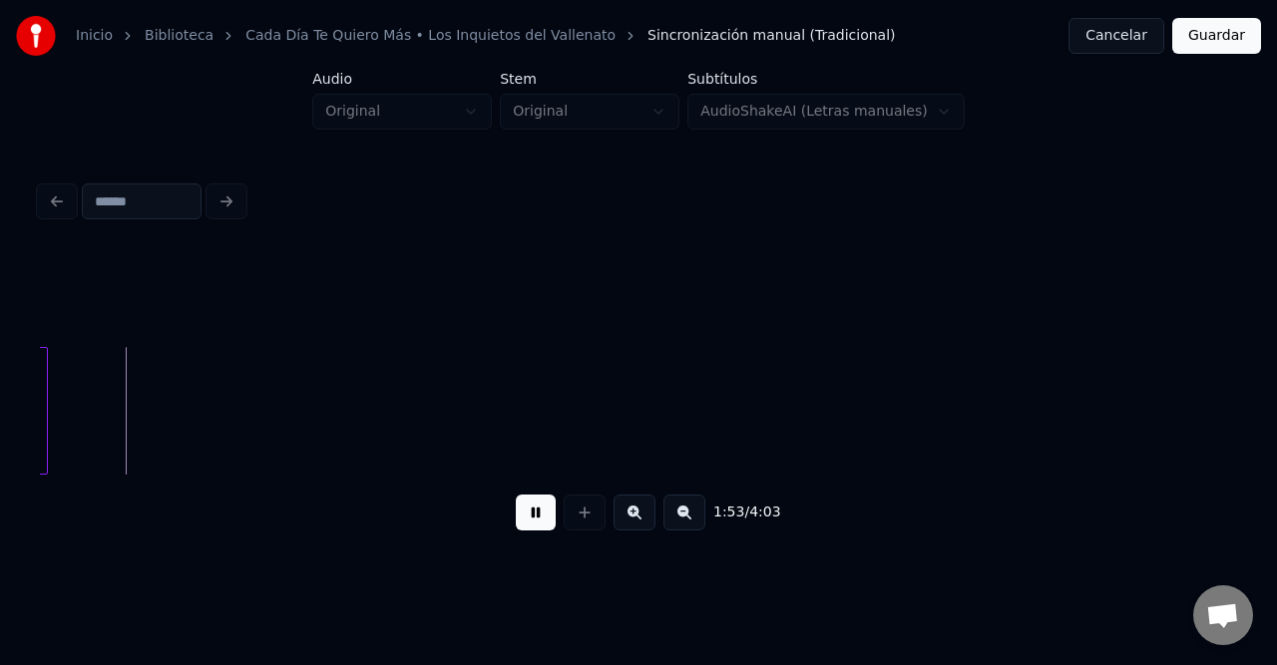
click at [681, 524] on button at bounding box center [684, 513] width 42 height 36
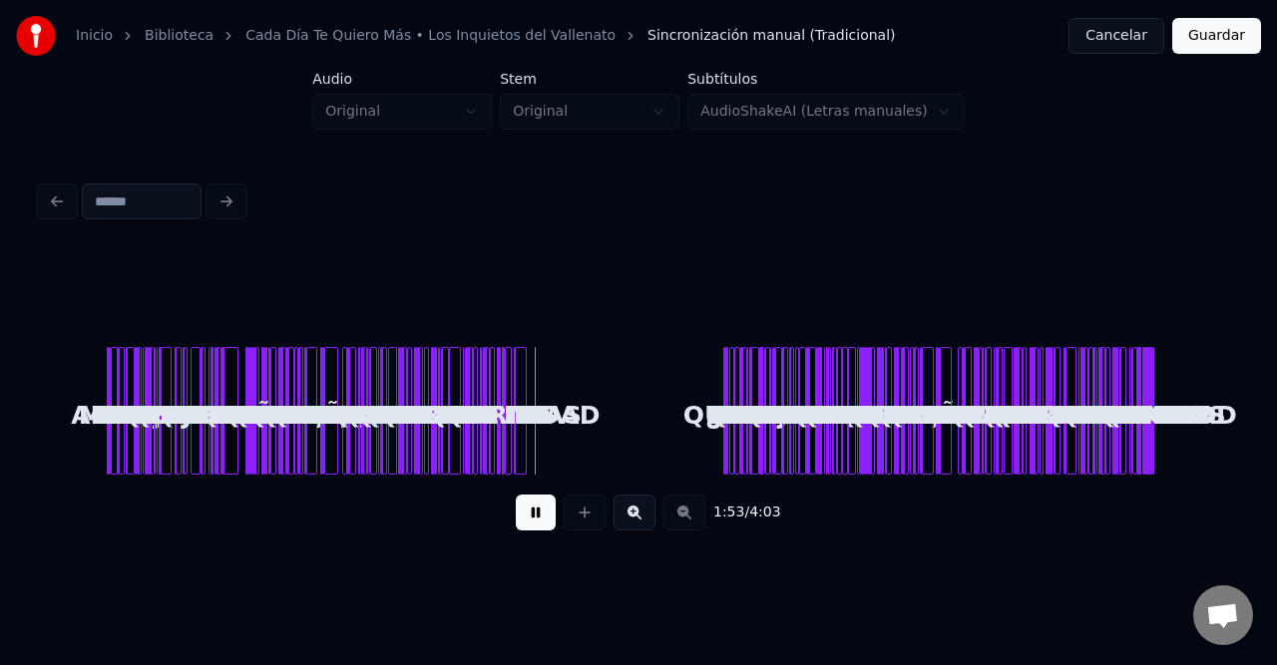
scroll to position [0, 0]
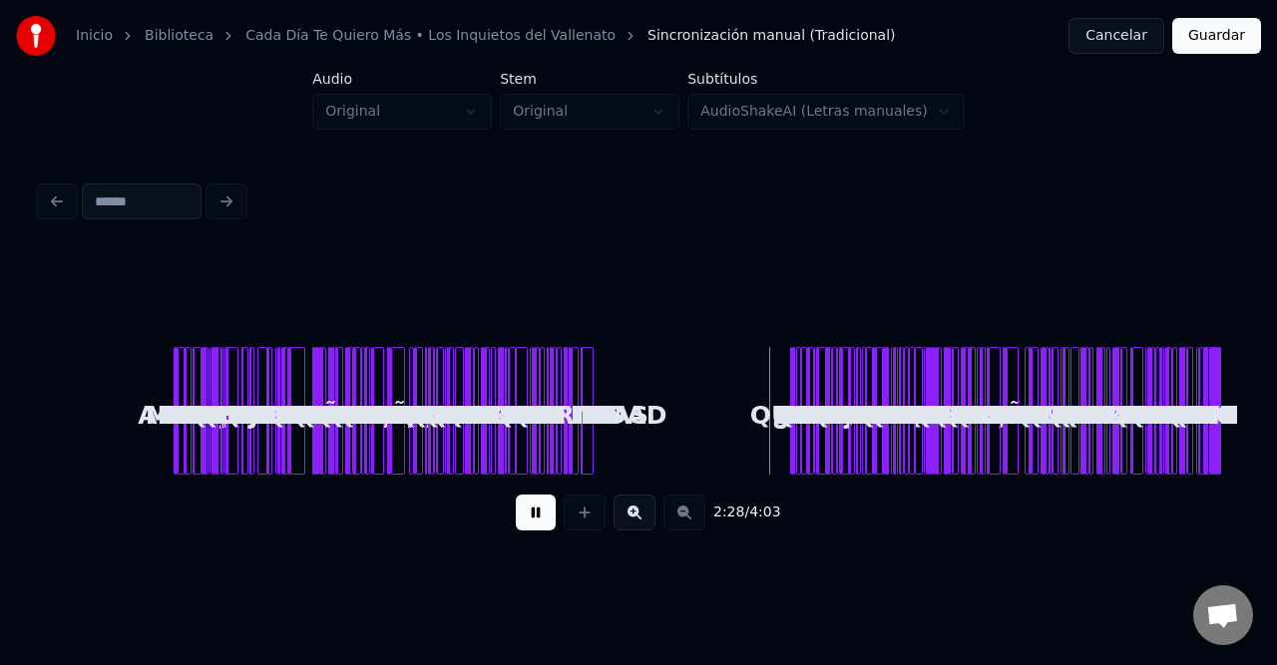
click at [638, 513] on button at bounding box center [634, 513] width 42 height 36
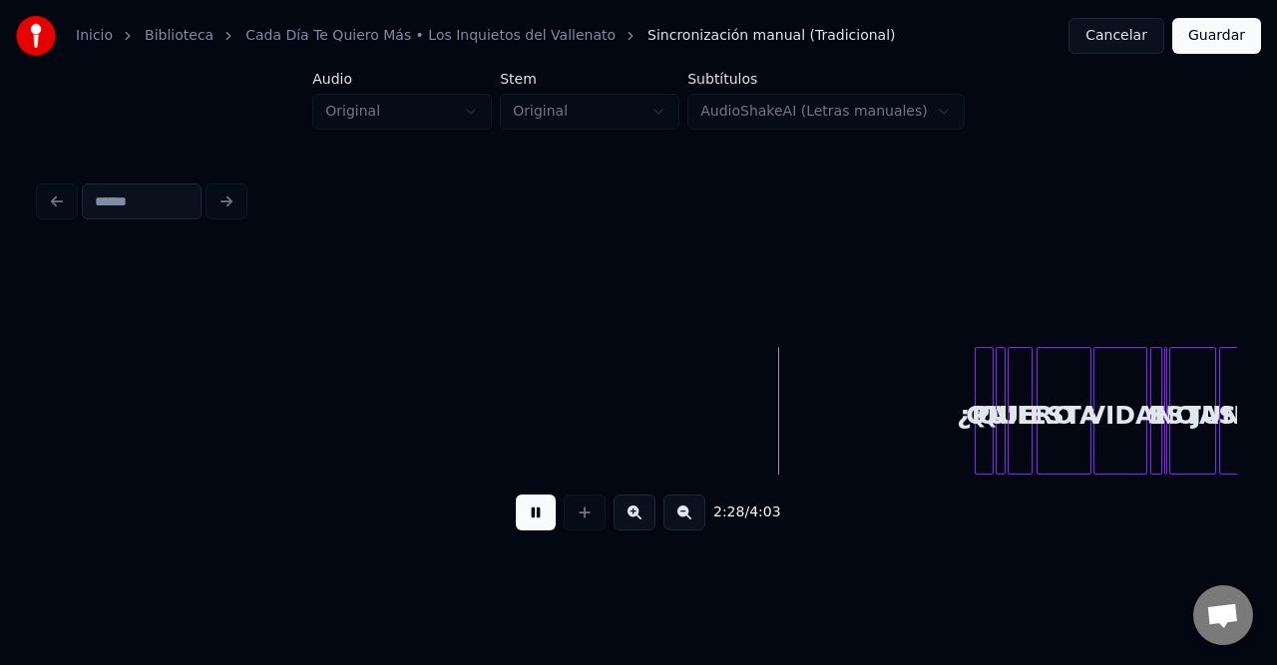
click at [638, 513] on button at bounding box center [634, 513] width 42 height 36
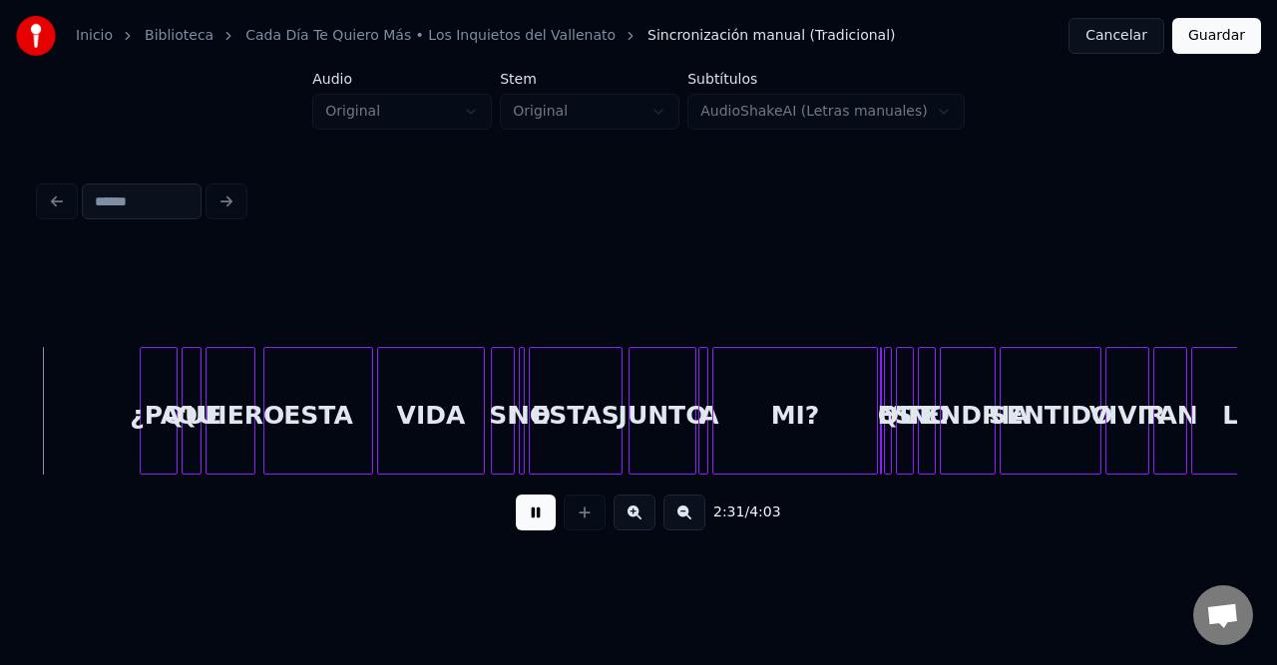
scroll to position [0, 15089]
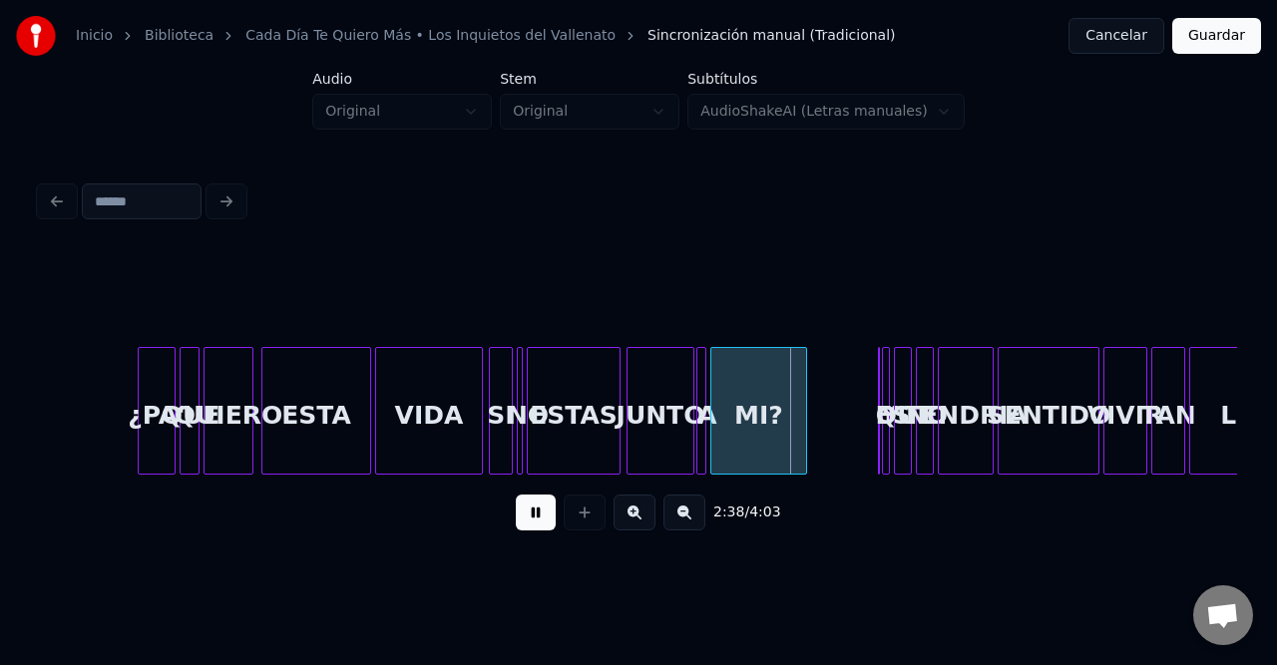
click at [800, 373] on div at bounding box center [803, 411] width 6 height 126
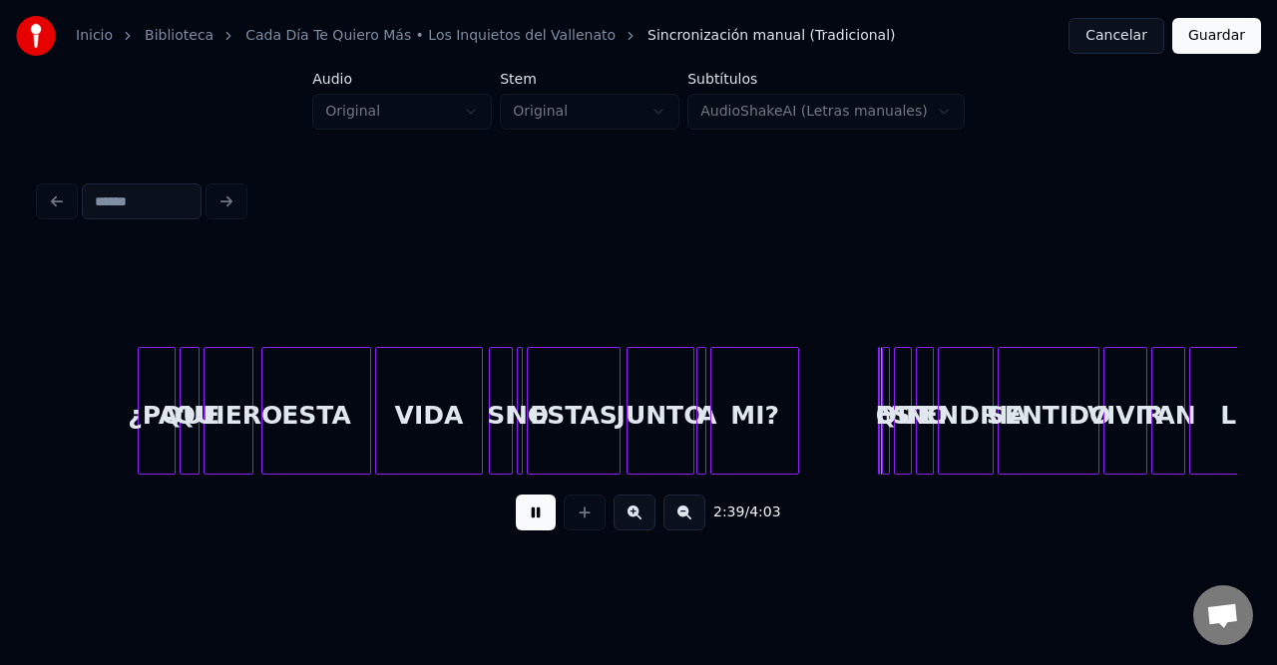
click at [626, 516] on button at bounding box center [634, 513] width 42 height 36
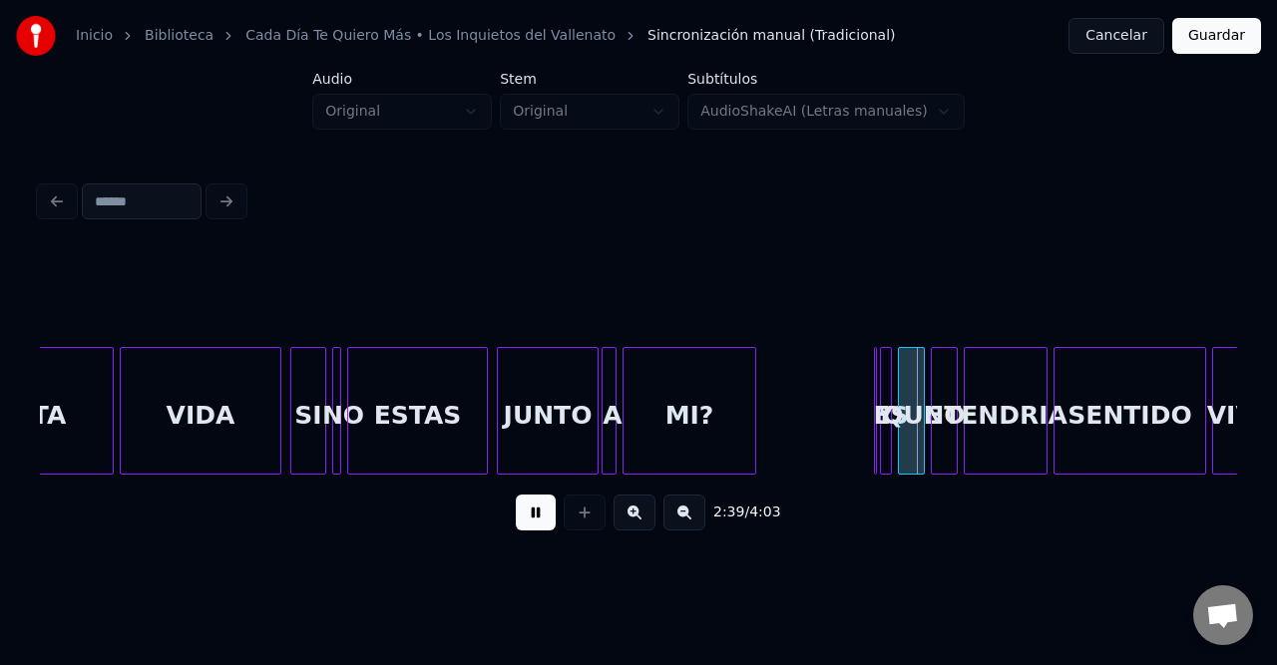
click at [626, 516] on button at bounding box center [634, 513] width 42 height 36
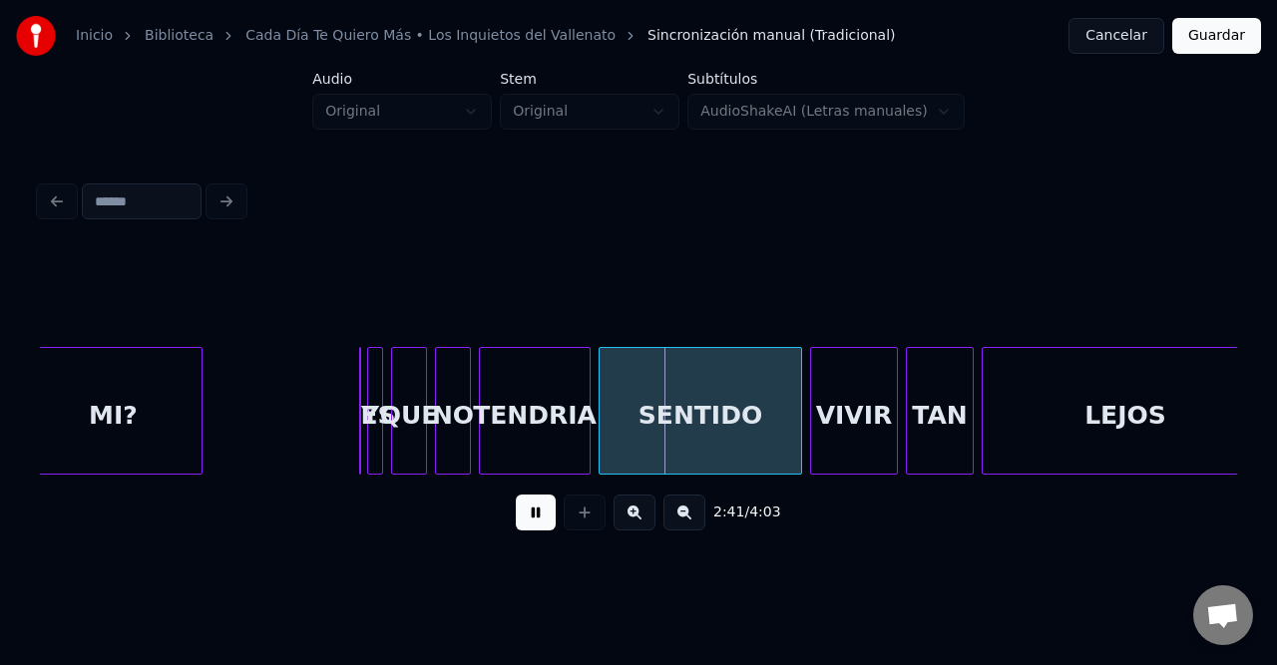
scroll to position [0, 31509]
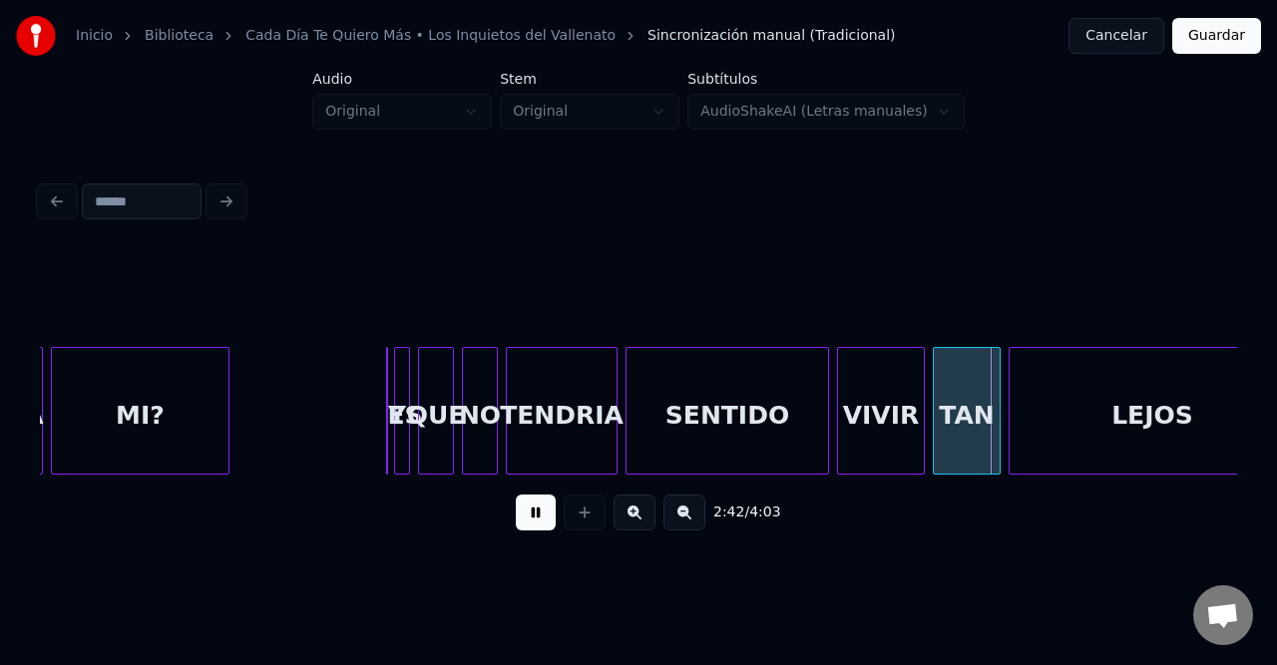
click at [663, 515] on button at bounding box center [684, 513] width 42 height 36
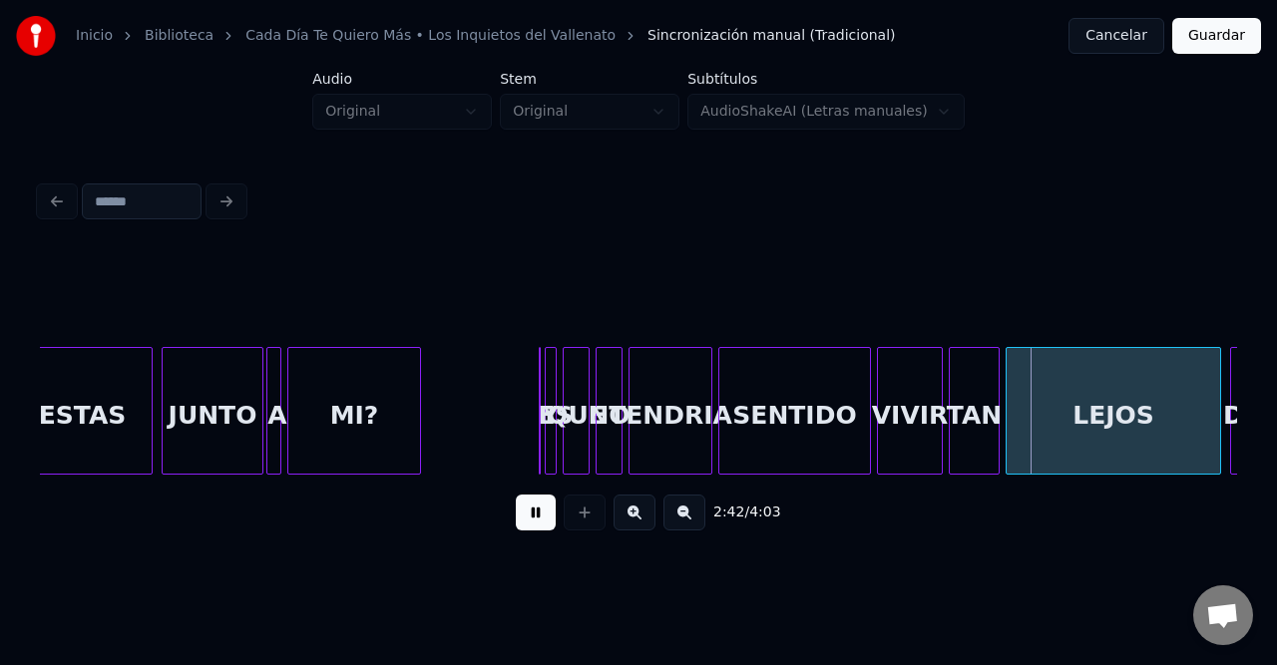
click at [637, 514] on button at bounding box center [634, 513] width 42 height 36
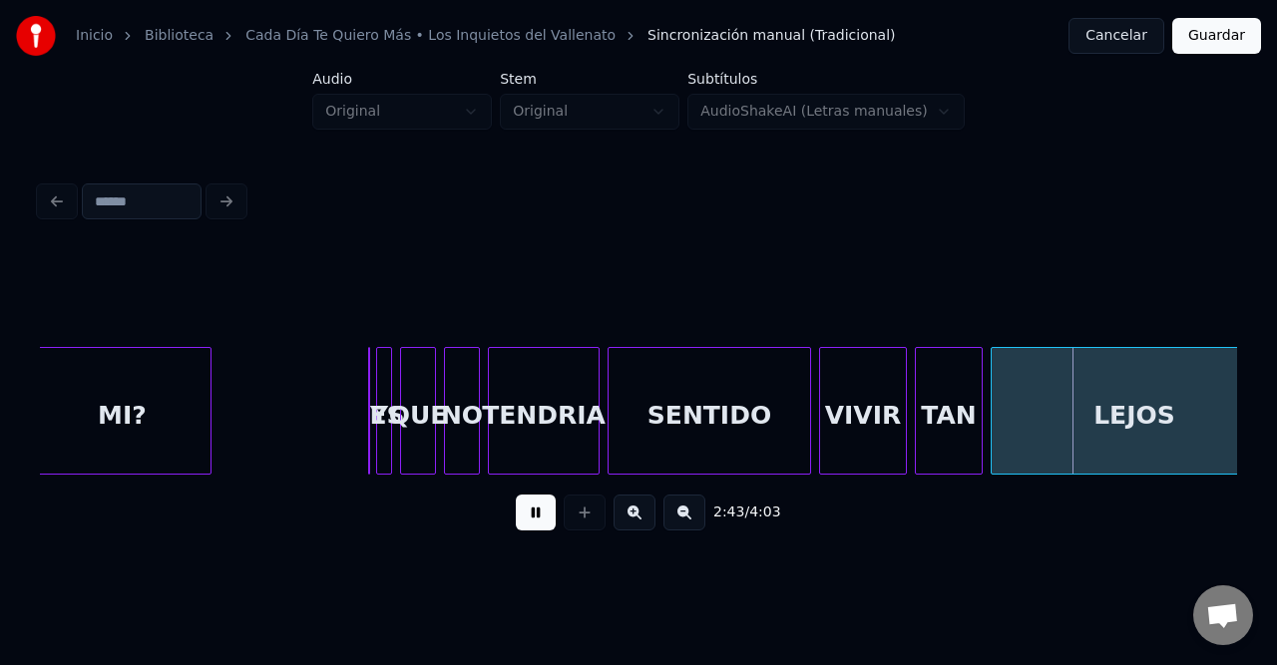
click at [636, 515] on button at bounding box center [634, 513] width 42 height 36
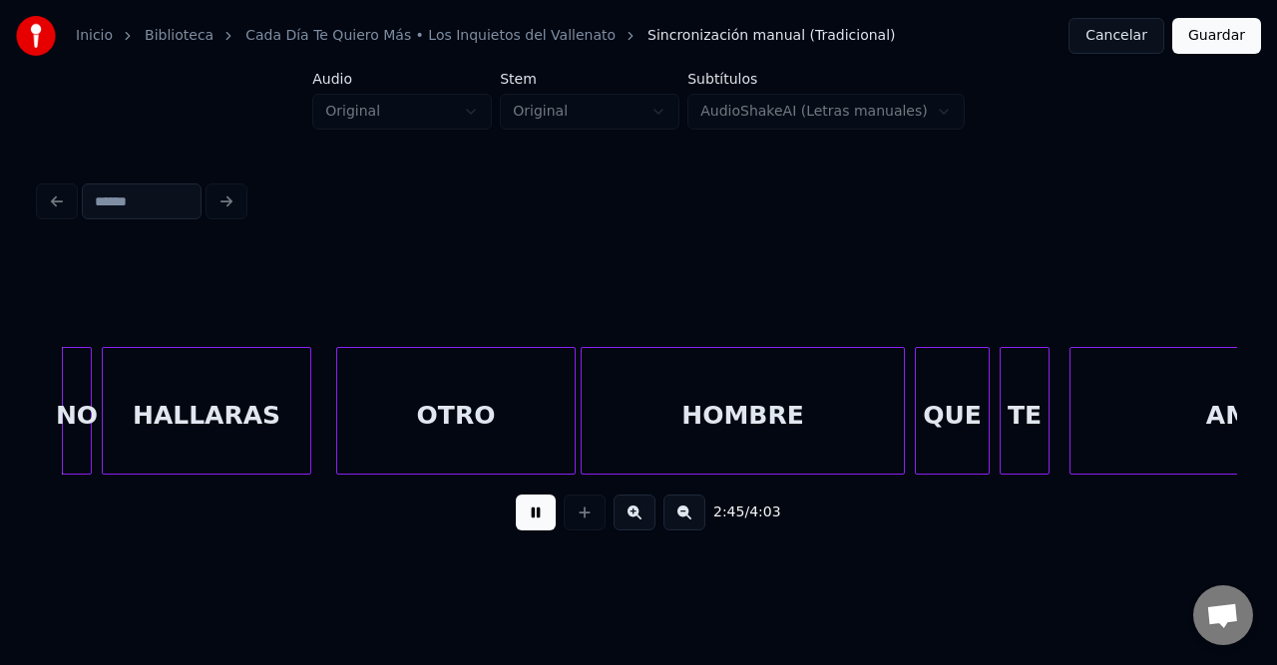
scroll to position [0, 41305]
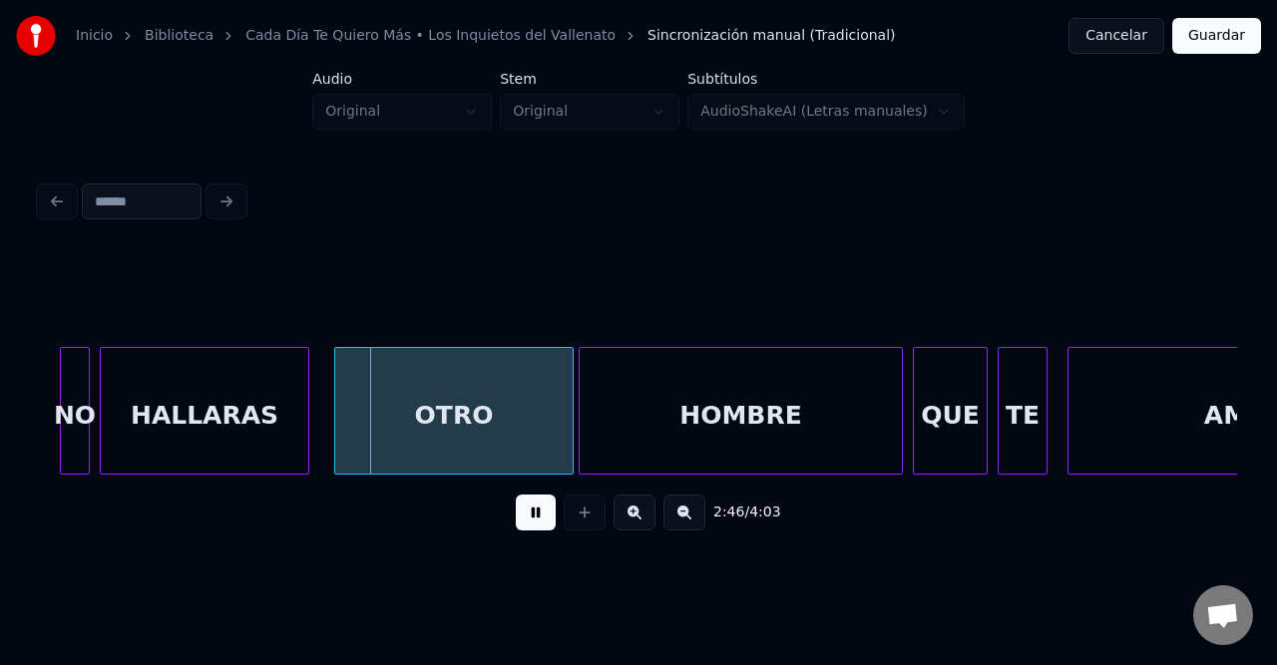
click at [697, 521] on button at bounding box center [684, 513] width 42 height 36
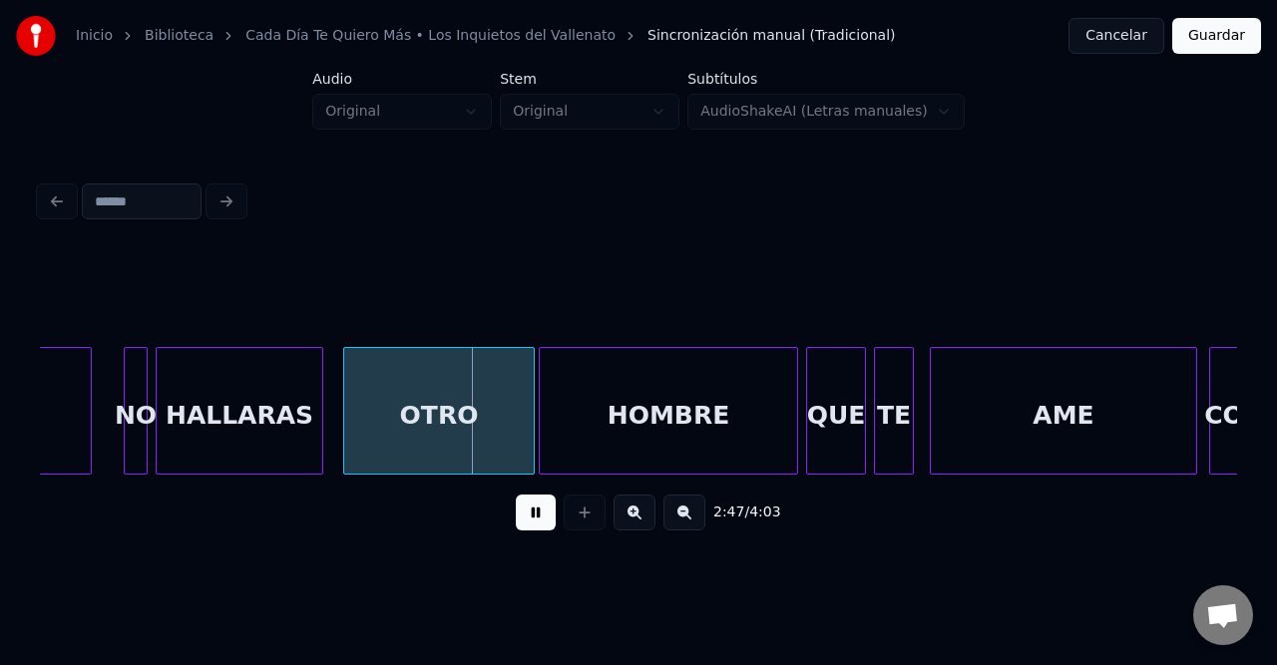
click at [697, 521] on button at bounding box center [684, 513] width 42 height 36
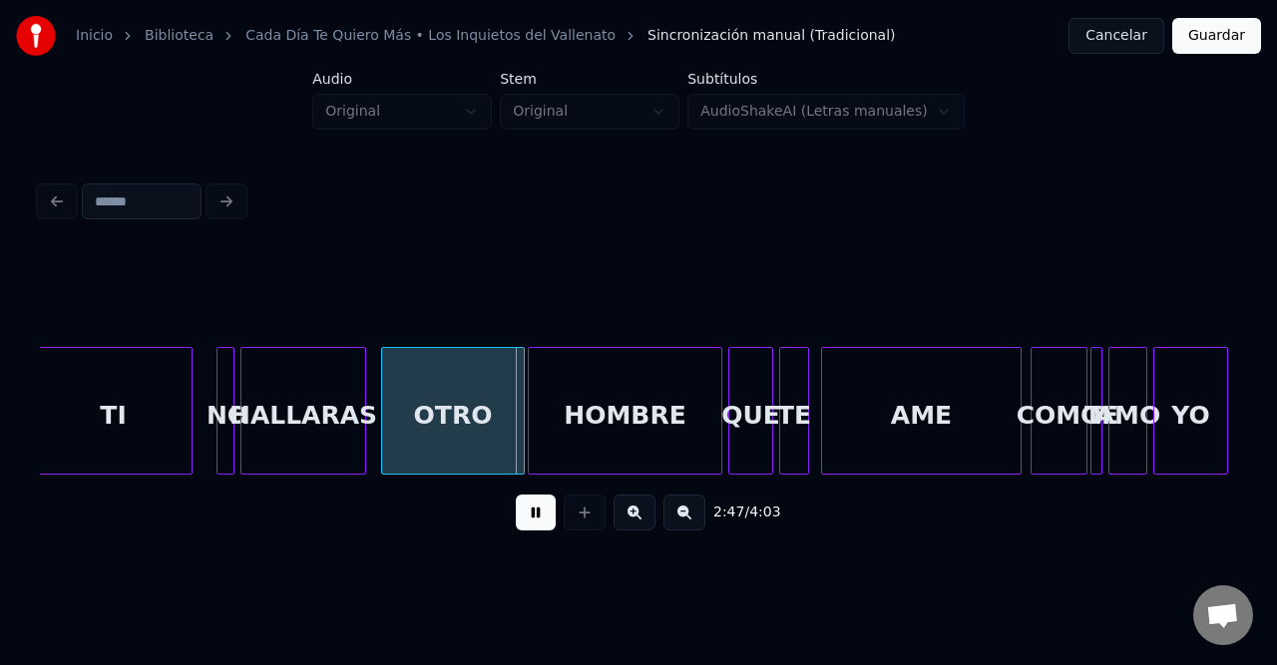
click at [697, 521] on button at bounding box center [684, 513] width 42 height 36
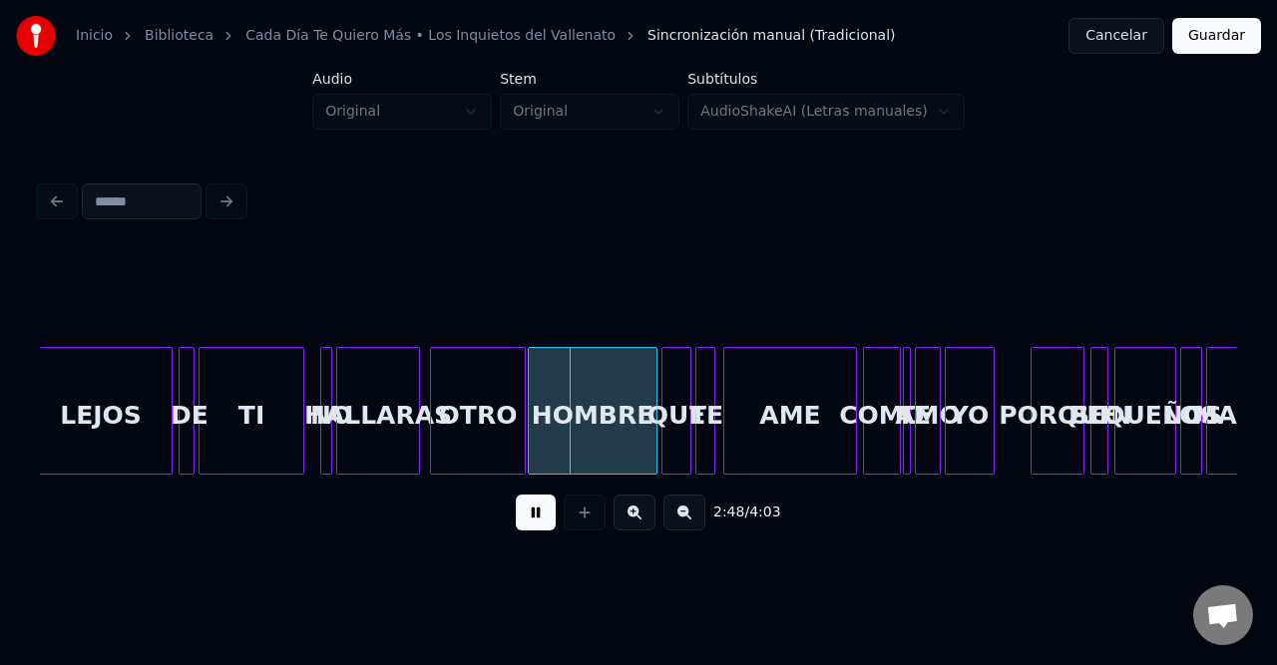
click at [697, 521] on button at bounding box center [684, 513] width 42 height 36
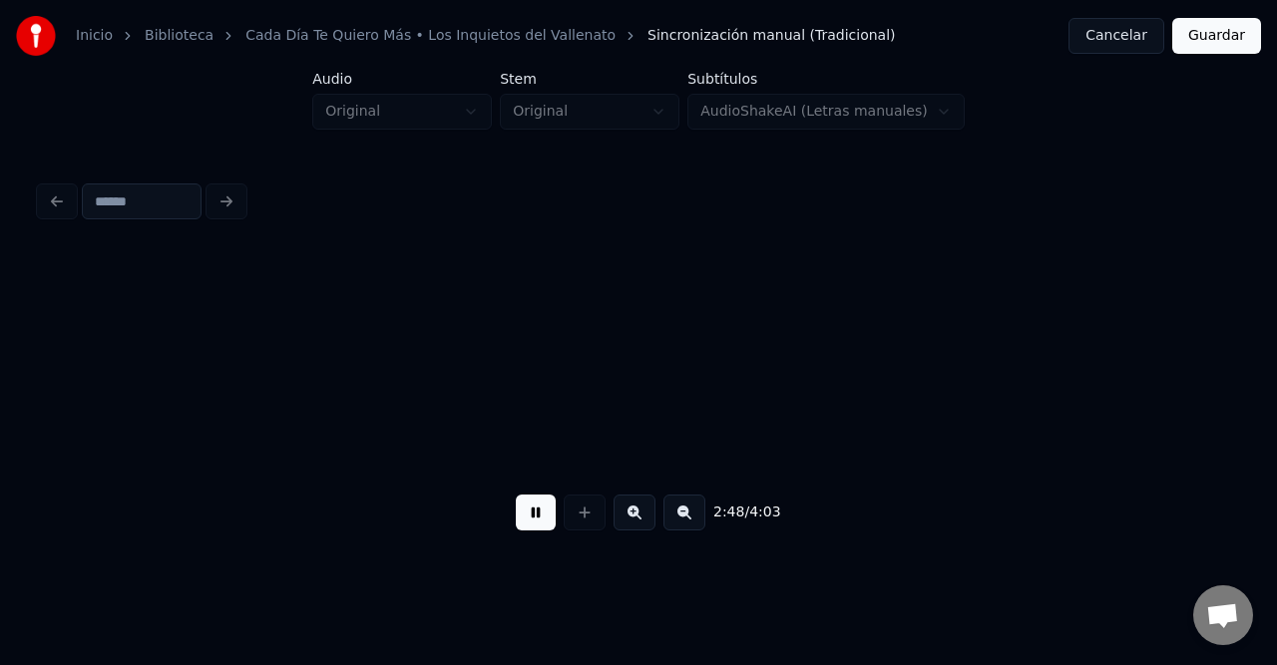
scroll to position [0, 7849]
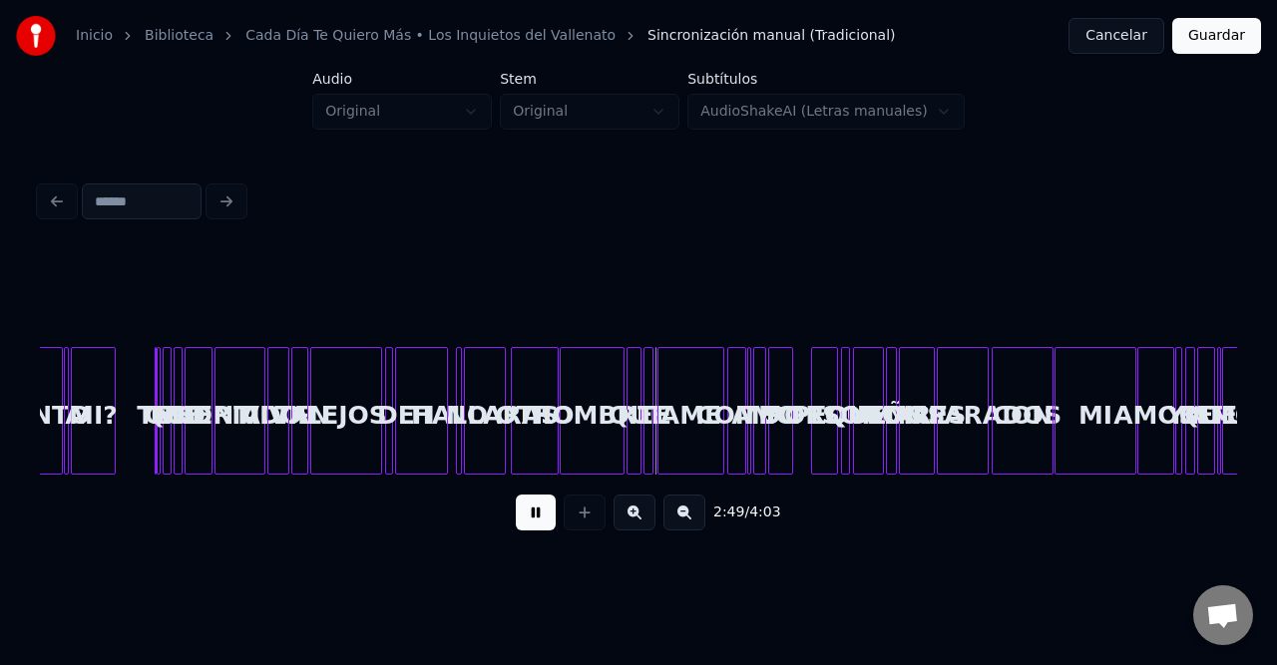
drag, startPoint x: 535, startPoint y: 527, endPoint x: 268, endPoint y: 506, distance: 267.1
click at [535, 527] on button at bounding box center [536, 513] width 40 height 36
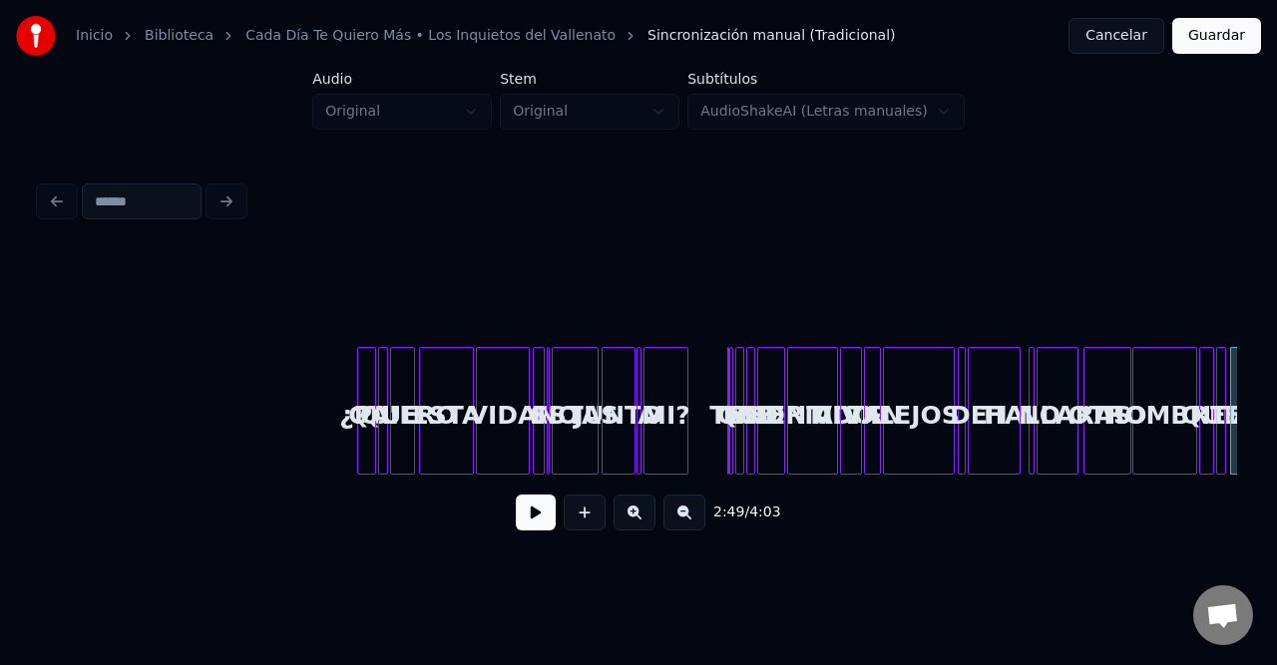
scroll to position [0, 7263]
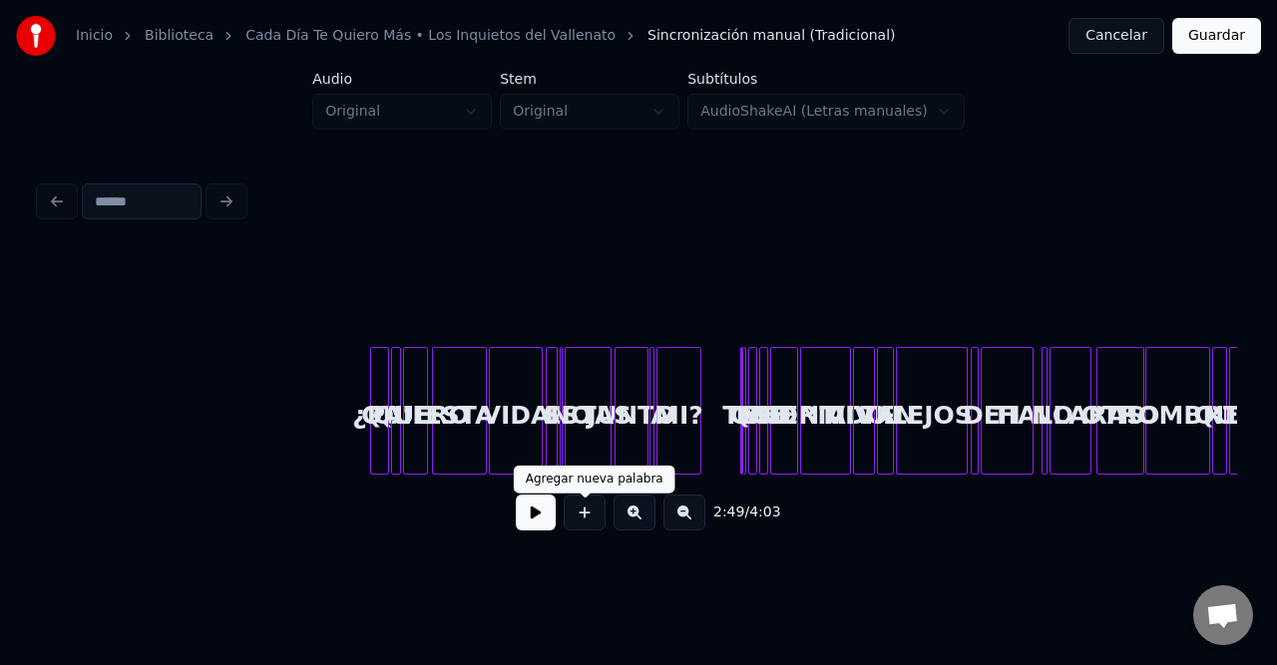
click at [623, 523] on button at bounding box center [634, 513] width 42 height 36
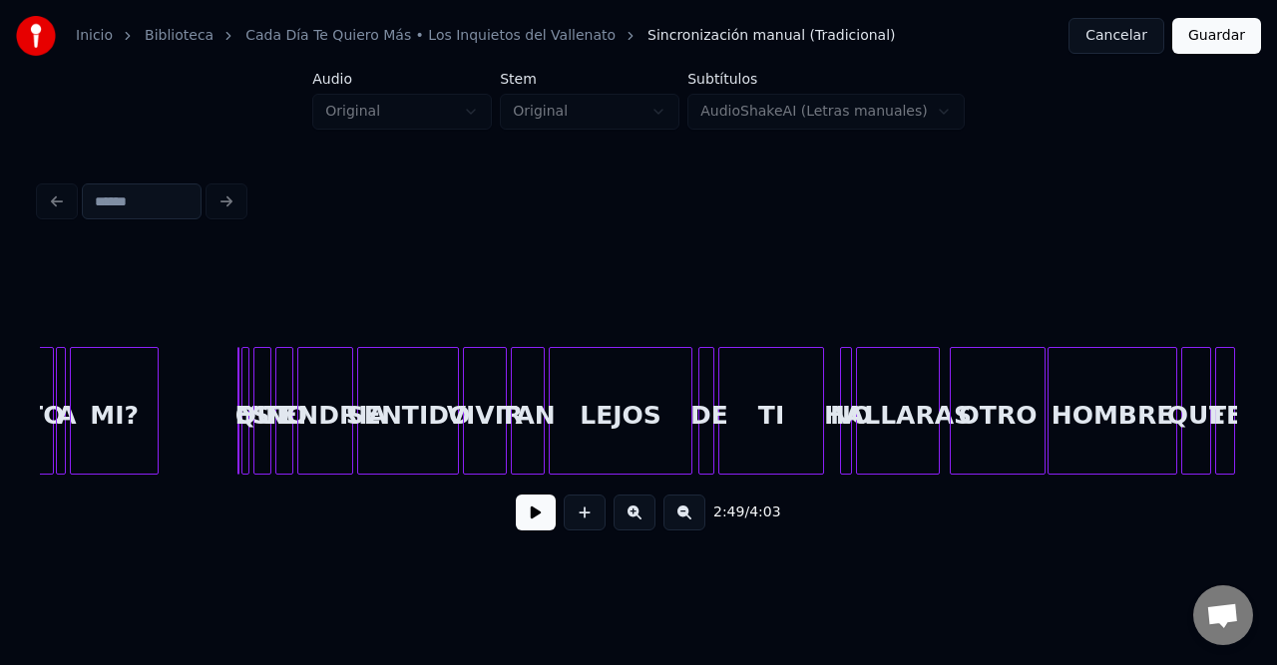
click at [624, 523] on button at bounding box center [634, 513] width 42 height 36
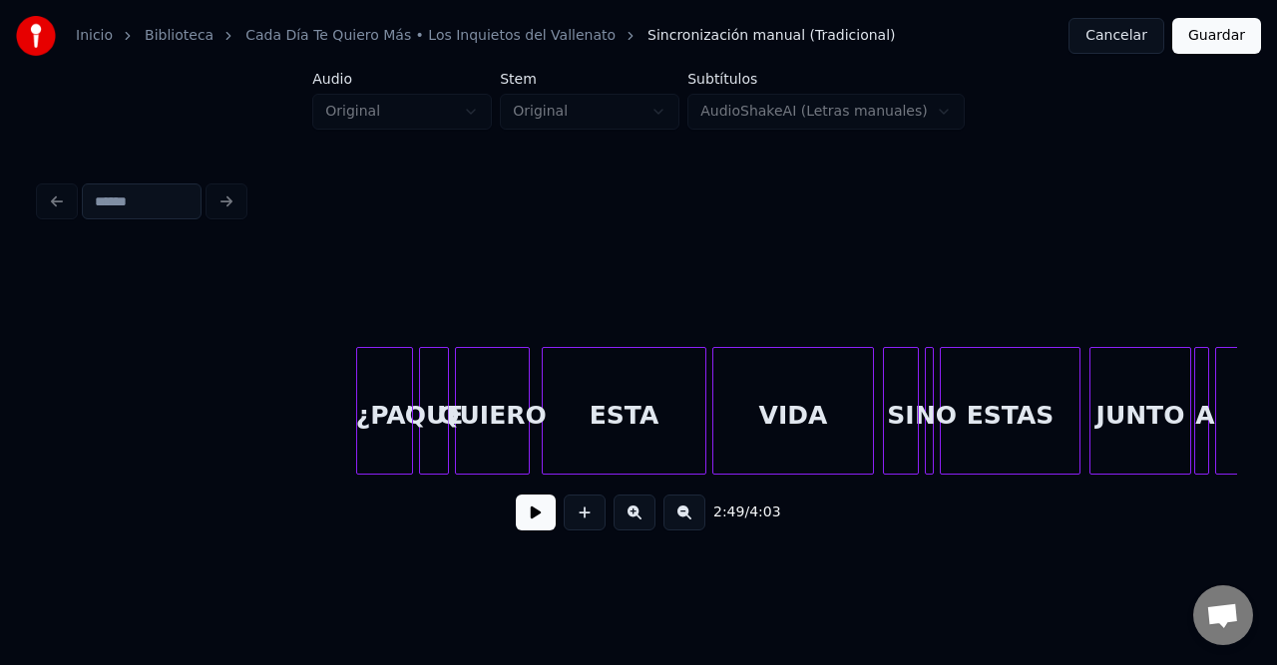
scroll to position [0, 22385]
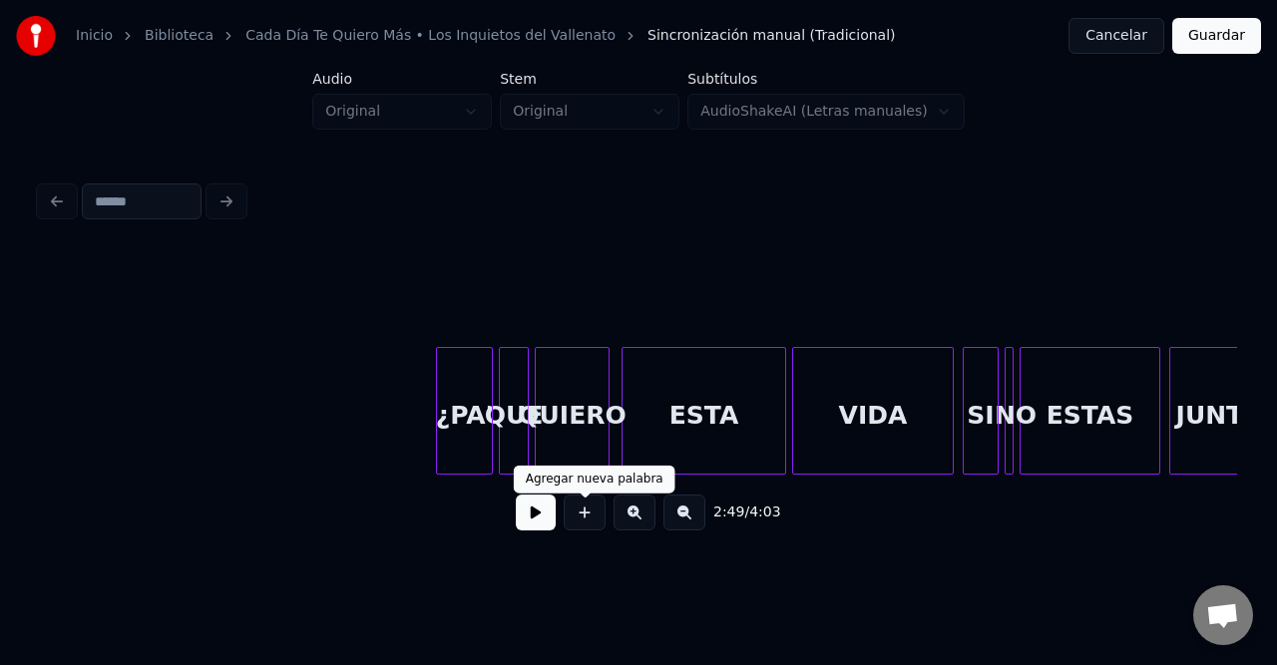
click at [537, 520] on button at bounding box center [536, 513] width 40 height 36
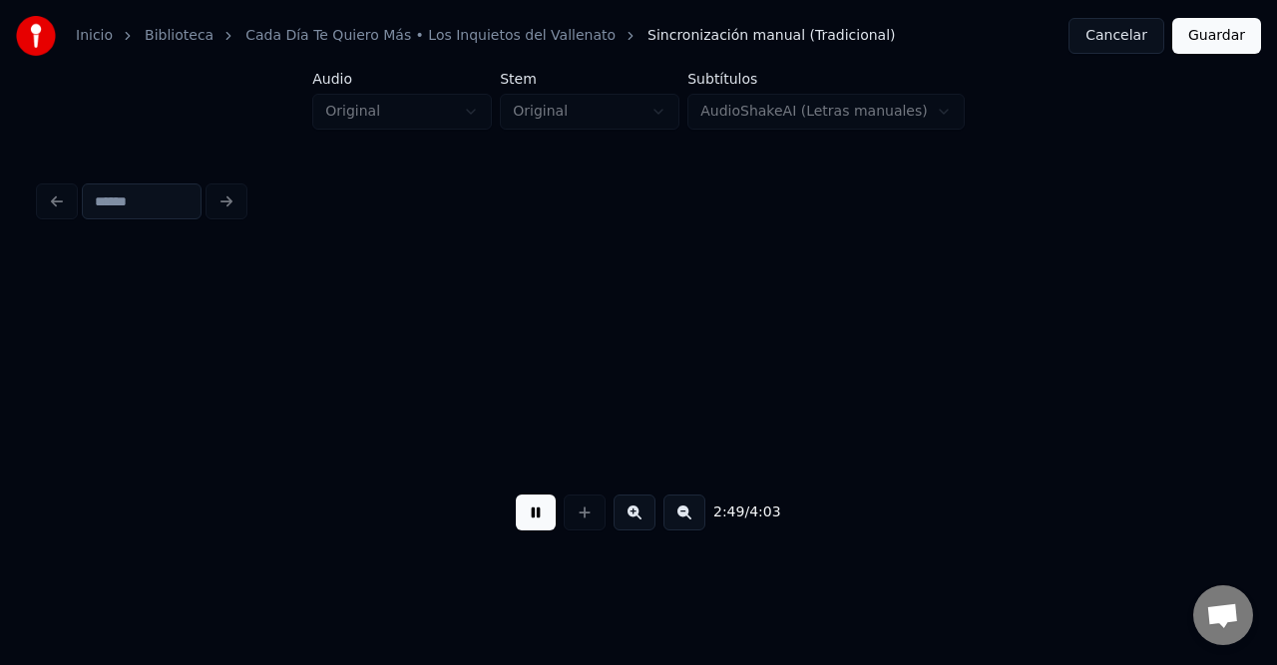
scroll to position [0, 25409]
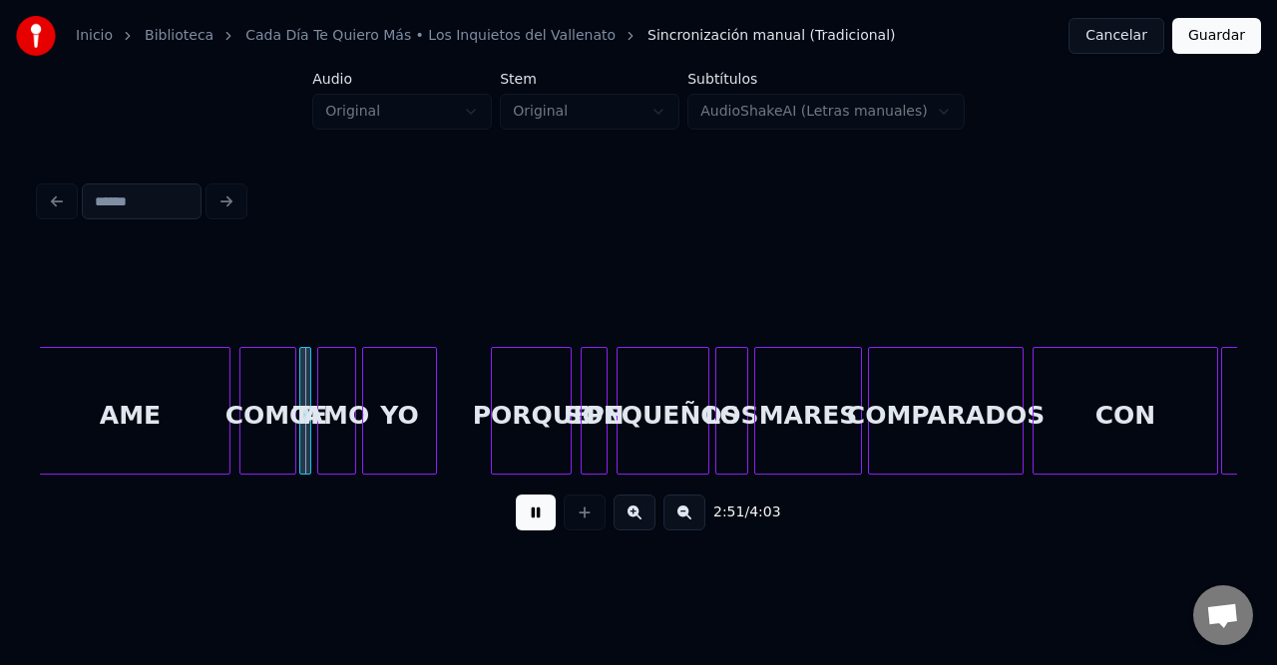
click at [533, 517] on button at bounding box center [536, 513] width 40 height 36
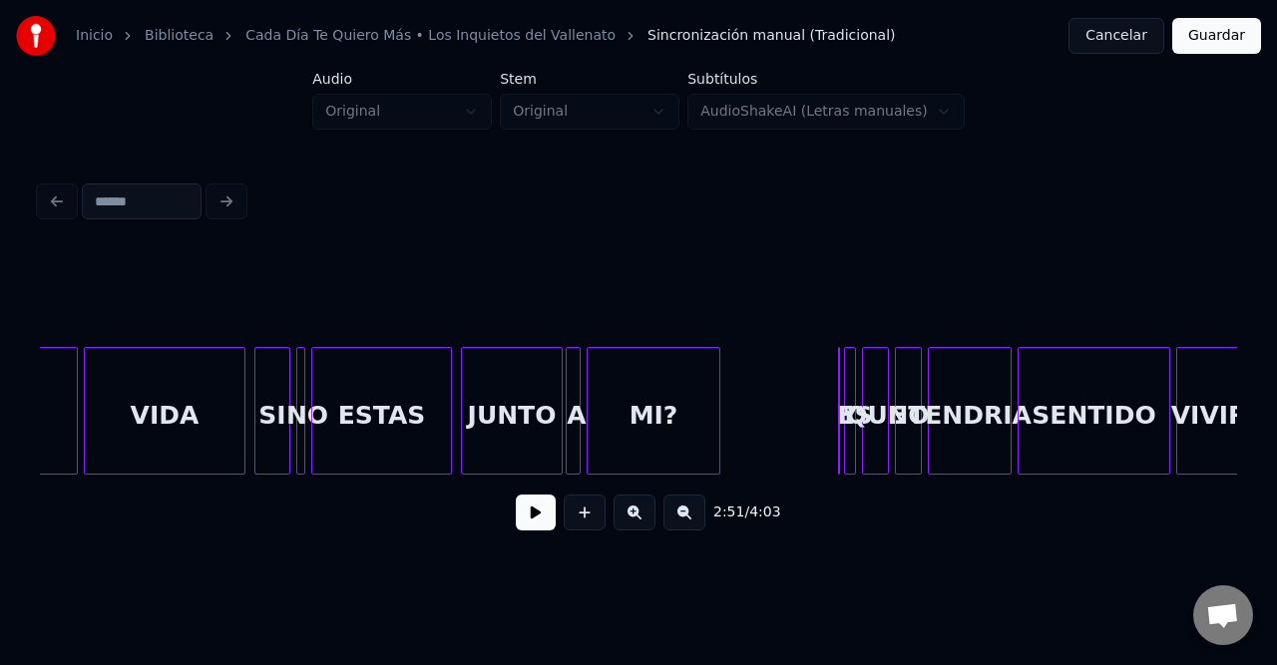
scroll to position [0, 23114]
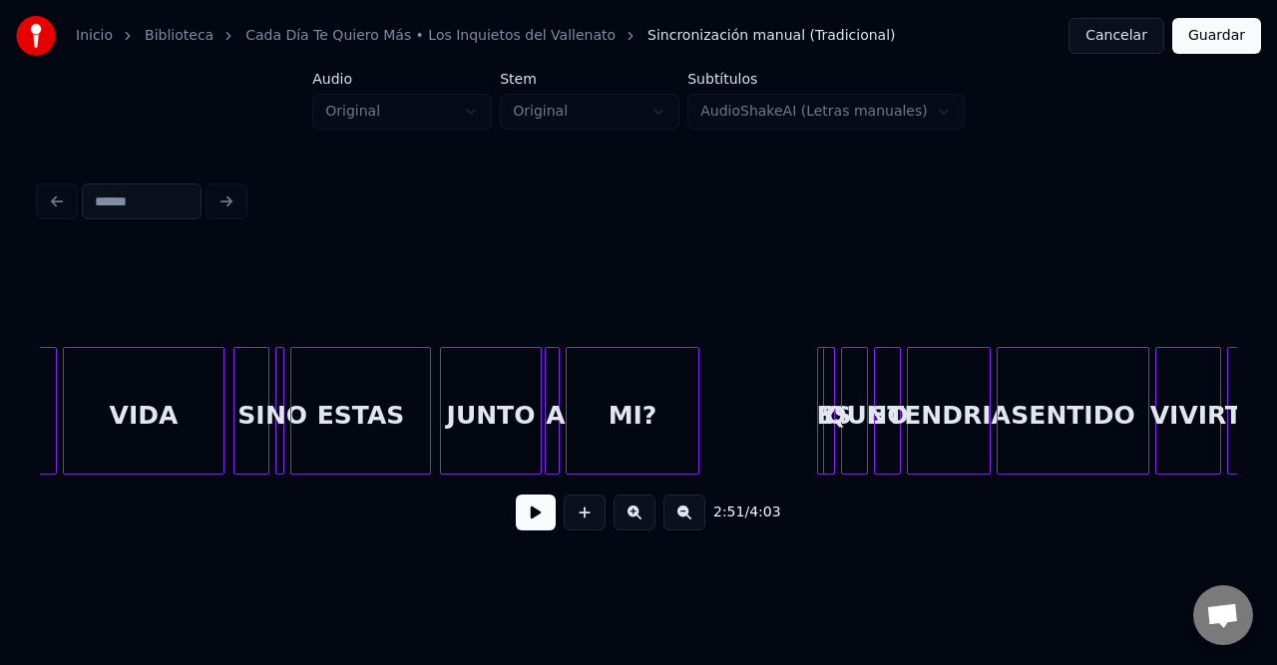
click at [821, 374] on div "Y" at bounding box center [826, 411] width 18 height 128
click at [641, 519] on button at bounding box center [634, 513] width 42 height 36
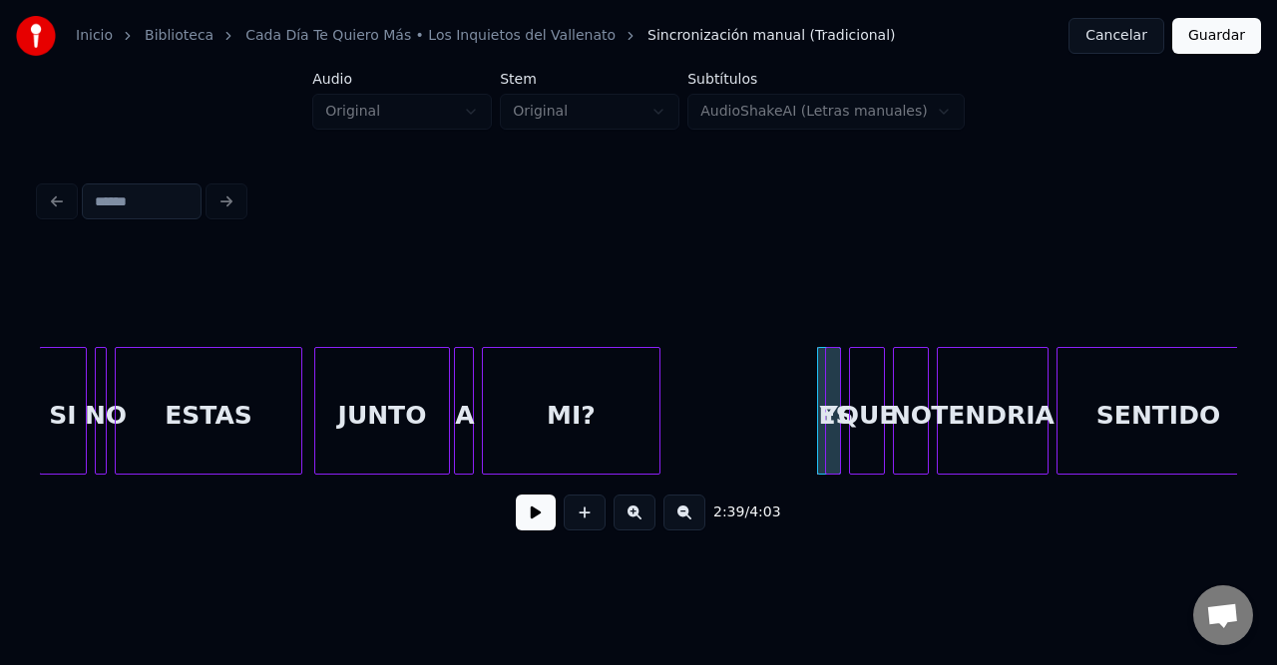
click at [641, 519] on button at bounding box center [634, 513] width 42 height 36
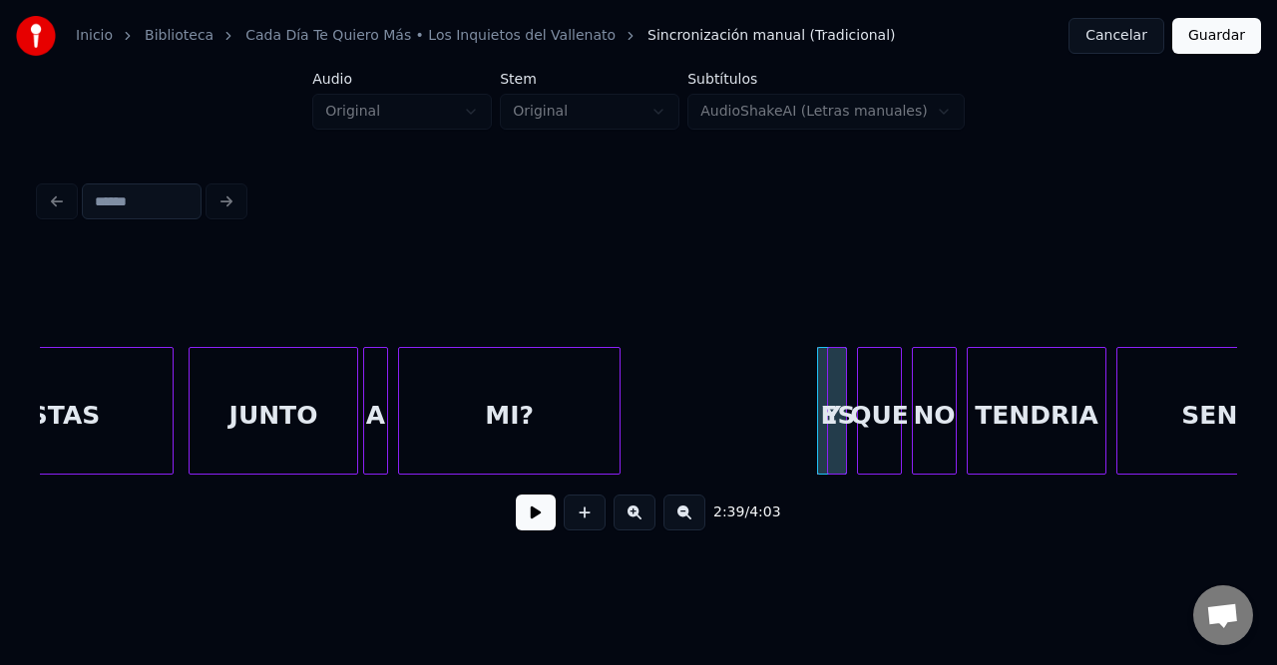
click at [641, 519] on button at bounding box center [634, 513] width 42 height 36
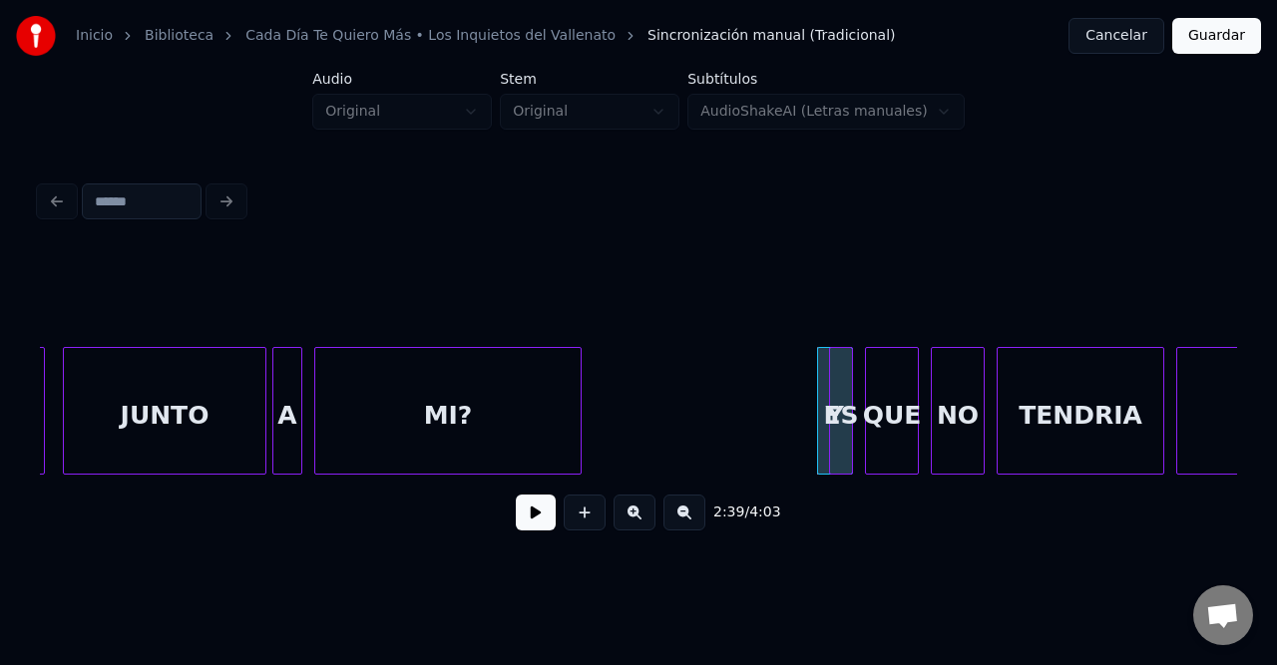
click at [641, 519] on button at bounding box center [634, 513] width 42 height 36
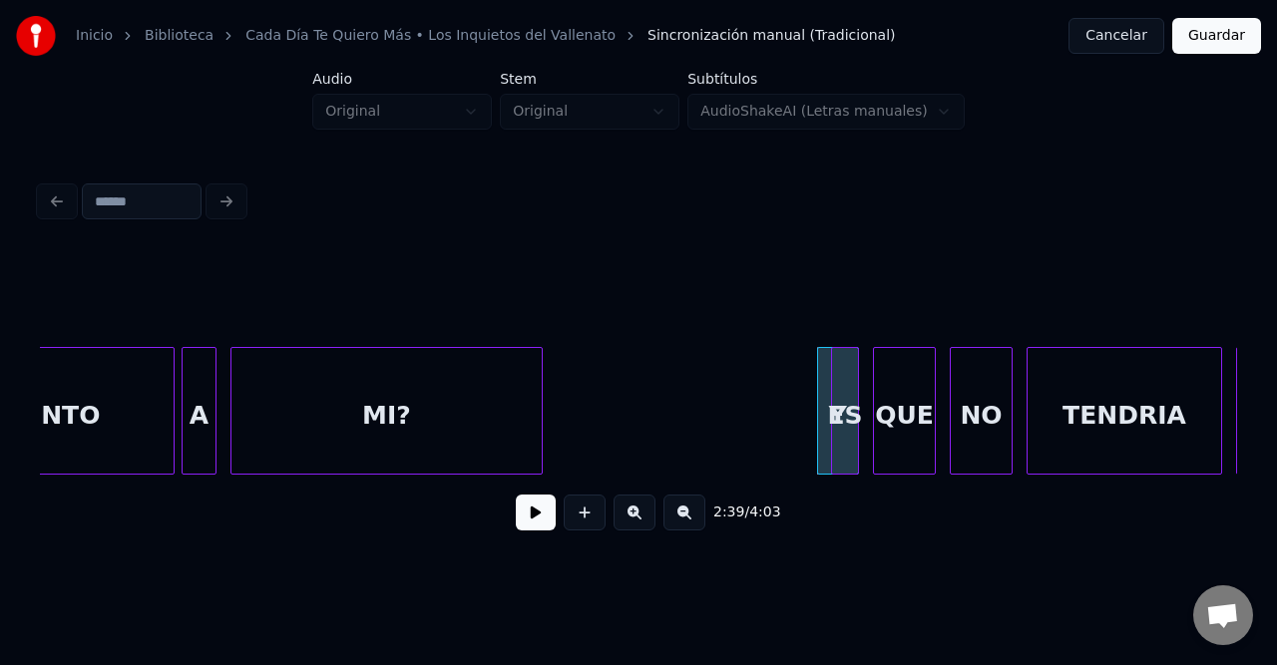
click at [641, 519] on button at bounding box center [634, 513] width 42 height 36
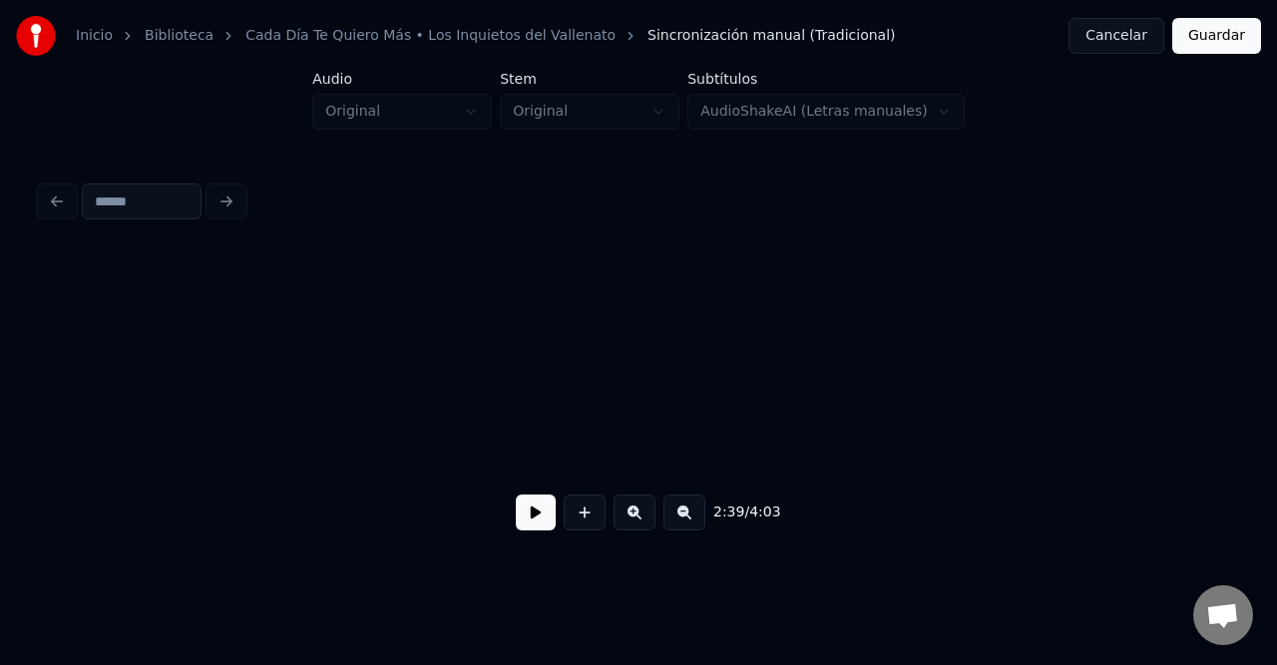
click at [641, 519] on button at bounding box center [634, 513] width 42 height 36
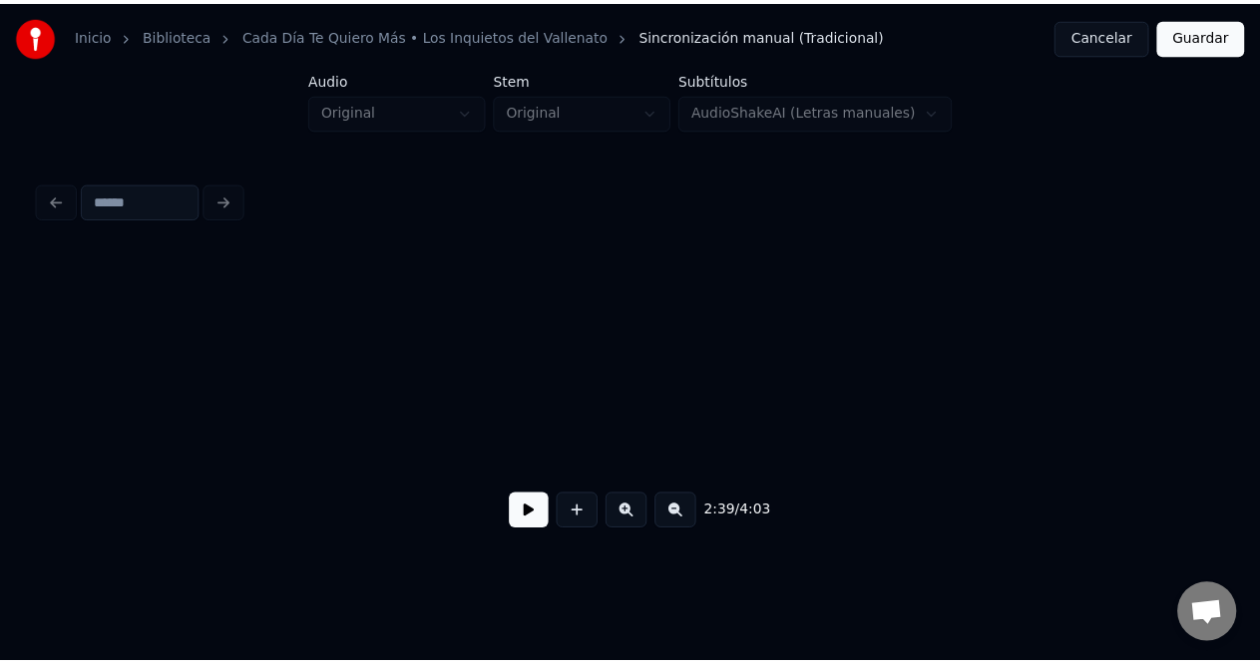
scroll to position [0, 70896]
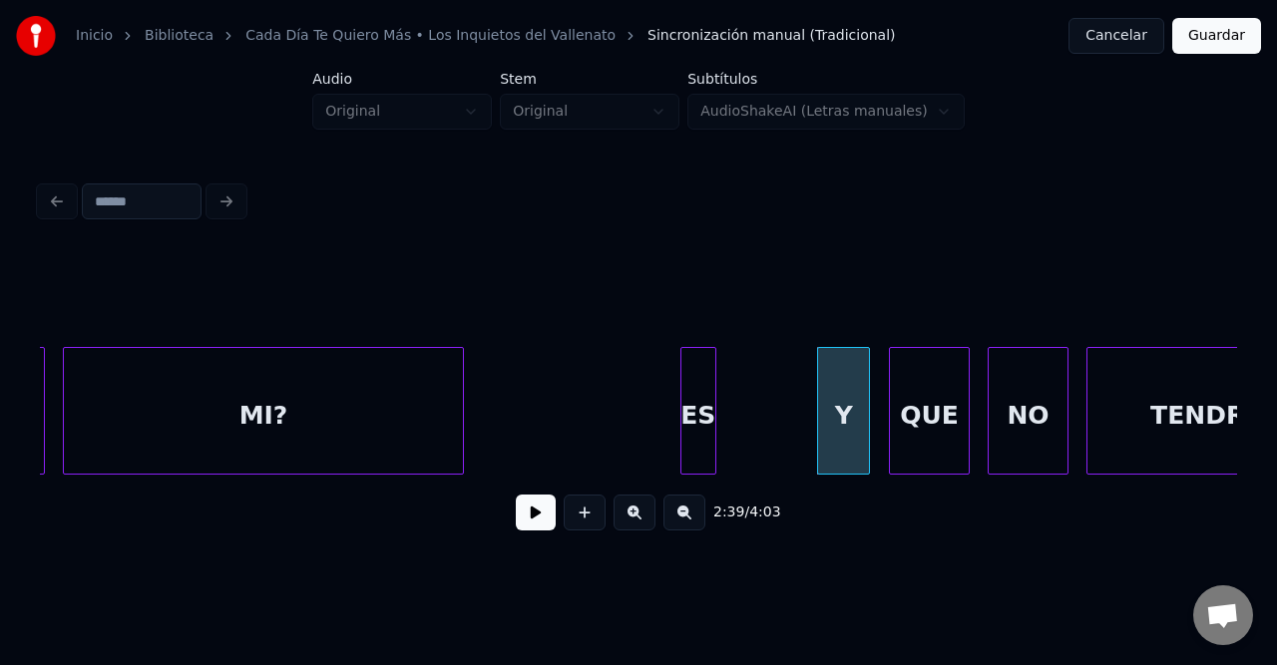
click at [689, 406] on div "ES" at bounding box center [698, 416] width 34 height 136
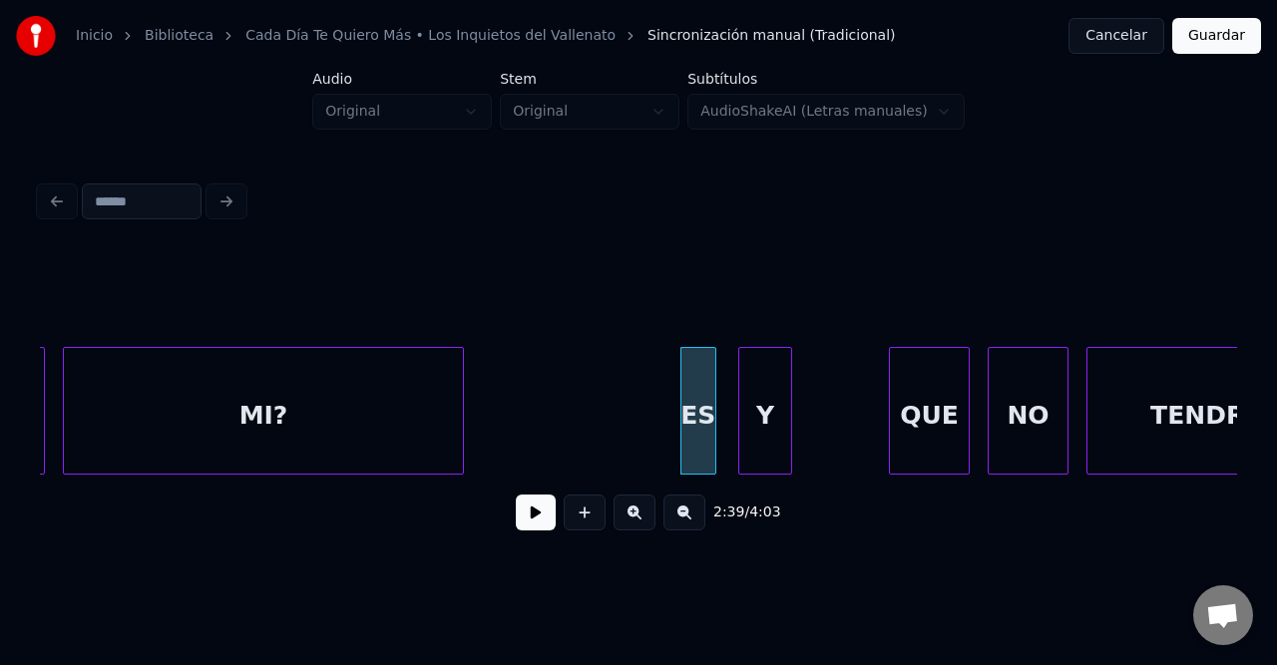
click at [740, 401] on div "Y" at bounding box center [765, 416] width 52 height 136
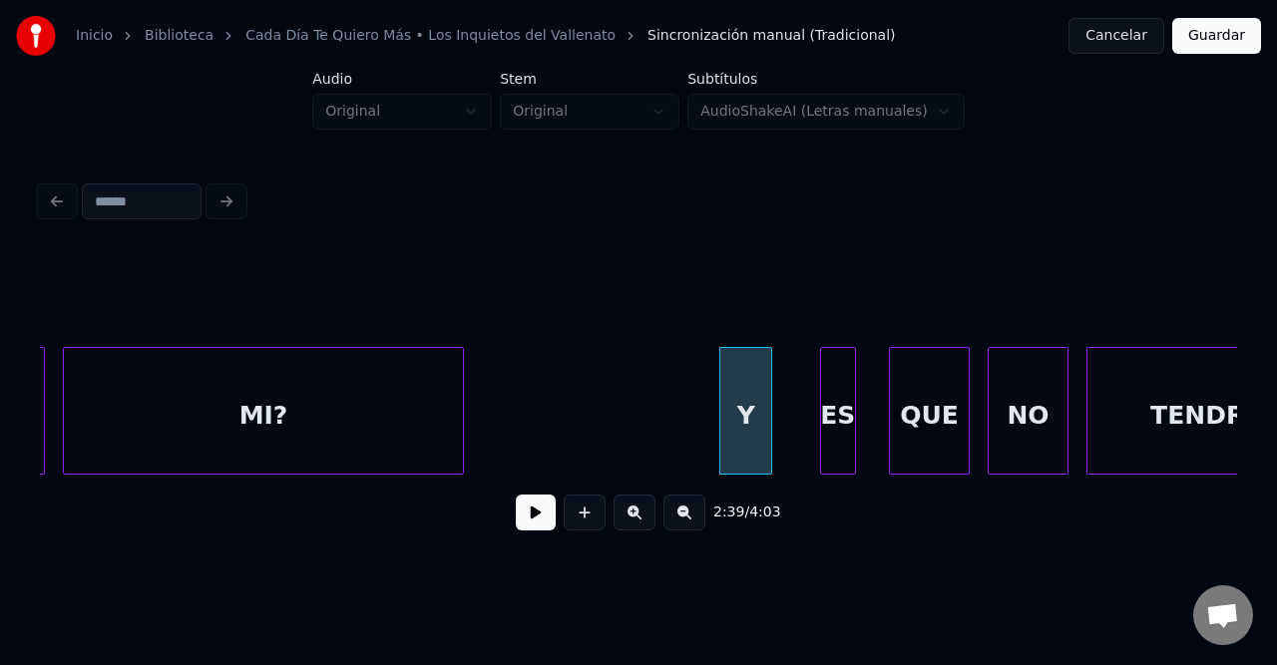
click at [842, 397] on div "ES" at bounding box center [838, 416] width 34 height 136
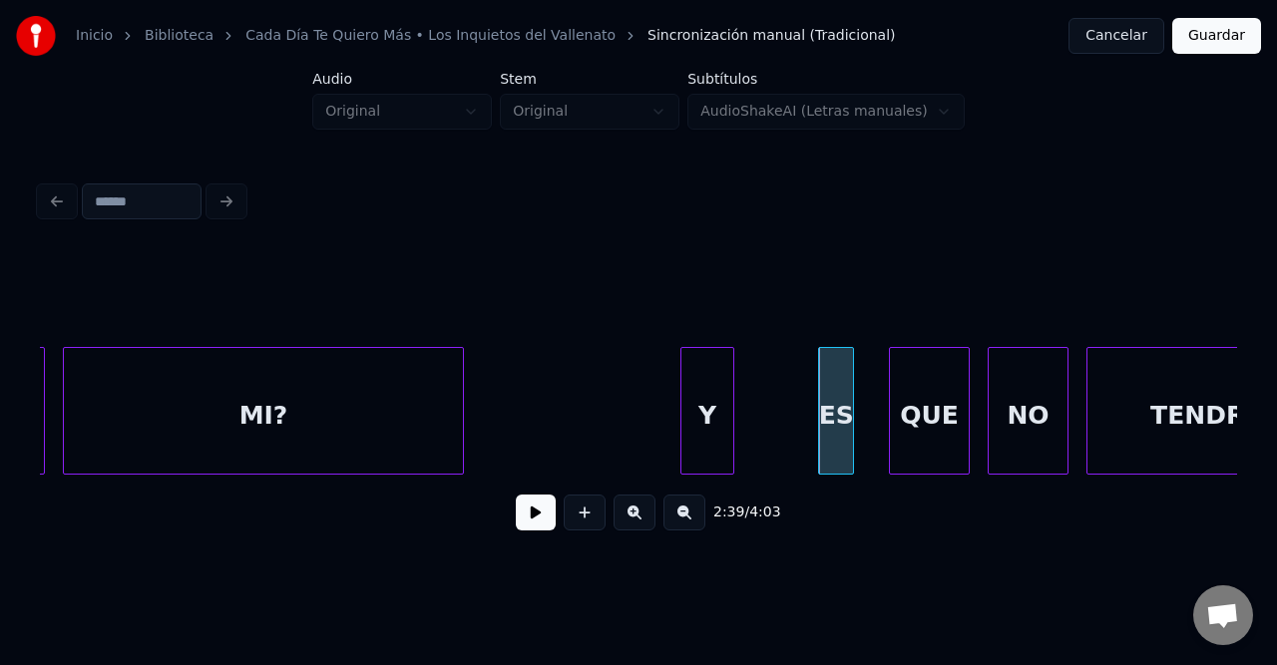
click at [687, 403] on div "Y" at bounding box center [707, 416] width 52 height 136
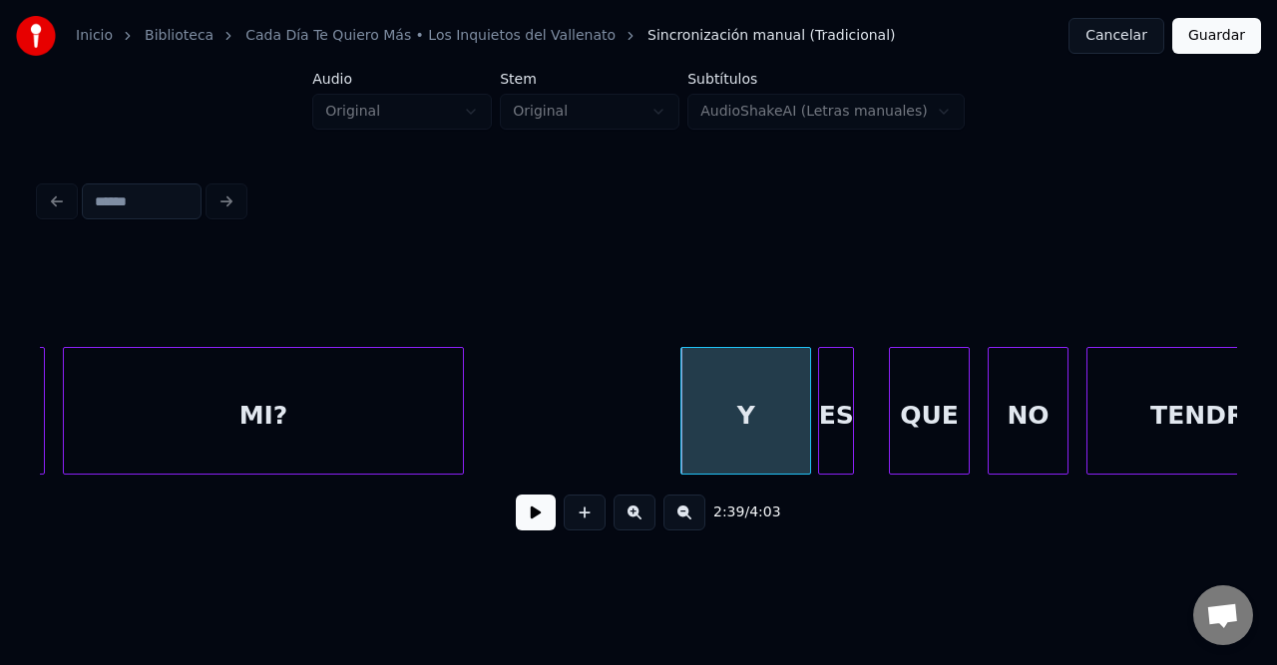
click at [810, 409] on div at bounding box center [807, 411] width 6 height 126
click at [1199, 48] on button "Guardar" at bounding box center [1216, 36] width 89 height 36
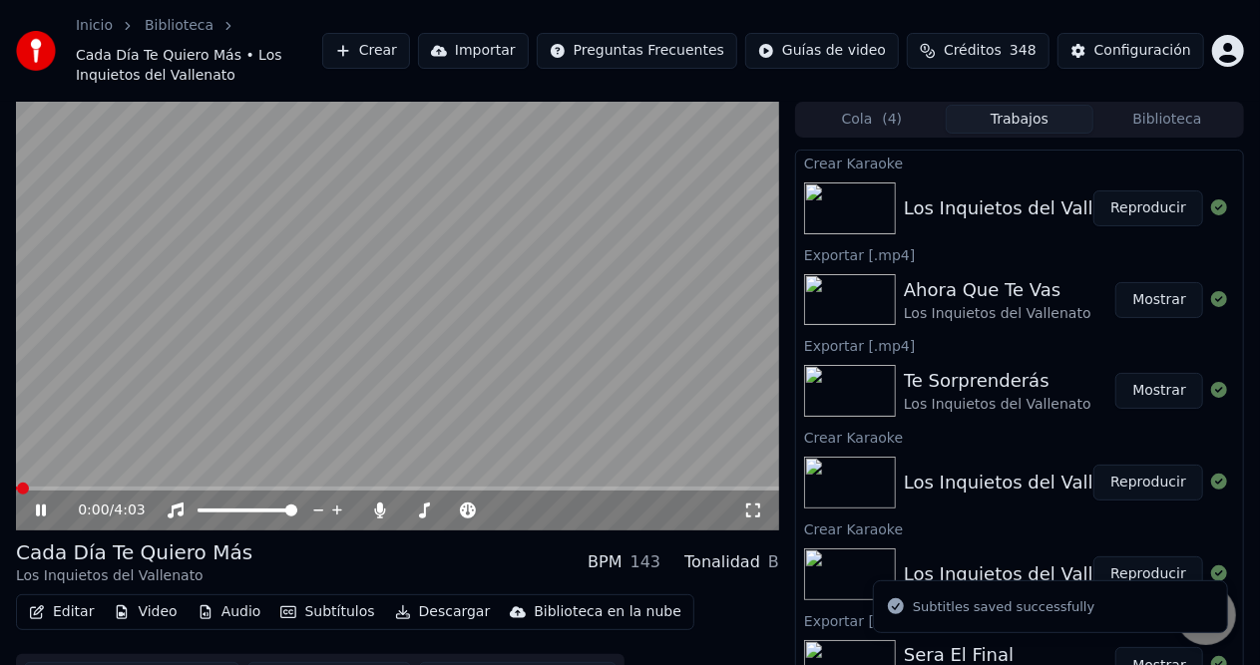
click at [411, 628] on div "Editar Video Audio Subtítulos Descargar Biblioteca en la nube" at bounding box center [355, 612] width 678 height 36
click at [431, 611] on button "Descargar" at bounding box center [443, 612] width 112 height 28
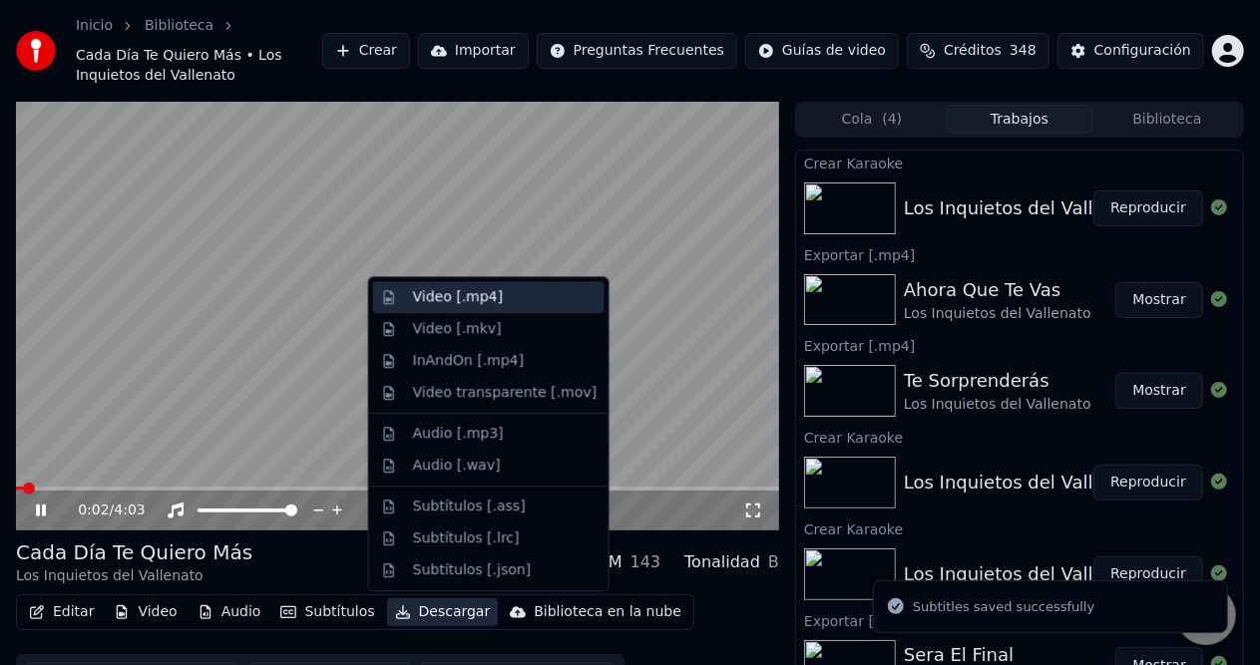
click at [479, 297] on div "Video [.mp4]" at bounding box center [458, 297] width 90 height 20
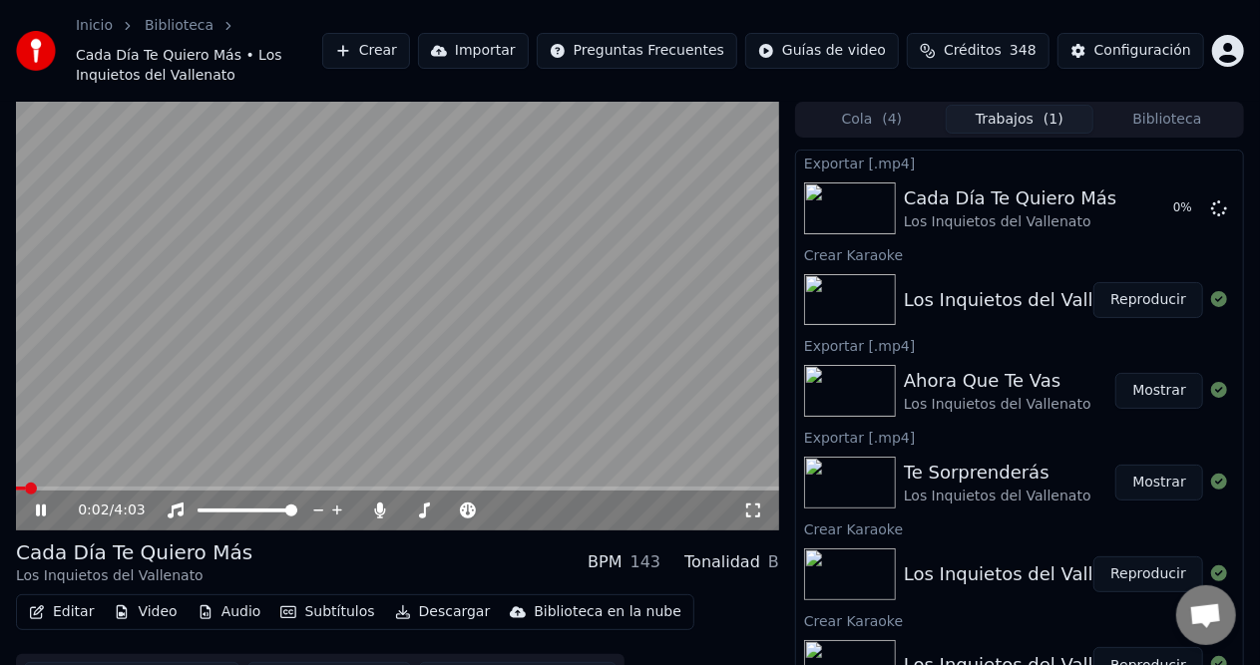
click at [46, 505] on icon at bounding box center [55, 511] width 46 height 16
click at [1139, 120] on button "Biblioteca" at bounding box center [1167, 119] width 148 height 29
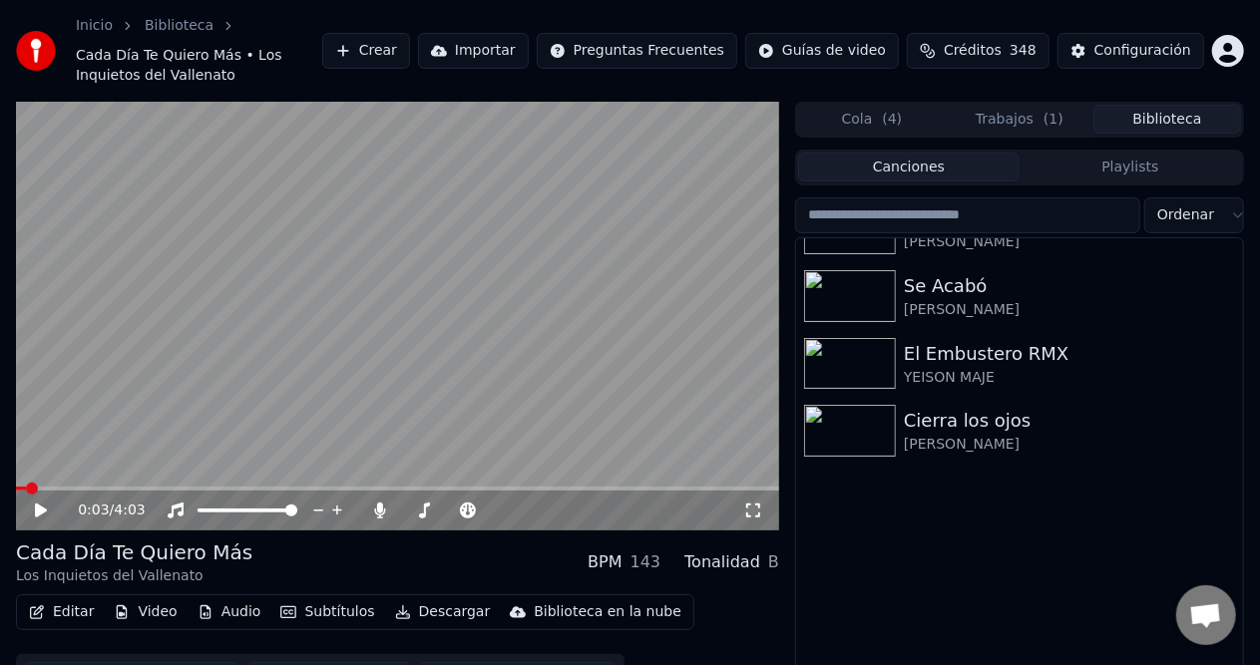
scroll to position [6118, 0]
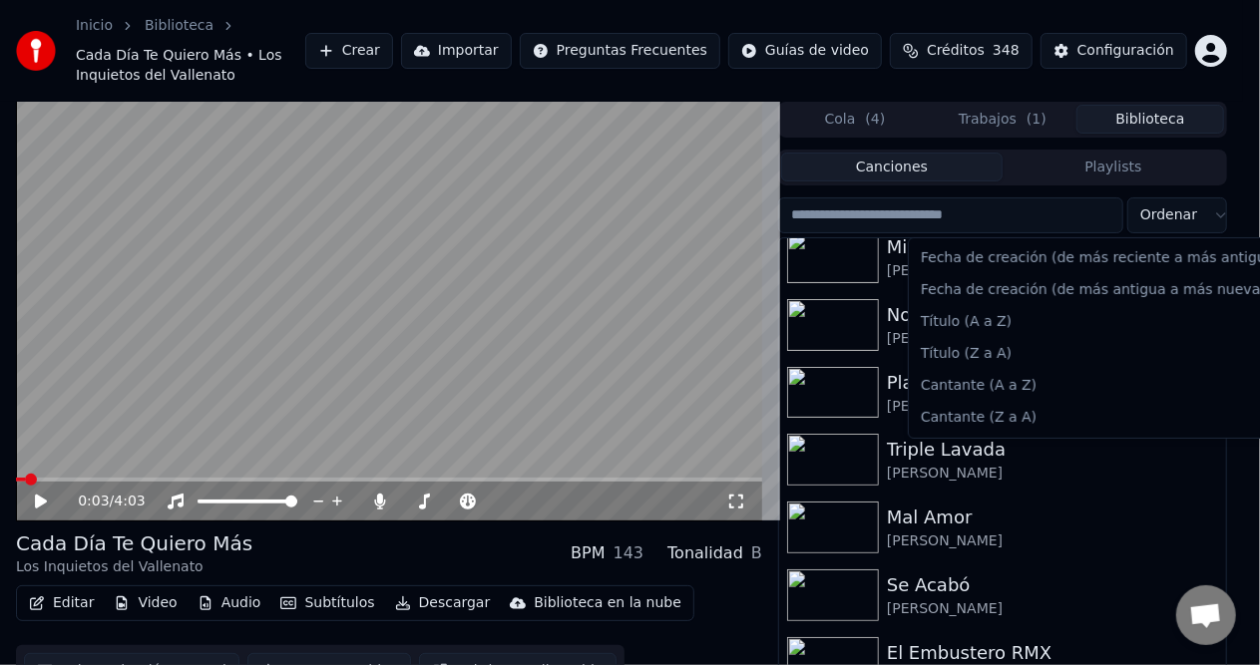
click at [1168, 221] on html "Inicio Biblioteca Cada Día Te Quiero Más • Los Inquietos del Vallenato Crear Im…" at bounding box center [630, 332] width 1260 height 665
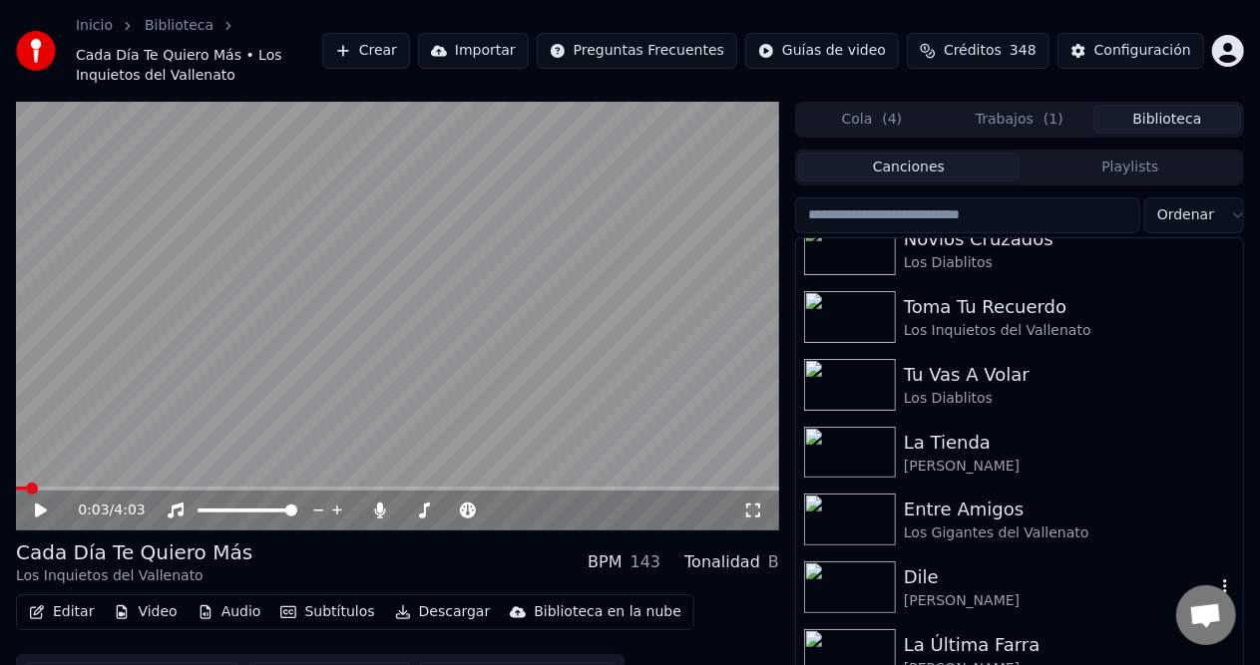
scroll to position [5620, 0]
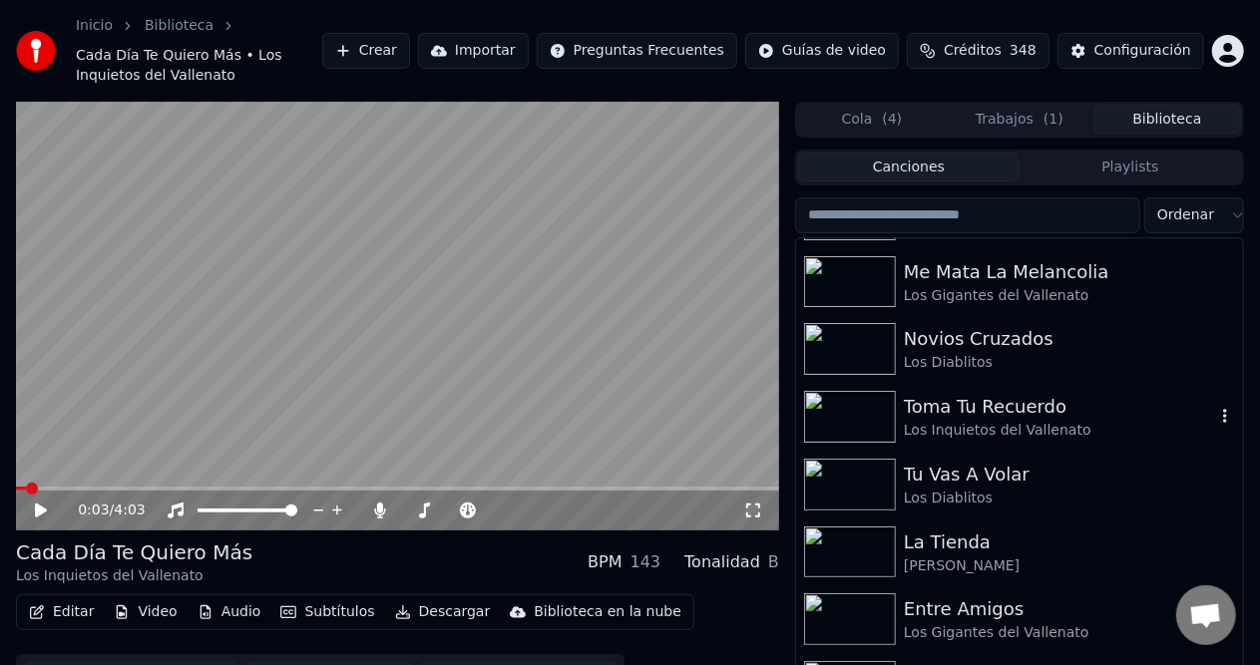
click at [1015, 419] on div "Toma Tu Recuerdo" at bounding box center [1059, 407] width 311 height 28
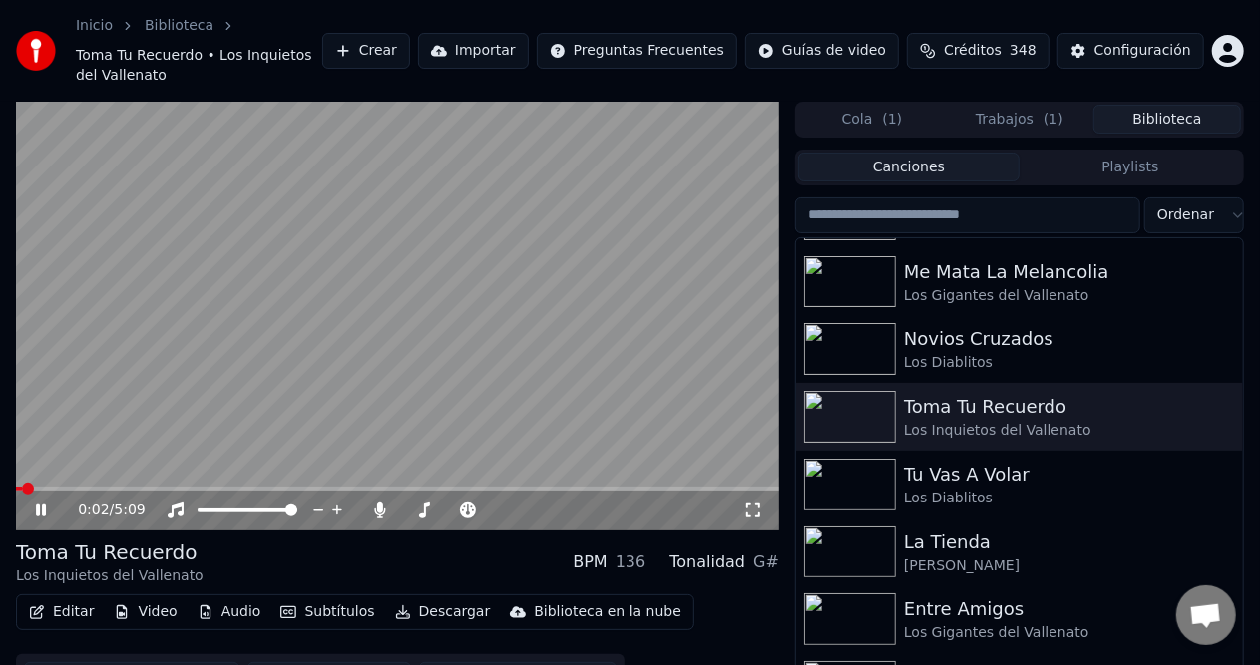
click at [62, 487] on span at bounding box center [397, 489] width 763 height 4
click at [102, 487] on span at bounding box center [397, 489] width 763 height 4
click at [403, 598] on button "Descargar" at bounding box center [443, 612] width 112 height 28
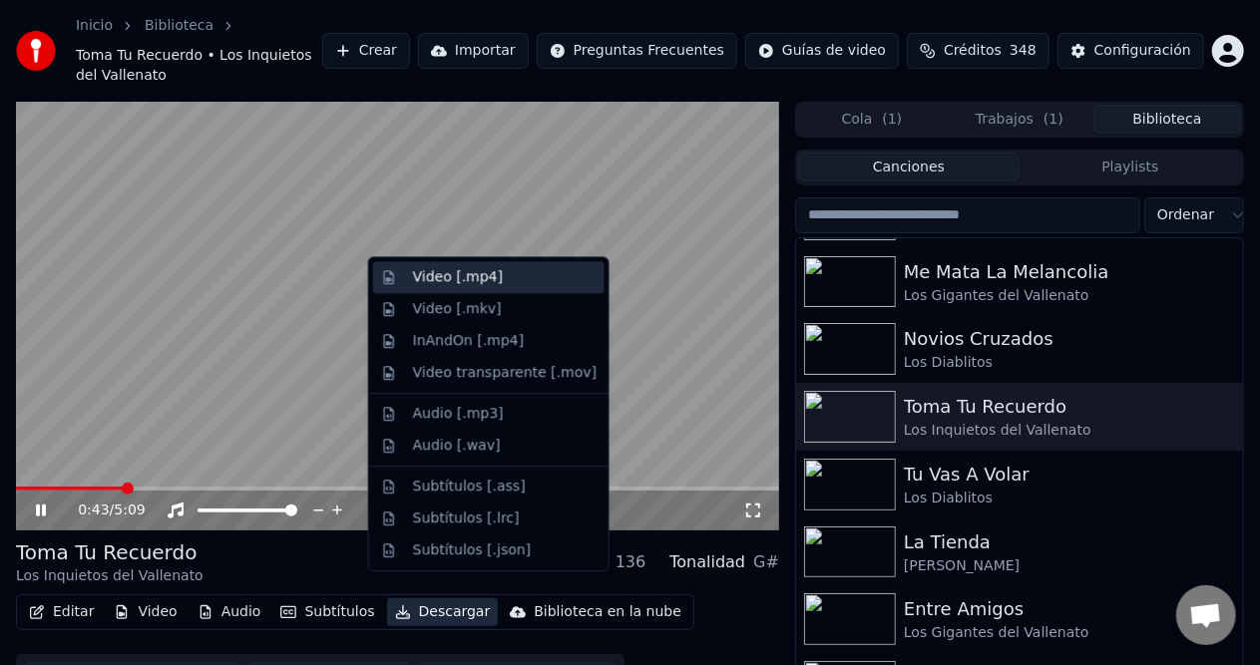
click at [491, 283] on div "Video [.mp4]" at bounding box center [458, 277] width 90 height 20
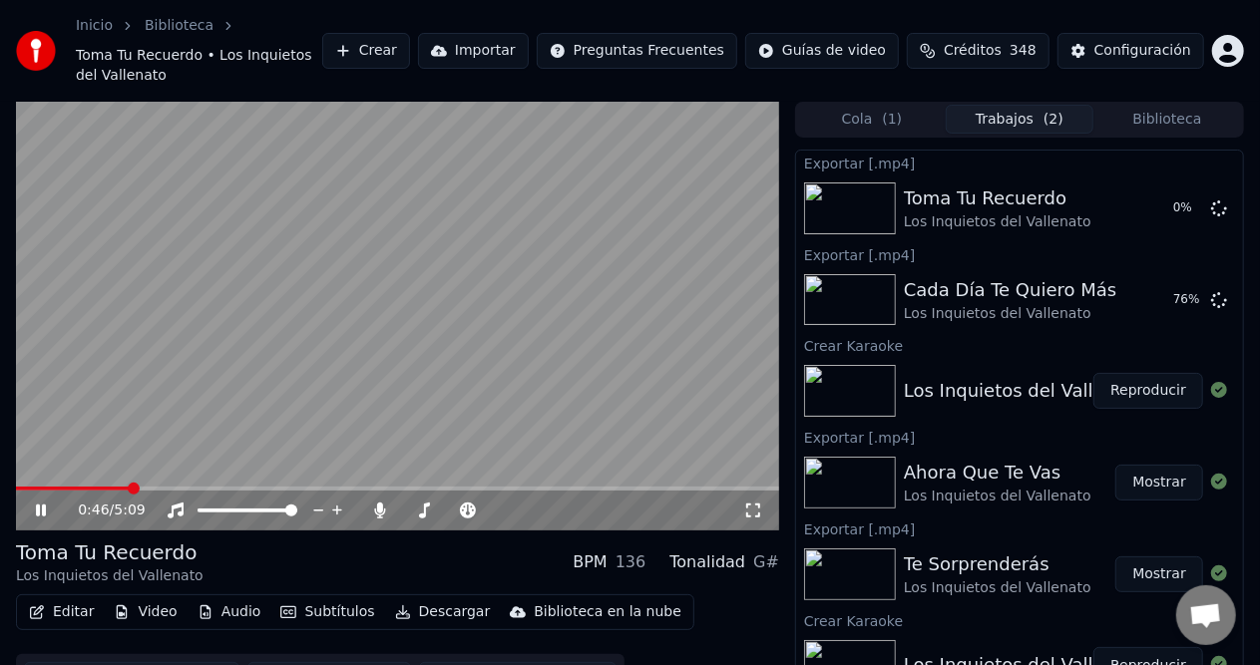
click at [48, 503] on icon at bounding box center [55, 511] width 46 height 16
click at [1151, 105] on button "Biblioteca" at bounding box center [1167, 119] width 148 height 29
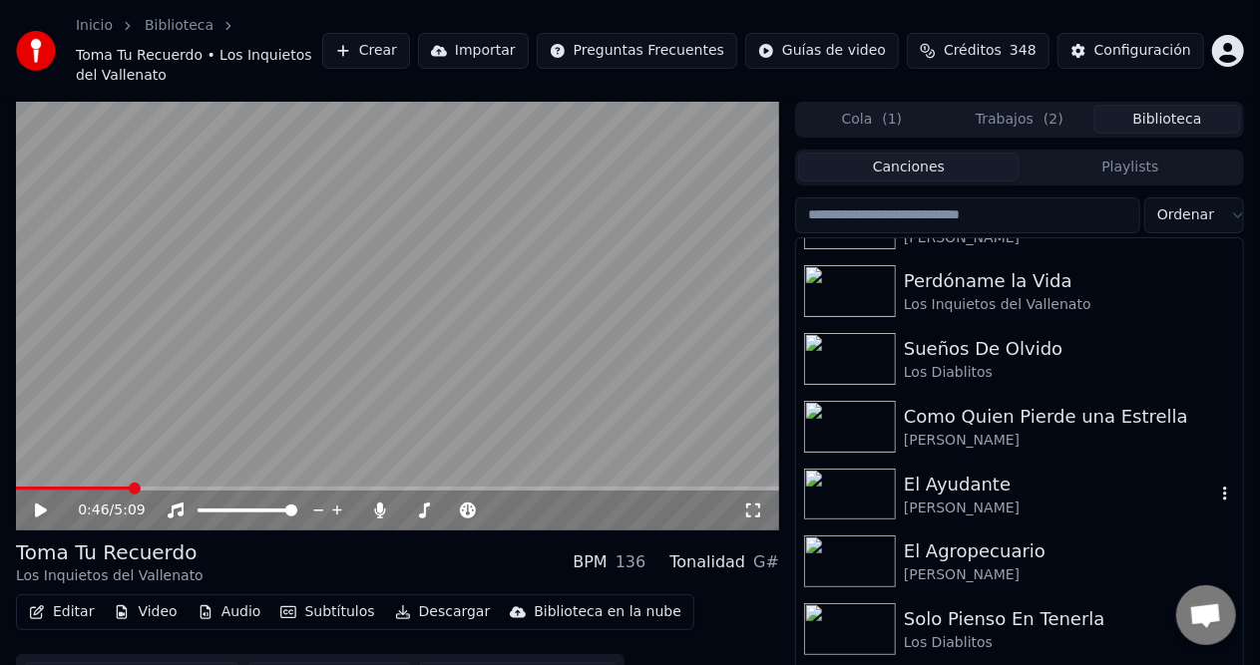
scroll to position [898, 0]
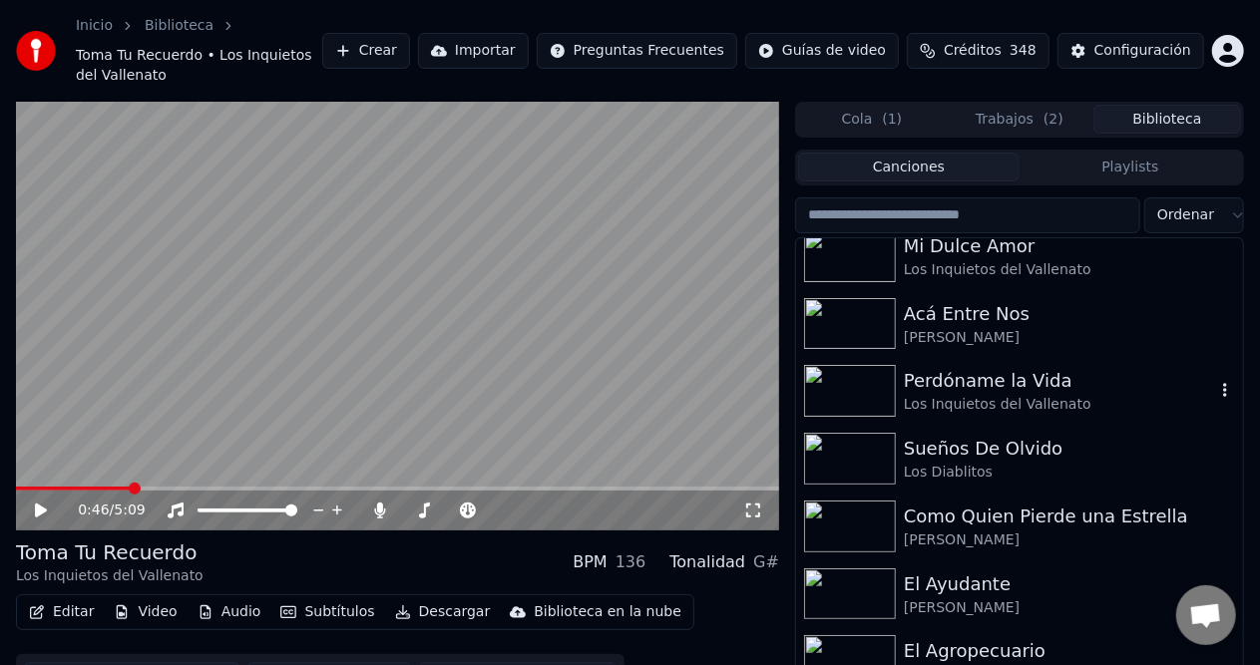
click at [985, 395] on div "Los Inquietos del Vallenato" at bounding box center [1059, 405] width 311 height 20
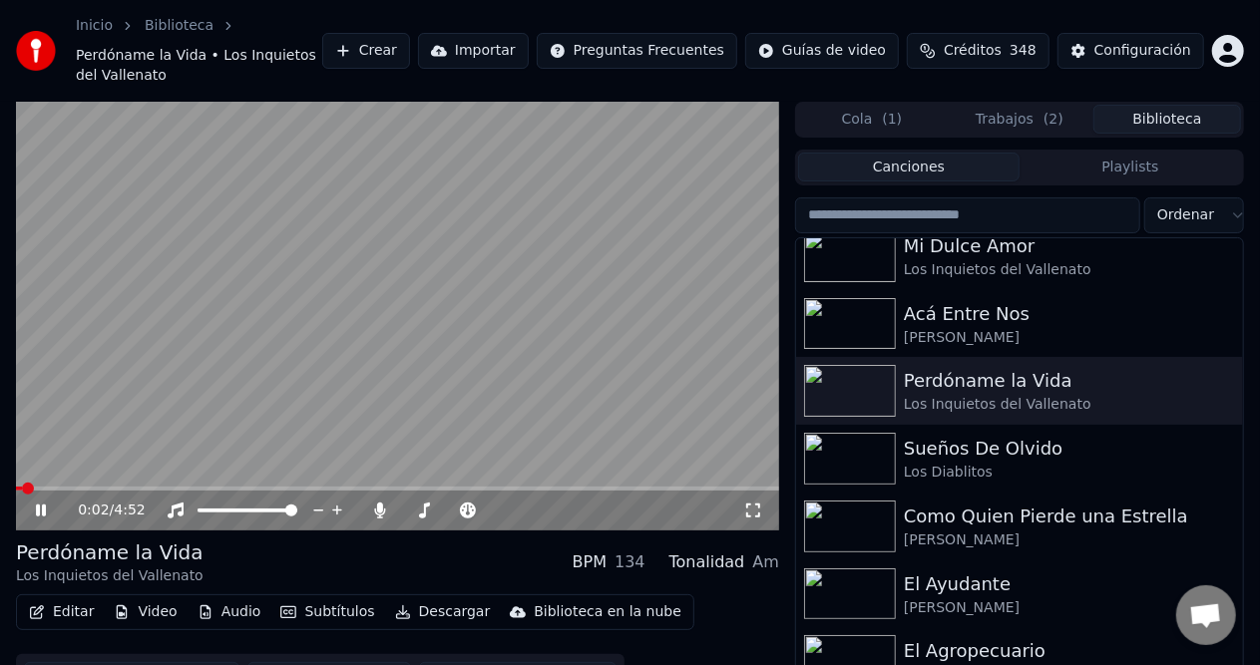
click at [146, 466] on video at bounding box center [397, 316] width 763 height 429
click at [152, 491] on div "0:02 / 4:52" at bounding box center [397, 511] width 763 height 40
click at [52, 503] on icon at bounding box center [55, 511] width 46 height 16
click at [170, 465] on video at bounding box center [397, 316] width 763 height 429
click at [174, 487] on span at bounding box center [397, 489] width 763 height 4
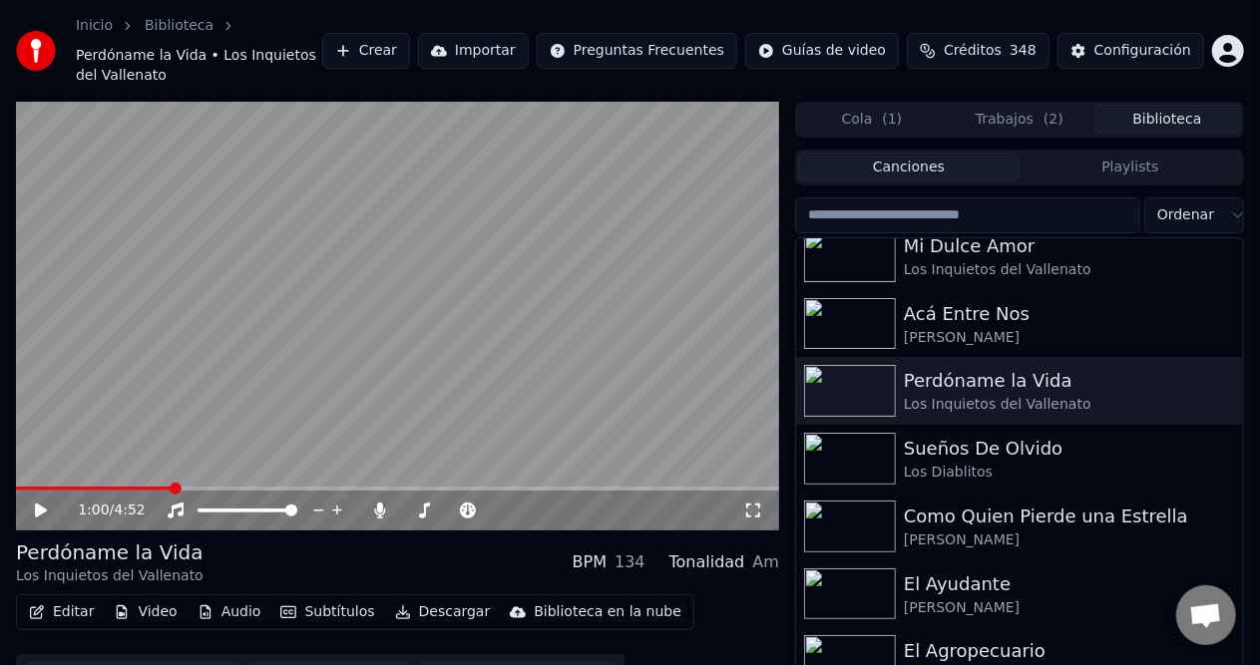
click at [32, 501] on div "1:00 / 4:52" at bounding box center [397, 511] width 747 height 20
click at [39, 504] on icon at bounding box center [41, 511] width 12 height 14
click at [40, 503] on icon at bounding box center [55, 511] width 46 height 16
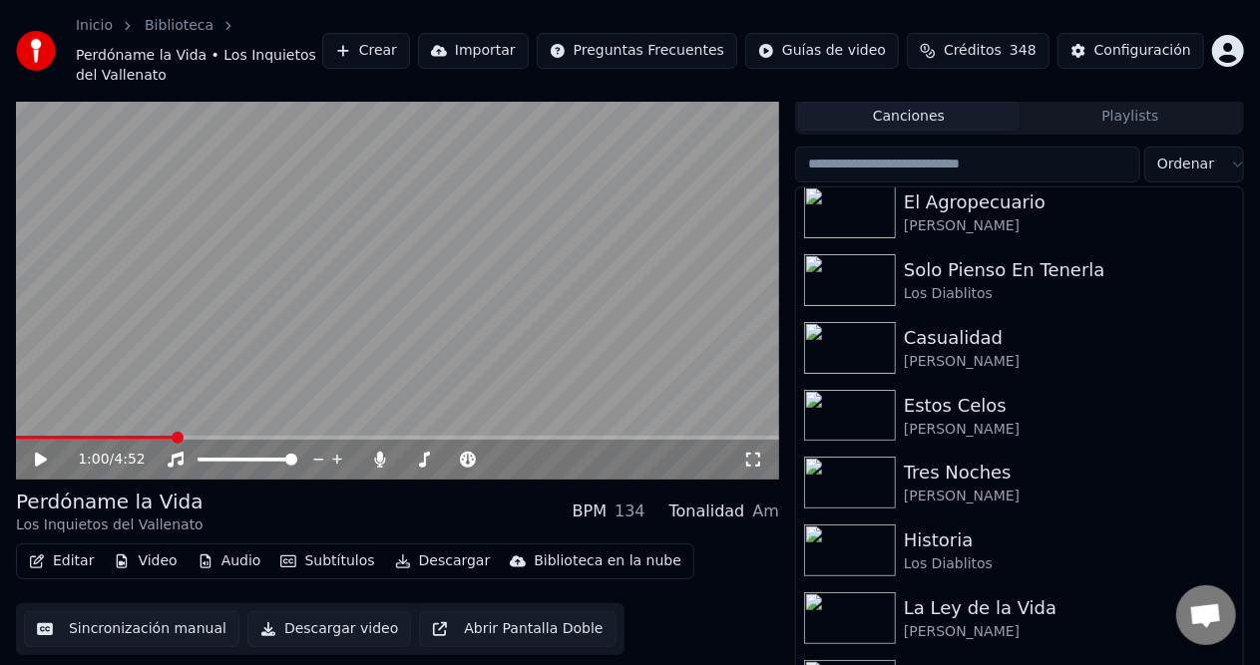
scroll to position [44, 0]
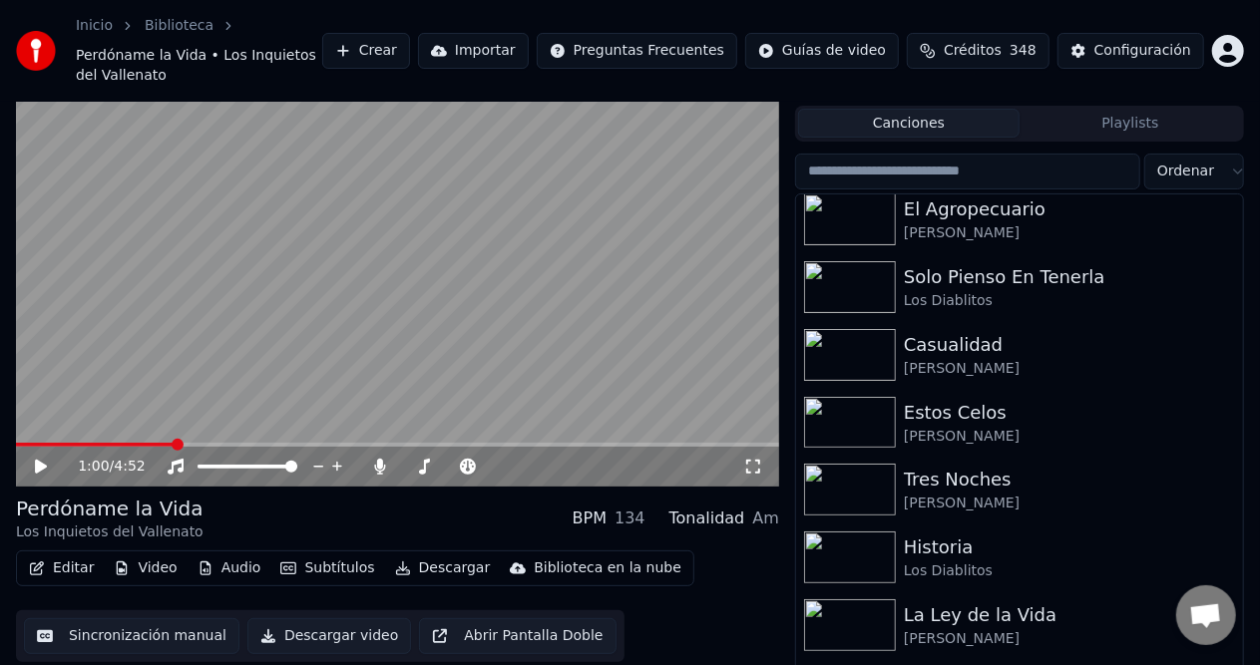
click at [1085, 109] on button "Playlists" at bounding box center [1129, 123] width 221 height 29
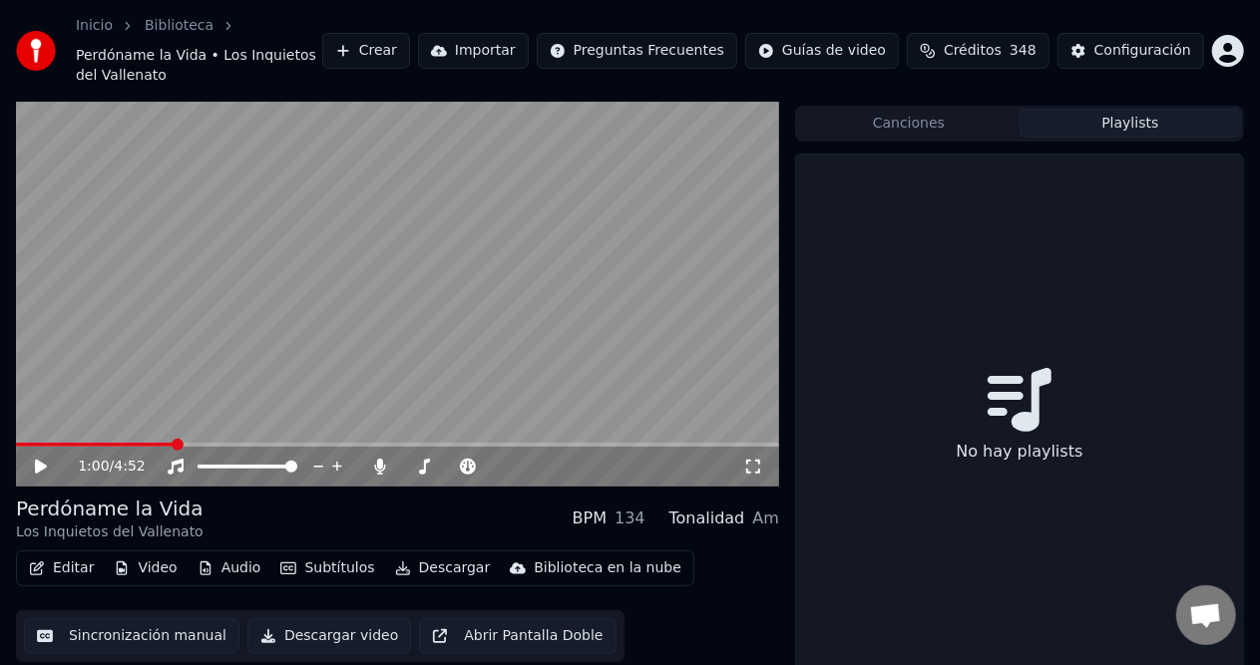
click at [966, 109] on button "Canciones" at bounding box center [908, 123] width 221 height 29
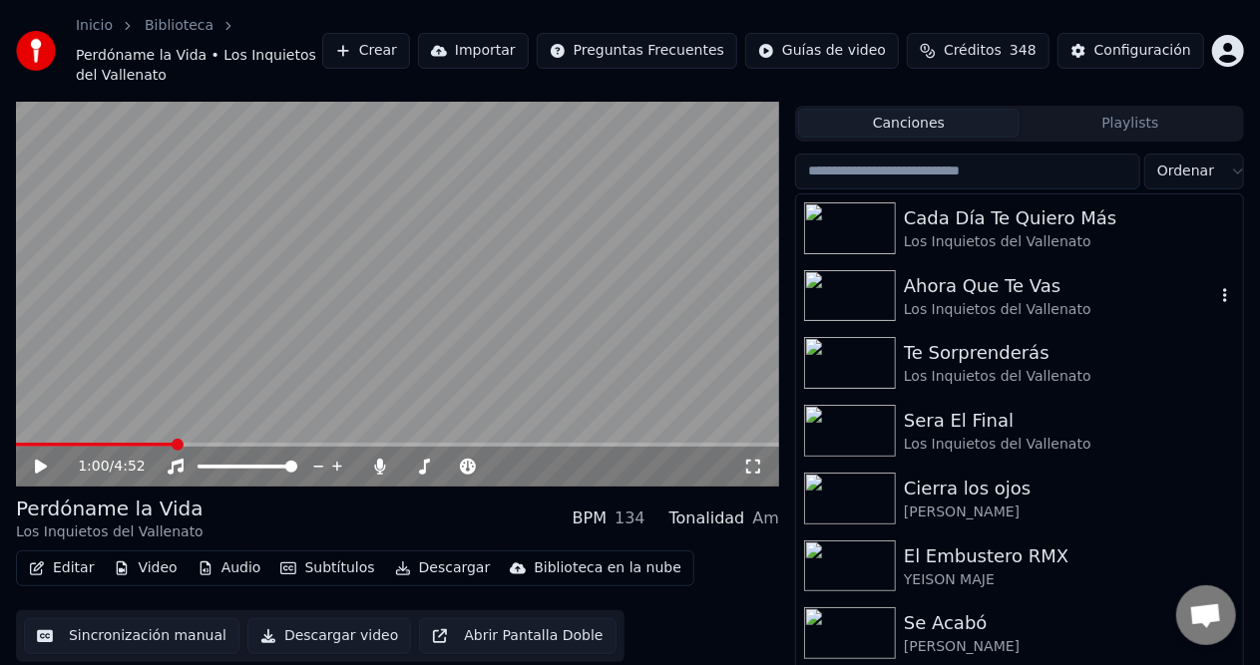
scroll to position [0, 0]
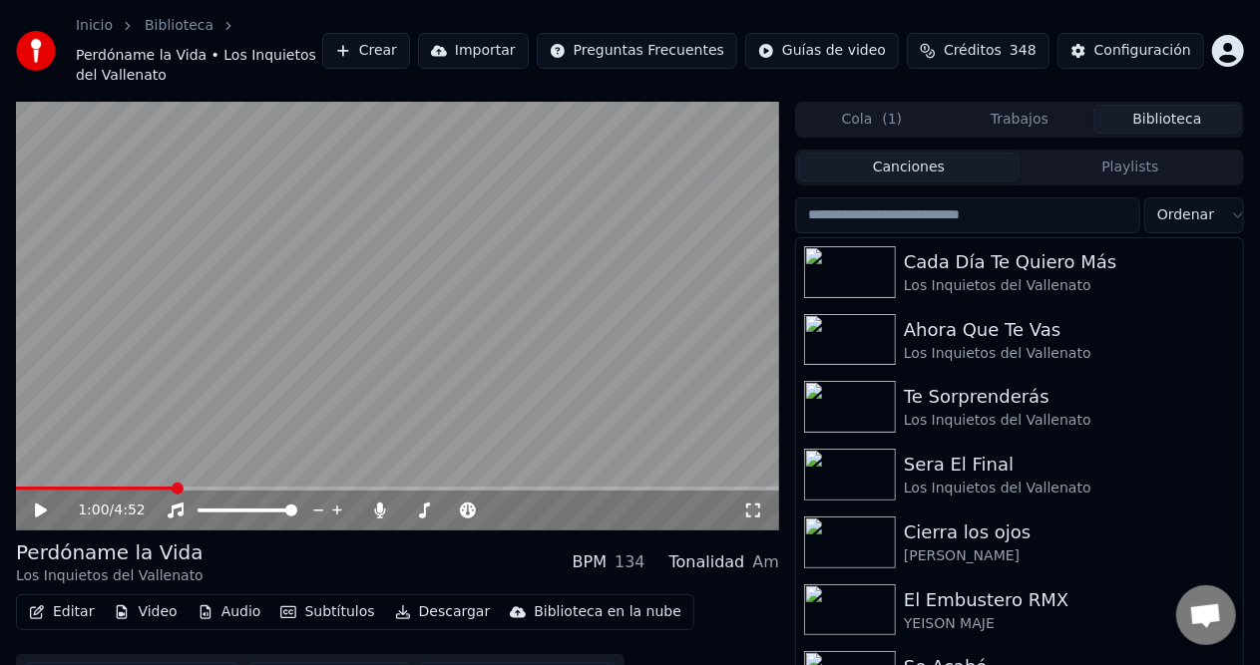
click at [1043, 108] on button "Trabajos" at bounding box center [1020, 119] width 148 height 29
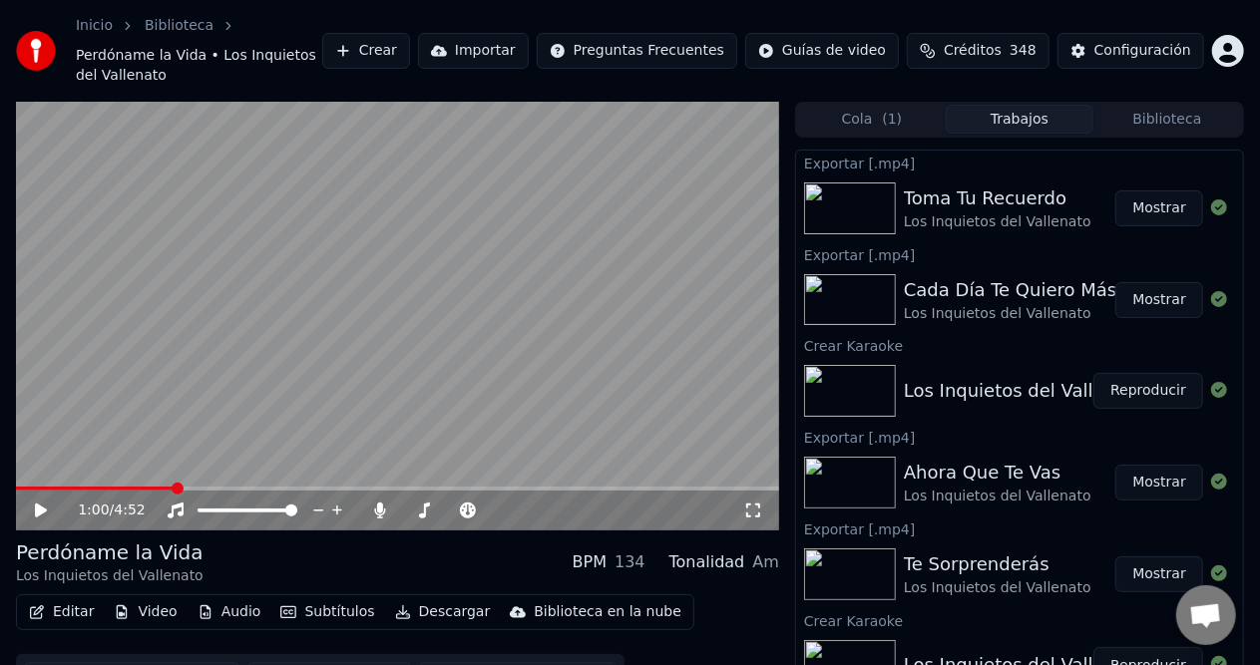
click at [892, 110] on span "( 1 )" at bounding box center [892, 120] width 20 height 20
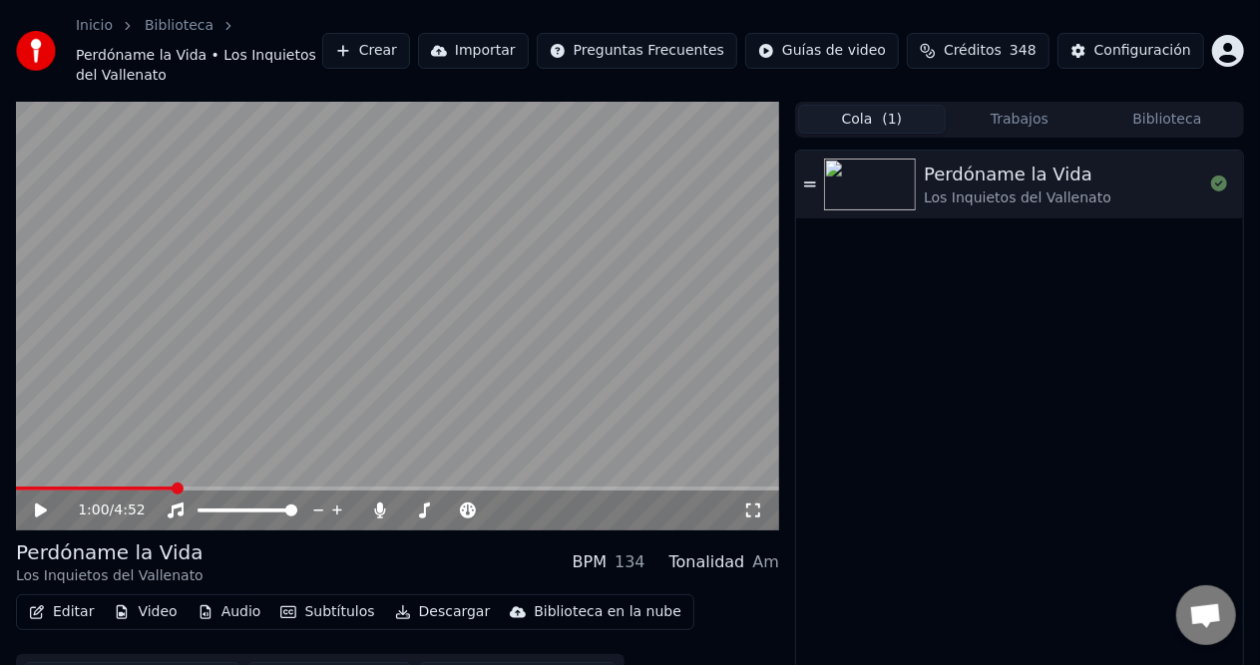
click at [1028, 105] on button "Trabajos" at bounding box center [1020, 119] width 148 height 29
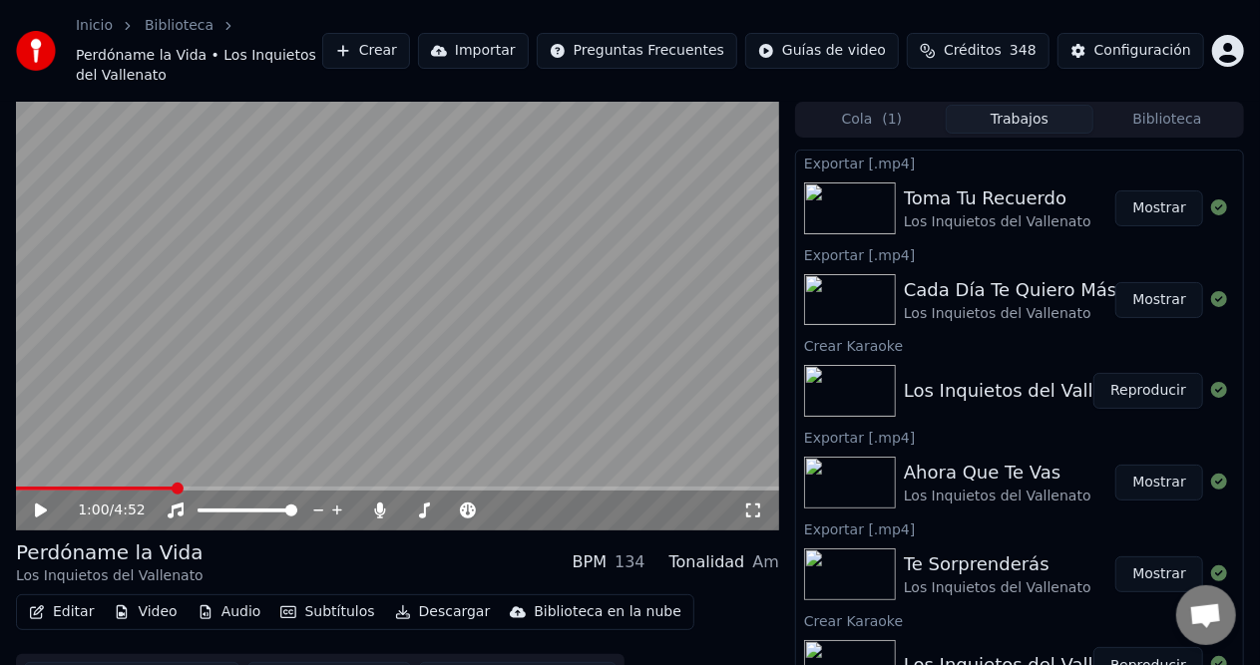
click at [1170, 105] on button "Biblioteca" at bounding box center [1167, 119] width 148 height 29
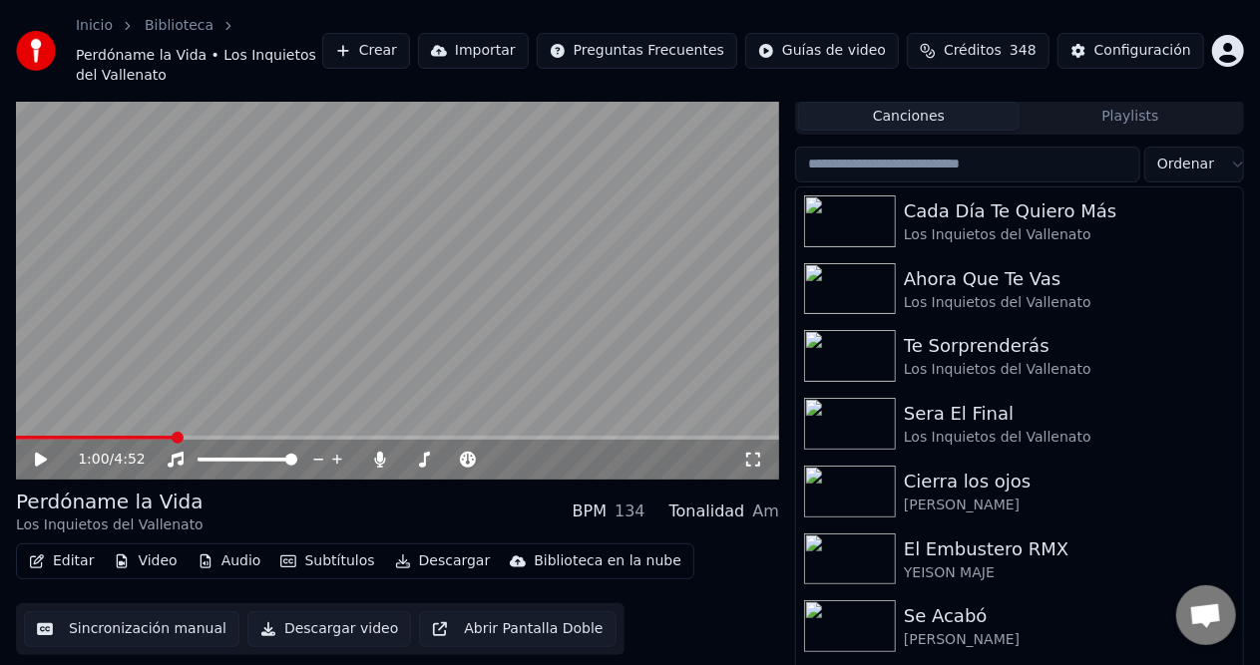
click at [410, 44] on button "Crear" at bounding box center [366, 51] width 88 height 36
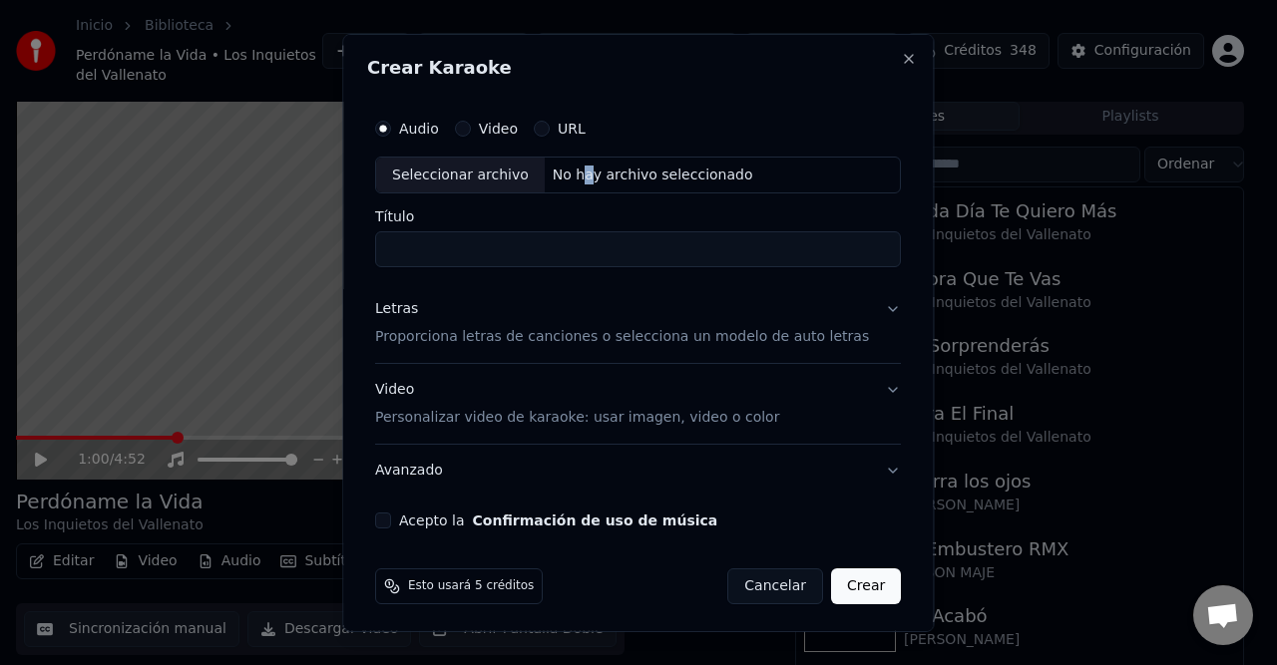
click at [585, 174] on div "No hay archivo seleccionado" at bounding box center [653, 175] width 216 height 20
type input "**********"
click at [418, 314] on div "Letras" at bounding box center [396, 309] width 43 height 20
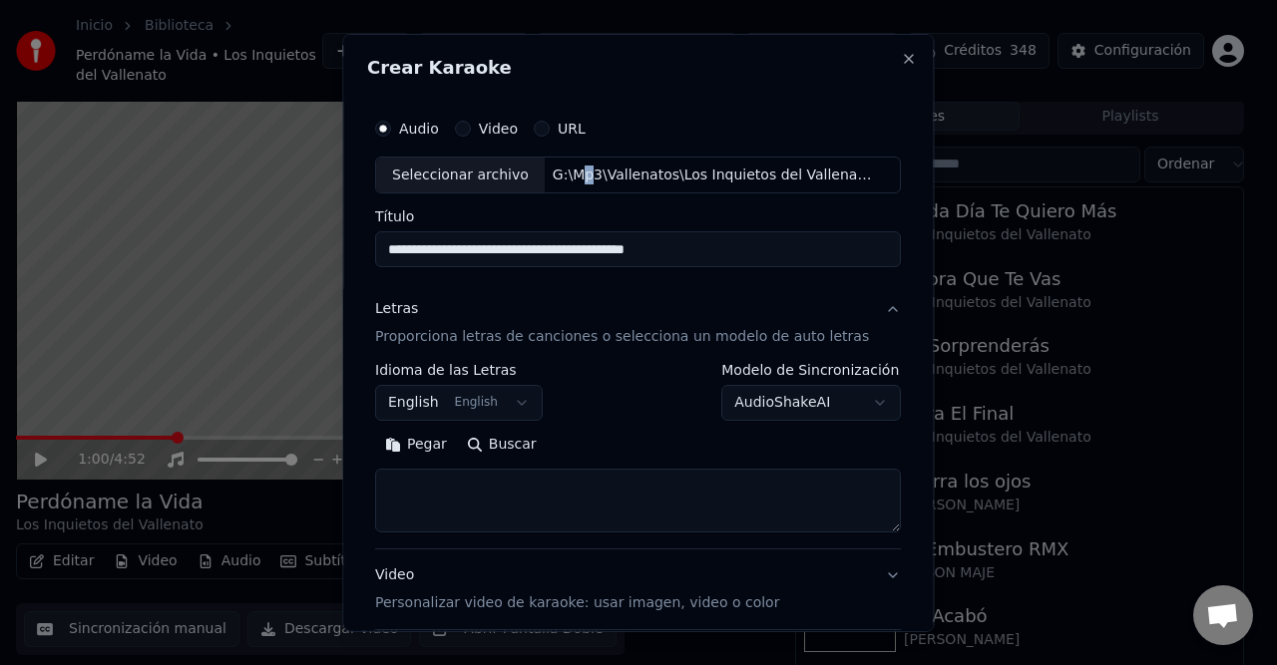
click at [493, 393] on body "**********" at bounding box center [630, 281] width 1260 height 665
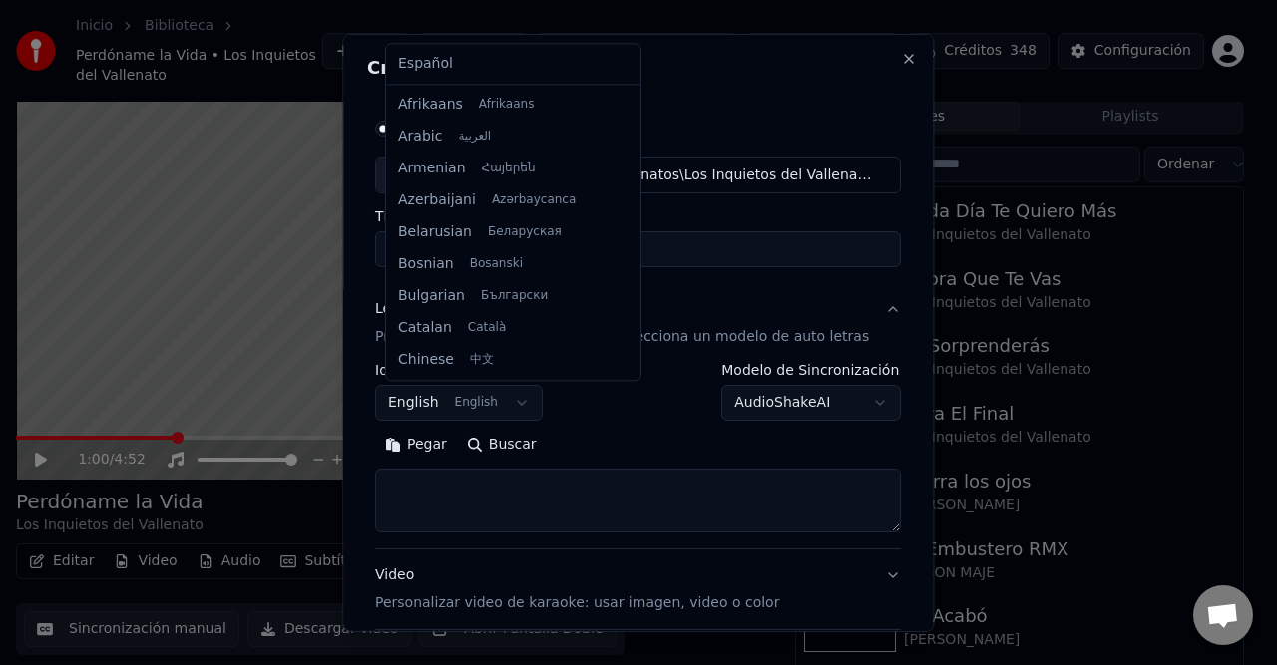
scroll to position [160, 0]
select select "**"
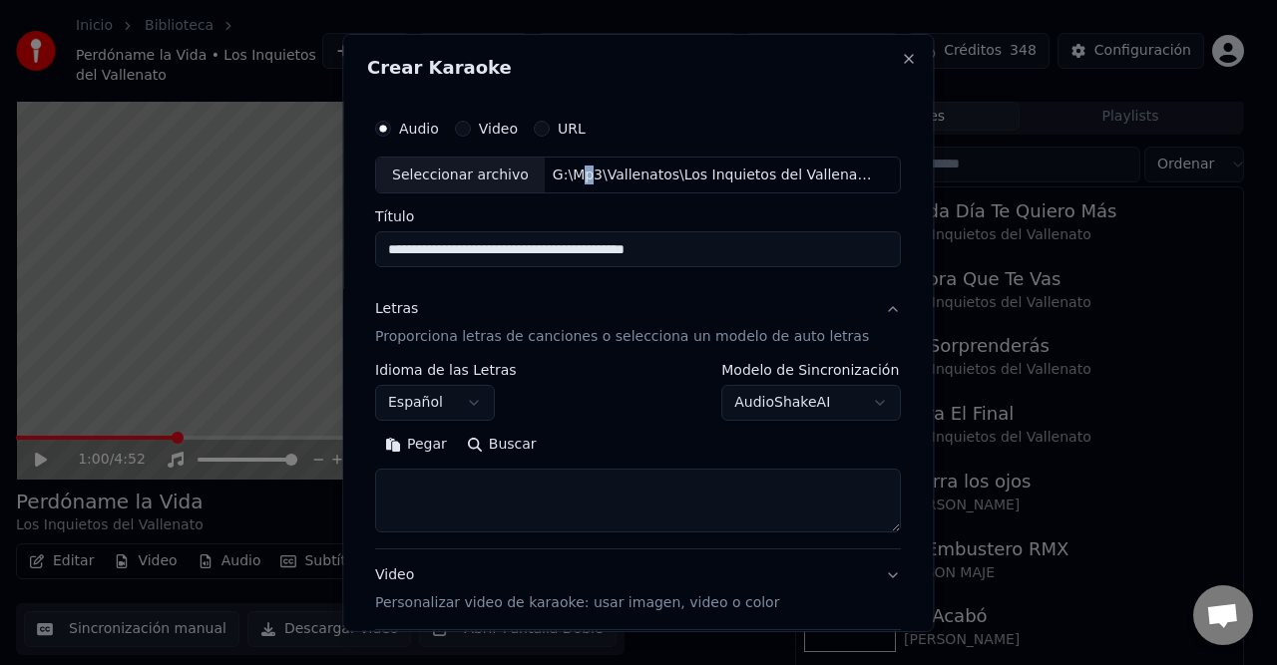
click at [407, 447] on button "Pegar" at bounding box center [416, 445] width 82 height 32
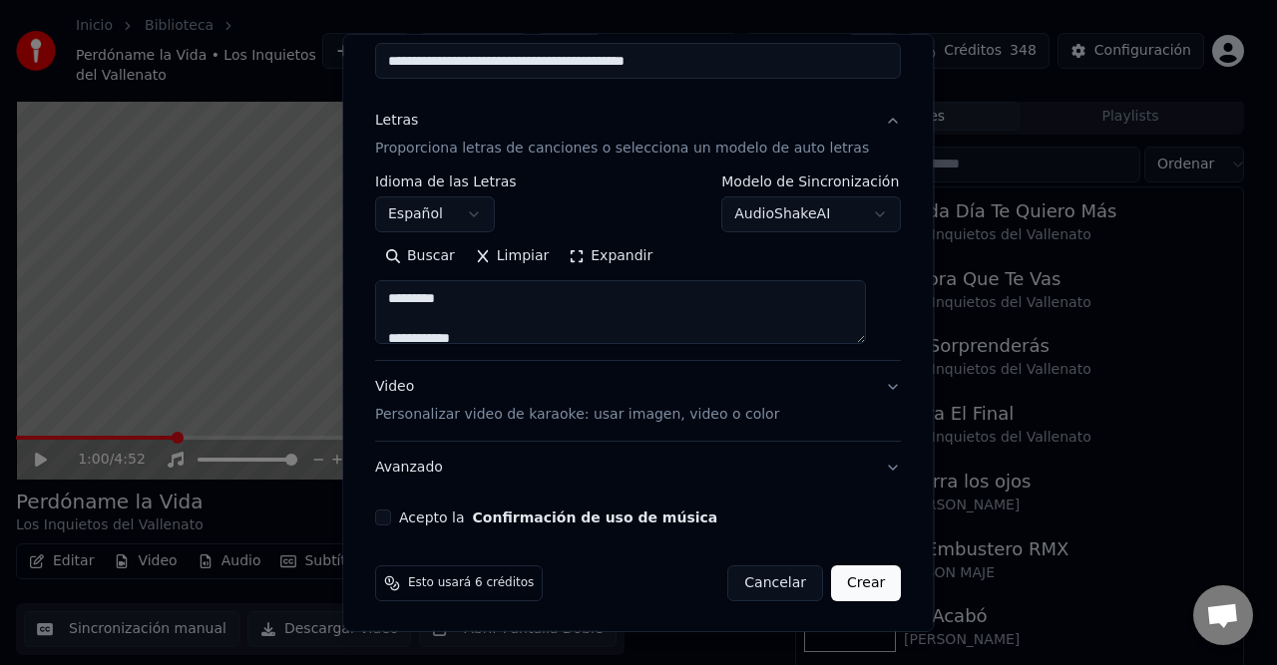
click at [433, 531] on div "**********" at bounding box center [638, 222] width 542 height 622
click at [472, 517] on label "Acepto la Confirmación de uso de música" at bounding box center [558, 518] width 318 height 14
click at [391, 517] on button "Acepto la Confirmación de uso de música" at bounding box center [383, 518] width 16 height 16
click at [850, 581] on button "Crear" at bounding box center [866, 584] width 70 height 36
type textarea "**********"
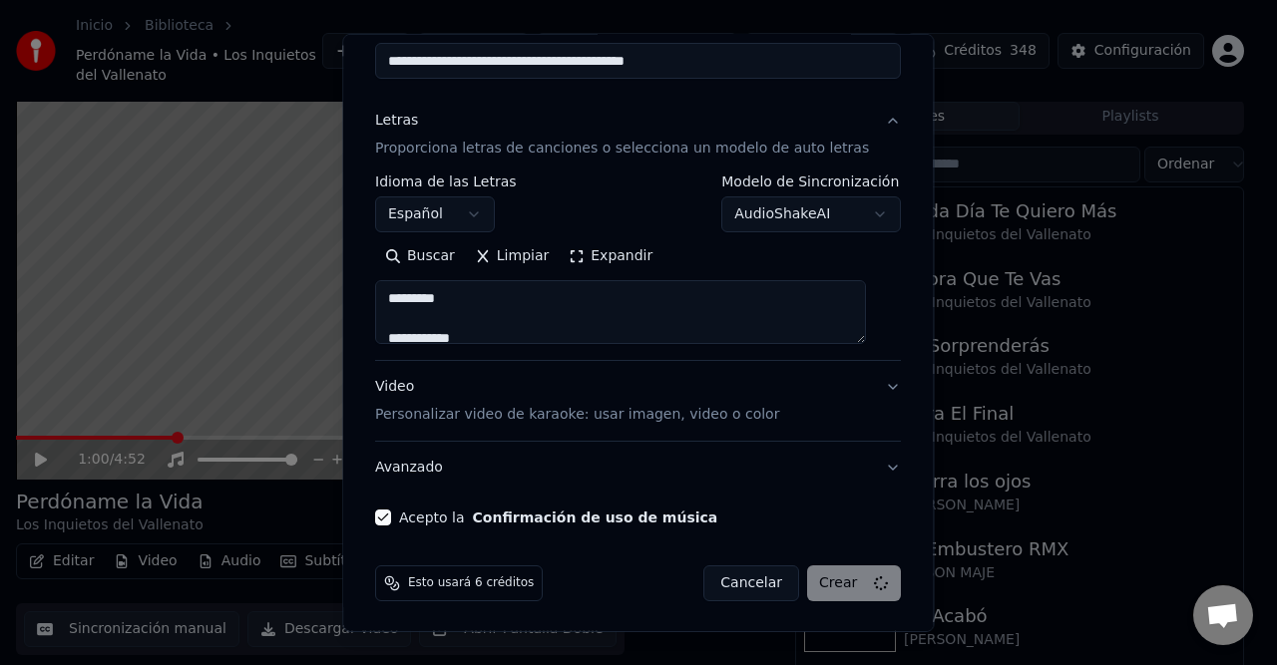
select select
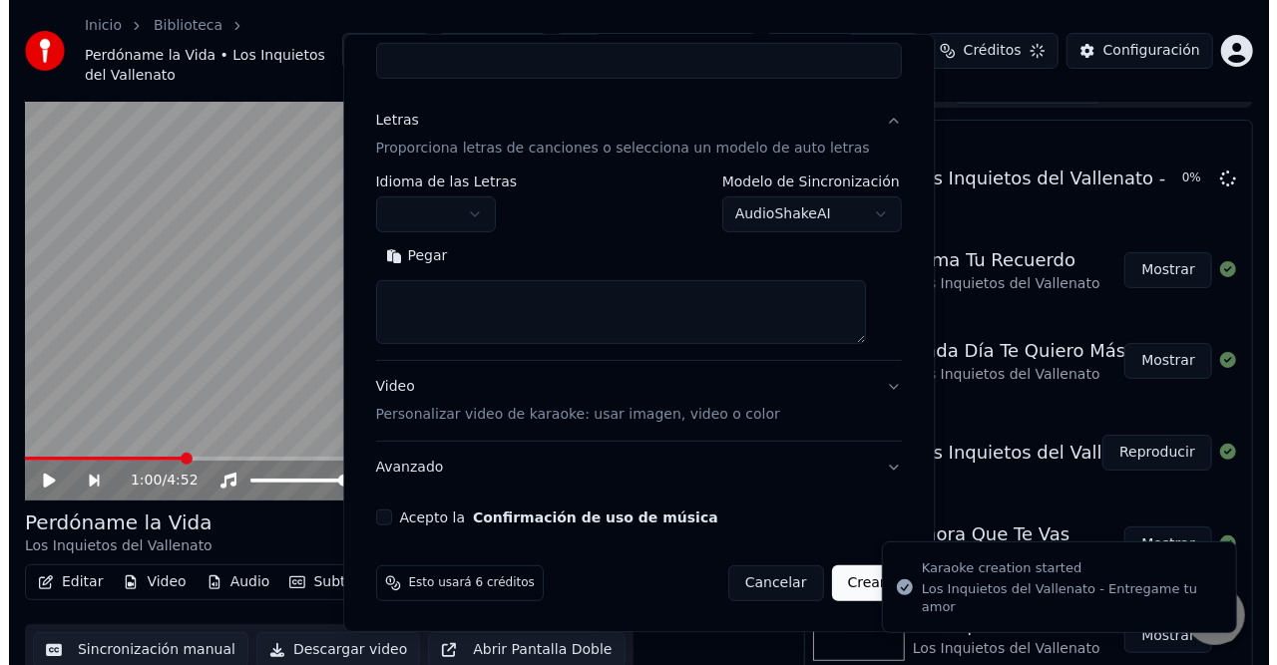
scroll to position [0, 0]
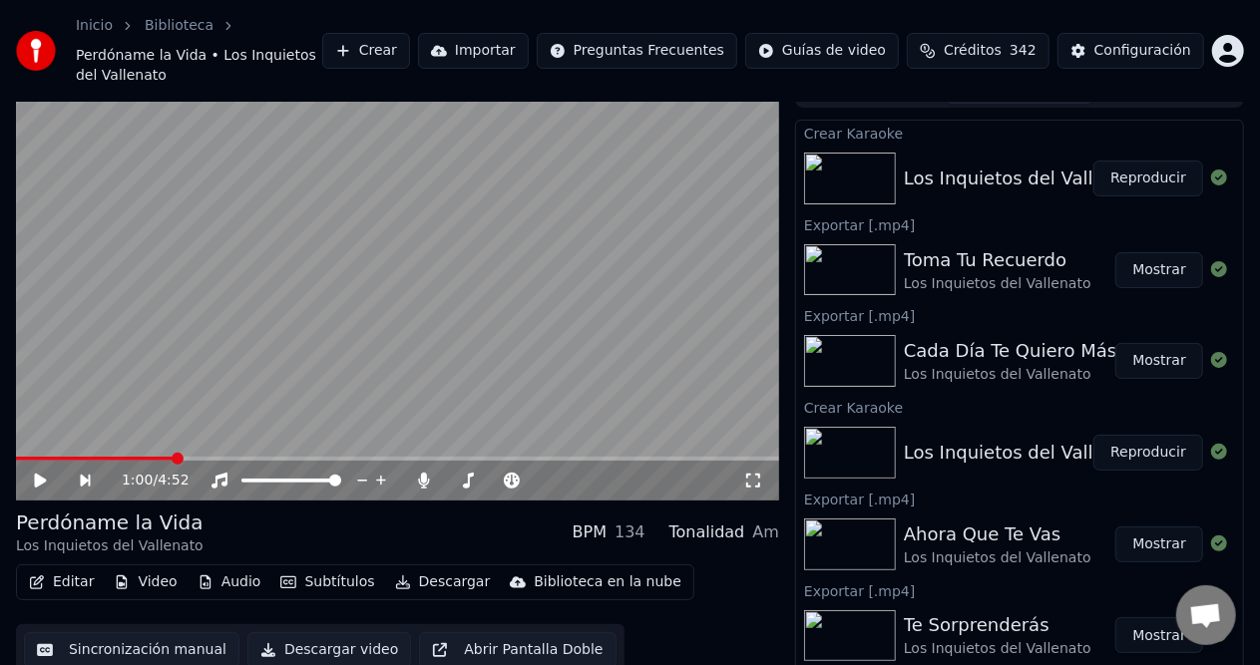
click at [410, 36] on button "Crear" at bounding box center [366, 51] width 88 height 36
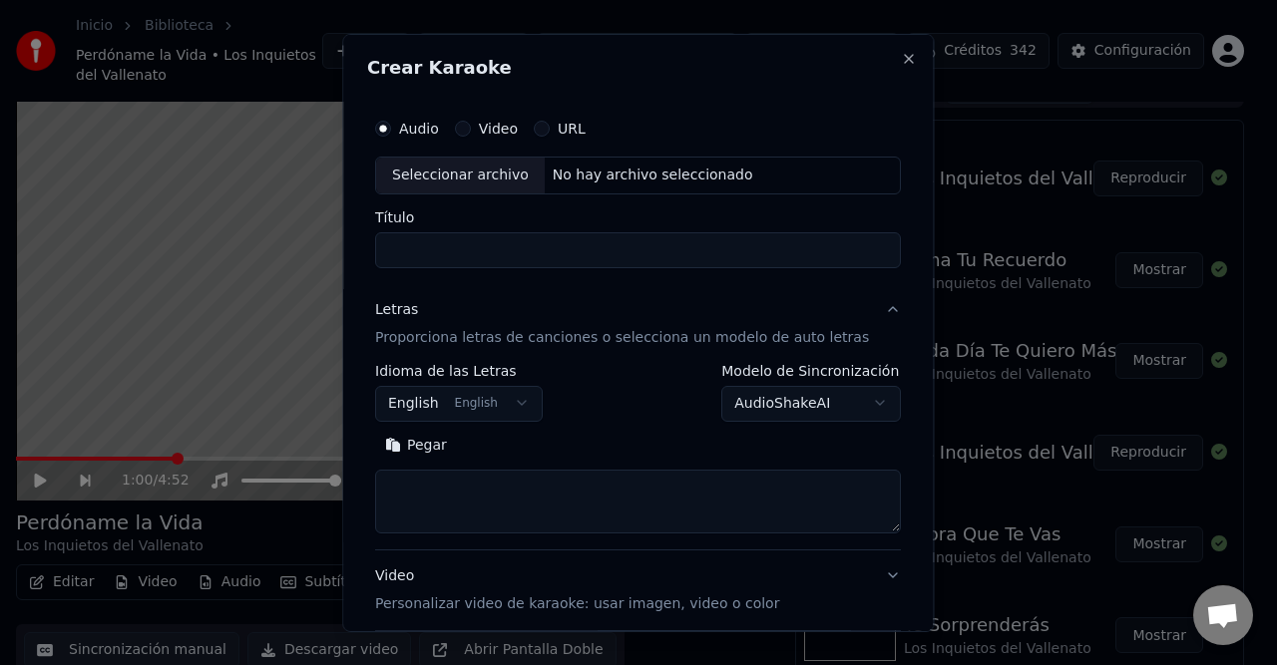
click at [572, 183] on div "No hay archivo seleccionado" at bounding box center [653, 175] width 216 height 20
type input "**********"
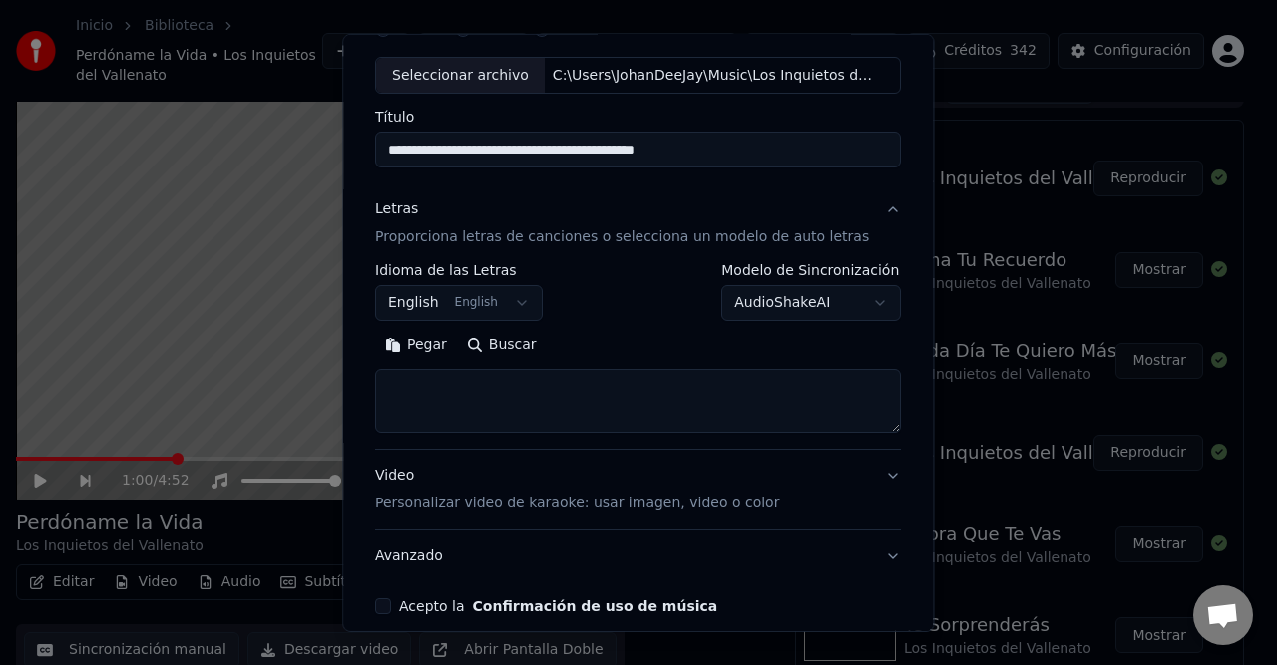
click at [523, 313] on body "Inicio Biblioteca Perdóname la Vida • Los Inquietos del Vallenato Crear Importa…" at bounding box center [630, 302] width 1260 height 665
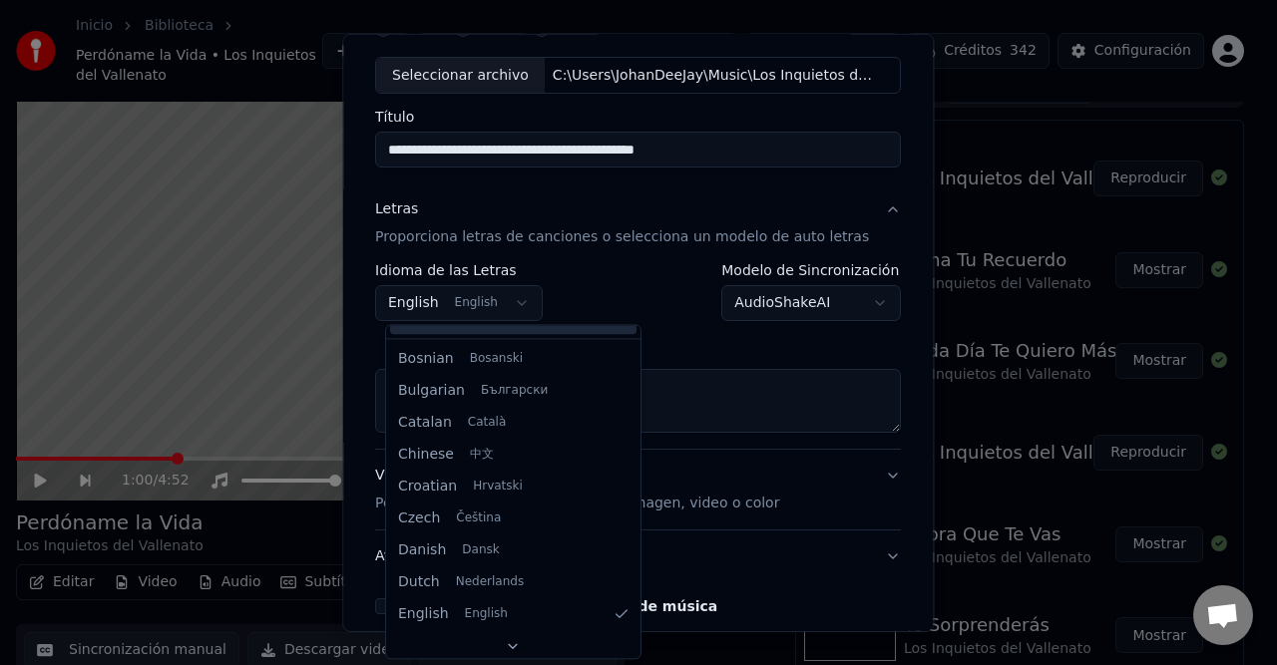
scroll to position [0, 0]
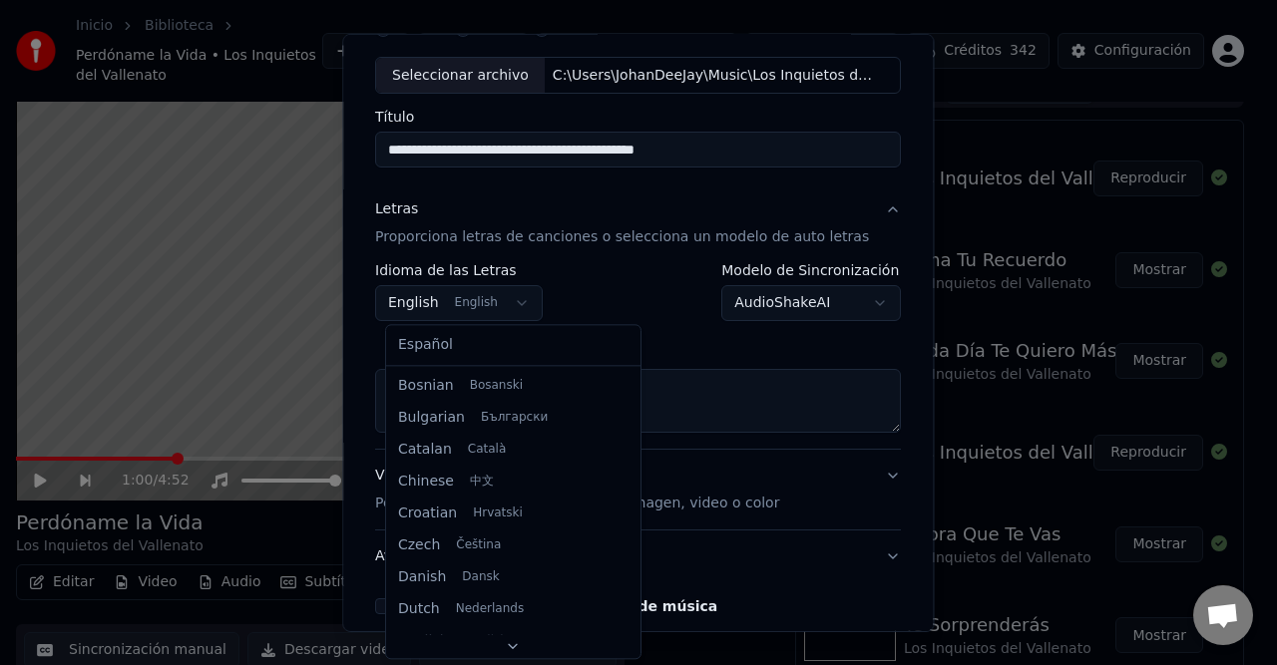
select select "**"
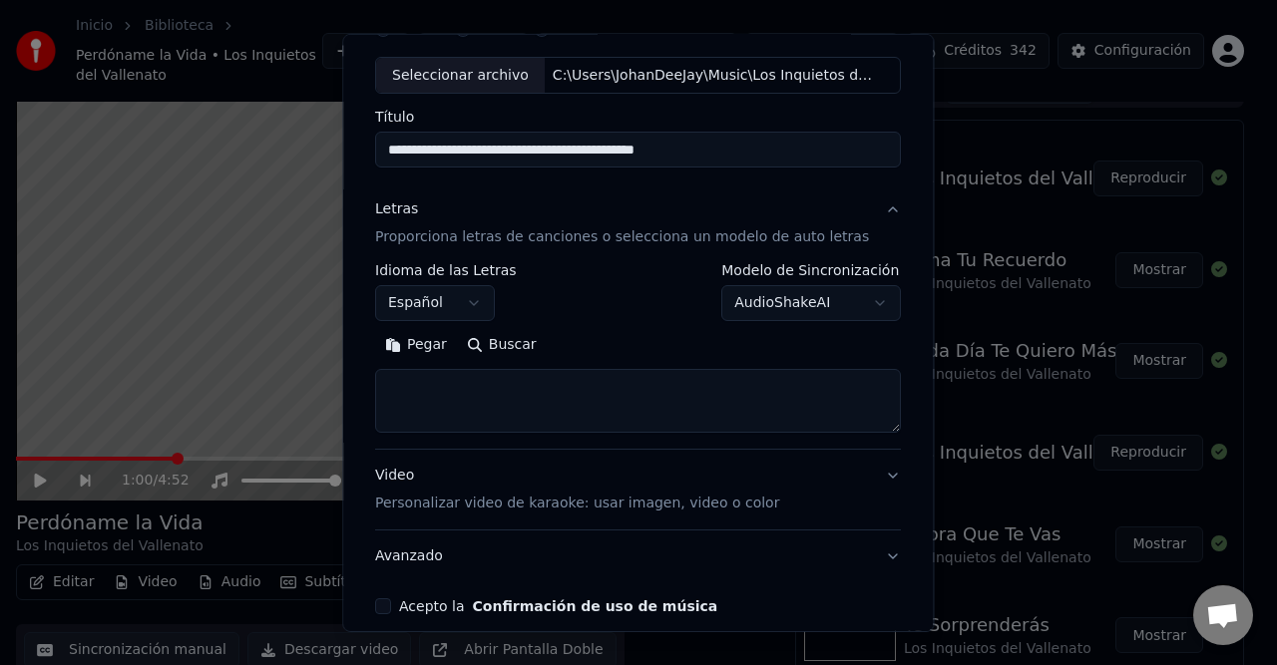
scroll to position [189, 0]
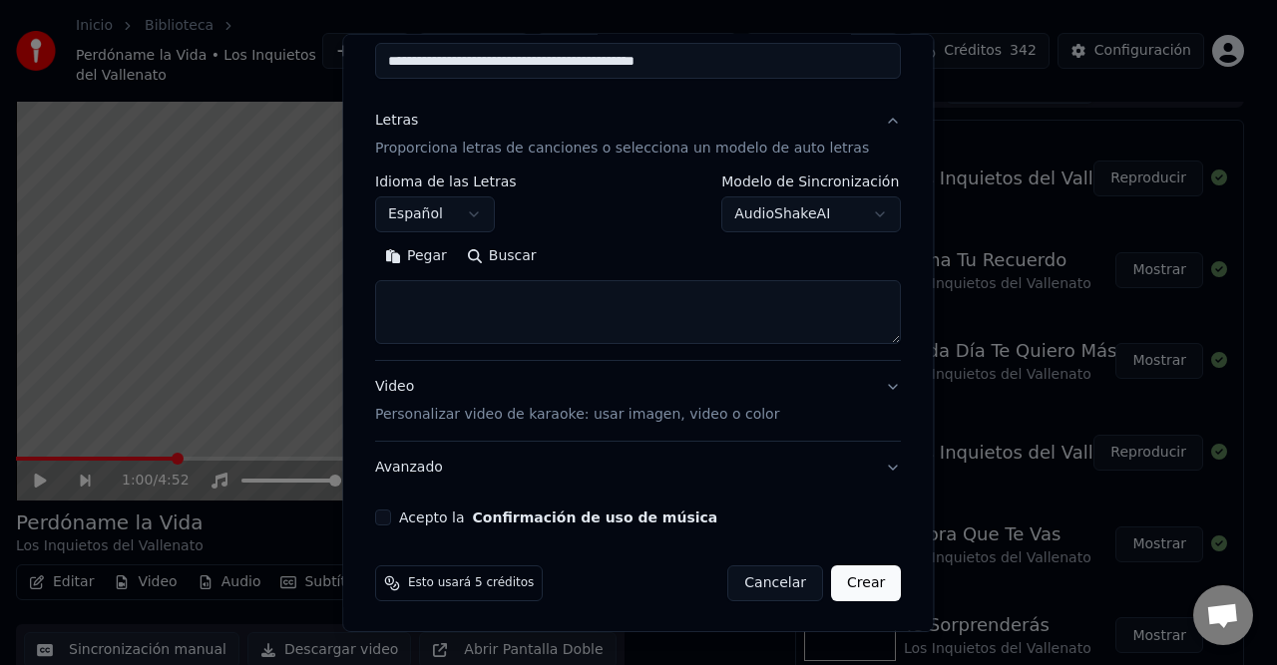
click at [435, 263] on button "Pegar" at bounding box center [416, 256] width 82 height 32
click at [381, 522] on div "**********" at bounding box center [638, 222] width 542 height 622
click at [391, 522] on button "Acepto la Confirmación de uso de música" at bounding box center [383, 518] width 16 height 16
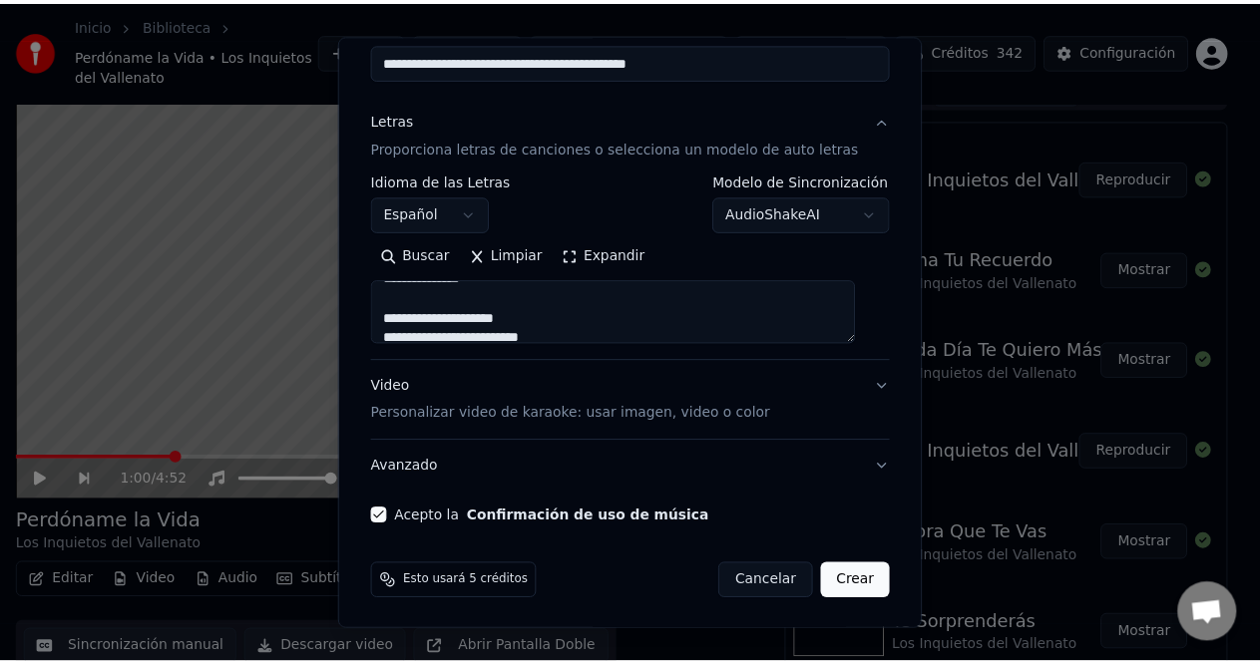
scroll to position [898, 0]
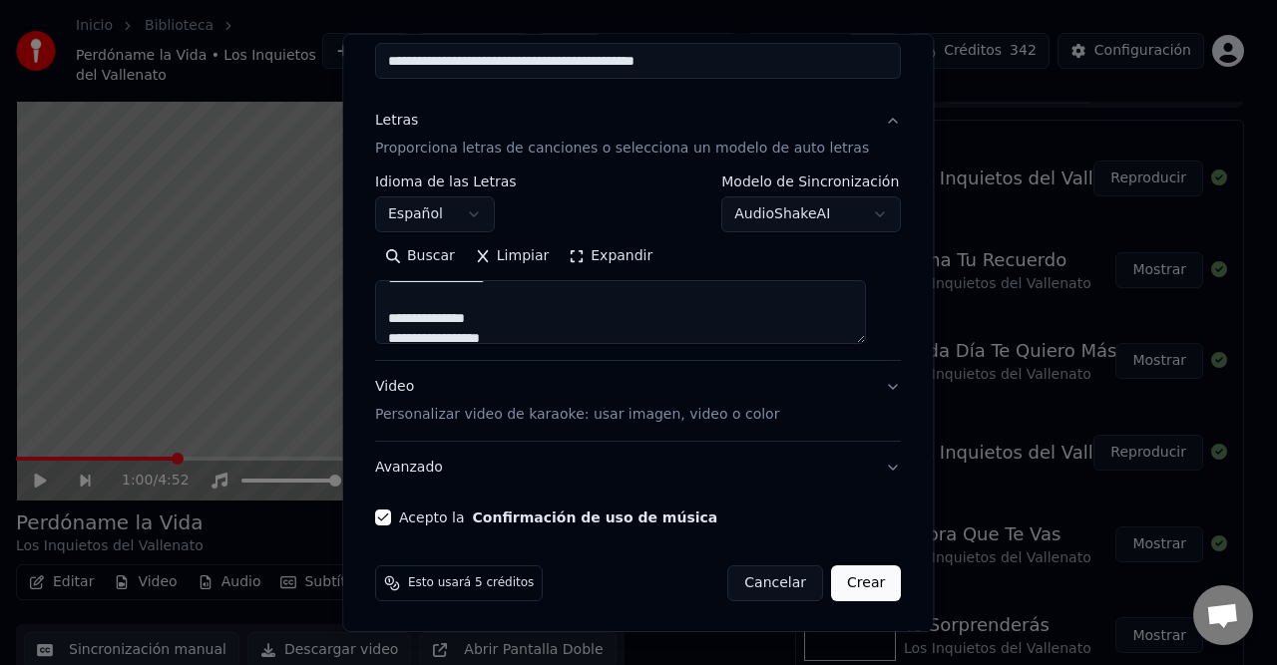
click at [831, 584] on button "Crear" at bounding box center [866, 584] width 70 height 36
type textarea "**********"
select select
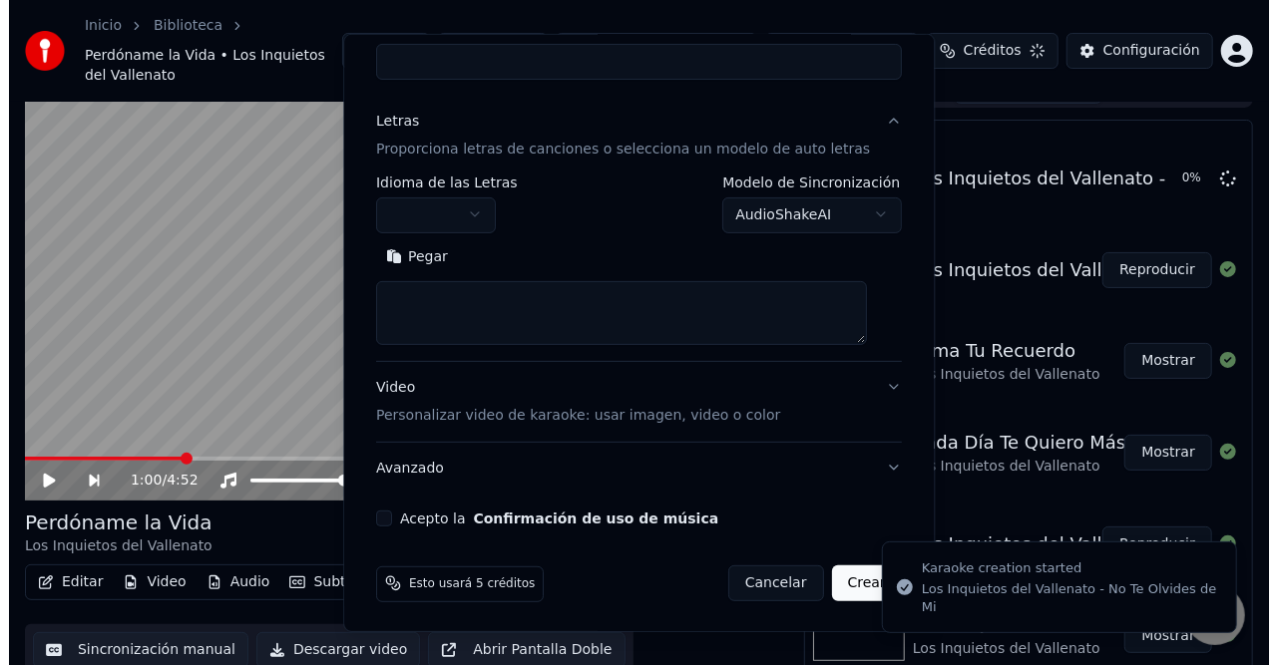
scroll to position [0, 0]
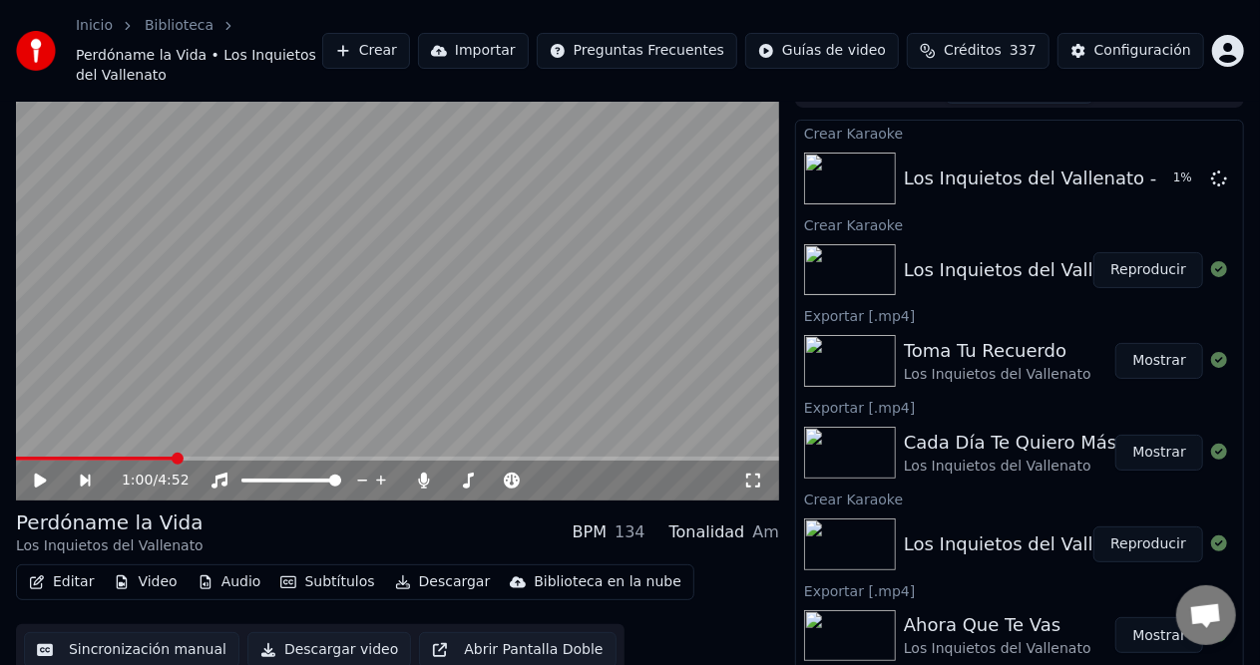
click at [1141, 255] on button "Reproducir" at bounding box center [1148, 270] width 110 height 36
click at [134, 435] on video at bounding box center [397, 286] width 763 height 429
click at [49, 461] on div "0:01 / 5:17" at bounding box center [397, 481] width 763 height 40
click at [44, 473] on icon at bounding box center [54, 481] width 45 height 16
click at [96, 457] on span at bounding box center [397, 459] width 763 height 4
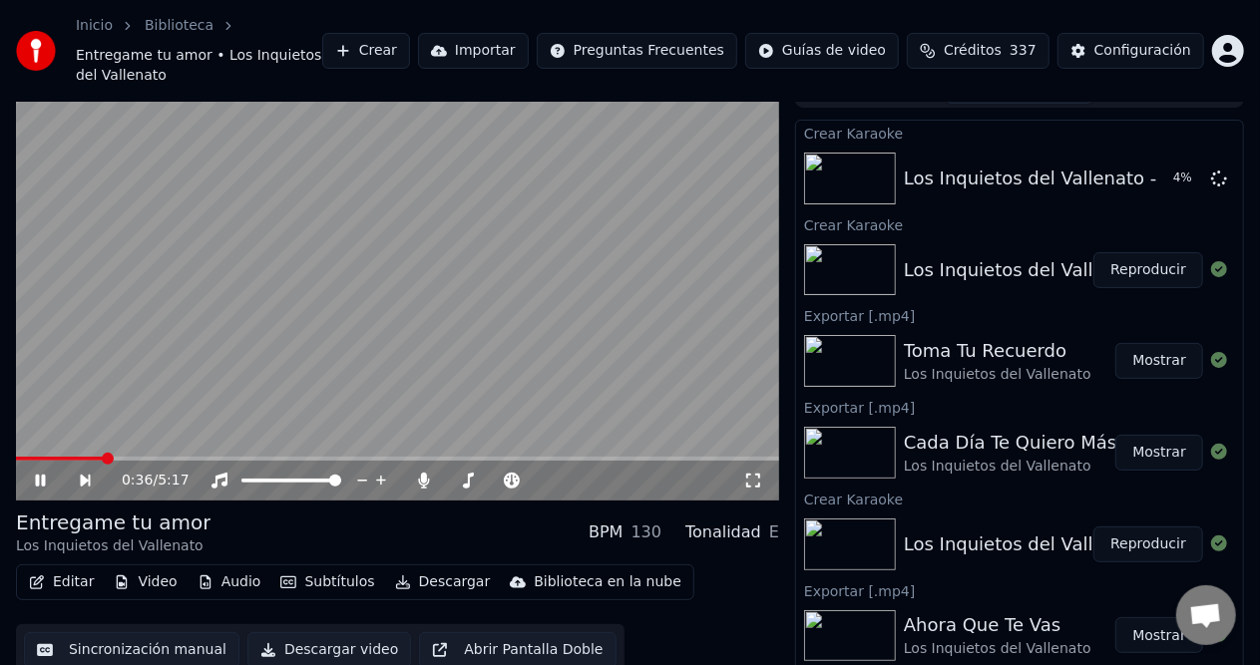
click at [356, 457] on span at bounding box center [397, 459] width 763 height 4
click at [477, 435] on video at bounding box center [397, 286] width 763 height 429
click at [483, 457] on span at bounding box center [397, 459] width 763 height 4
click at [31, 471] on div "3:14 / 5:17" at bounding box center [397, 481] width 747 height 20
click at [35, 474] on icon at bounding box center [41, 481] width 12 height 14
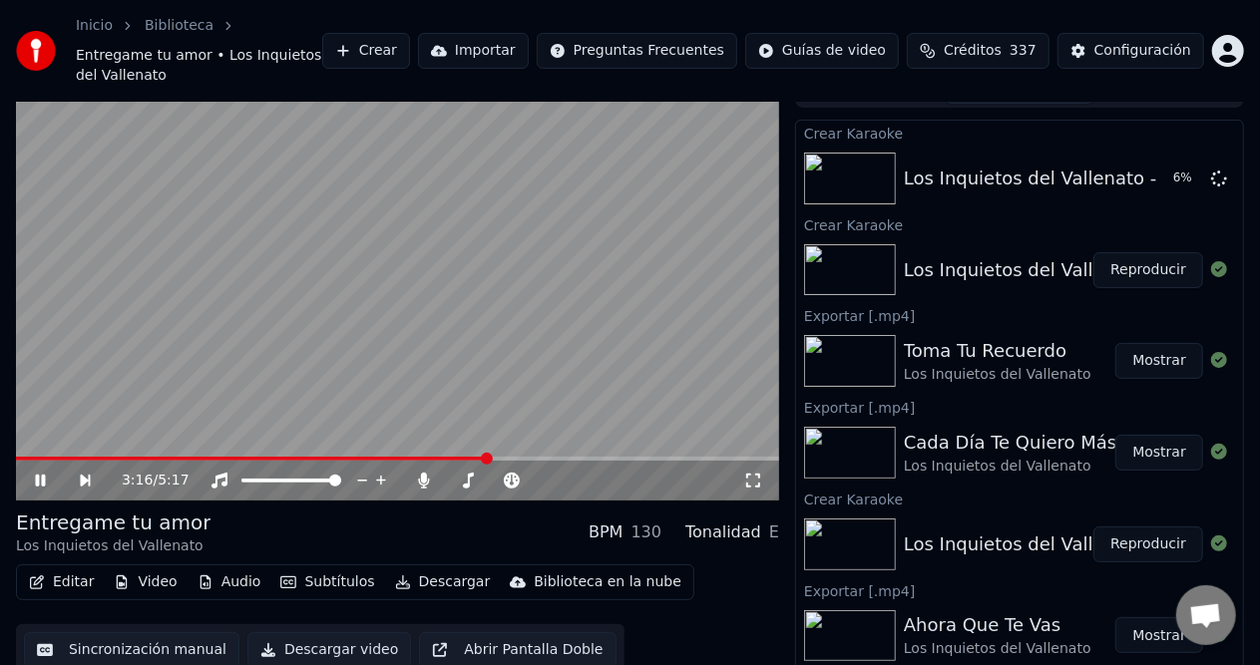
click at [622, 457] on span at bounding box center [397, 459] width 763 height 4
click at [716, 457] on span at bounding box center [397, 459] width 763 height 4
click at [746, 457] on span at bounding box center [397, 459] width 763 height 4
click at [40, 473] on icon at bounding box center [54, 481] width 45 height 16
click at [414, 569] on button "Descargar" at bounding box center [443, 583] width 112 height 28
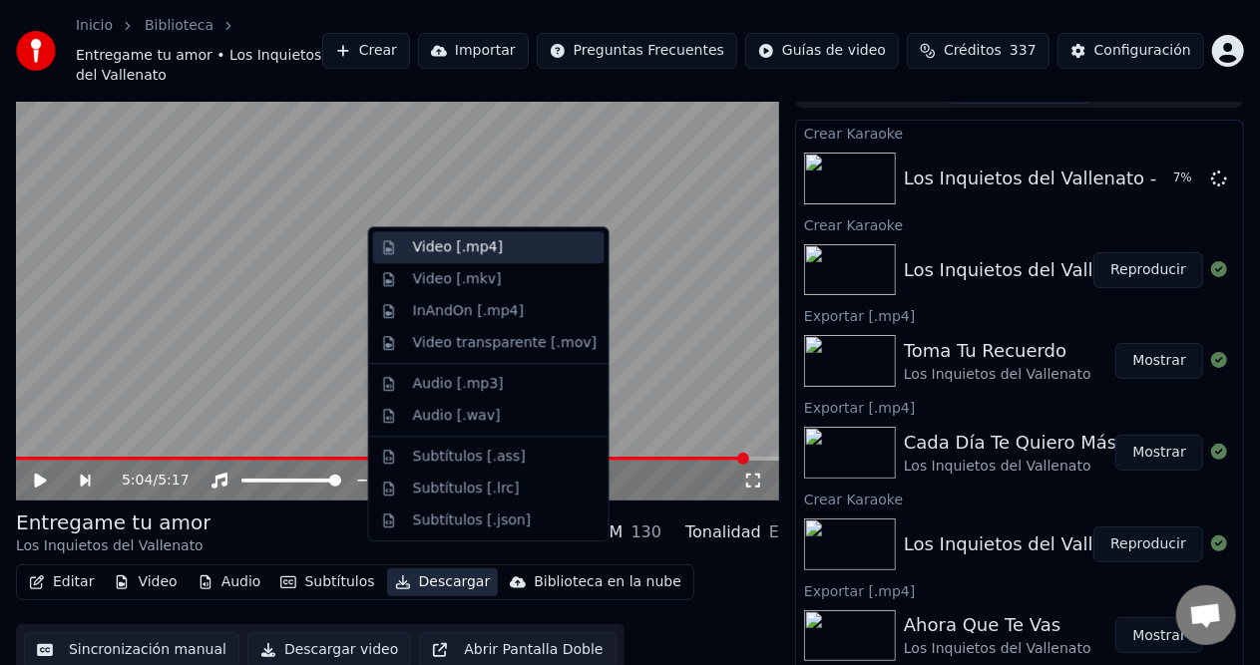
click at [457, 249] on div "Video [.mp4]" at bounding box center [458, 247] width 90 height 20
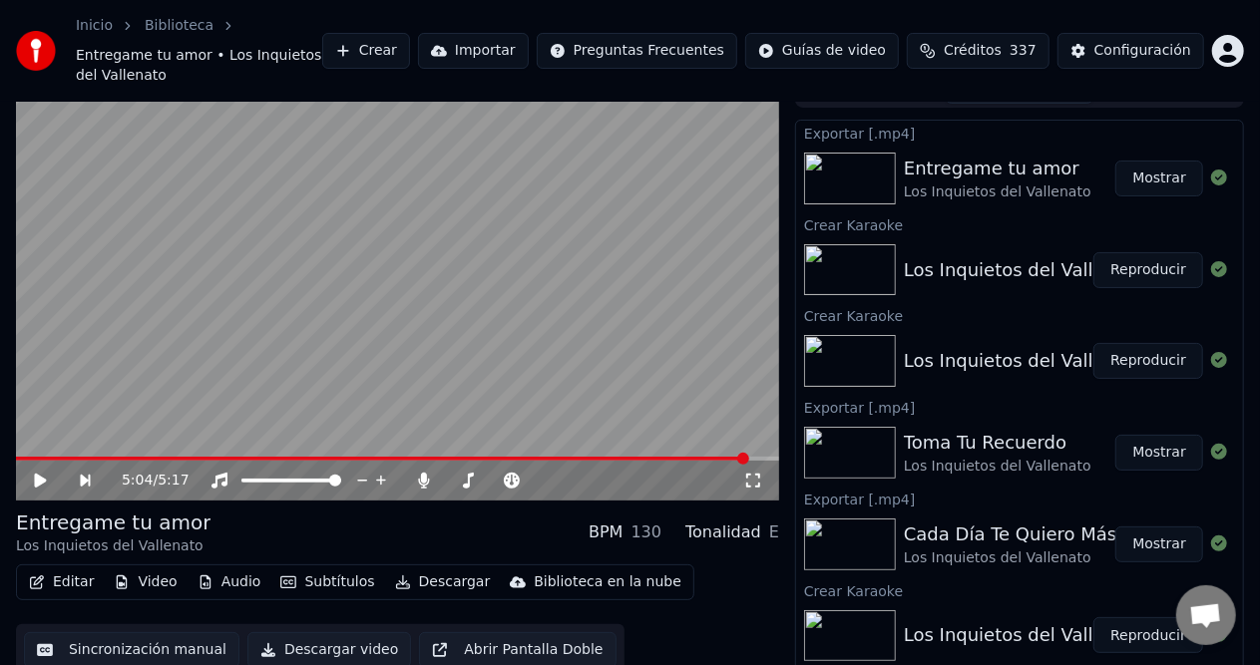
click at [410, 46] on button "Crear" at bounding box center [366, 51] width 88 height 36
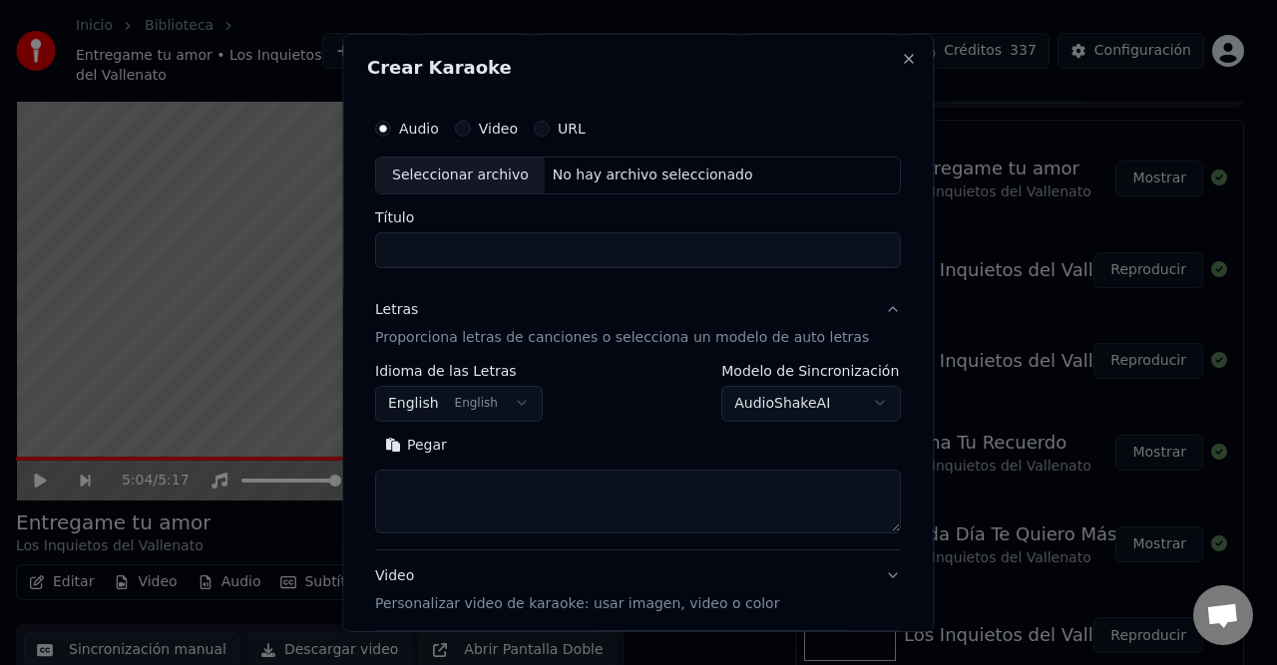
click at [610, 170] on div "No hay archivo seleccionado" at bounding box center [653, 175] width 216 height 20
type input "**********"
click at [515, 396] on body "Inicio Biblioteca Entregame tu amor • Los Inquietos del Vallenato Crear Importa…" at bounding box center [630, 302] width 1260 height 665
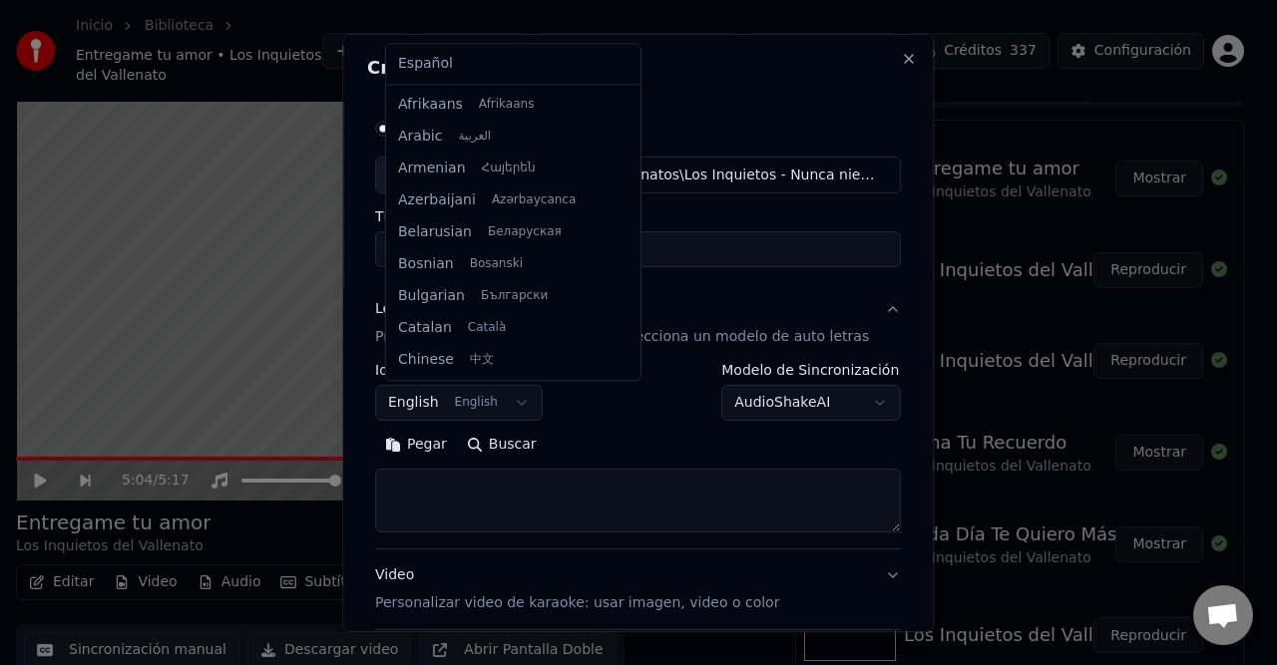
scroll to position [160, 0]
select select "**"
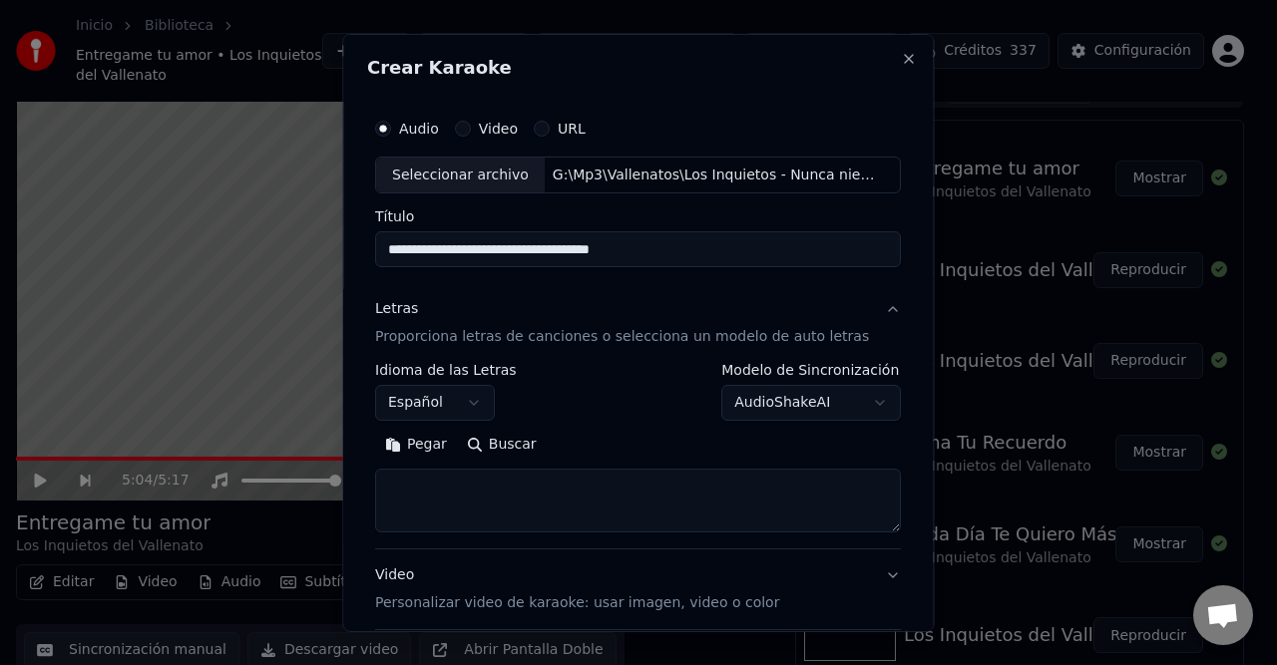
scroll to position [189, 0]
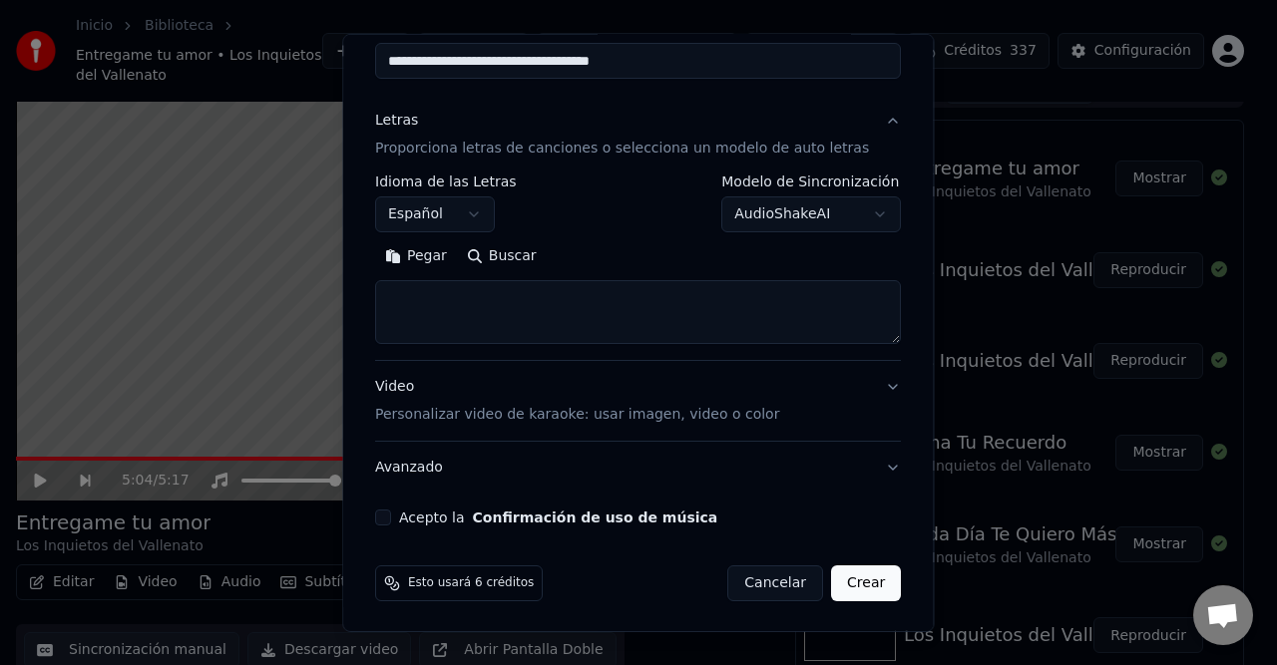
click at [449, 255] on button "Pegar" at bounding box center [416, 256] width 82 height 32
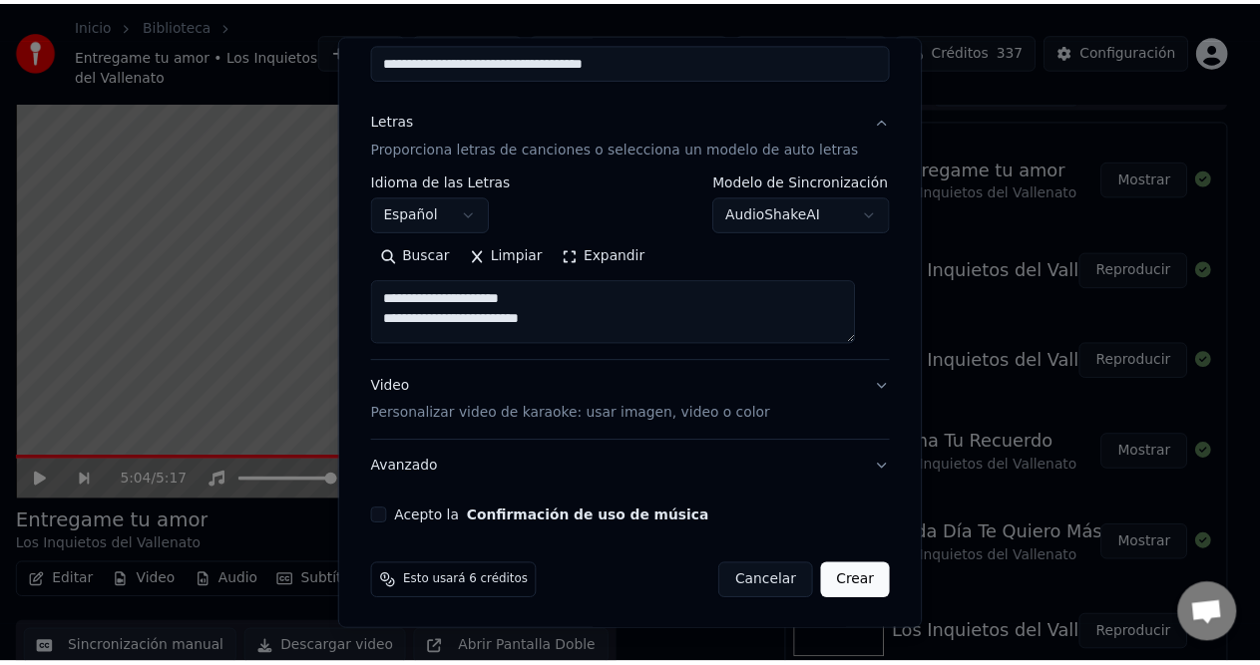
scroll to position [40, 0]
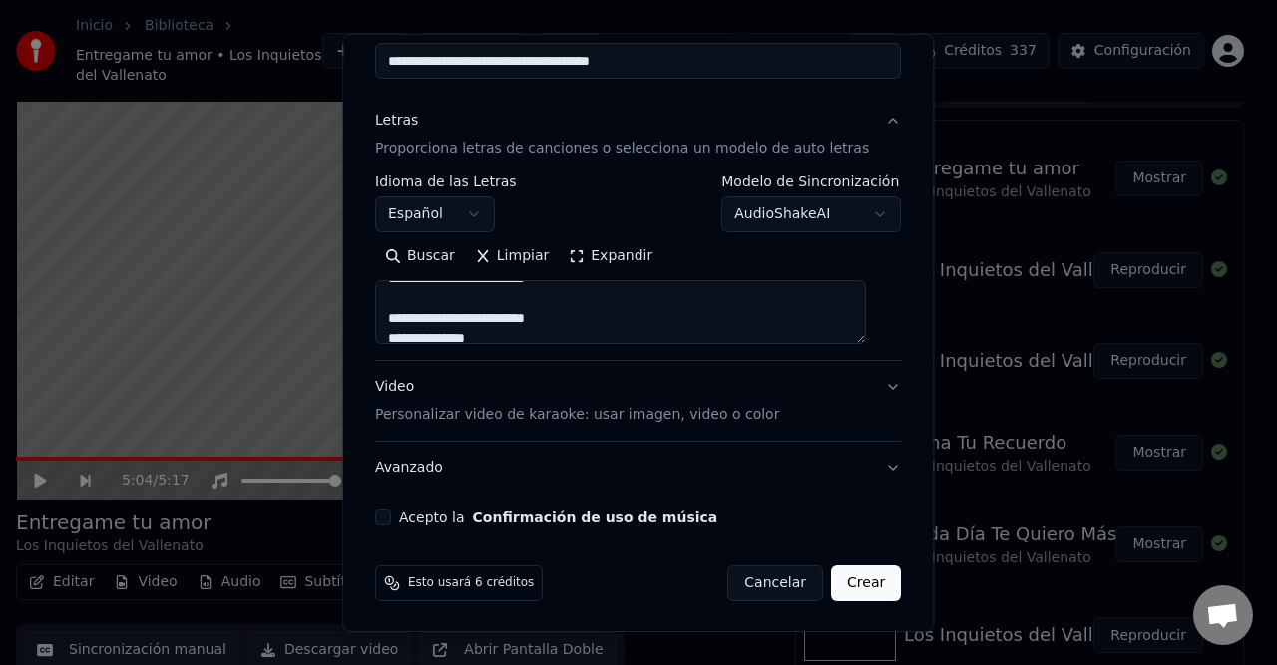
click at [742, 589] on button "Cancelar" at bounding box center [776, 584] width 96 height 36
type textarea "**********"
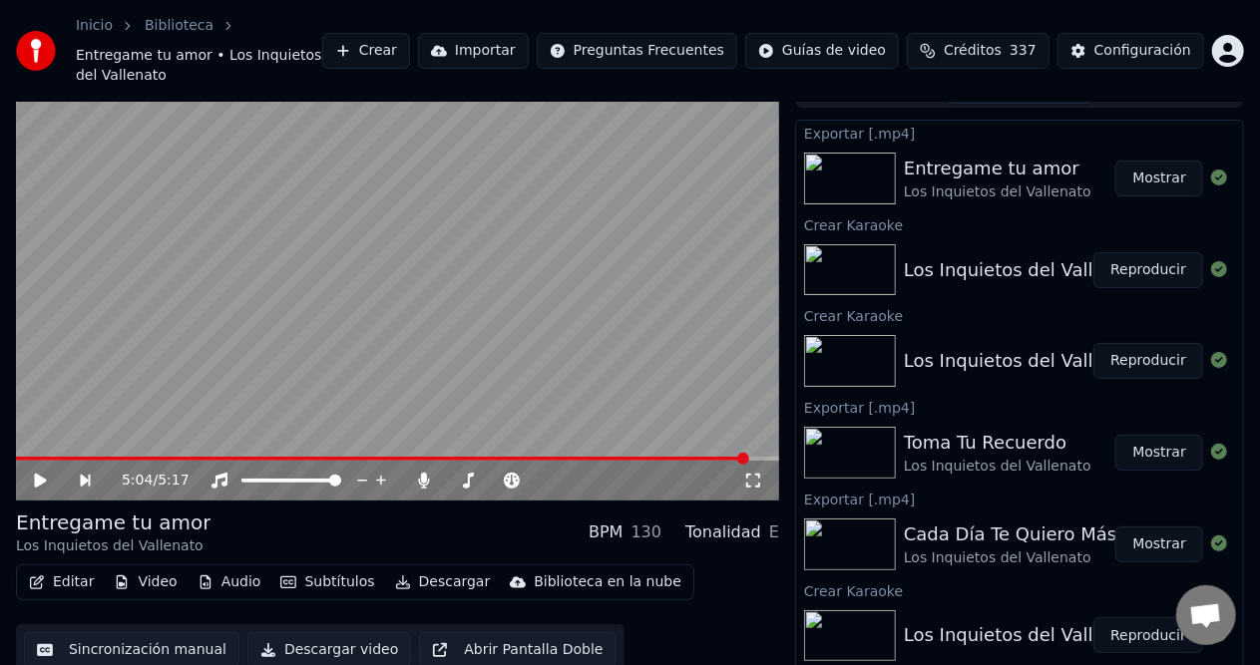
scroll to position [0, 0]
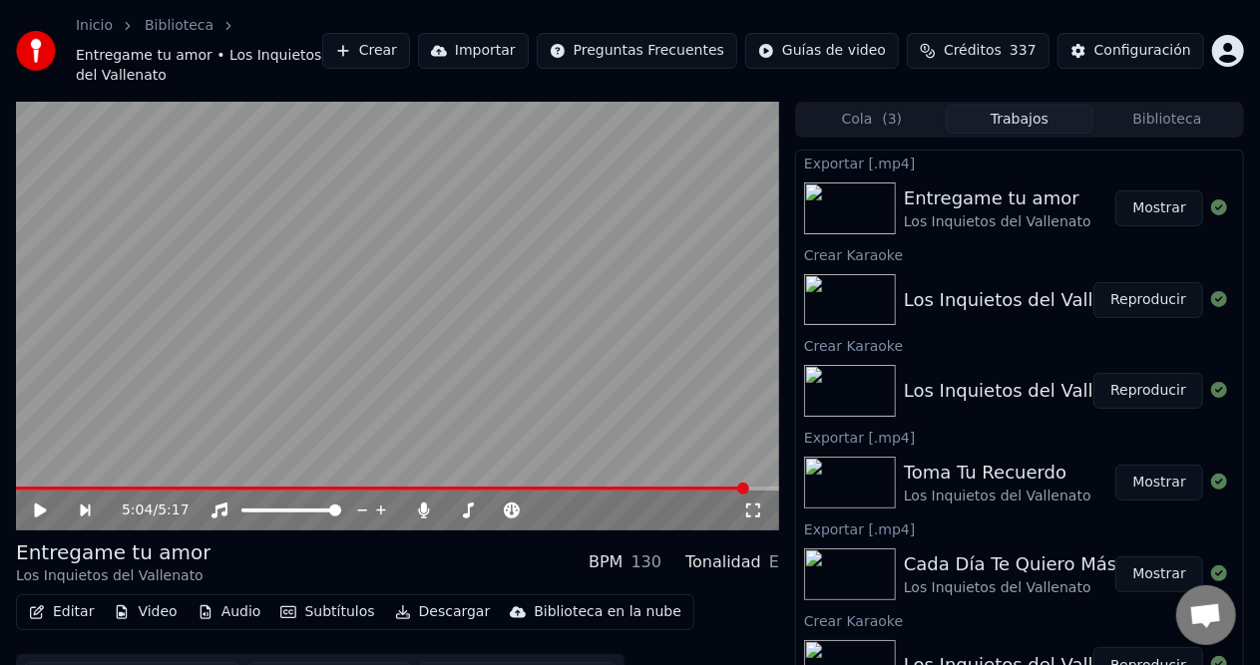
click at [1160, 105] on button "Biblioteca" at bounding box center [1167, 119] width 148 height 29
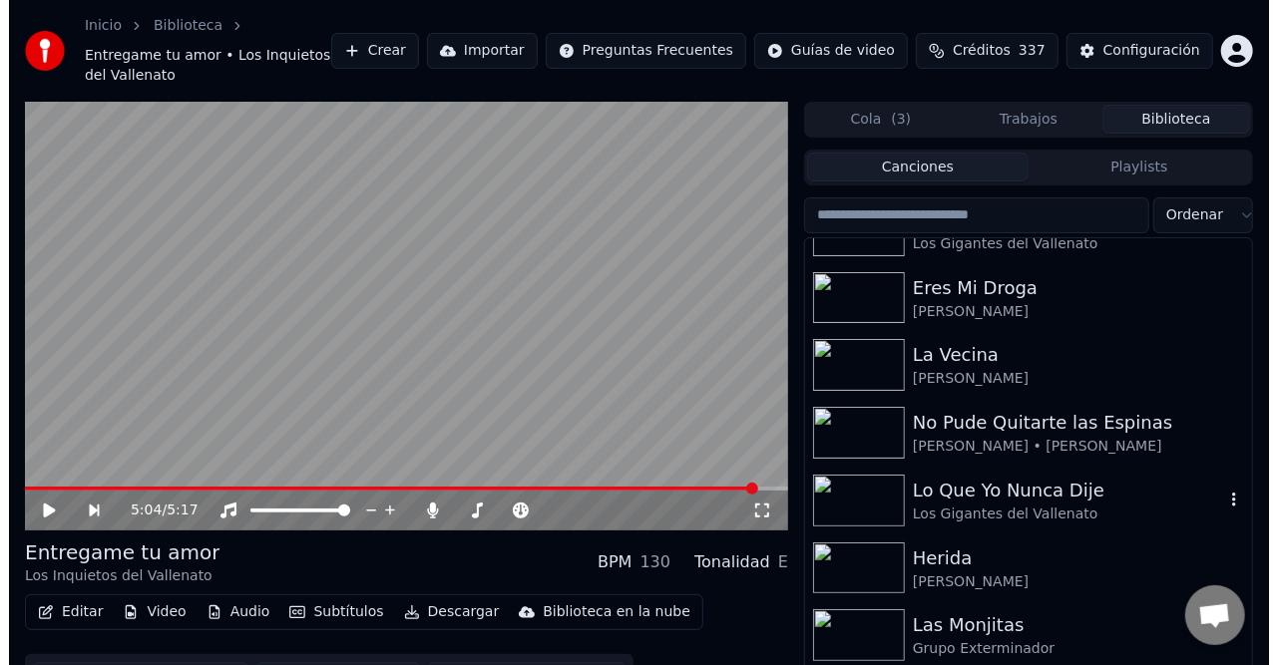
scroll to position [51, 0]
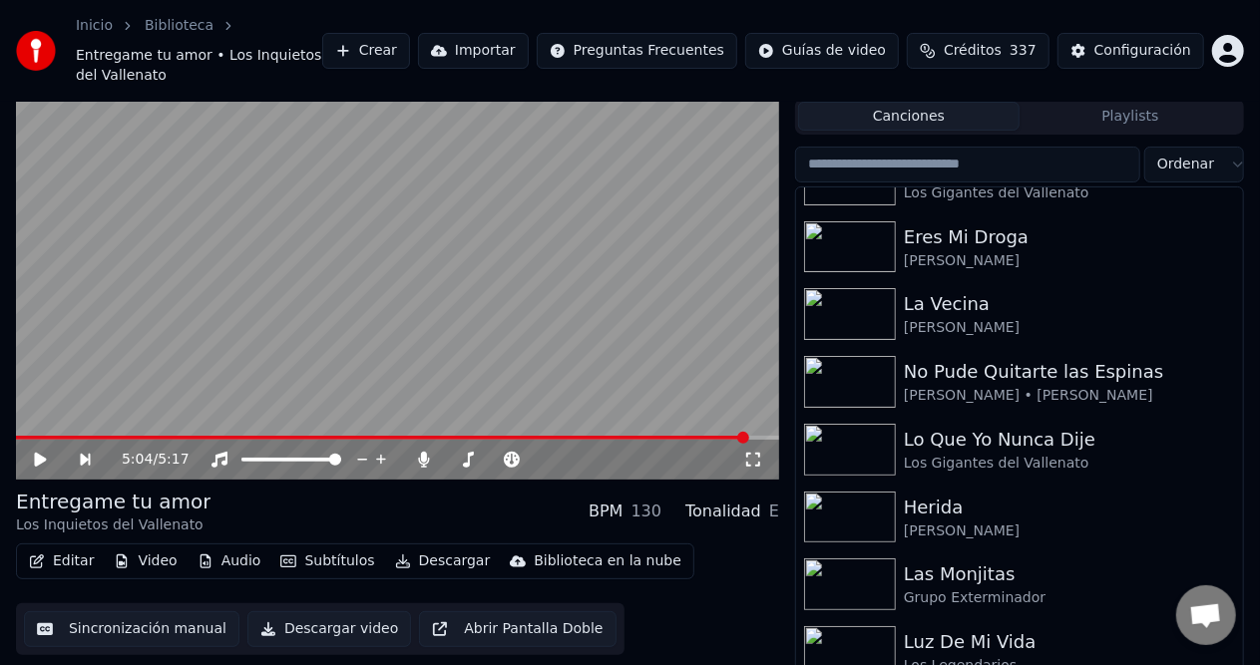
click at [410, 38] on button "Crear" at bounding box center [366, 51] width 88 height 36
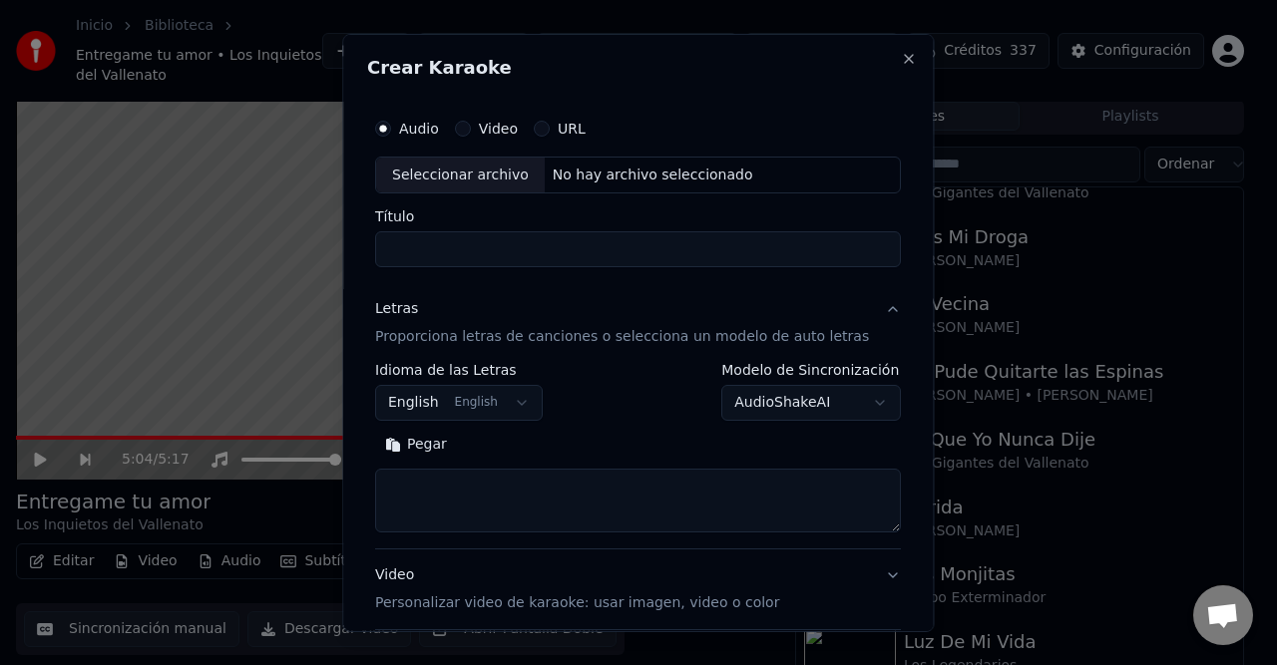
click at [575, 167] on div "No hay archivo seleccionado" at bounding box center [653, 175] width 216 height 20
type input "**********"
click at [418, 312] on div "Letras" at bounding box center [396, 309] width 43 height 20
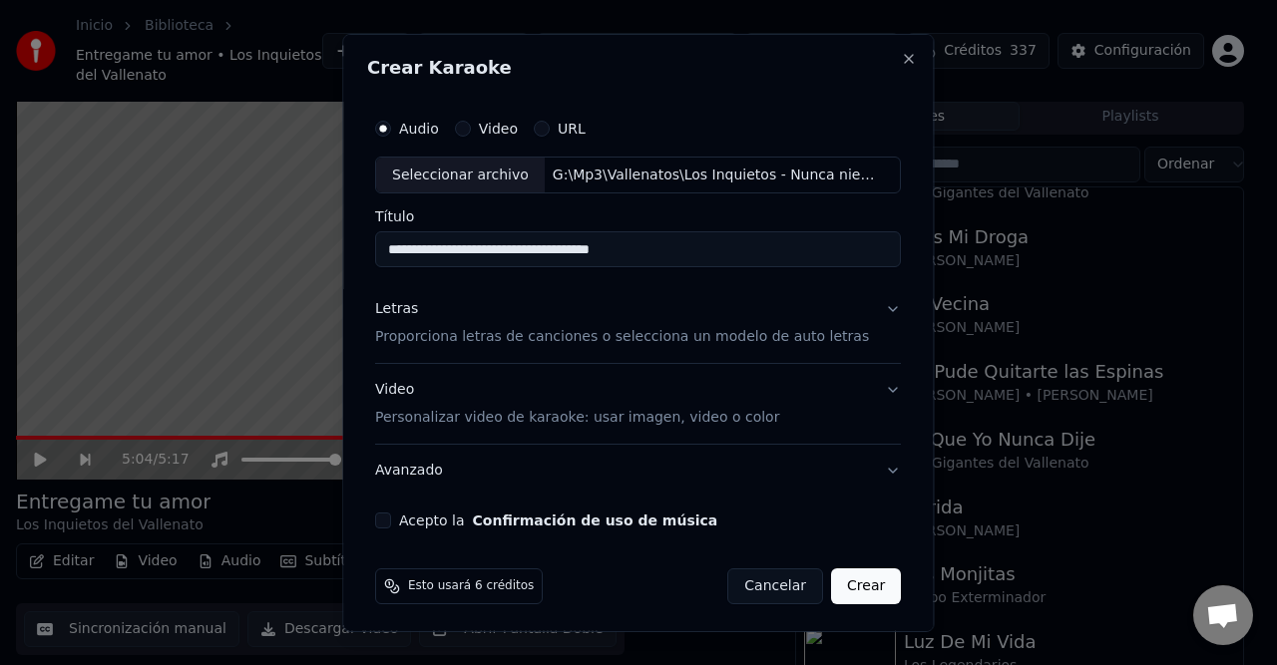
click at [399, 308] on div "Letras" at bounding box center [396, 309] width 43 height 20
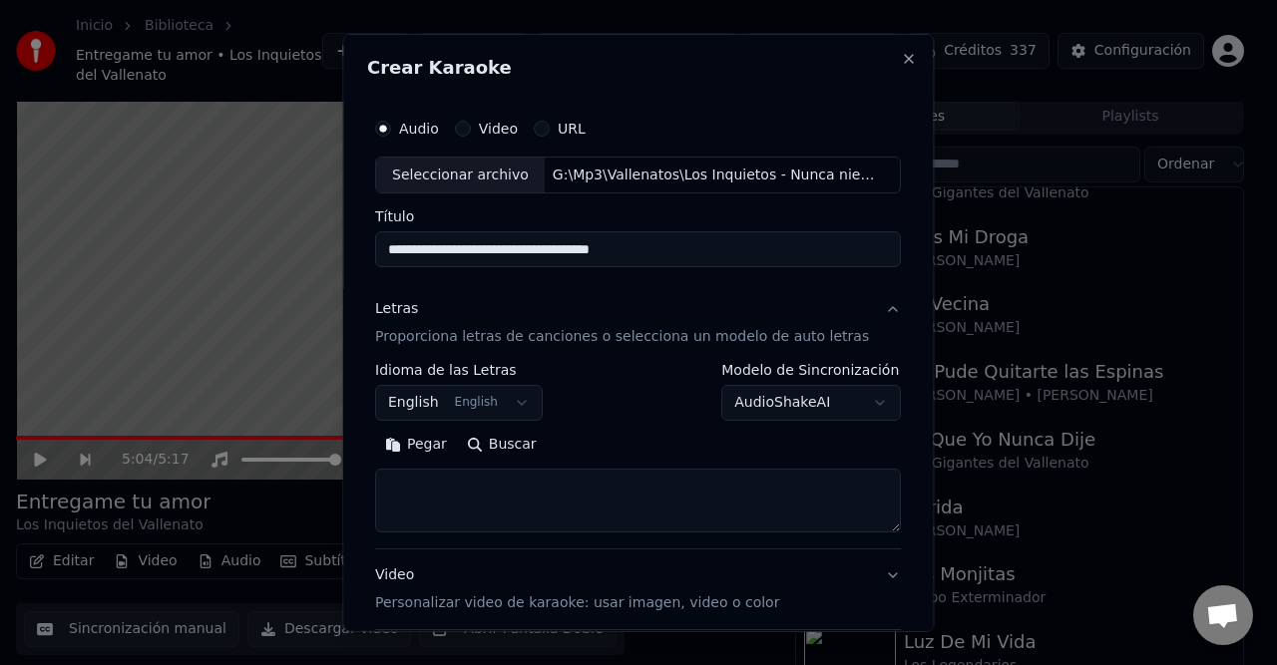
click at [474, 399] on body "**********" at bounding box center [630, 281] width 1260 height 665
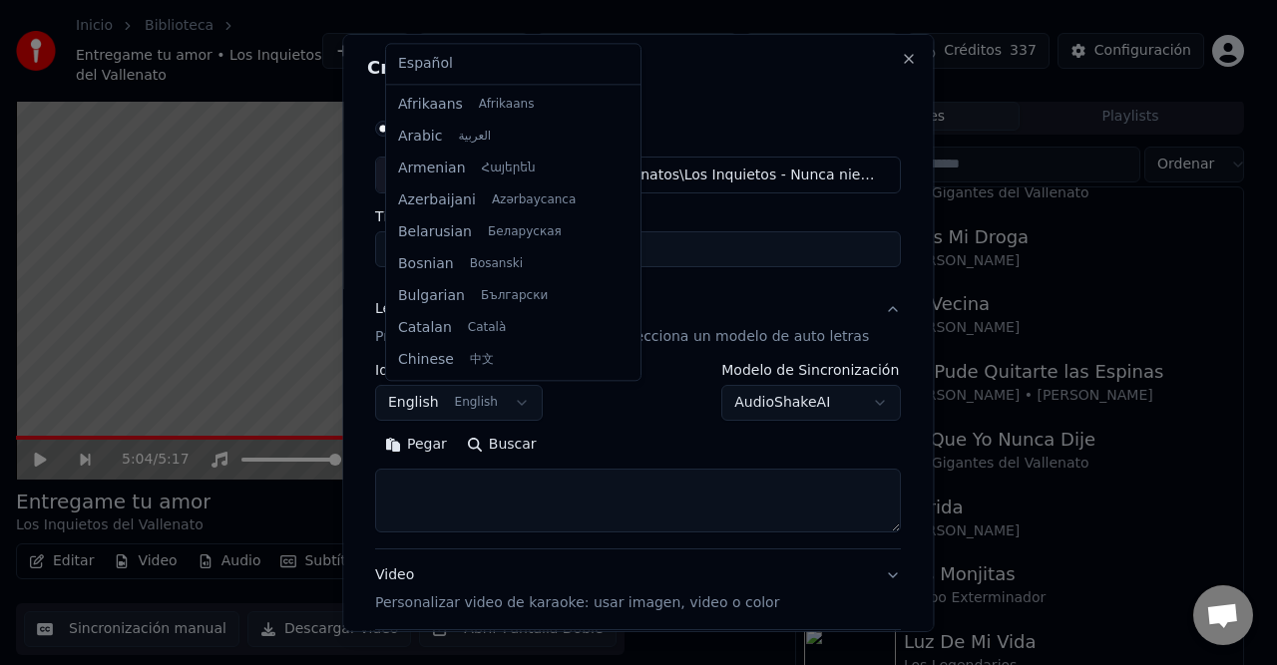
scroll to position [160, 0]
select select "**"
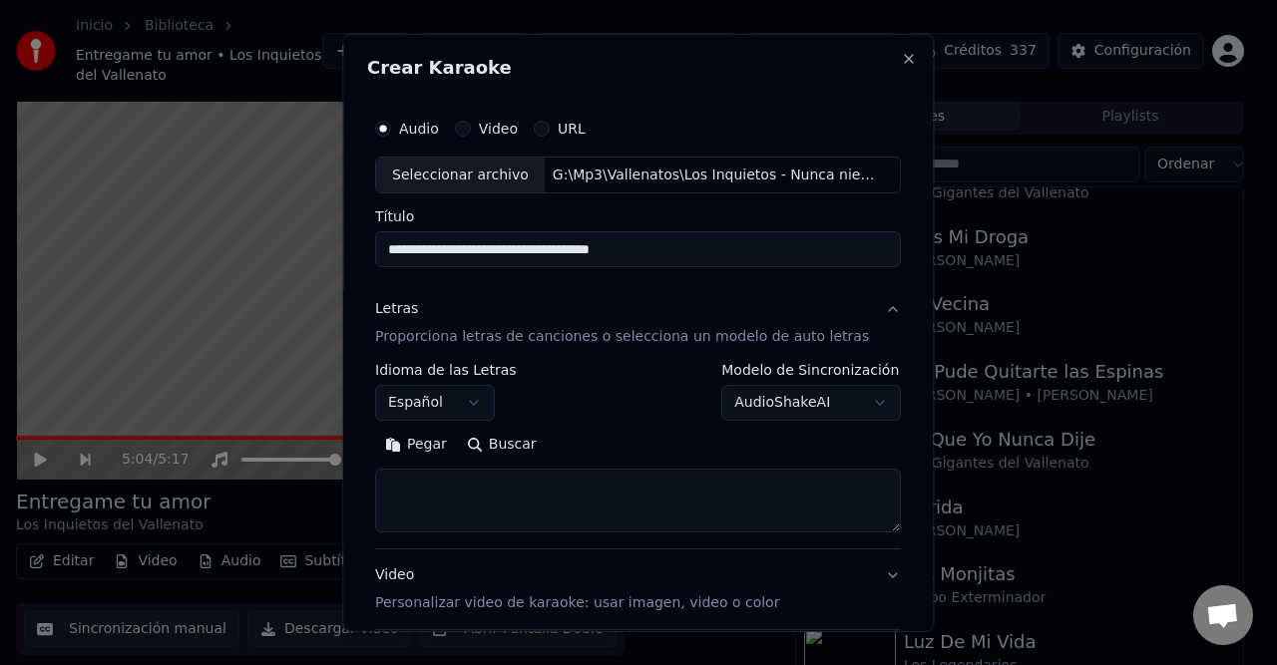
click at [443, 441] on button "Pegar" at bounding box center [416, 445] width 82 height 32
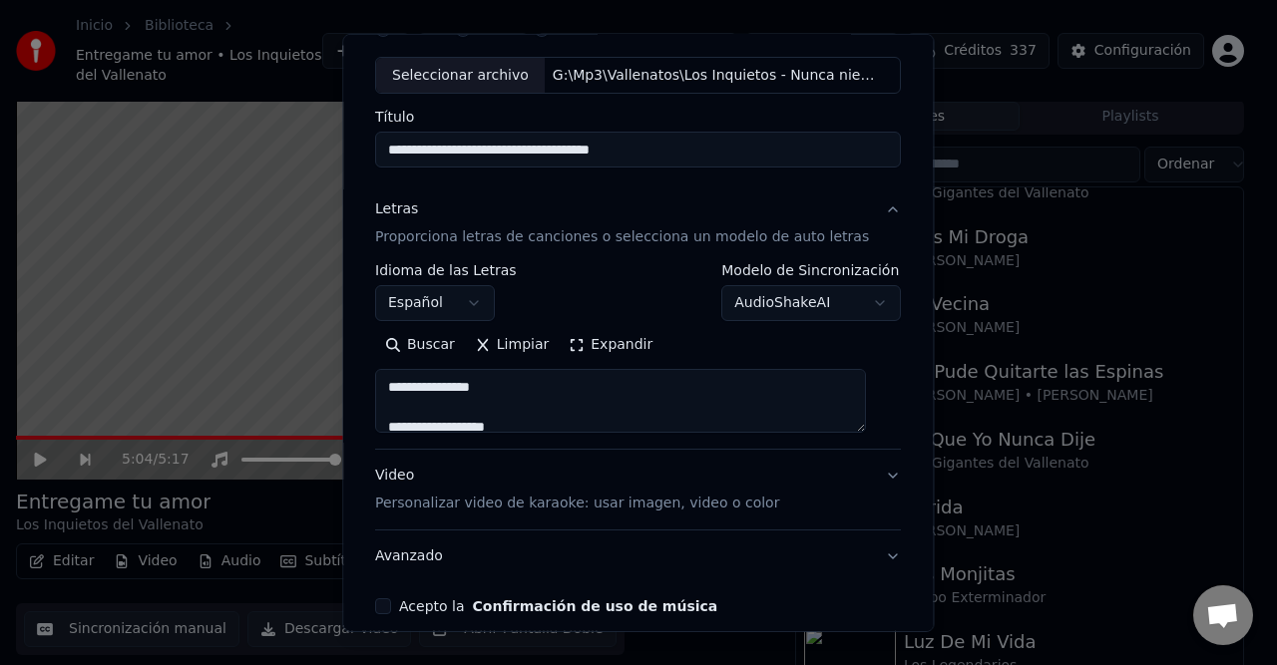
scroll to position [189, 0]
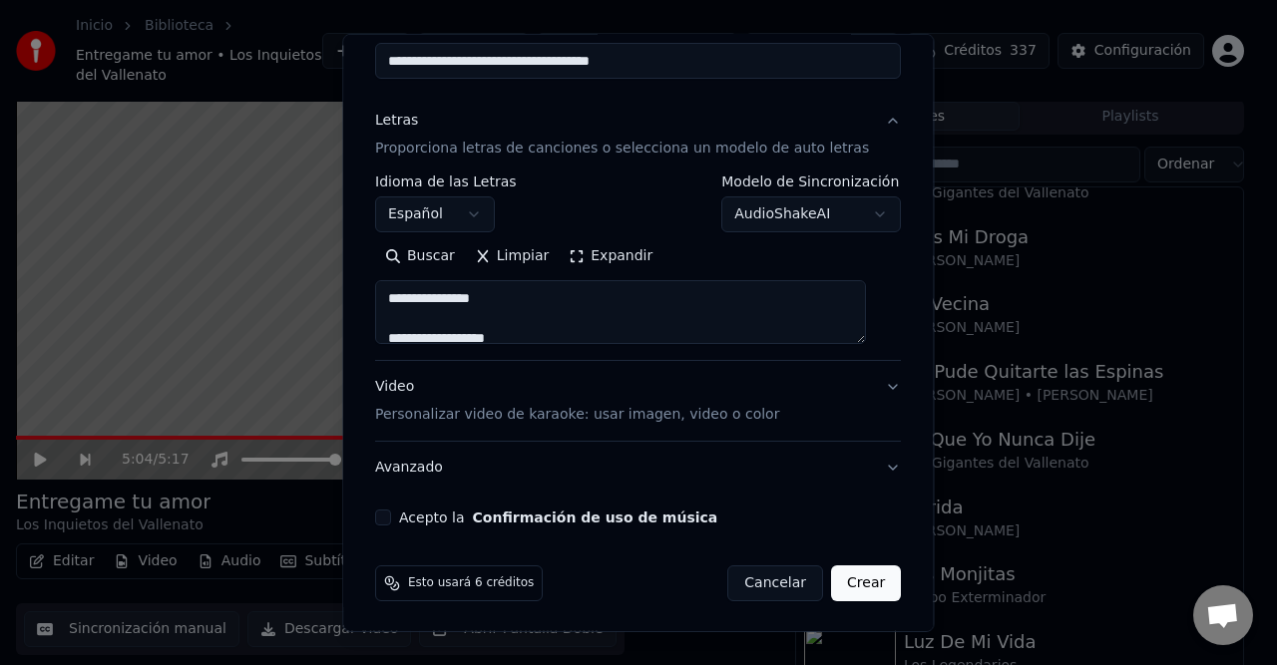
click at [391, 516] on button "Acepto la Confirmación de uso de música" at bounding box center [383, 518] width 16 height 16
click at [852, 574] on button "Crear" at bounding box center [866, 584] width 70 height 36
type textarea "**********"
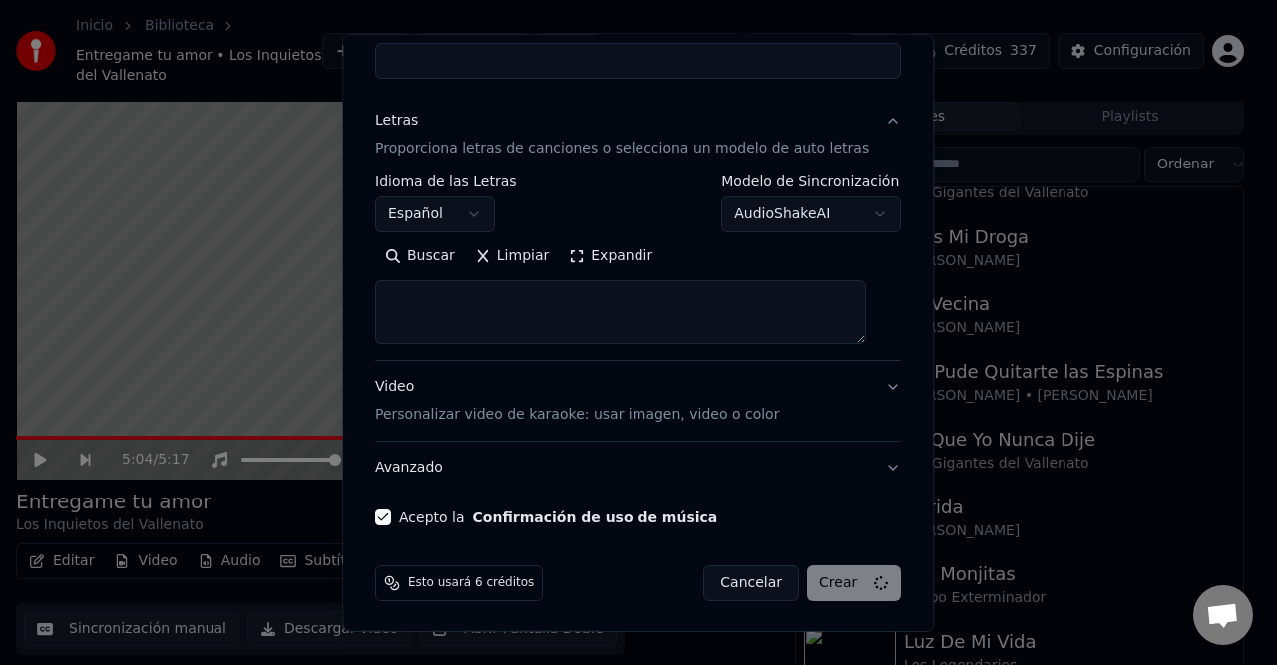
select select
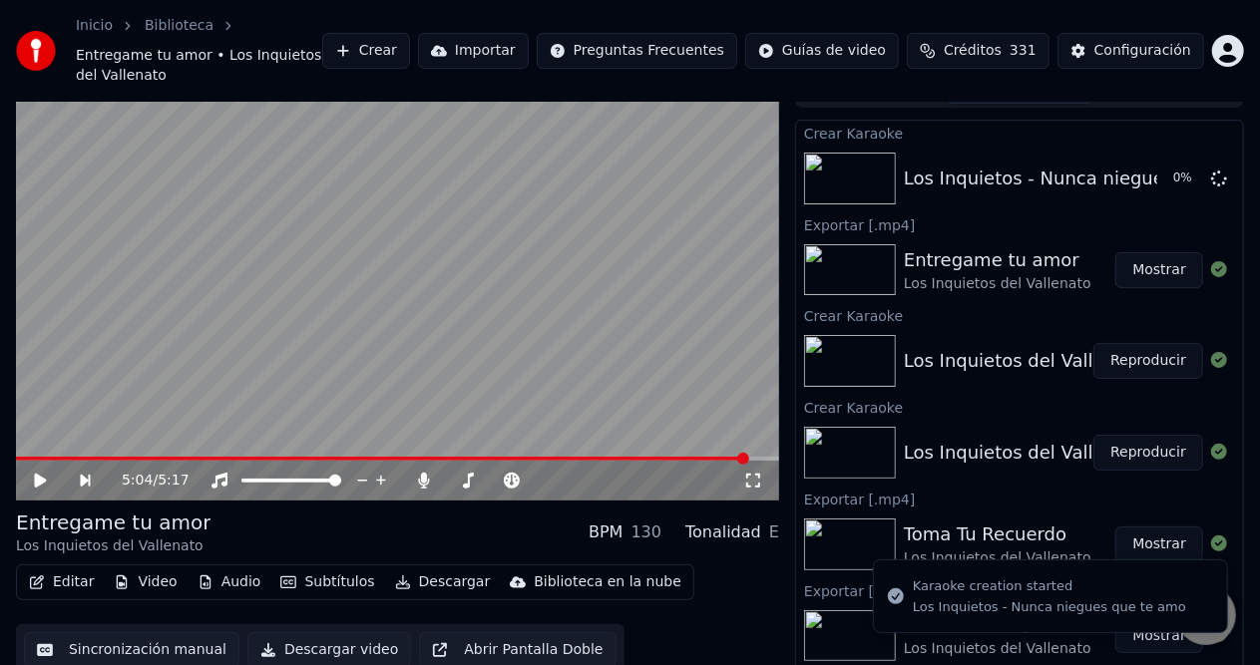
scroll to position [0, 0]
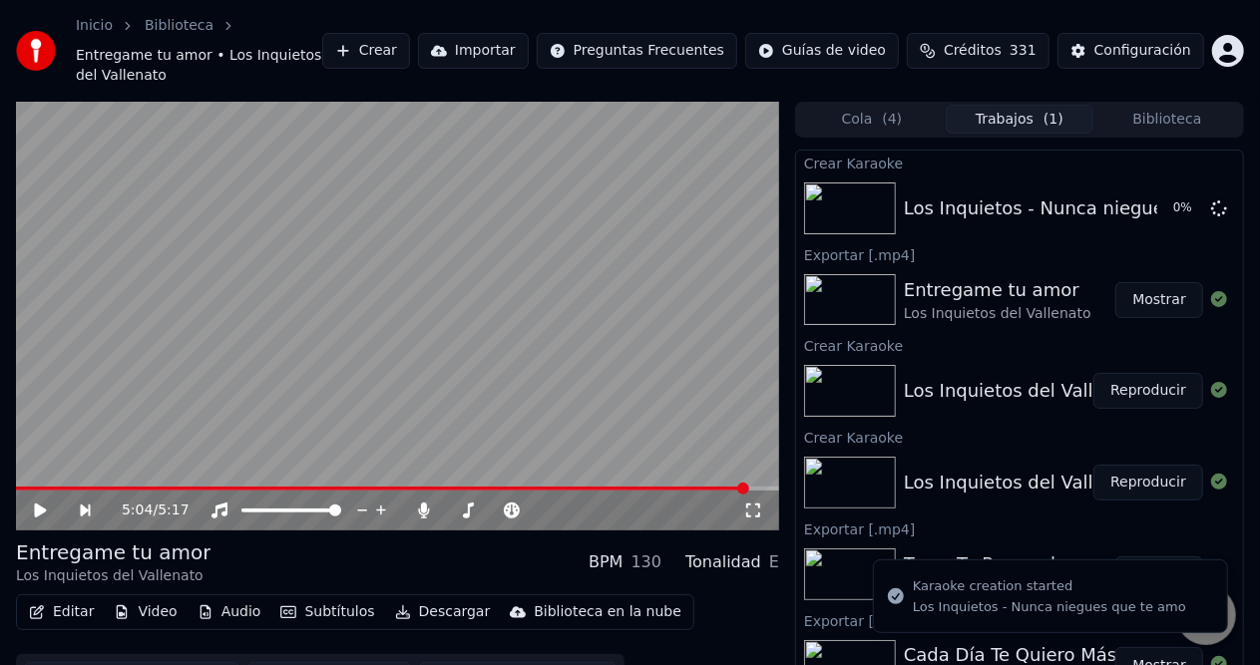
click at [1152, 105] on button "Biblioteca" at bounding box center [1167, 119] width 148 height 29
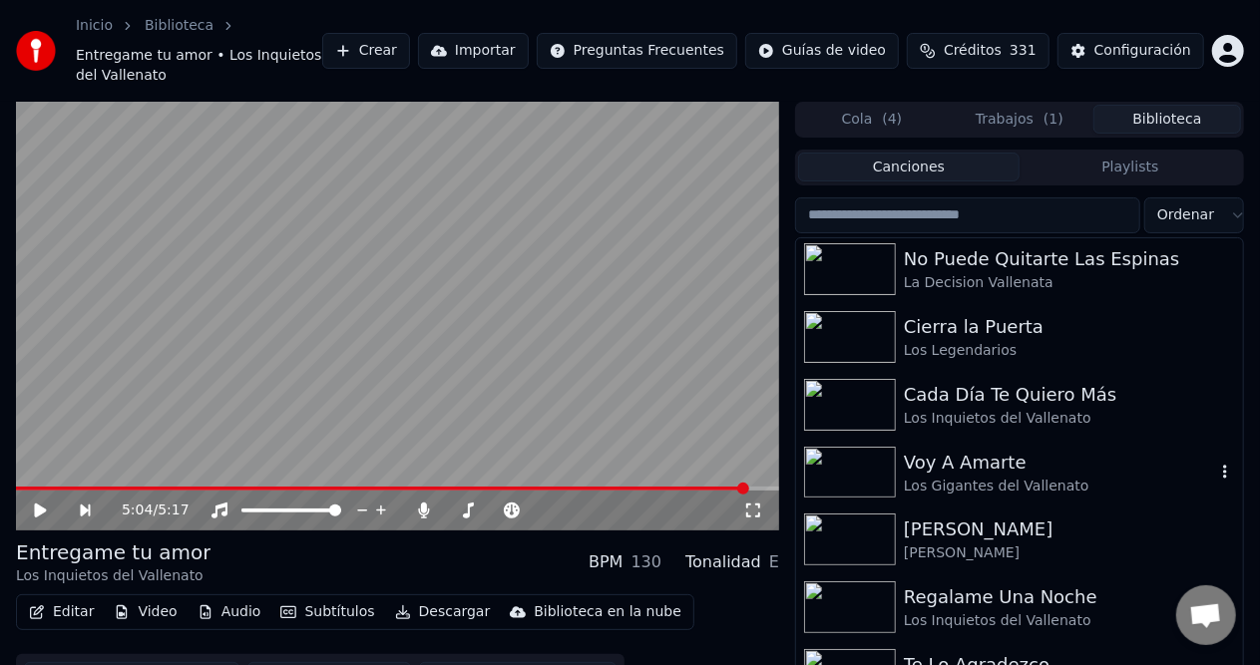
scroll to position [5257, 0]
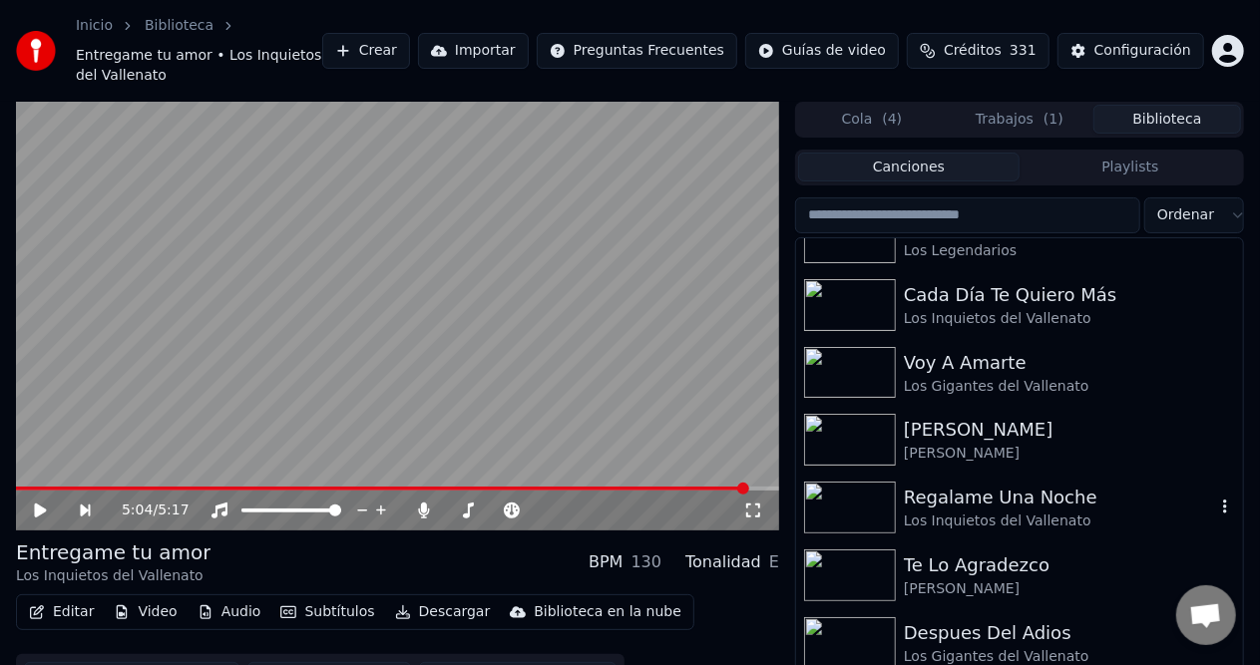
click at [1000, 512] on div "Los Inquietos del Vallenato" at bounding box center [1059, 522] width 311 height 20
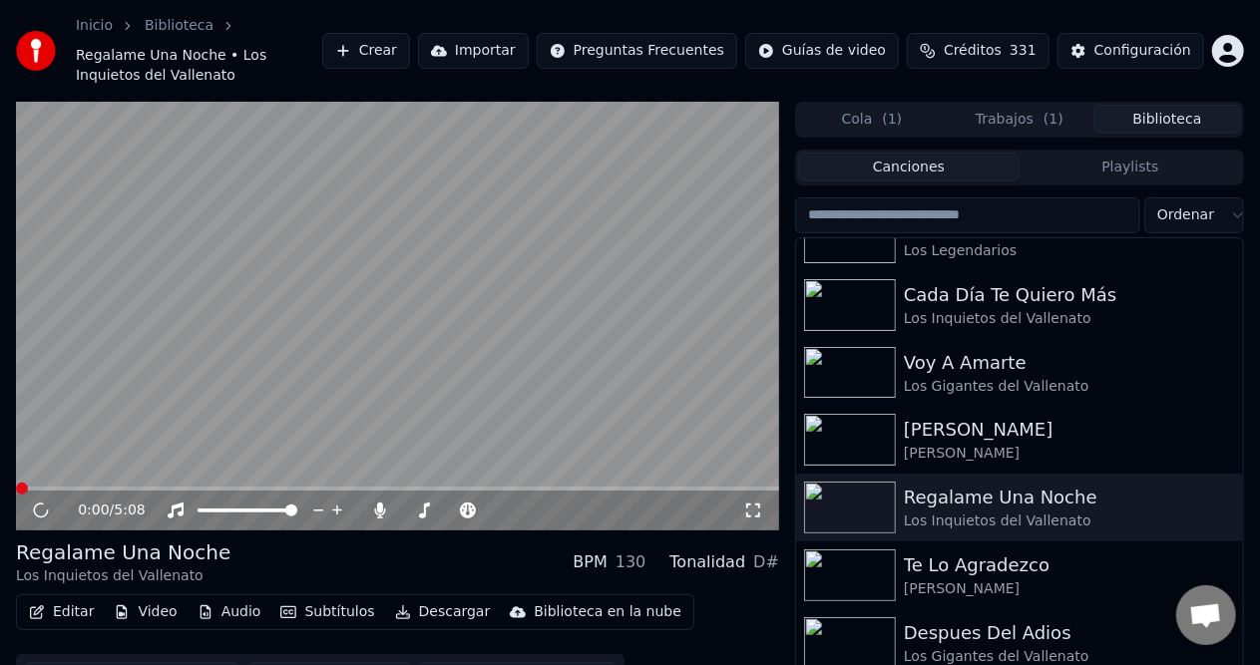
click at [404, 619] on button "Descargar" at bounding box center [443, 612] width 112 height 28
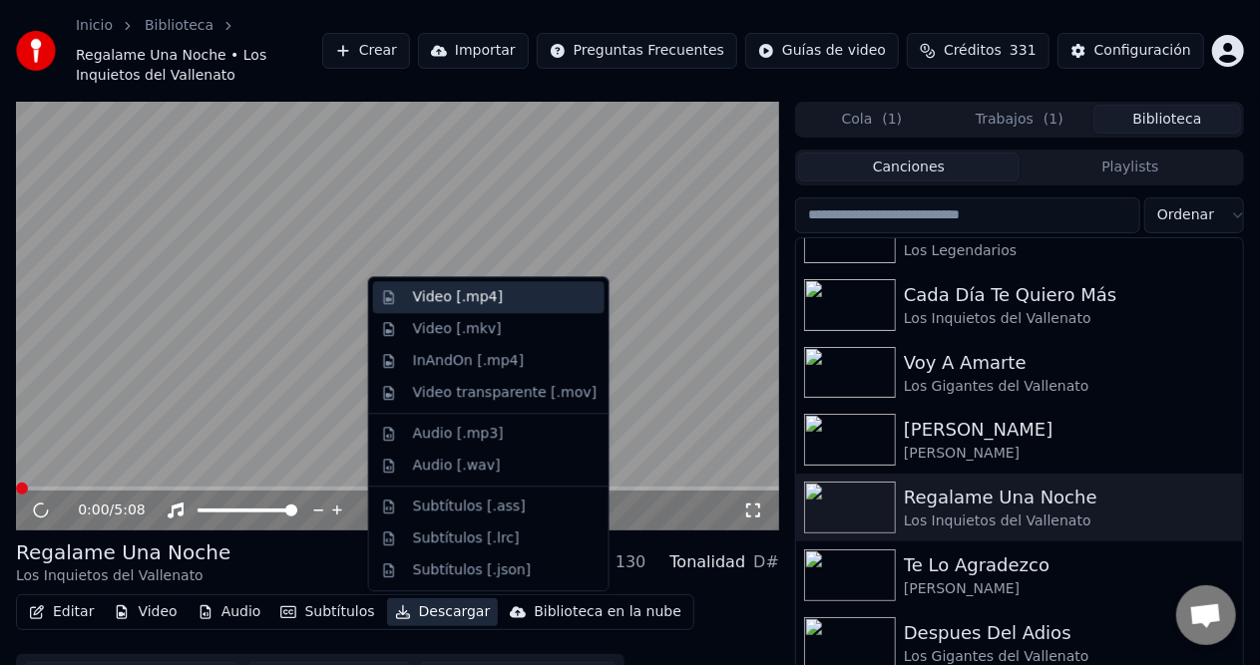
click at [461, 292] on div "Video [.mp4]" at bounding box center [458, 297] width 90 height 20
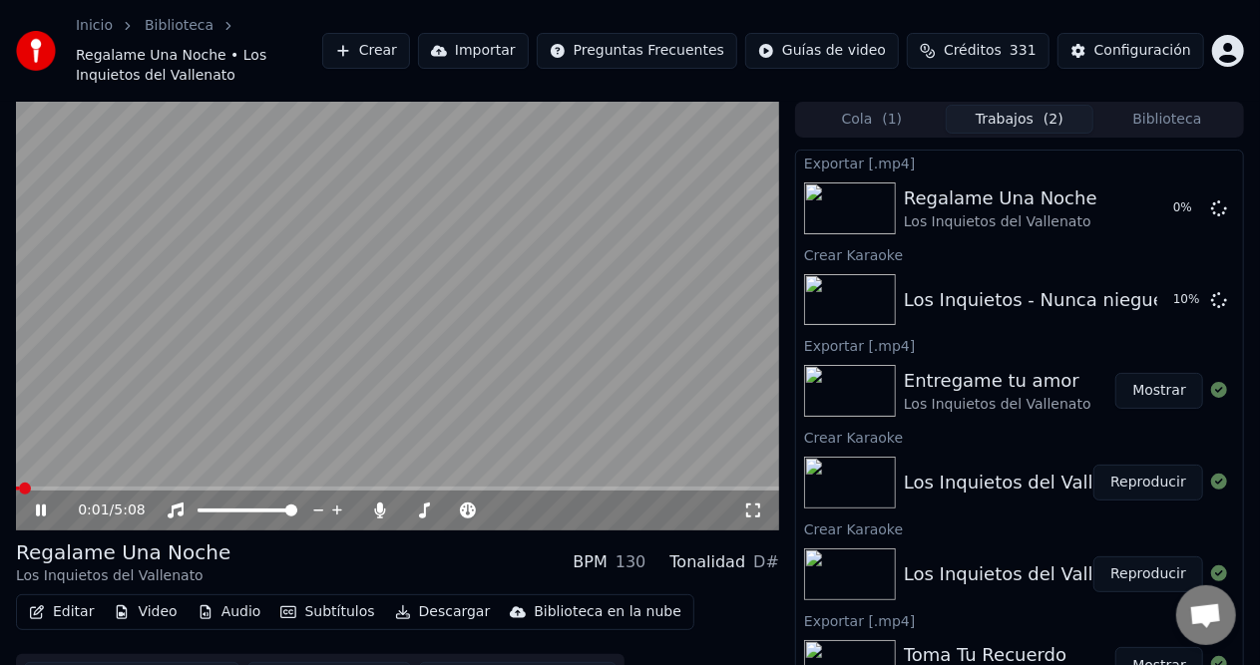
click at [44, 506] on icon at bounding box center [41, 511] width 10 height 12
click at [1101, 311] on button "Reproducir" at bounding box center [1148, 300] width 110 height 36
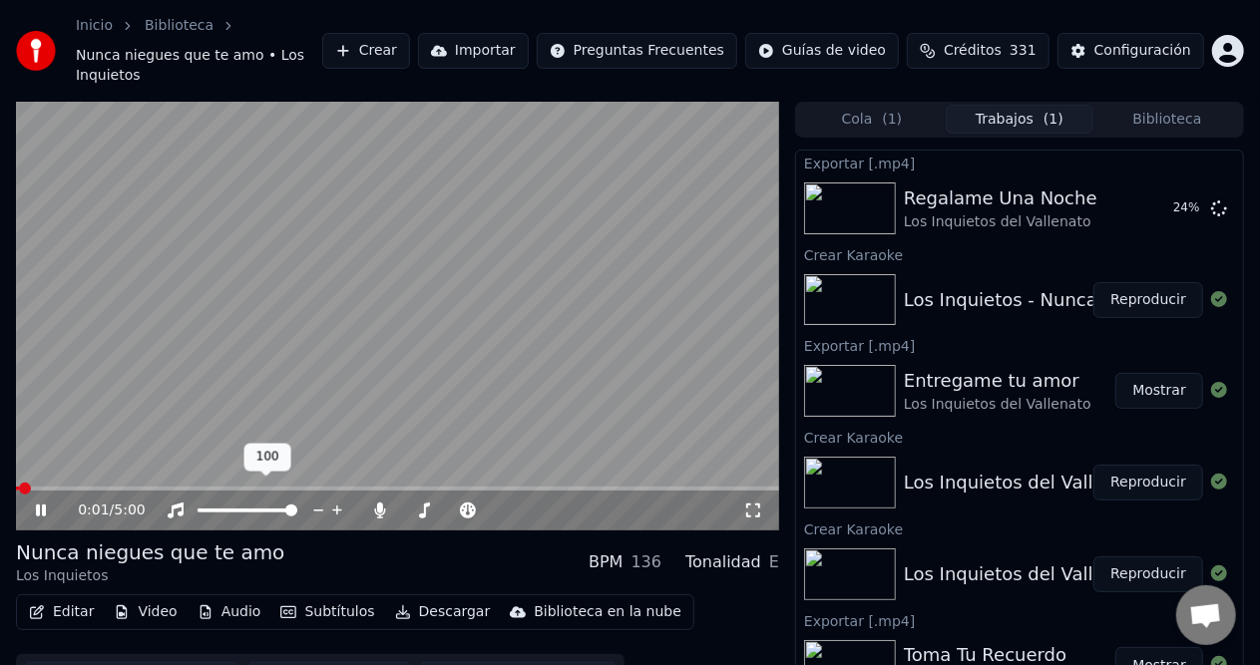
click at [83, 487] on span at bounding box center [397, 489] width 763 height 4
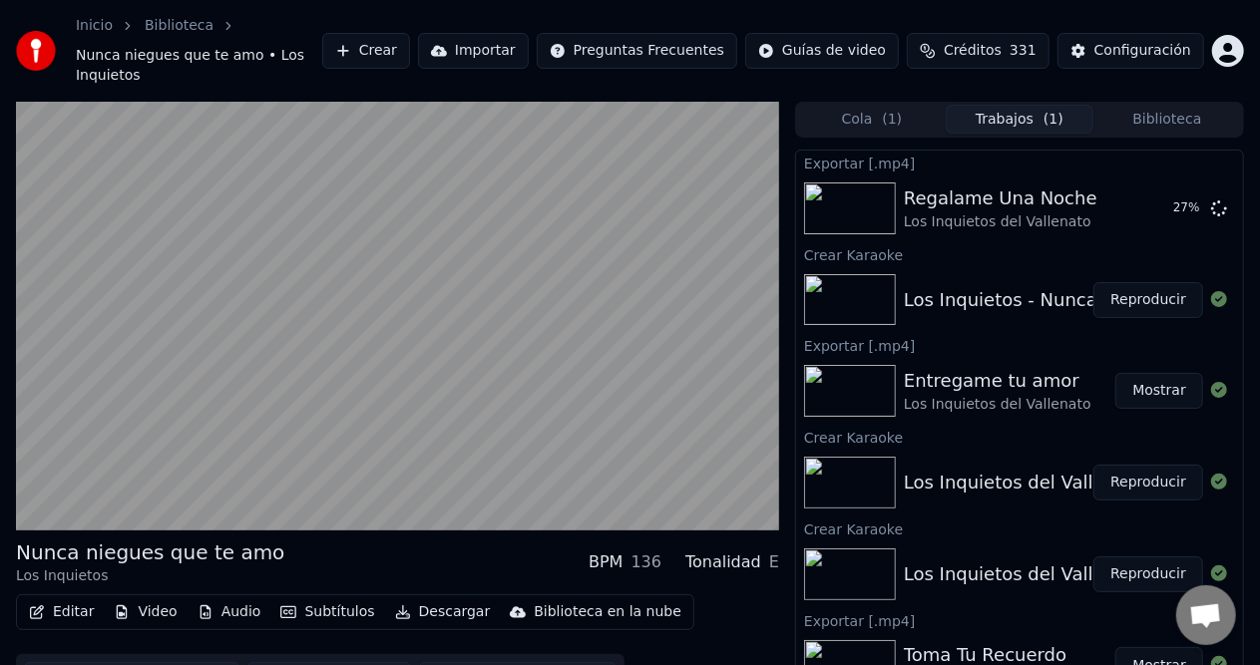
click at [449, 598] on button "Descargar" at bounding box center [443, 612] width 112 height 28
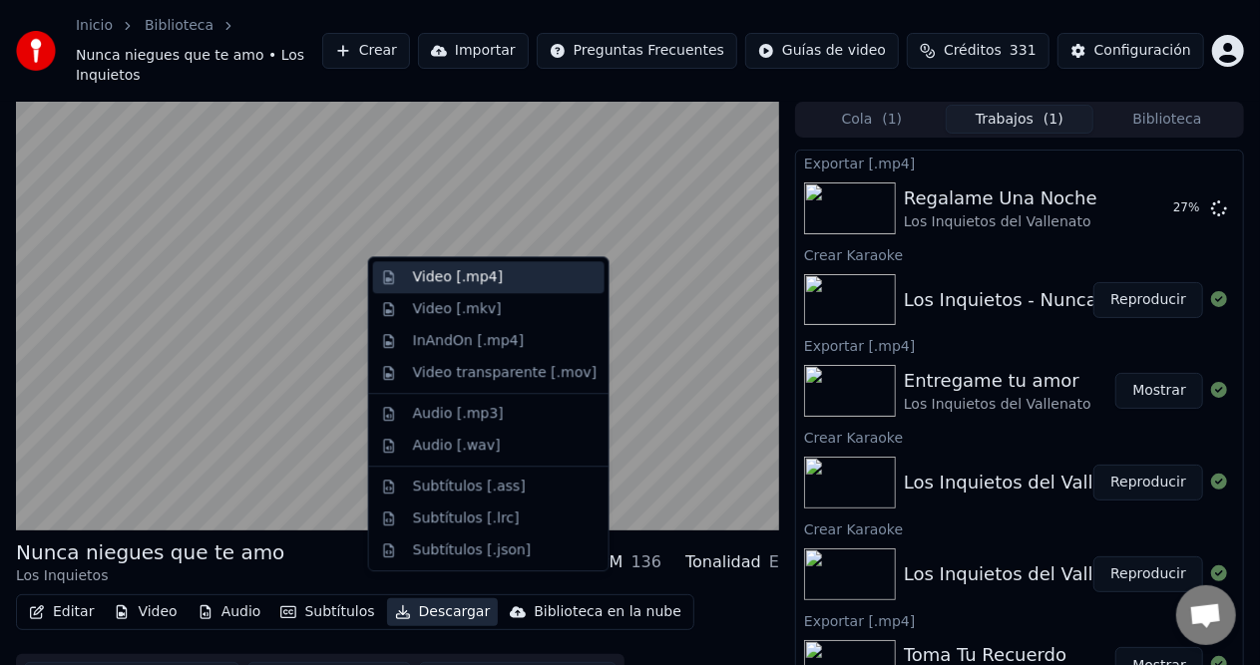
click at [471, 273] on div "Video [.mp4]" at bounding box center [458, 277] width 90 height 20
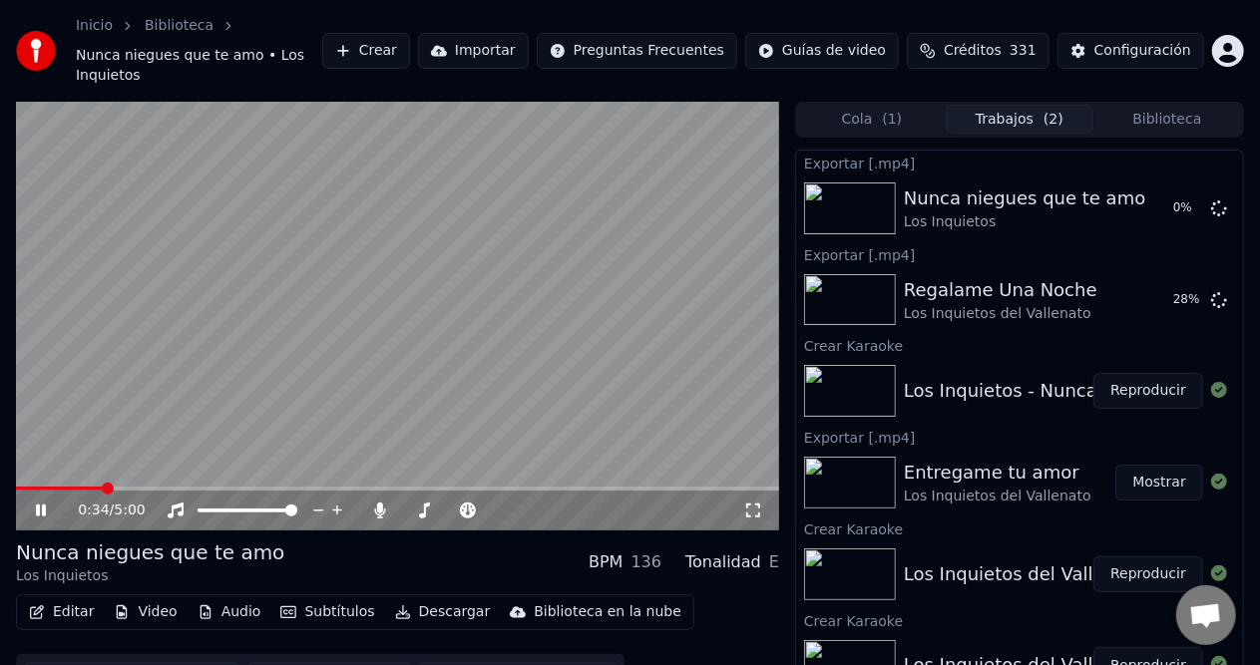
click at [38, 505] on icon at bounding box center [41, 511] width 10 height 12
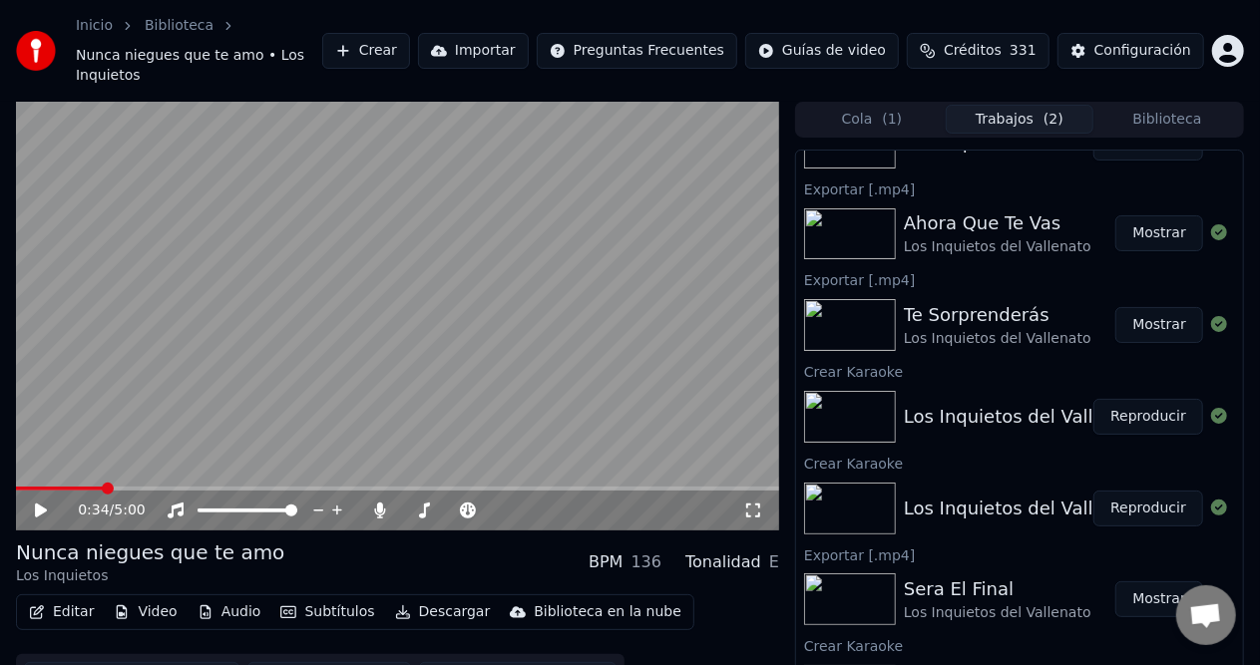
scroll to position [598, 0]
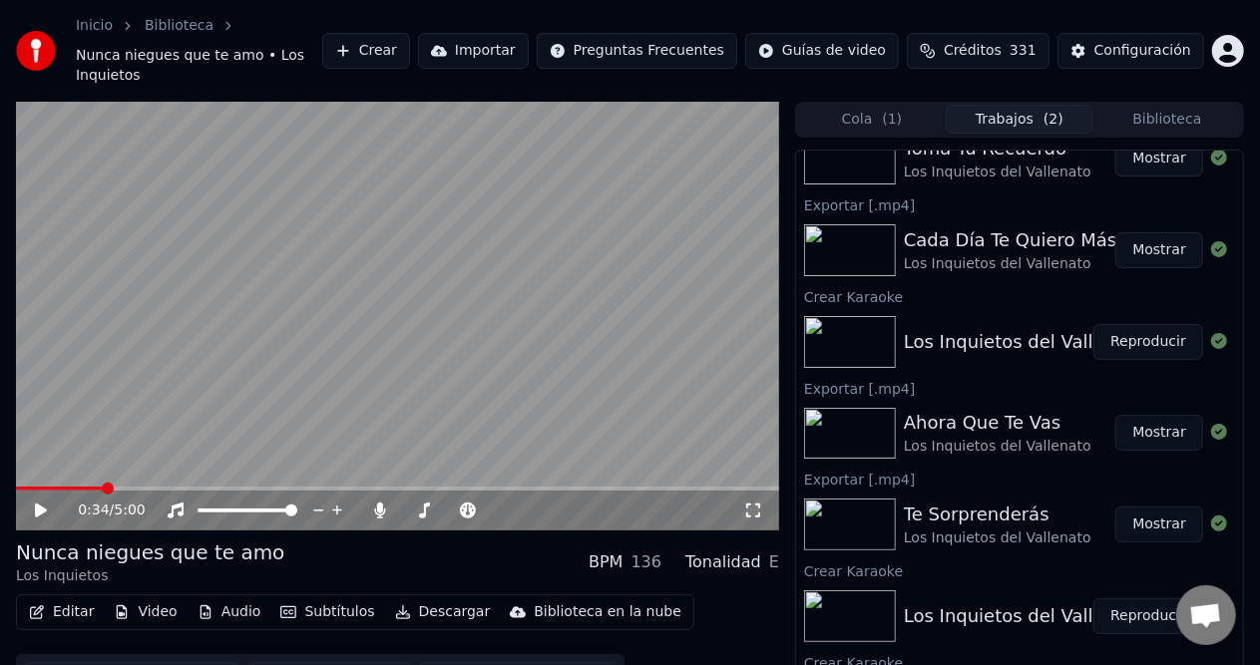
click at [1154, 105] on button "Biblioteca" at bounding box center [1167, 119] width 148 height 29
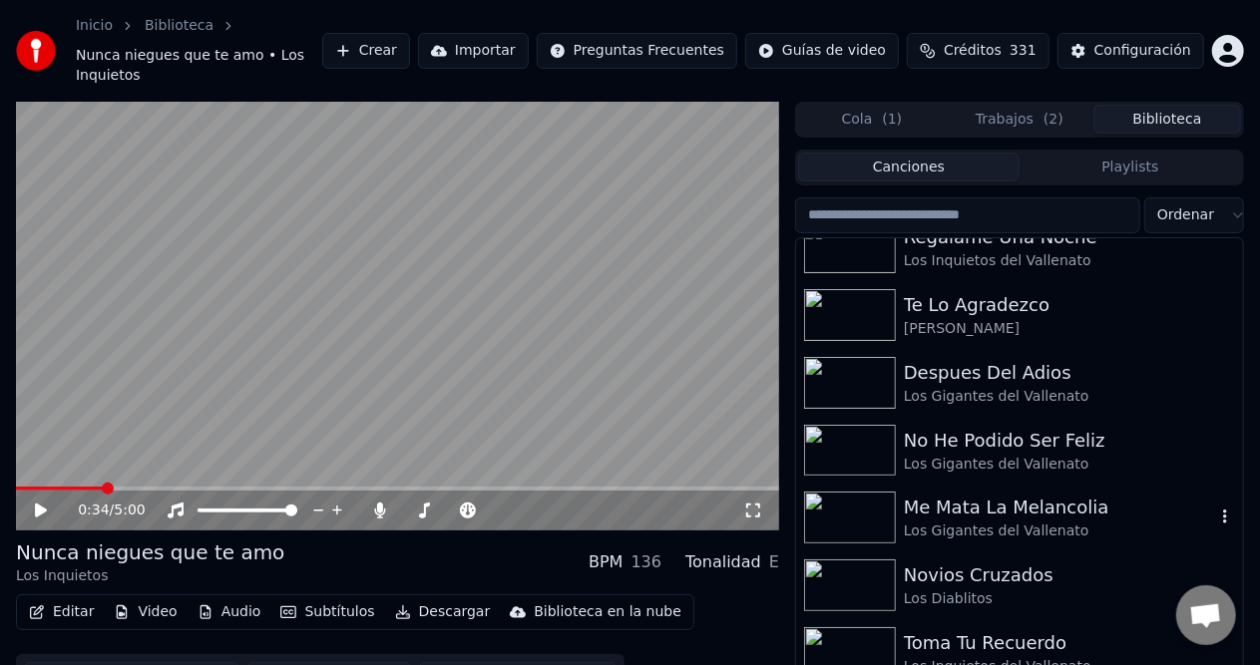
scroll to position [5685, 0]
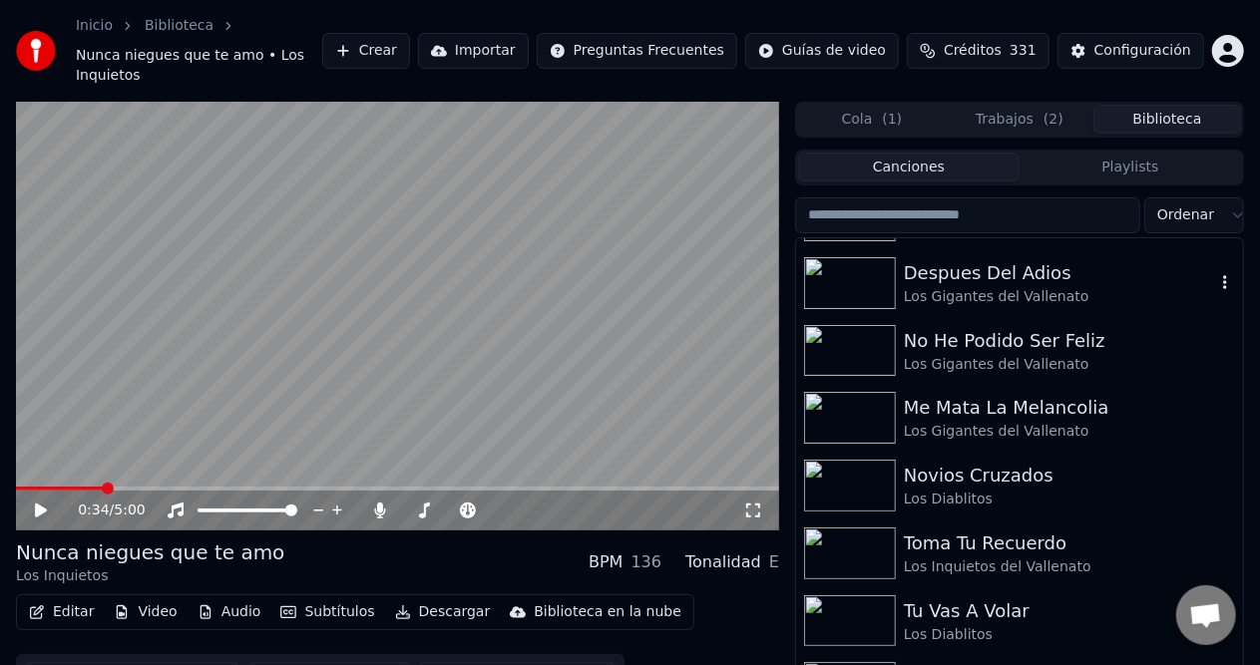
click at [1013, 263] on div "Despues Del Adios" at bounding box center [1059, 273] width 311 height 28
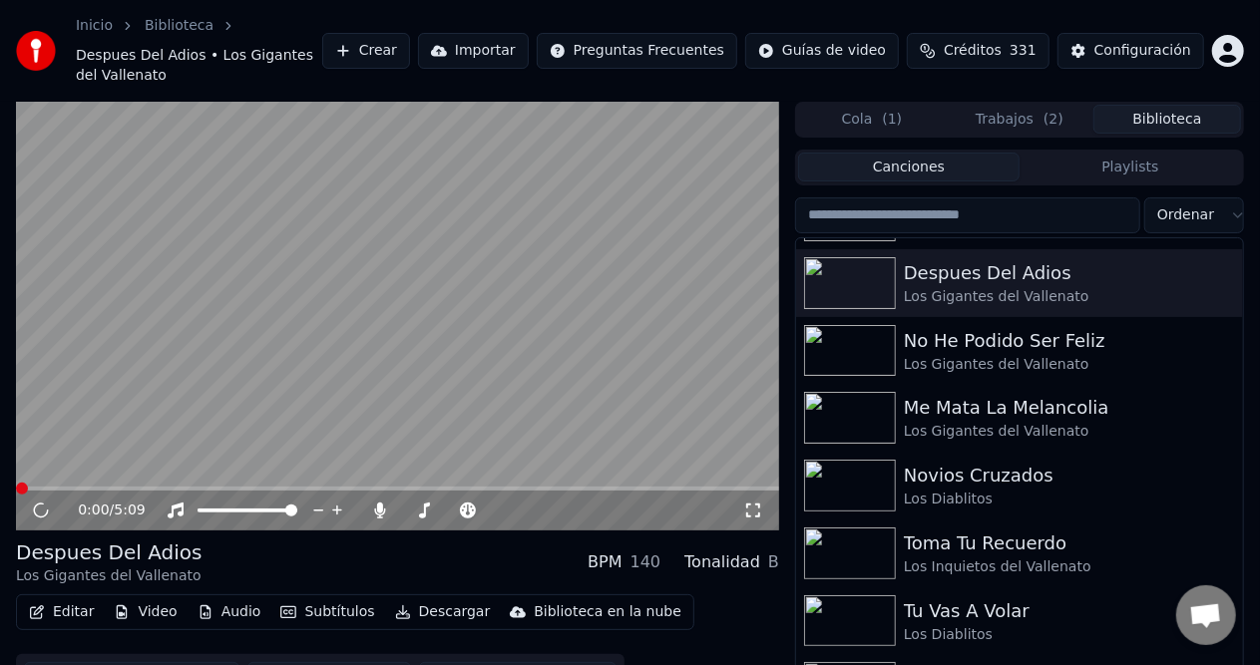
click at [421, 598] on button "Descargar" at bounding box center [443, 612] width 112 height 28
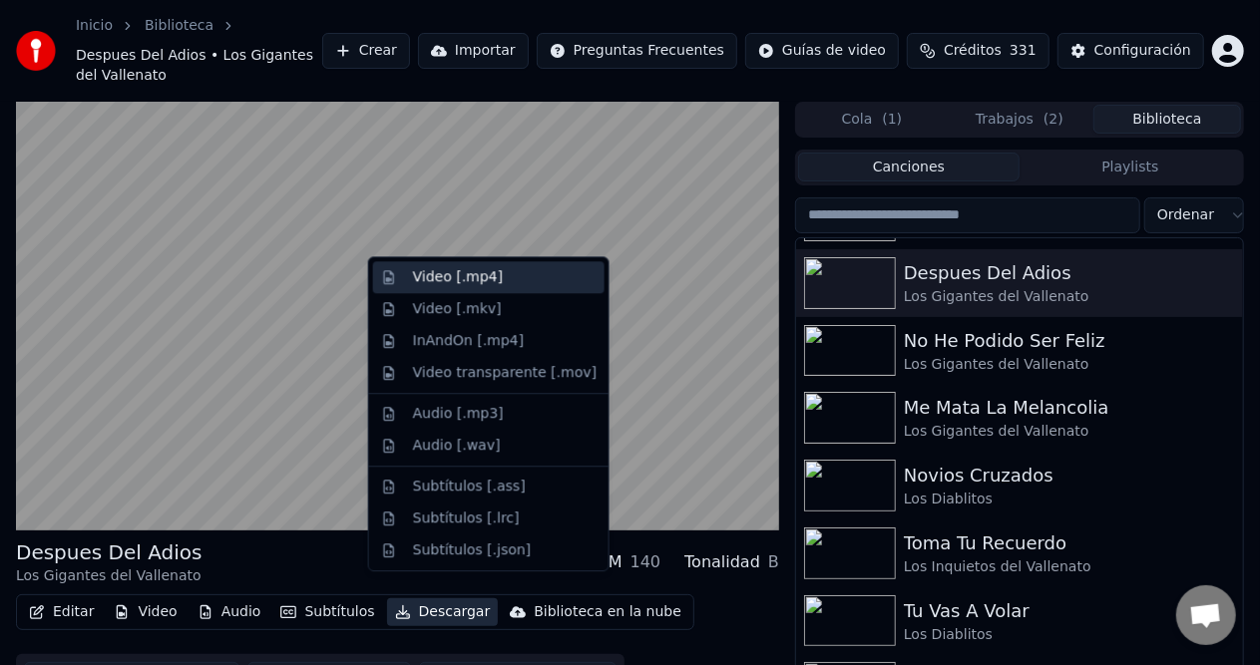
click at [519, 279] on div "Video [.mp4]" at bounding box center [505, 277] width 184 height 20
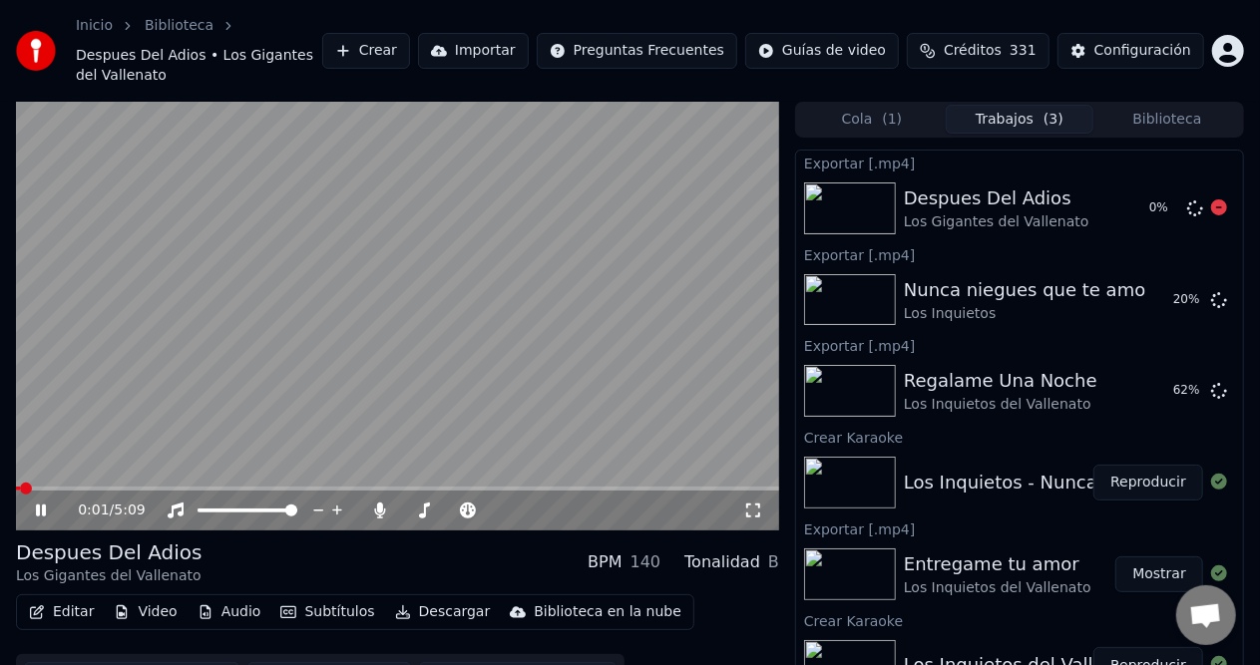
click at [1195, 111] on button "Biblioteca" at bounding box center [1167, 119] width 148 height 29
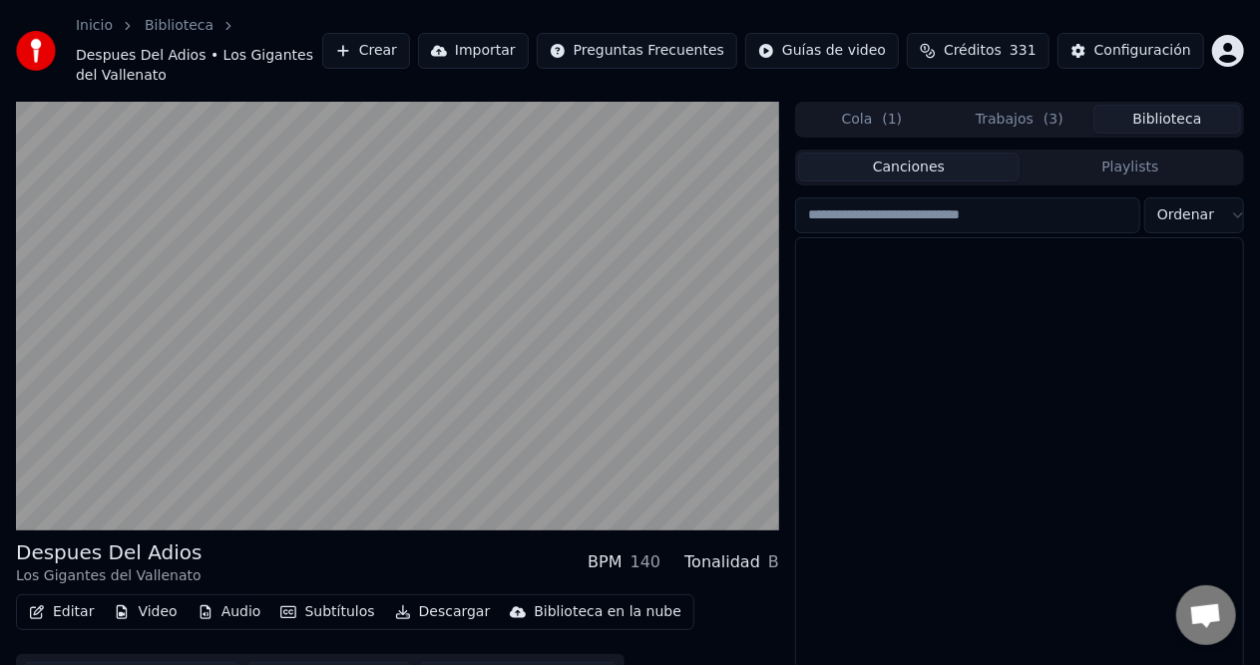
scroll to position [1097, 0]
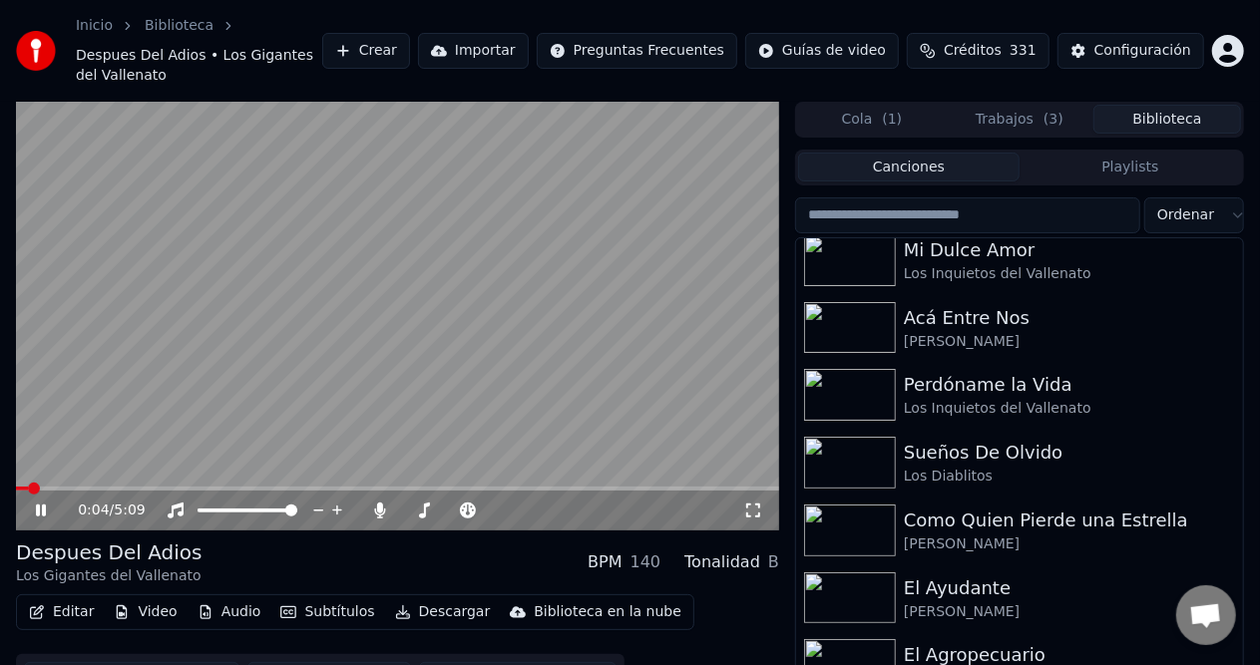
click at [37, 505] on icon at bounding box center [41, 511] width 10 height 12
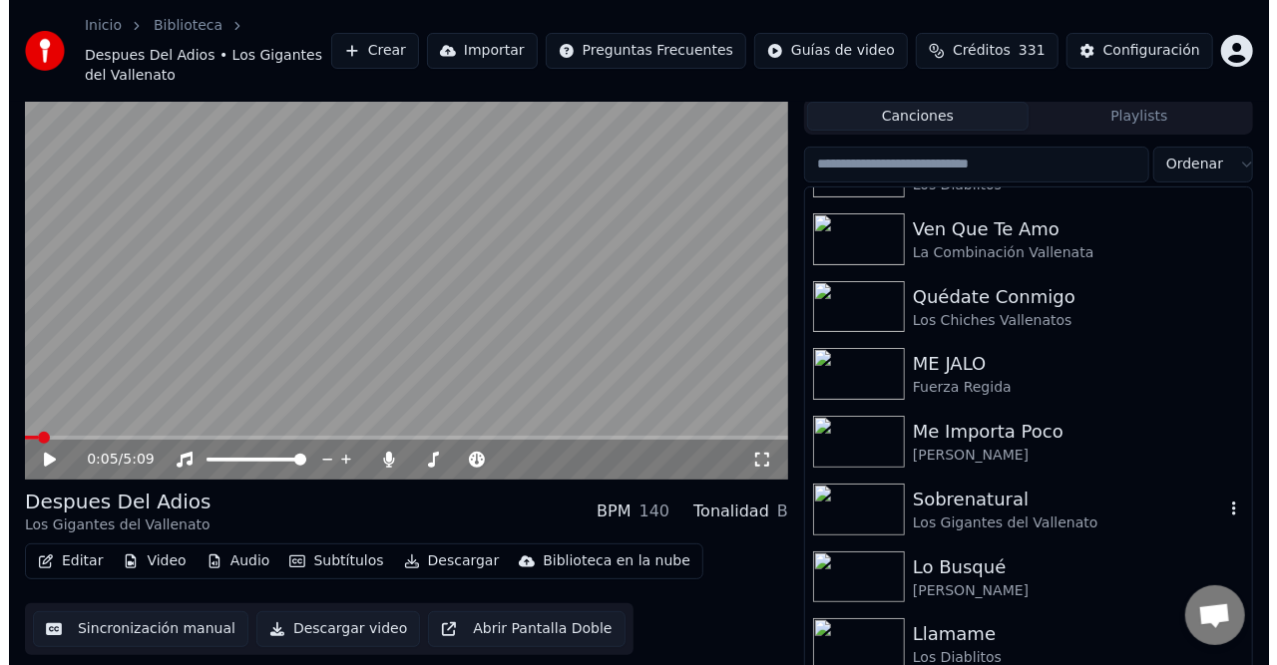
scroll to position [2630, 0]
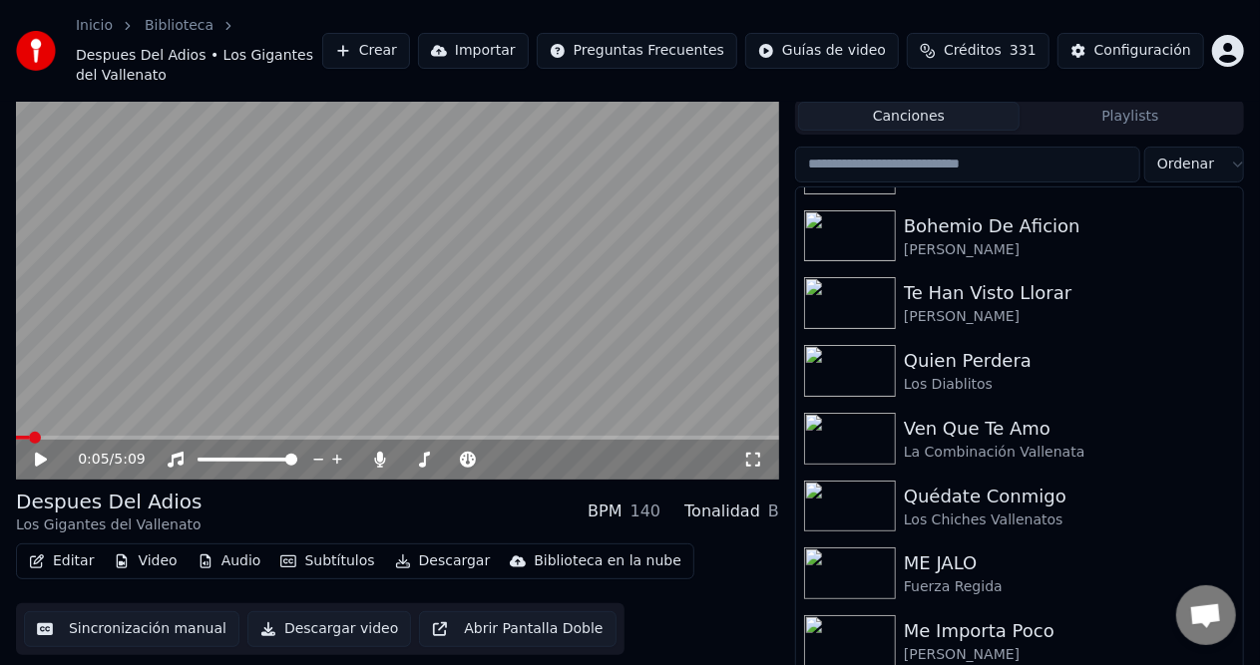
click at [399, 35] on button "Crear" at bounding box center [366, 51] width 88 height 36
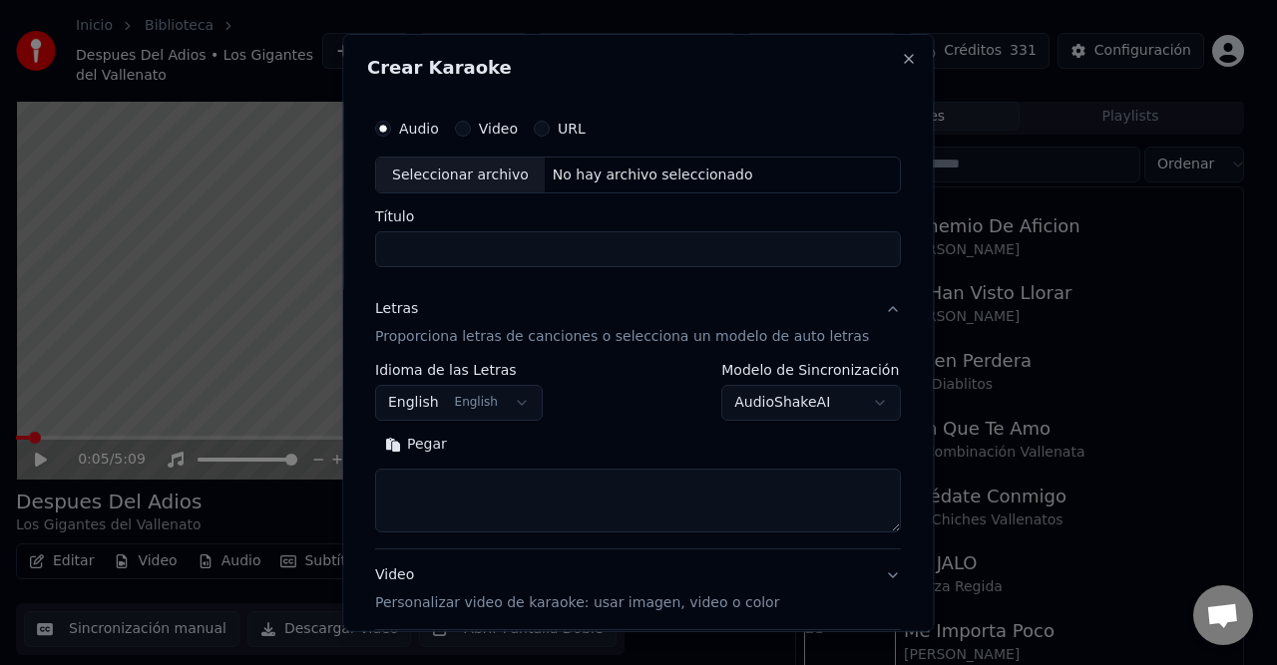
click at [567, 171] on div "No hay archivo seleccionado" at bounding box center [653, 175] width 216 height 20
type input "**********"
click at [399, 313] on div "Letras" at bounding box center [396, 309] width 43 height 20
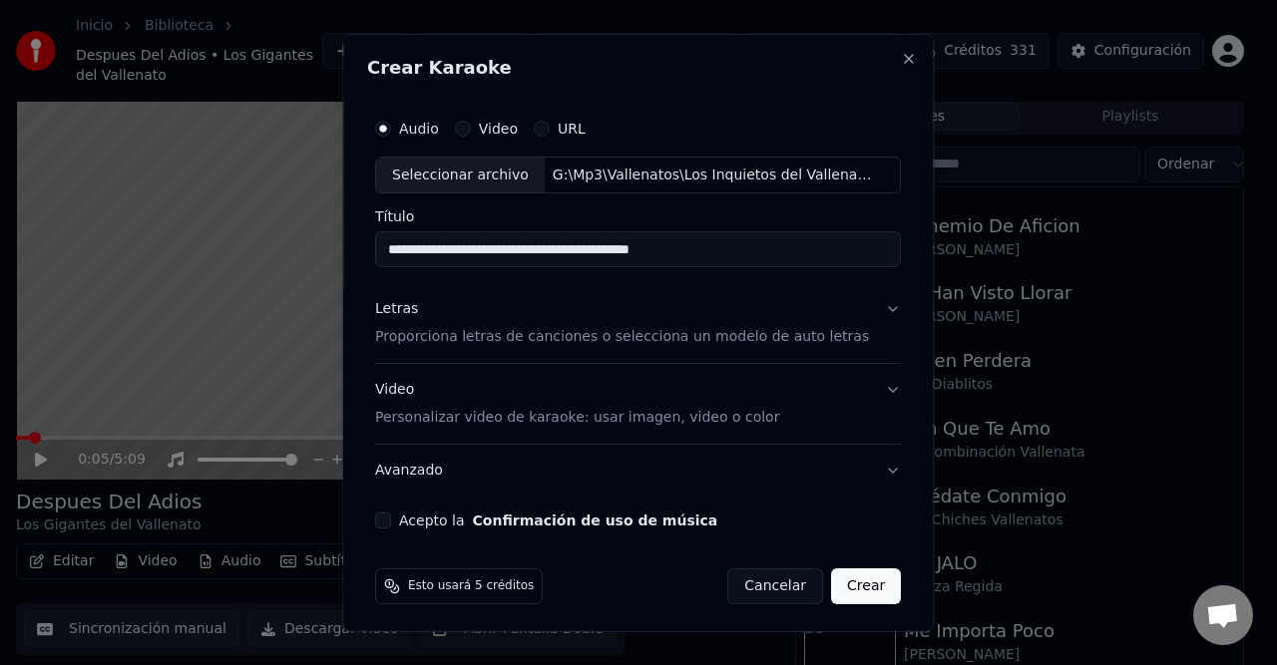
click at [405, 309] on div "Letras" at bounding box center [396, 309] width 43 height 20
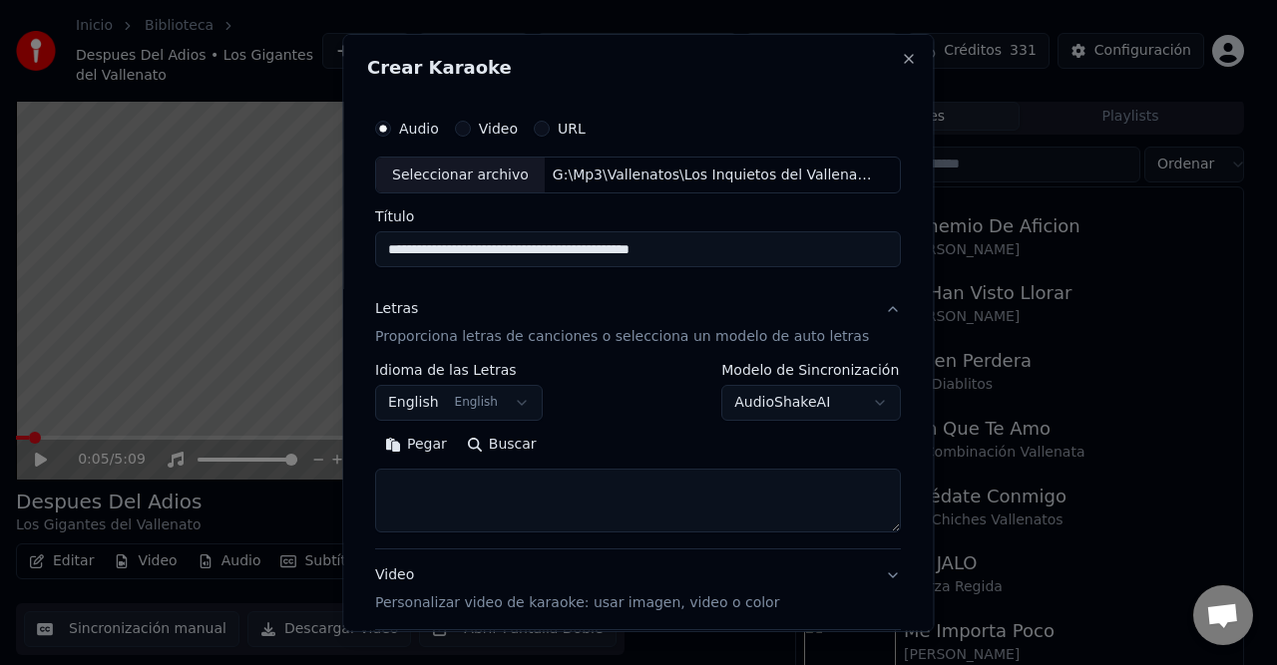
click at [471, 406] on button "English English" at bounding box center [459, 403] width 168 height 36
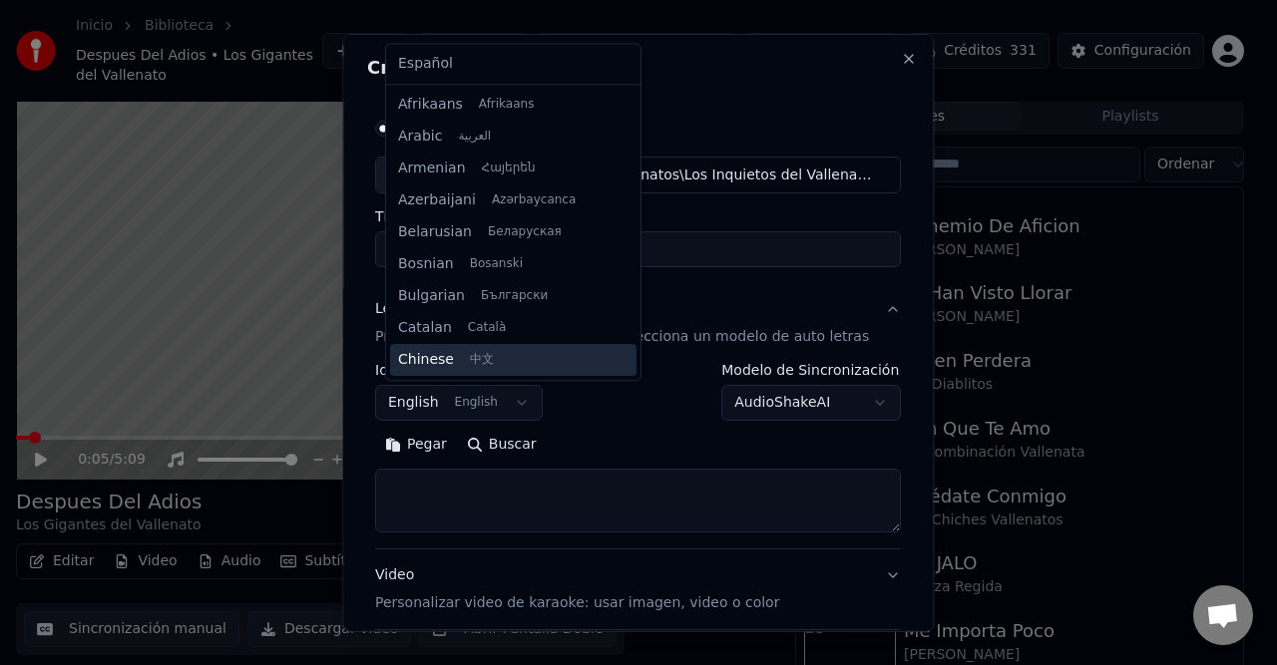
scroll to position [160, 0]
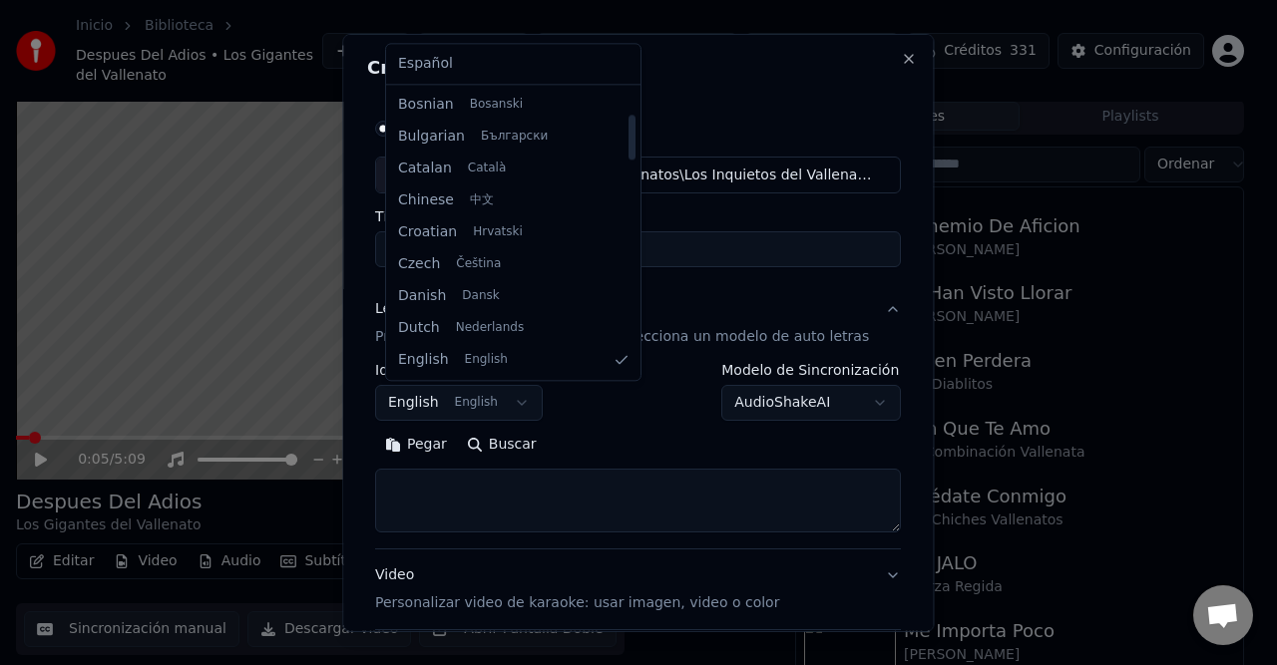
select select "**"
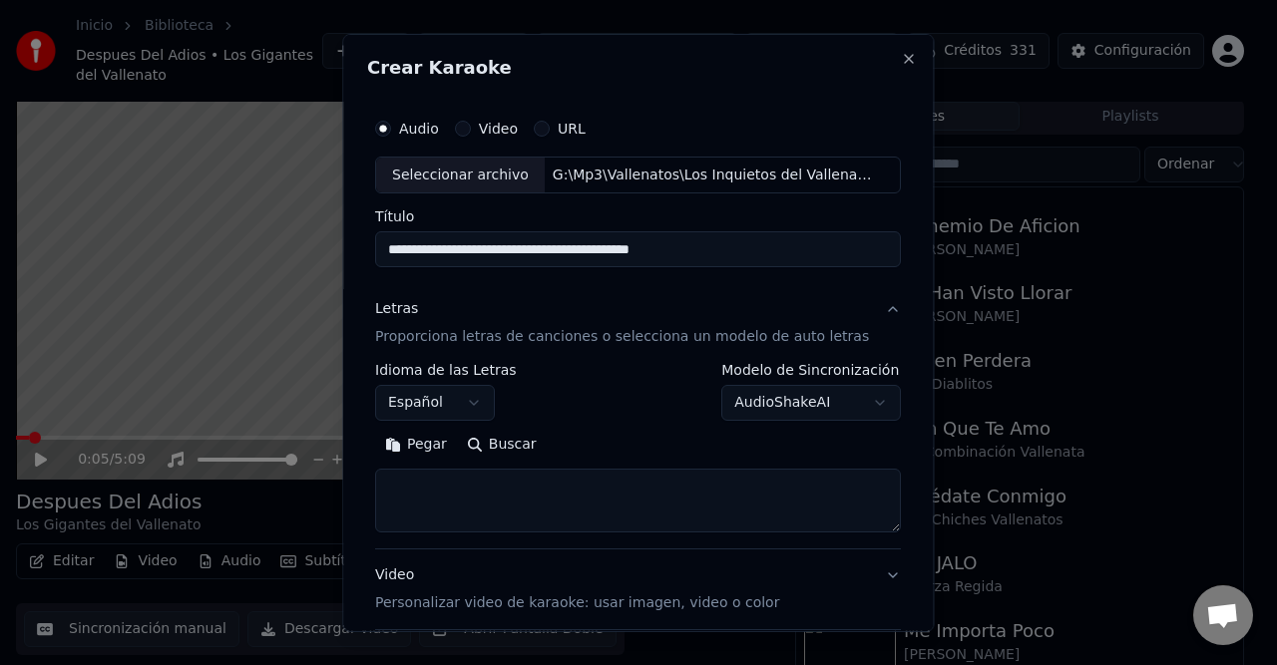
click at [415, 445] on button "Pegar" at bounding box center [416, 445] width 82 height 32
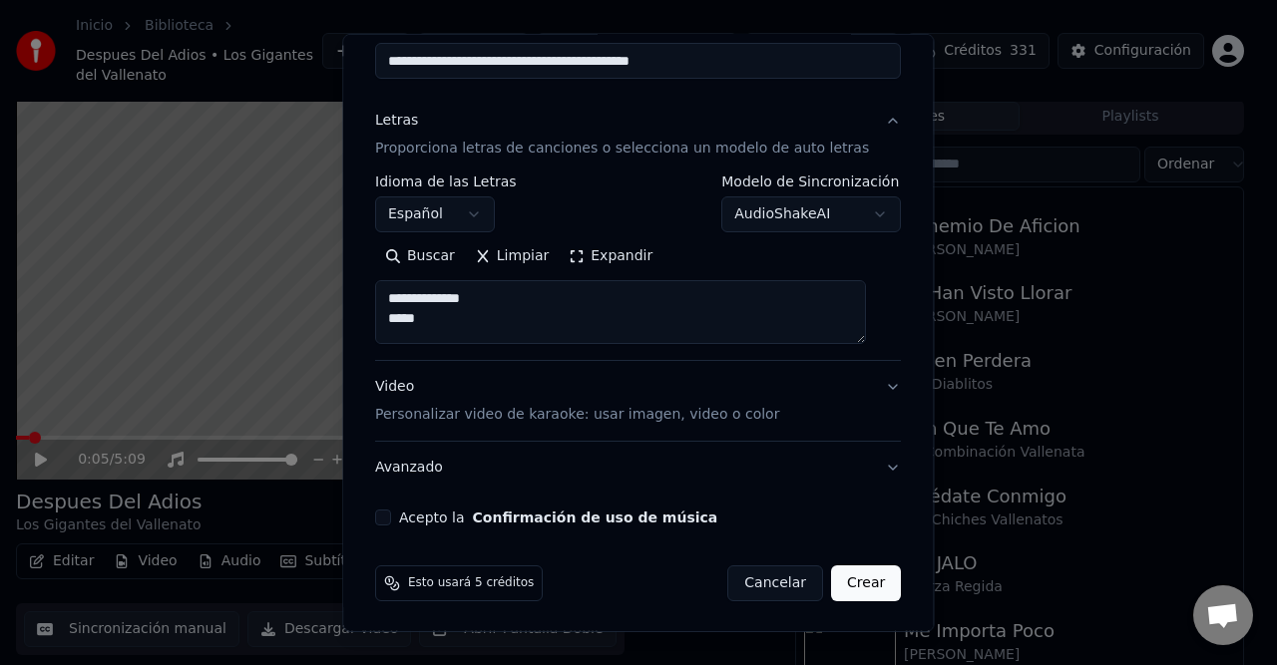
click at [391, 519] on button "Acepto la Confirmación de uso de música" at bounding box center [383, 518] width 16 height 16
click at [836, 588] on button "Crear" at bounding box center [866, 584] width 70 height 36
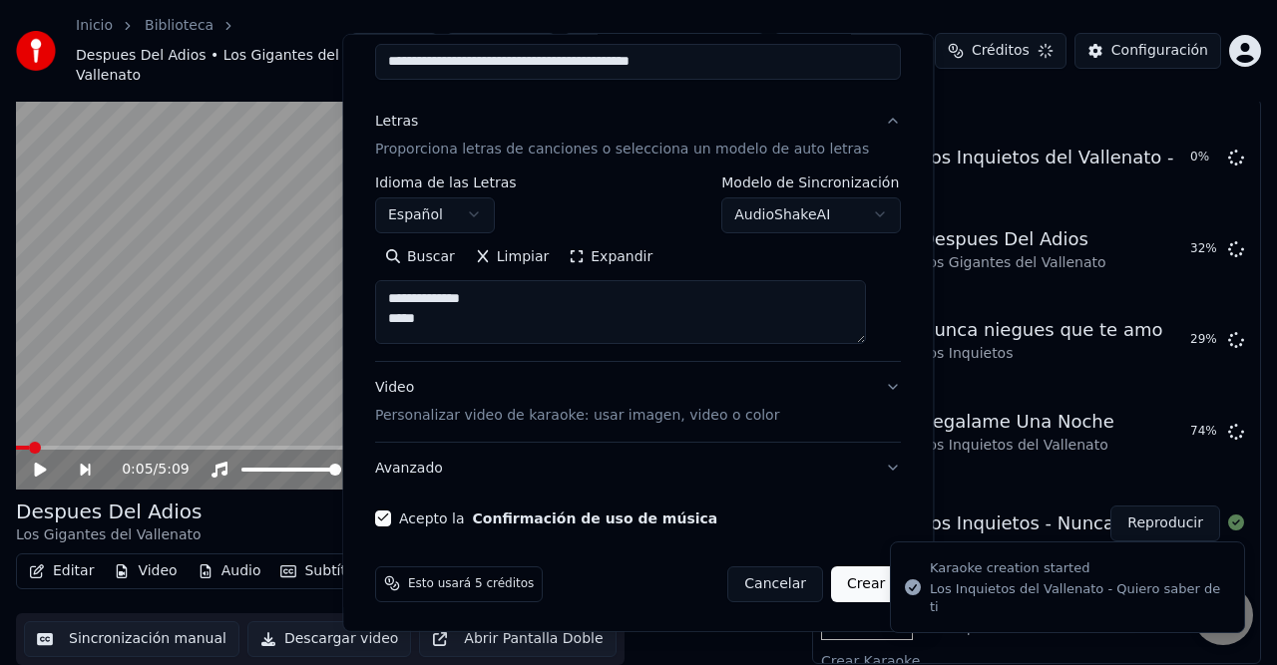
type textarea "**********"
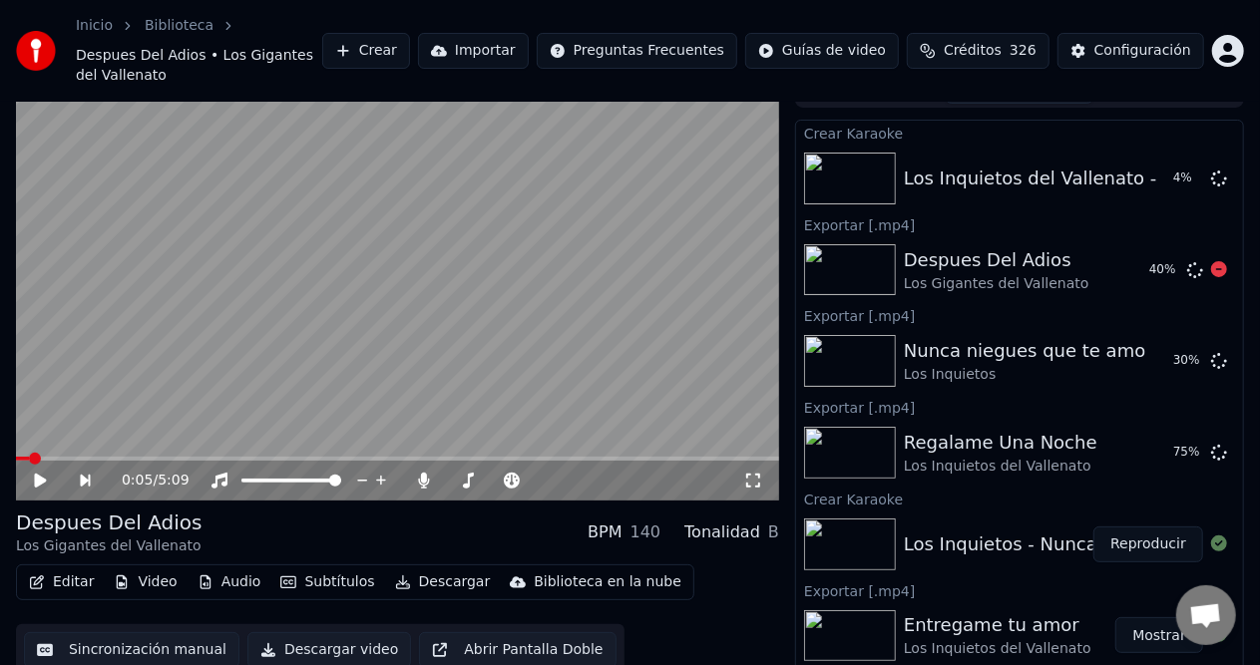
scroll to position [0, 0]
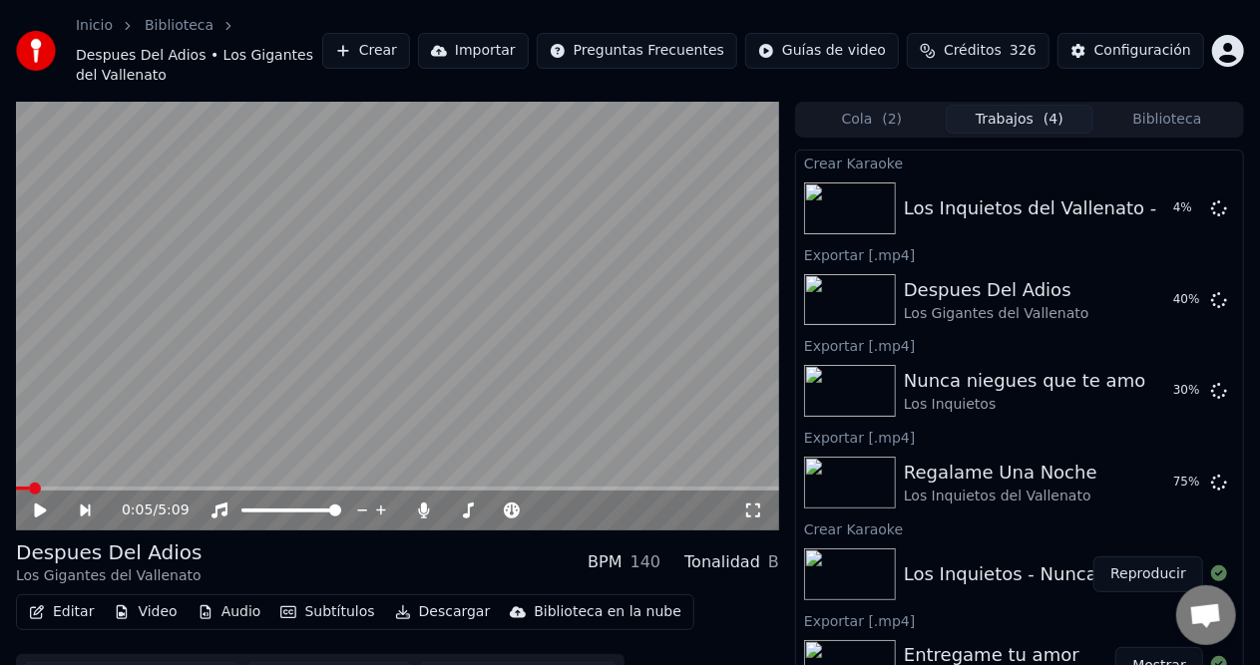
click at [1157, 106] on button "Biblioteca" at bounding box center [1167, 119] width 148 height 29
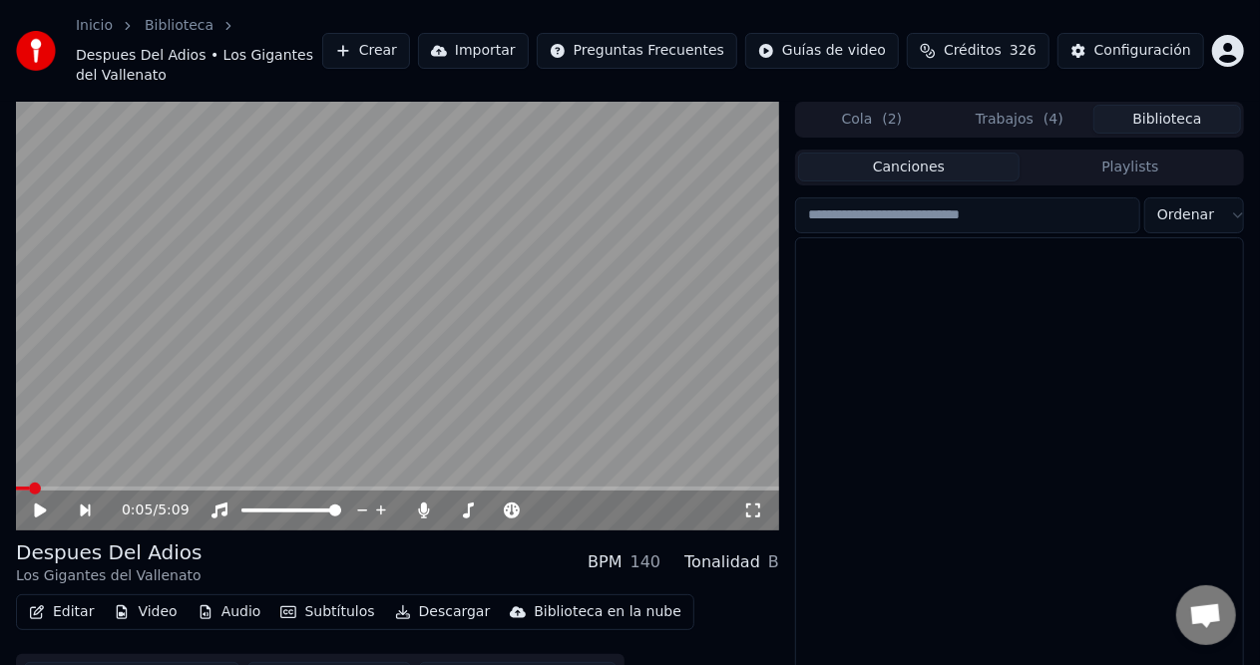
scroll to position [5811, 0]
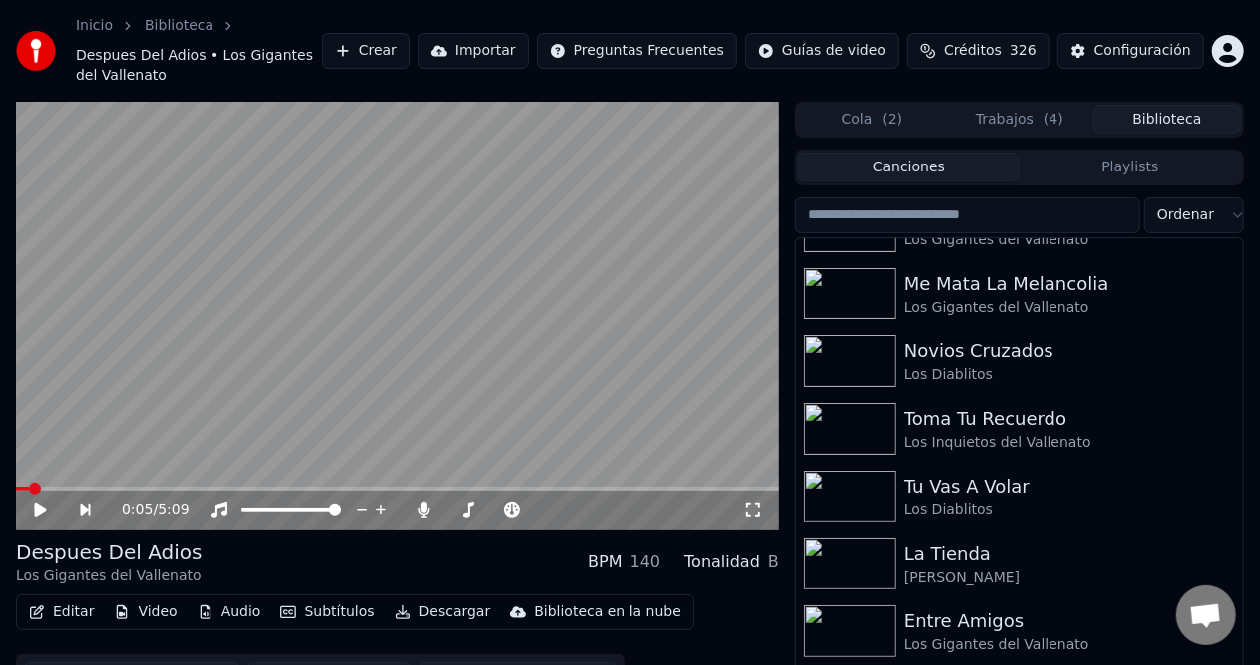
click at [926, 197] on input "search" at bounding box center [967, 215] width 345 height 36
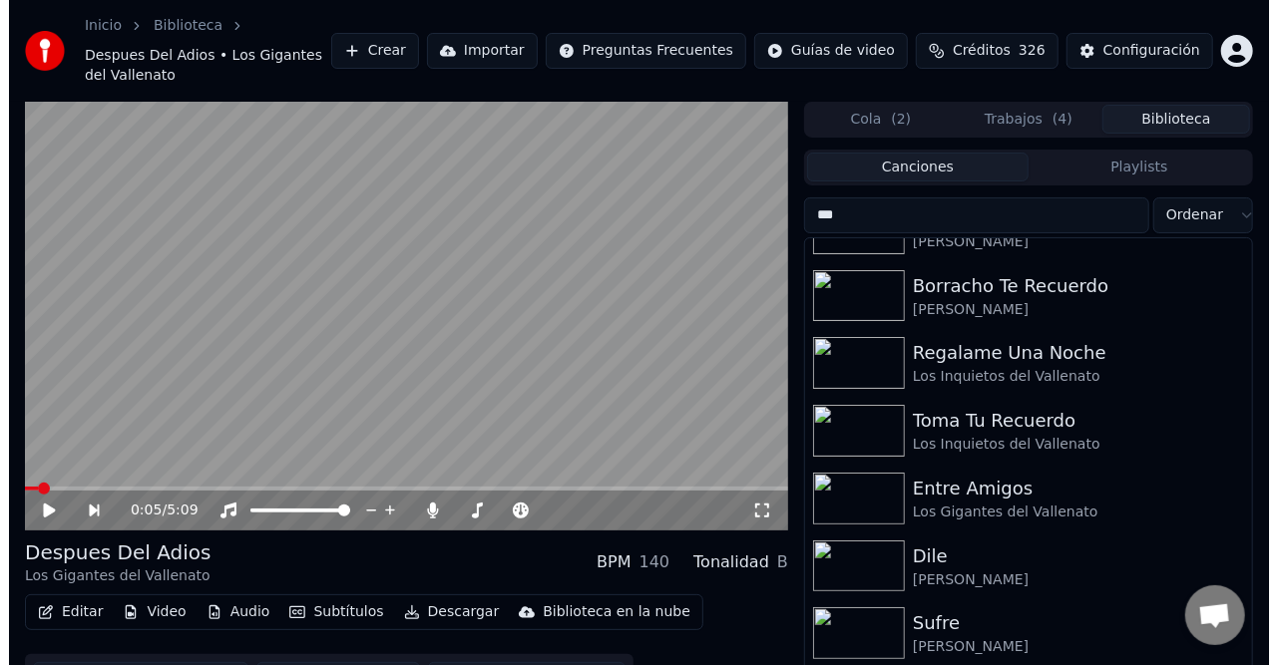
scroll to position [0, 0]
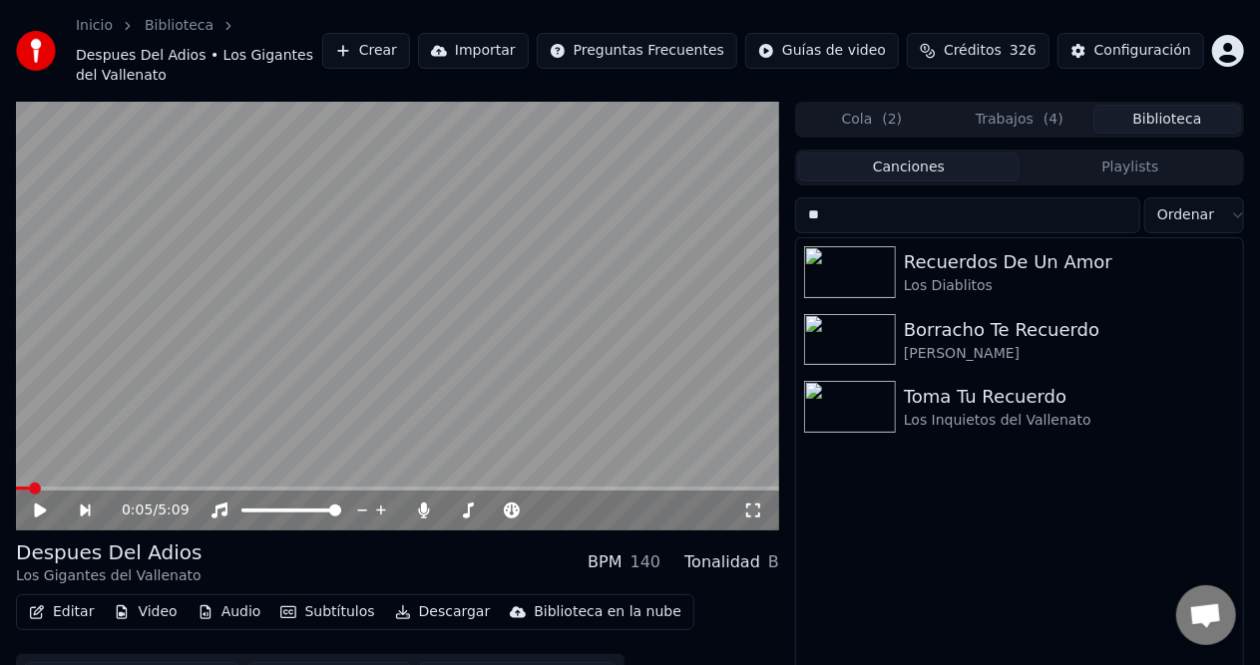
type input "*"
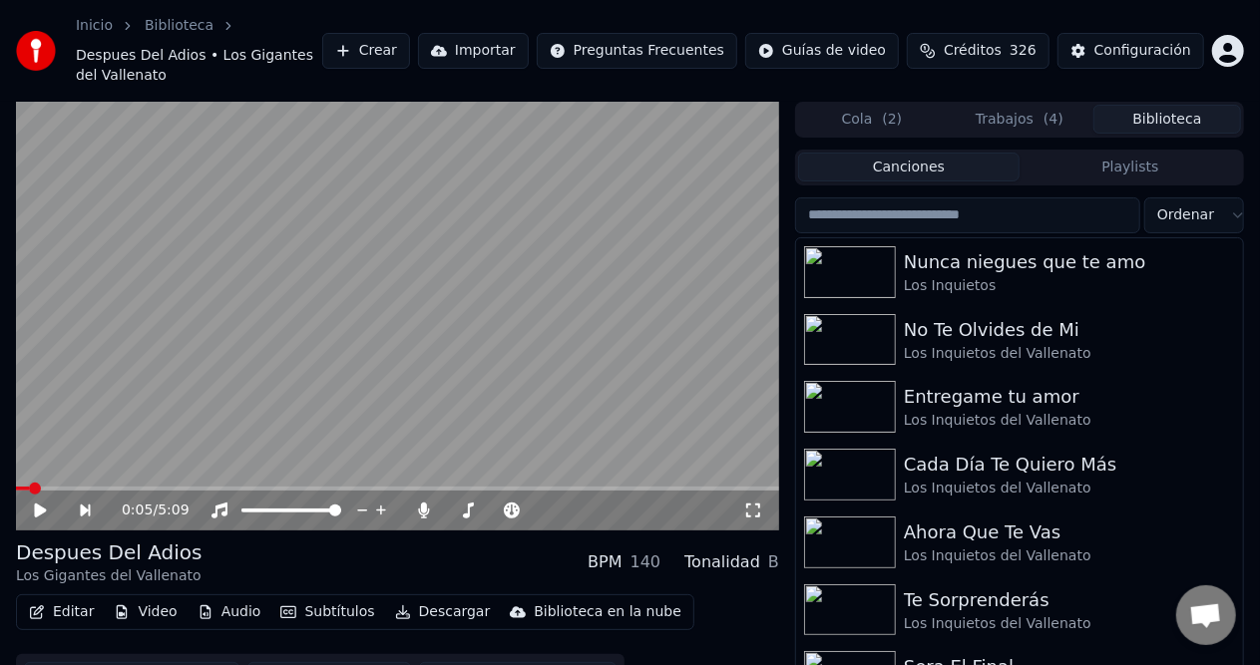
drag, startPoint x: 0, startPoint y: 204, endPoint x: 204, endPoint y: 180, distance: 206.0
click at [0, 204] on div "0:05 / 5:09 Despues Del Adios Los Gigantes del Vallenato BPM 140 Tonalidad B Ed…" at bounding box center [630, 419] width 1260 height 634
click at [390, 40] on button "Crear" at bounding box center [366, 51] width 88 height 36
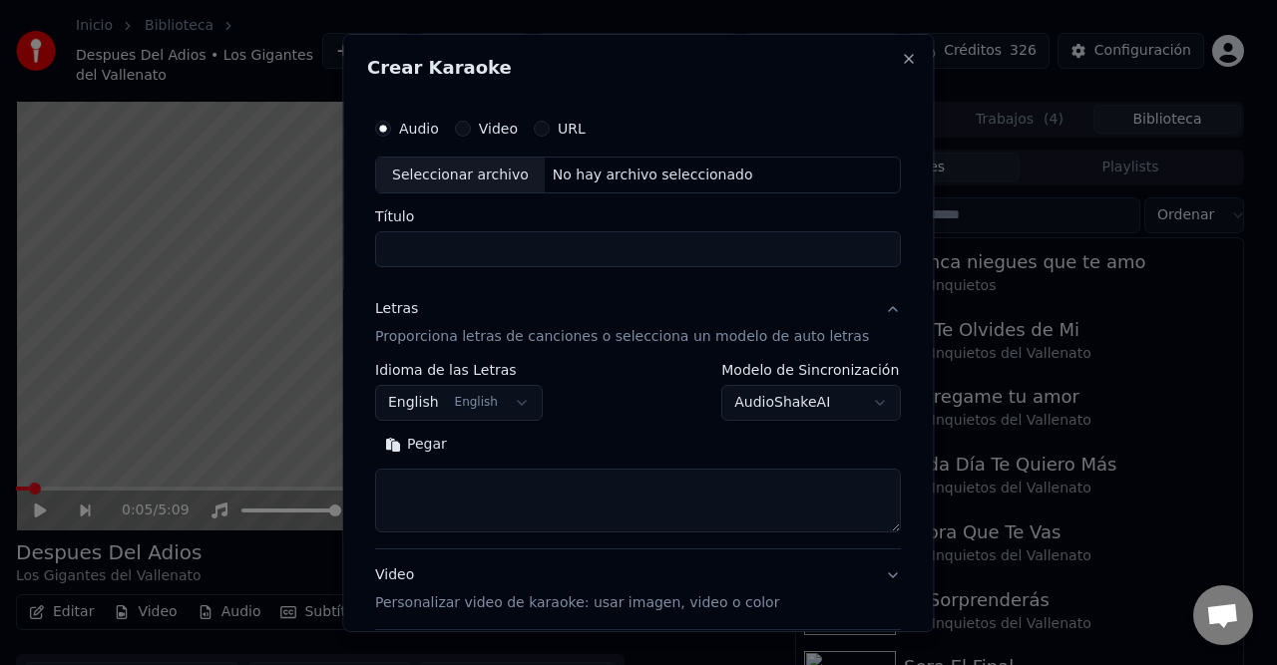
click at [650, 170] on div "No hay archivo seleccionado" at bounding box center [653, 175] width 216 height 20
type input "**********"
click at [459, 402] on button "English English" at bounding box center [459, 403] width 168 height 36
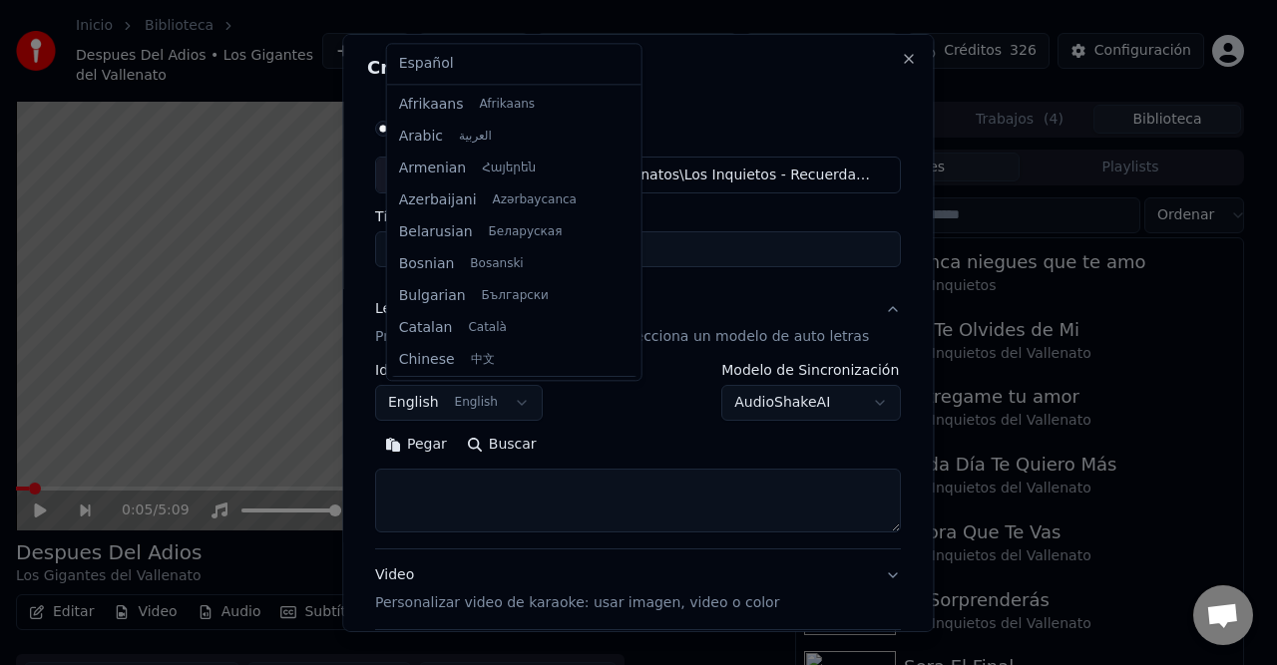
scroll to position [160, 0]
select select "**"
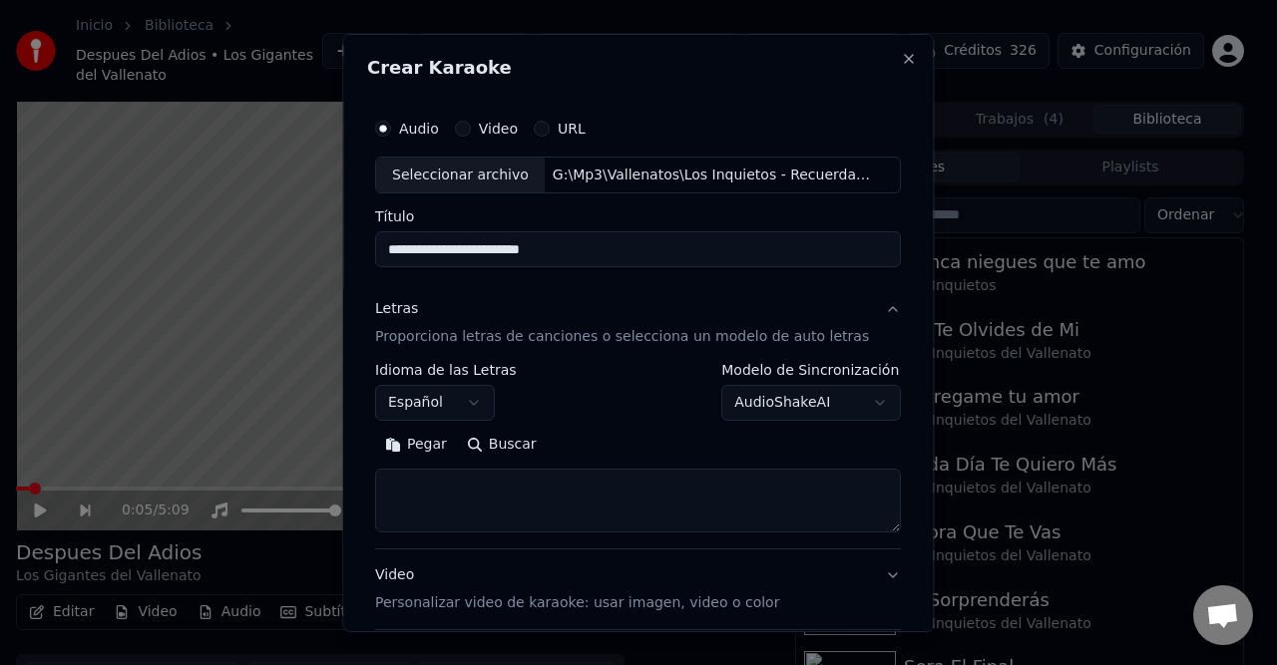
click at [425, 452] on button "Pegar" at bounding box center [416, 445] width 82 height 32
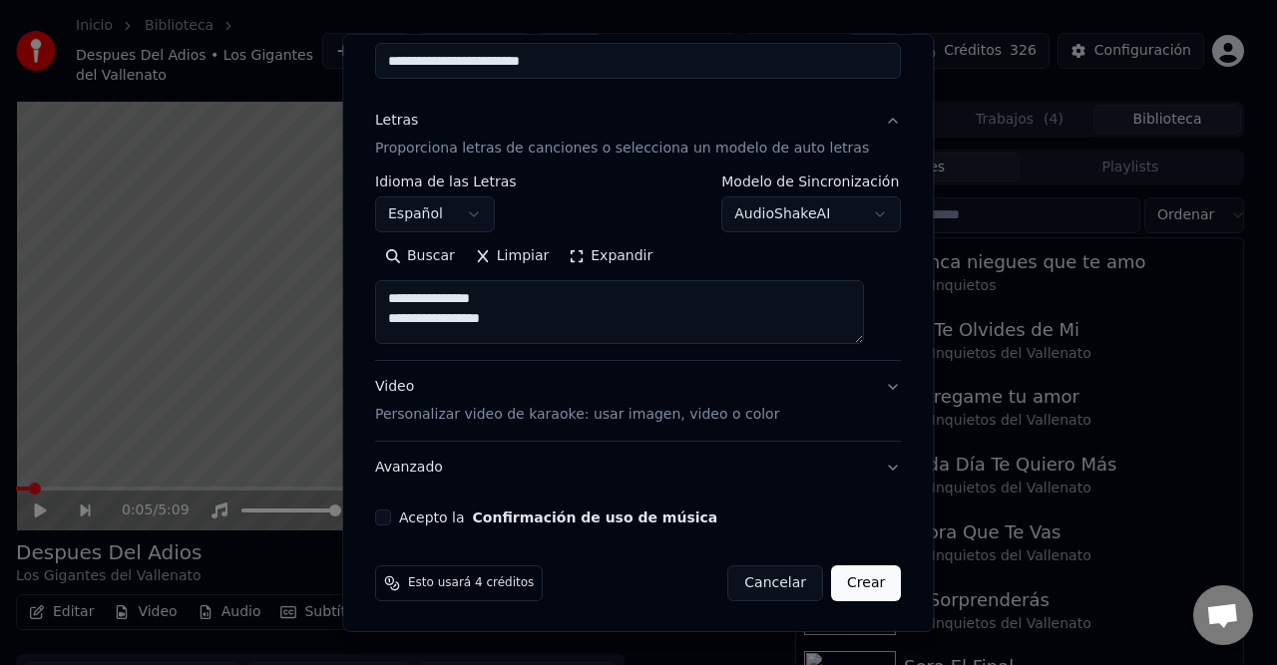
click at [391, 516] on button "Acepto la Confirmación de uso de música" at bounding box center [383, 518] width 16 height 16
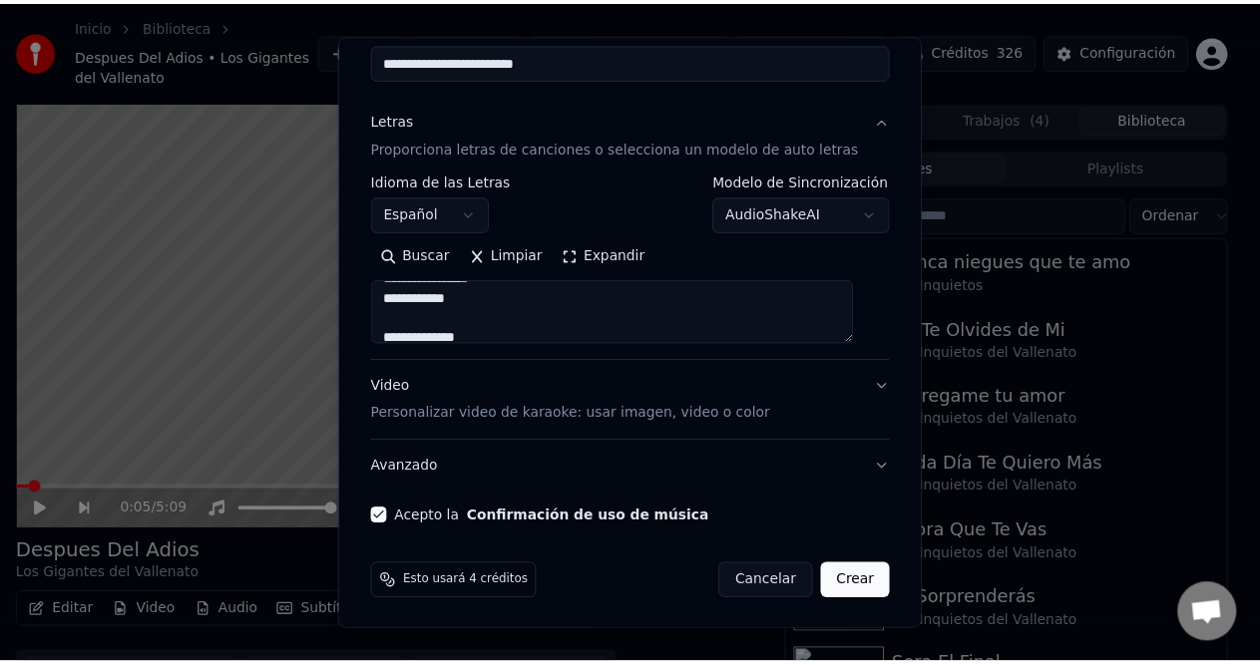
scroll to position [698, 0]
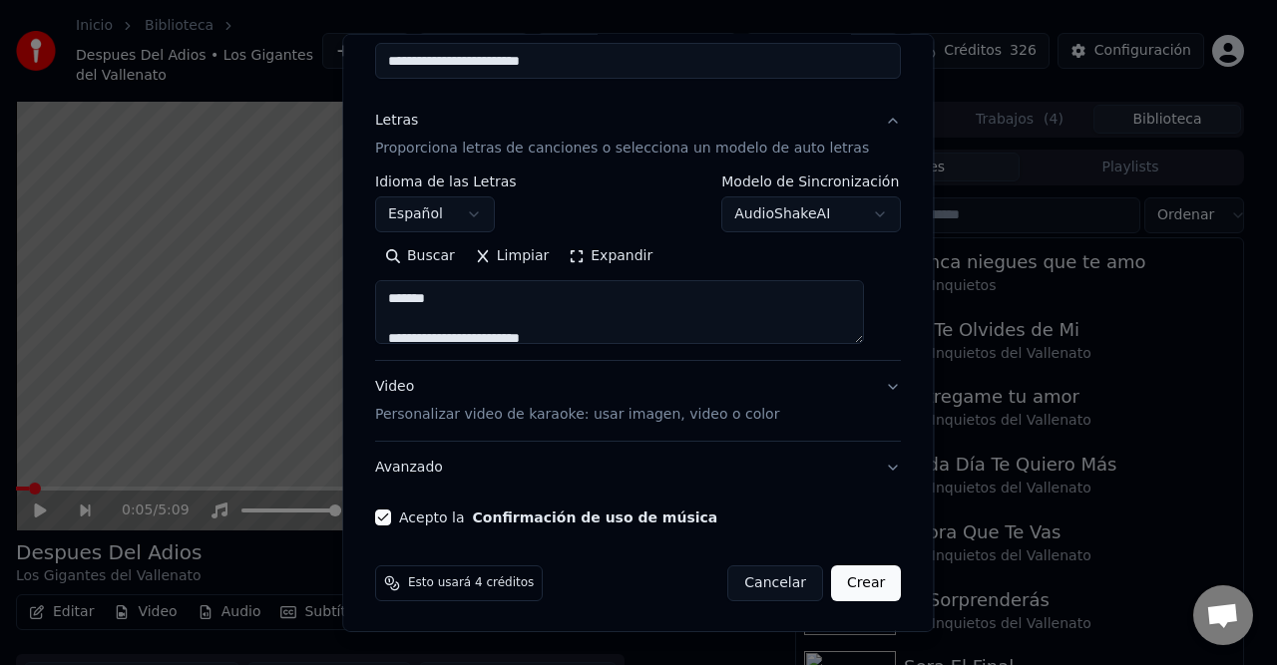
click at [833, 583] on button "Crear" at bounding box center [866, 584] width 70 height 36
type textarea "**********"
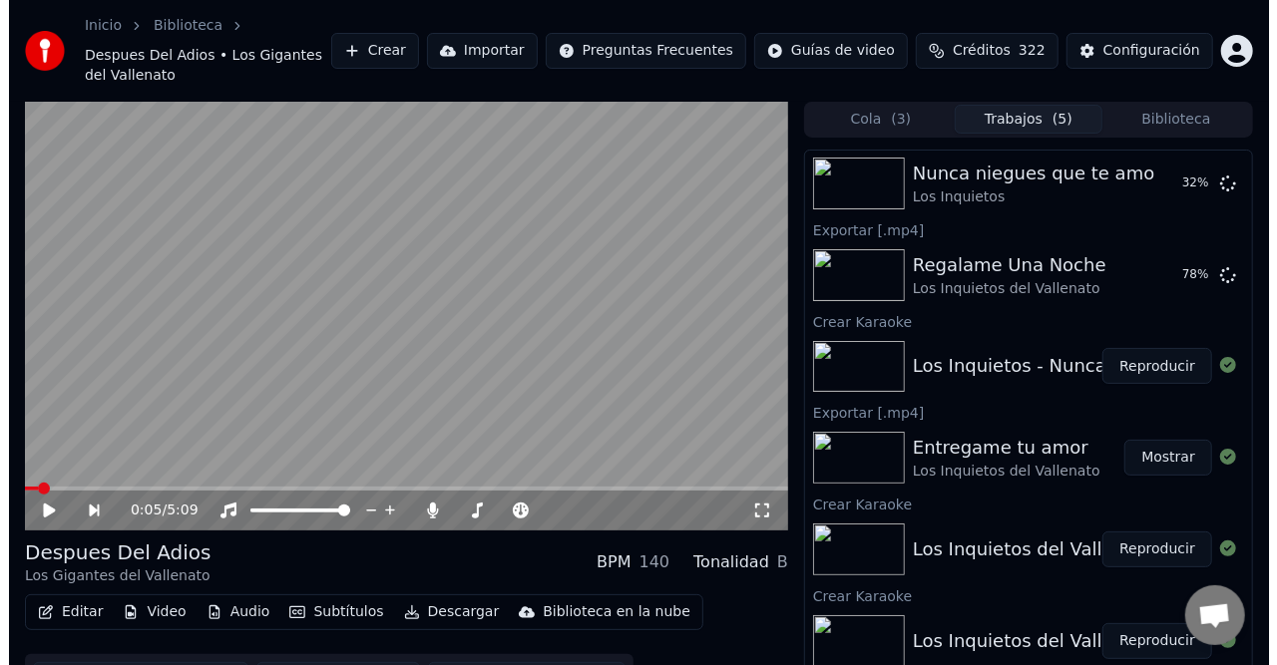
scroll to position [598, 0]
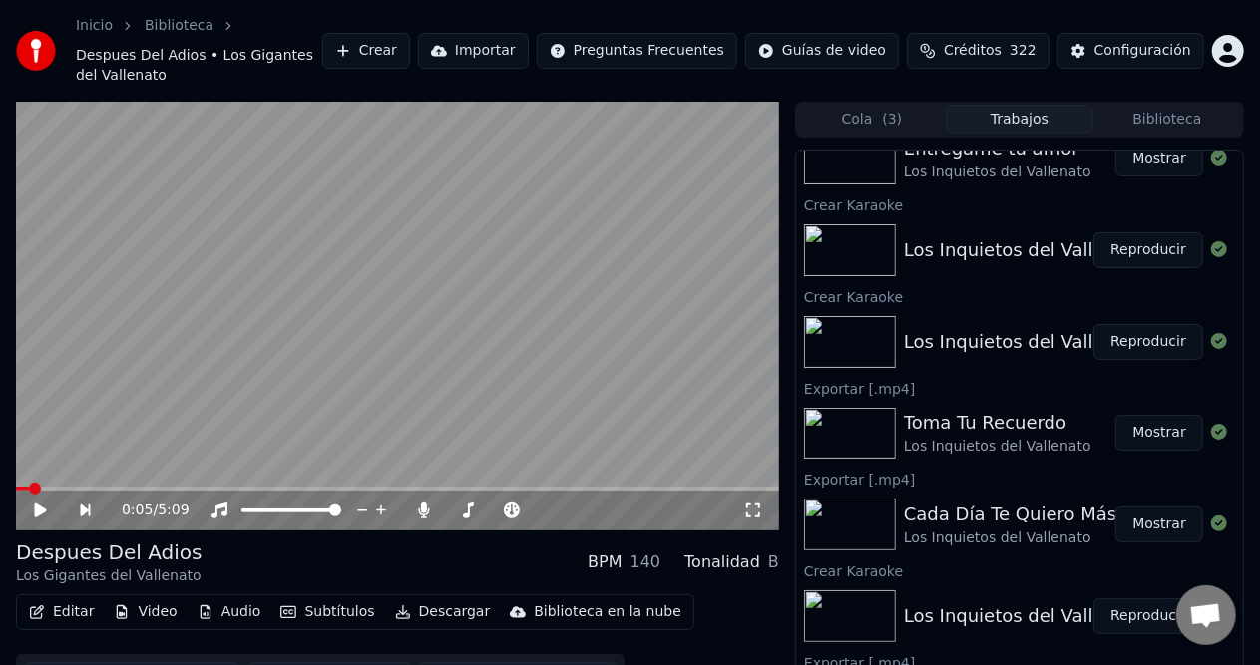
click at [410, 47] on button "Crear" at bounding box center [366, 51] width 88 height 36
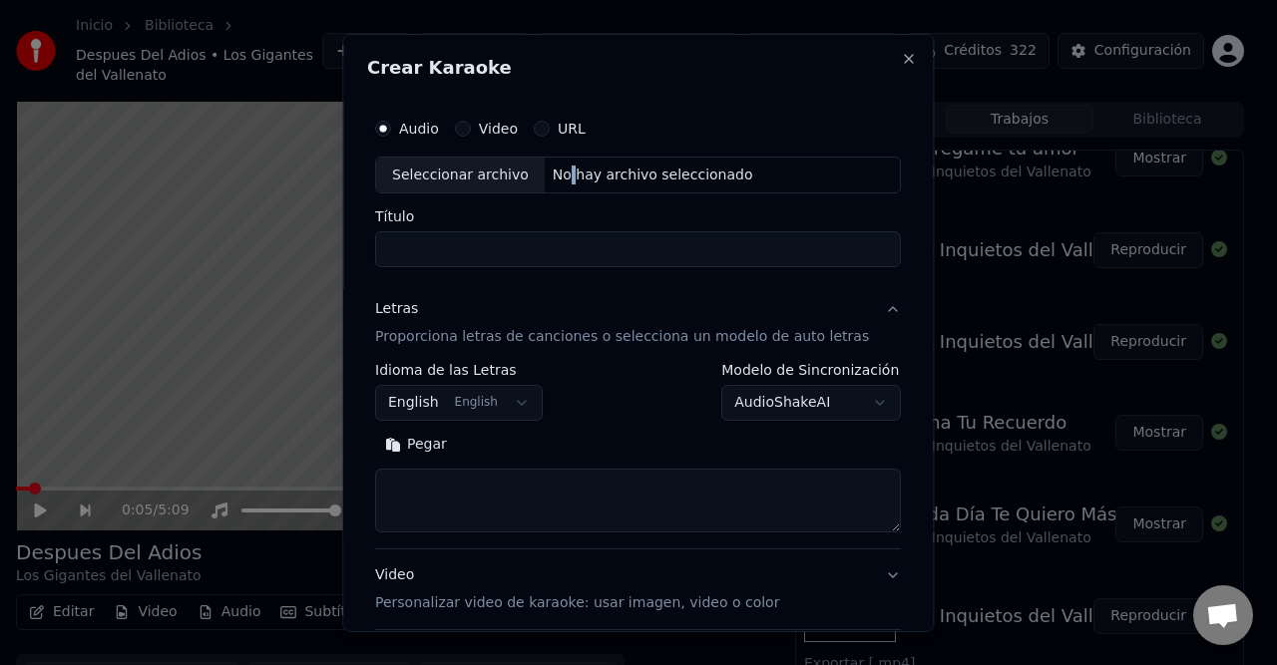
click at [571, 174] on div "No hay archivo seleccionado" at bounding box center [653, 175] width 216 height 20
type input "**********"
click at [418, 309] on div "Letras" at bounding box center [396, 309] width 43 height 20
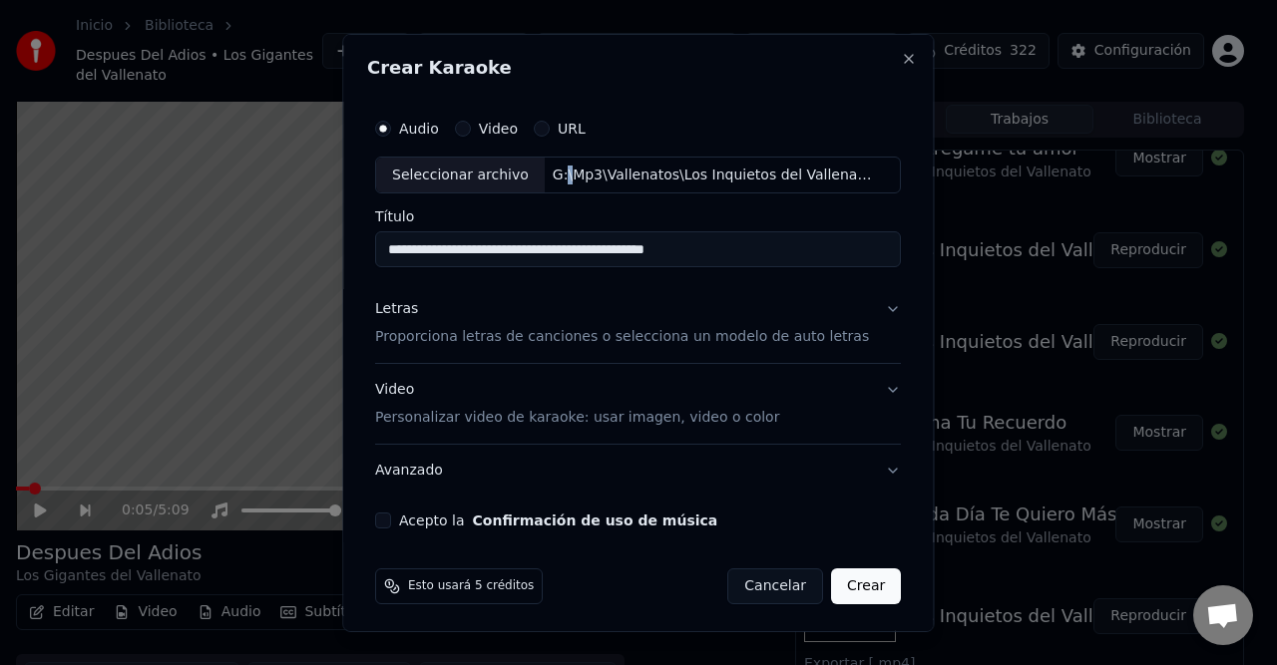
click at [413, 307] on div "Letras" at bounding box center [396, 309] width 43 height 20
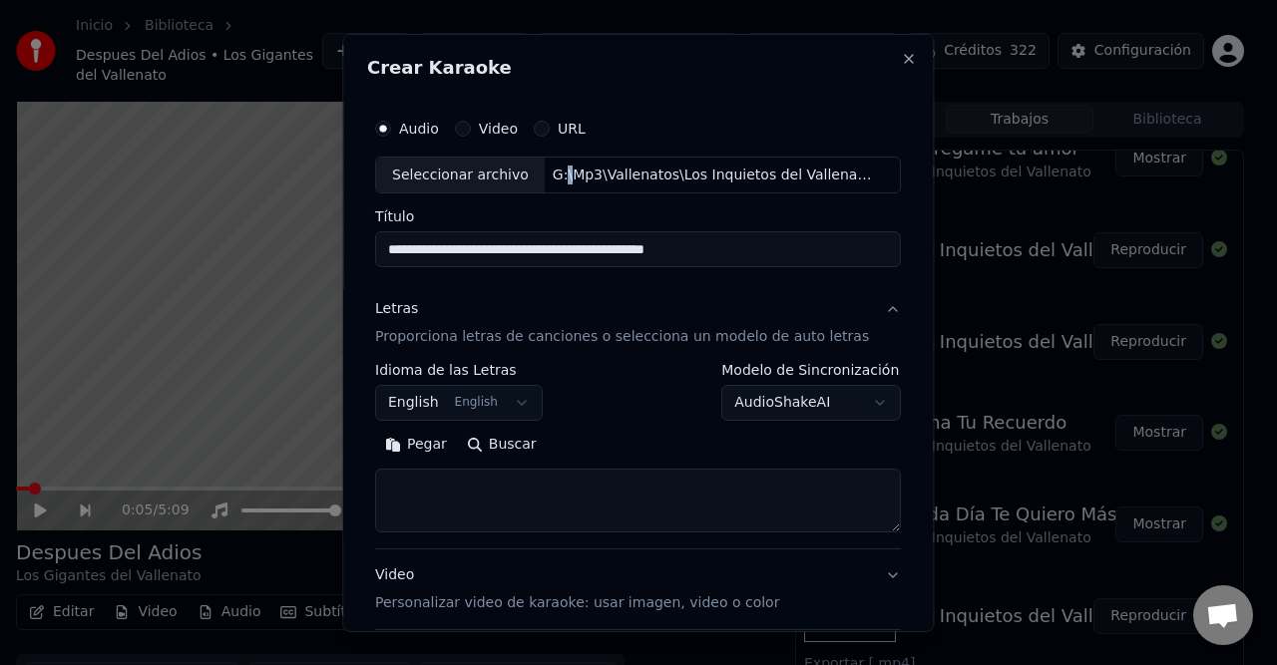
click at [460, 406] on body "Inicio Biblioteca Despues Del Adios • Los Gigantes del Vallenato Crear Importar…" at bounding box center [630, 332] width 1260 height 665
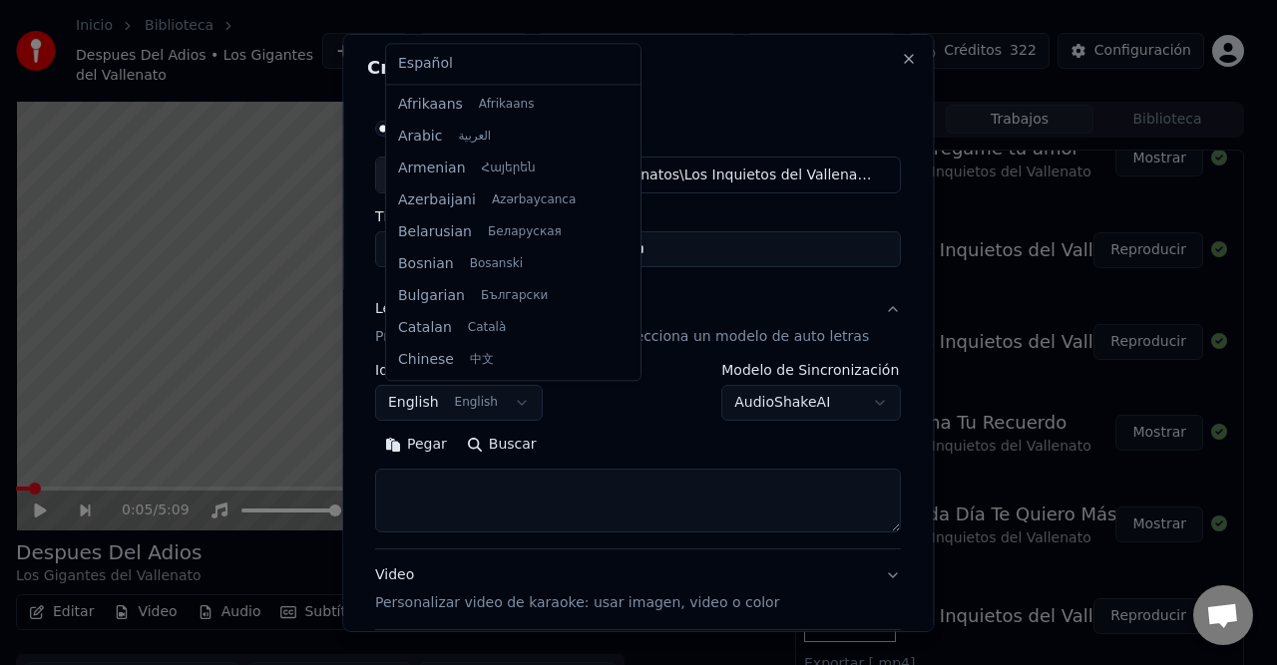
scroll to position [160, 0]
select select "**"
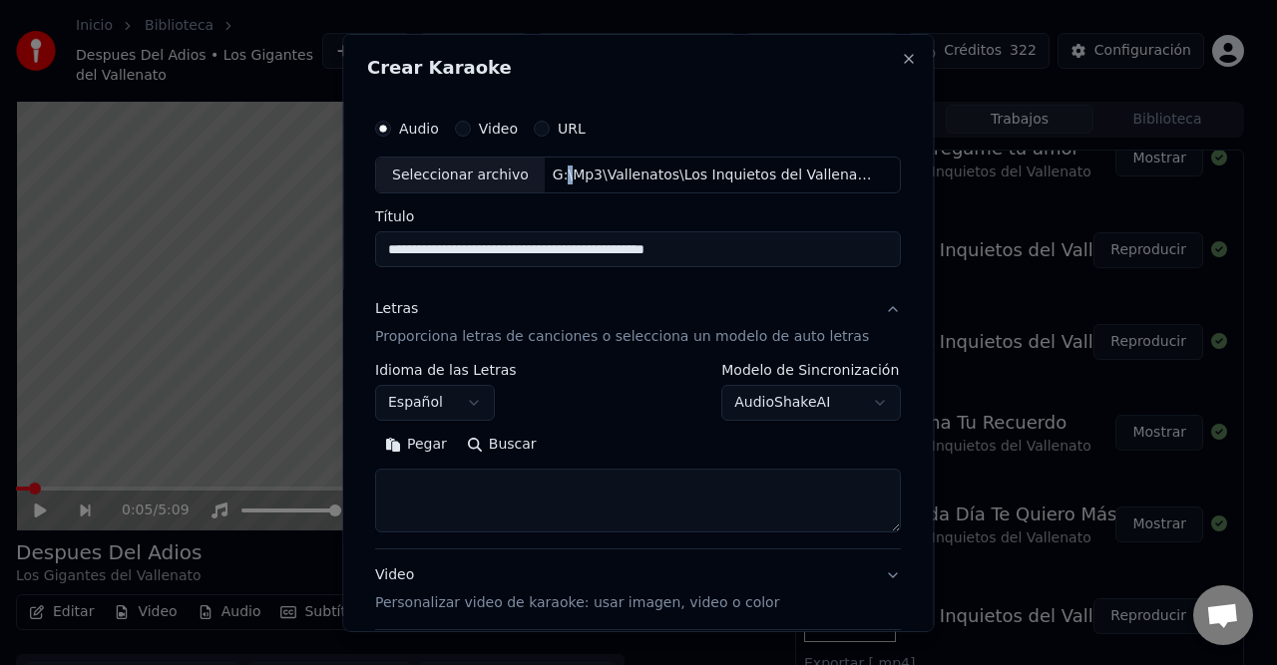
click at [431, 445] on button "Pegar" at bounding box center [416, 445] width 82 height 32
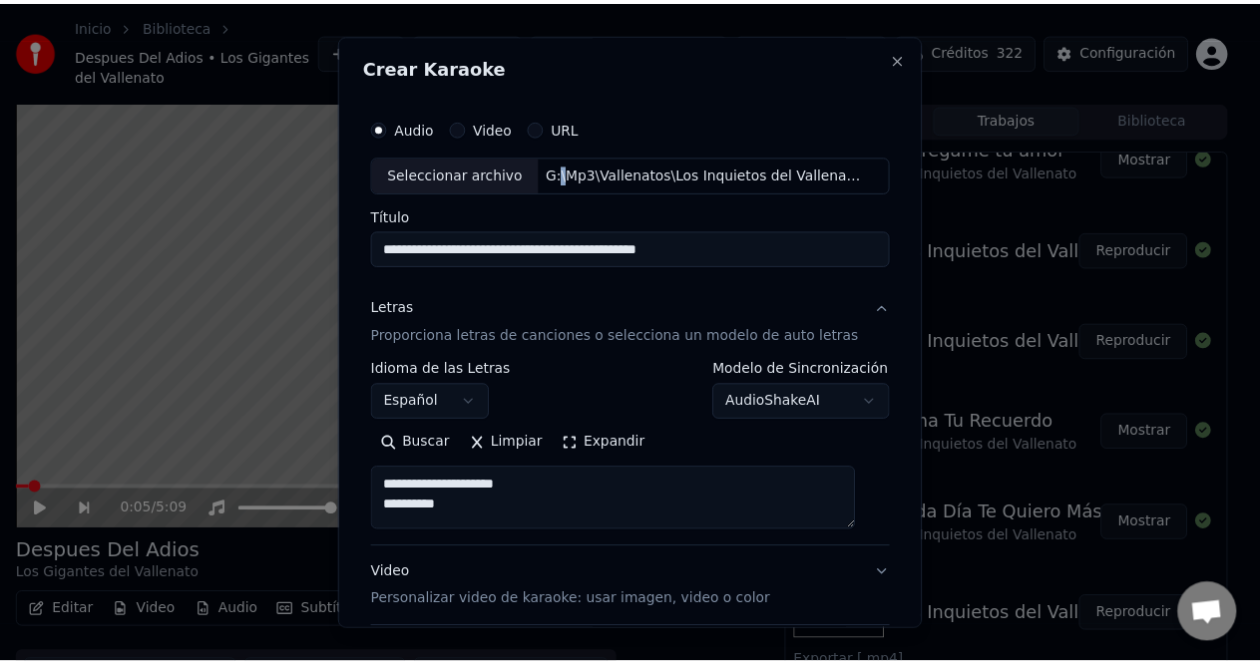
scroll to position [189, 0]
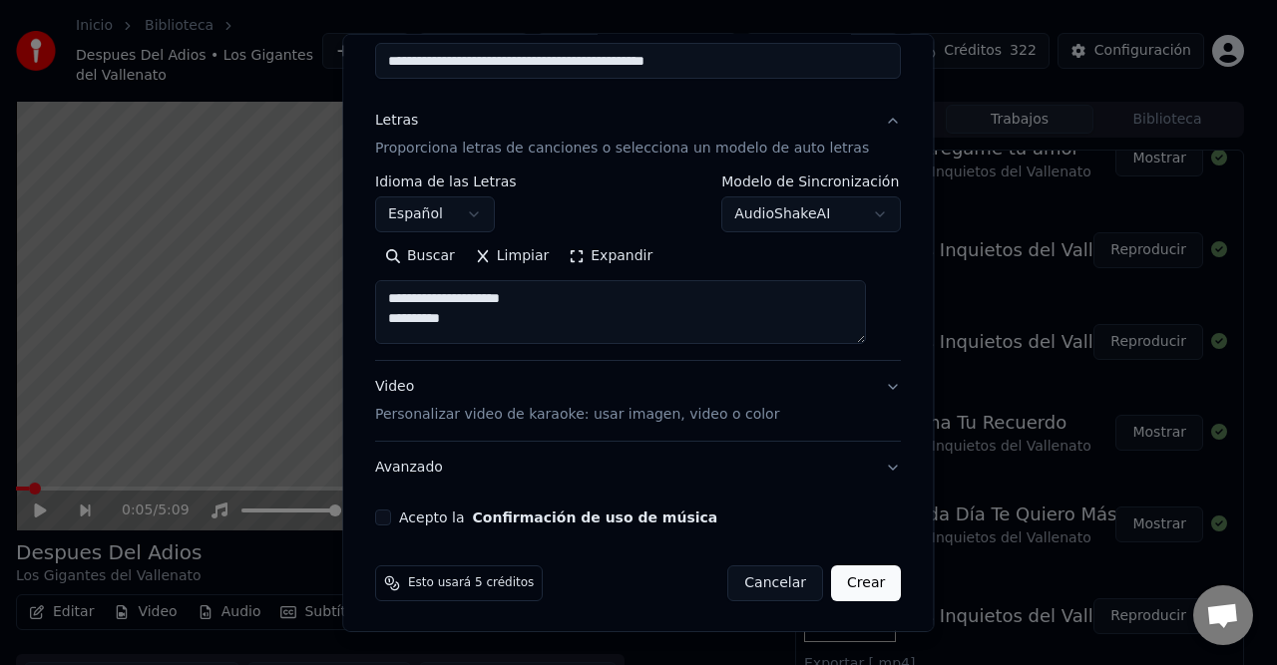
click at [391, 511] on button "Acepto la Confirmación de uso de música" at bounding box center [383, 518] width 16 height 16
click at [831, 579] on button "Crear" at bounding box center [866, 584] width 70 height 36
type textarea "**********"
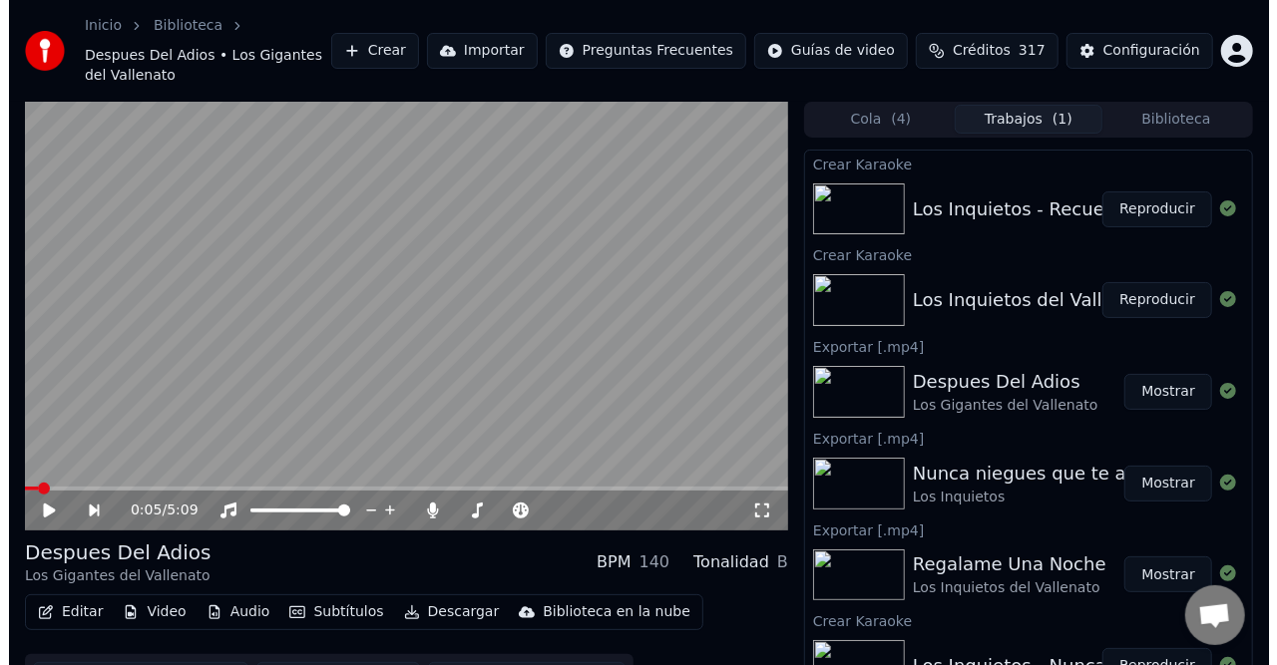
scroll to position [0, 0]
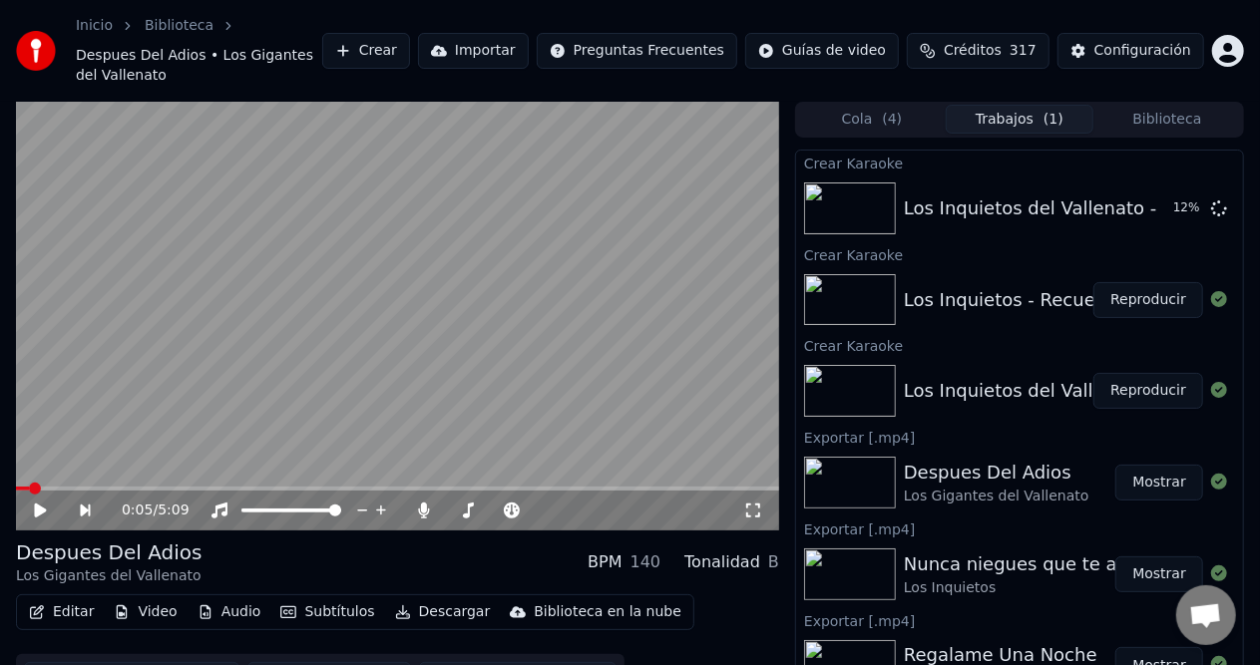
click at [1138, 381] on button "Reproducir" at bounding box center [1148, 391] width 110 height 36
click at [78, 598] on button "Editar" at bounding box center [61, 612] width 81 height 28
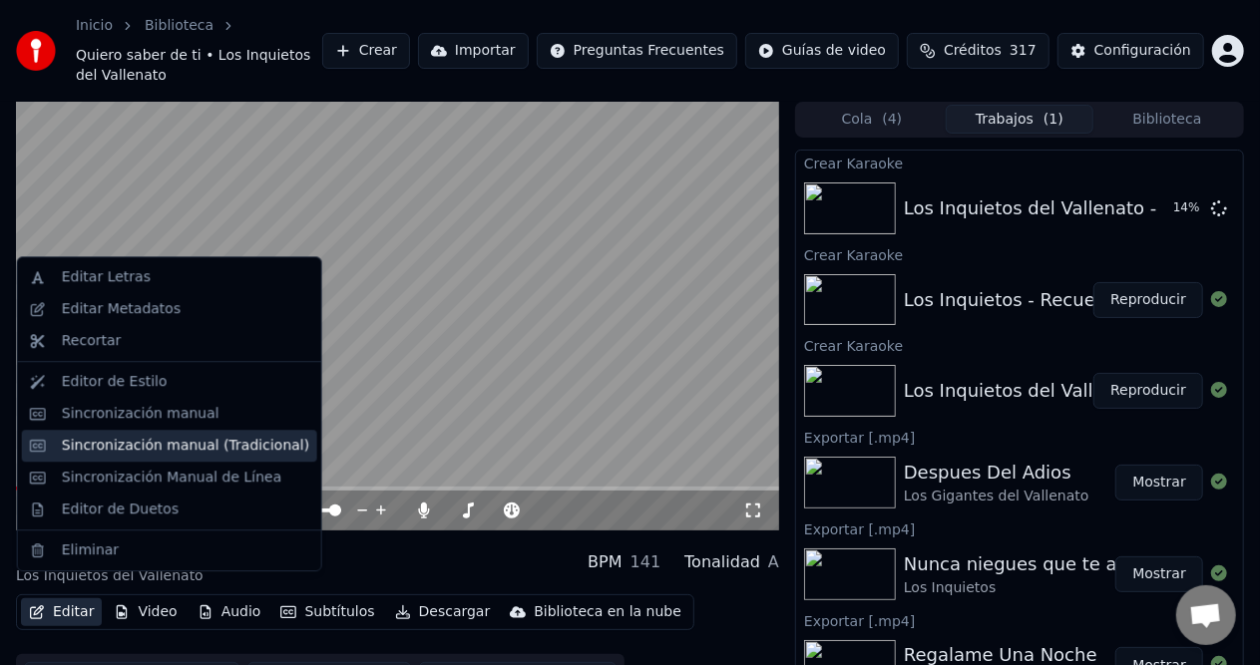
click at [192, 449] on div "Sincronización manual (Tradicional)" at bounding box center [185, 446] width 247 height 20
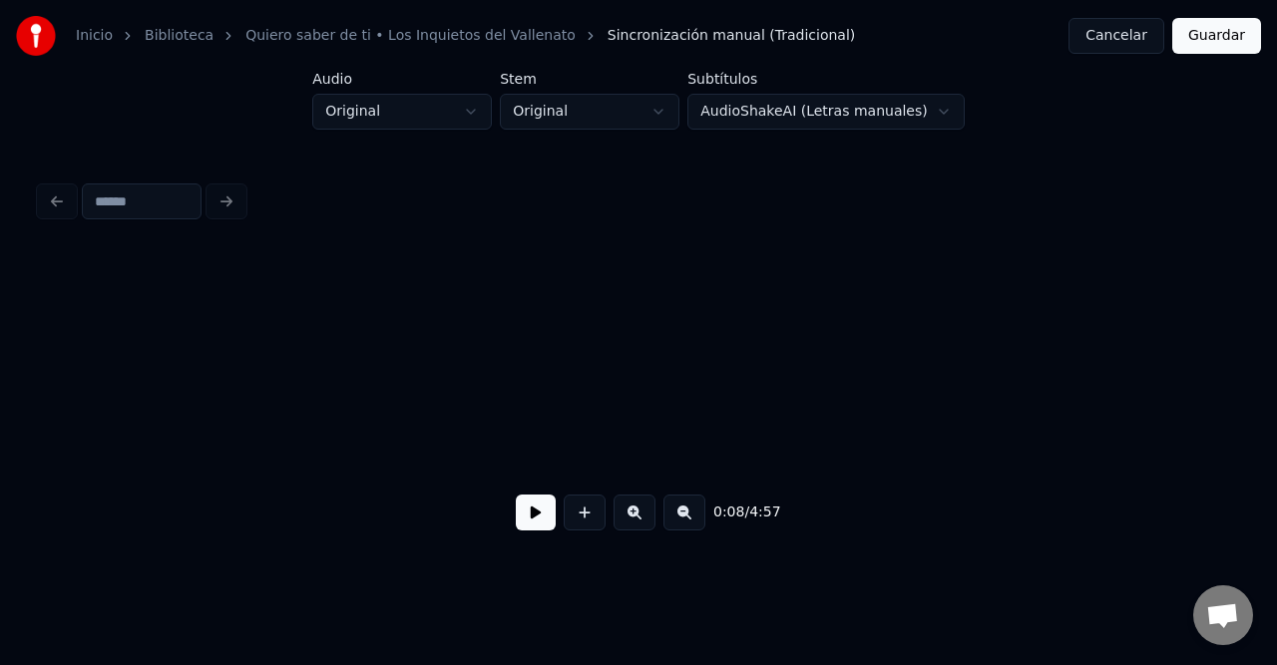
scroll to position [0, 3689]
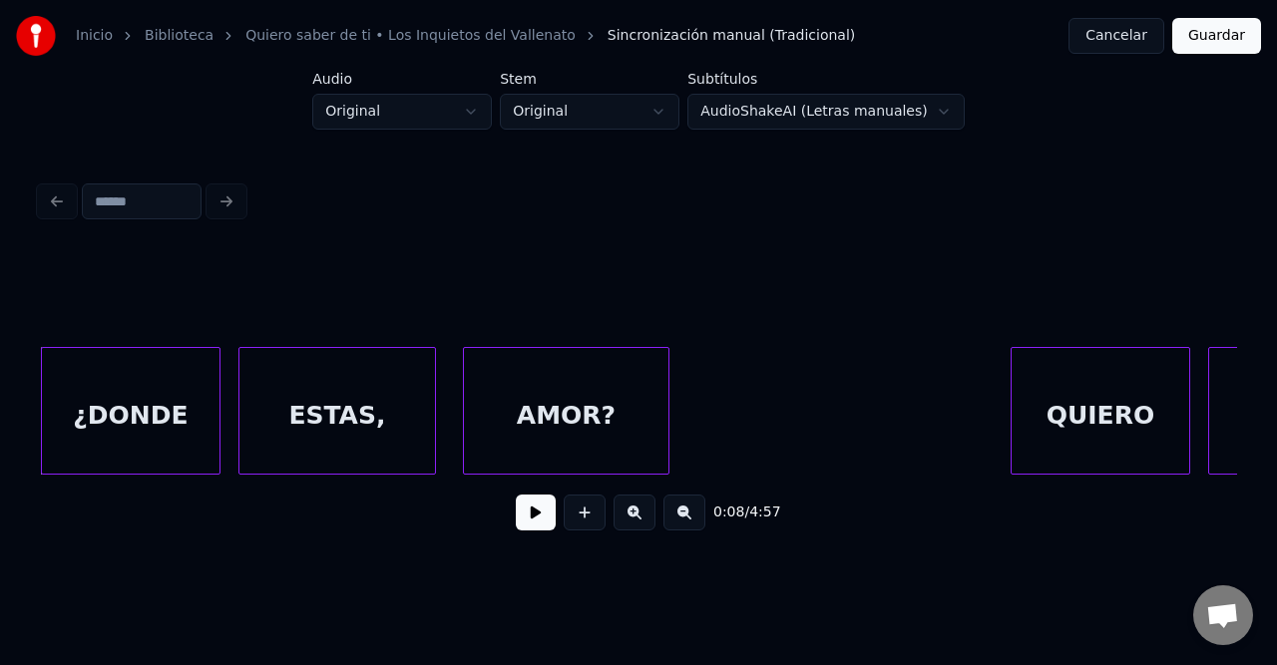
click at [546, 507] on button at bounding box center [536, 513] width 40 height 36
click at [684, 522] on button at bounding box center [684, 513] width 42 height 36
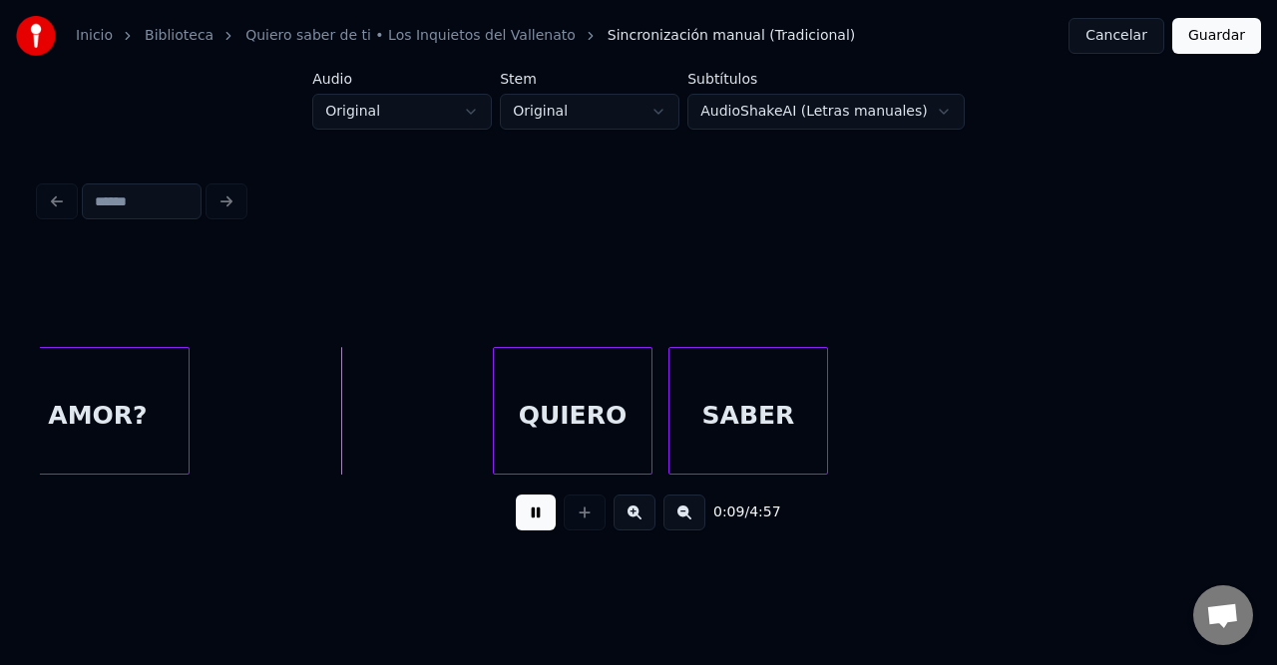
click at [686, 522] on button at bounding box center [684, 513] width 42 height 36
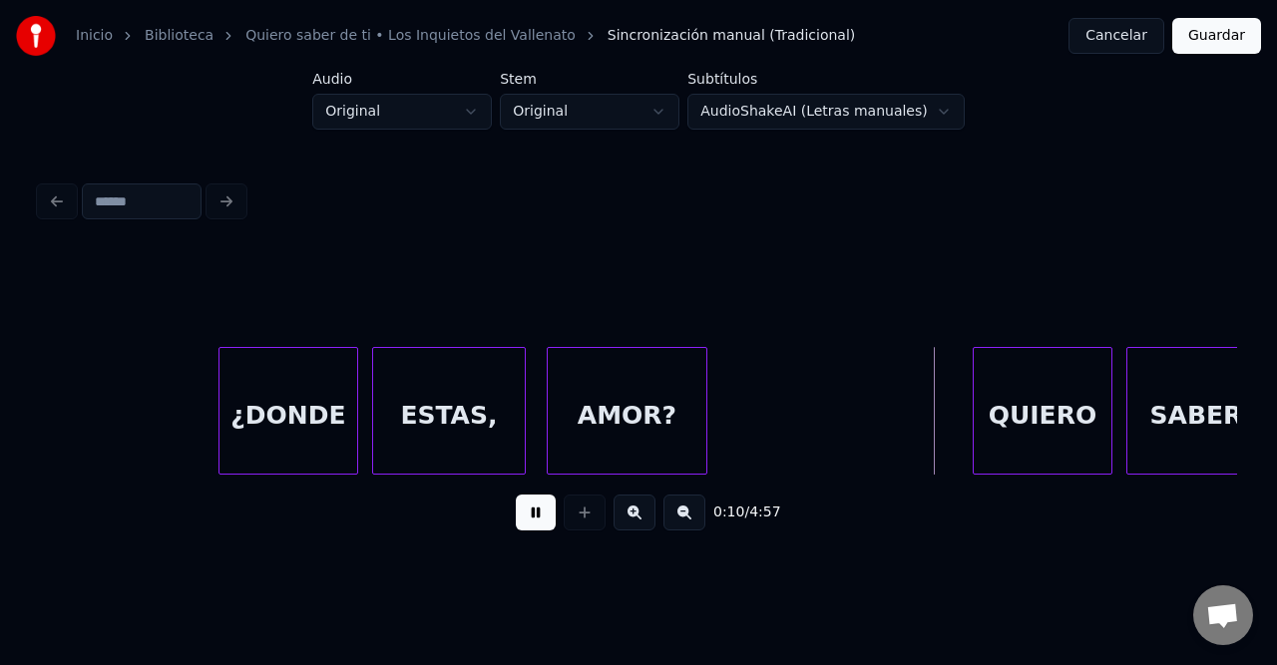
click at [686, 522] on button at bounding box center [684, 513] width 42 height 36
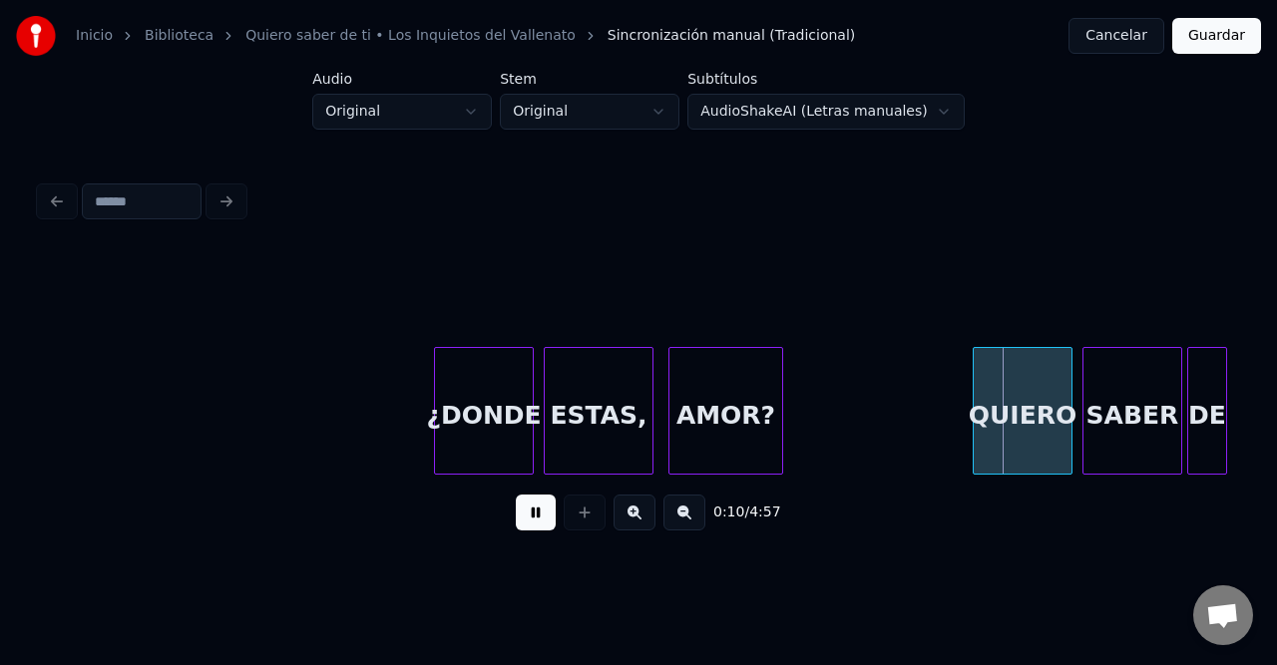
click at [686, 522] on button at bounding box center [684, 513] width 42 height 36
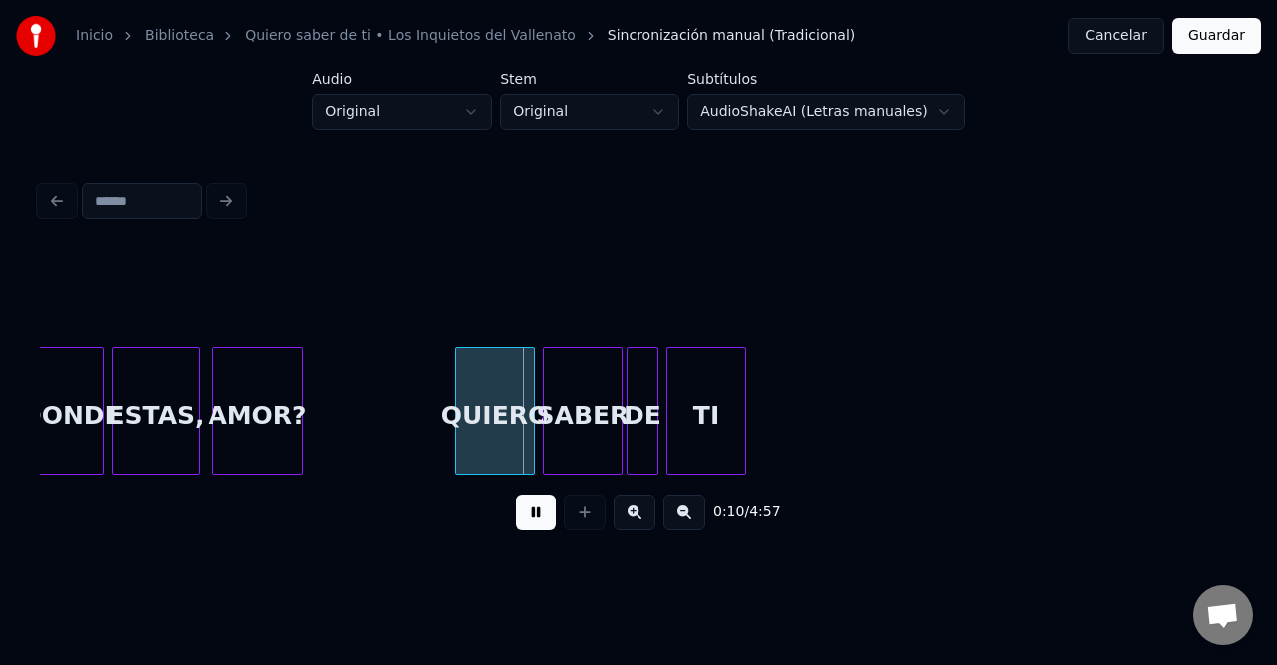
click at [686, 522] on button at bounding box center [684, 513] width 42 height 36
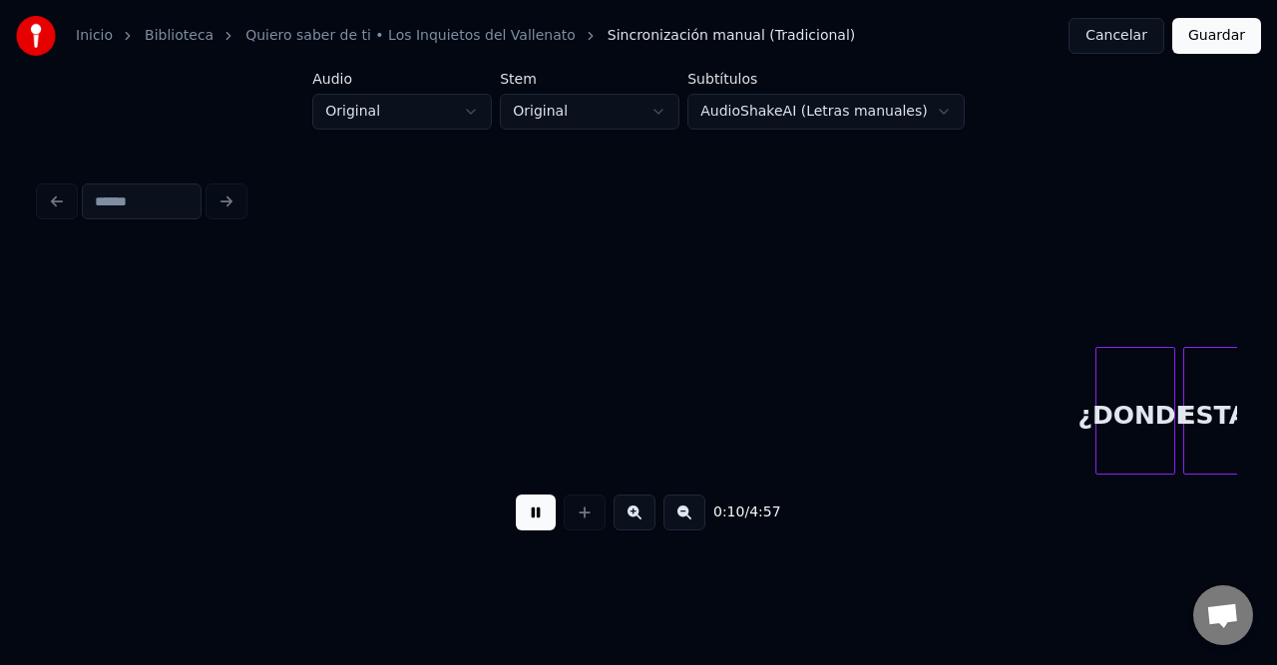
click at [686, 522] on button at bounding box center [684, 513] width 42 height 36
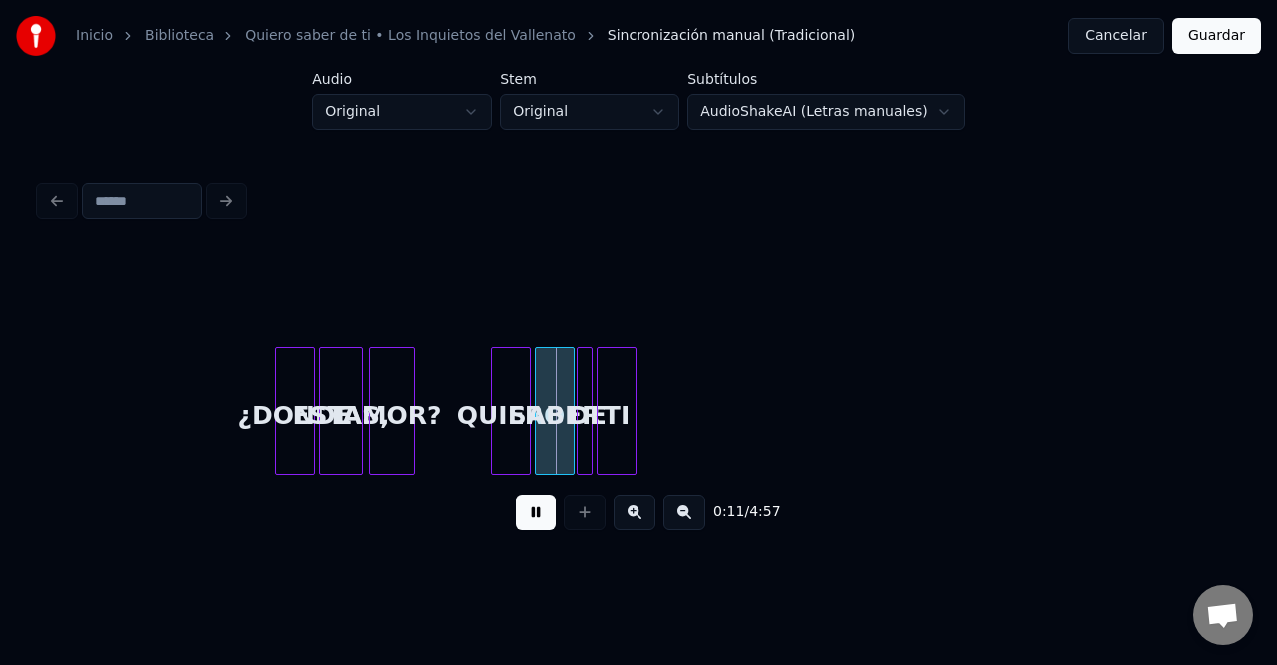
scroll to position [0, 38]
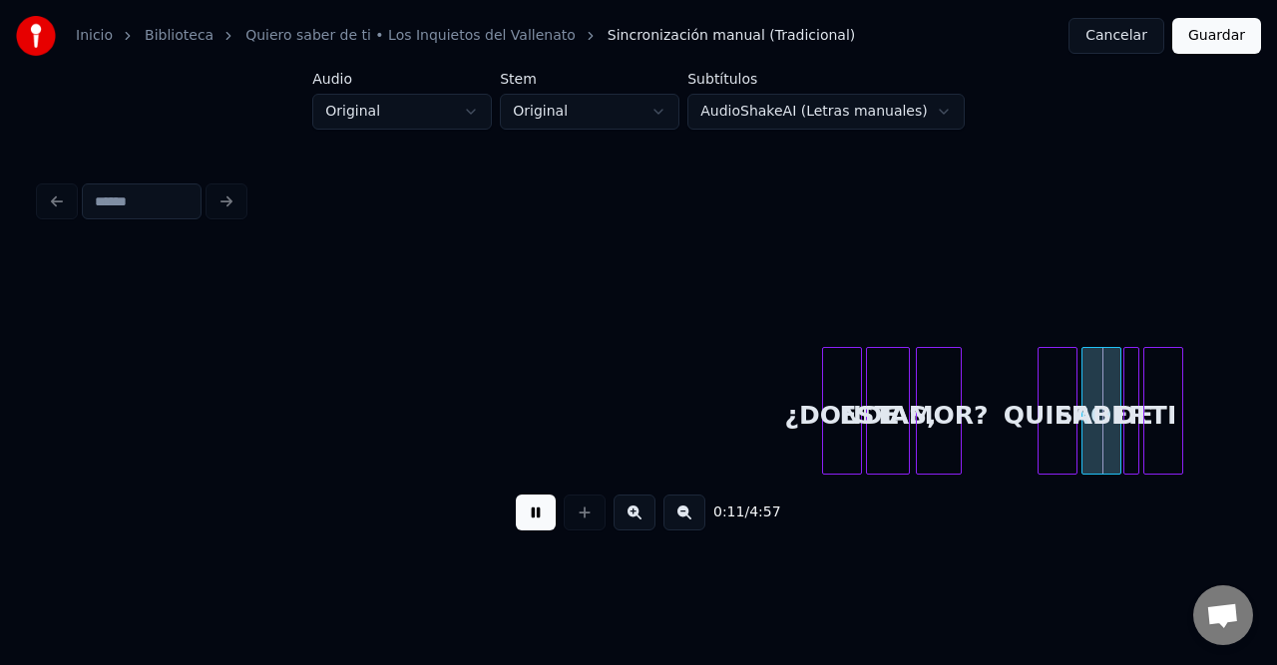
click at [686, 522] on button at bounding box center [684, 513] width 42 height 36
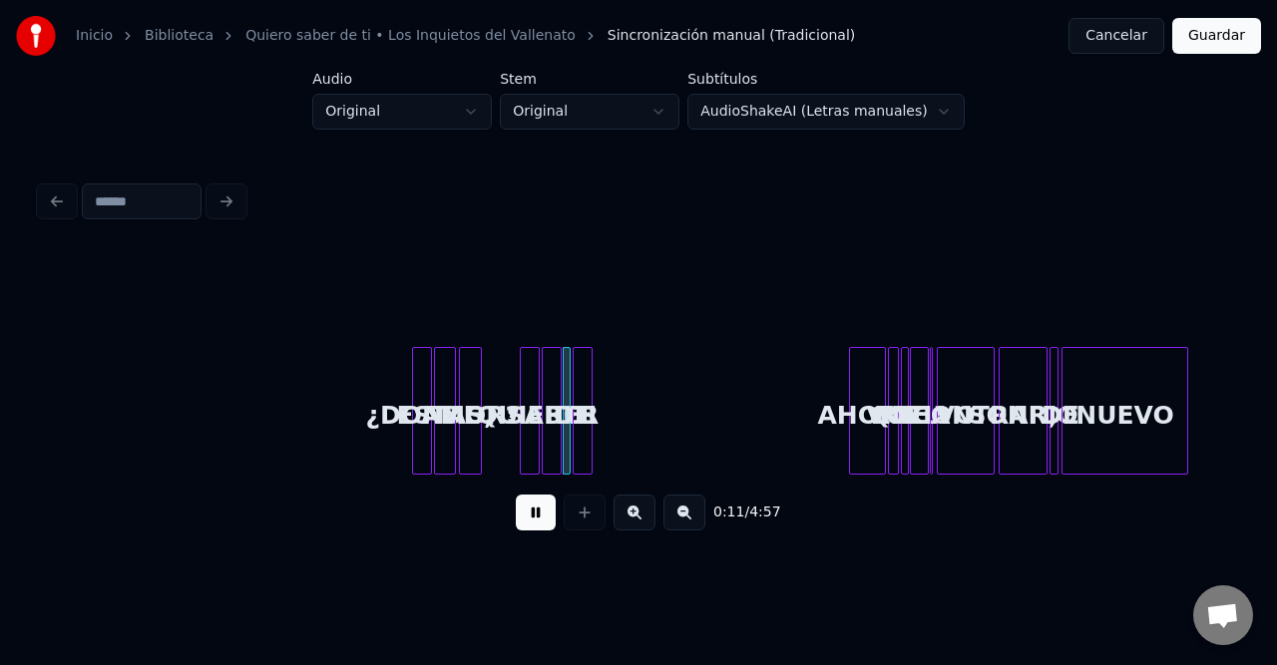
scroll to position [0, 0]
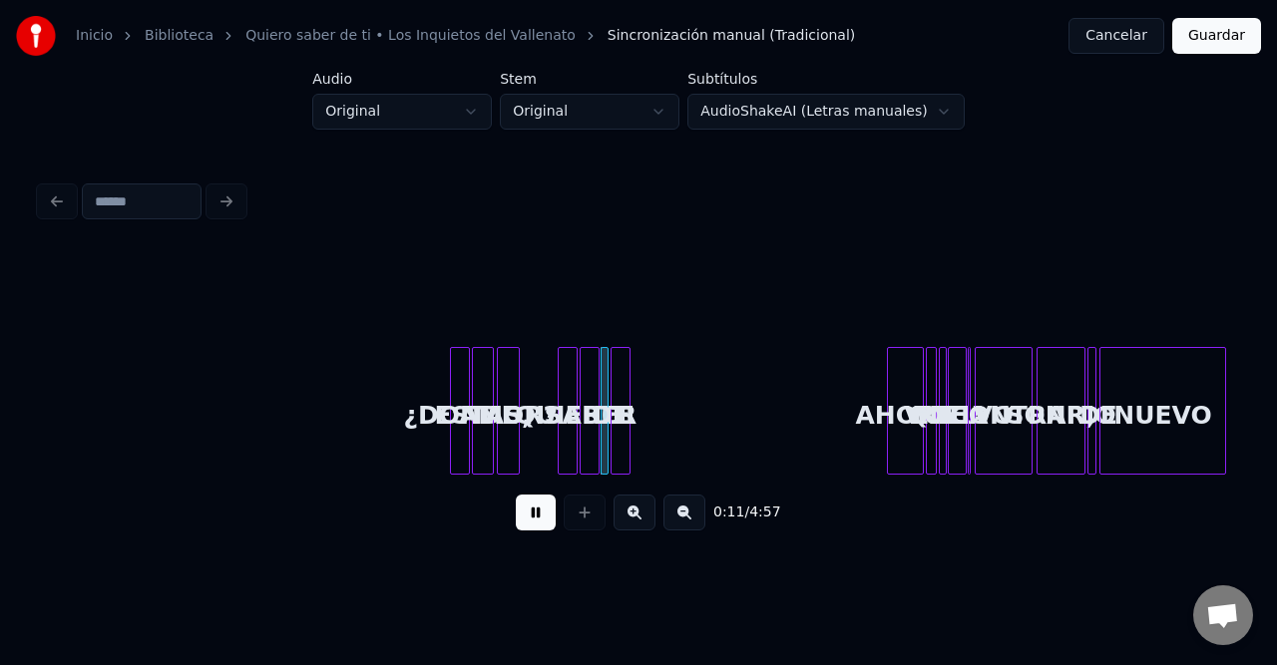
click at [686, 522] on button at bounding box center [684, 513] width 42 height 36
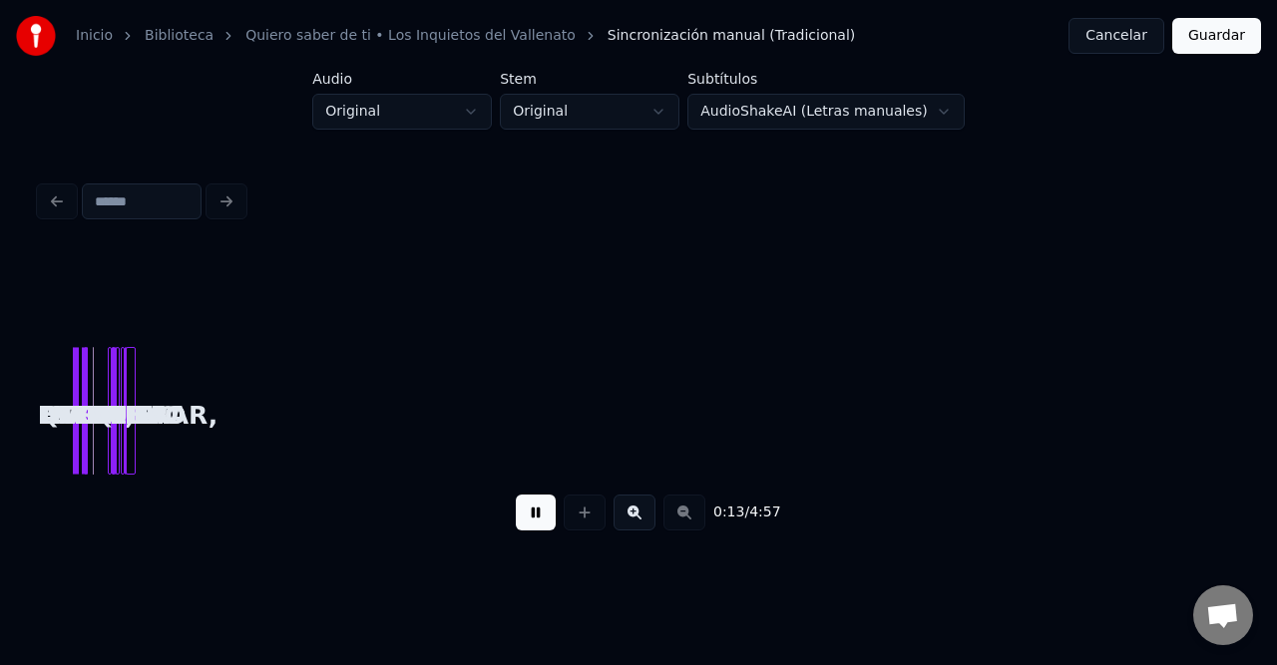
click at [638, 517] on button at bounding box center [634, 513] width 42 height 36
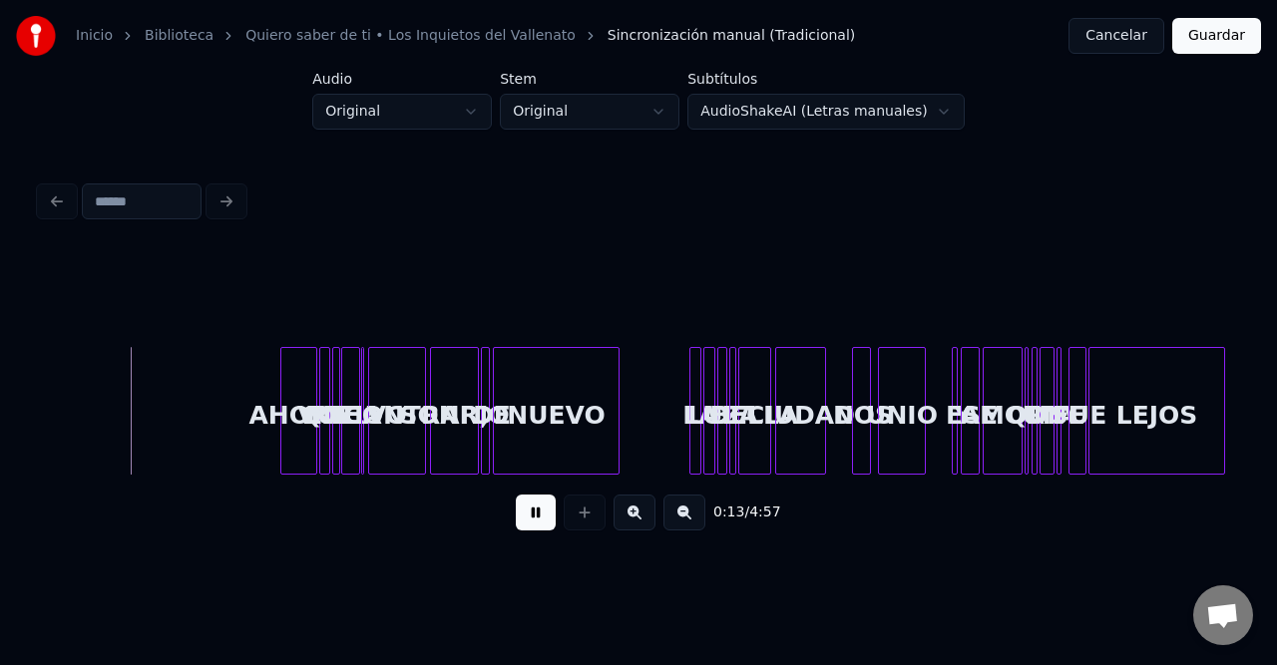
click at [694, 516] on button at bounding box center [684, 513] width 42 height 36
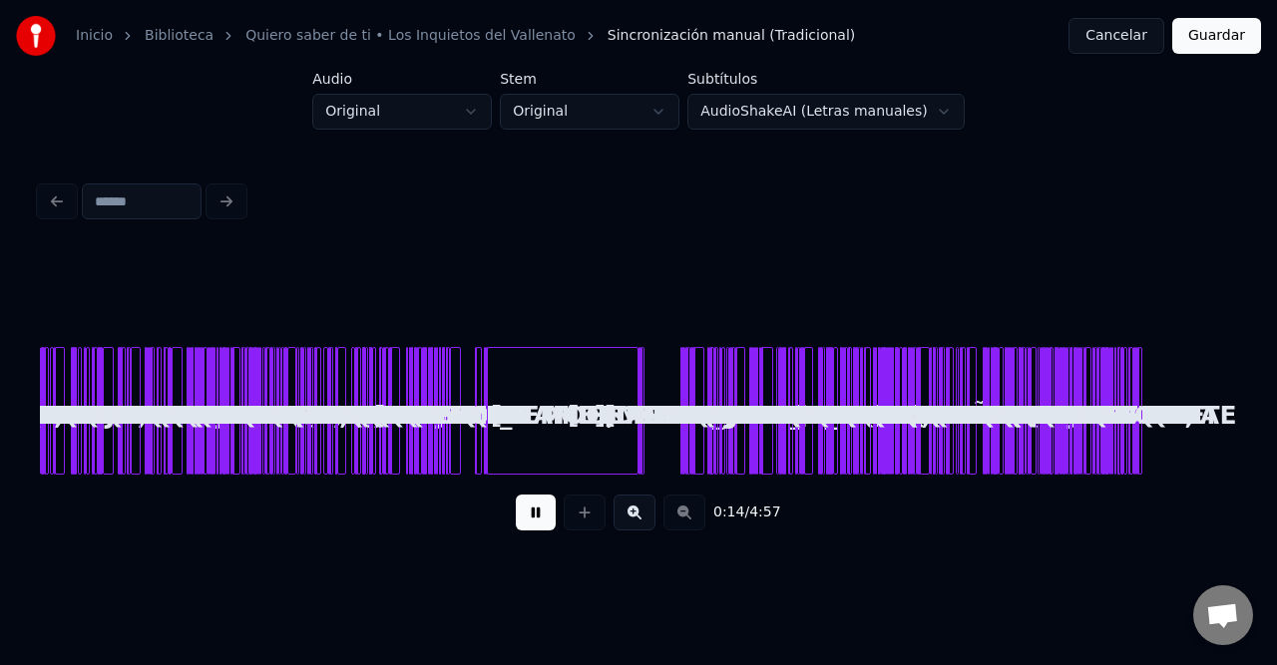
scroll to position [0, 0]
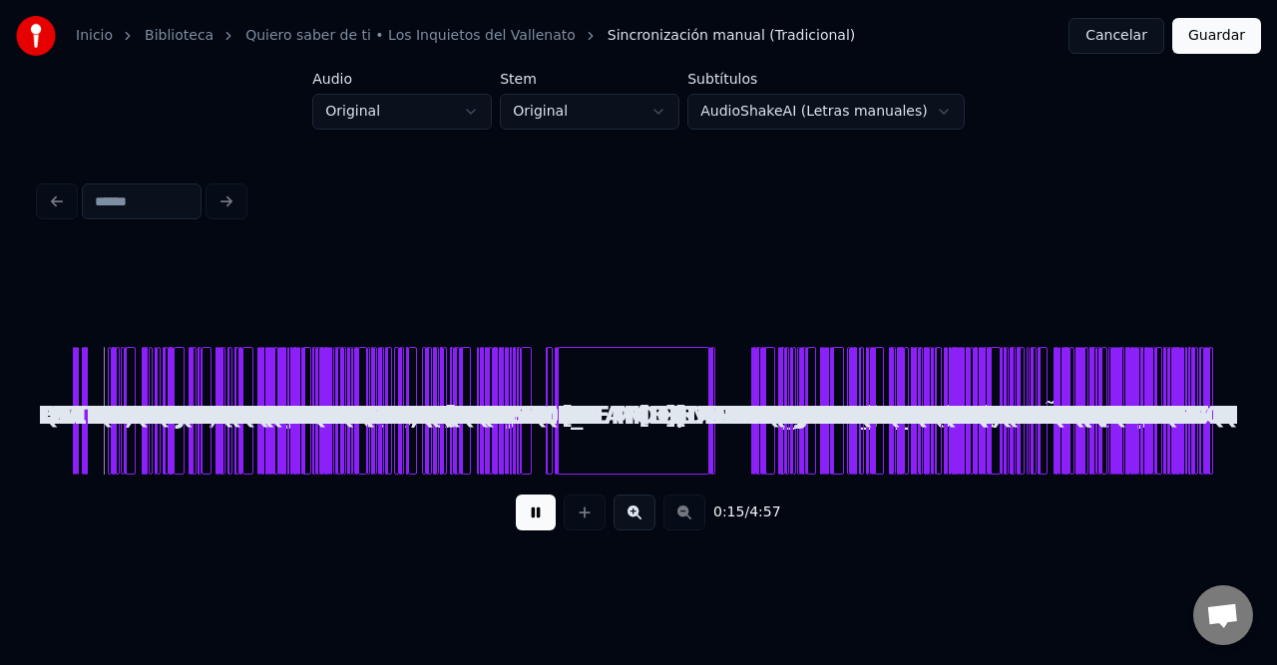
click at [529, 399] on div at bounding box center [528, 411] width 6 height 126
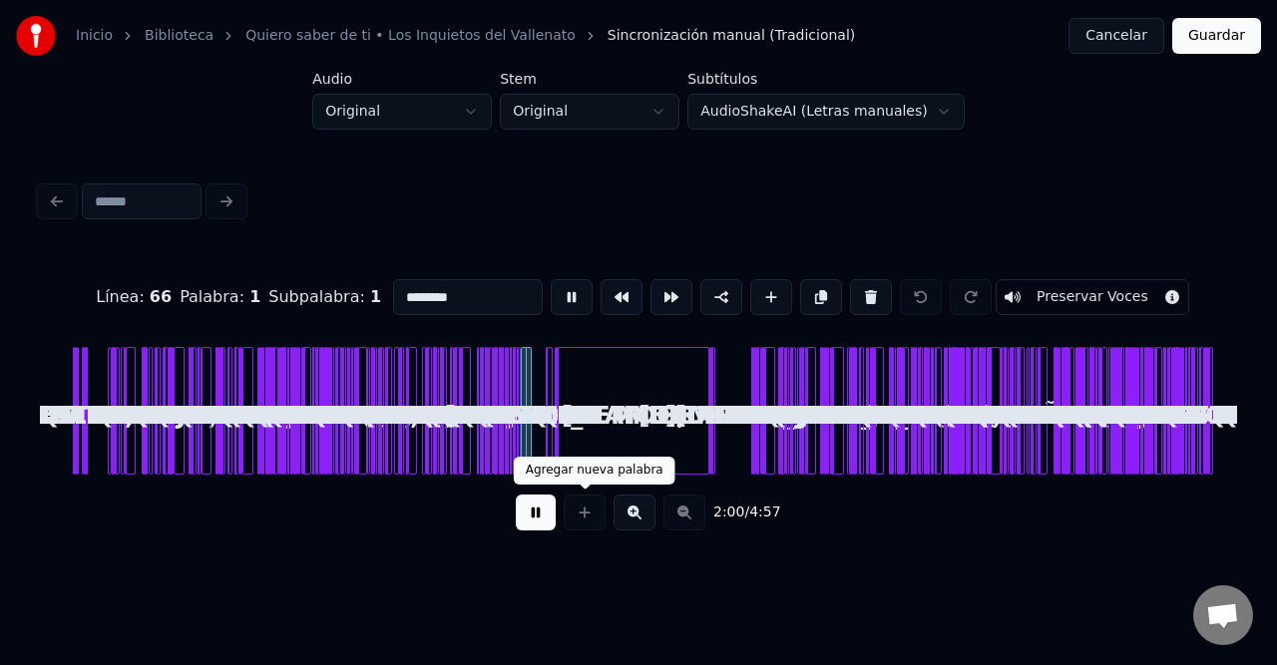
click at [632, 517] on button at bounding box center [634, 513] width 42 height 36
click at [633, 517] on button at bounding box center [634, 513] width 42 height 36
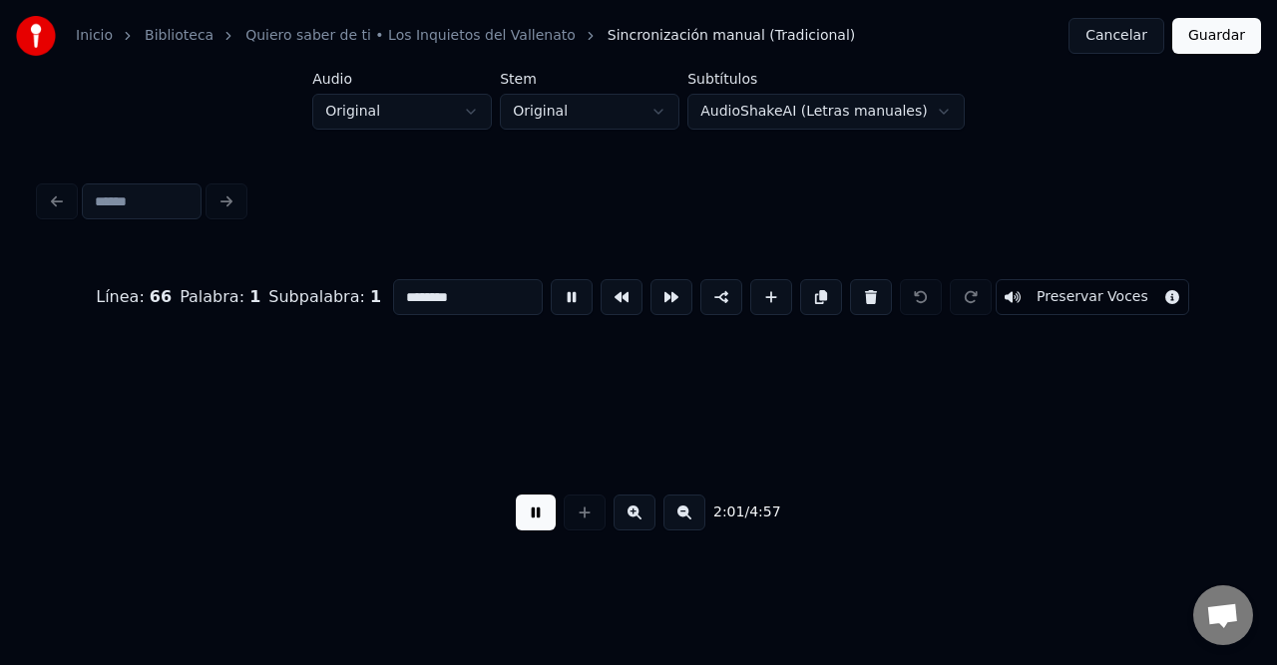
scroll to position [0, 11582]
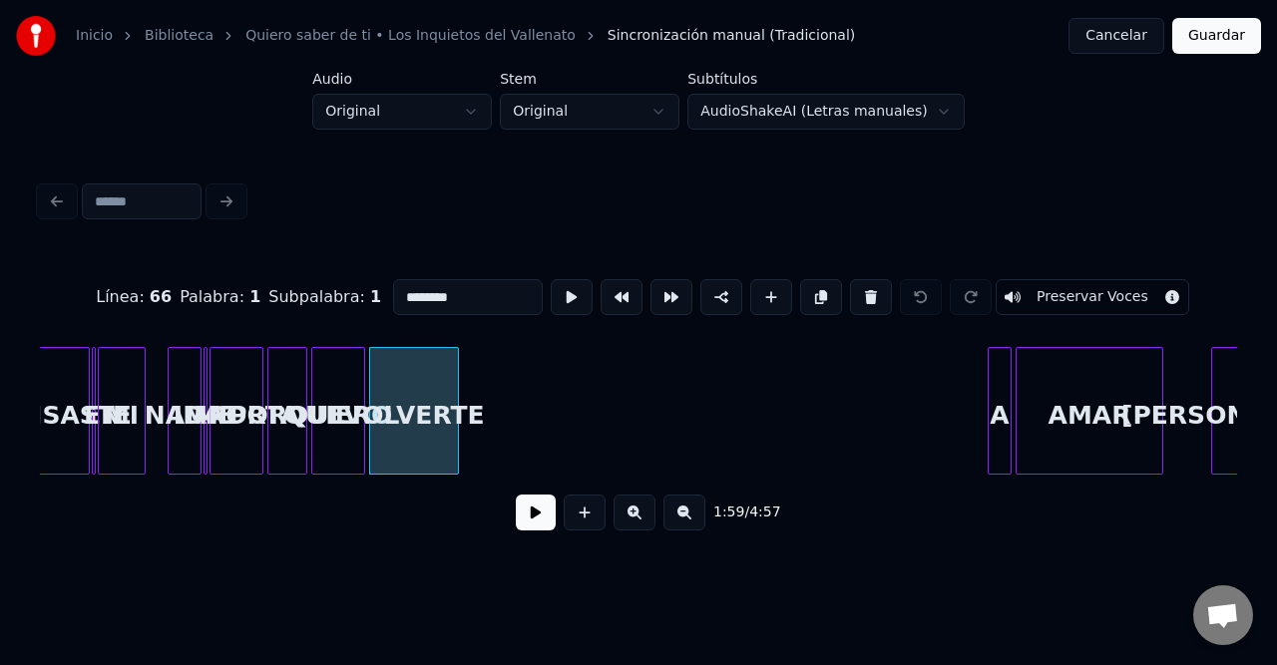
click at [453, 392] on div at bounding box center [455, 411] width 6 height 126
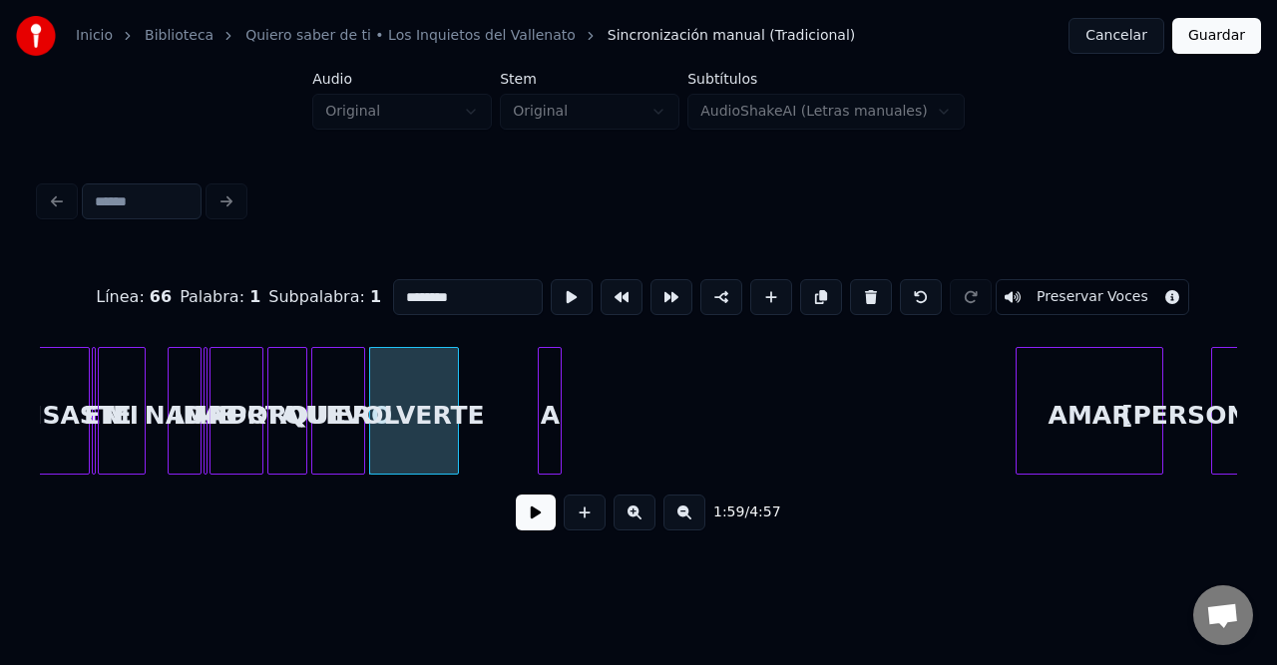
click at [539, 371] on div "A" at bounding box center [550, 416] width 22 height 136
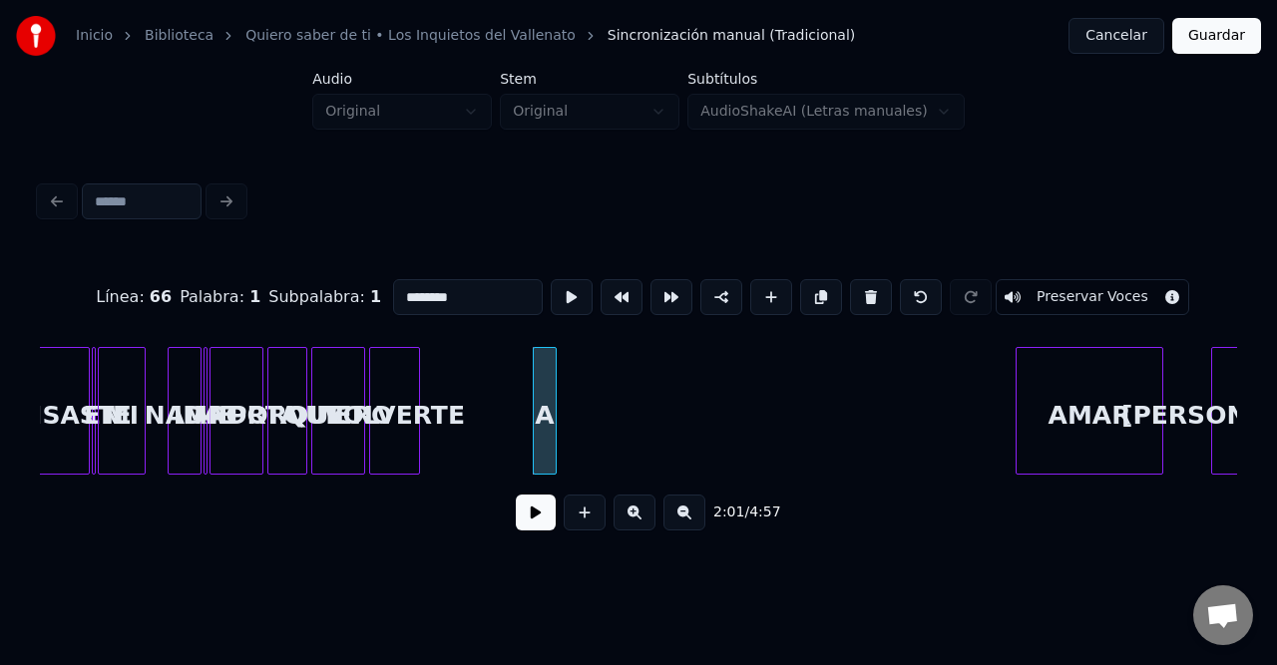
click at [413, 371] on div at bounding box center [416, 411] width 6 height 126
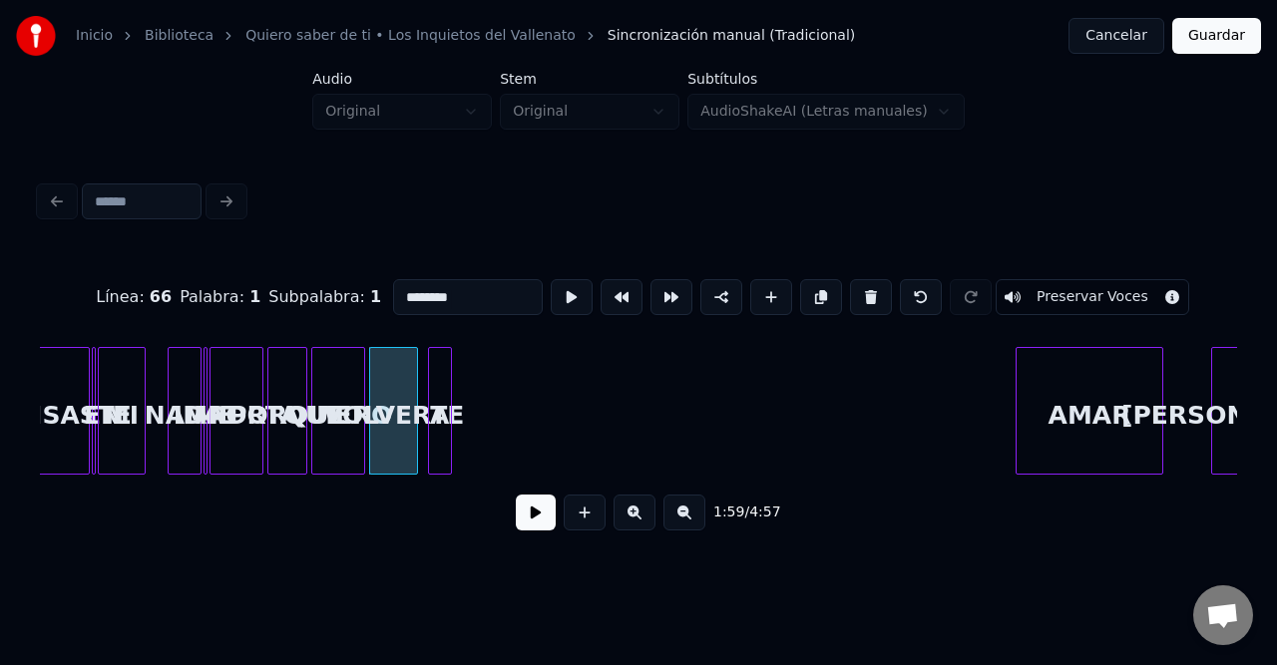
click at [438, 378] on div "A" at bounding box center [440, 416] width 22 height 136
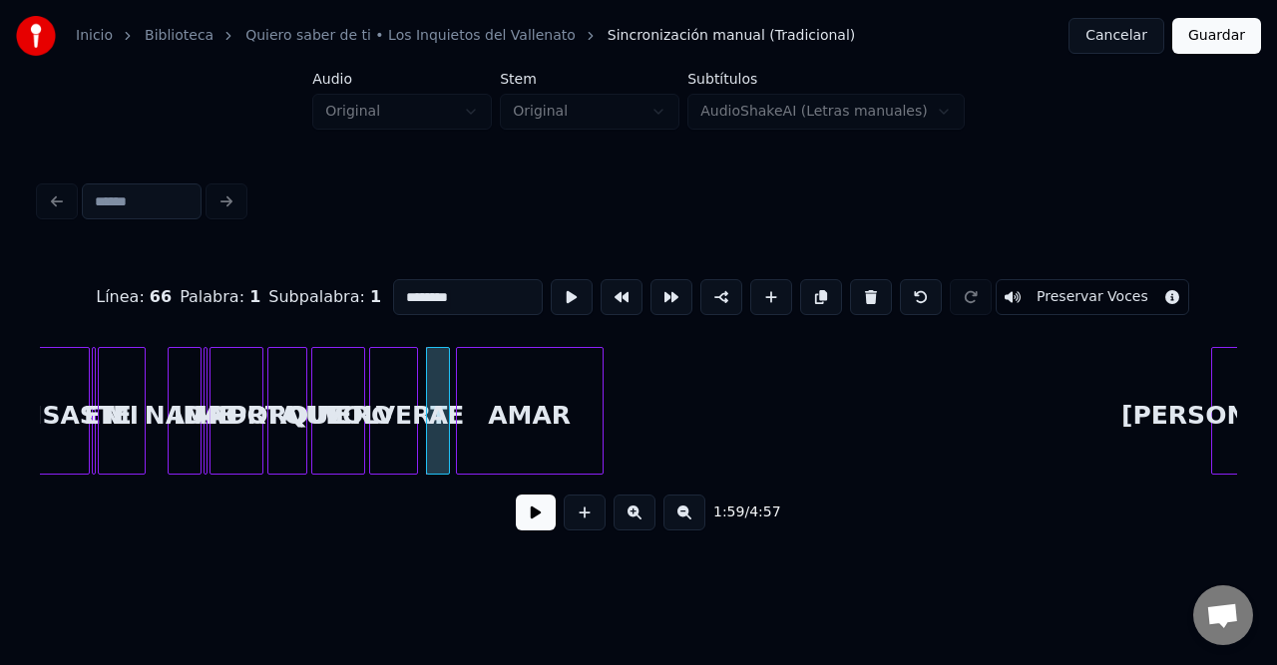
click at [526, 392] on div "AMAR" at bounding box center [530, 416] width 146 height 136
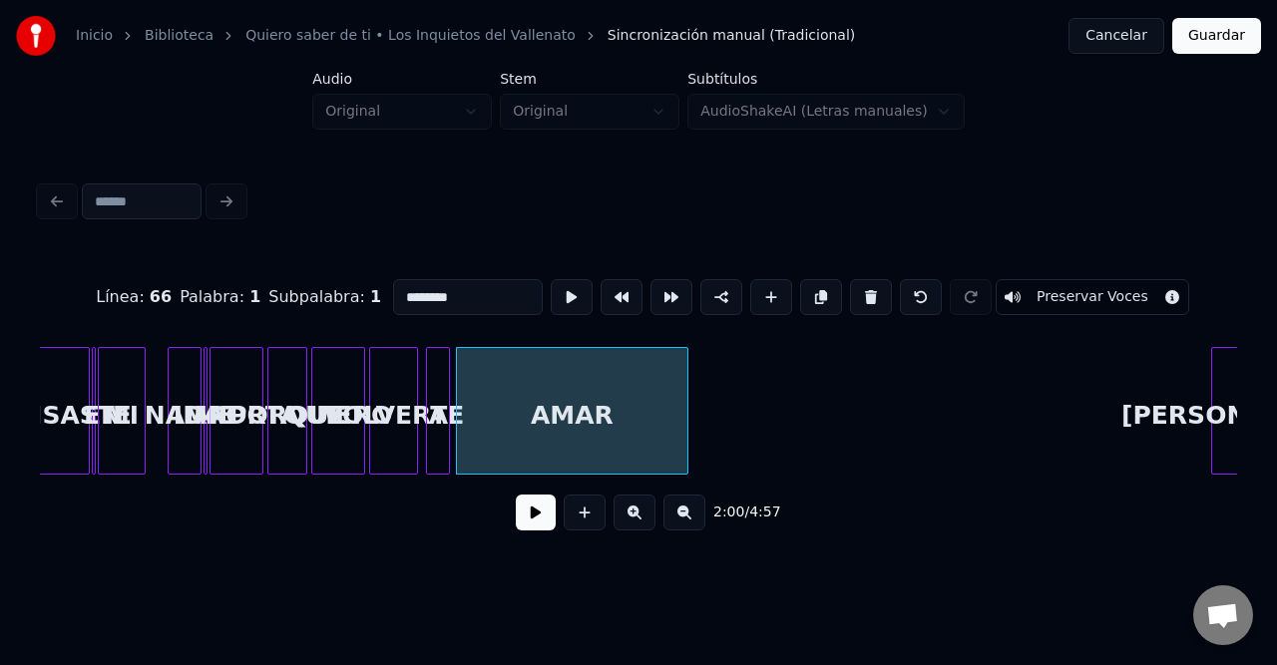
click at [687, 388] on div at bounding box center [684, 411] width 6 height 126
click at [291, 387] on div "PORQUE" at bounding box center [287, 416] width 38 height 136
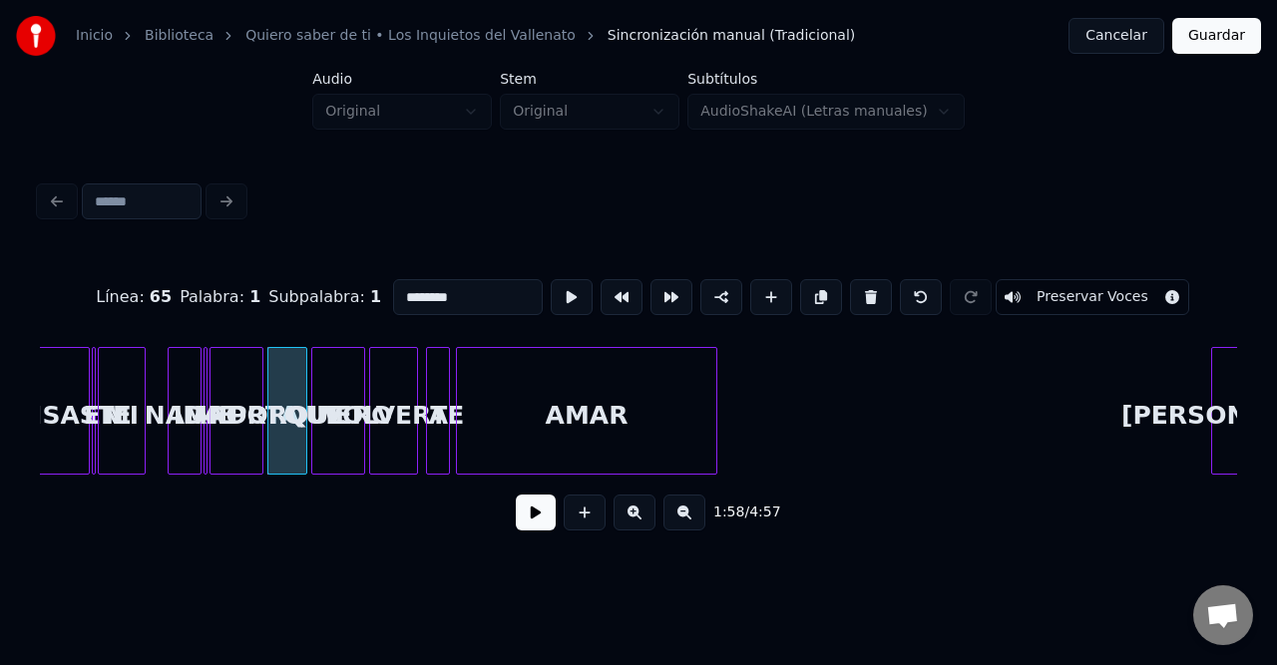
type input "******"
click at [521, 526] on button at bounding box center [536, 513] width 40 height 36
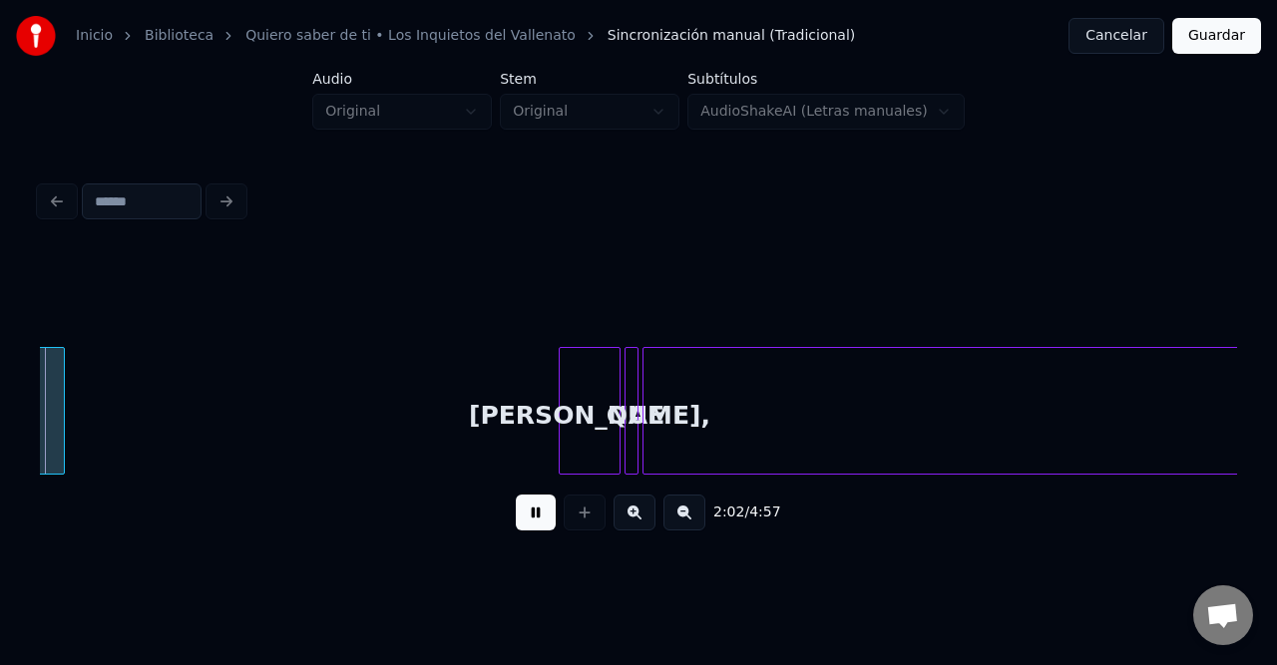
scroll to position [0, 12258]
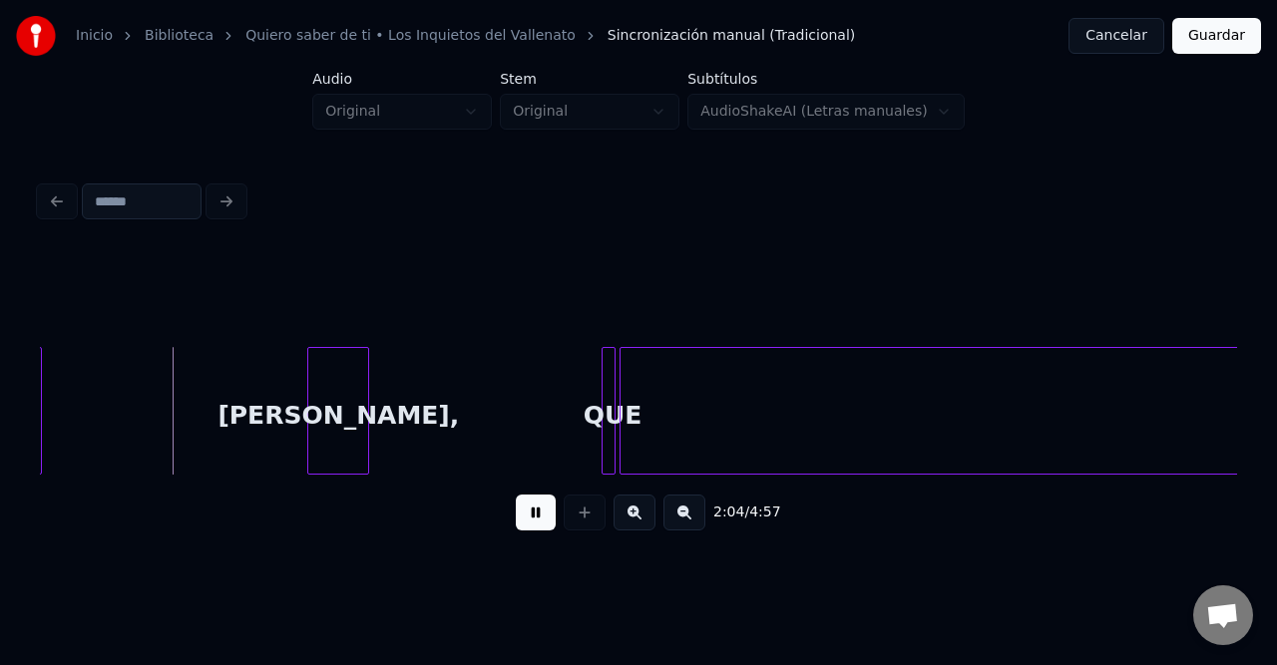
click at [308, 384] on div "[PERSON_NAME]," at bounding box center [338, 416] width 60 height 136
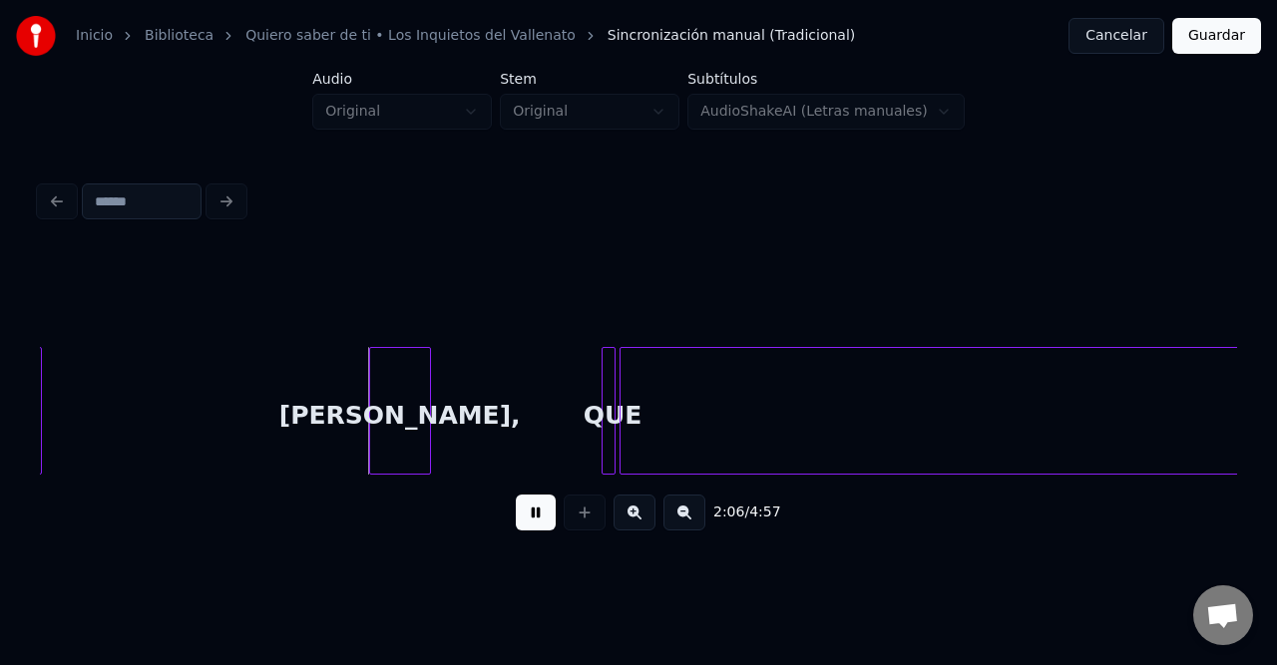
click at [430, 413] on div "[PERSON_NAME]," at bounding box center [400, 416] width 60 height 136
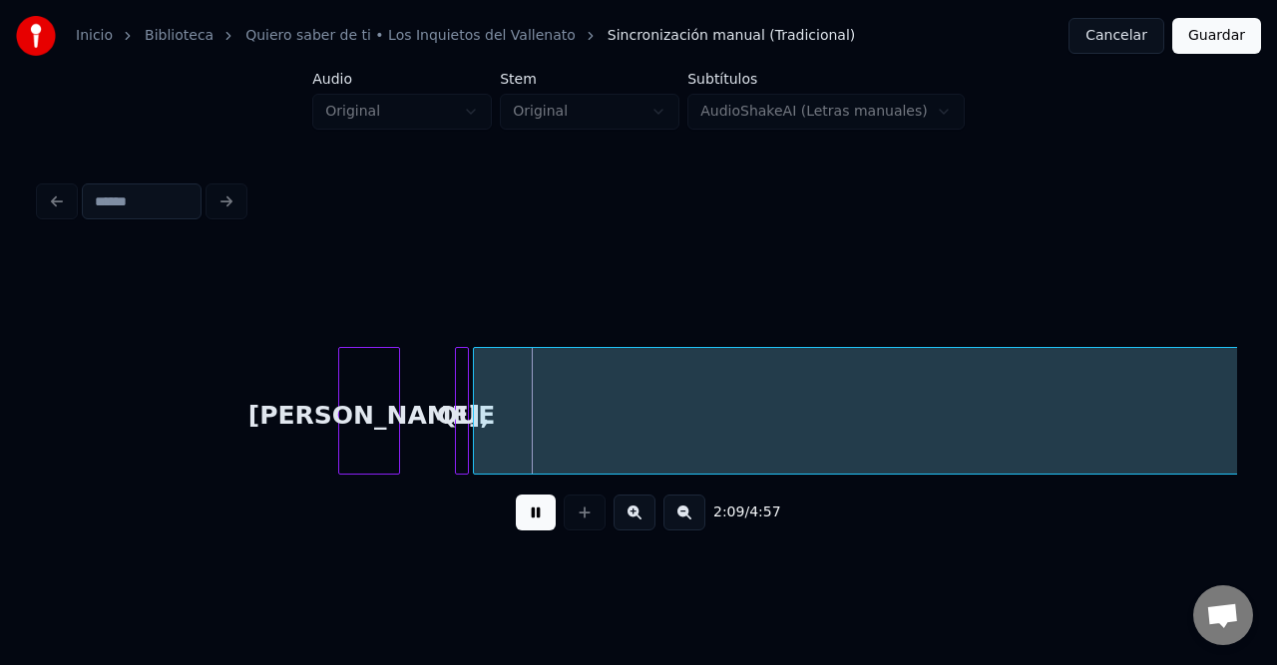
scroll to position [0, 12550]
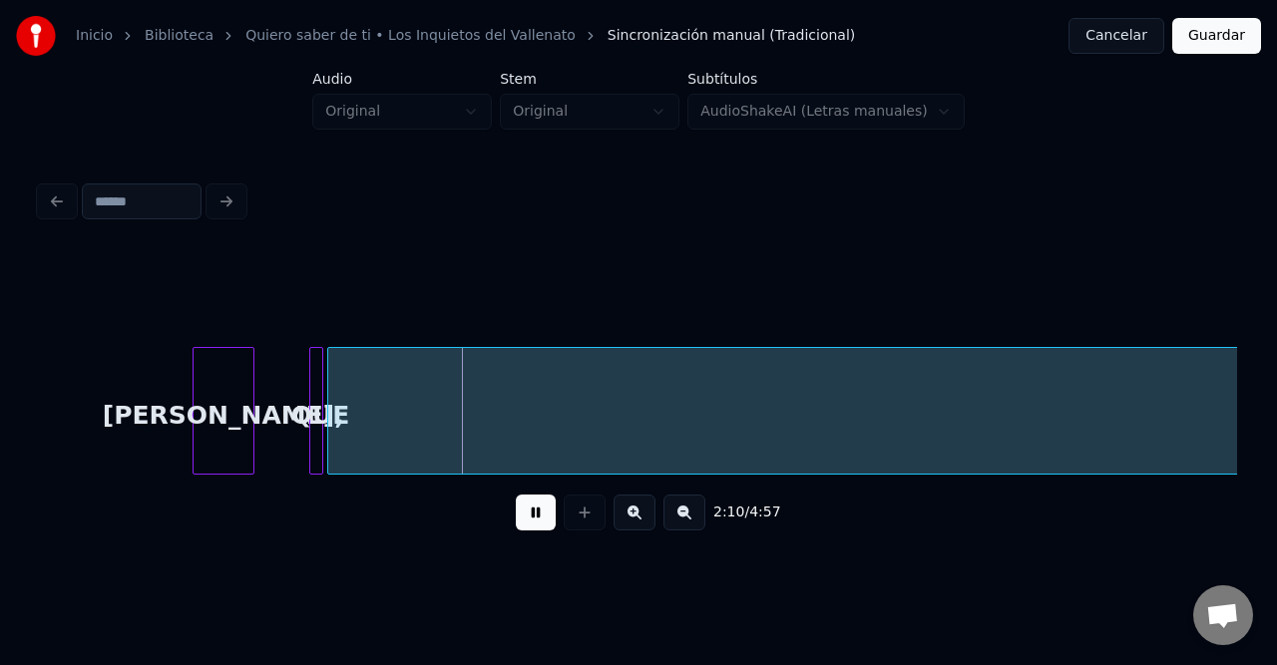
click at [676, 520] on button at bounding box center [684, 513] width 42 height 36
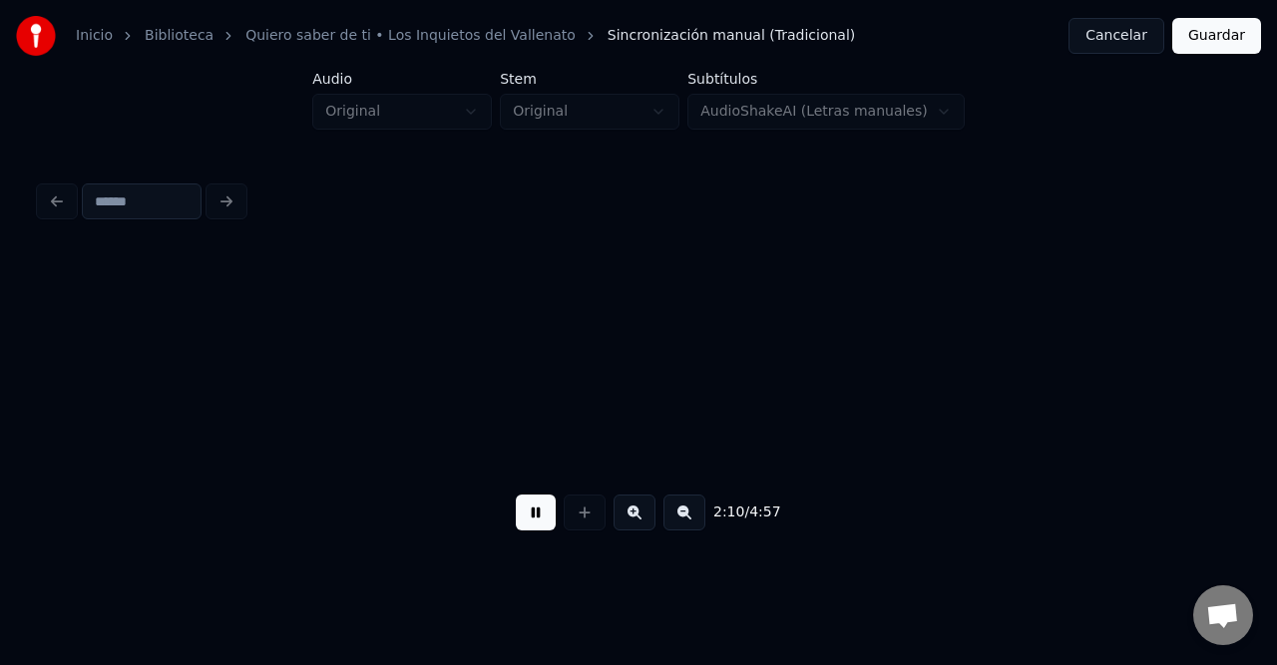
click at [676, 520] on button at bounding box center [684, 513] width 42 height 36
click at [676, 520] on div "2:10 / 4:57" at bounding box center [638, 513] width 1165 height 44
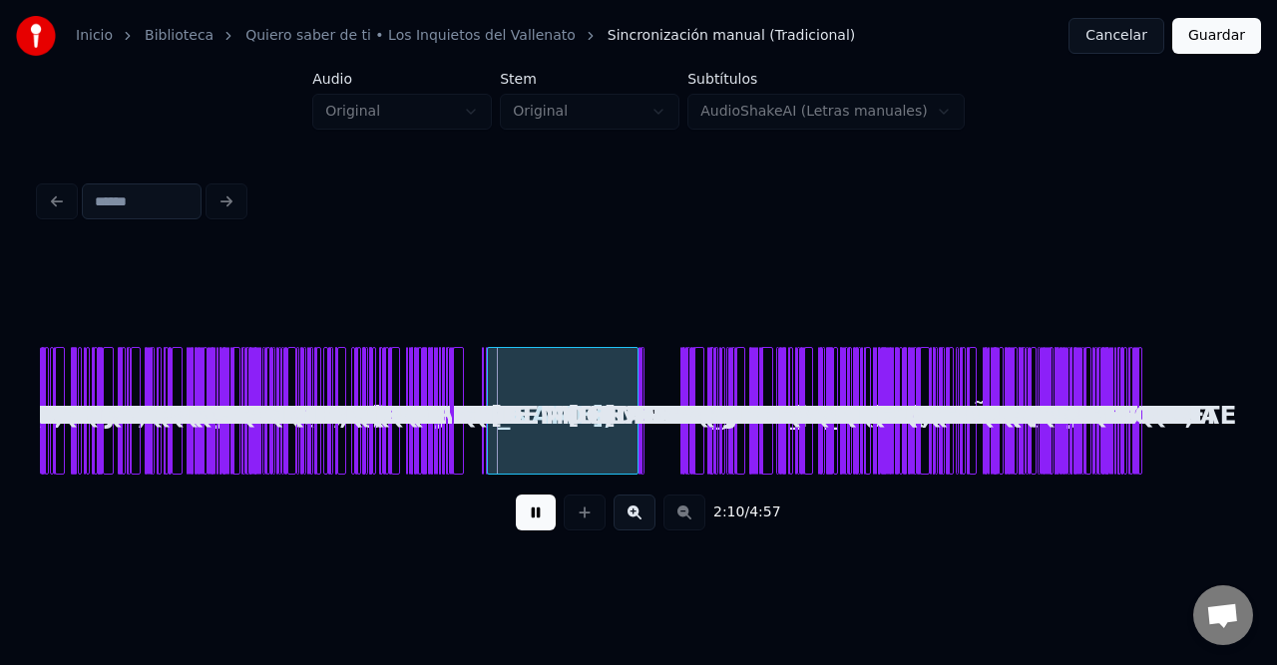
scroll to position [0, 0]
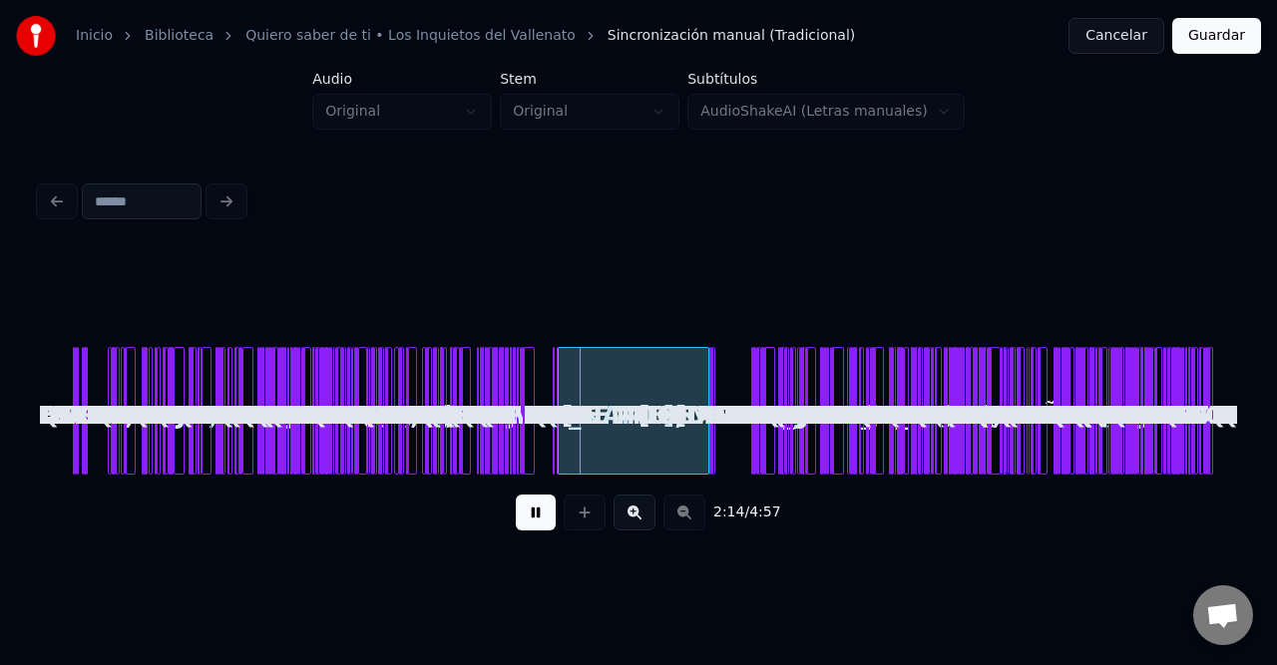
click at [557, 399] on div at bounding box center [555, 411] width 6 height 126
click at [635, 513] on button at bounding box center [634, 513] width 42 height 36
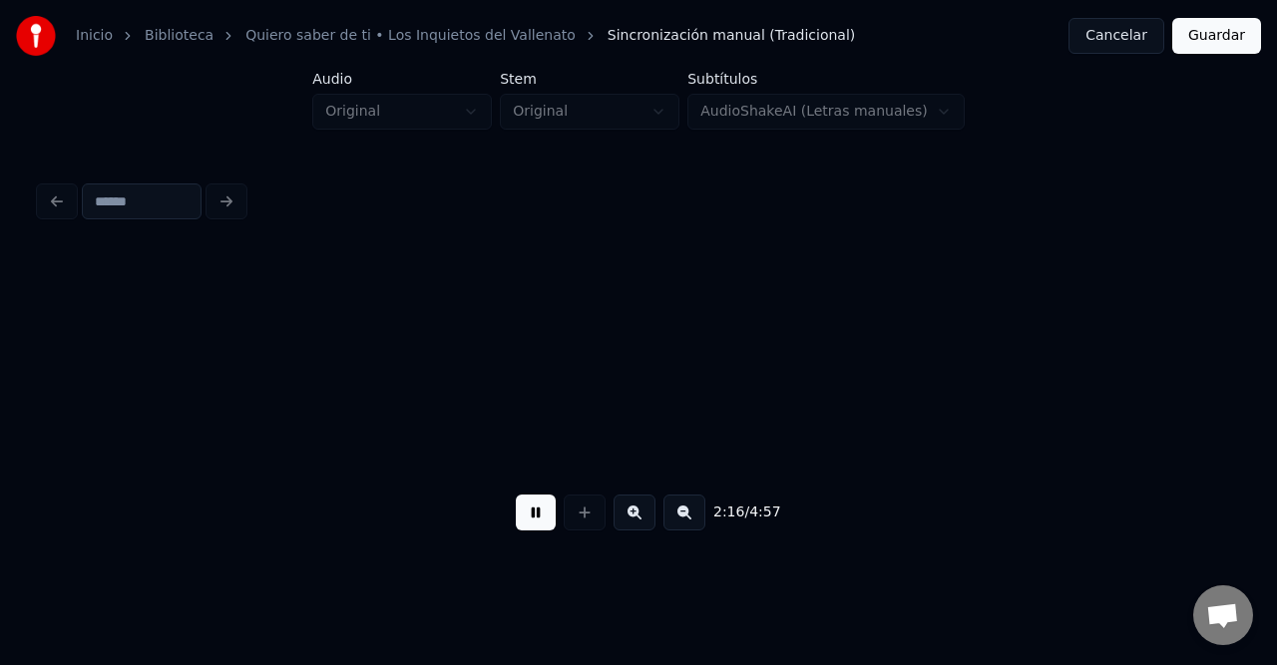
scroll to position [0, 13601]
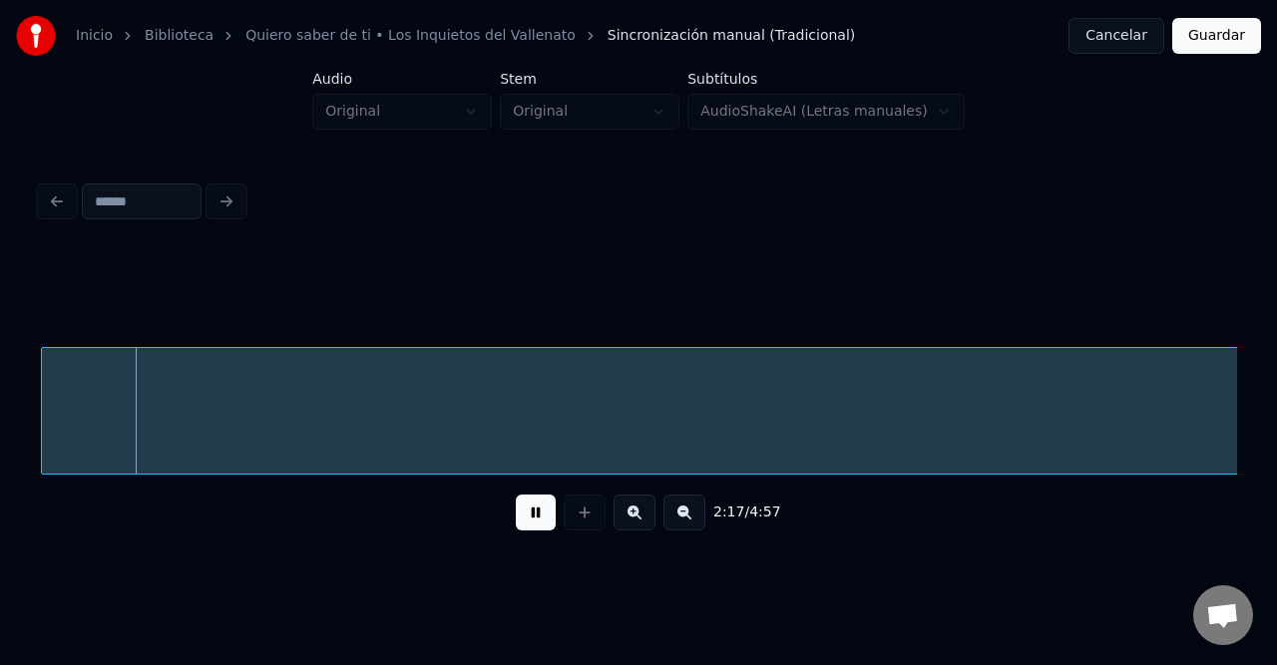
click at [690, 517] on button at bounding box center [684, 513] width 42 height 36
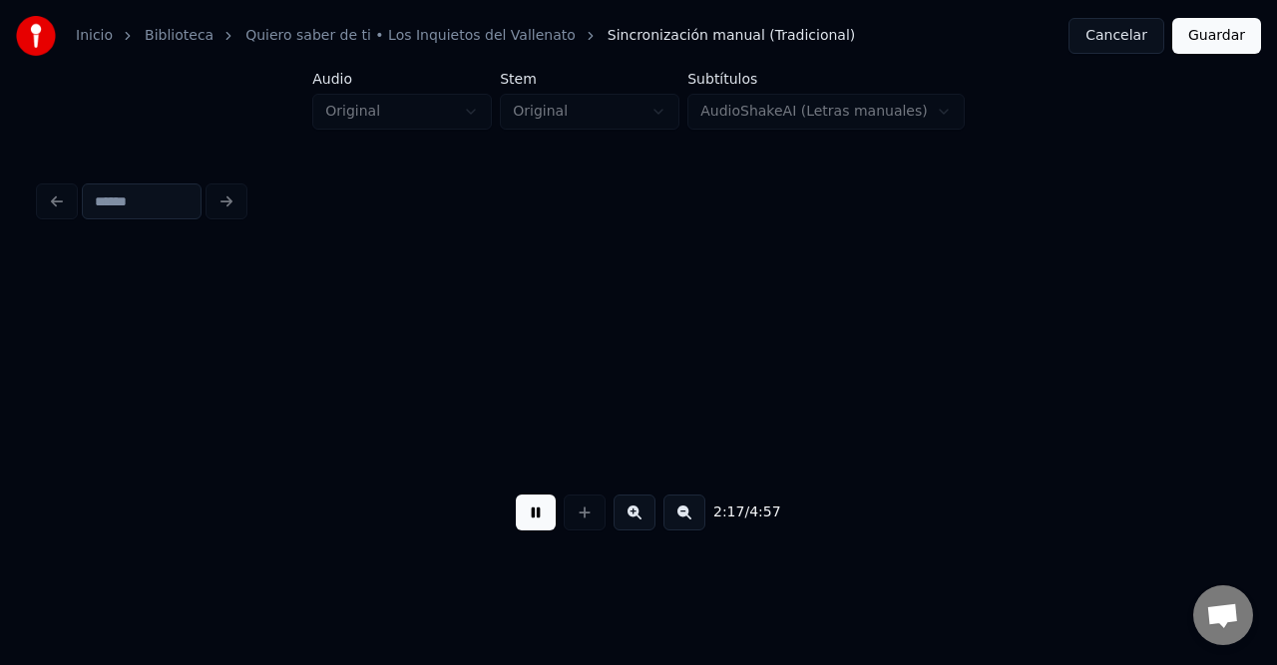
scroll to position [0, 6745]
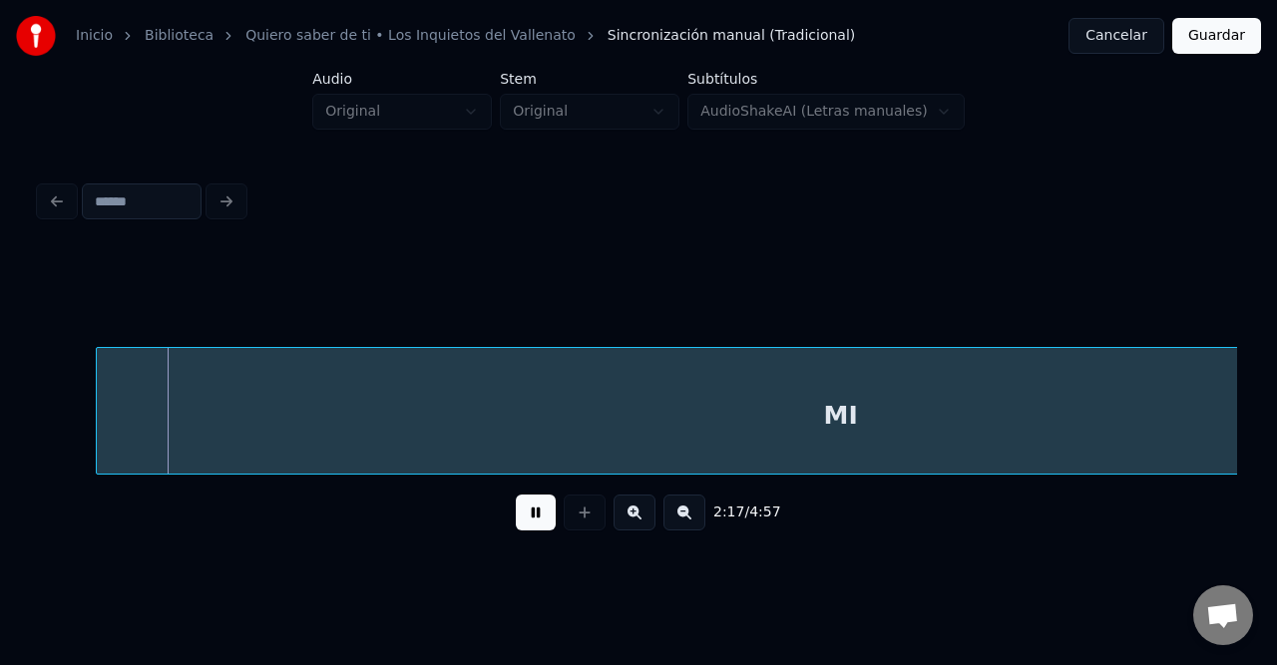
click at [690, 517] on button at bounding box center [684, 513] width 42 height 36
click at [690, 517] on div "2:17 / 4:57" at bounding box center [638, 513] width 1165 height 44
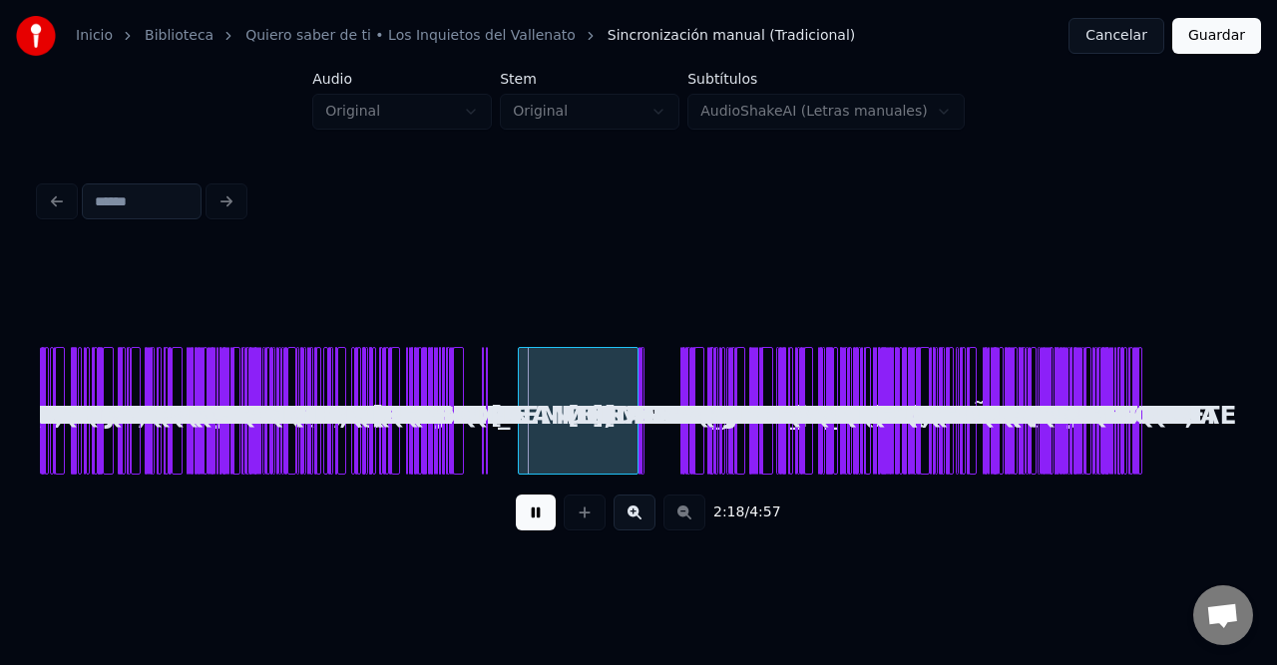
scroll to position [0, 0]
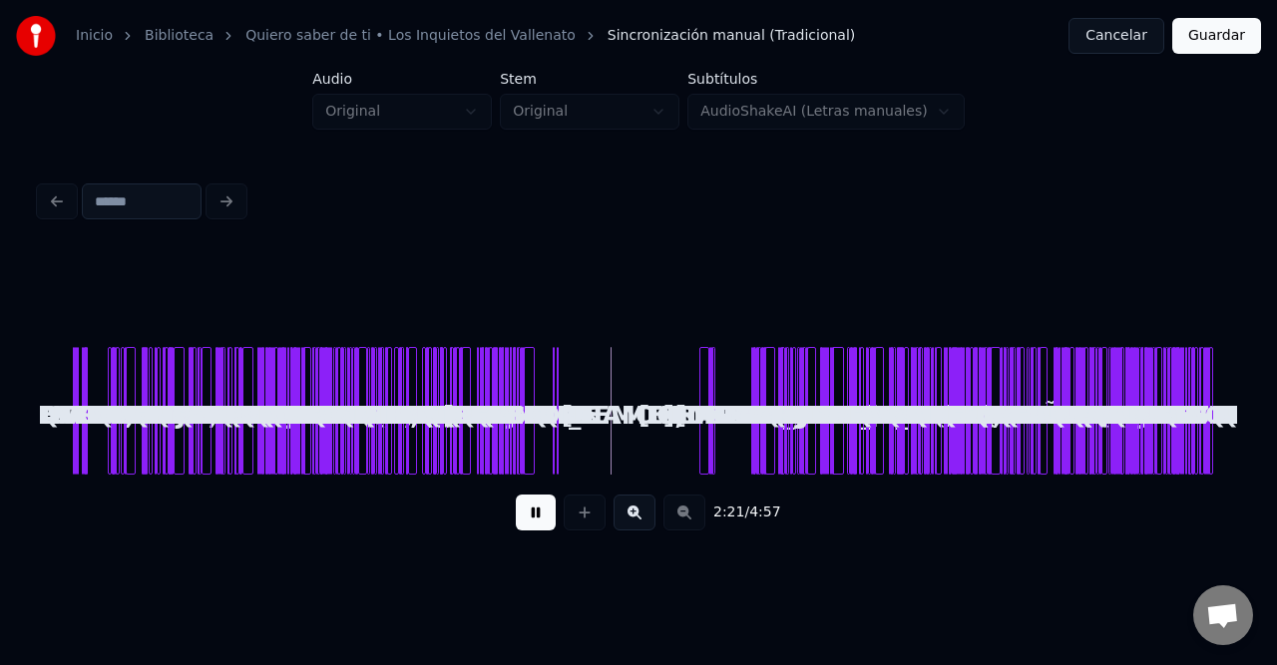
click at [700, 413] on div at bounding box center [703, 411] width 6 height 126
click at [633, 522] on button at bounding box center [634, 513] width 42 height 36
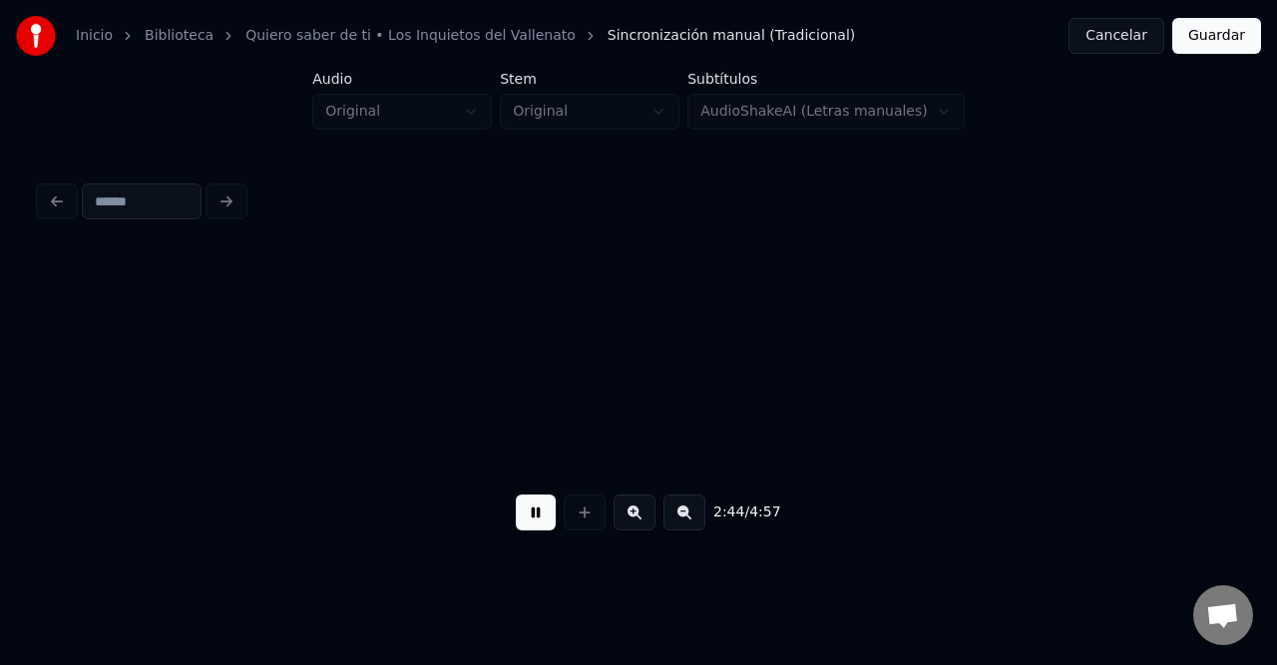
scroll to position [0, 7544]
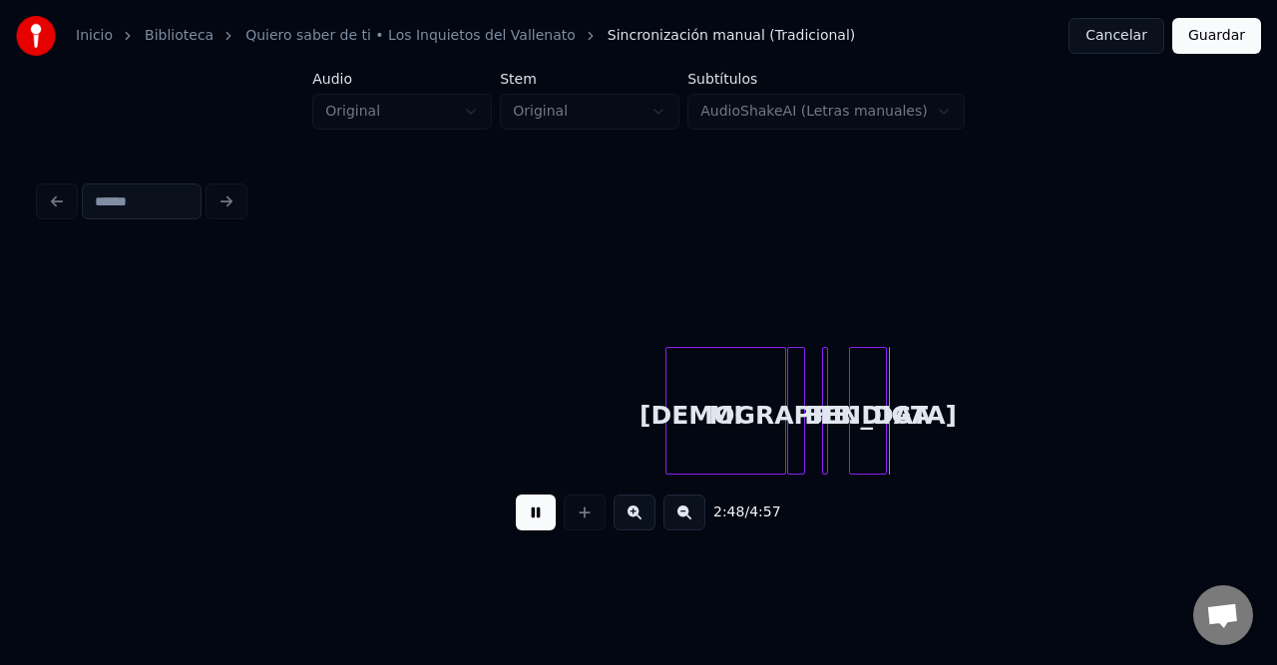
click at [872, 401] on div "BENDIGA" at bounding box center [868, 416] width 36 height 136
click at [775, 415] on div at bounding box center [776, 411] width 6 height 126
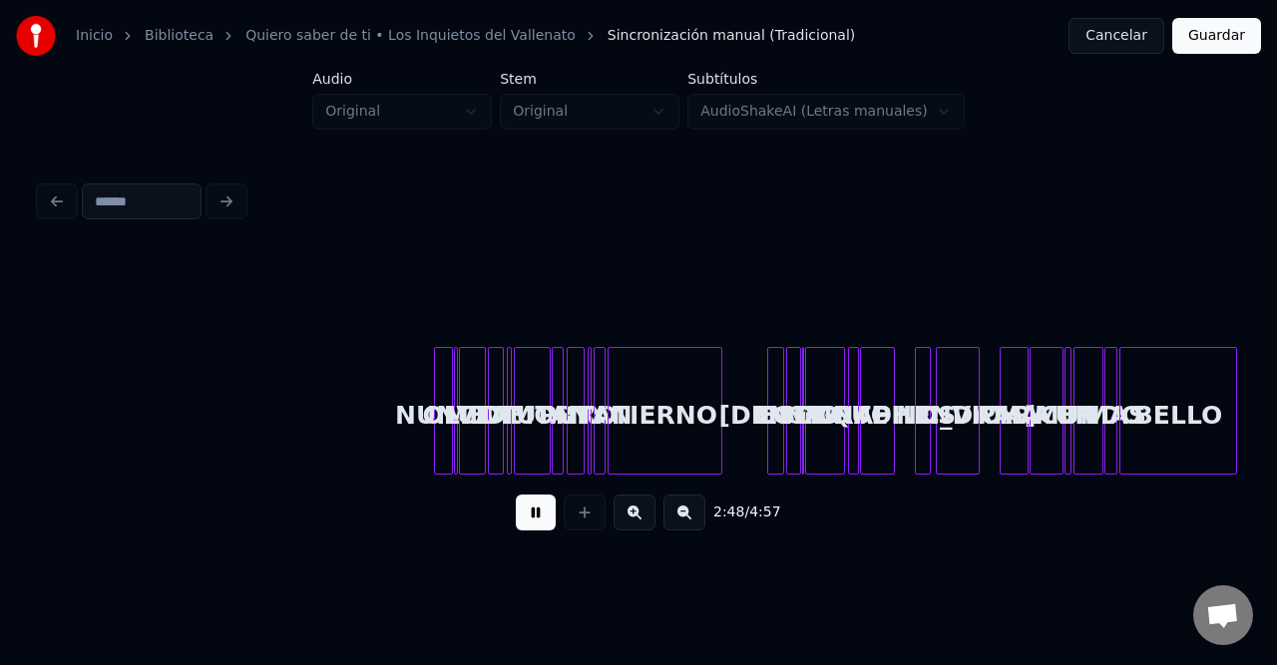
scroll to position [0, 8426]
click at [545, 523] on button at bounding box center [536, 513] width 40 height 36
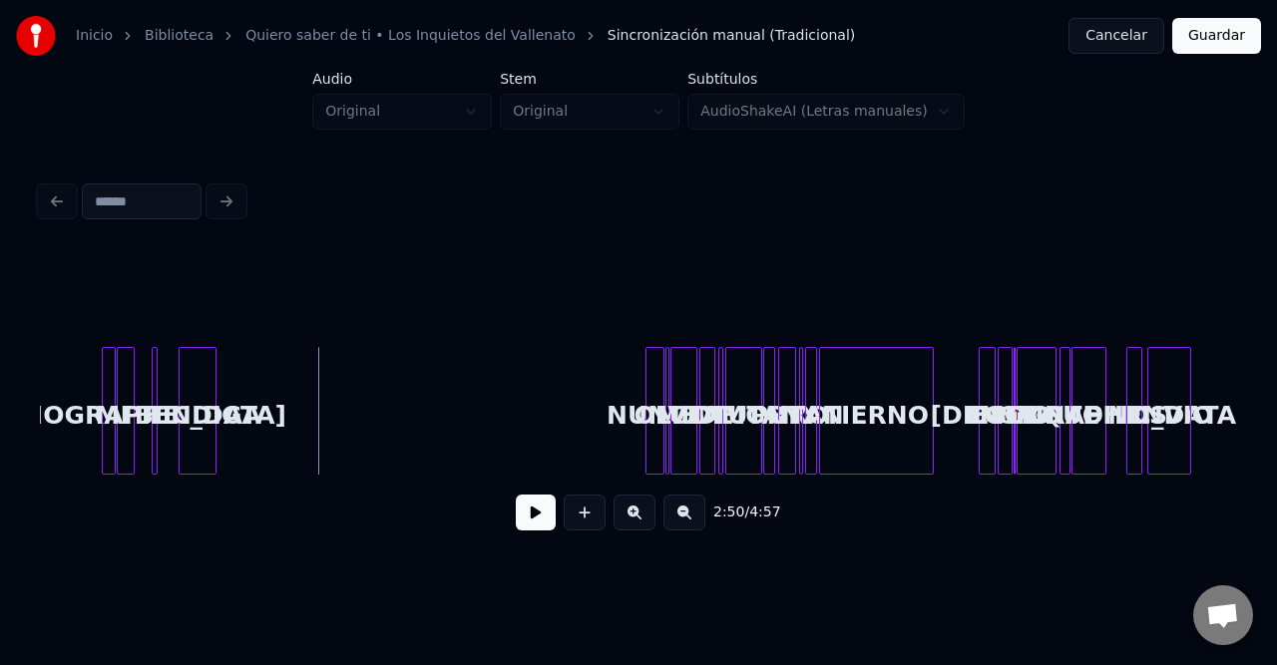
scroll to position [0, 8107]
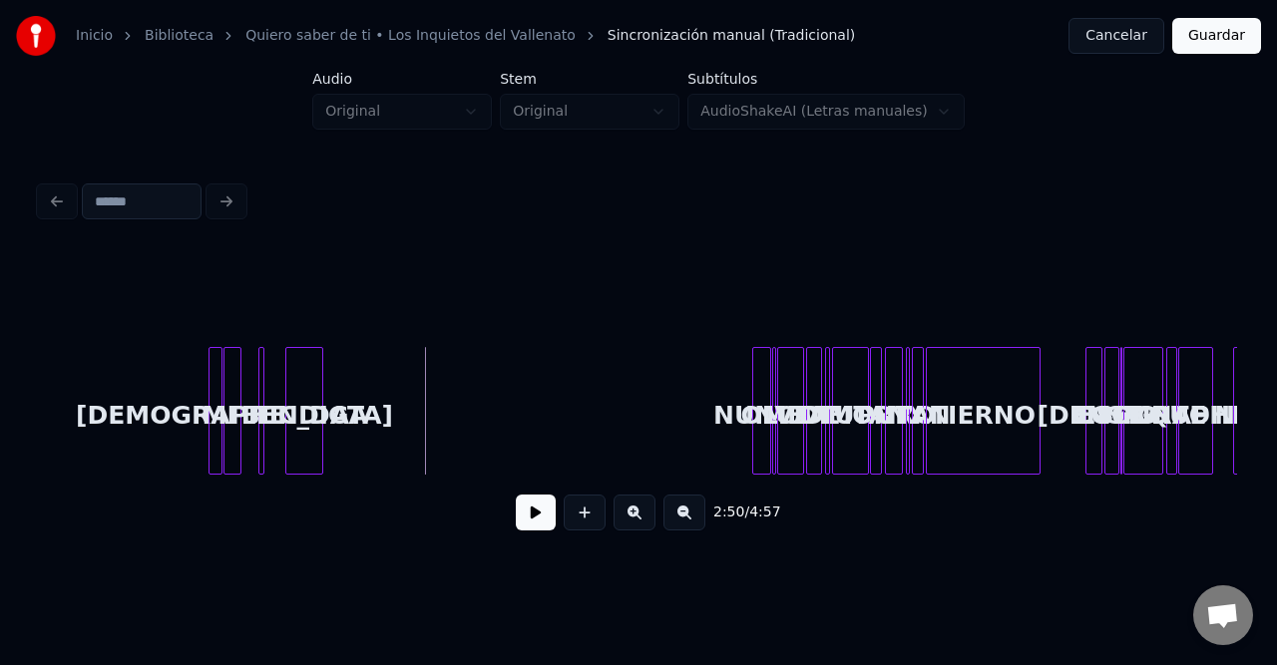
click at [214, 377] on div "MI" at bounding box center [219, 416] width 20 height 136
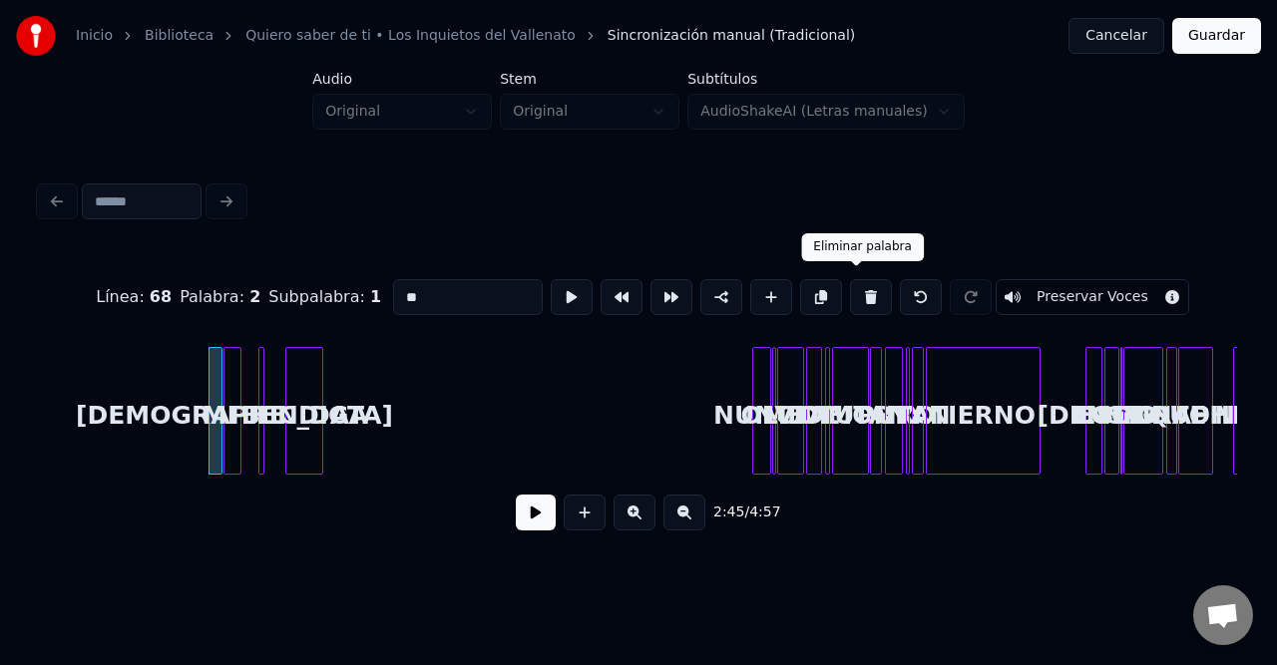
click at [860, 298] on button at bounding box center [871, 297] width 42 height 36
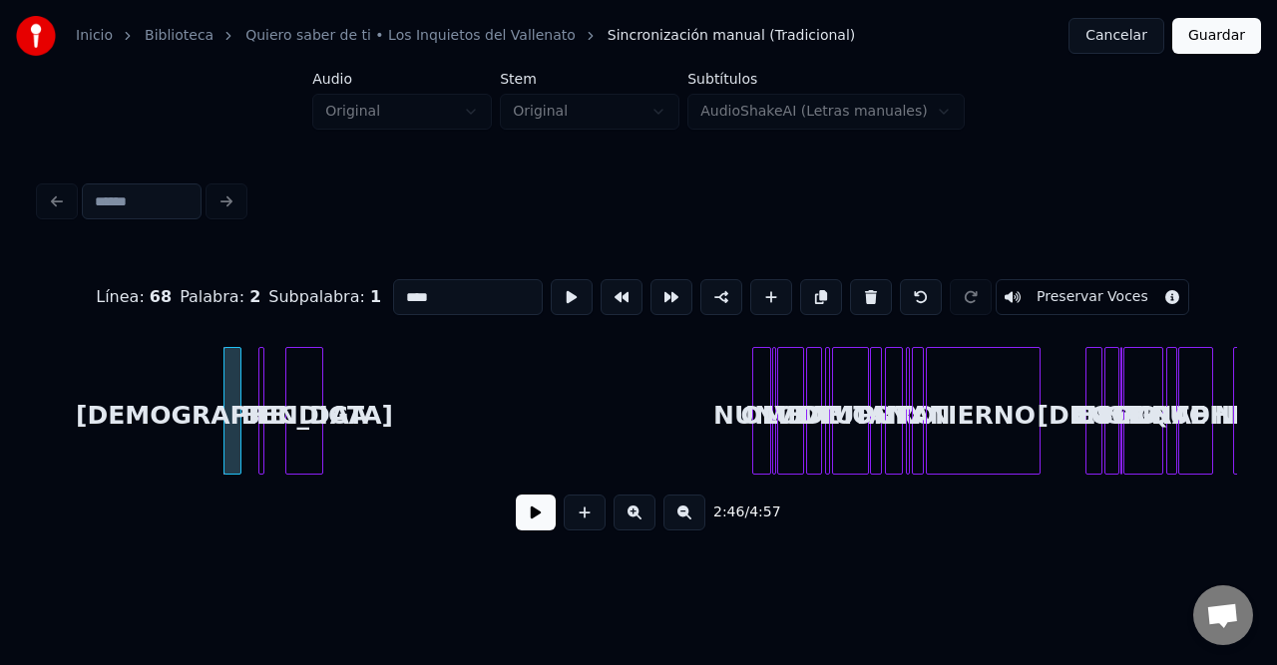
click at [235, 392] on div at bounding box center [237, 411] width 6 height 126
click at [853, 293] on button at bounding box center [871, 297] width 42 height 36
type input "**"
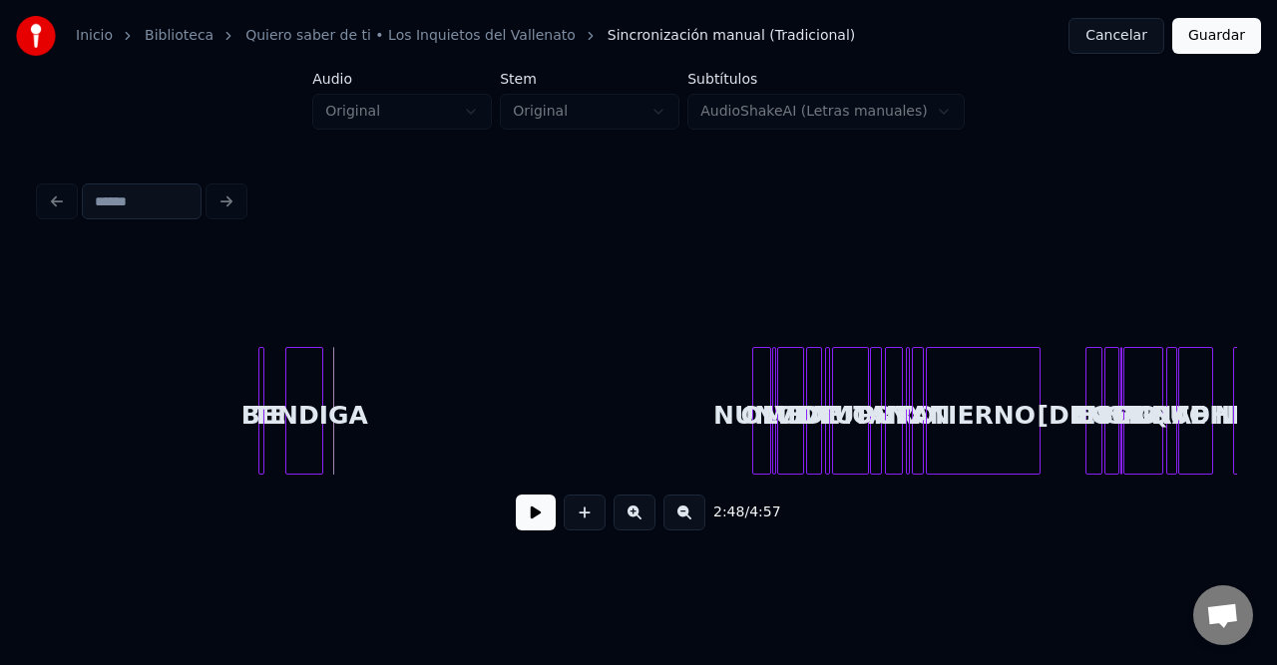
click at [313, 386] on div "BENDIGA" at bounding box center [304, 416] width 36 height 136
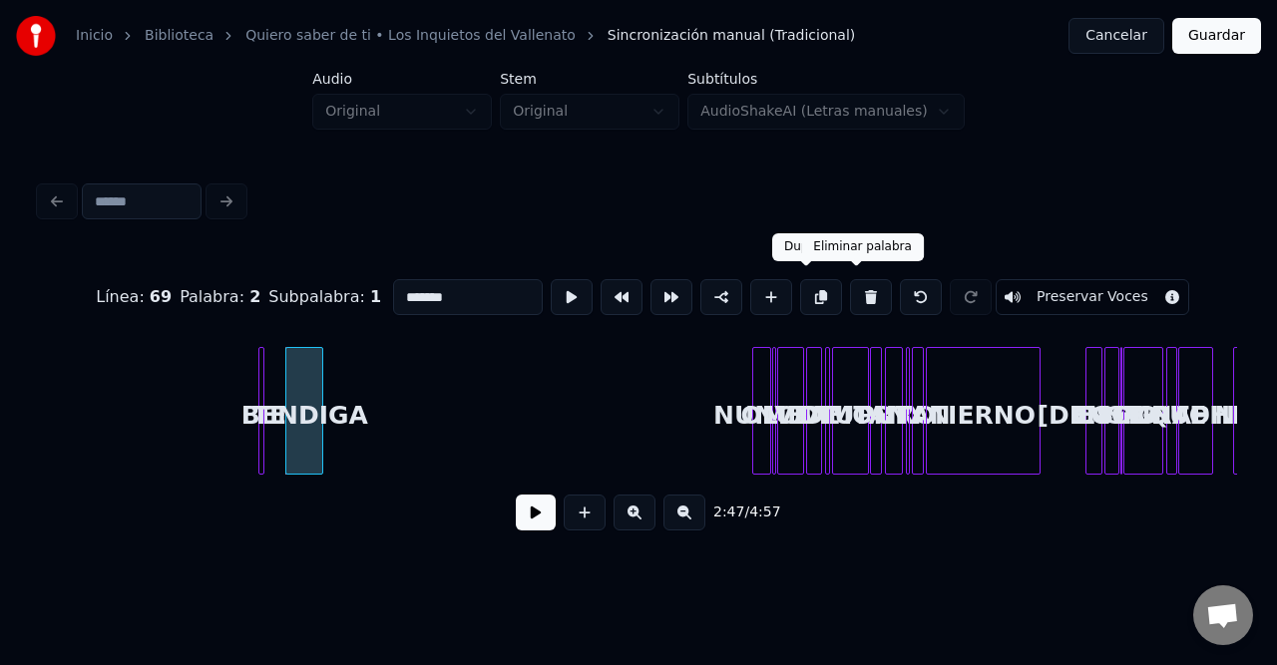
click at [850, 291] on button at bounding box center [871, 297] width 42 height 36
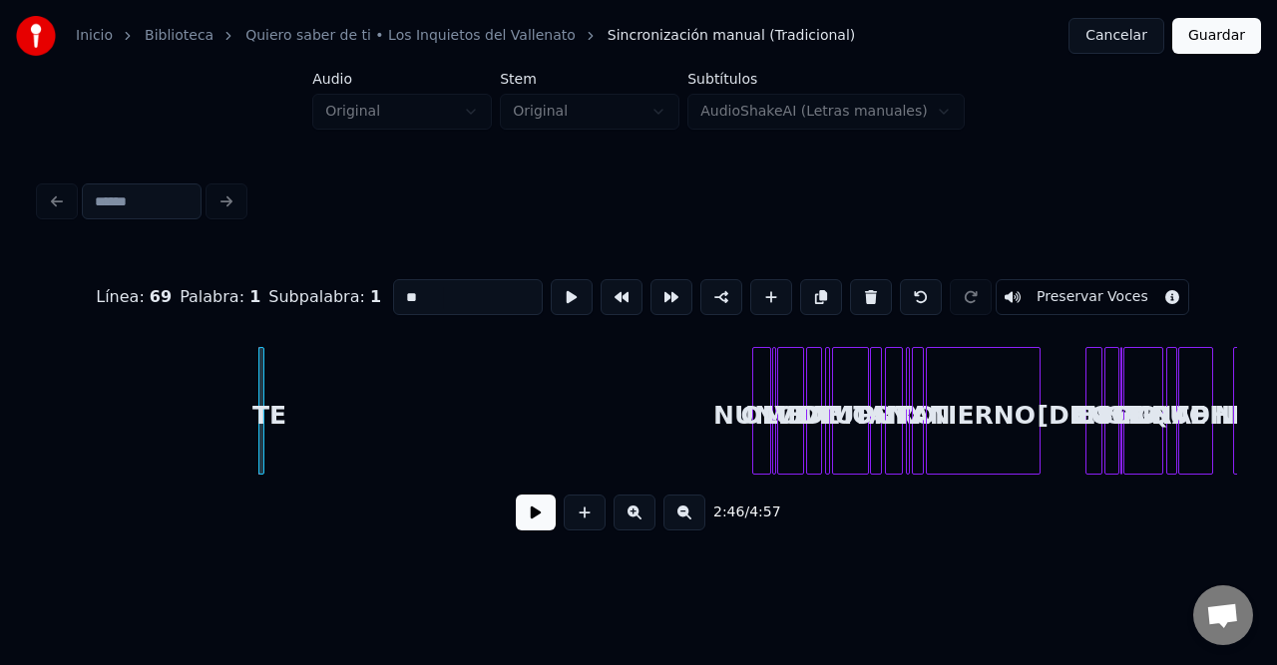
click at [265, 361] on div "TE" at bounding box center [269, 416] width 20 height 136
click at [858, 290] on button at bounding box center [871, 297] width 42 height 36
click at [35, 479] on div "Línea : 69 Palabra : 1 Subpalabra : 1 ***** Preservar Voces 2:56 / 4:57" at bounding box center [638, 361] width 1213 height 395
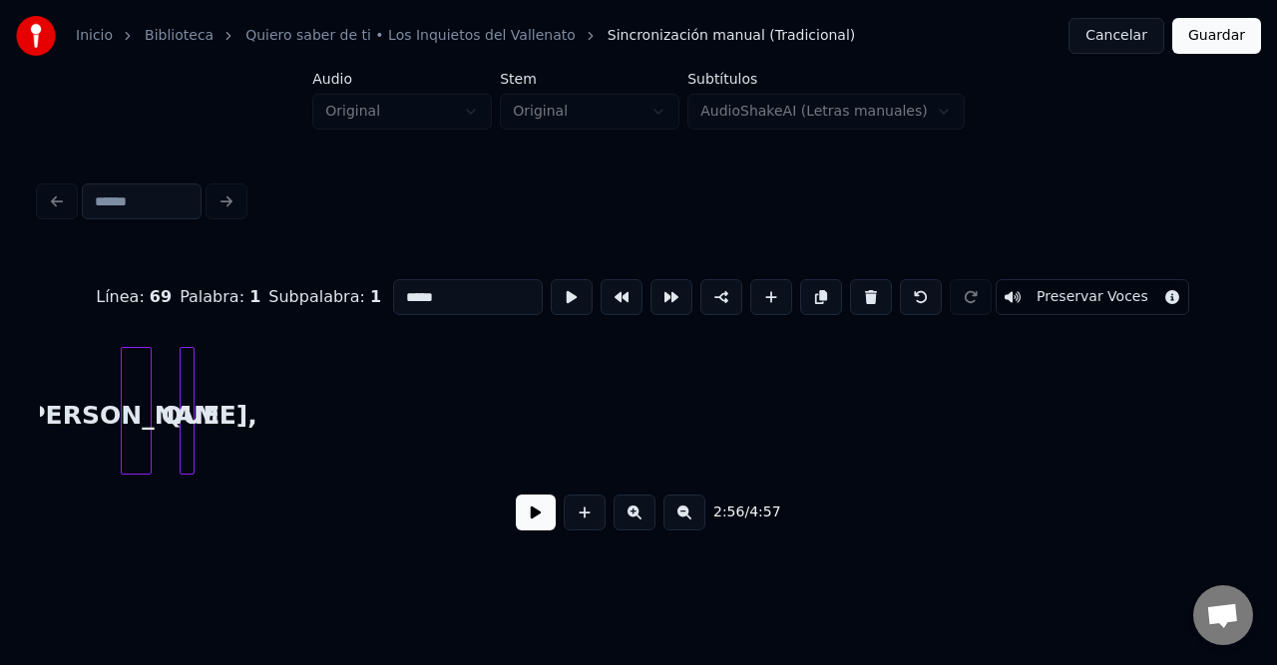
scroll to position [0, 6096]
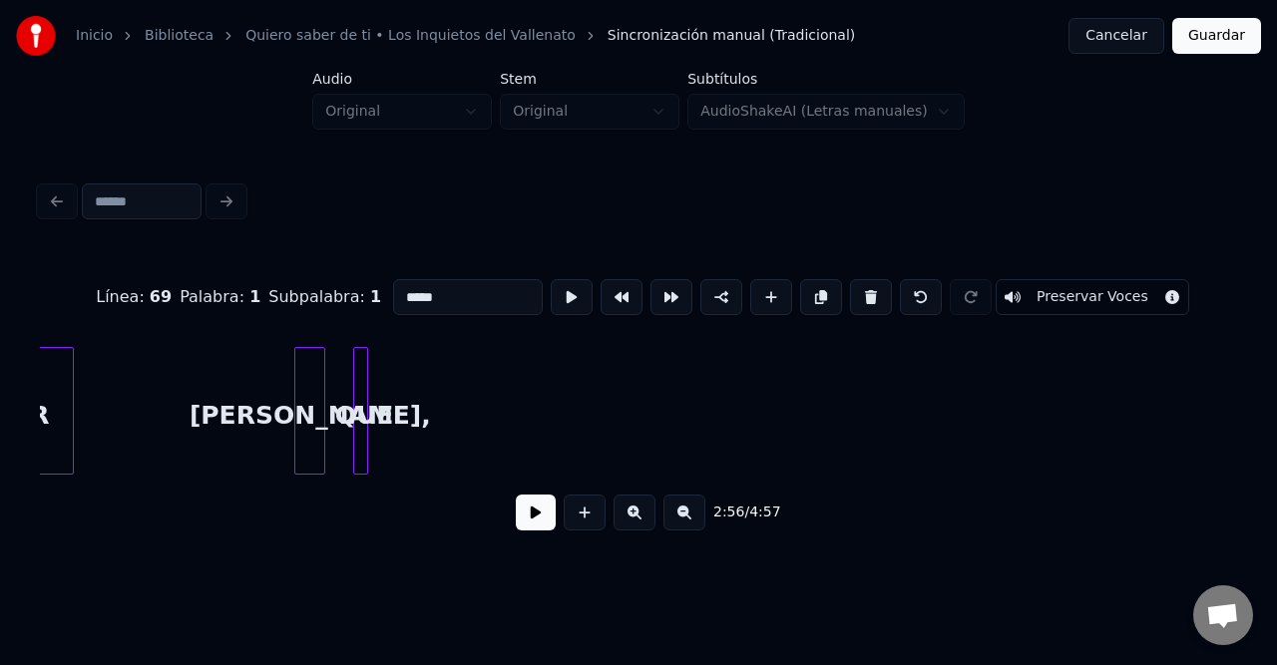
click at [316, 367] on div "[PERSON_NAME]," at bounding box center [309, 416] width 29 height 136
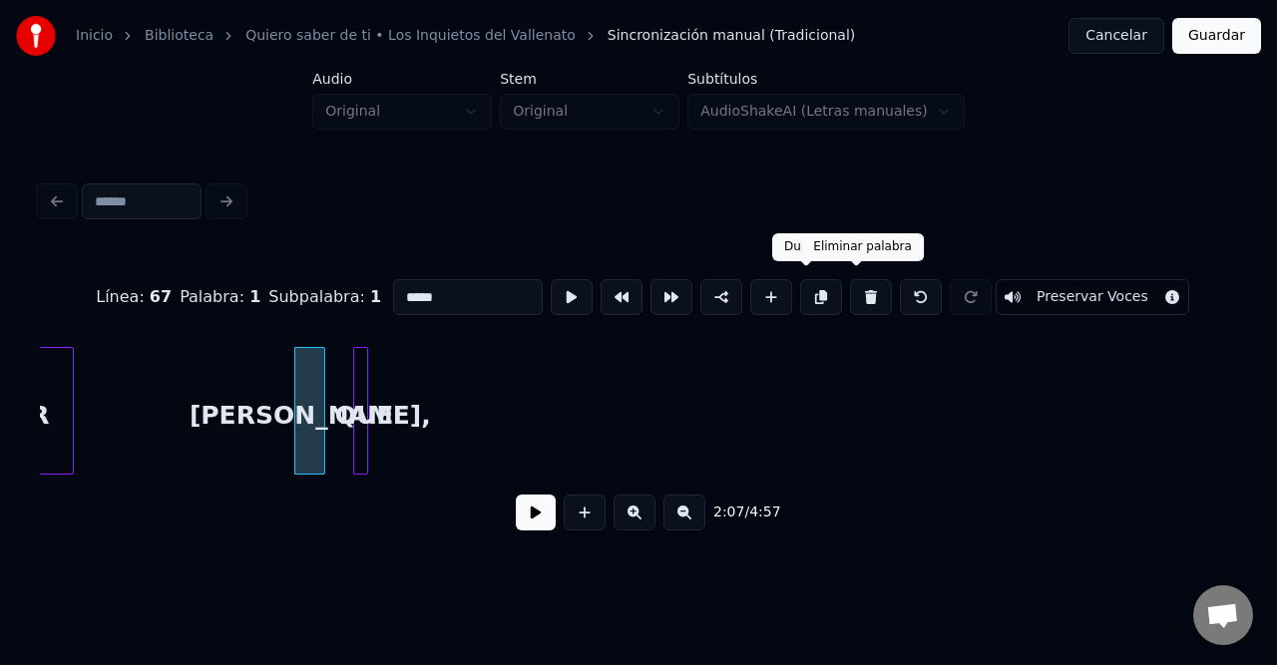
click at [850, 288] on button at bounding box center [871, 297] width 42 height 36
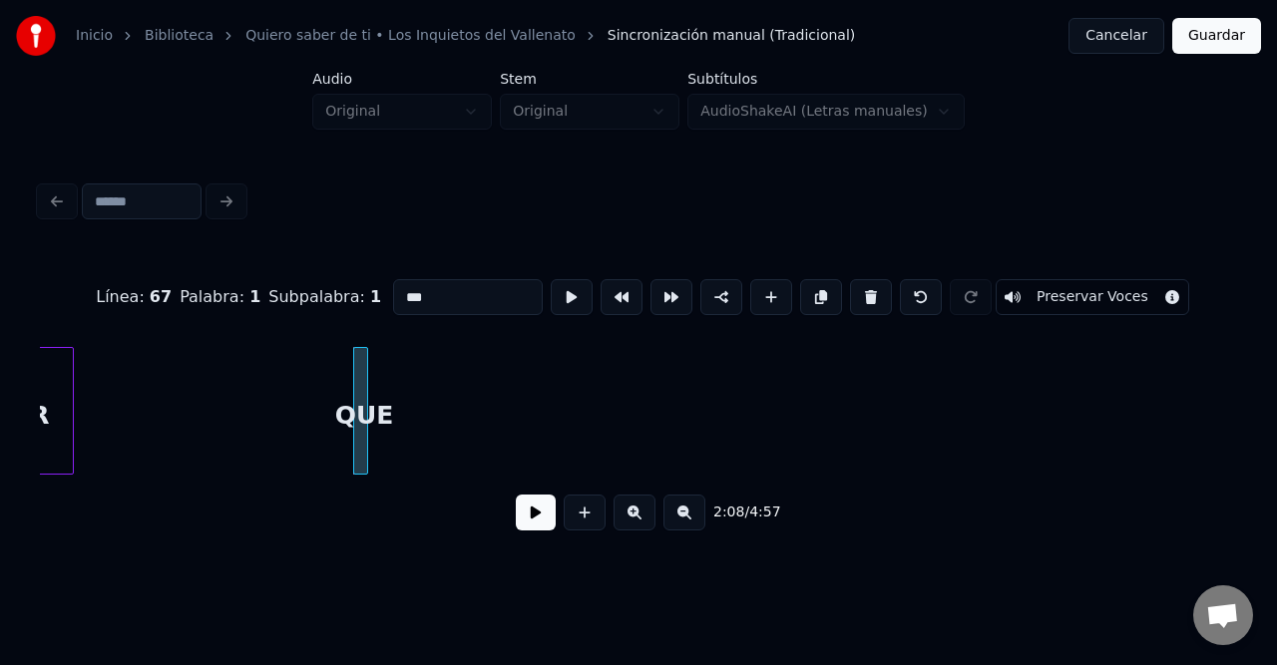
click at [357, 371] on div at bounding box center [357, 411] width 6 height 126
drag, startPoint x: 852, startPoint y: 279, endPoint x: 819, endPoint y: 336, distance: 65.7
click at [853, 279] on button at bounding box center [871, 297] width 42 height 36
type input "****"
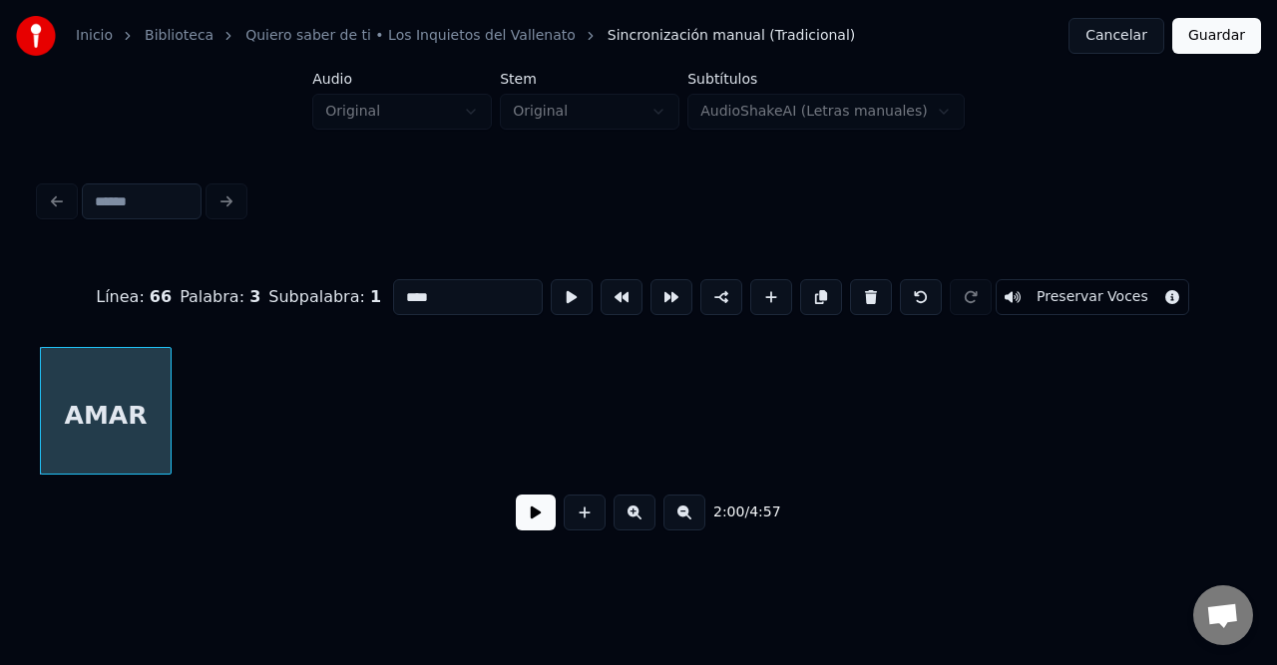
click at [687, 520] on button at bounding box center [684, 513] width 42 height 36
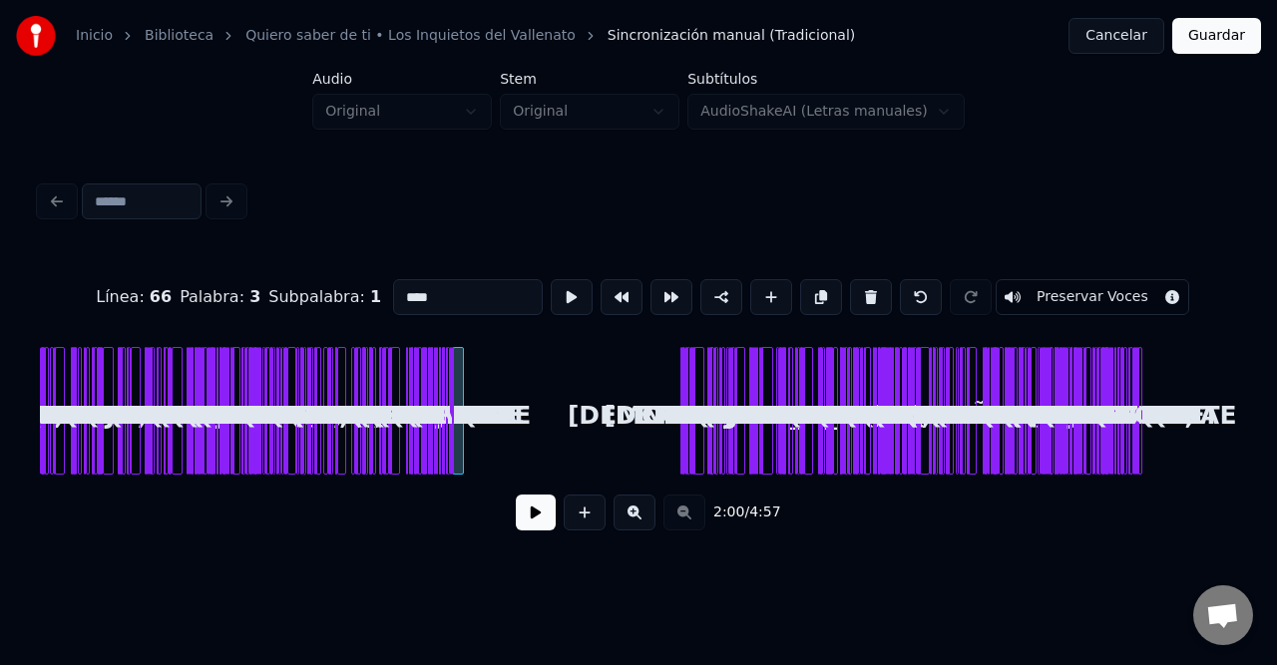
scroll to position [0, 0]
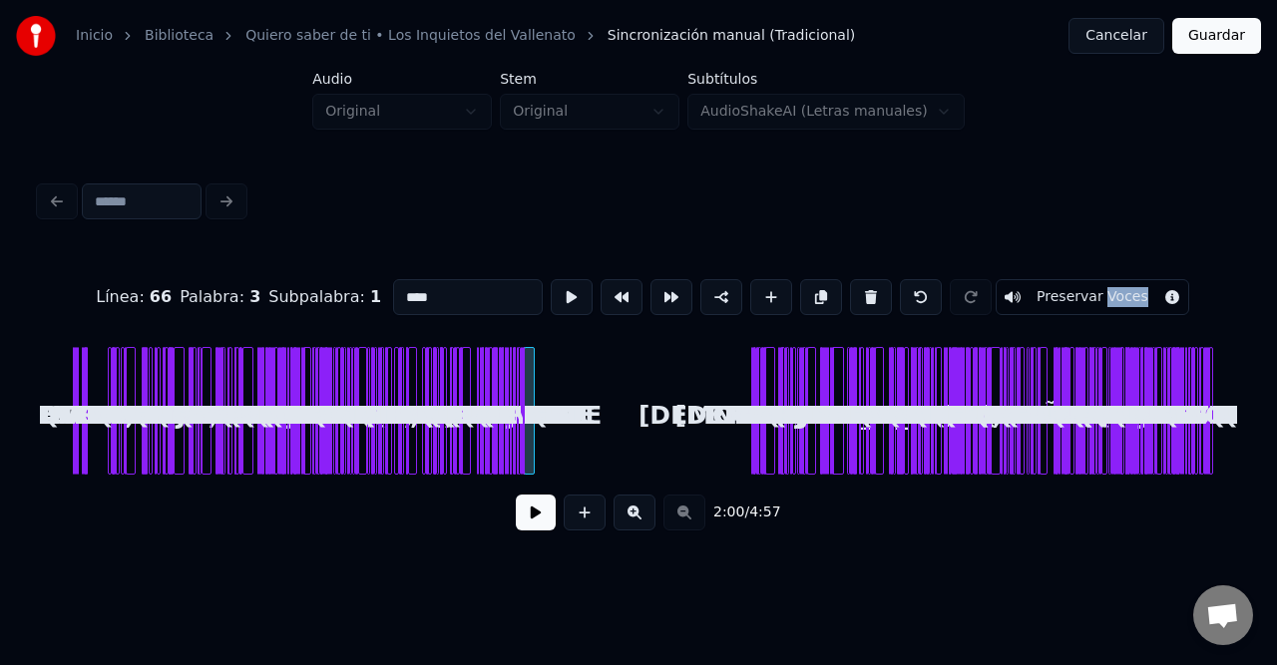
click at [687, 520] on div "2:00 / 4:57" at bounding box center [638, 513] width 1165 height 44
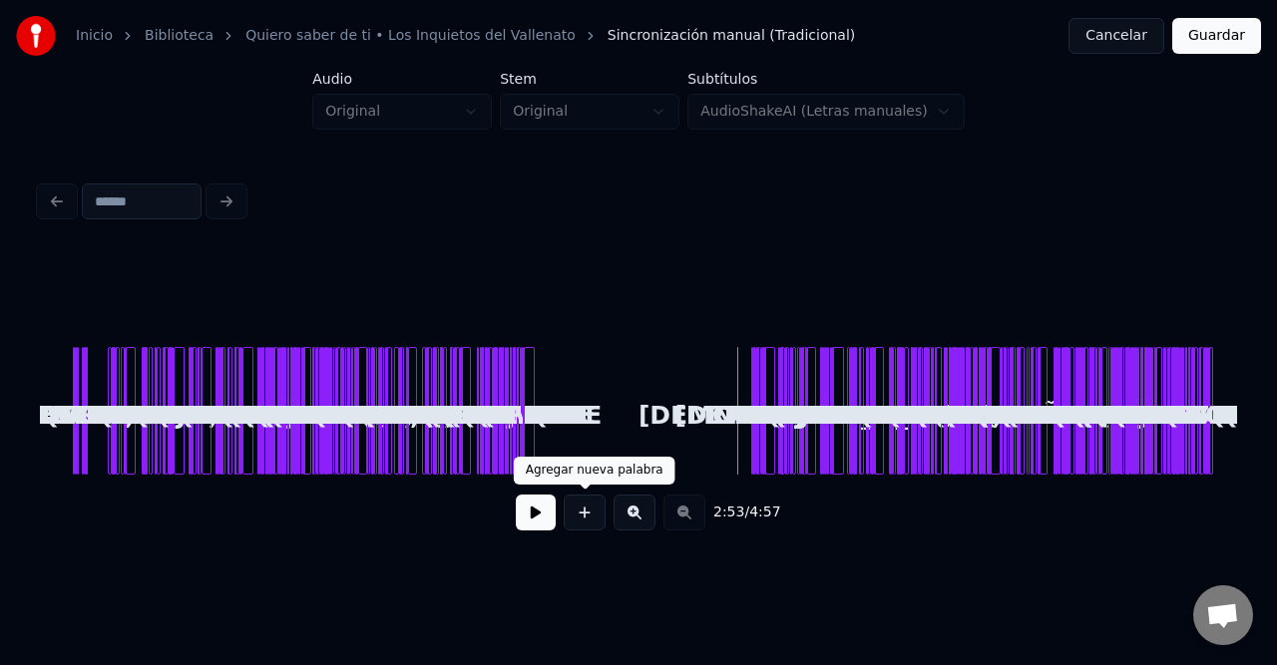
click at [545, 521] on button at bounding box center [536, 513] width 40 height 36
click at [632, 512] on button at bounding box center [634, 513] width 42 height 36
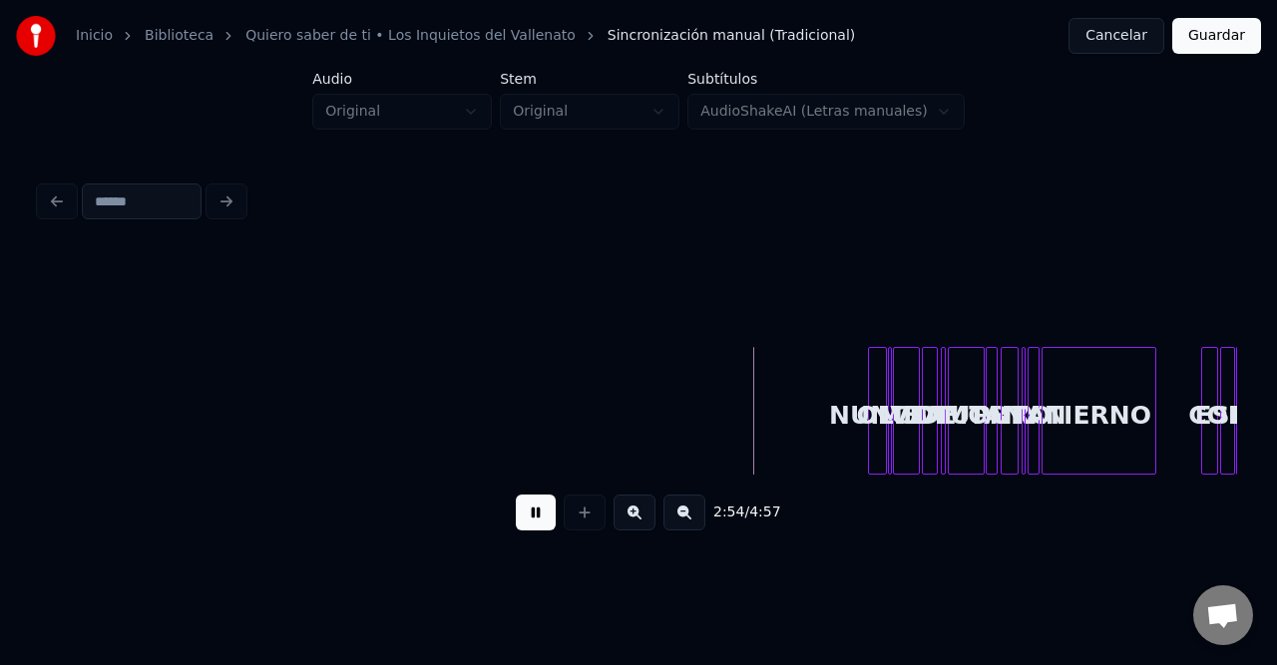
click at [632, 512] on button at bounding box center [634, 513] width 42 height 36
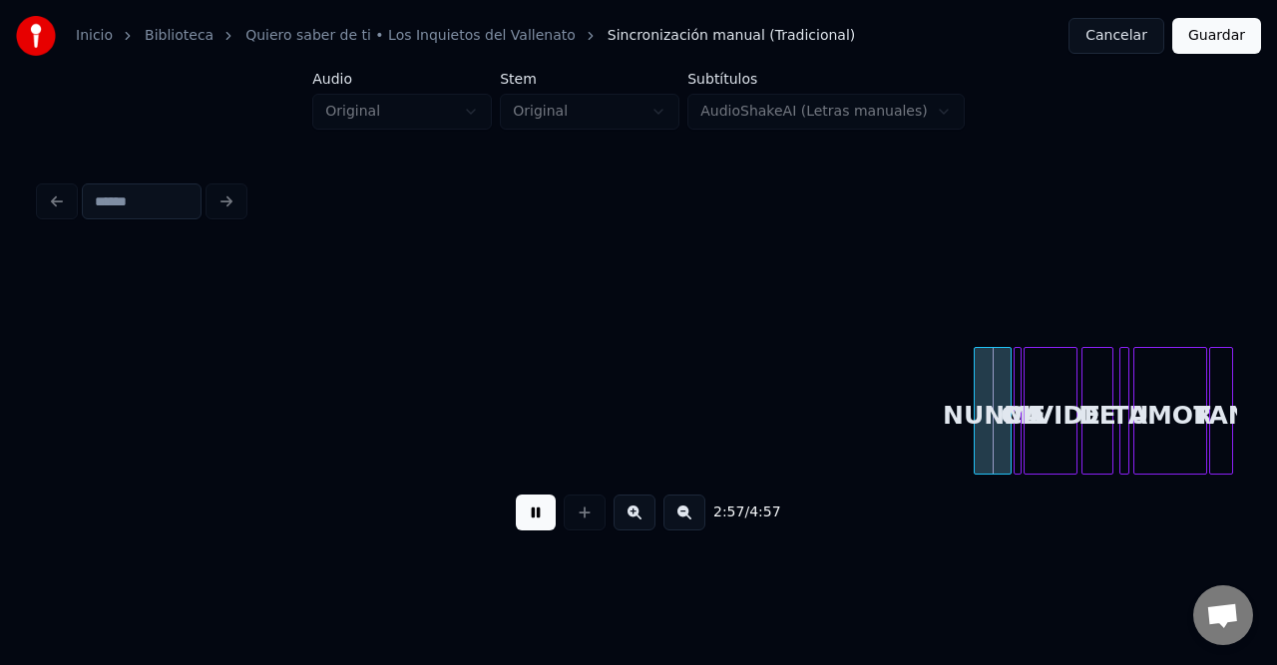
click at [681, 522] on button at bounding box center [684, 513] width 42 height 36
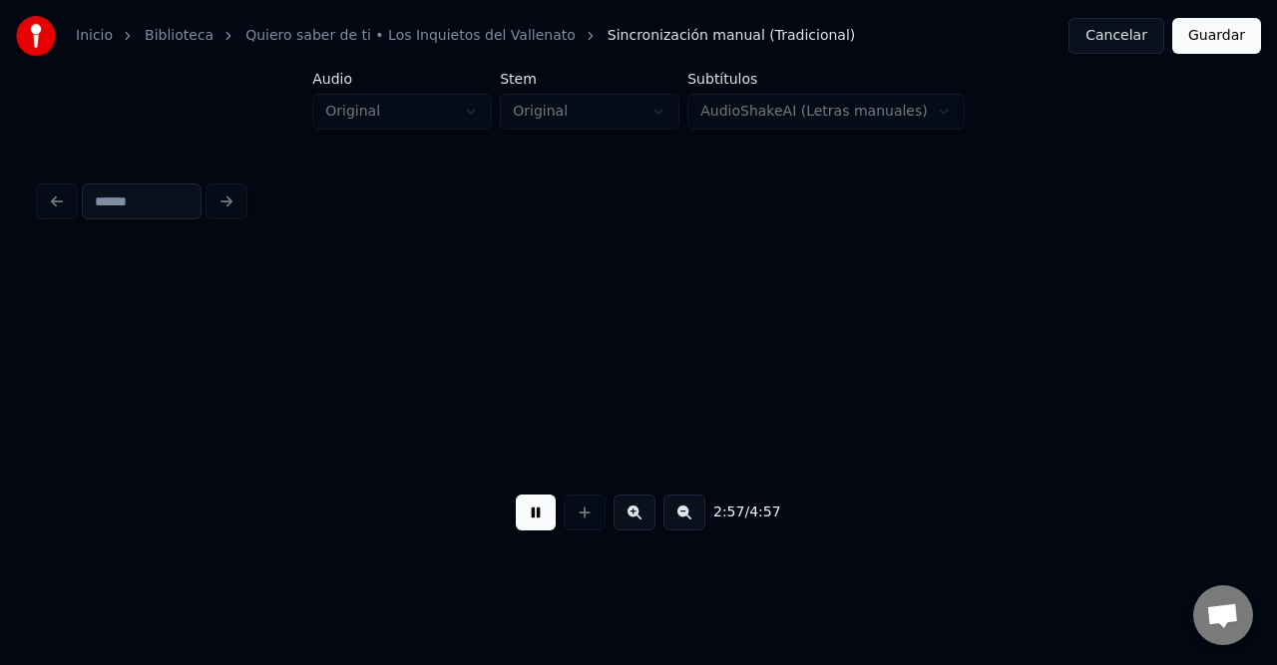
scroll to position [0, 7864]
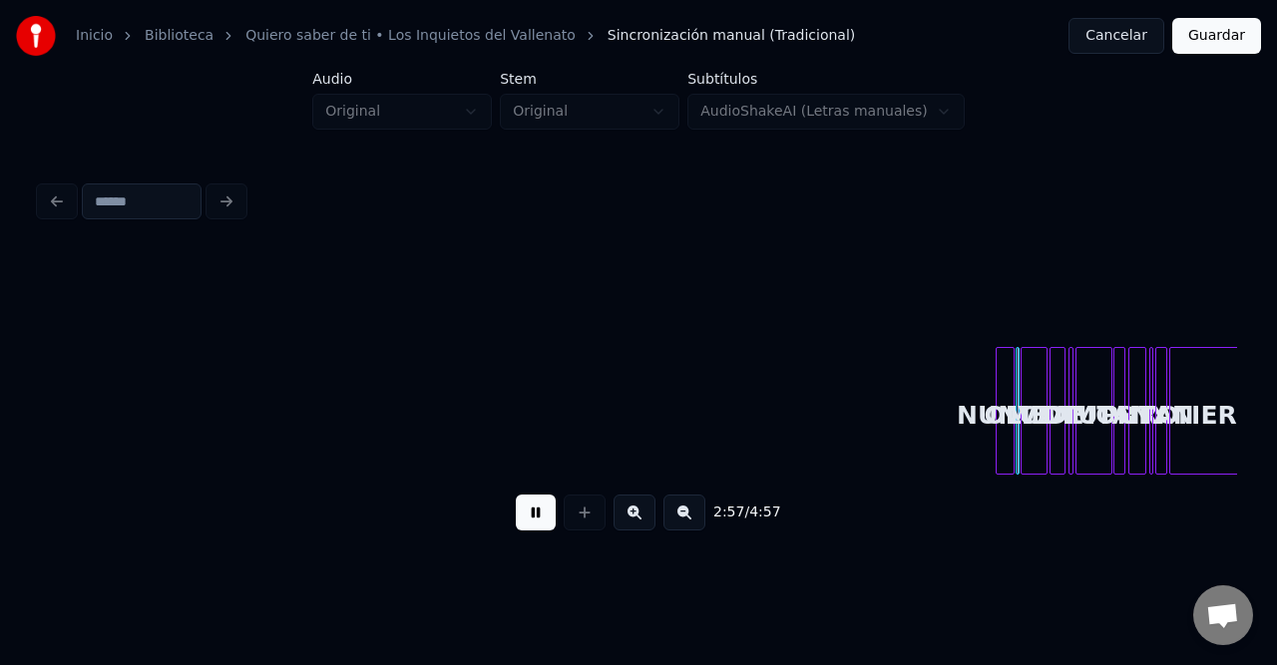
click at [680, 522] on button at bounding box center [684, 513] width 42 height 36
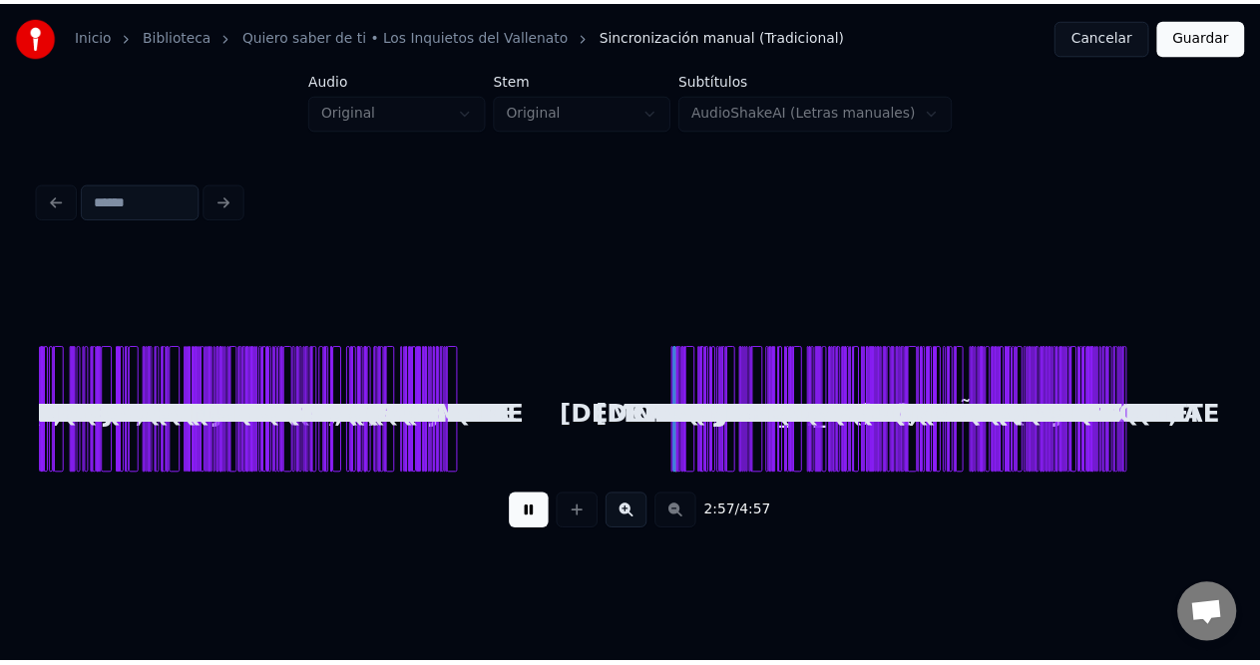
scroll to position [0, 0]
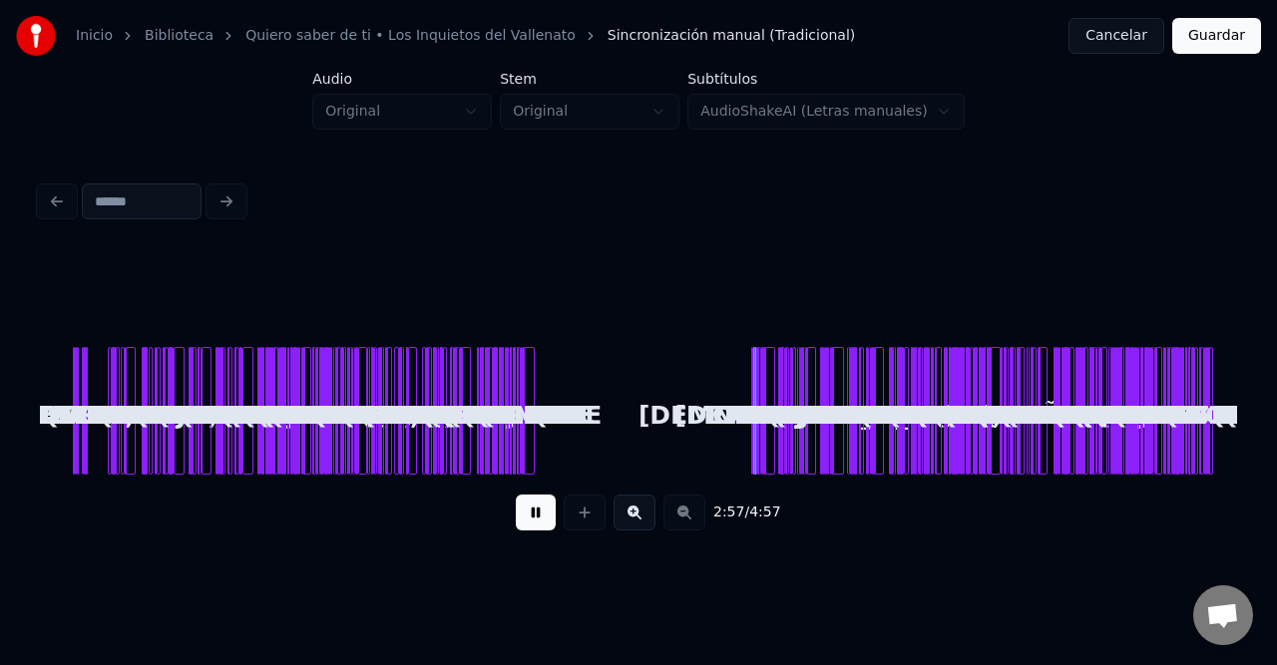
click at [680, 522] on div "2:57 / 4:57" at bounding box center [638, 513] width 1165 height 44
click at [1211, 38] on button "Guardar" at bounding box center [1216, 36] width 89 height 36
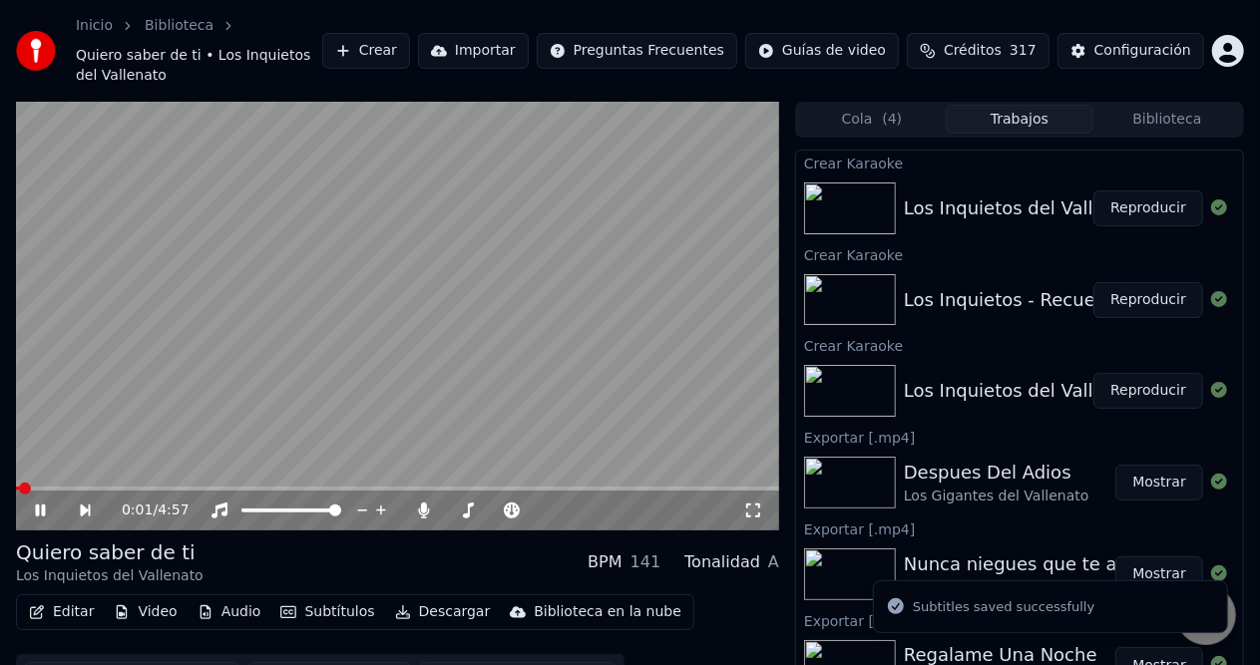
click at [431, 598] on button "Descargar" at bounding box center [443, 612] width 112 height 28
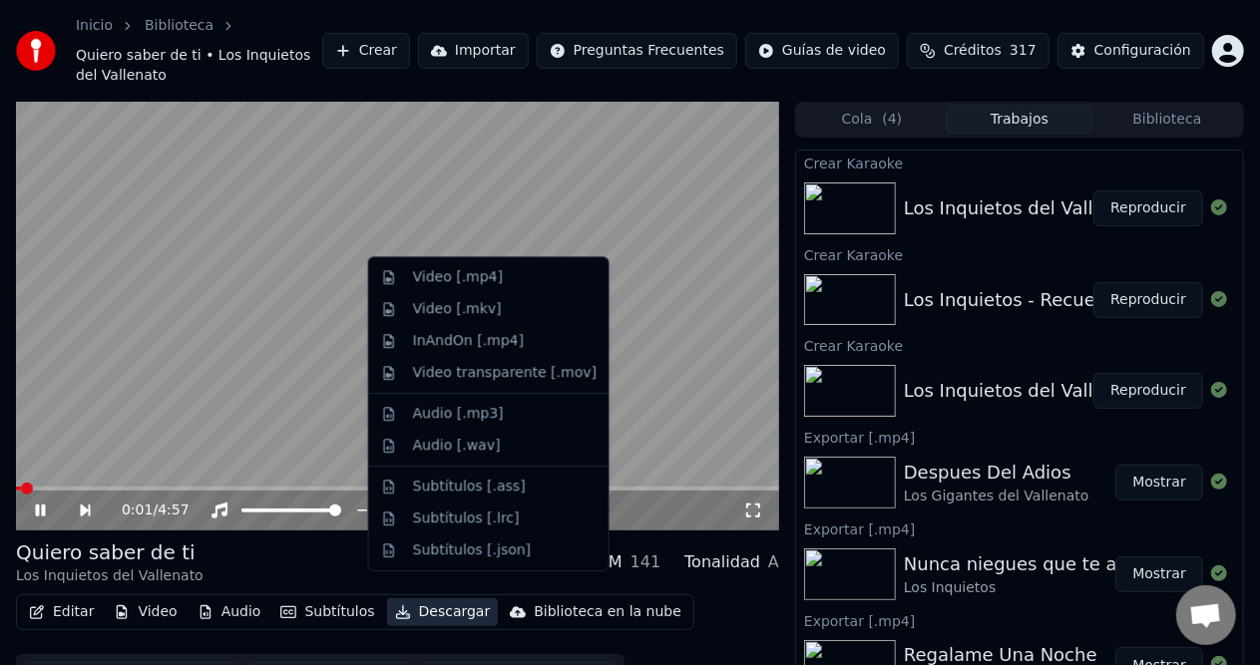
click at [469, 255] on video at bounding box center [397, 316] width 763 height 429
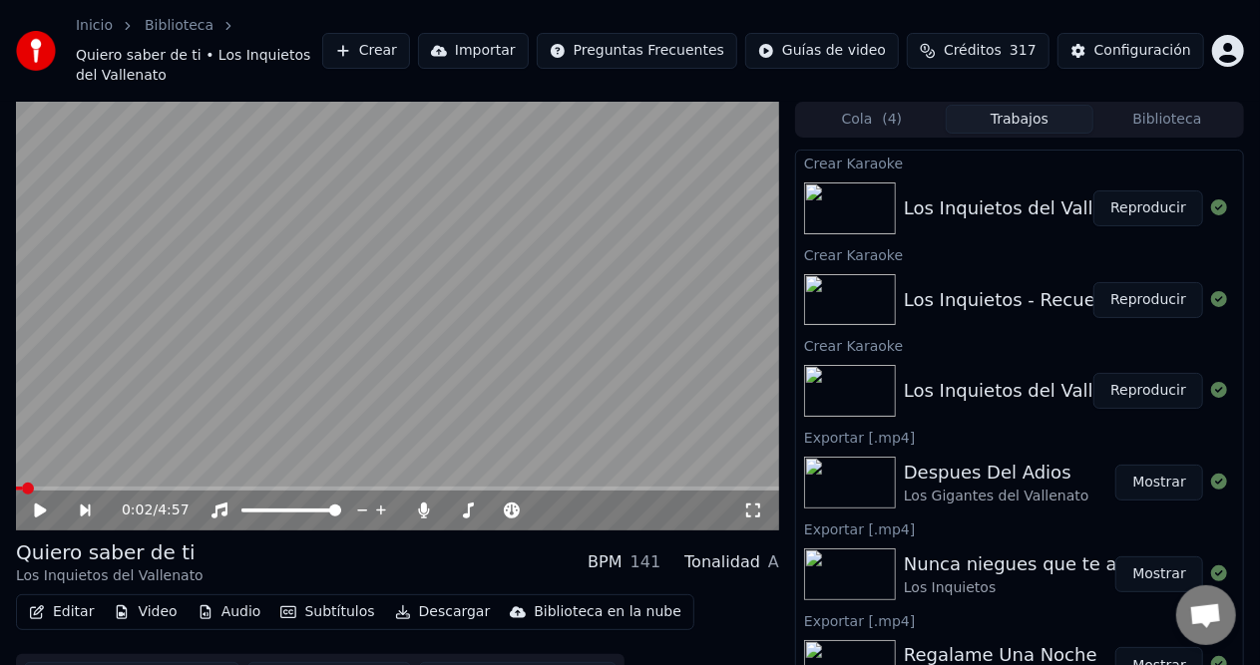
click at [433, 606] on div "Editar Video Audio Subtítulos Descargar Biblioteca en la nube" at bounding box center [355, 612] width 678 height 36
click at [433, 598] on button "Descargar" at bounding box center [443, 612] width 112 height 28
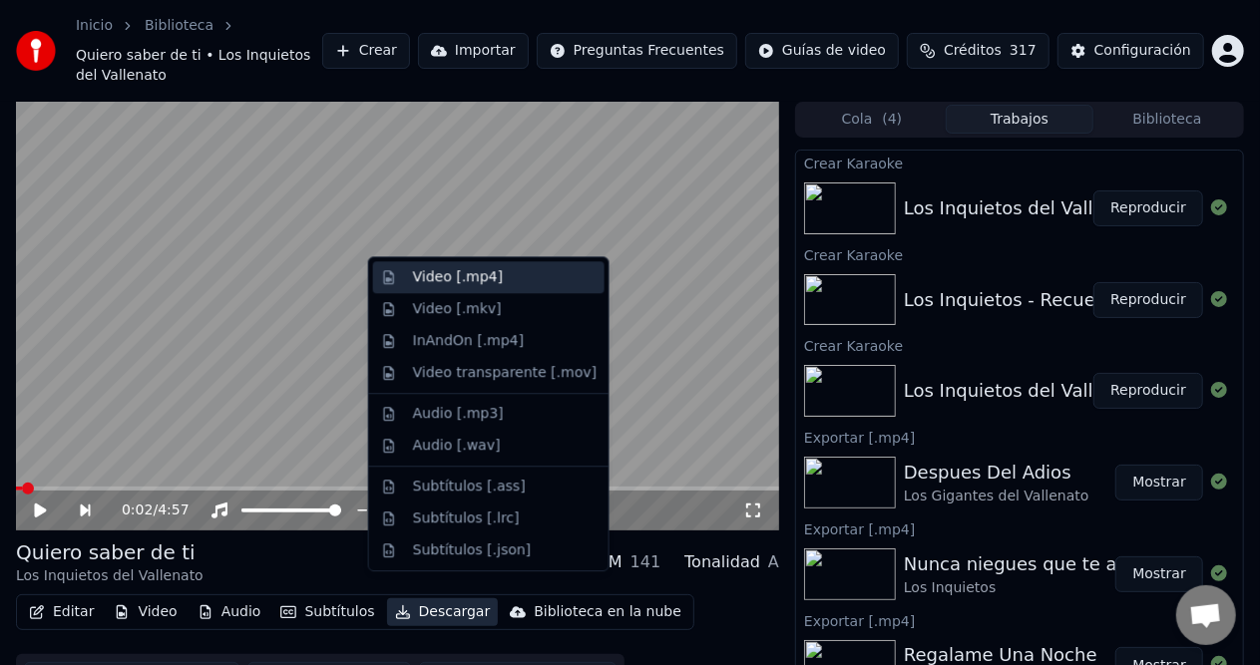
click at [490, 285] on div "Video [.mp4]" at bounding box center [458, 277] width 90 height 20
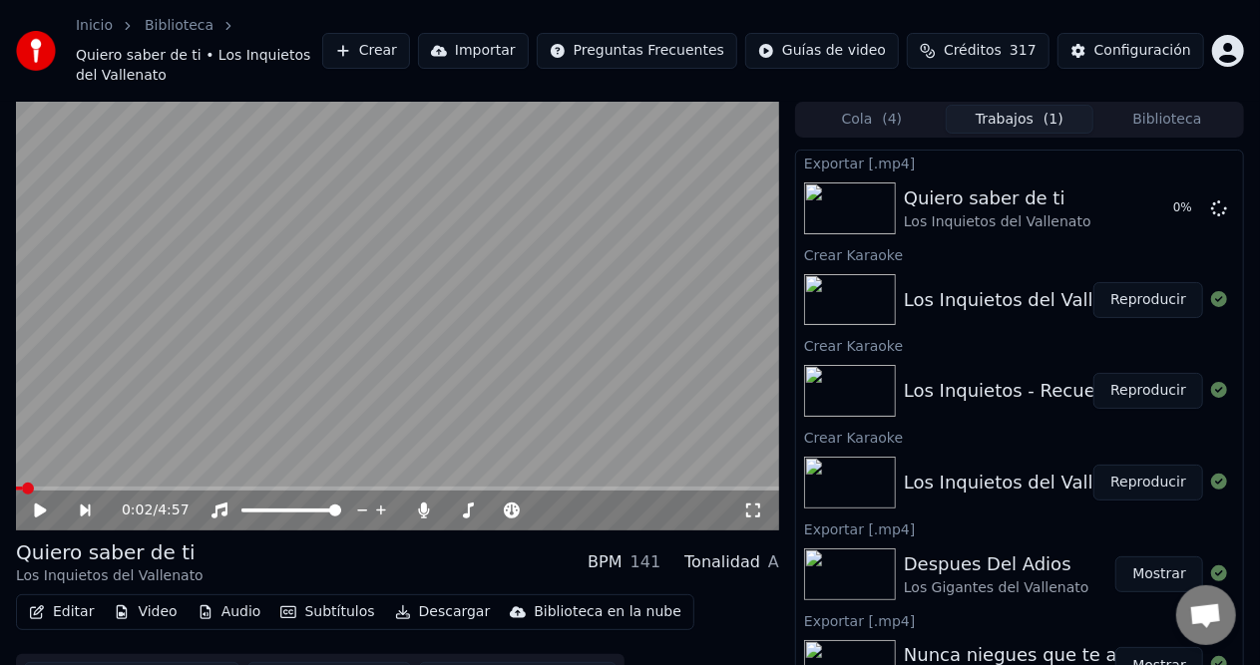
click at [1119, 470] on button "Reproducir" at bounding box center [1148, 483] width 110 height 36
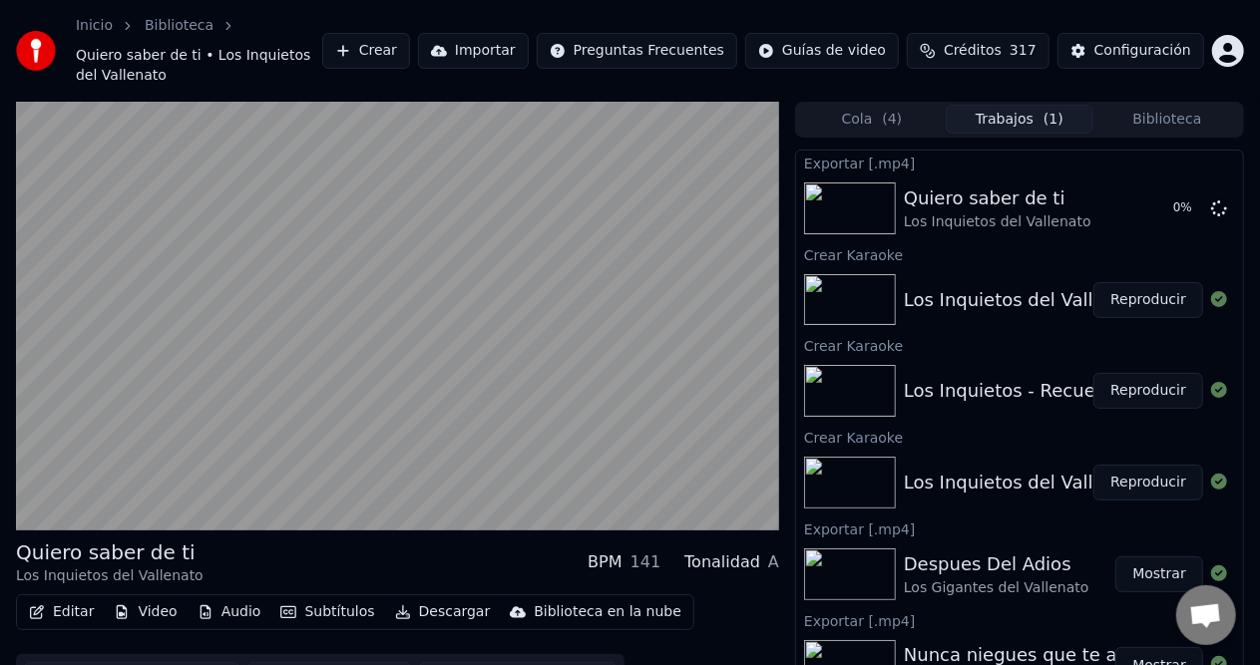
click at [1133, 373] on button "Reproducir" at bounding box center [1148, 391] width 110 height 36
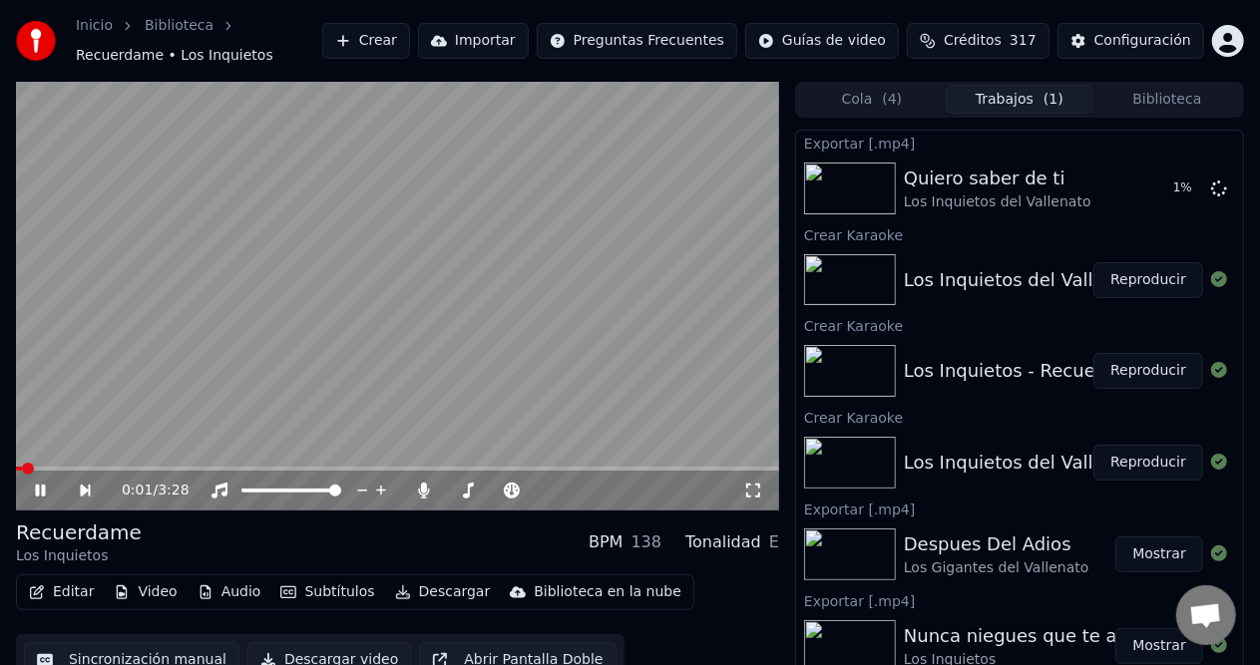
click at [75, 469] on span at bounding box center [397, 469] width 763 height 4
click at [427, 592] on button "Descargar" at bounding box center [443, 593] width 112 height 28
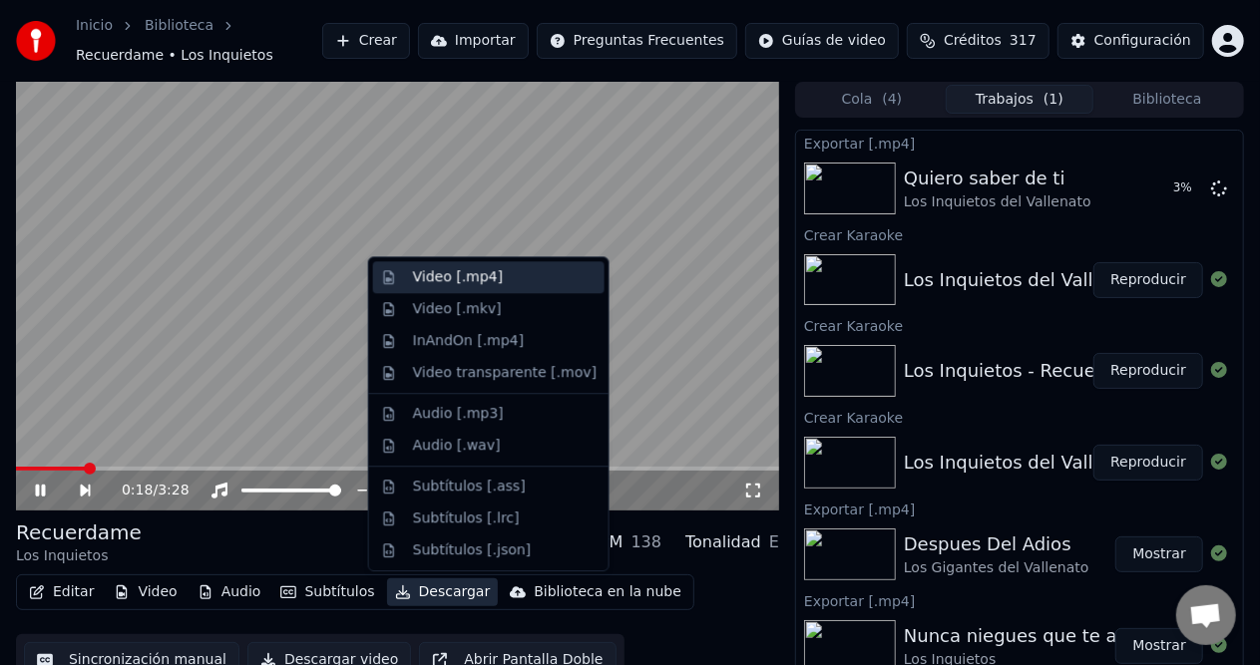
click at [509, 279] on div "Video [.mp4]" at bounding box center [505, 277] width 184 height 20
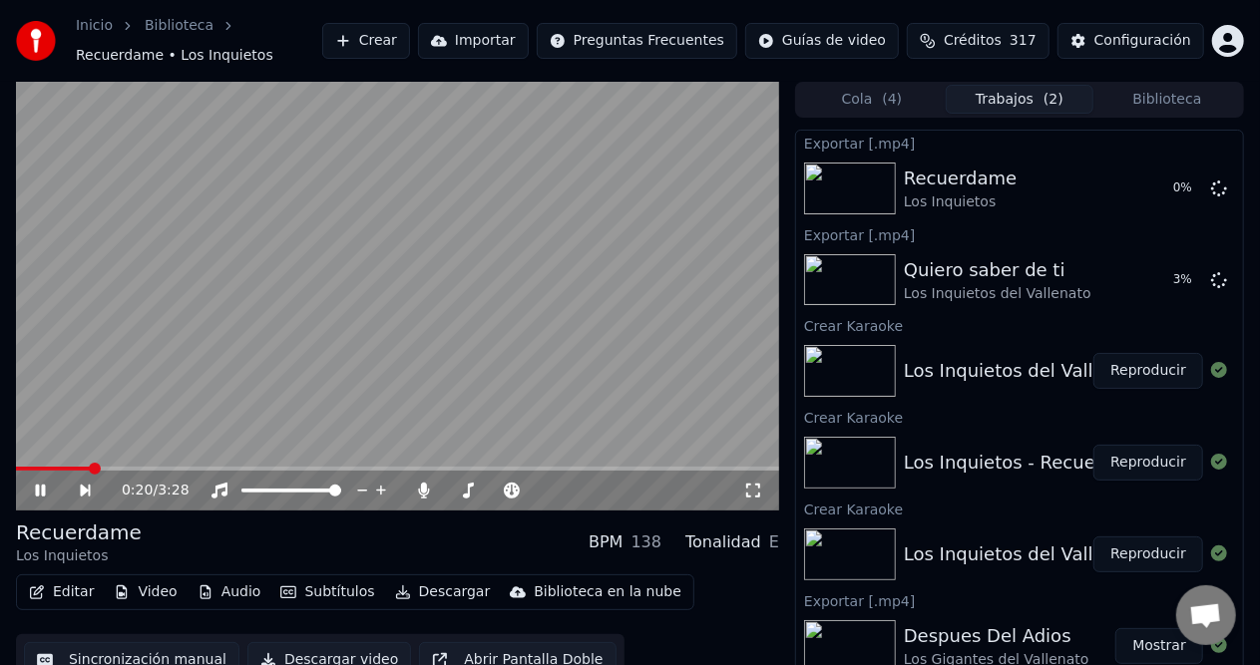
click at [46, 485] on icon at bounding box center [54, 491] width 45 height 16
click at [1135, 378] on button "Reproducir" at bounding box center [1148, 371] width 110 height 36
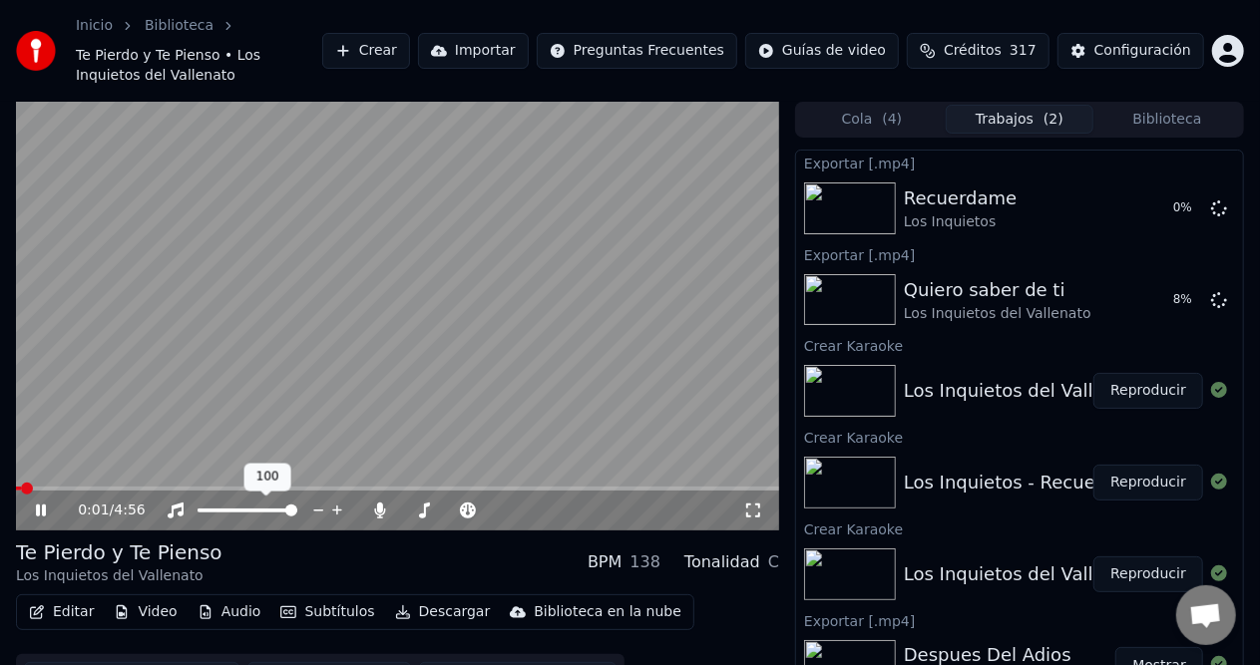
click at [144, 493] on div "0:01 / 4:56" at bounding box center [397, 511] width 763 height 40
click at [150, 491] on span at bounding box center [397, 489] width 763 height 4
click at [39, 491] on div "0:56 / 4:56" at bounding box center [397, 511] width 763 height 40
click at [40, 492] on div "0:57 / 4:56" at bounding box center [397, 511] width 763 height 40
click at [44, 489] on span at bounding box center [90, 489] width 148 height 4
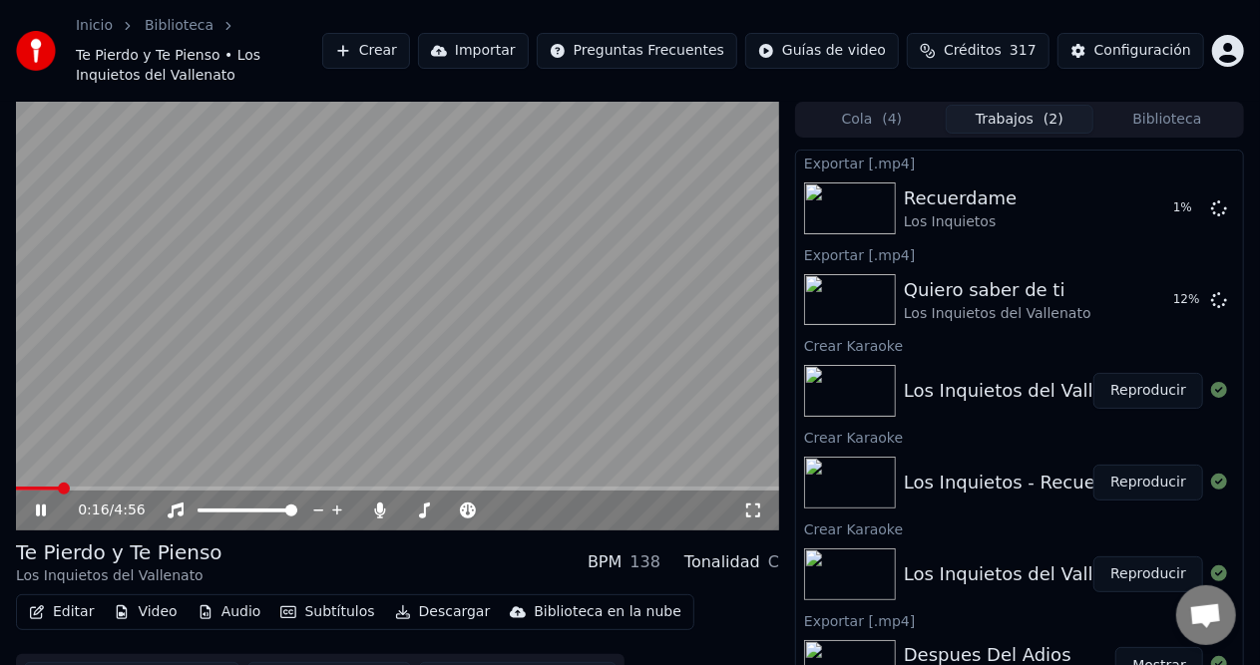
click at [451, 490] on span at bounding box center [397, 489] width 763 height 4
click at [498, 491] on span at bounding box center [397, 489] width 763 height 4
click at [41, 513] on icon at bounding box center [55, 511] width 46 height 16
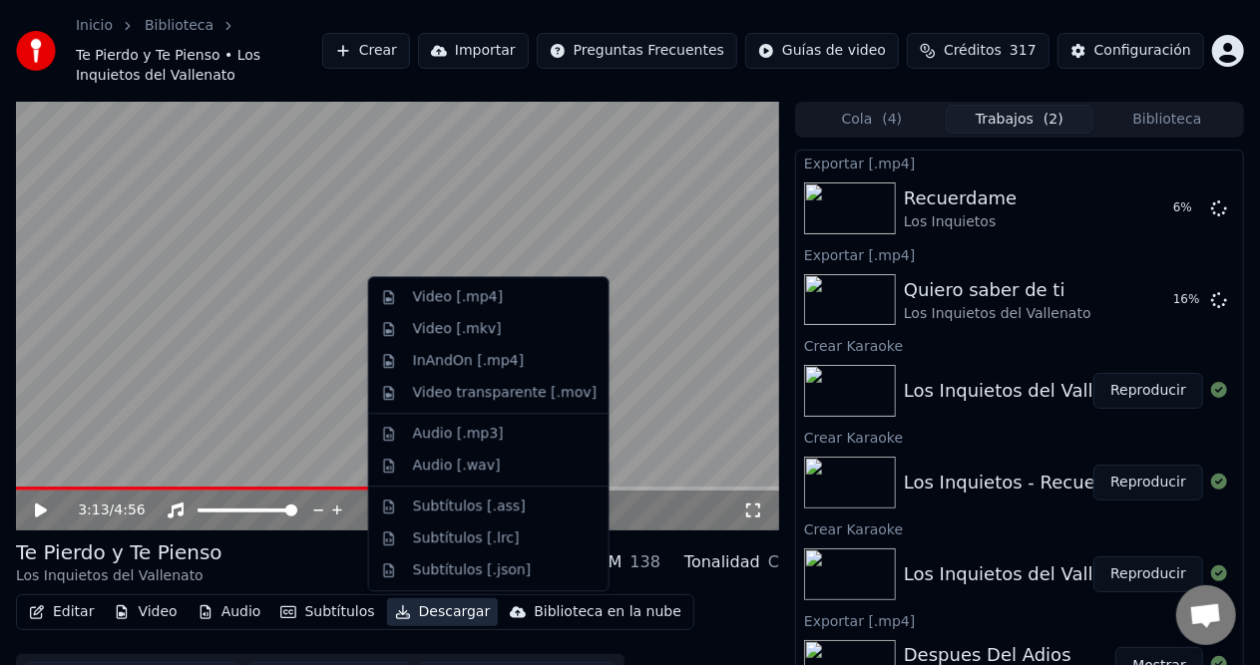
click at [407, 608] on button "Descargar" at bounding box center [443, 612] width 112 height 28
click at [499, 287] on div "Video [.mp4]" at bounding box center [505, 297] width 184 height 20
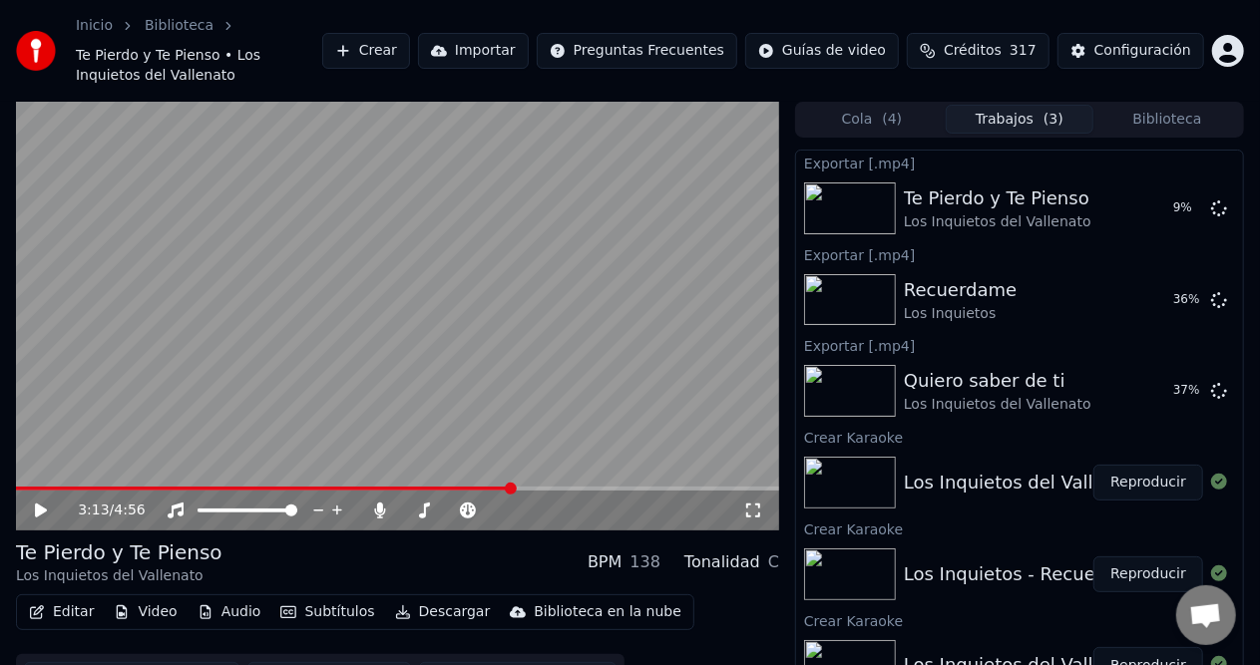
click at [1131, 119] on button "Biblioteca" at bounding box center [1167, 119] width 148 height 29
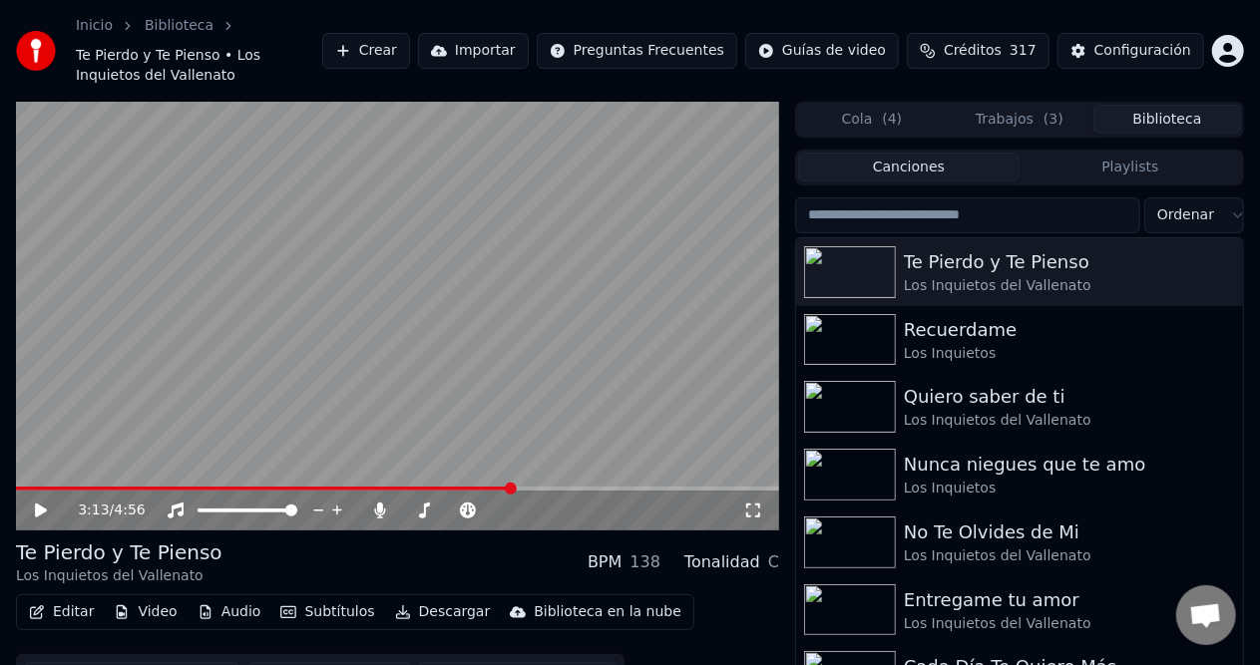
click at [890, 212] on input "search" at bounding box center [967, 215] width 345 height 36
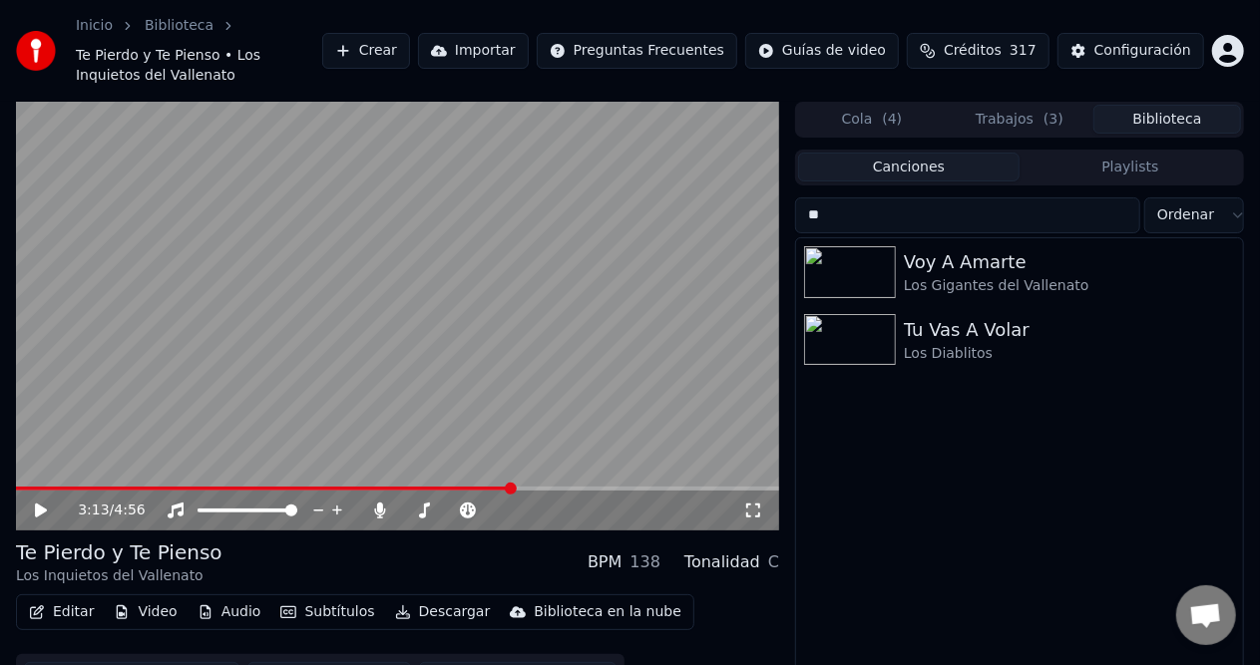
type input "***"
click at [1111, 208] on input "***" at bounding box center [967, 215] width 345 height 36
click at [1116, 213] on input "***" at bounding box center [967, 215] width 345 height 36
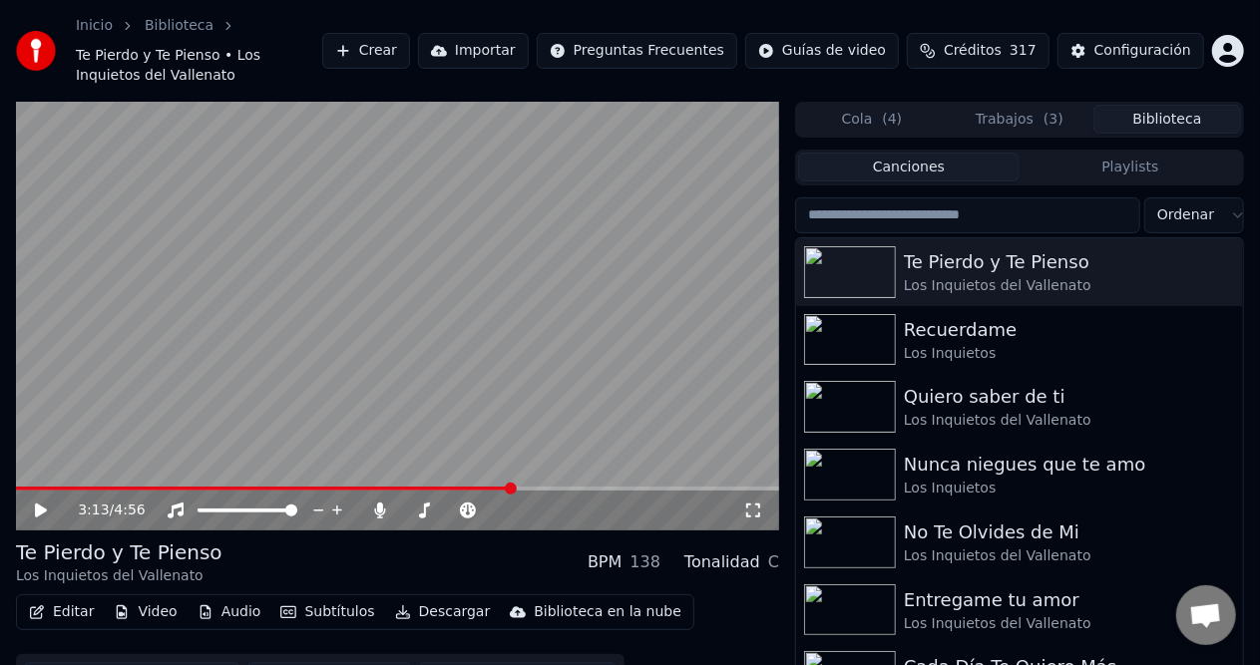
click at [410, 52] on button "Crear" at bounding box center [366, 51] width 88 height 36
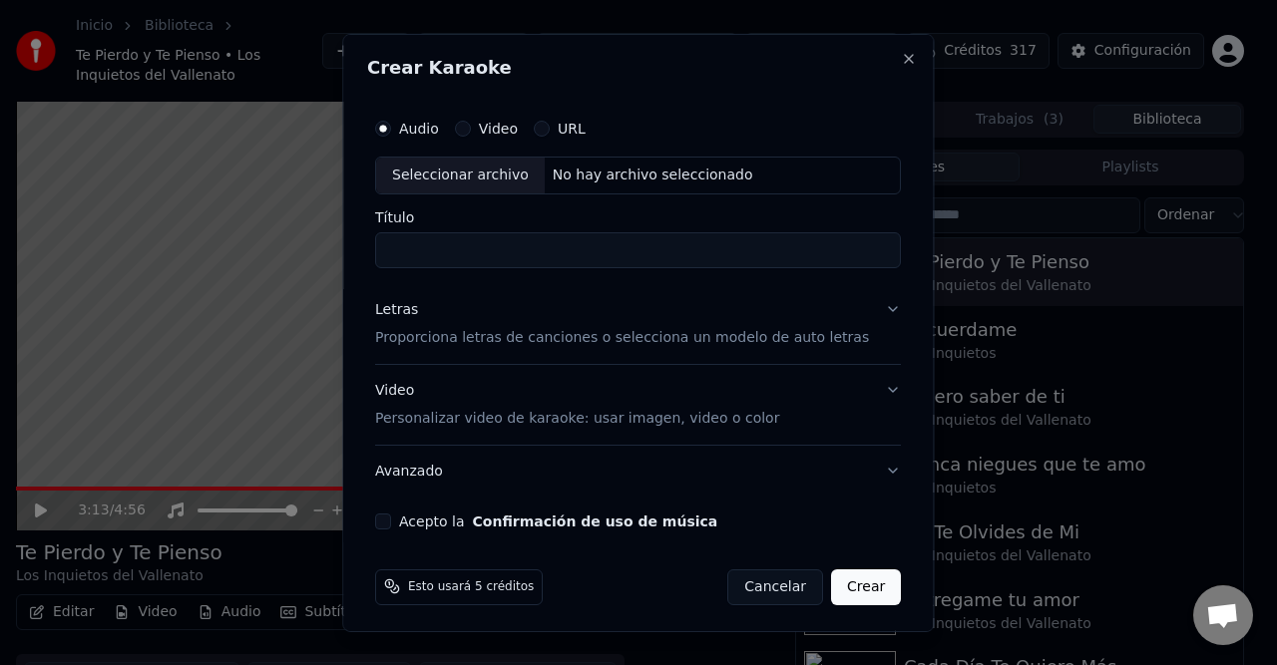
click at [642, 165] on div "No hay archivo seleccionado" at bounding box center [653, 175] width 216 height 20
type input "**********"
click at [425, 311] on div "Letras Proporciona letras de canciones o selecciona un modelo de auto letras" at bounding box center [622, 323] width 494 height 48
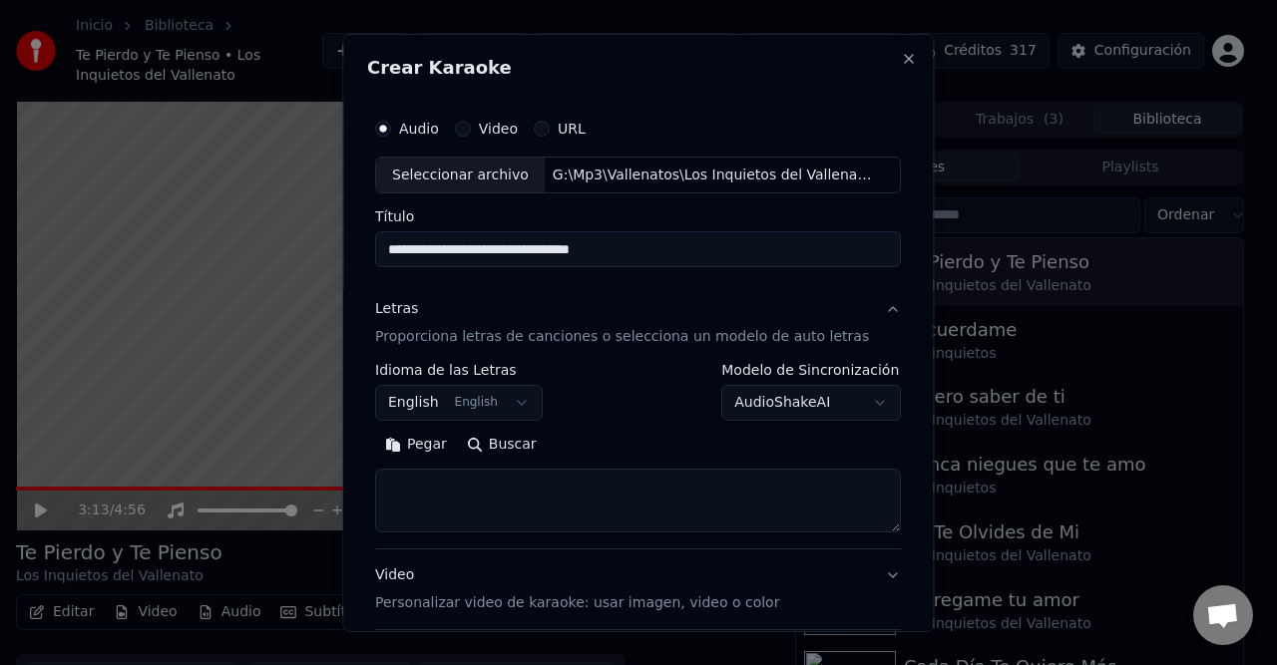
click at [438, 399] on button "English English" at bounding box center [459, 403] width 168 height 36
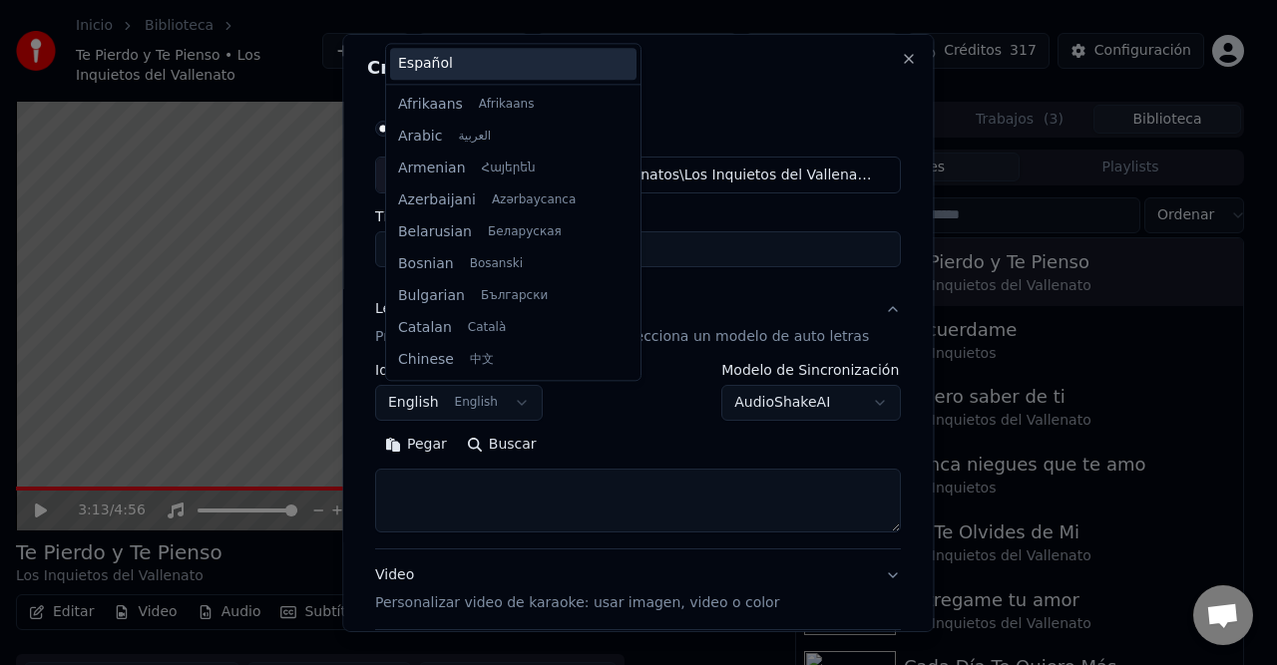
scroll to position [160, 0]
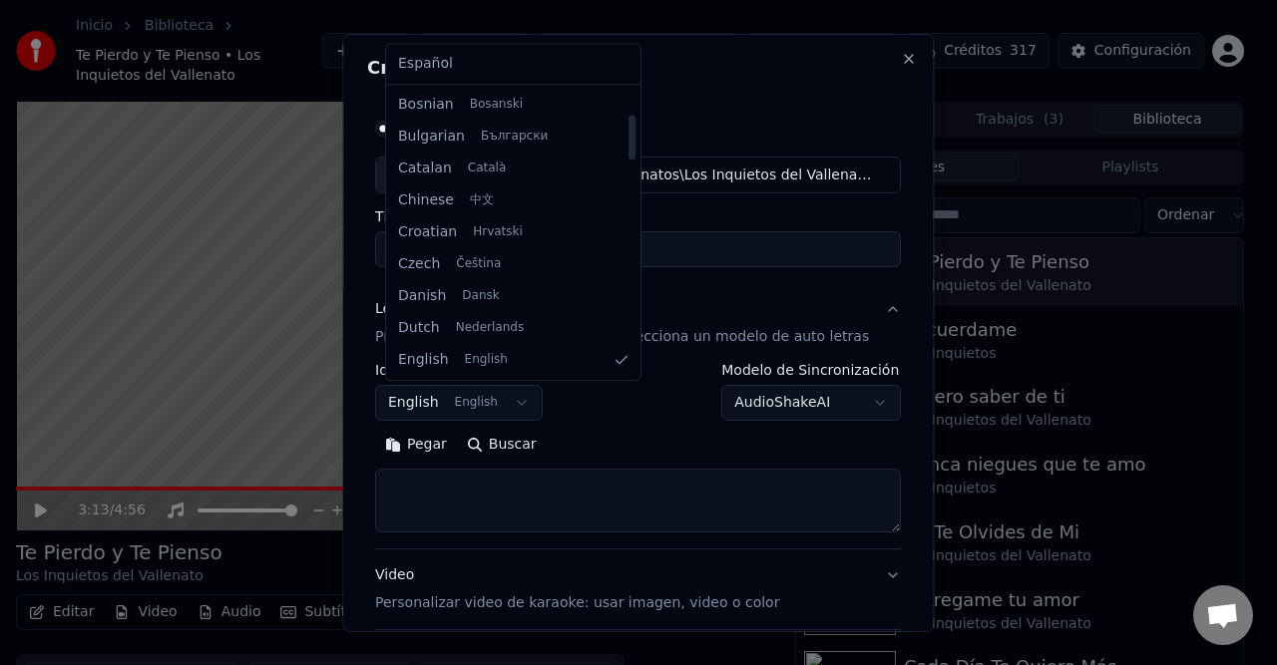
select select "**"
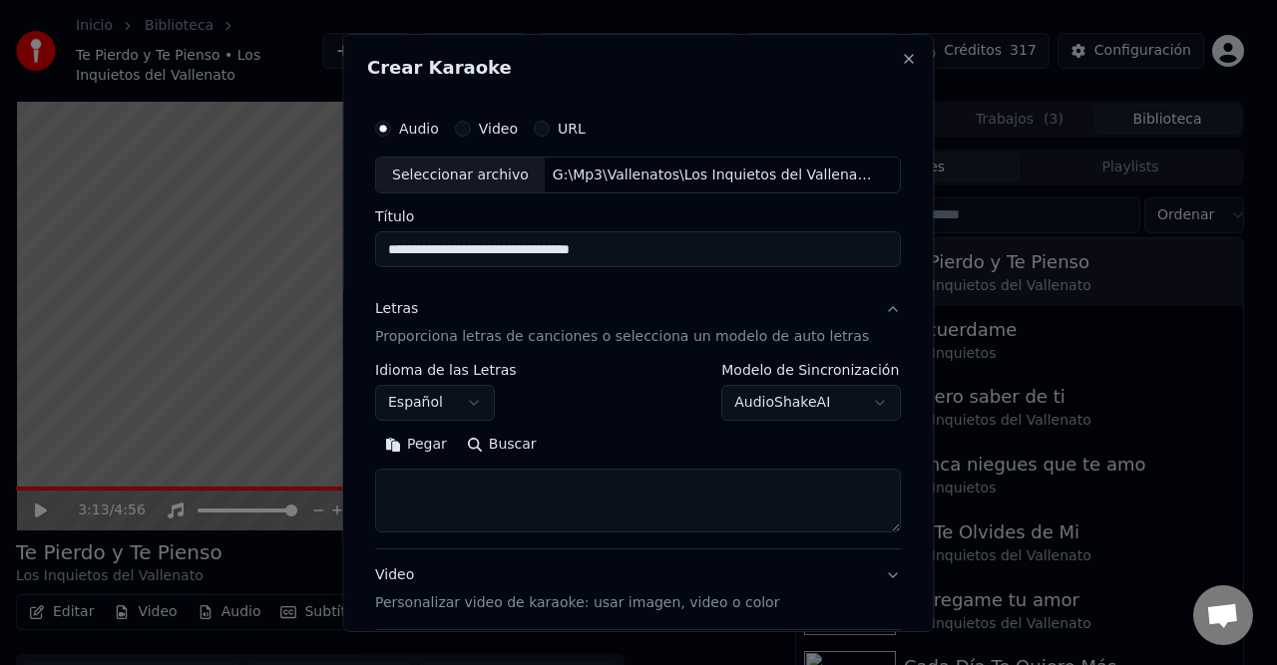
click at [414, 441] on button "Pegar" at bounding box center [416, 445] width 82 height 32
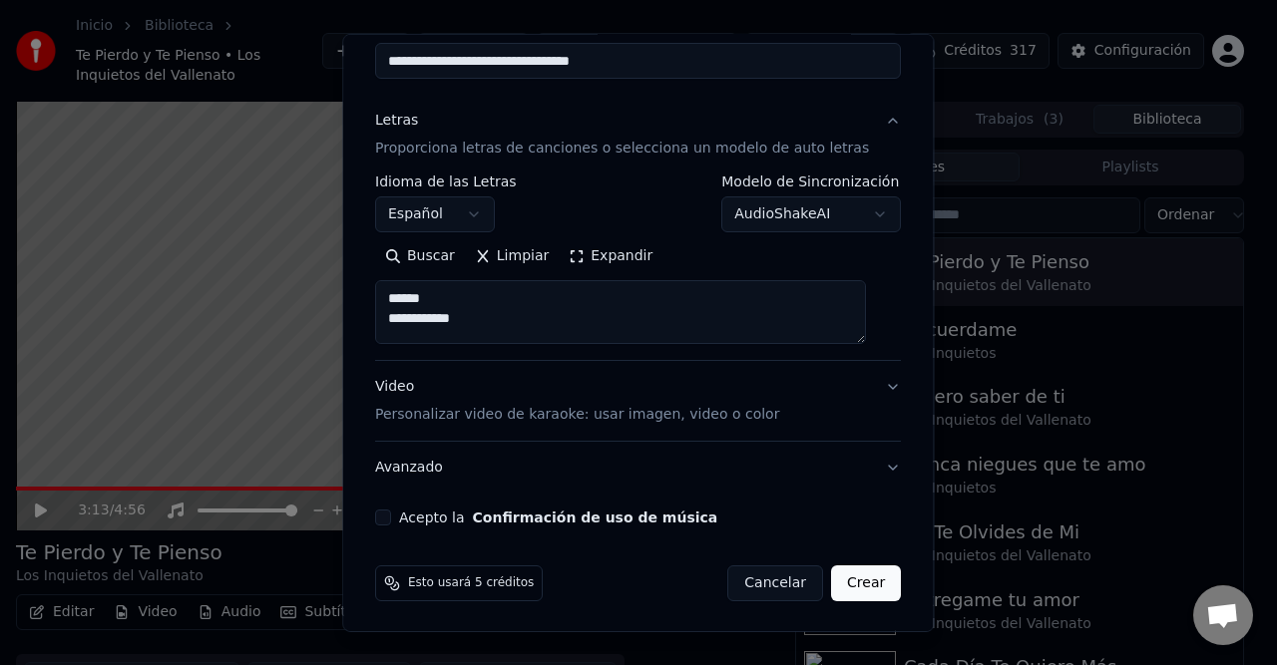
click at [391, 517] on button "Acepto la Confirmación de uso de música" at bounding box center [383, 518] width 16 height 16
click at [850, 583] on button "Crear" at bounding box center [866, 584] width 70 height 36
type textarea "**********"
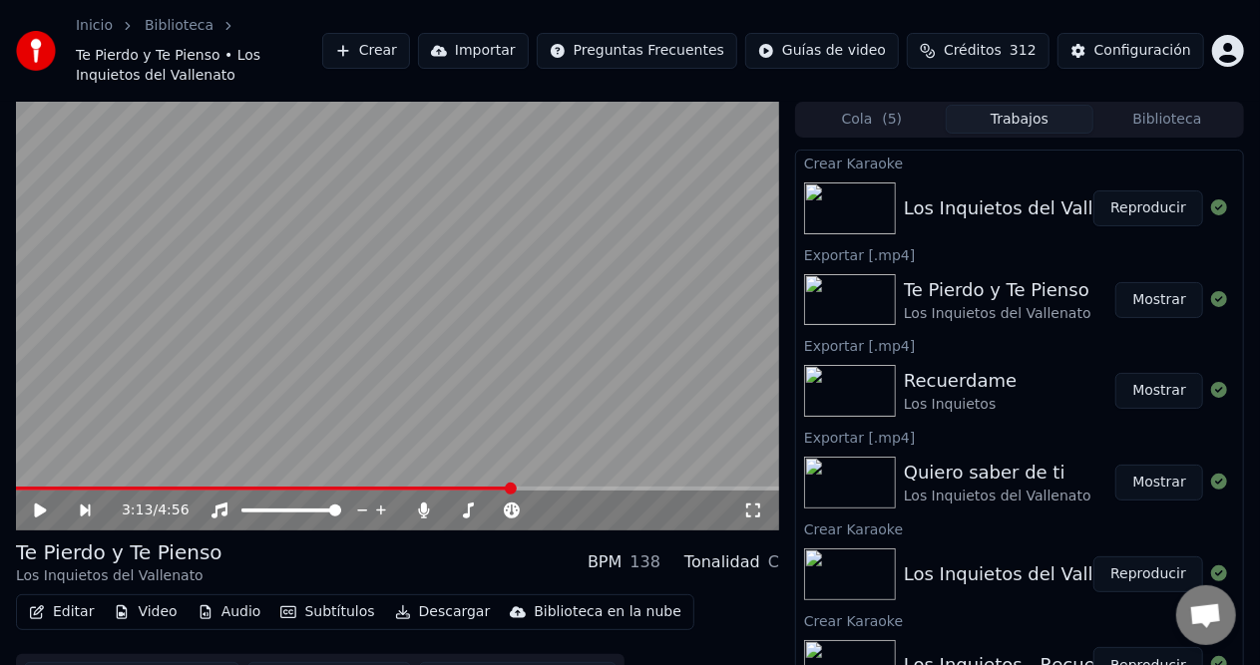
click at [410, 56] on button "Crear" at bounding box center [366, 51] width 88 height 36
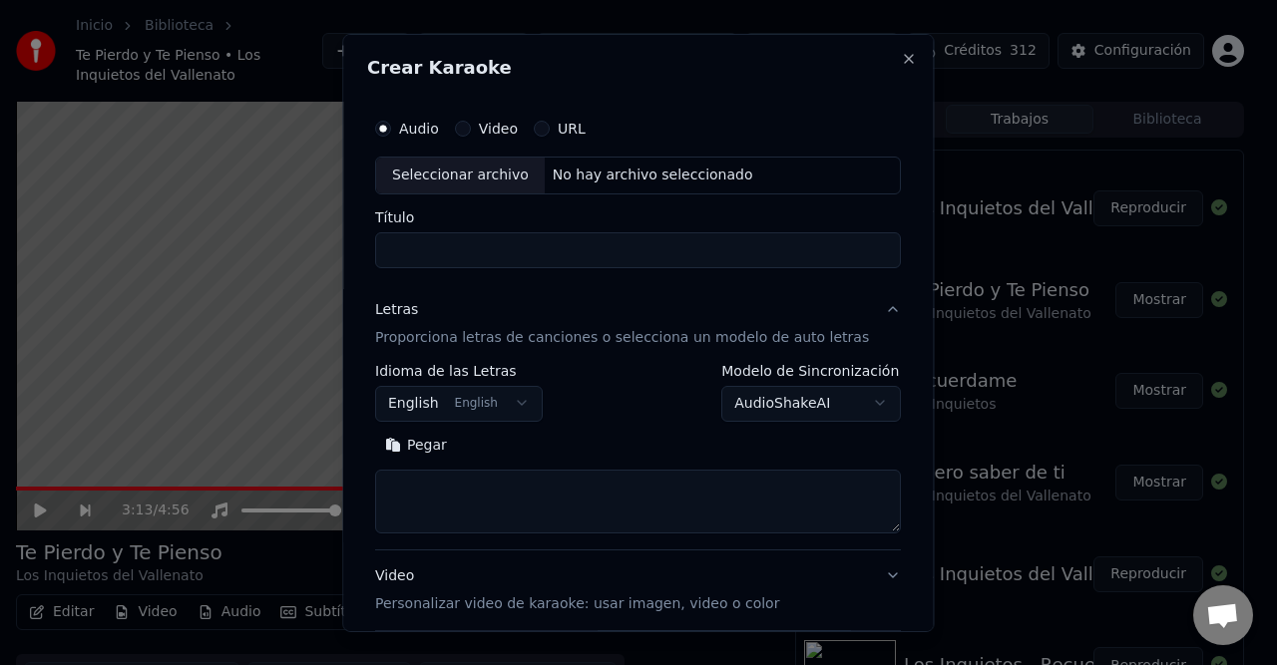
click at [575, 172] on div "No hay archivo seleccionado" at bounding box center [653, 175] width 216 height 20
click at [576, 178] on div "No hay archivo seleccionado" at bounding box center [653, 175] width 216 height 20
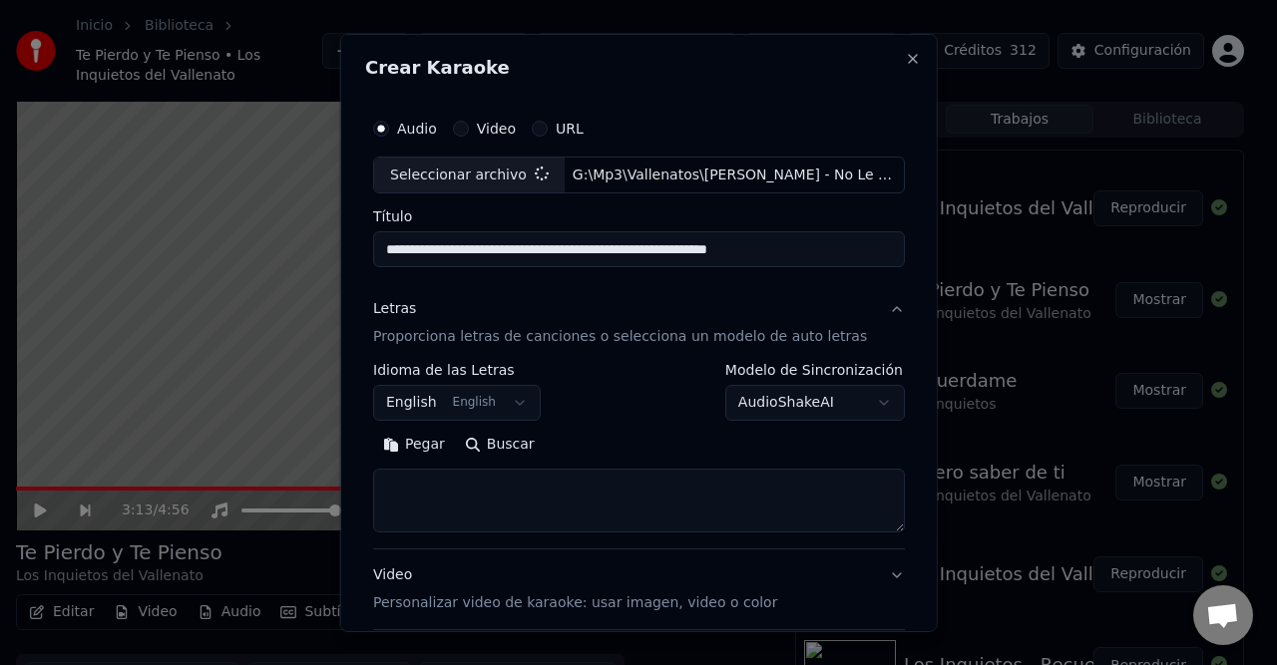
type input "**********"
click at [517, 384] on body "Inicio Biblioteca Te Pierdo y Te Pienso • Los Inquietos del Vallenato Crear Imp…" at bounding box center [630, 332] width 1260 height 665
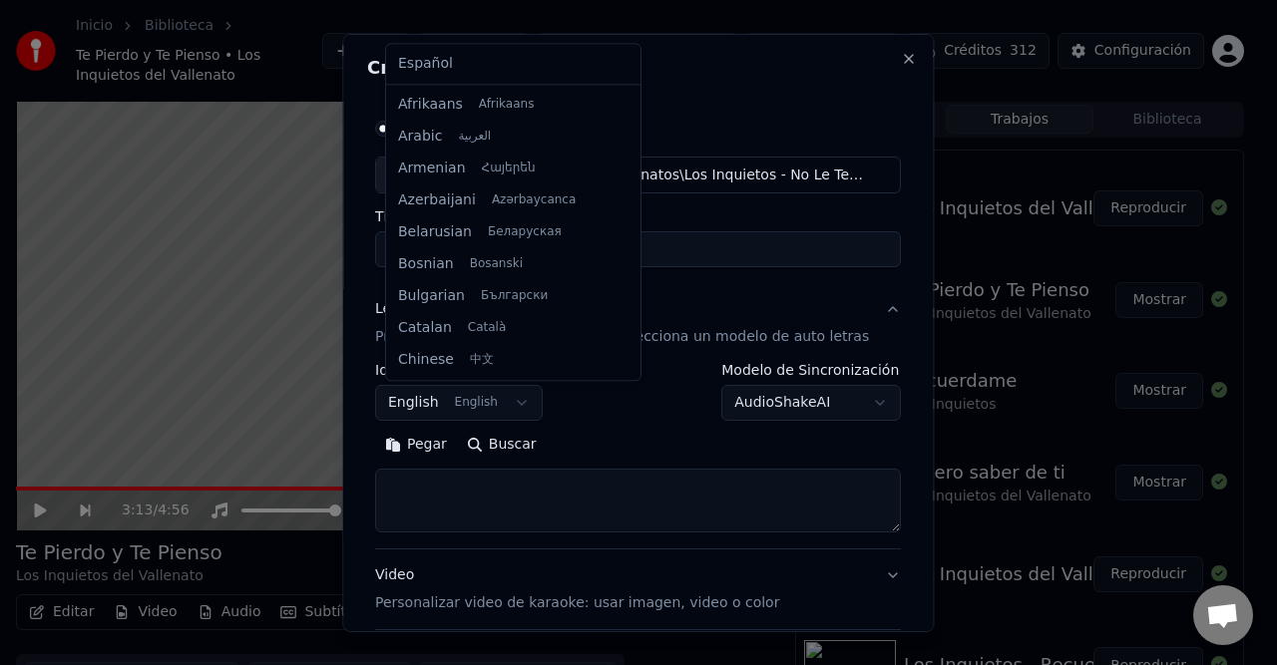
scroll to position [160, 0]
select select "**"
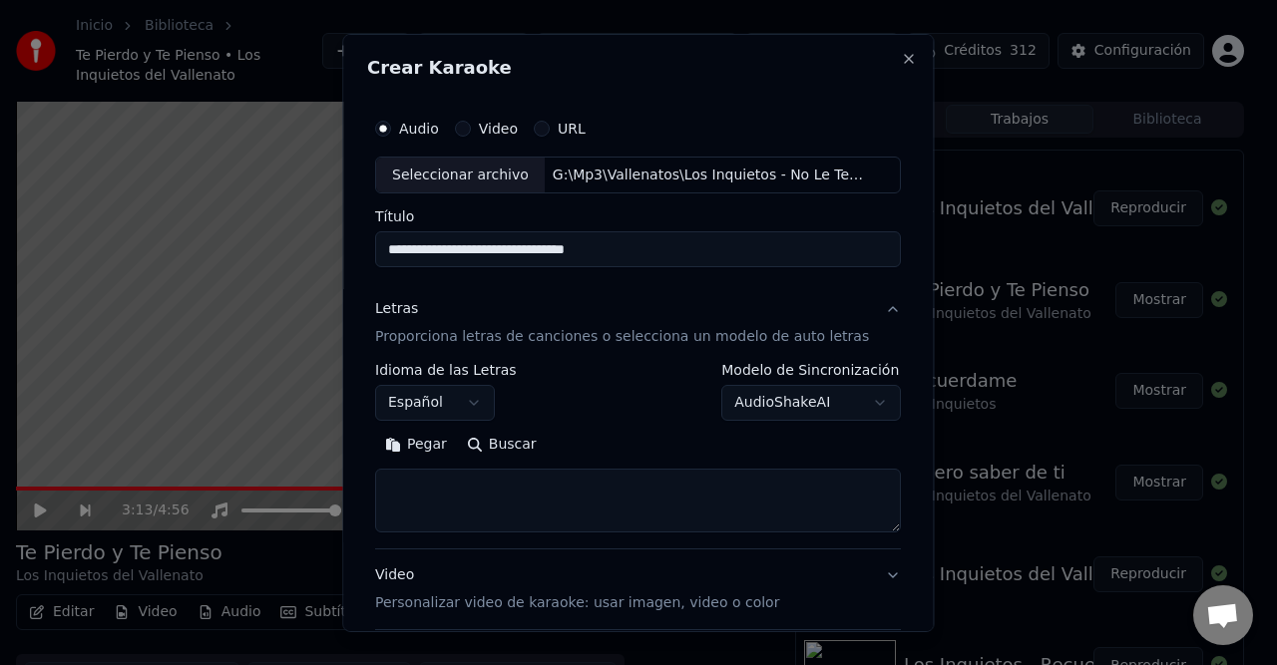
click at [443, 445] on button "Pegar" at bounding box center [416, 445] width 82 height 32
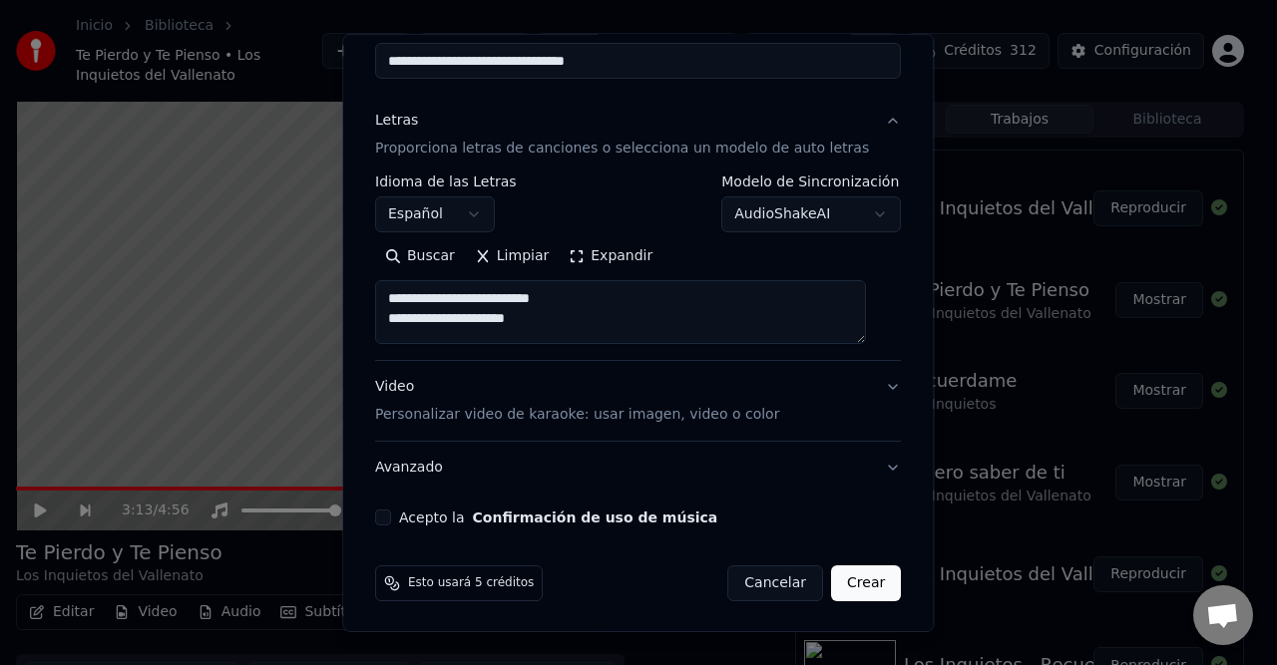
click at [436, 521] on label "Acepto la Confirmación de uso de música" at bounding box center [558, 518] width 318 height 14
click at [391, 521] on button "Acepto la Confirmación de uso de música" at bounding box center [383, 518] width 16 height 16
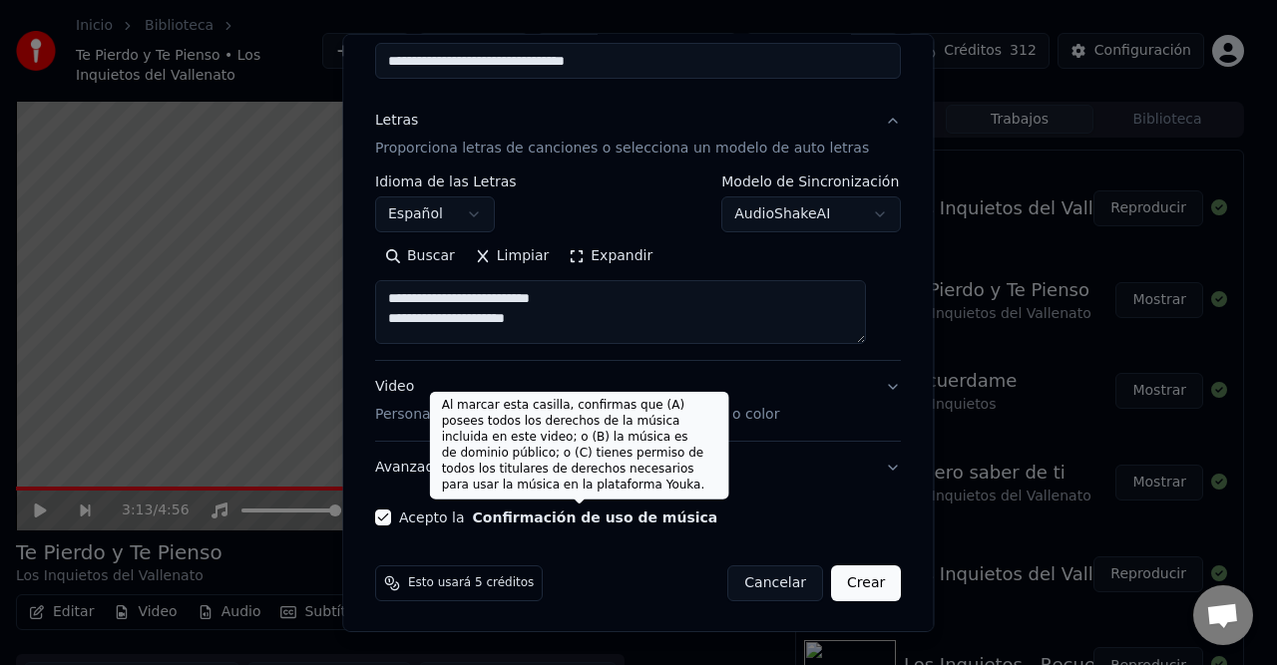
click at [391, 515] on button "Acepto la Confirmación de uso de música" at bounding box center [383, 518] width 16 height 16
click at [391, 517] on button "Acepto la Confirmación de uso de música" at bounding box center [383, 518] width 16 height 16
click at [391, 520] on button "Acepto la Confirmación de uso de música" at bounding box center [383, 518] width 16 height 16
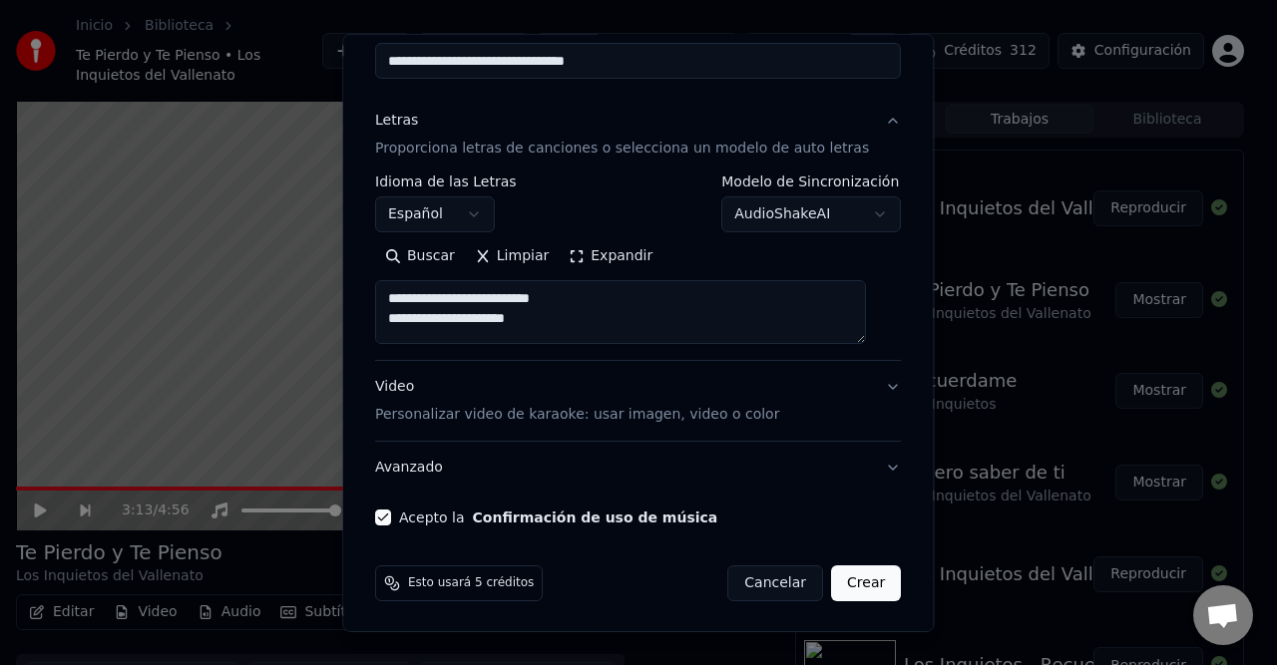
click at [846, 578] on button "Crear" at bounding box center [866, 584] width 70 height 36
type textarea "**********"
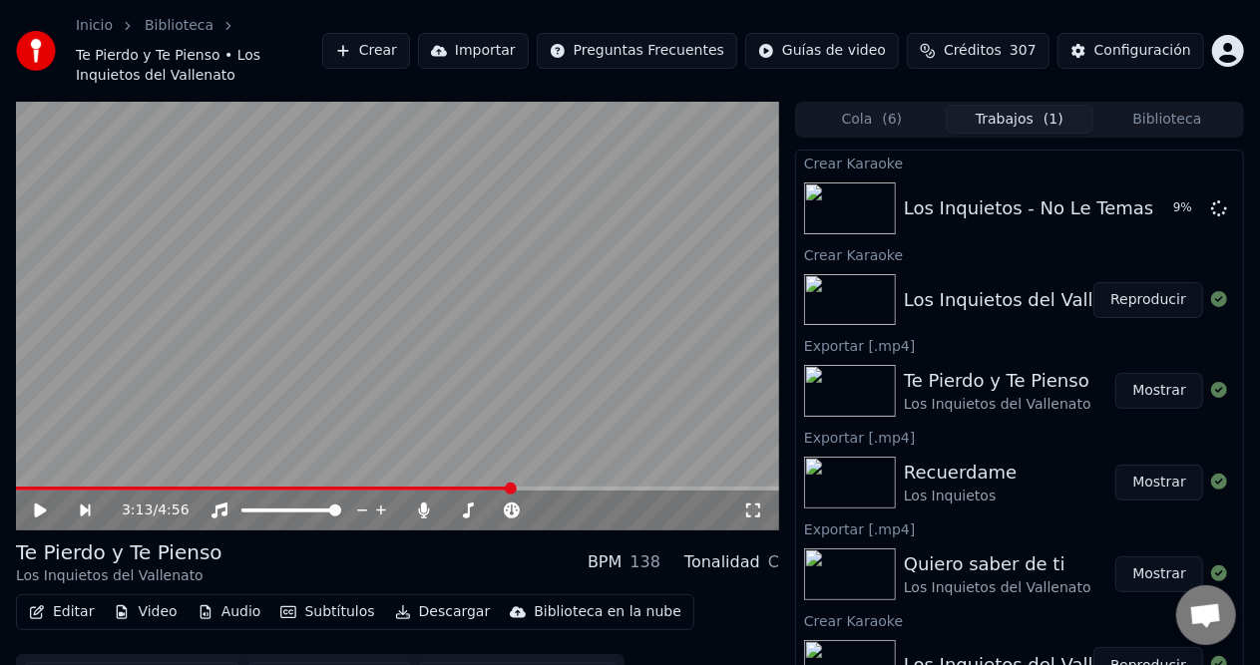
click at [1129, 301] on button "Reproducir" at bounding box center [1148, 300] width 110 height 36
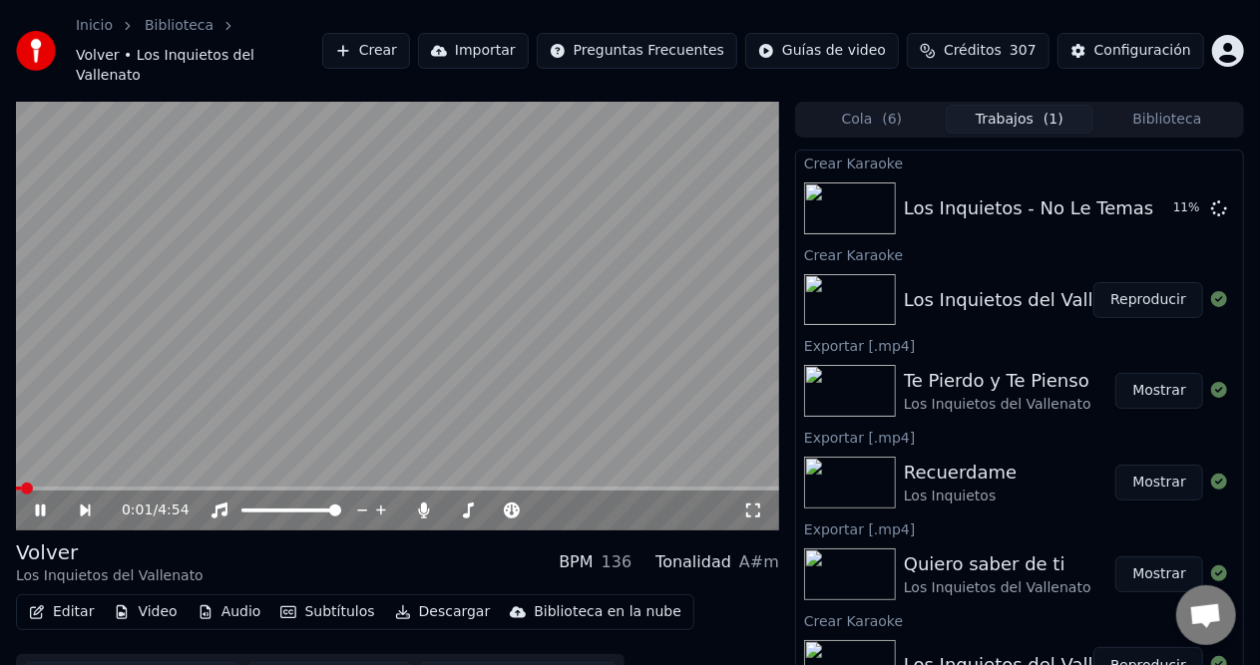
click at [33, 483] on span at bounding box center [27, 489] width 12 height 12
click at [72, 487] on span at bounding box center [397, 489] width 763 height 4
click at [435, 598] on button "Descargar" at bounding box center [443, 612] width 112 height 28
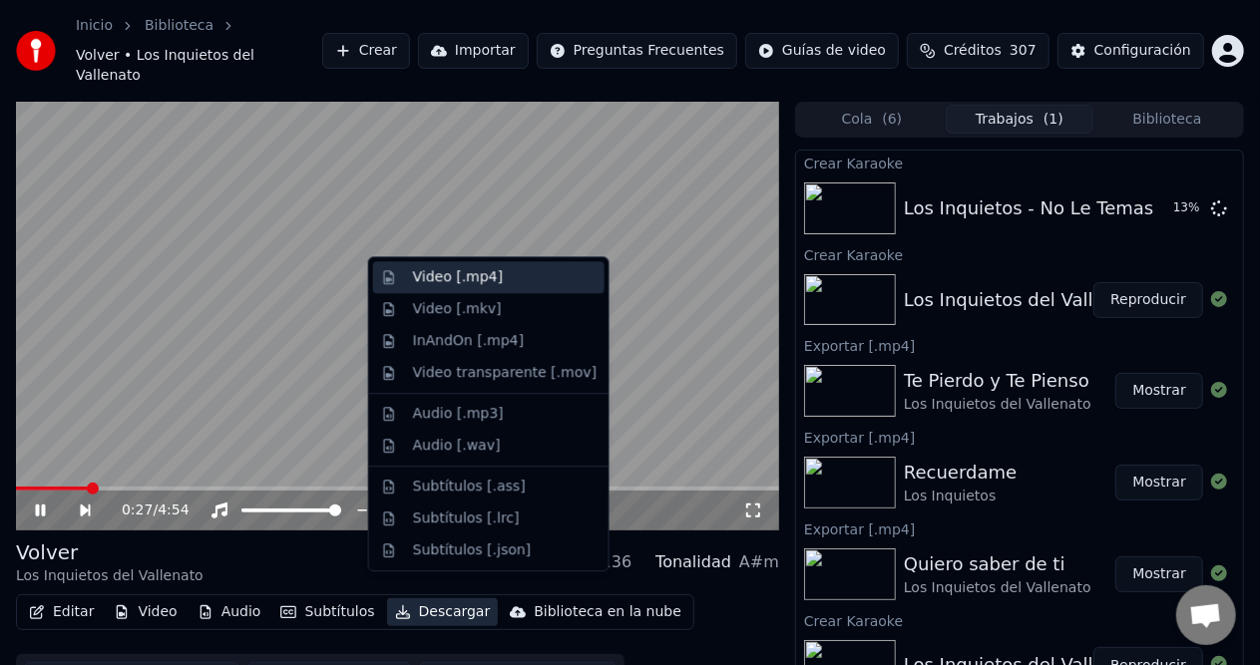
click at [491, 278] on div "Video [.mp4]" at bounding box center [458, 277] width 90 height 20
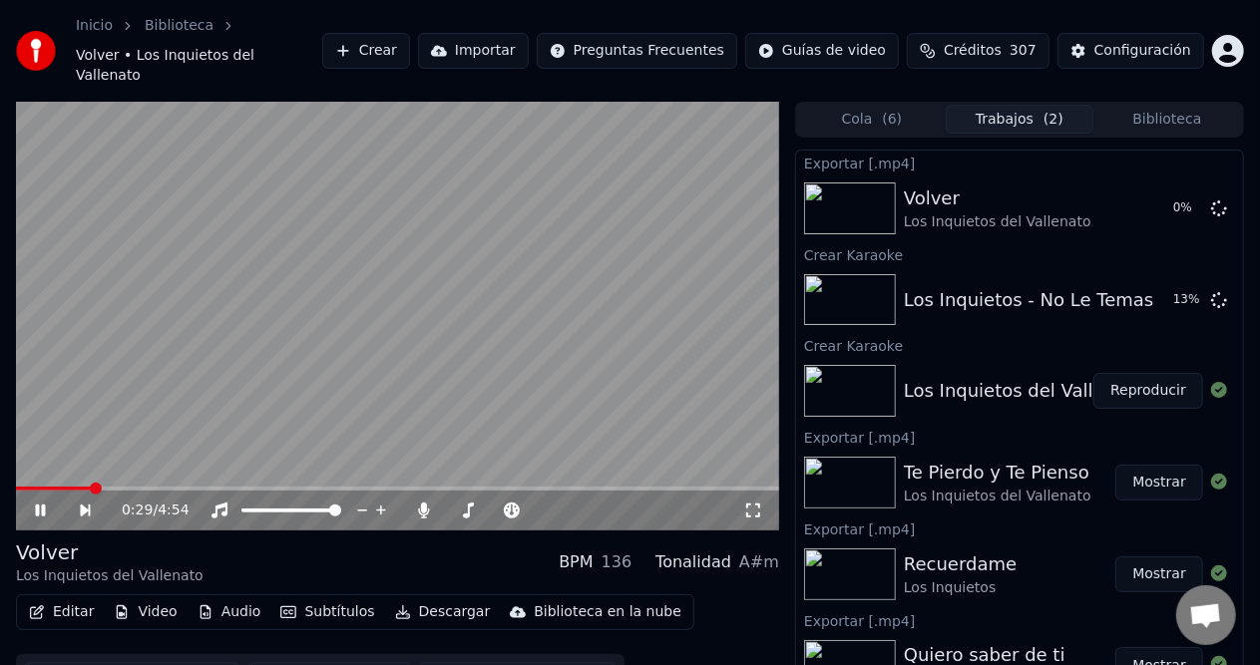
click at [38, 503] on icon at bounding box center [54, 511] width 45 height 16
click at [1150, 284] on button "Reproducir" at bounding box center [1148, 300] width 110 height 36
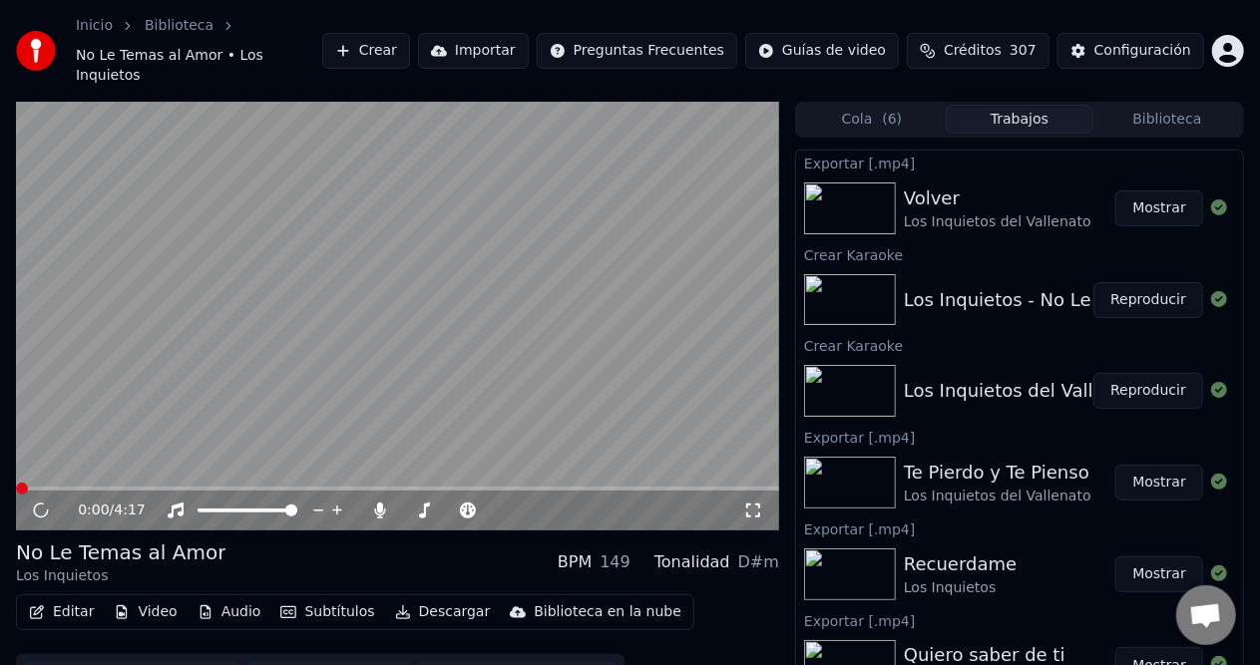
click at [87, 598] on button "Editar" at bounding box center [61, 612] width 81 height 28
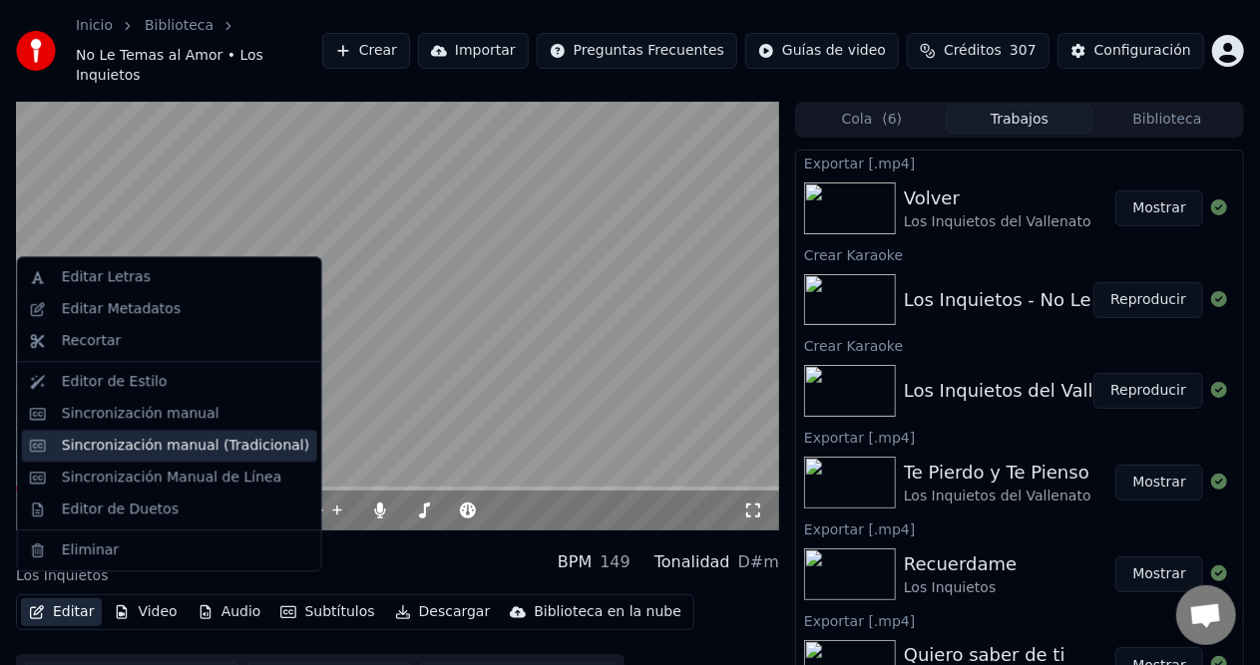
click at [207, 447] on div "Sincronización manual (Tradicional)" at bounding box center [185, 446] width 247 height 20
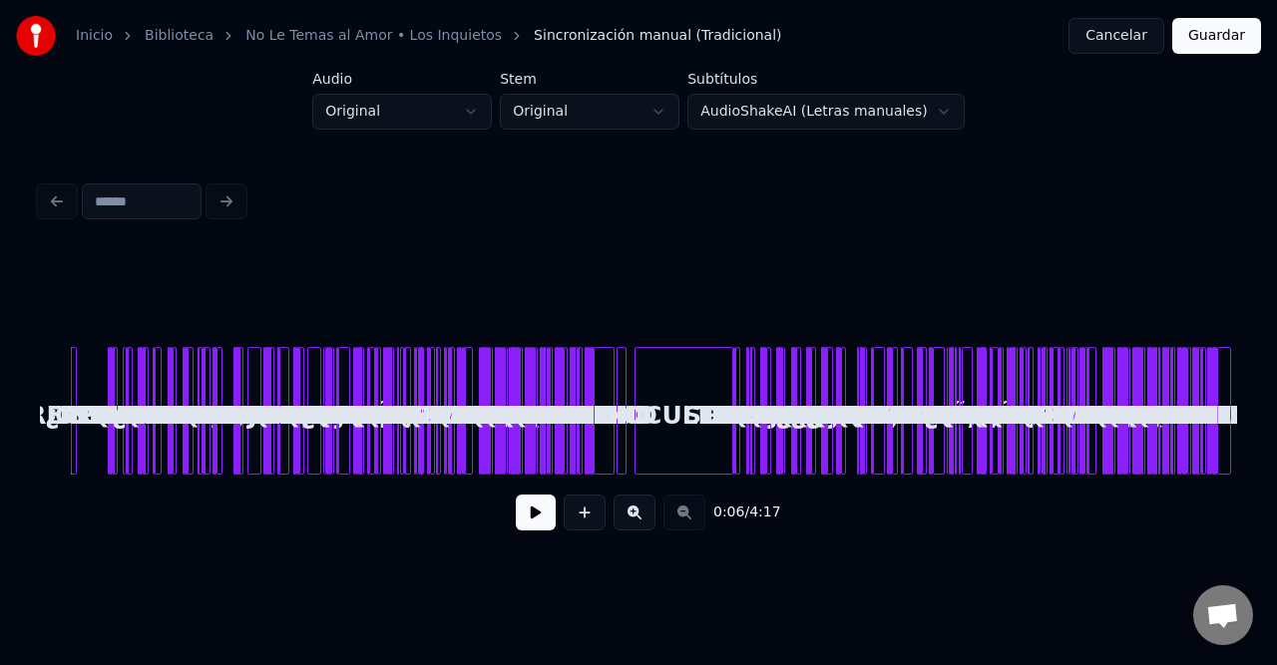
click at [535, 514] on button at bounding box center [536, 513] width 40 height 36
click at [642, 518] on button at bounding box center [634, 513] width 42 height 36
click at [642, 517] on button at bounding box center [634, 513] width 42 height 36
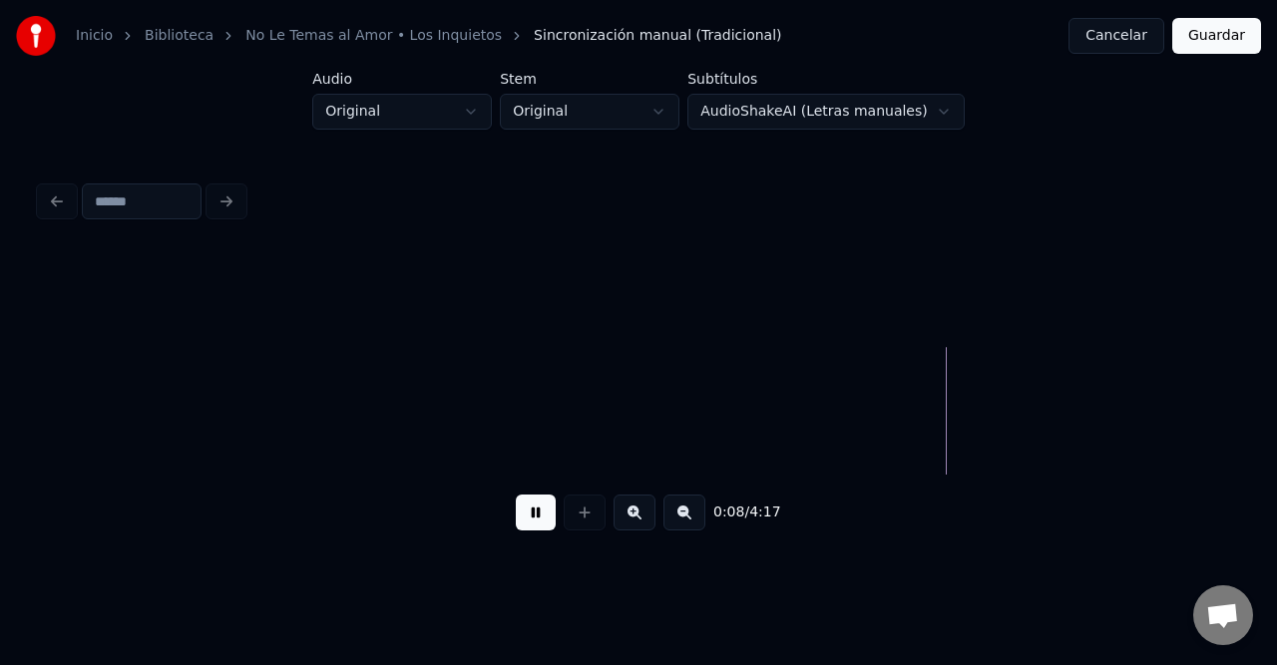
click at [642, 517] on button at bounding box center [634, 513] width 42 height 36
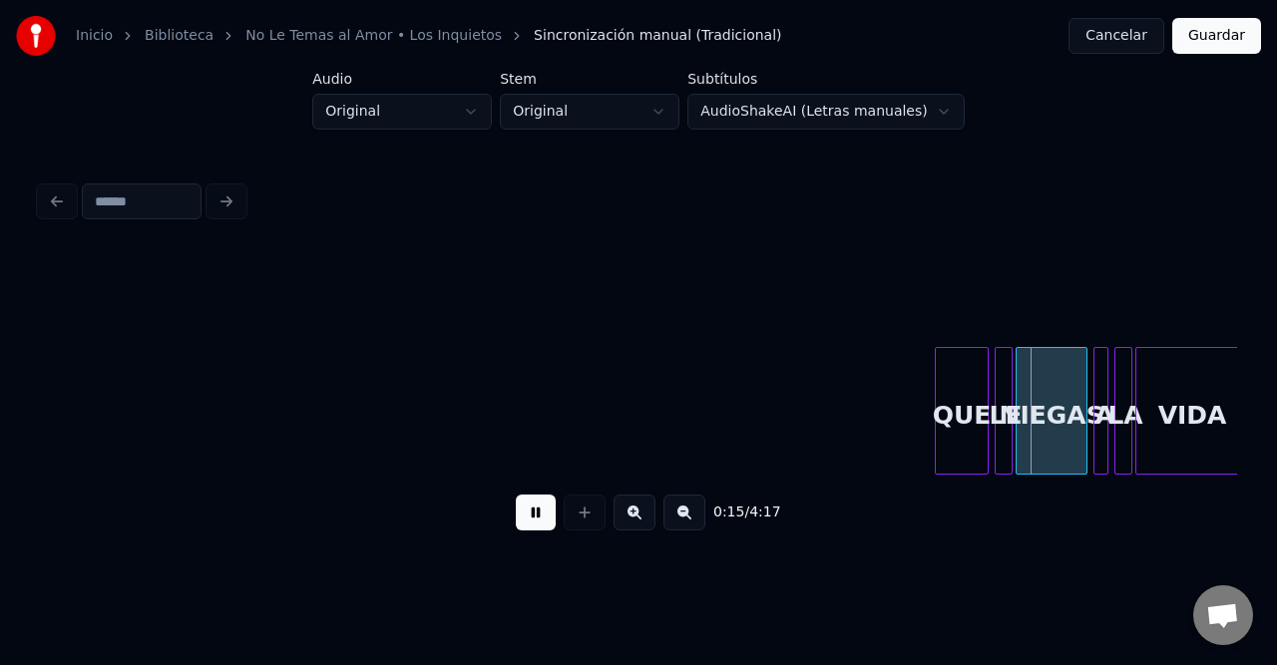
click at [1137, 29] on button "Cancelar" at bounding box center [1116, 36] width 96 height 36
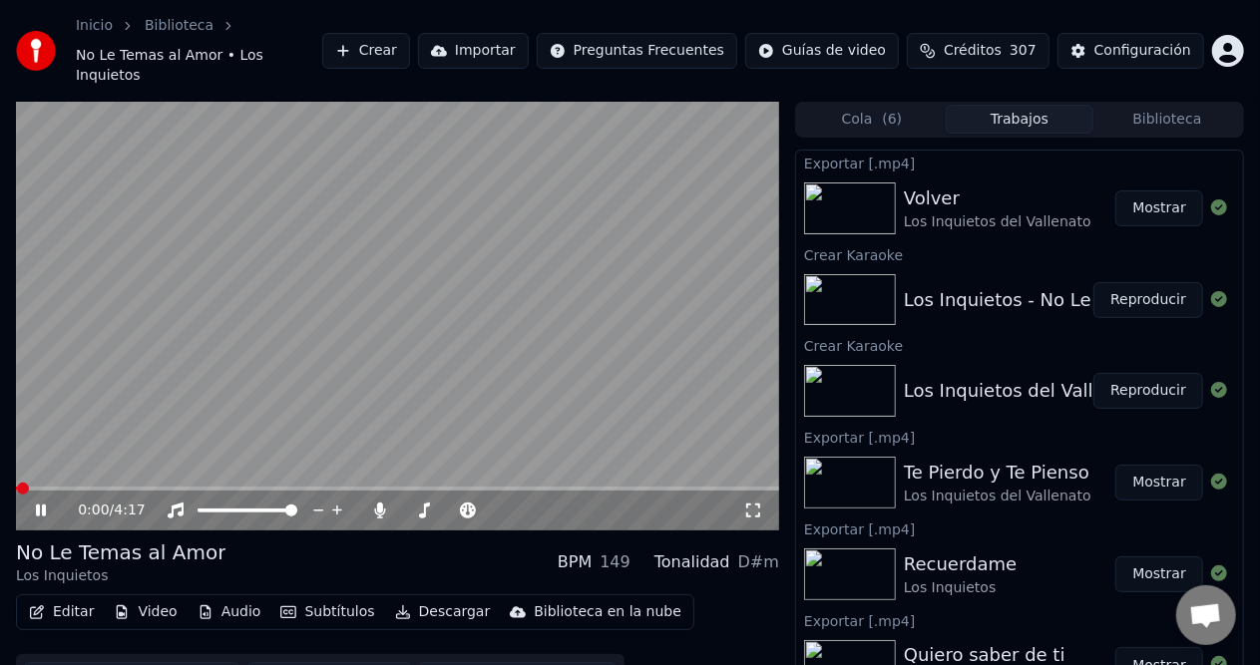
click at [46, 503] on icon at bounding box center [55, 511] width 46 height 16
click at [80, 598] on button "Editar" at bounding box center [61, 612] width 81 height 28
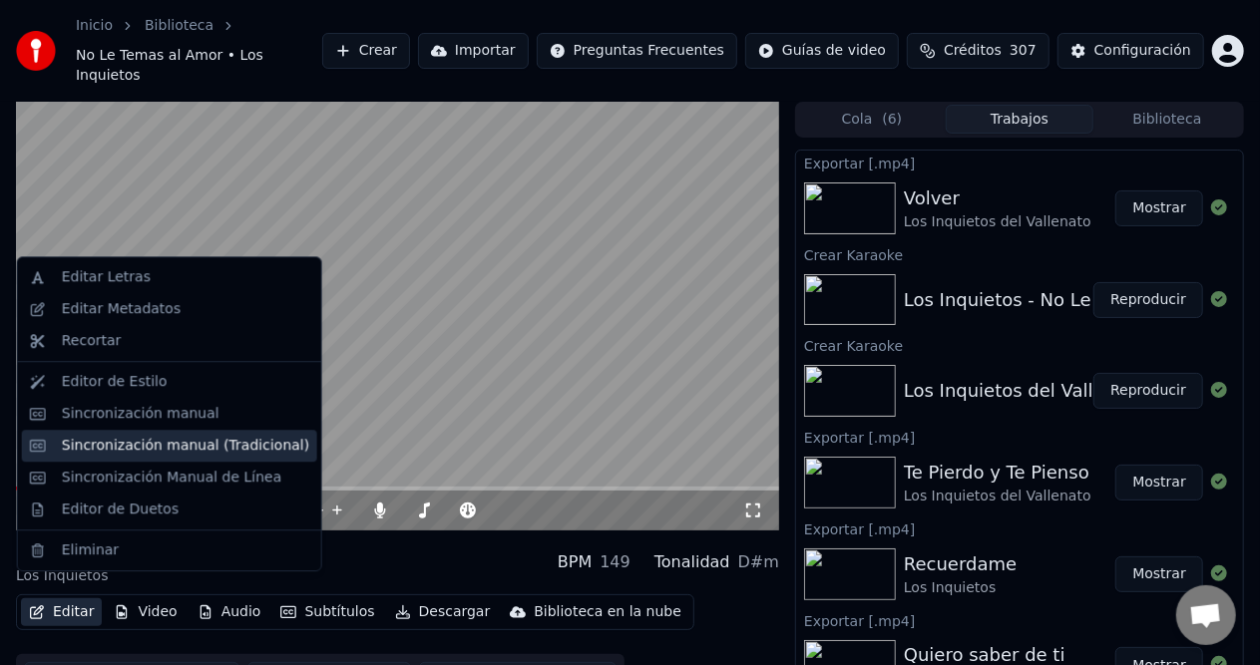
click at [215, 437] on div "Sincronización manual (Tradicional)" at bounding box center [185, 446] width 247 height 20
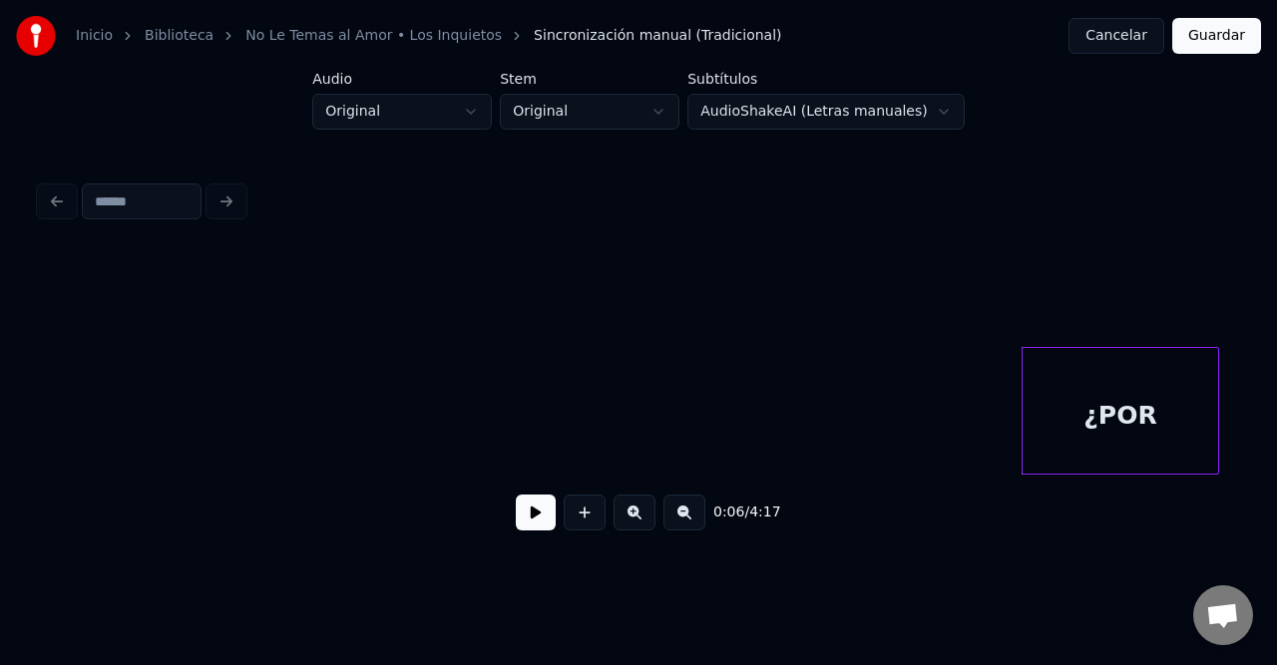
click at [537, 525] on button at bounding box center [536, 513] width 40 height 36
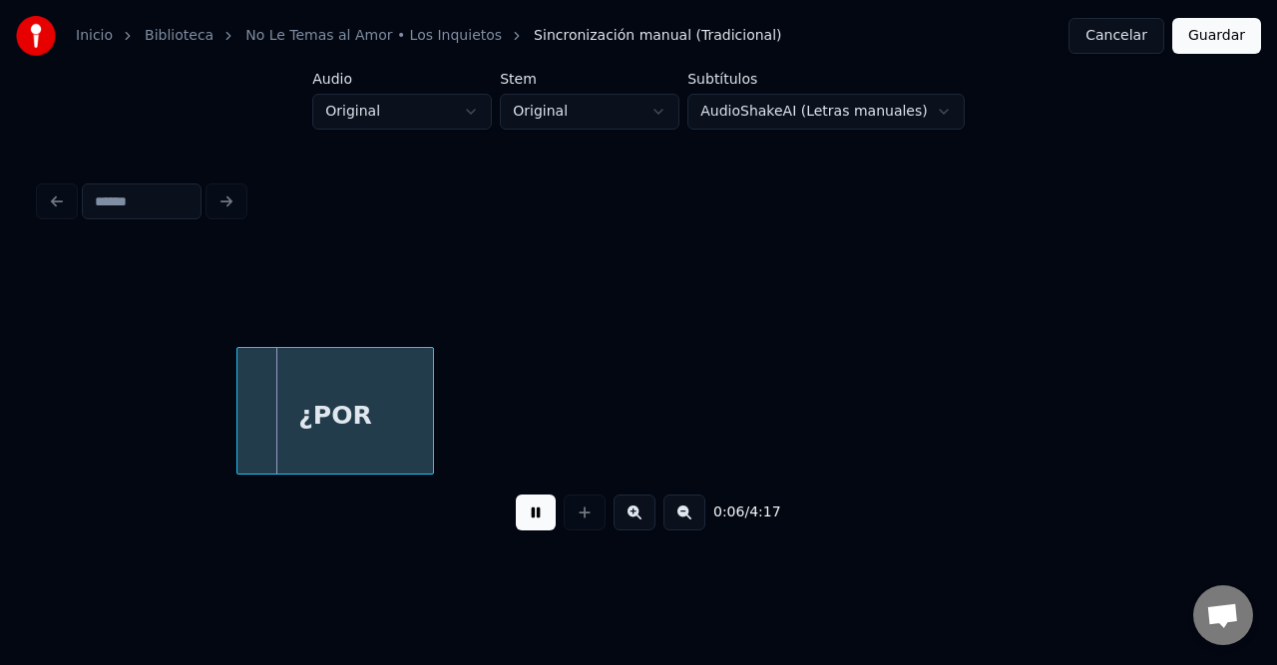
scroll to position [0, 825]
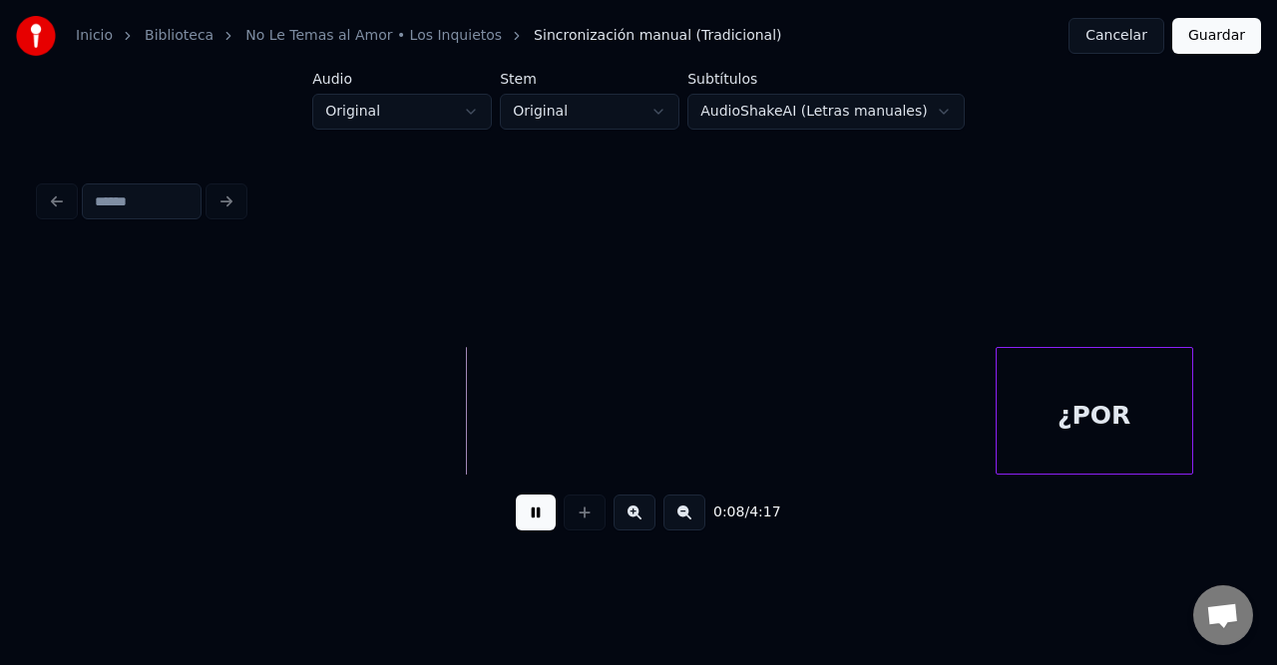
click at [1109, 414] on div "¿POR" at bounding box center [1094, 416] width 196 height 136
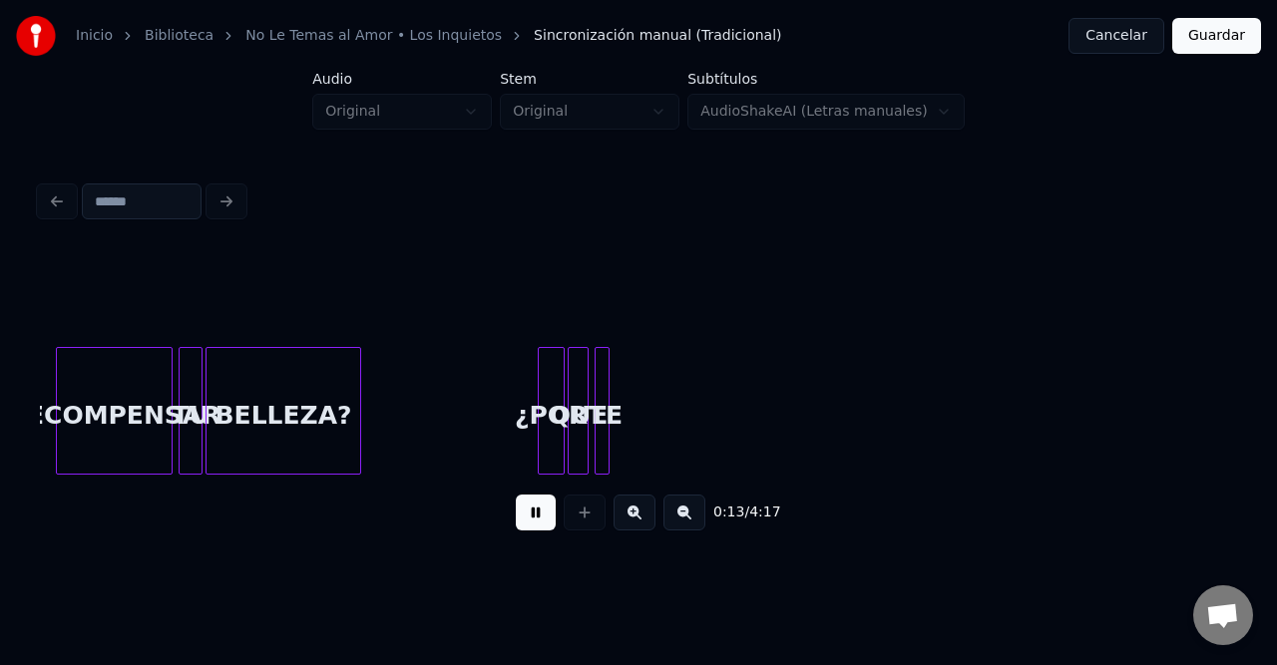
scroll to position [0, 2009]
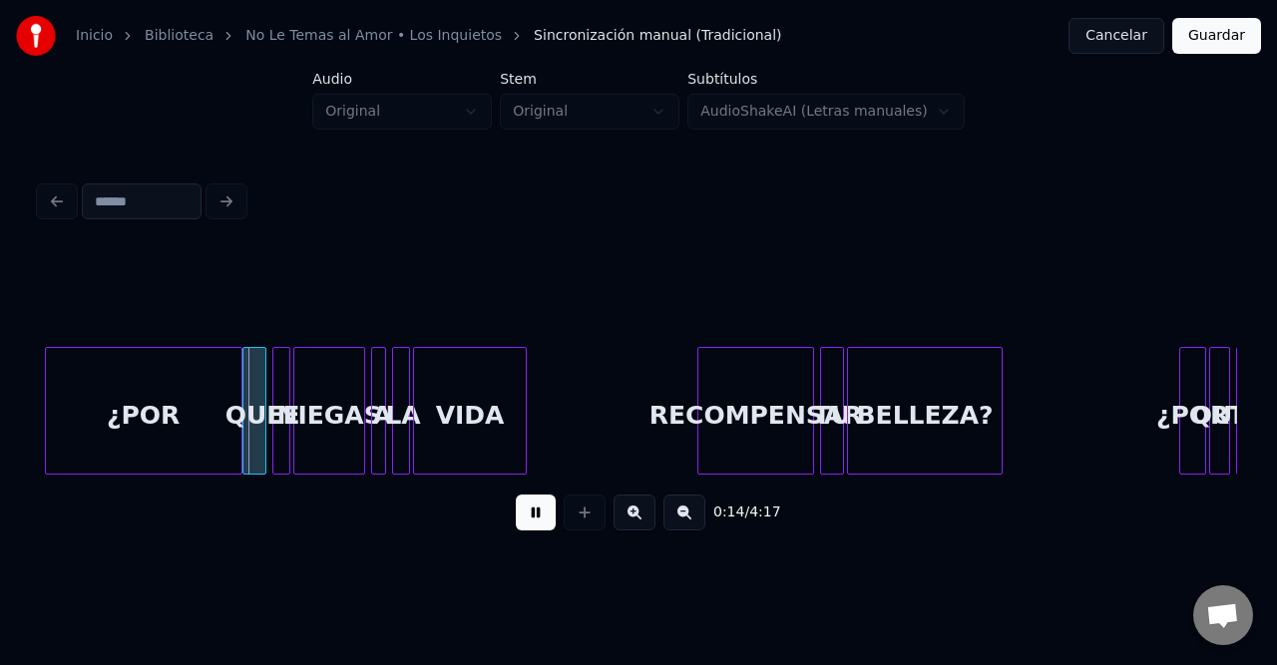
click at [142, 419] on div "¿POR" at bounding box center [144, 416] width 196 height 136
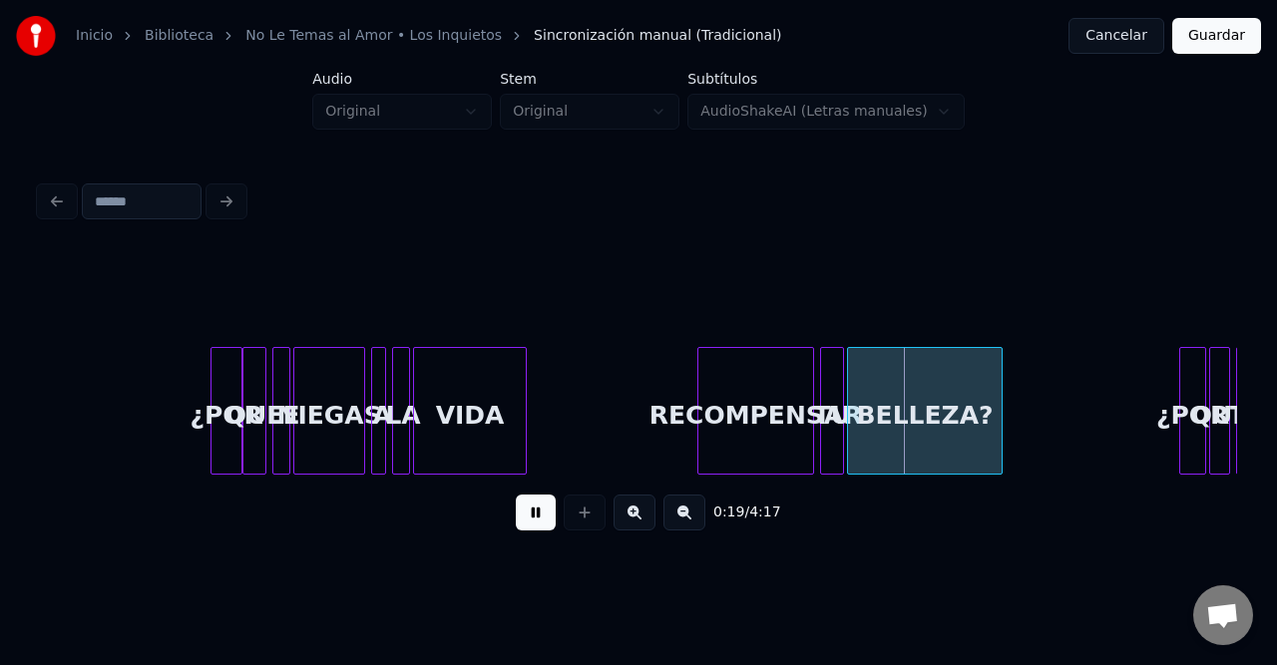
click at [212, 395] on div at bounding box center [214, 411] width 6 height 126
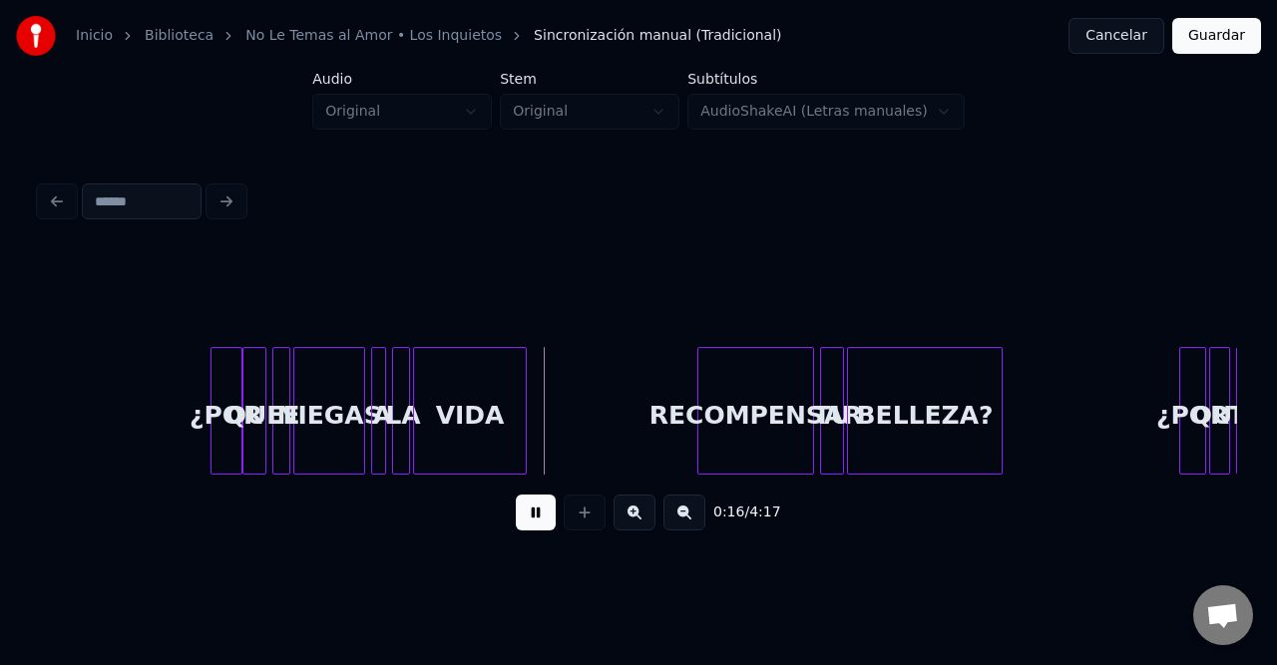
click at [682, 525] on button at bounding box center [684, 513] width 42 height 36
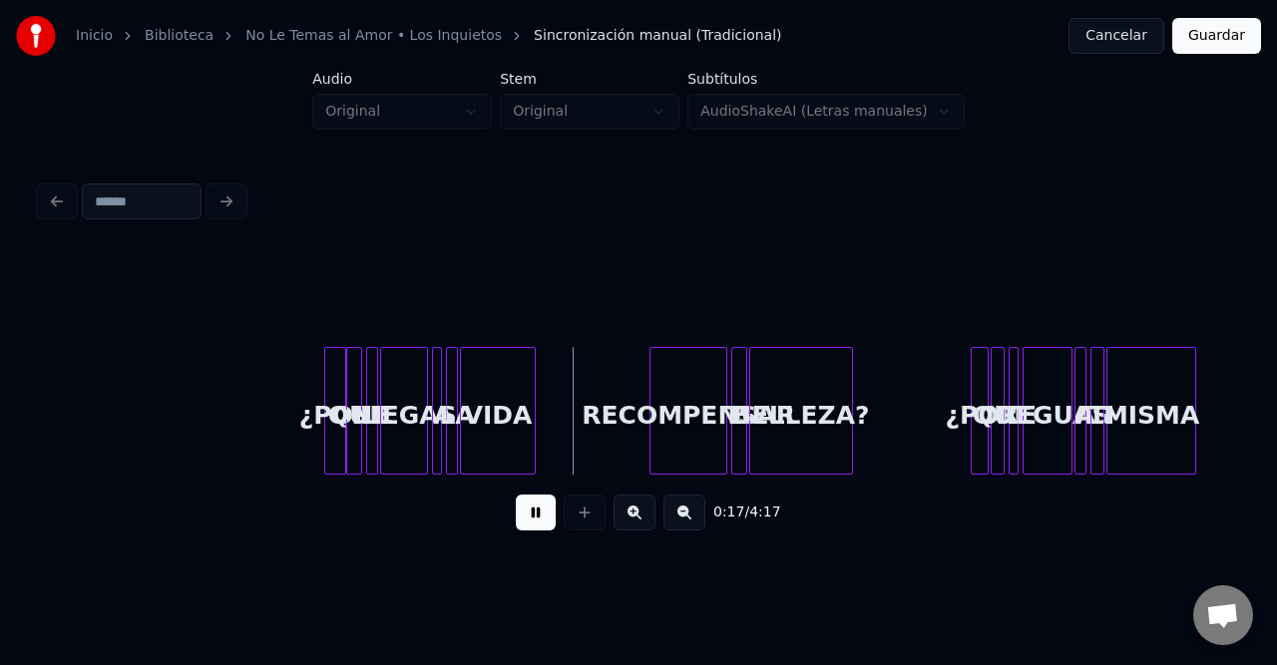
click at [682, 524] on button at bounding box center [684, 513] width 42 height 36
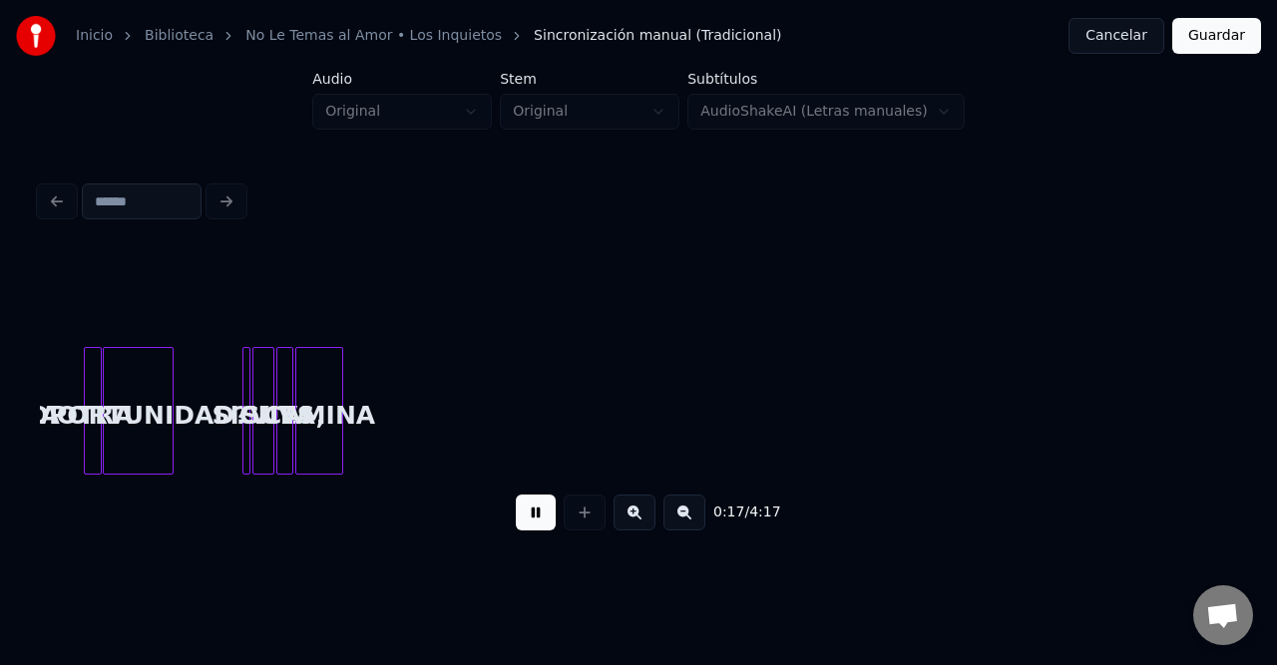
click at [682, 524] on button at bounding box center [684, 513] width 42 height 36
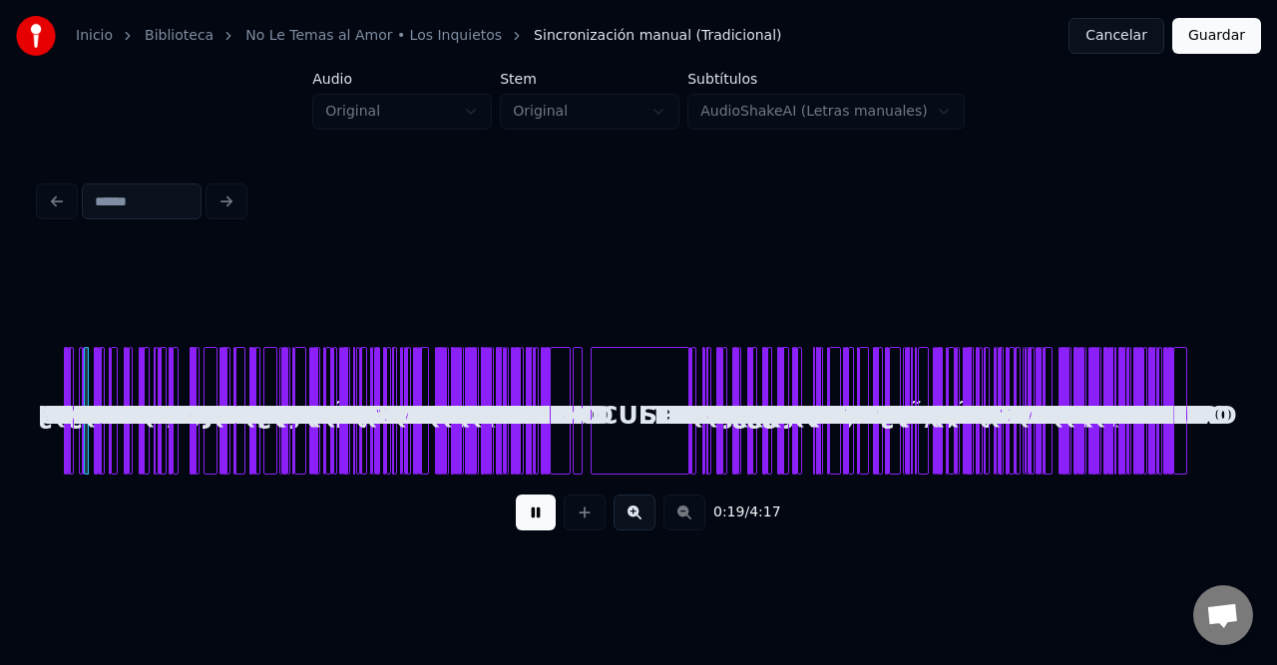
scroll to position [0, 0]
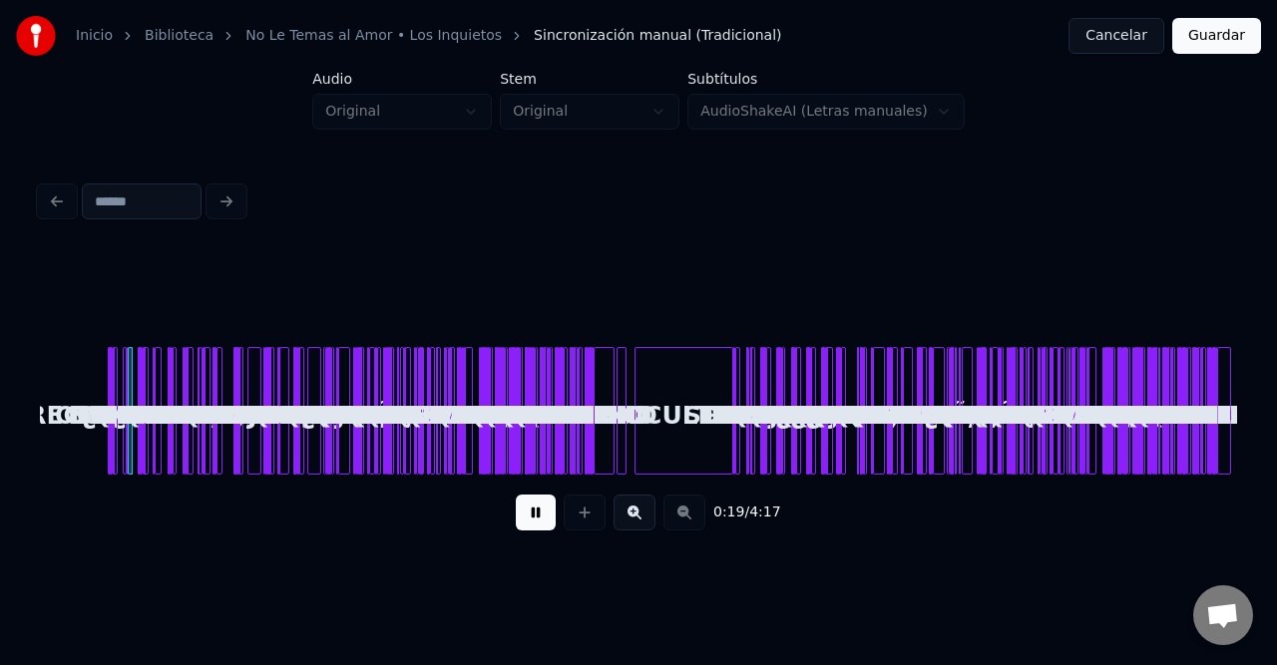
click at [602, 405] on div "MIEDO" at bounding box center [604, 416] width 20 height 136
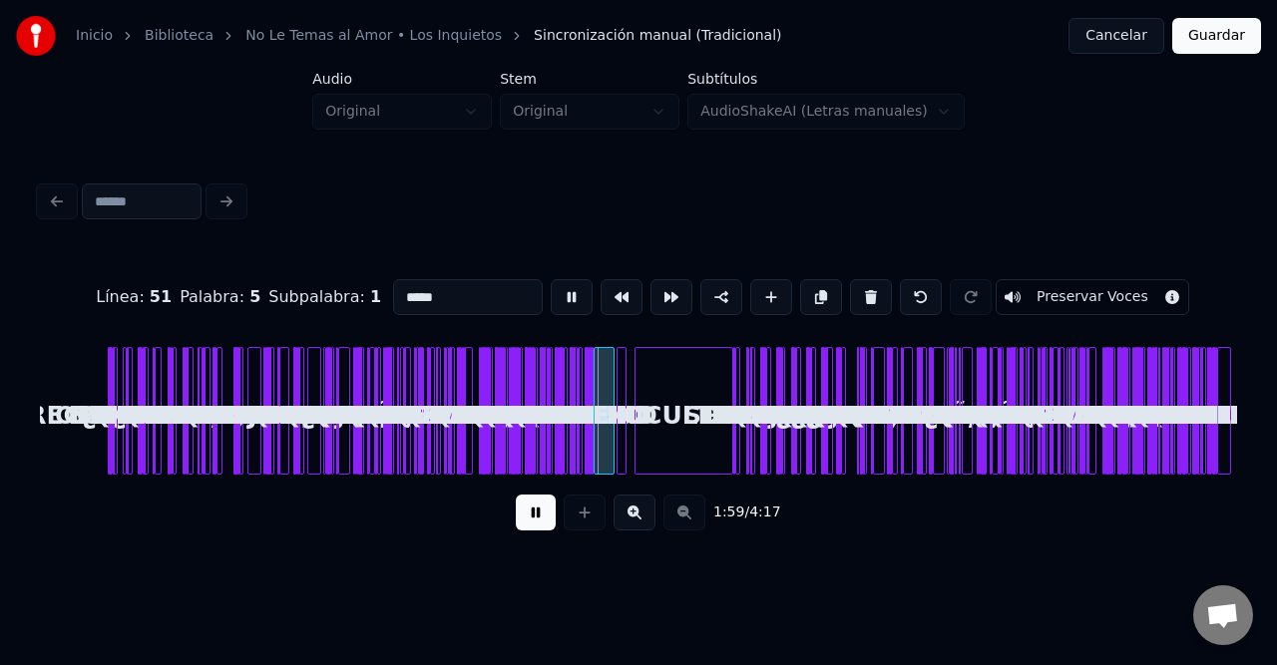
click at [639, 515] on button at bounding box center [634, 513] width 42 height 36
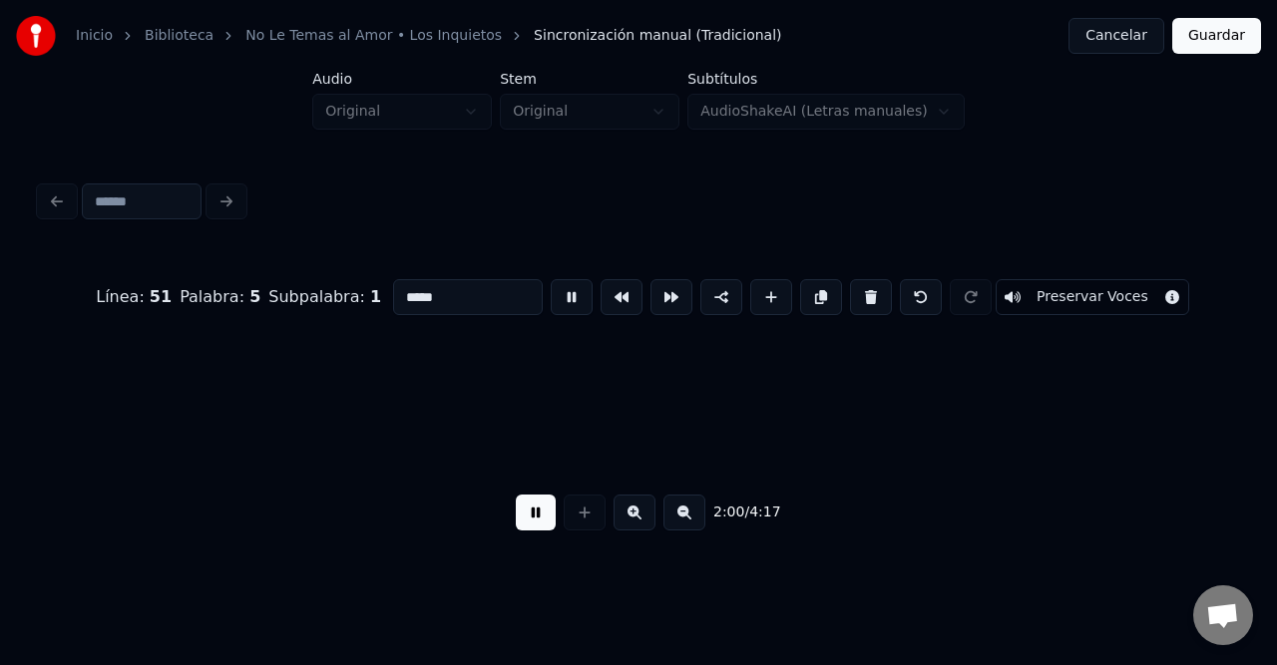
scroll to position [0, 11447]
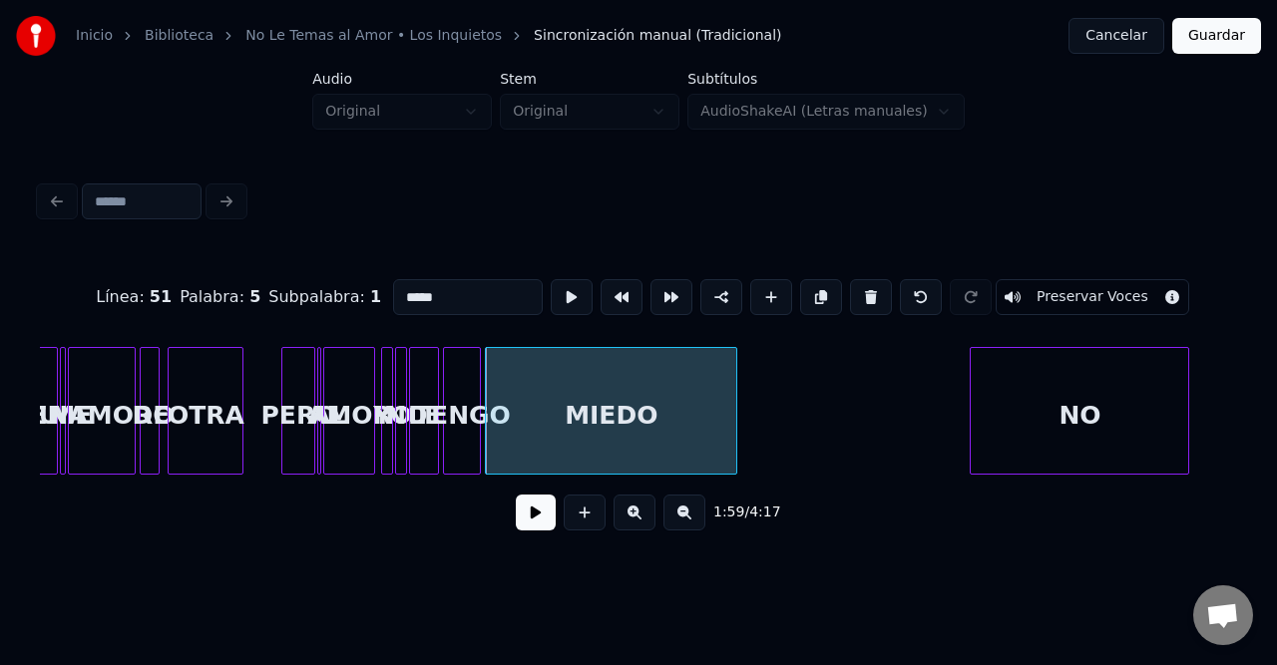
click at [732, 383] on div at bounding box center [733, 411] width 6 height 126
click at [459, 404] on div "TENGO" at bounding box center [462, 416] width 36 height 136
type input "*****"
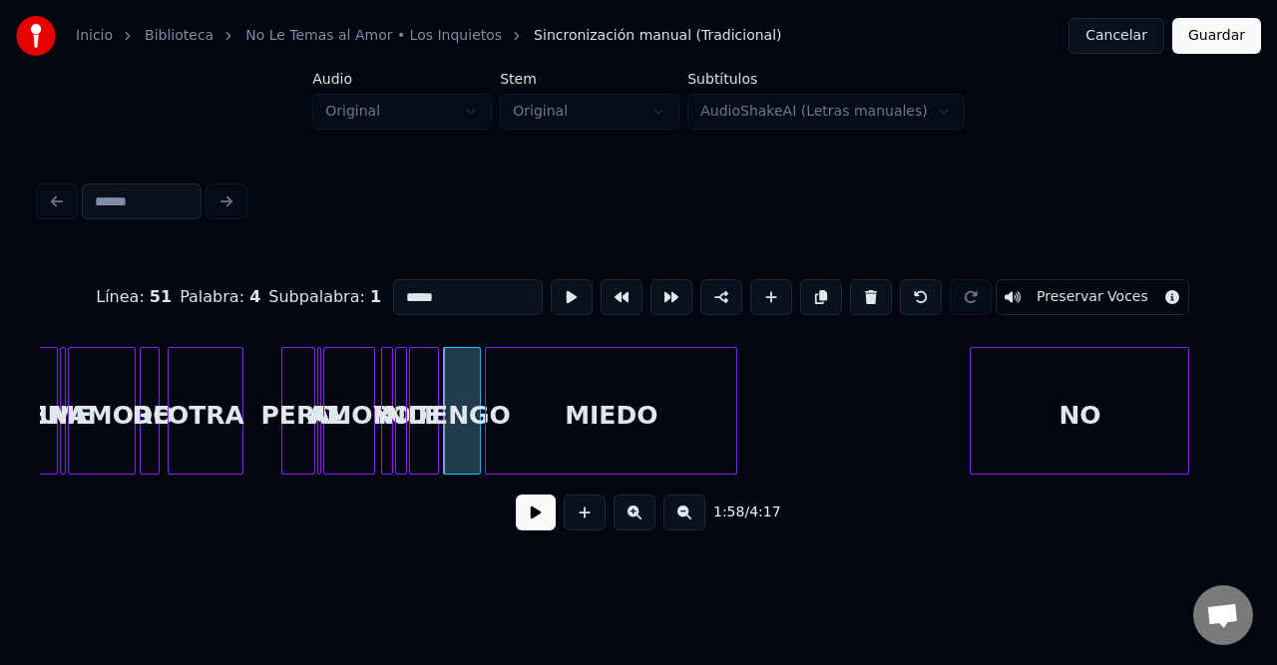
click at [529, 527] on button at bounding box center [536, 513] width 40 height 36
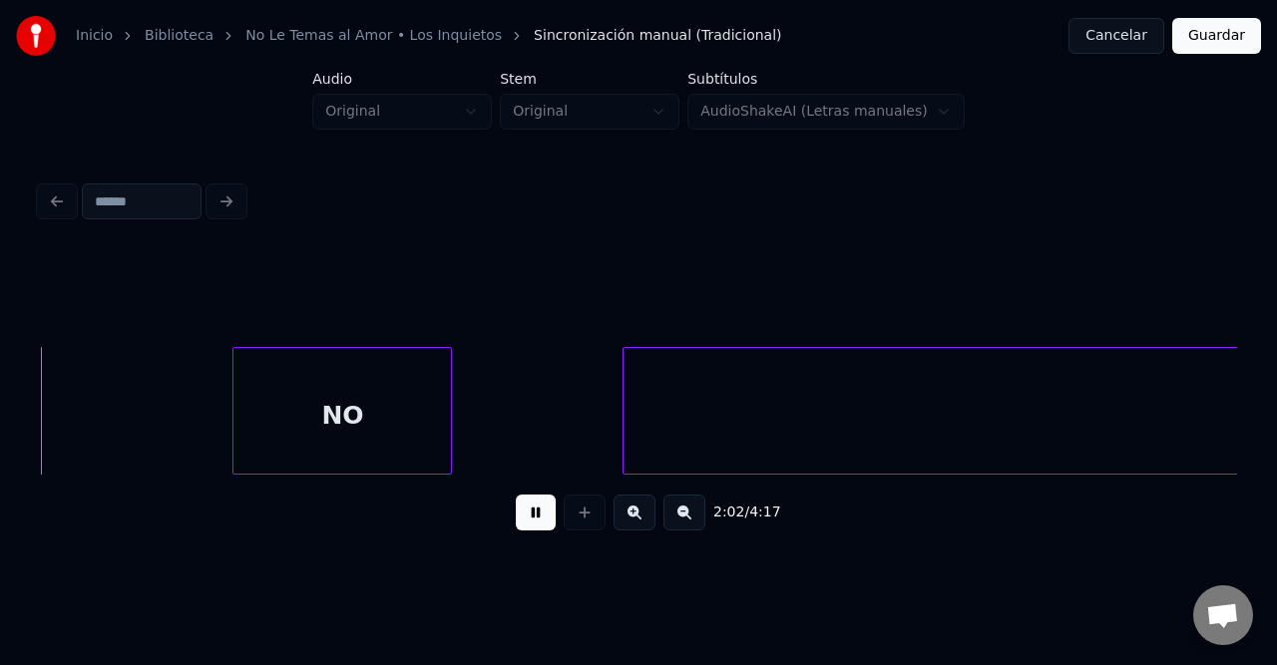
scroll to position [0, 12189]
click at [522, 524] on button at bounding box center [536, 513] width 40 height 36
click at [694, 527] on button at bounding box center [684, 513] width 42 height 36
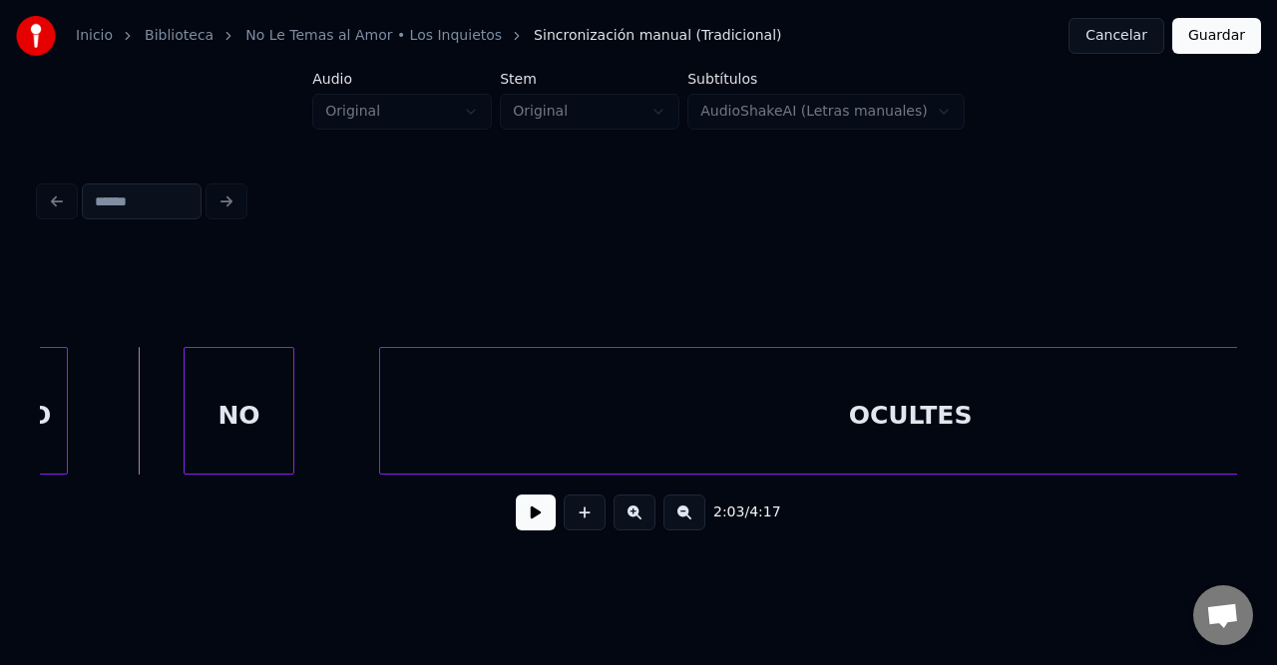
click at [694, 527] on button at bounding box center [684, 513] width 42 height 36
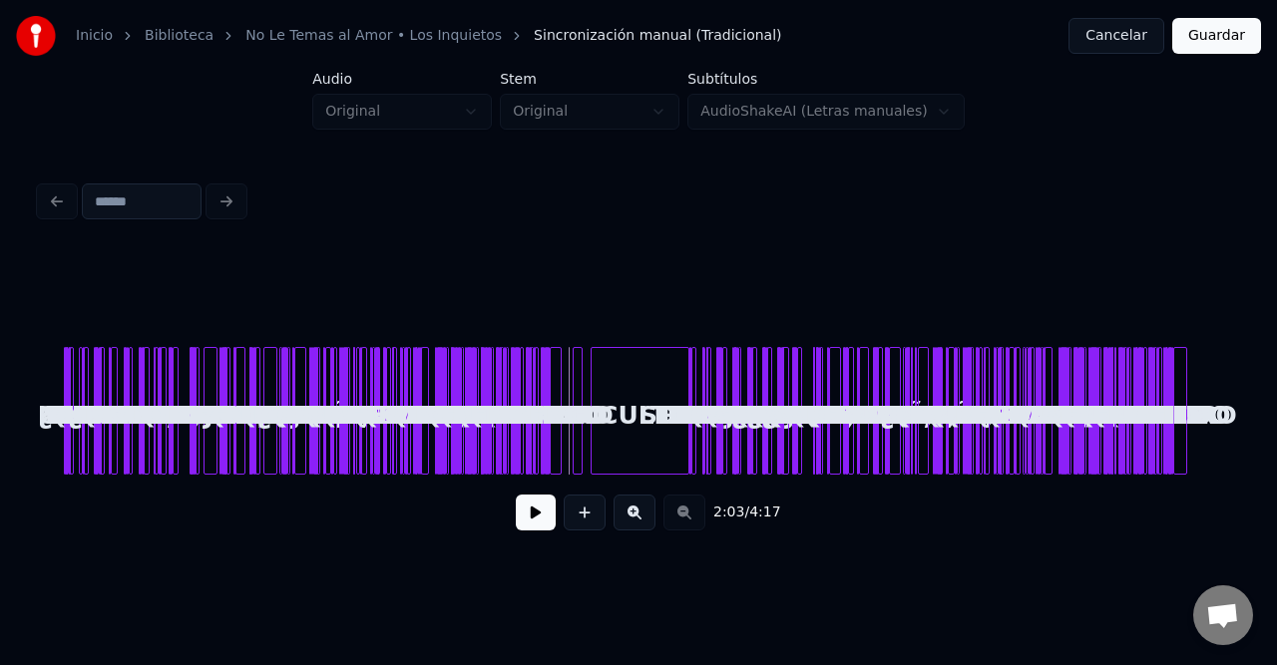
scroll to position [0, 0]
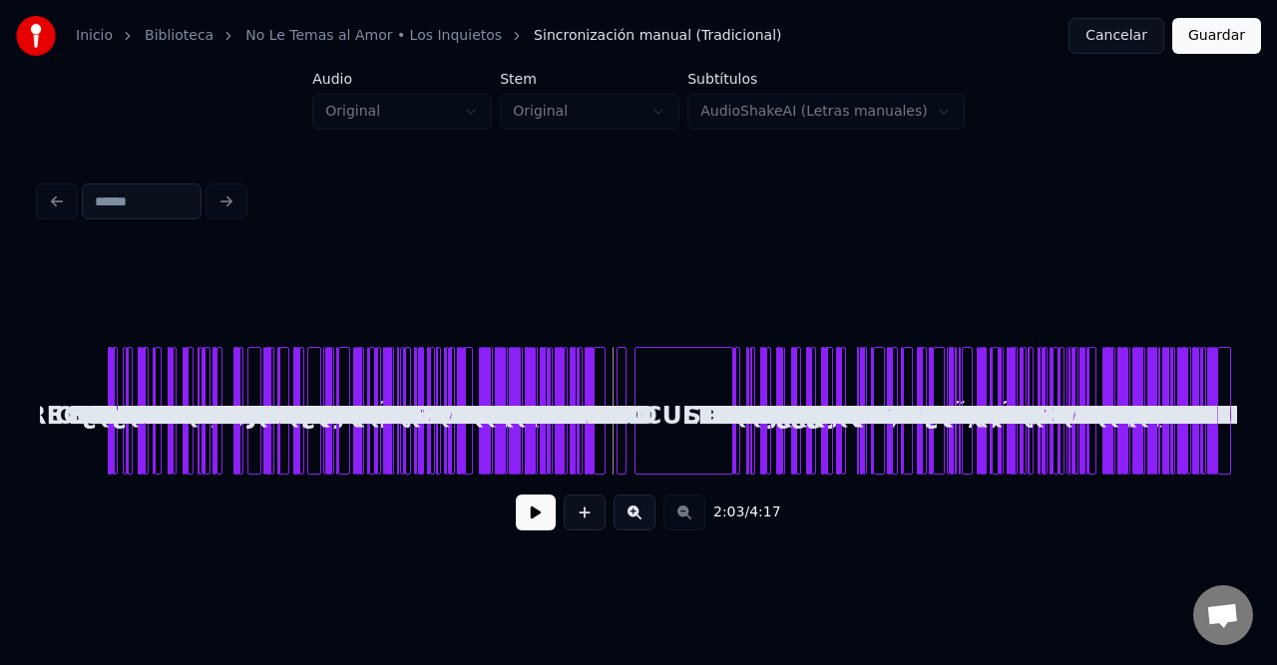
click at [628, 515] on button at bounding box center [634, 513] width 42 height 36
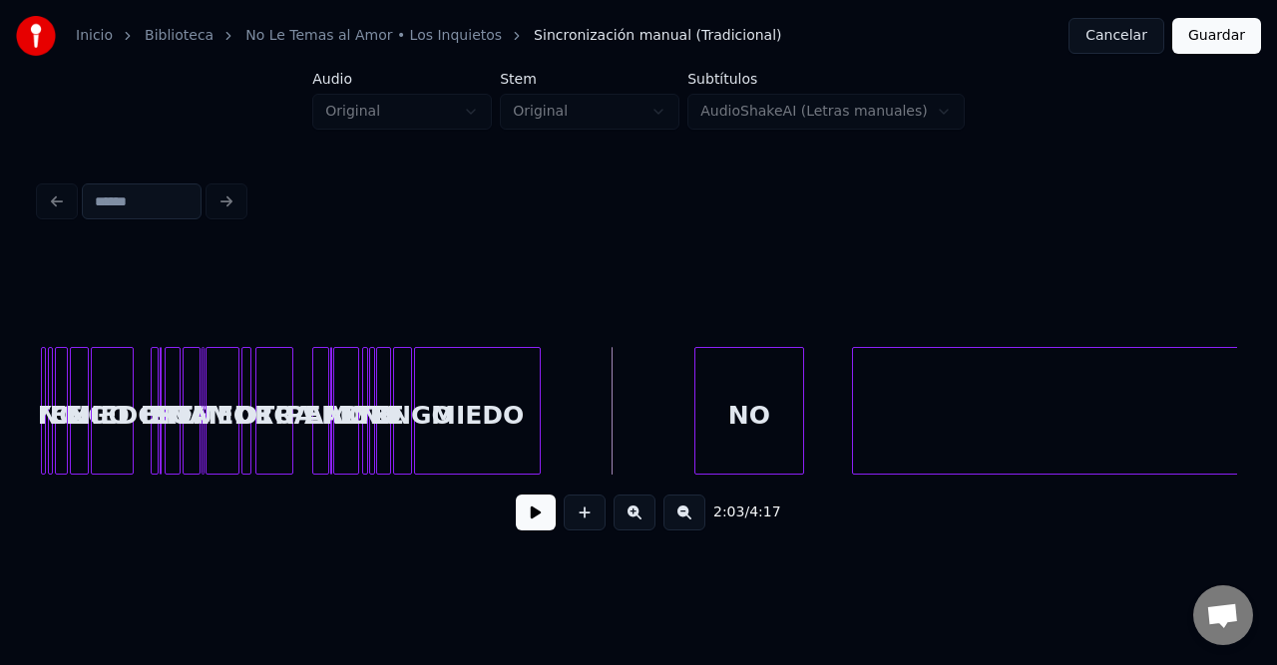
click at [754, 396] on div "NO" at bounding box center [749, 416] width 108 height 136
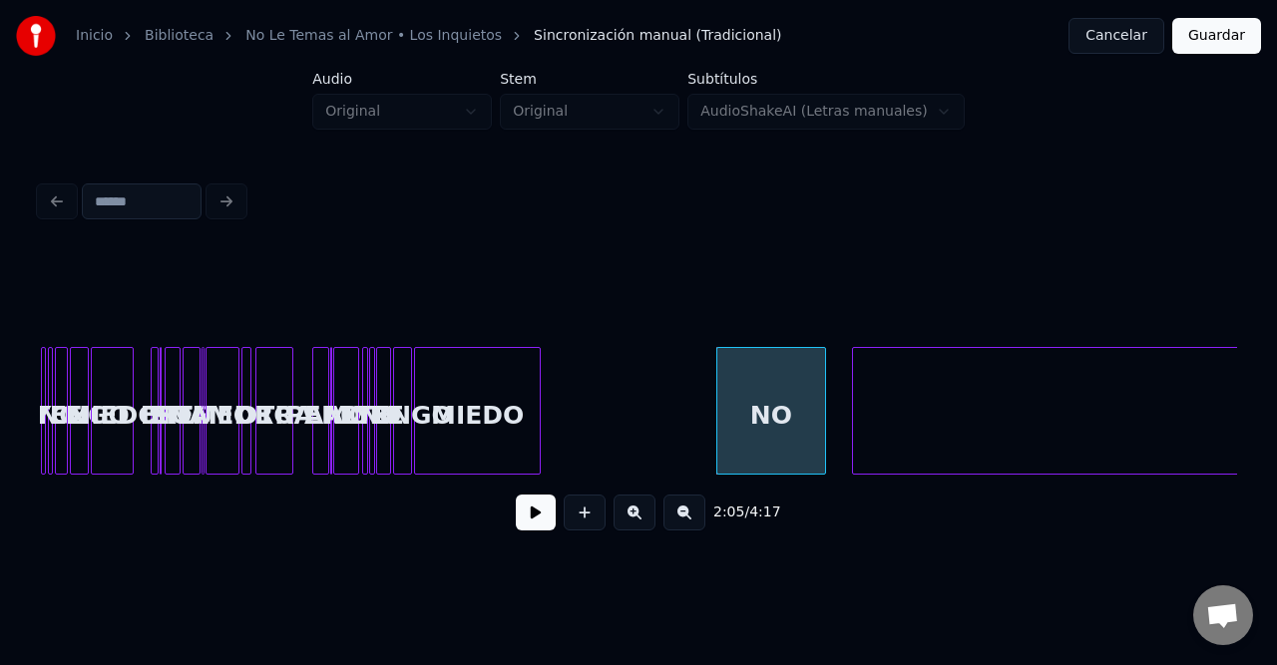
click at [678, 515] on button at bounding box center [684, 513] width 42 height 36
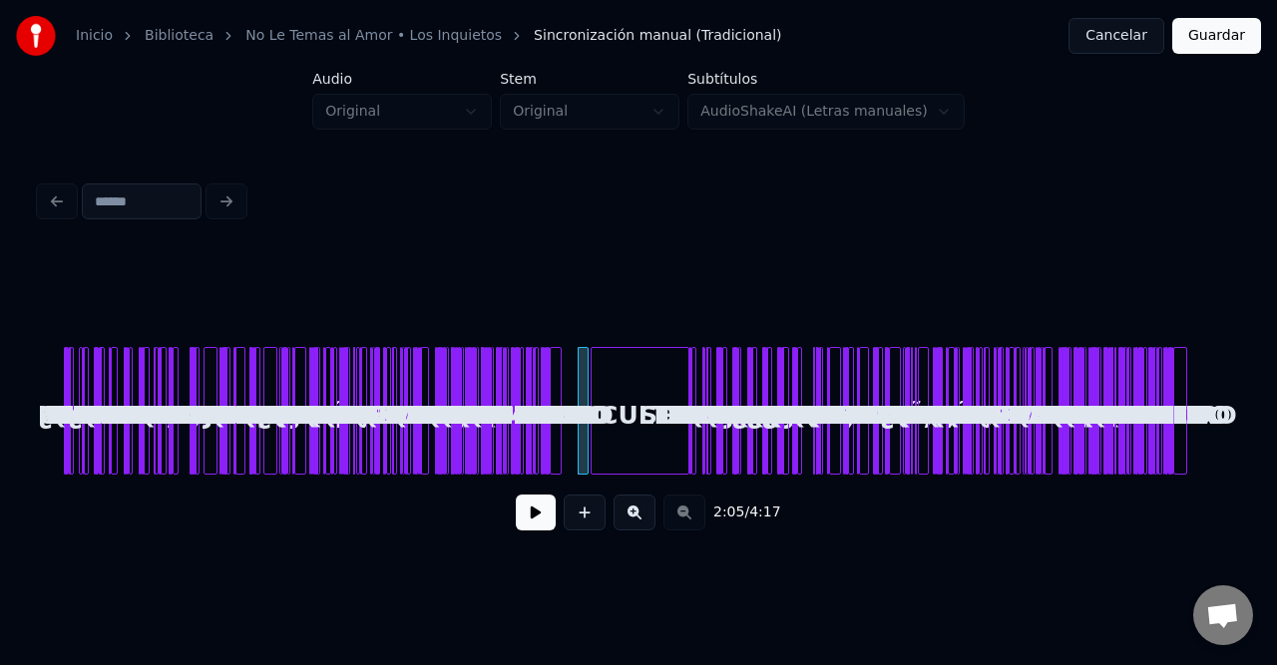
scroll to position [0, 0]
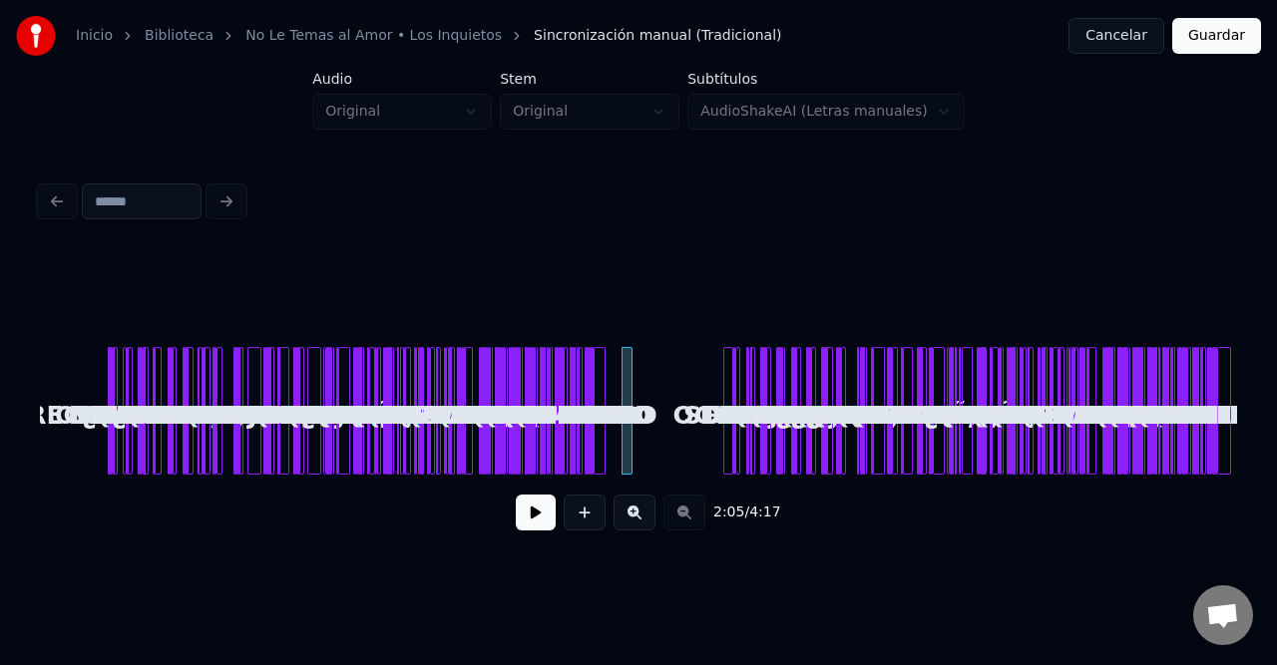
click at [726, 390] on div at bounding box center [727, 411] width 6 height 126
click at [639, 377] on div at bounding box center [639, 411] width 6 height 126
click at [708, 389] on div "NO" at bounding box center [708, 416] width 20 height 136
click at [630, 519] on button at bounding box center [634, 513] width 42 height 36
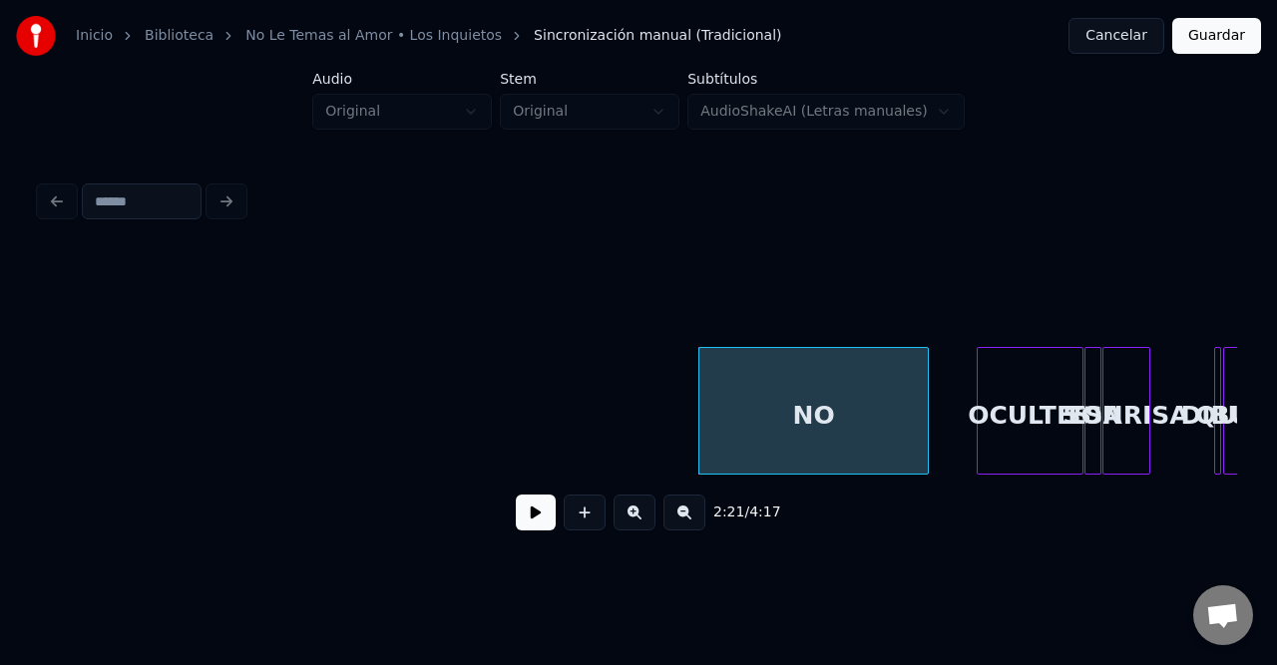
click at [630, 519] on button at bounding box center [634, 513] width 42 height 36
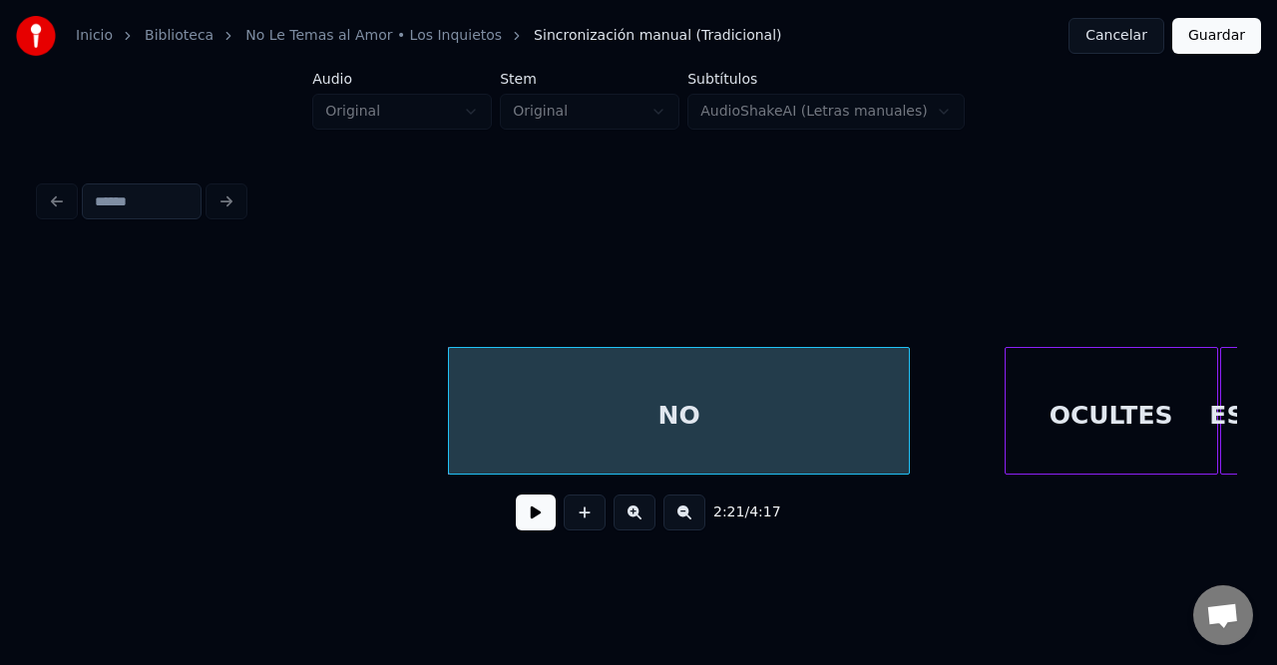
scroll to position [0, 13759]
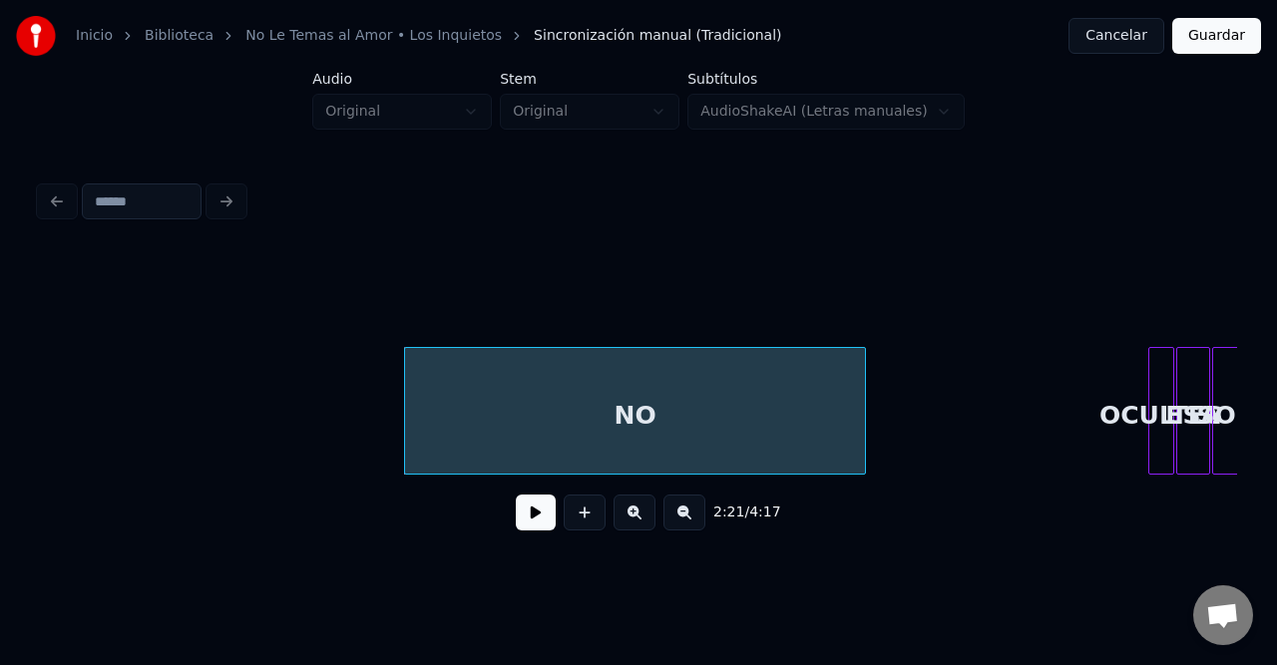
click at [1151, 435] on div at bounding box center [1152, 411] width 6 height 126
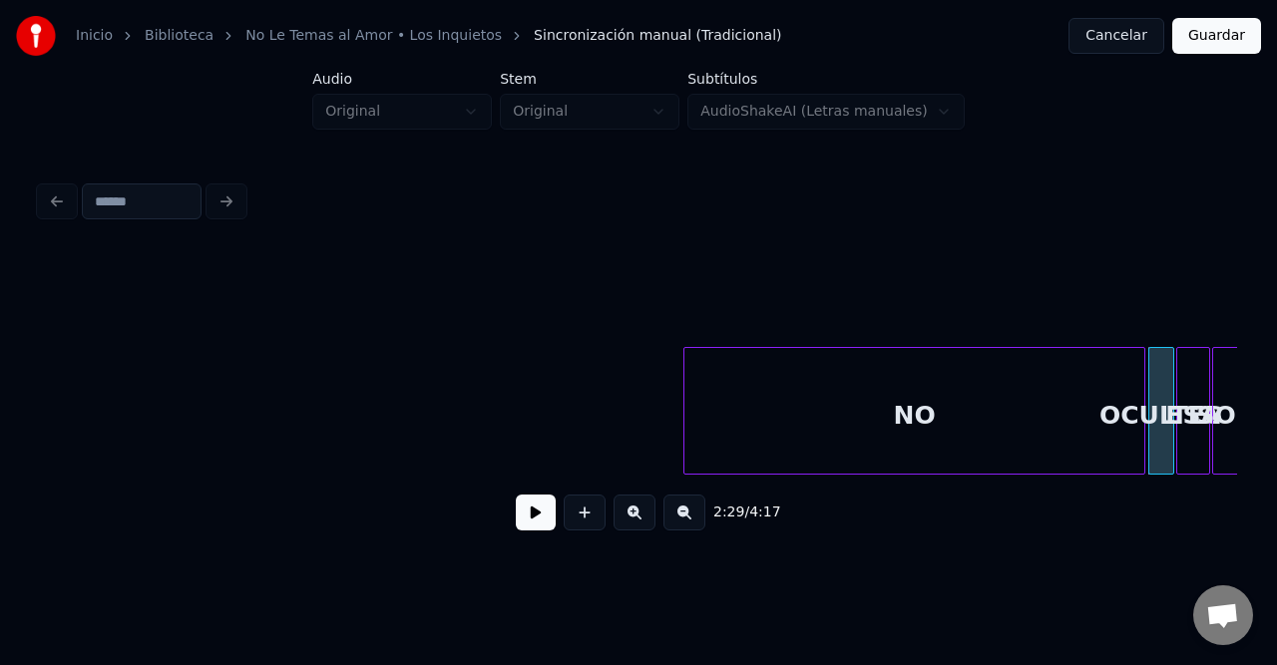
click at [982, 407] on div "NO" at bounding box center [914, 416] width 460 height 136
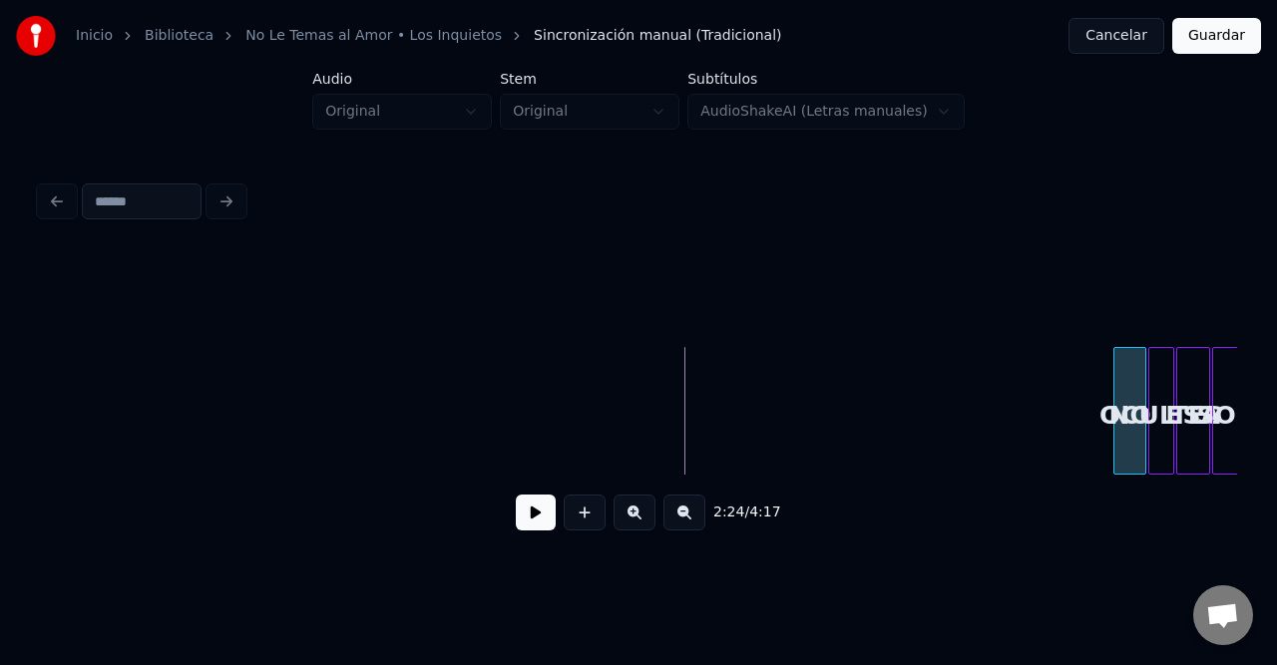
click at [1114, 423] on div at bounding box center [1117, 411] width 6 height 126
click at [1236, 480] on div "2:28 / 4:17" at bounding box center [638, 361] width 1213 height 395
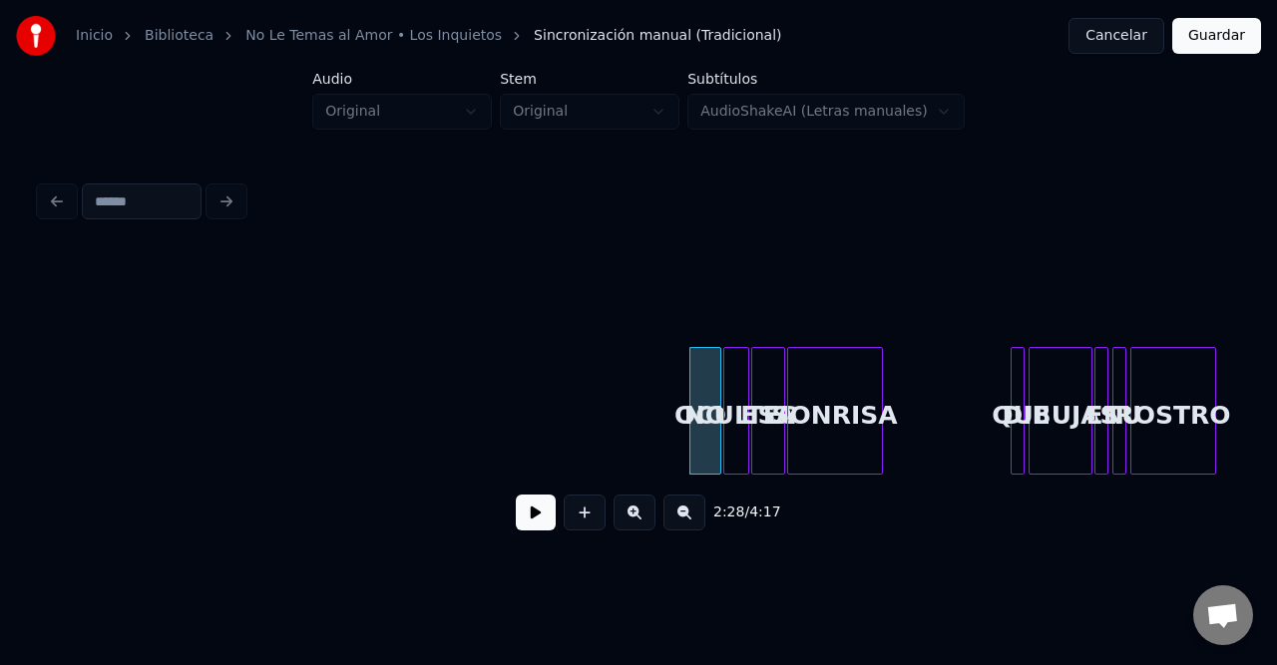
scroll to position [0, 14265]
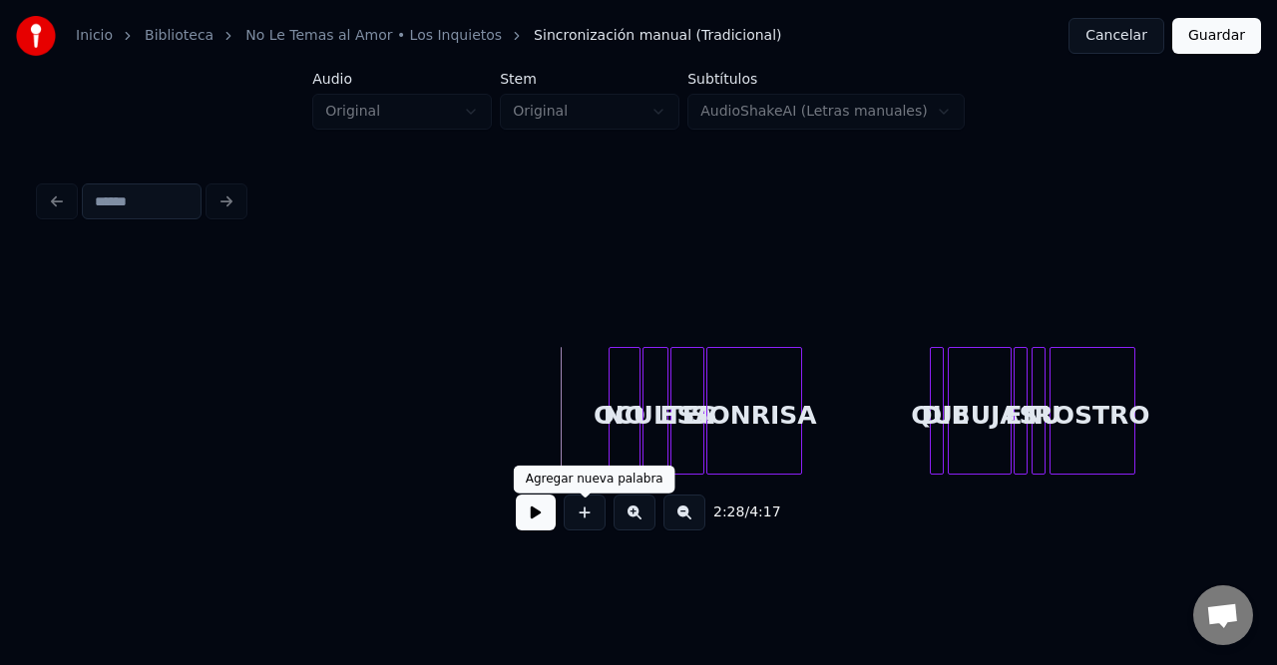
click at [547, 505] on button at bounding box center [536, 513] width 40 height 36
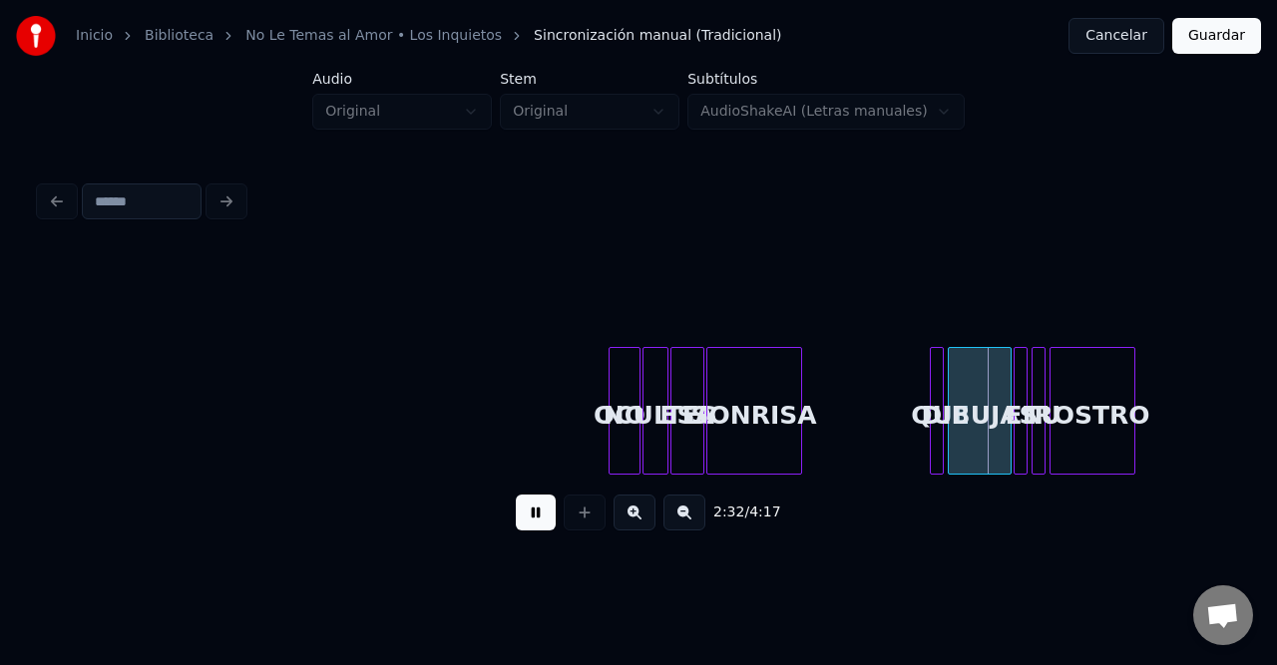
click at [669, 525] on button at bounding box center [684, 513] width 42 height 36
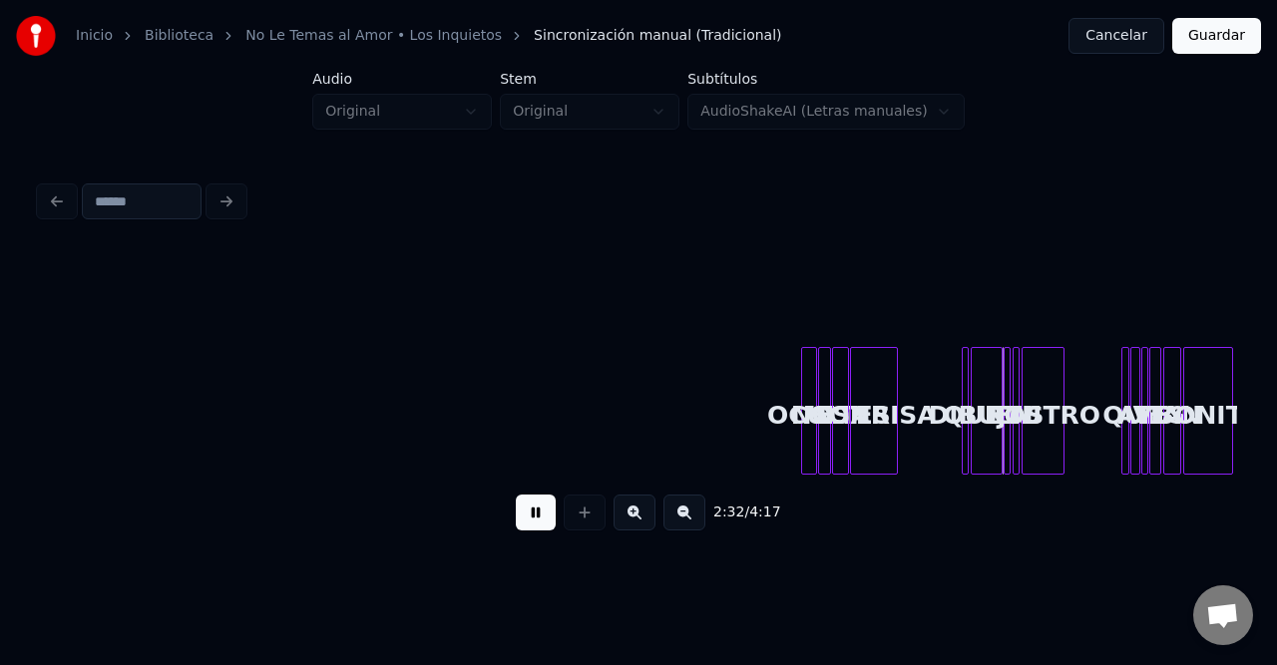
click at [677, 525] on button at bounding box center [684, 513] width 42 height 36
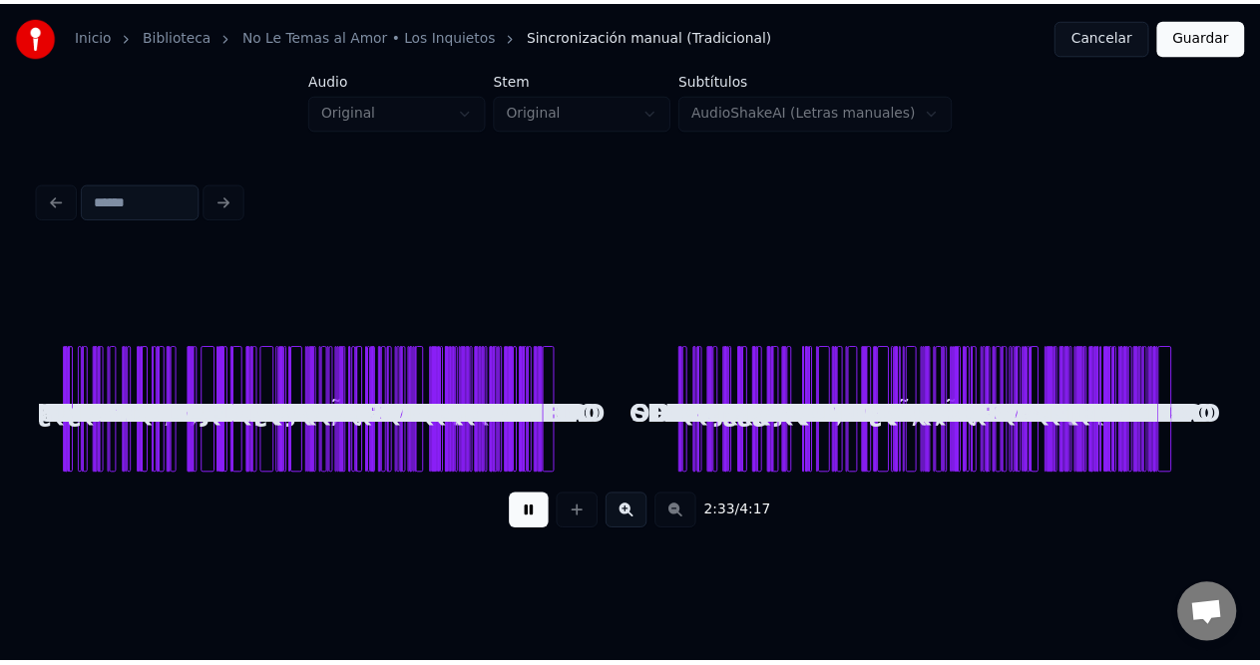
scroll to position [0, 0]
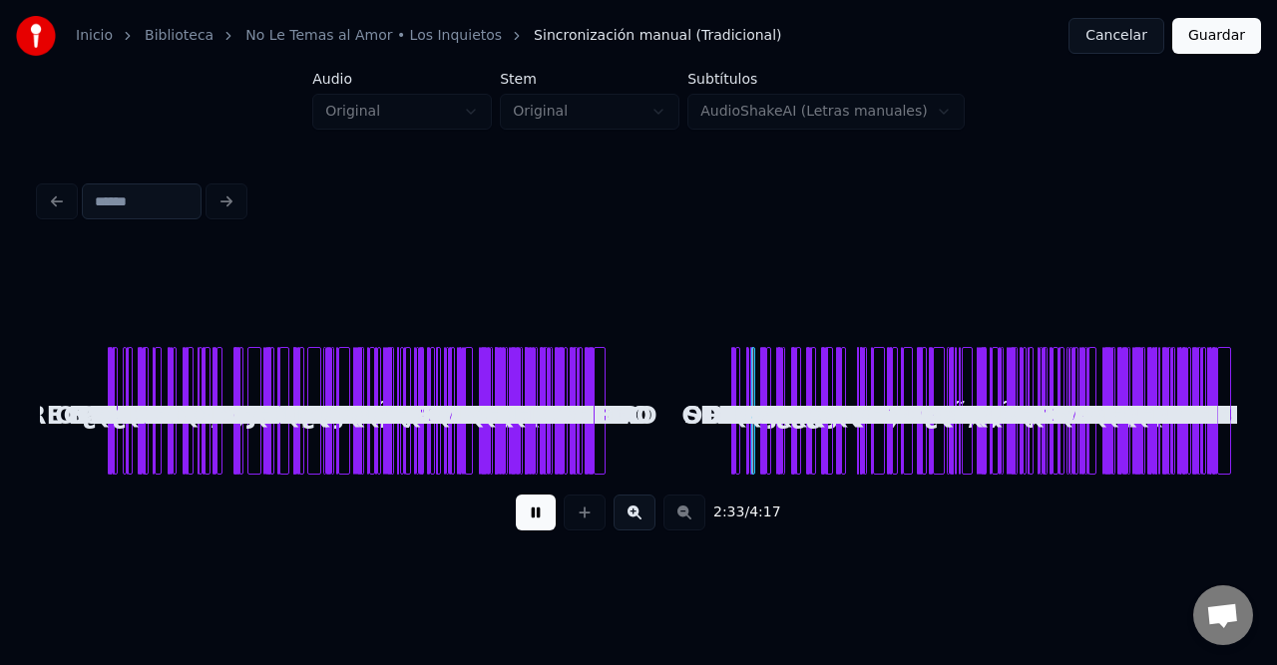
click at [678, 525] on div "2:33 / 4:17" at bounding box center [638, 513] width 1165 height 44
click at [538, 510] on button at bounding box center [536, 513] width 40 height 36
click at [1232, 40] on button "Guardar" at bounding box center [1216, 36] width 89 height 36
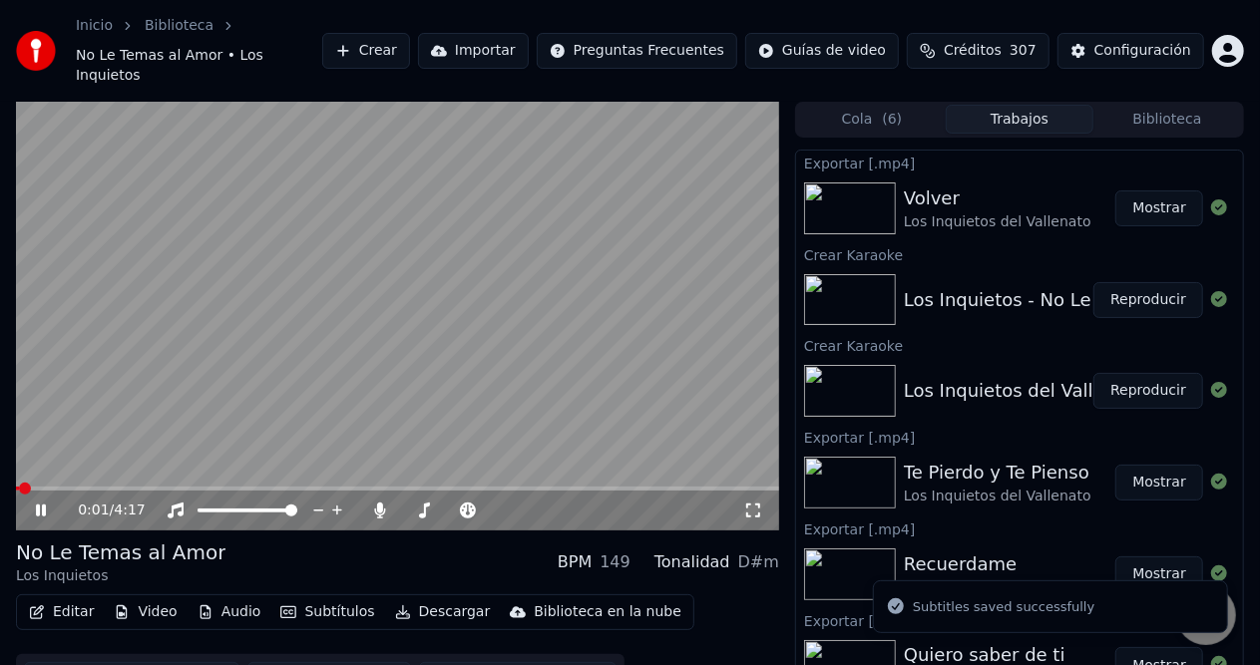
drag, startPoint x: 38, startPoint y: 493, endPoint x: 56, endPoint y: 511, distance: 25.4
click at [38, 505] on icon at bounding box center [41, 511] width 10 height 12
click at [413, 598] on button "Descargar" at bounding box center [443, 612] width 112 height 28
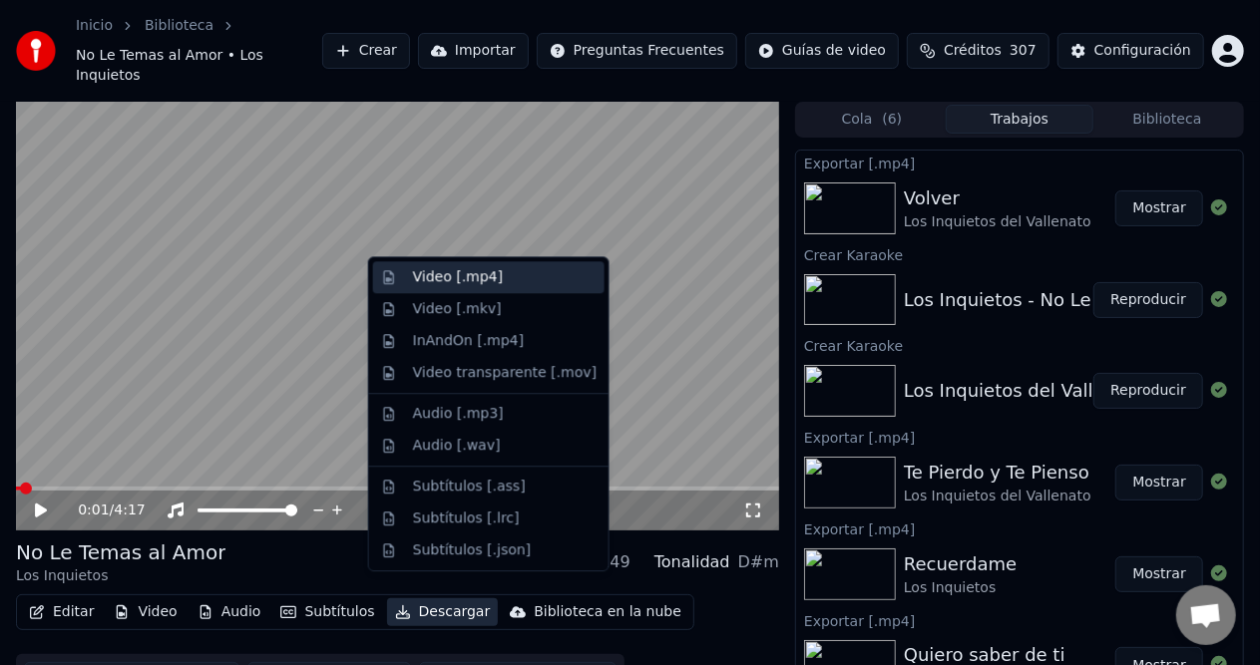
click at [481, 283] on div "Video [.mp4]" at bounding box center [458, 277] width 90 height 20
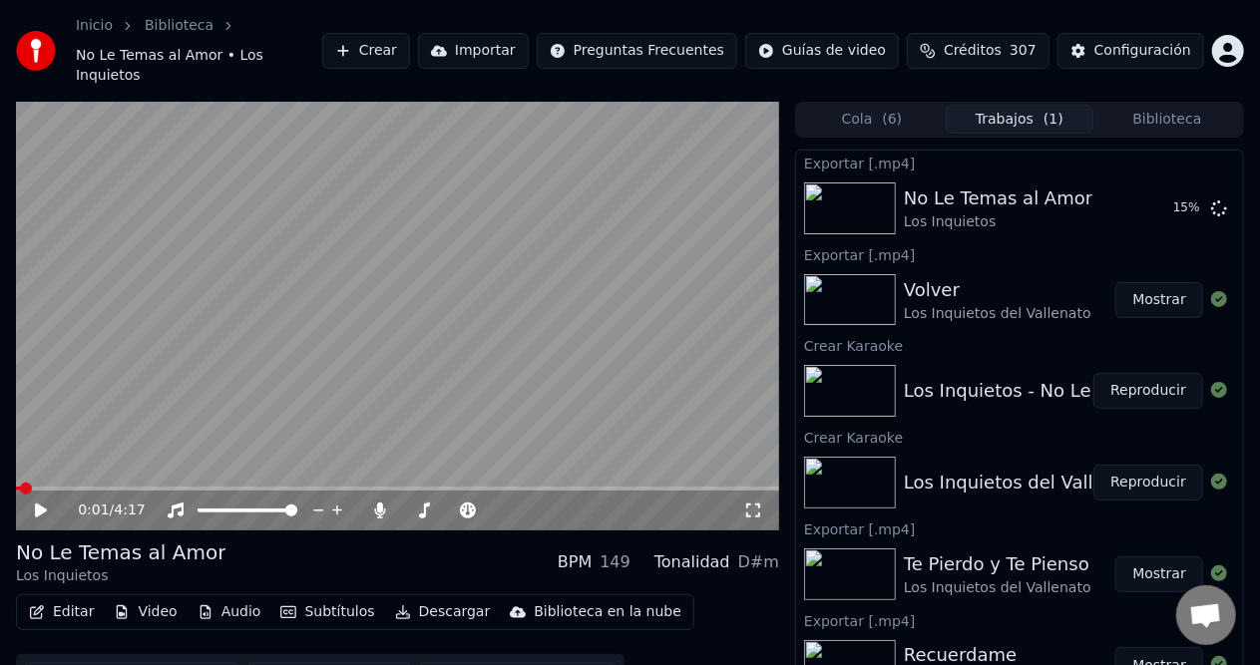
click at [1121, 465] on button "Reproducir" at bounding box center [1148, 483] width 110 height 36
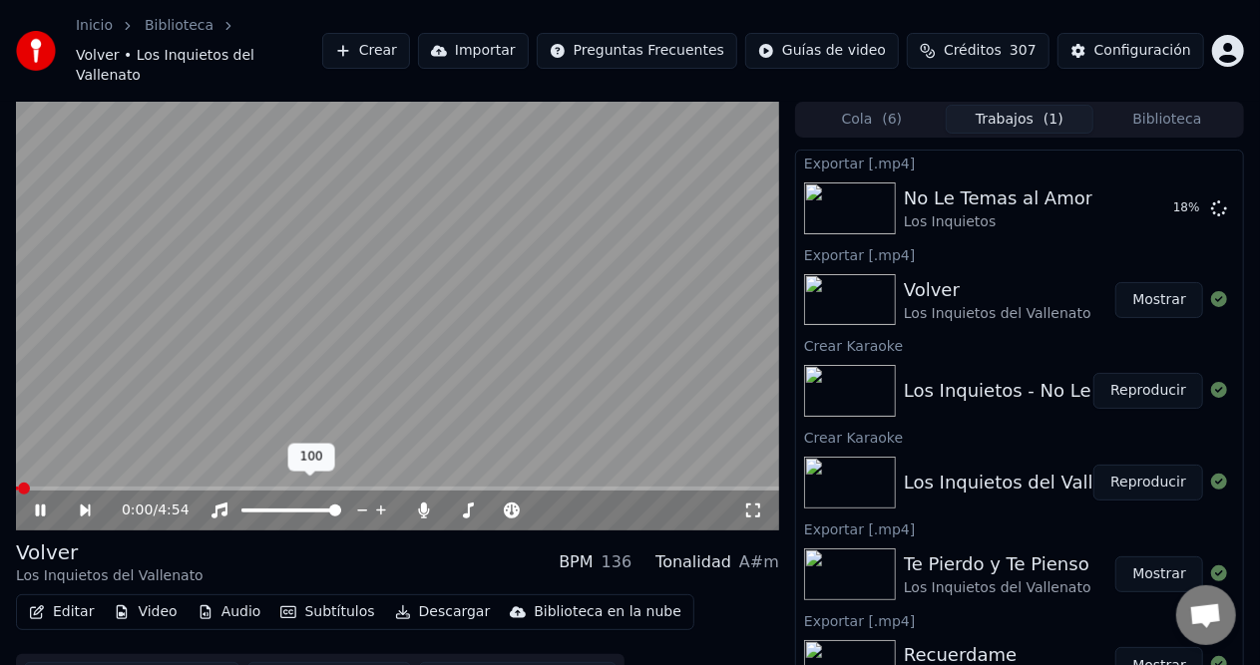
click at [33, 503] on icon at bounding box center [54, 511] width 45 height 16
